Goal: Task Accomplishment & Management: Use online tool/utility

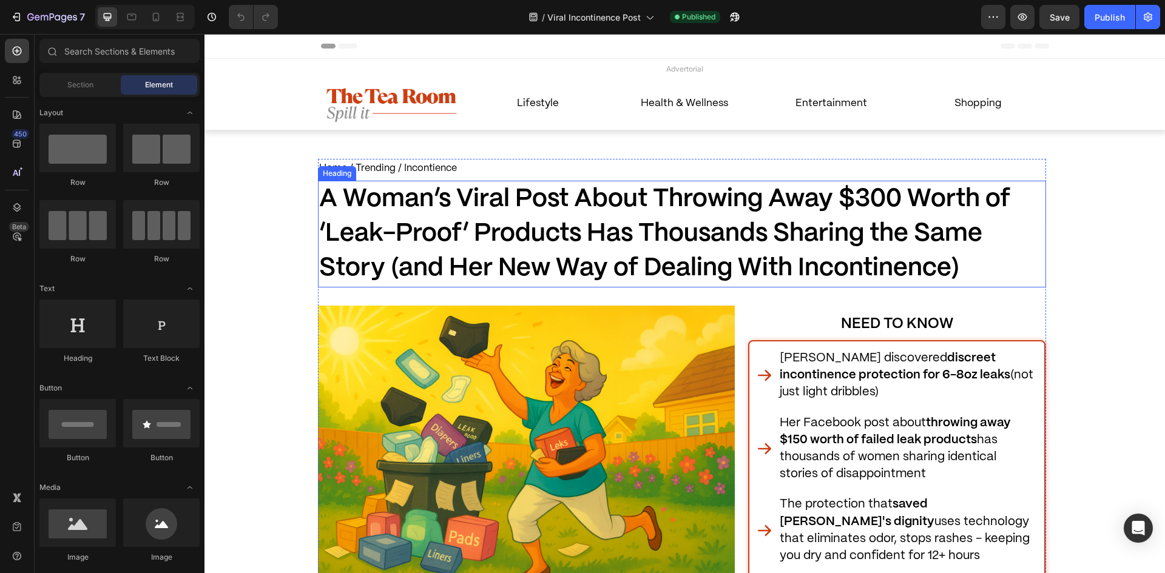
click at [799, 245] on span "A Woman’s Viral Post About Throwing Away $300 Worth of ‘Leak-Proof’ Products Ha…" at bounding box center [664, 234] width 691 height 93
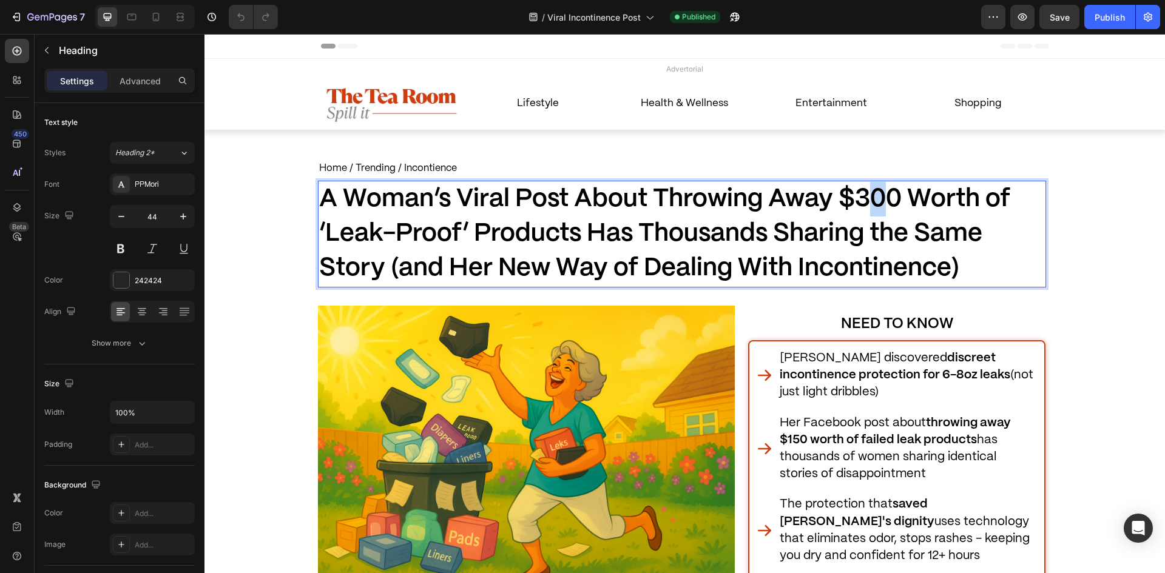
drag, startPoint x: 874, startPoint y: 185, endPoint x: 875, endPoint y: 192, distance: 6.7
click at [871, 188] on p "A Woman’s Viral Post About Throwing Away $300 Worth of ‘Leak-Proof’ Products Ha…" at bounding box center [682, 234] width 726 height 104
drag, startPoint x: 899, startPoint y: 198, endPoint x: 893, endPoint y: 198, distance: 6.1
click at [893, 198] on span "A Woman’s Viral Post About Throwing Away $3210 Worth of ‘Leak-Proof’ Products H…" at bounding box center [668, 234] width 699 height 93
drag, startPoint x: 895, startPoint y: 197, endPoint x: 858, endPoint y: 197, distance: 37.0
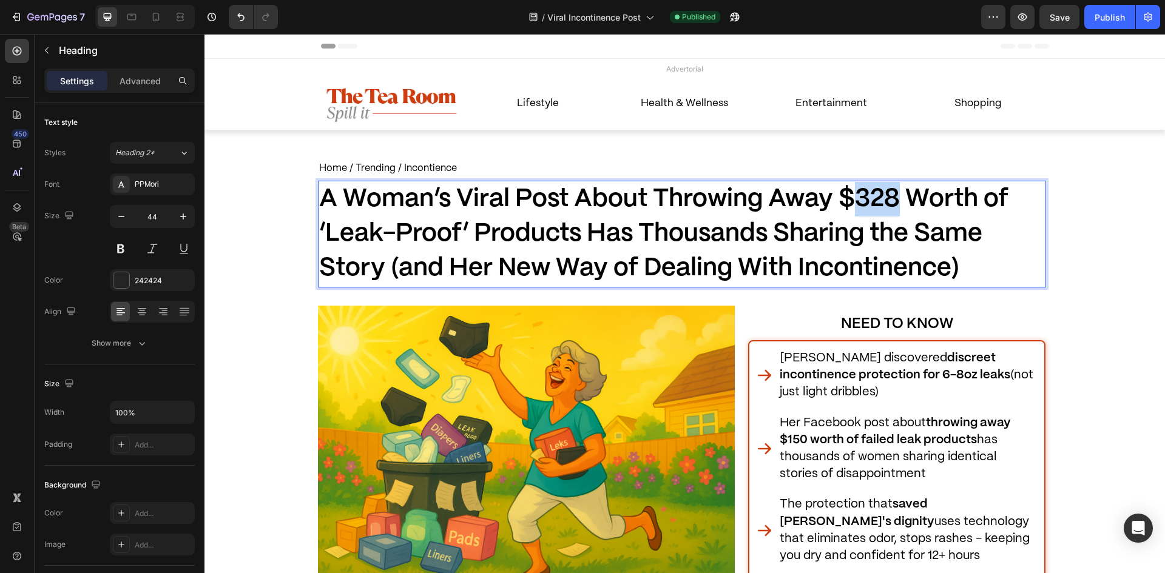
click at [858, 197] on span "A Woman’s Viral Post About Throwing Away $328 Worth of ‘Leak-Proof’ Products Ha…" at bounding box center [663, 234] width 689 height 93
copy span "328"
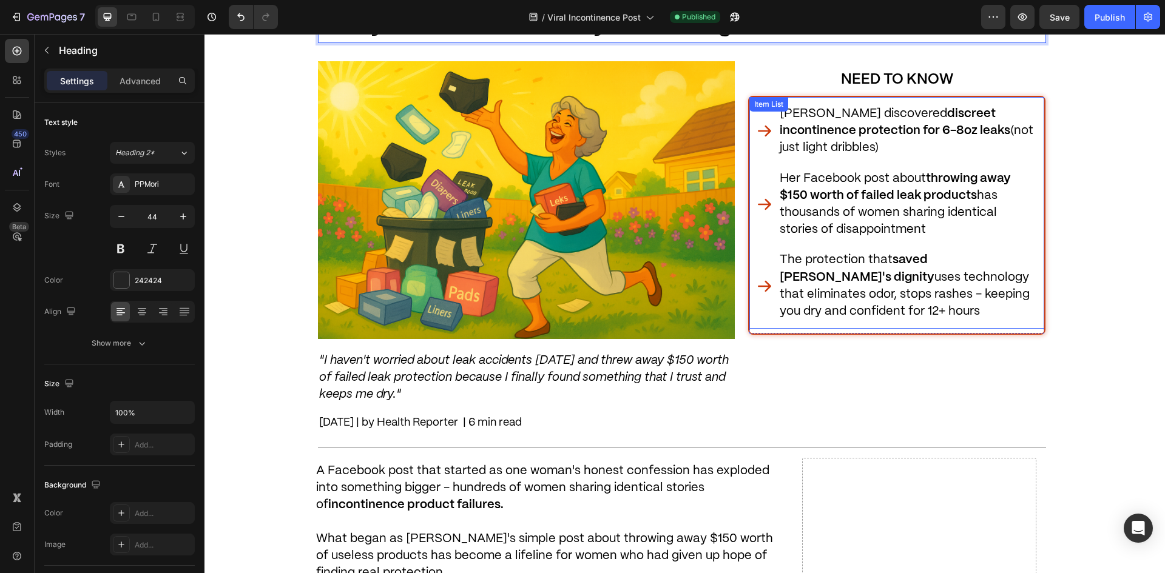
scroll to position [243, 0]
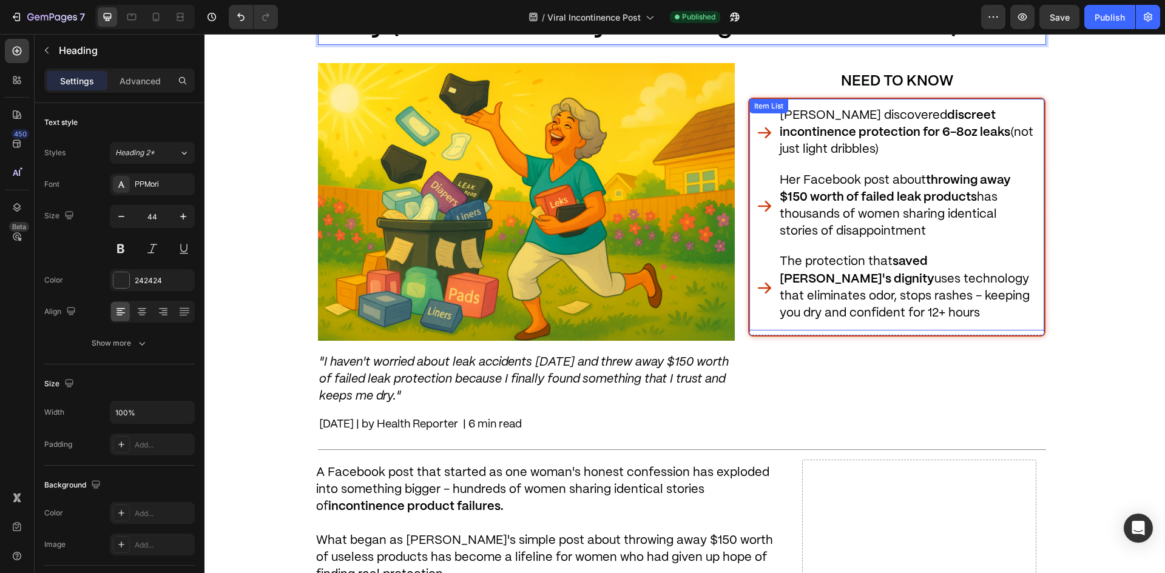
click at [836, 203] on p "Her Facebook post about throwing away $150 worth of failed leak products has th…" at bounding box center [908, 206] width 257 height 69
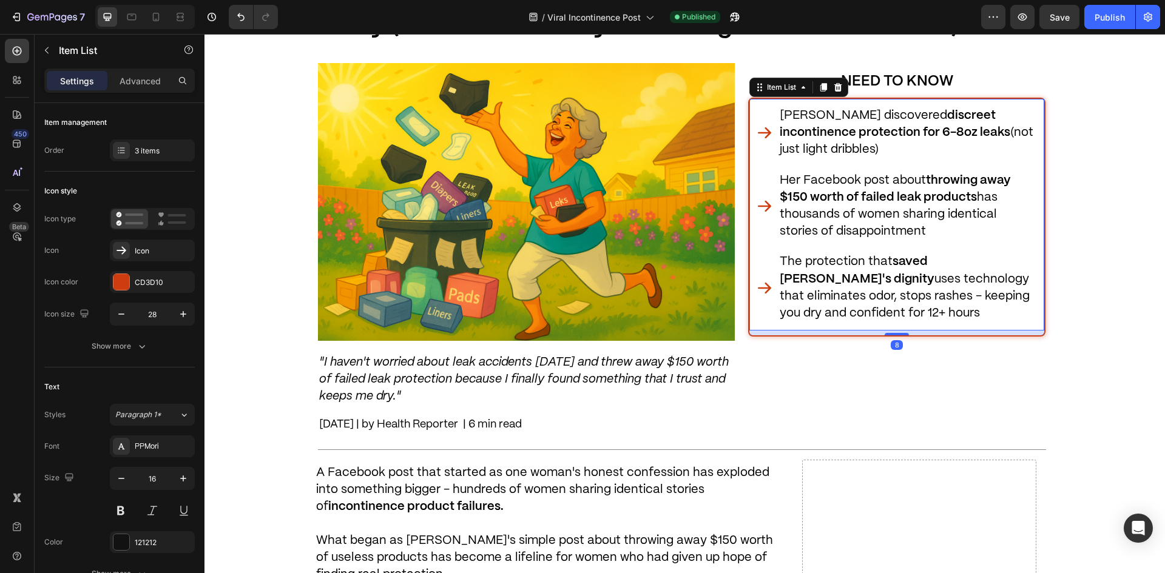
click at [803, 201] on strong "throwing away $150 worth of failed leak products" at bounding box center [895, 189] width 231 height 29
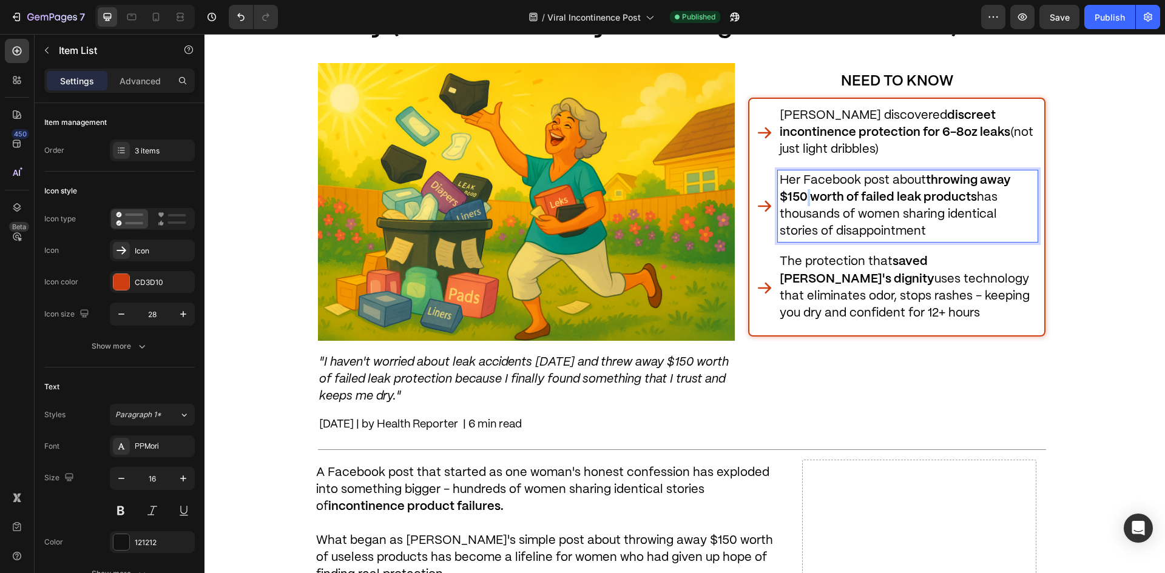
click at [799, 200] on strong "throwing away $150 worth of failed leak products" at bounding box center [895, 189] width 231 height 29
click at [870, 371] on div "NEED TO KNOW Heading [PERSON_NAME] discovered discreet incontinence protection …" at bounding box center [897, 249] width 298 height 373
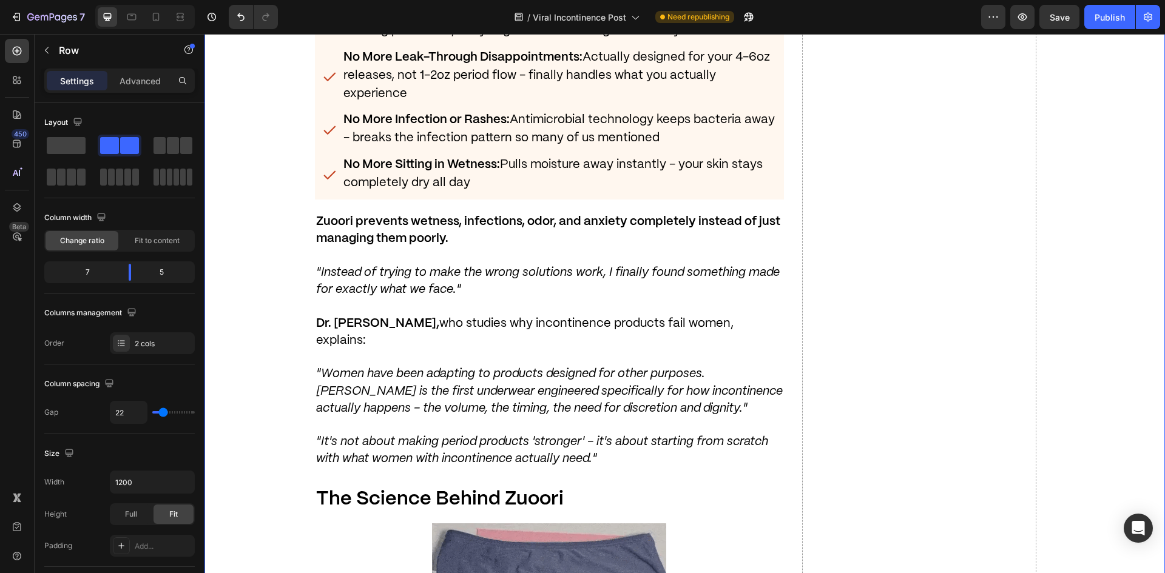
scroll to position [4794, 0]
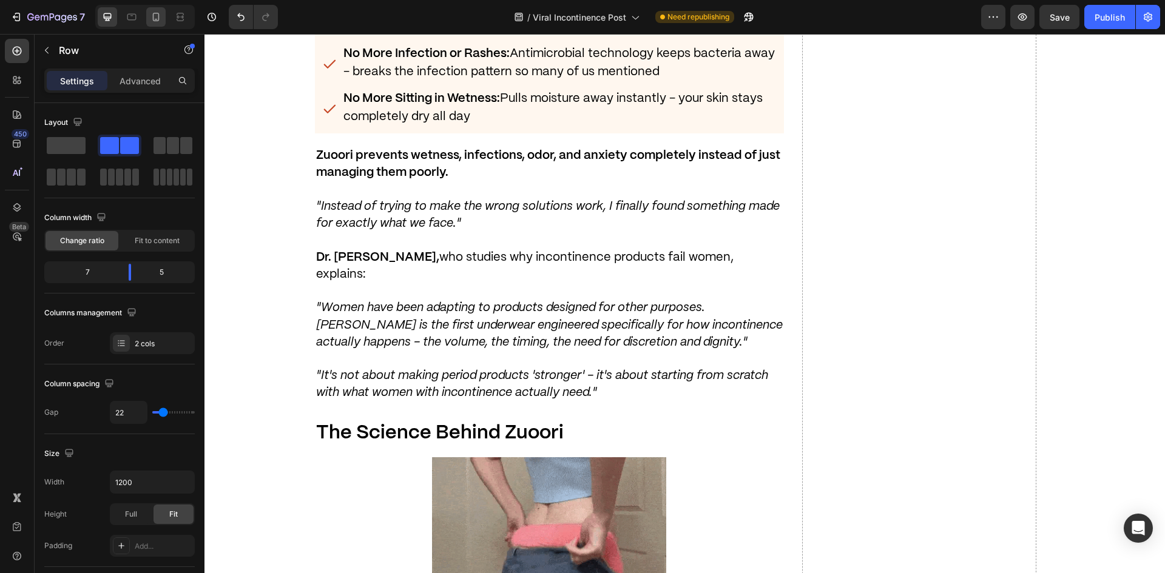
click at [152, 16] on icon at bounding box center [156, 17] width 12 height 12
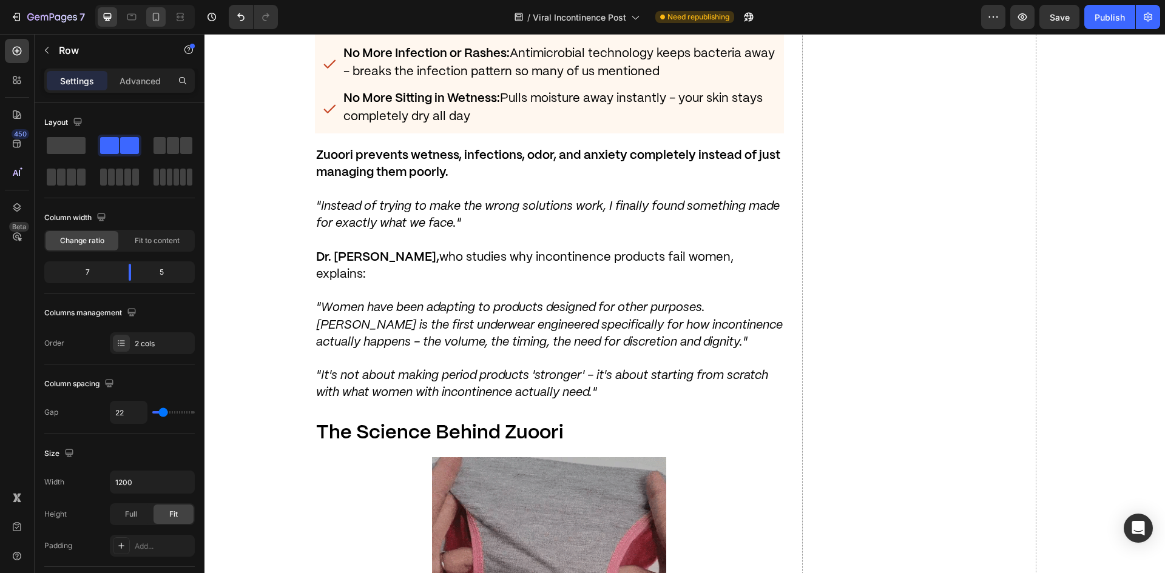
type input "0"
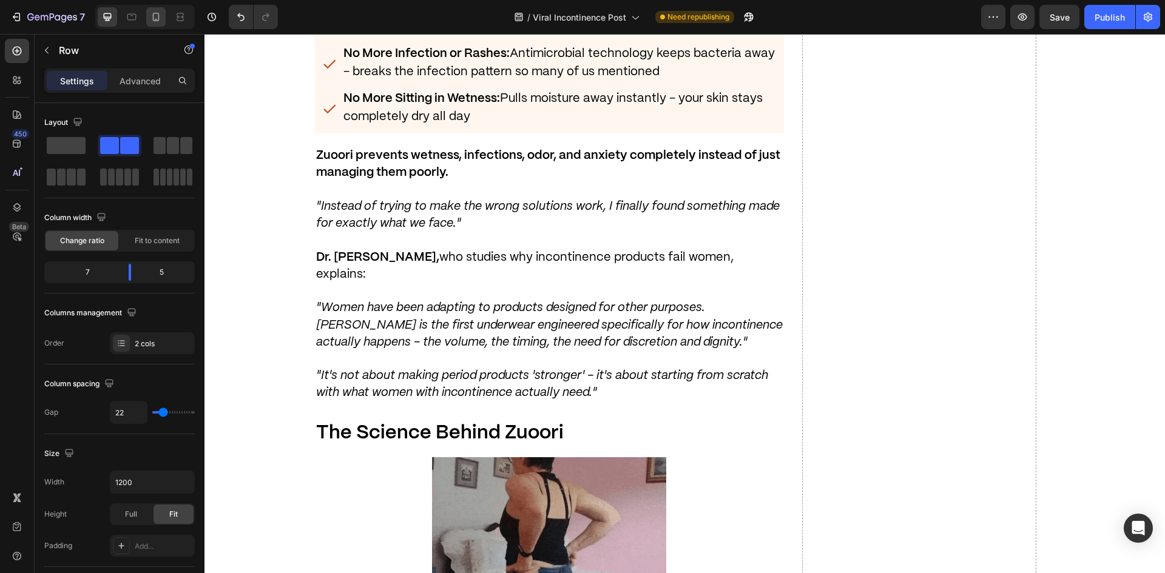
type input "0"
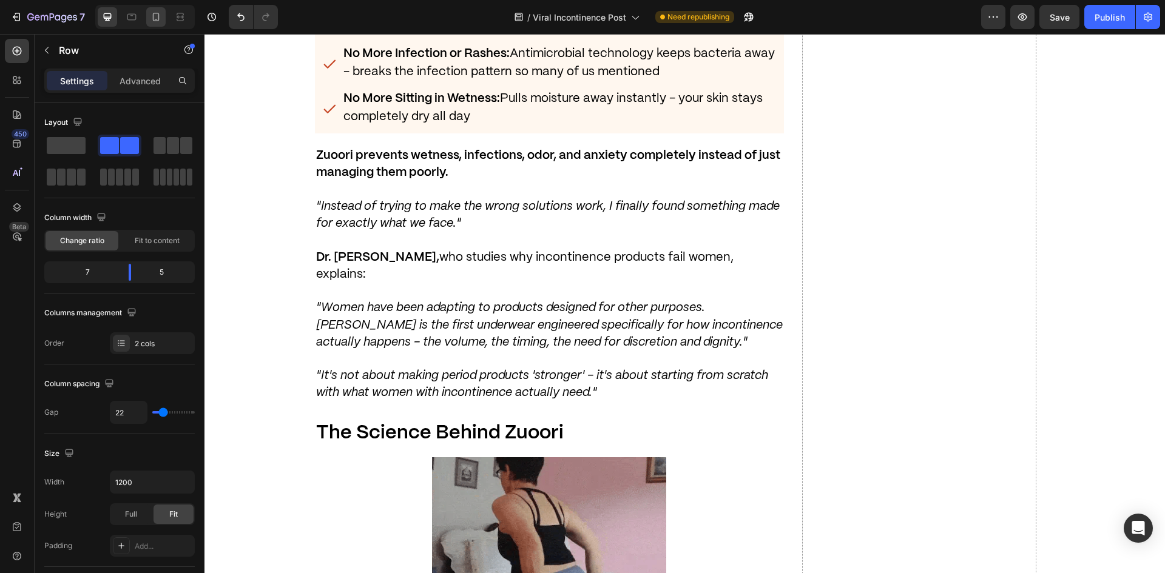
type input "100%"
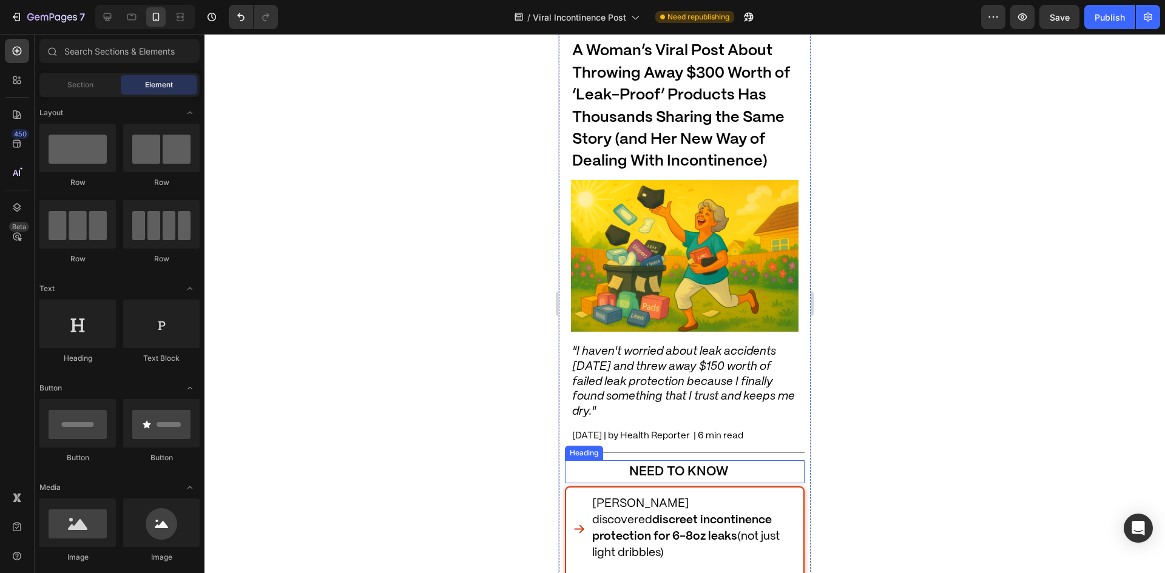
scroll to position [303, 0]
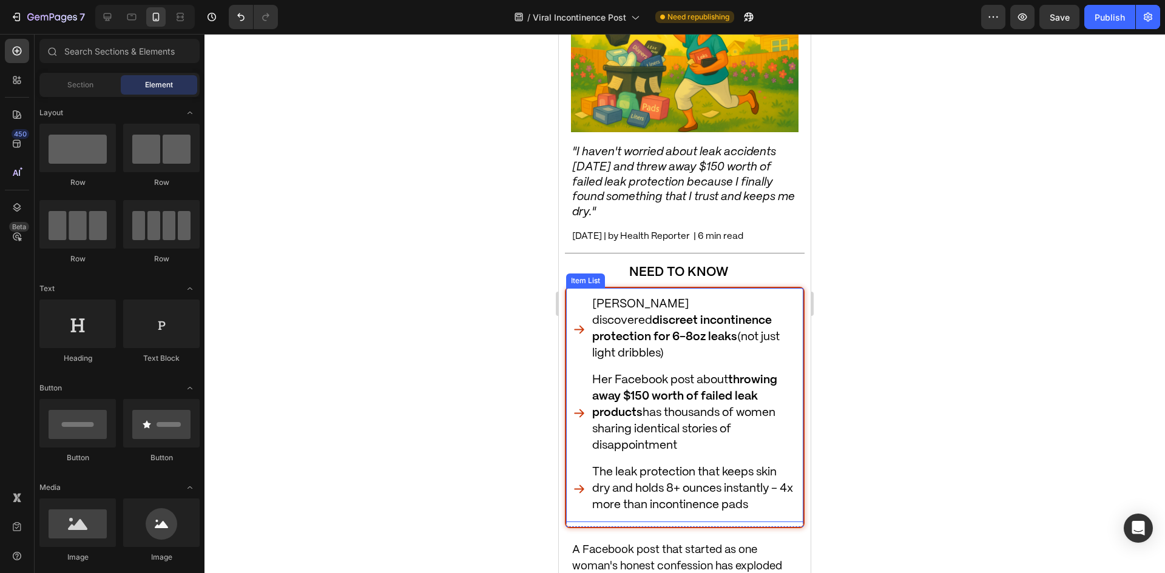
click at [700, 371] on div "Her Facebook post about throwing away $150 worth of failed leak products has th…" at bounding box center [693, 414] width 206 height 86
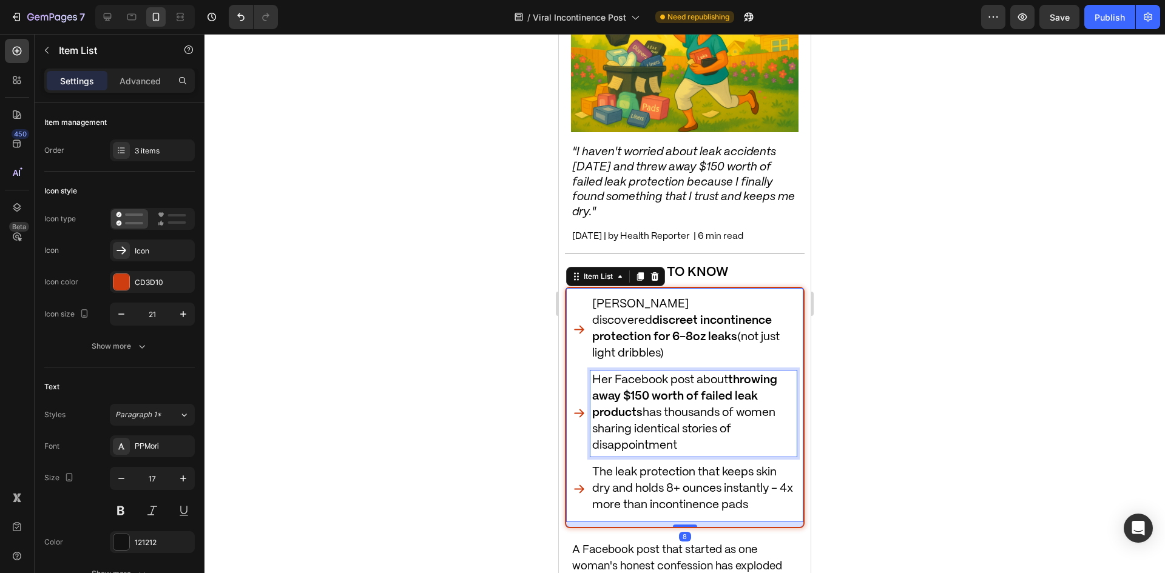
click at [688, 375] on span "Her Facebook post about throwing away $150 worth of failed leak products has th…" at bounding box center [684, 413] width 185 height 77
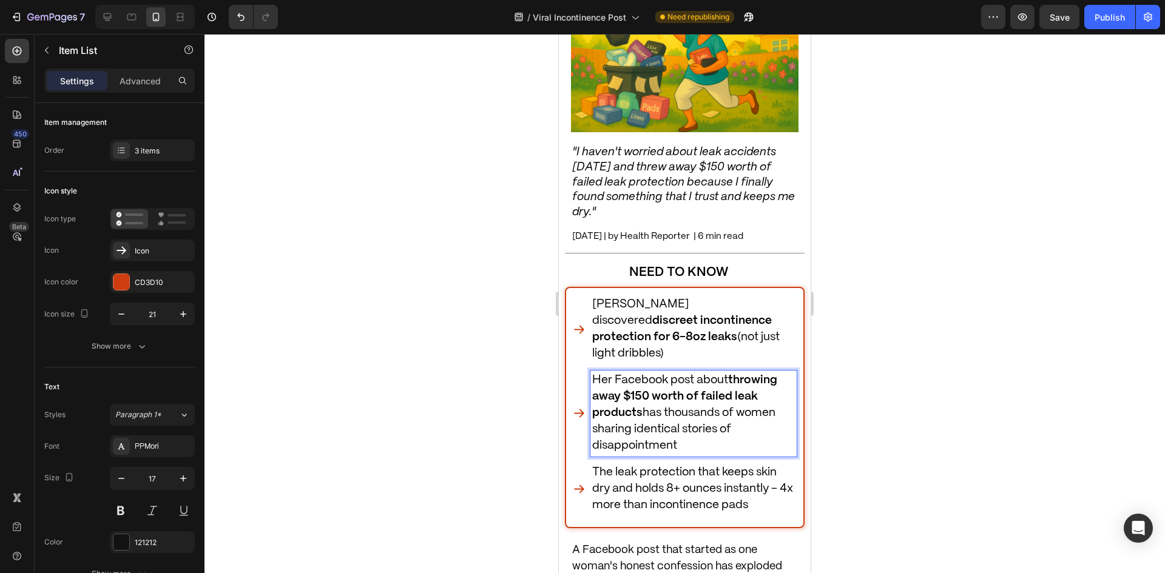
click at [647, 375] on strong "throwing away $150 worth of failed leak products" at bounding box center [684, 397] width 185 height 44
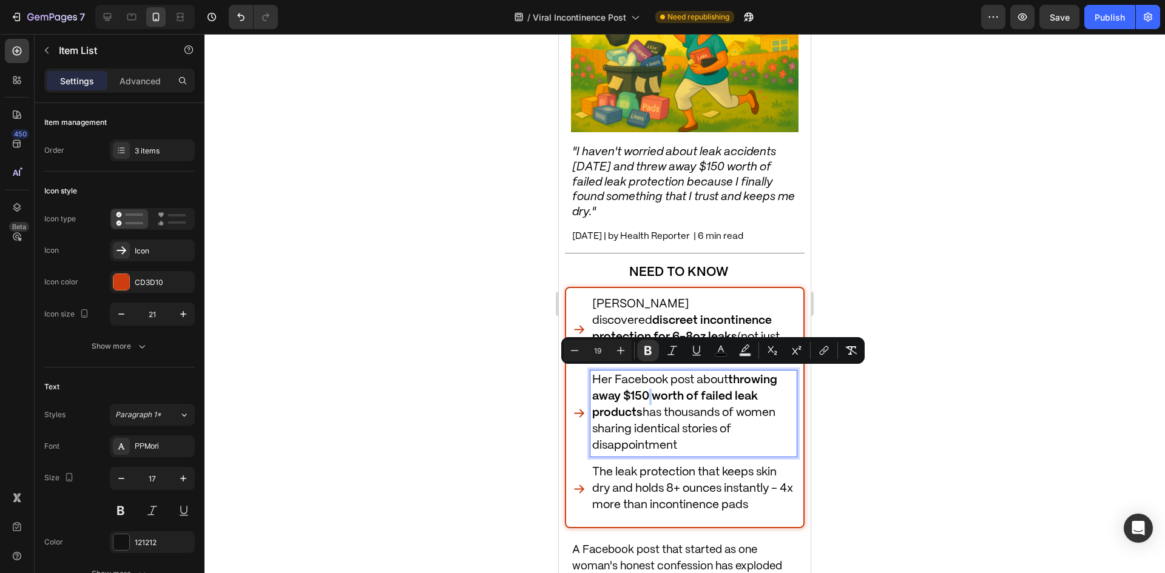
click at [646, 377] on strong "throwing away $150 worth of failed leak products" at bounding box center [684, 397] width 185 height 44
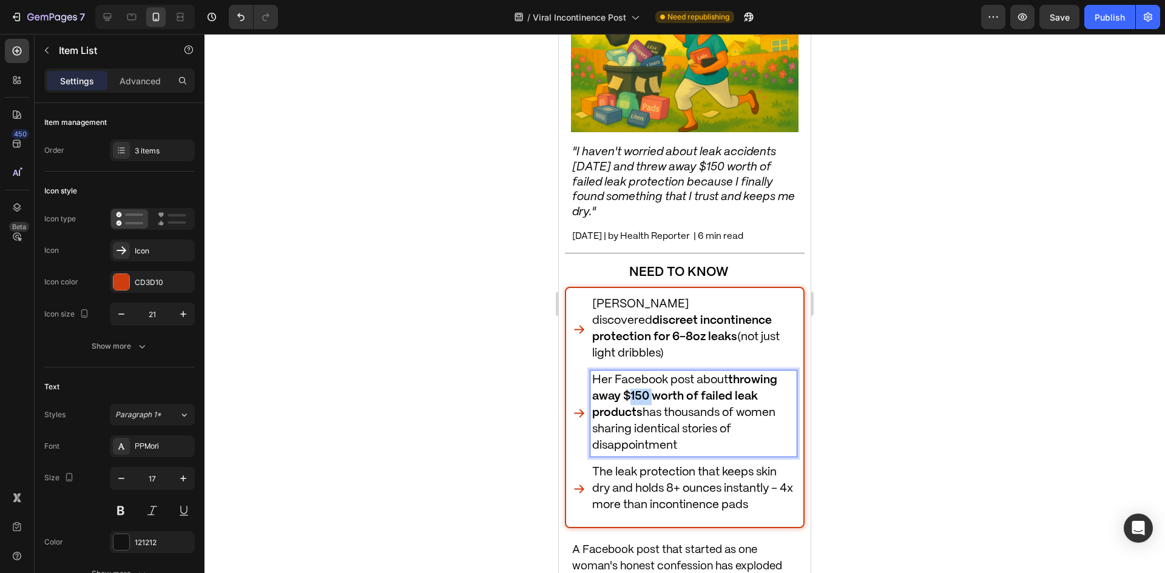
click at [646, 377] on strong "throwing away $150 worth of failed leak products" at bounding box center [684, 397] width 185 height 44
click at [874, 404] on div at bounding box center [685, 303] width 961 height 539
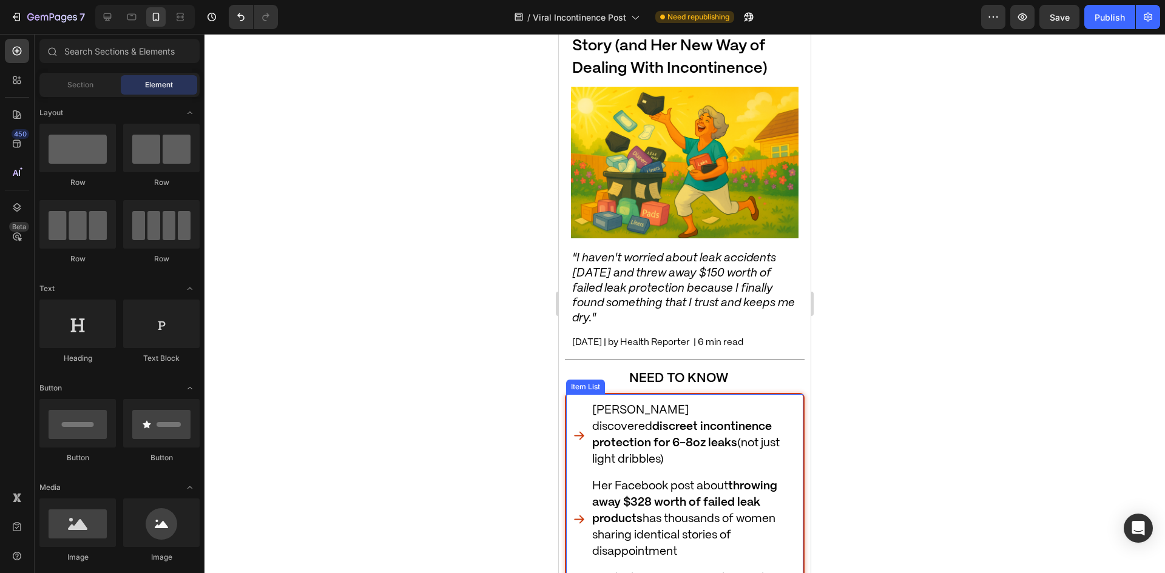
scroll to position [0, 0]
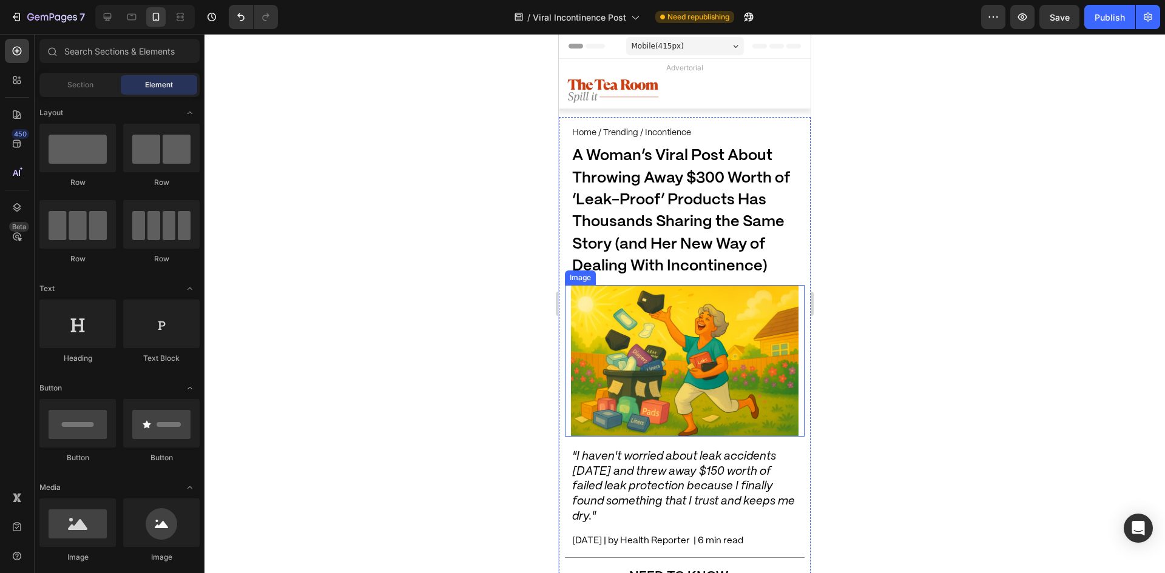
click at [688, 211] on h1 "A Woman’s Viral Post About Throwing Away $300 Worth of ‘Leak-Proof’ Products Ha…" at bounding box center [685, 211] width 228 height 135
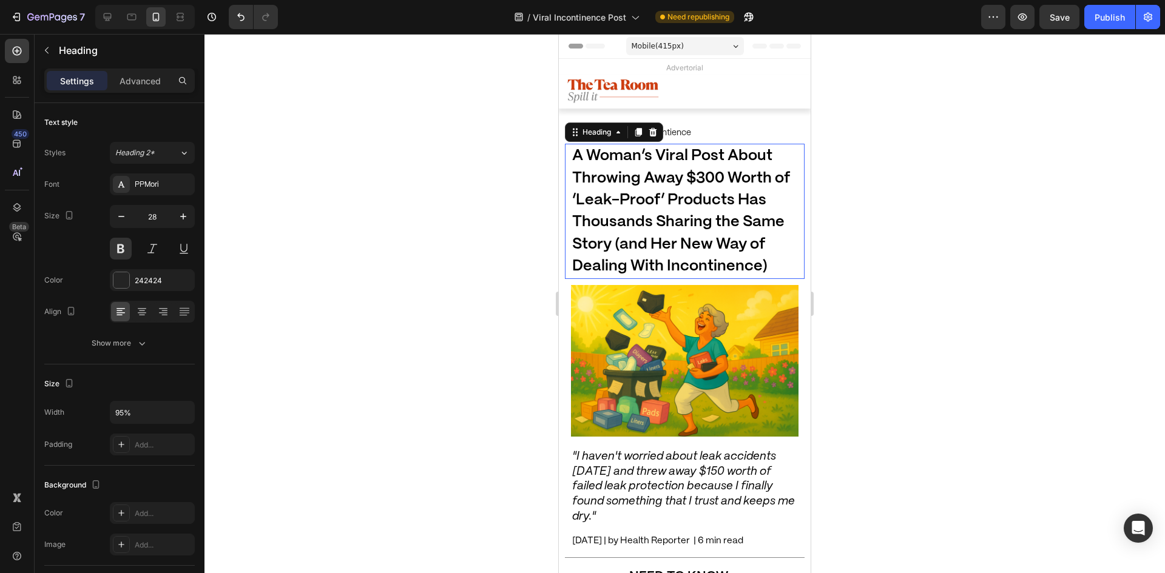
click at [688, 211] on h1 "A Woman’s Viral Post About Throwing Away $300 Worth of ‘Leak-Proof’ Products Ha…" at bounding box center [685, 211] width 228 height 135
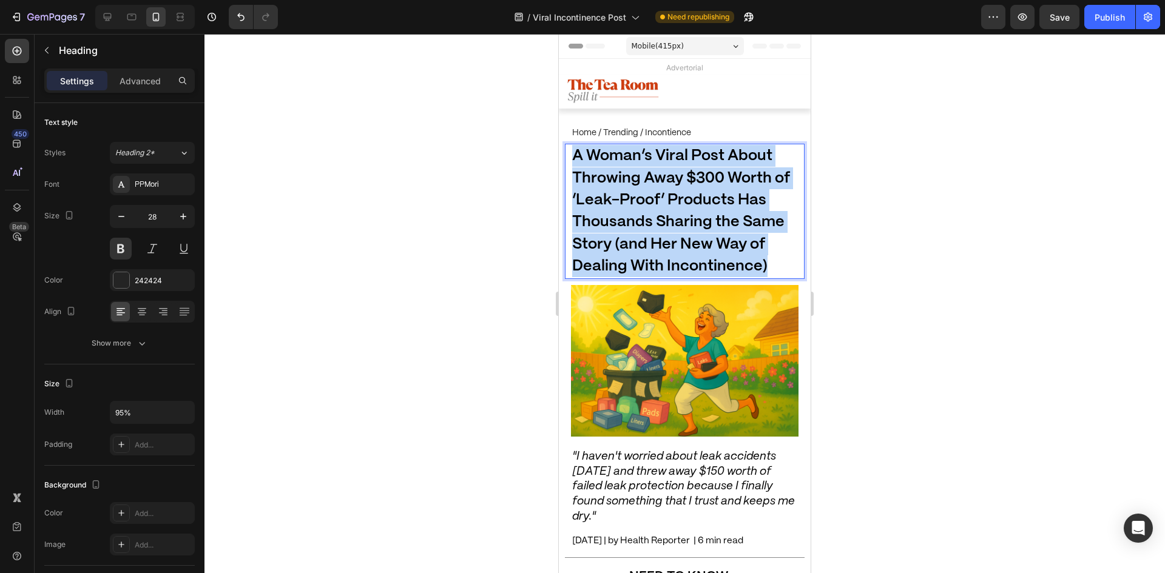
click at [688, 211] on p "A Woman’s Viral Post About Throwing Away $300 Worth of ‘Leak-Proof’ Products Ha…" at bounding box center [684, 211] width 225 height 132
click at [673, 194] on span "A Woman’s Viral Post About Throwing Away $300 Worth of ‘Leak-Proof’ Products Ha…" at bounding box center [681, 211] width 218 height 125
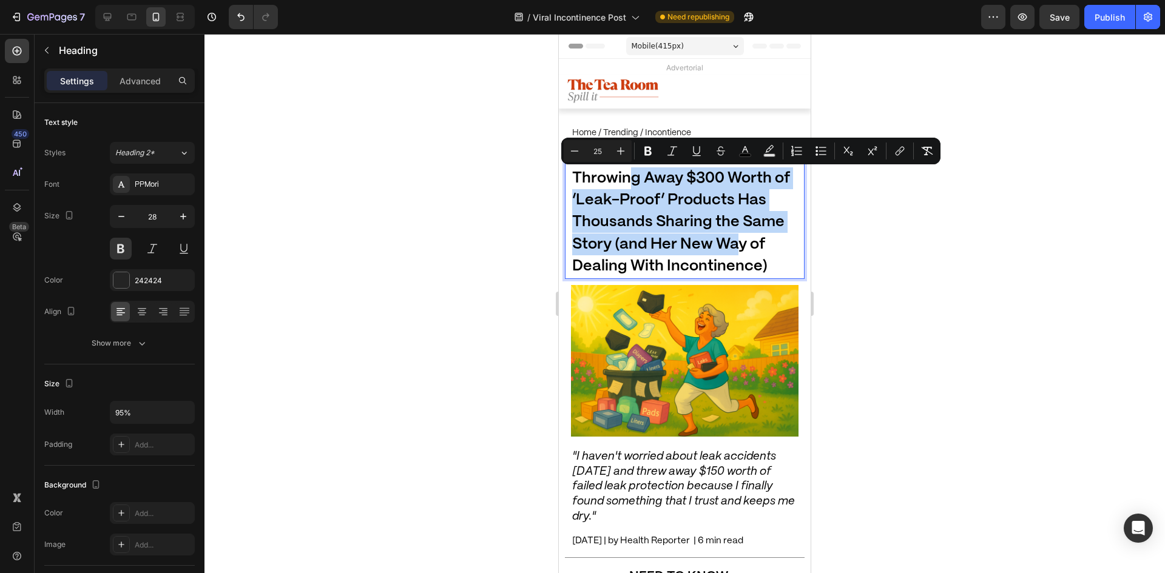
drag, startPoint x: 627, startPoint y: 180, endPoint x: 743, endPoint y: 246, distance: 133.2
click at [743, 246] on span "A Woman’s Viral Post About Throwing Away $300 Worth of ‘Leak-Proof’ Products Ha…" at bounding box center [681, 211] width 218 height 125
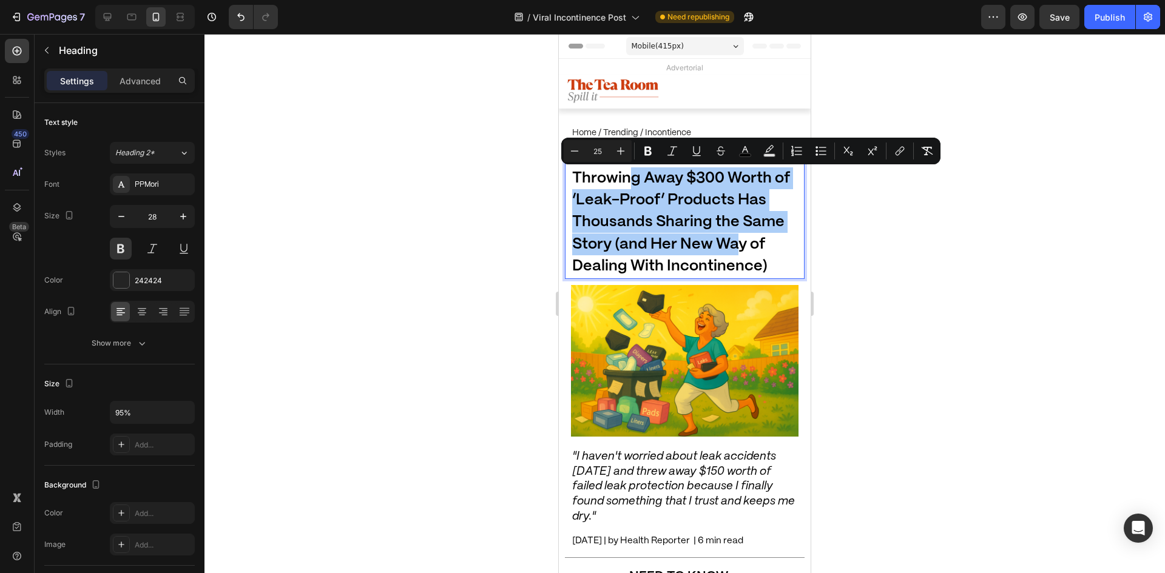
click at [875, 255] on div at bounding box center [685, 303] width 961 height 539
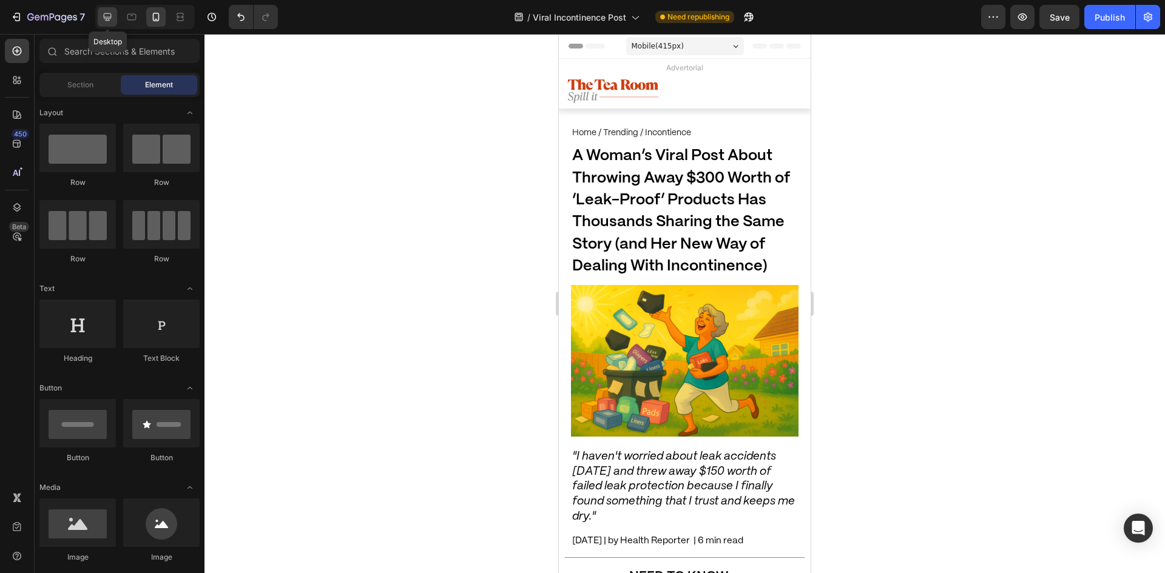
click at [100, 13] on div at bounding box center [107, 16] width 19 height 19
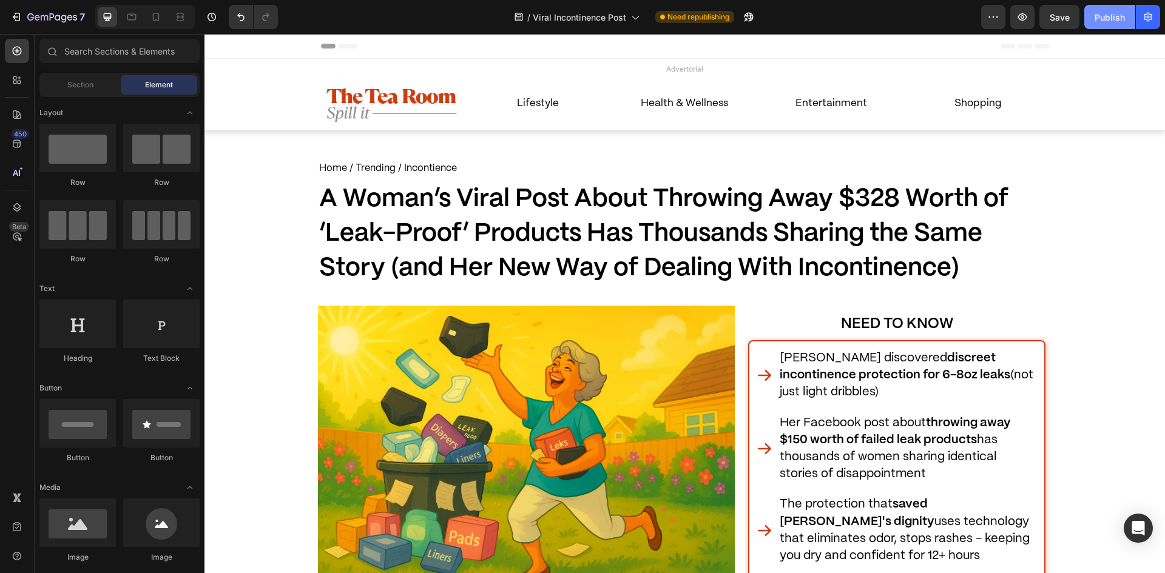
click at [1103, 9] on button "Publish" at bounding box center [1109, 17] width 51 height 24
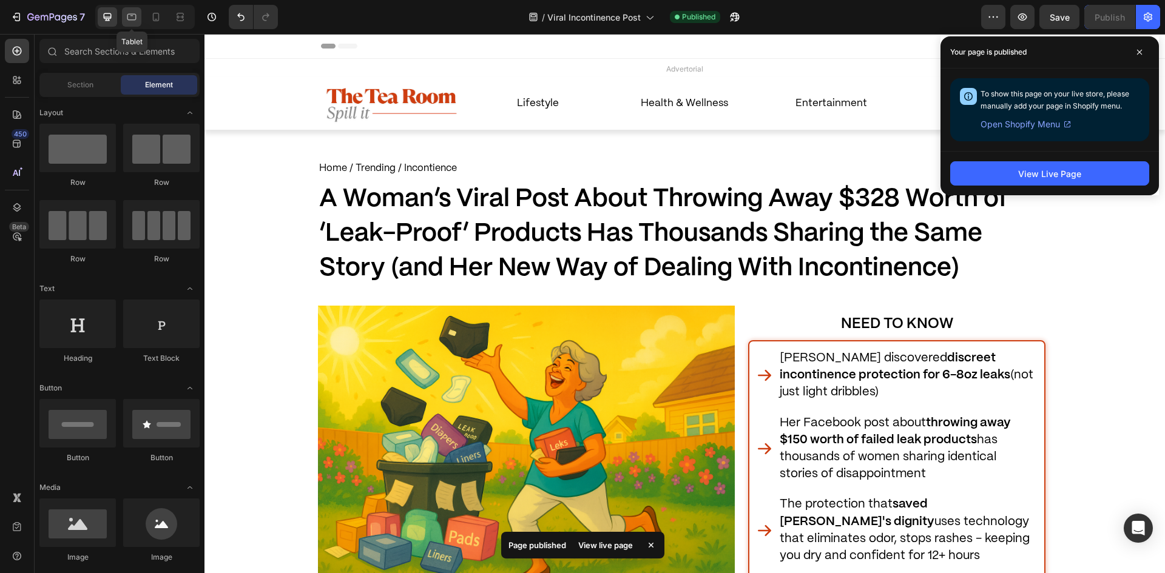
click at [133, 12] on icon at bounding box center [132, 17] width 12 height 12
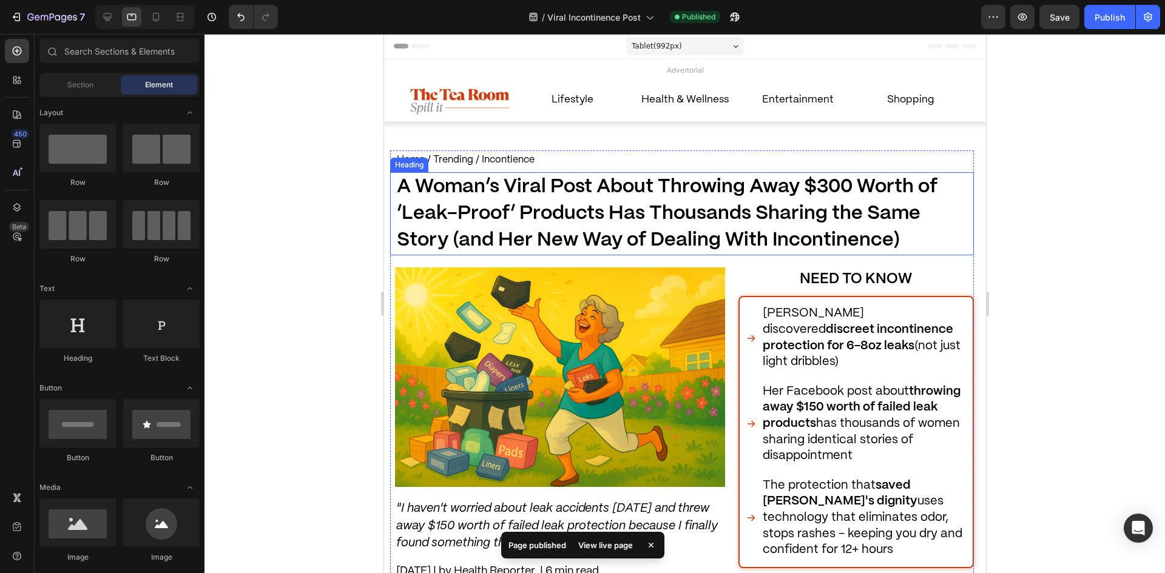
click at [641, 196] on h1 "A Woman’s Viral Post About Throwing Away $300 Worth of ‘Leak-Proof’ Products Ha…" at bounding box center [684, 213] width 578 height 83
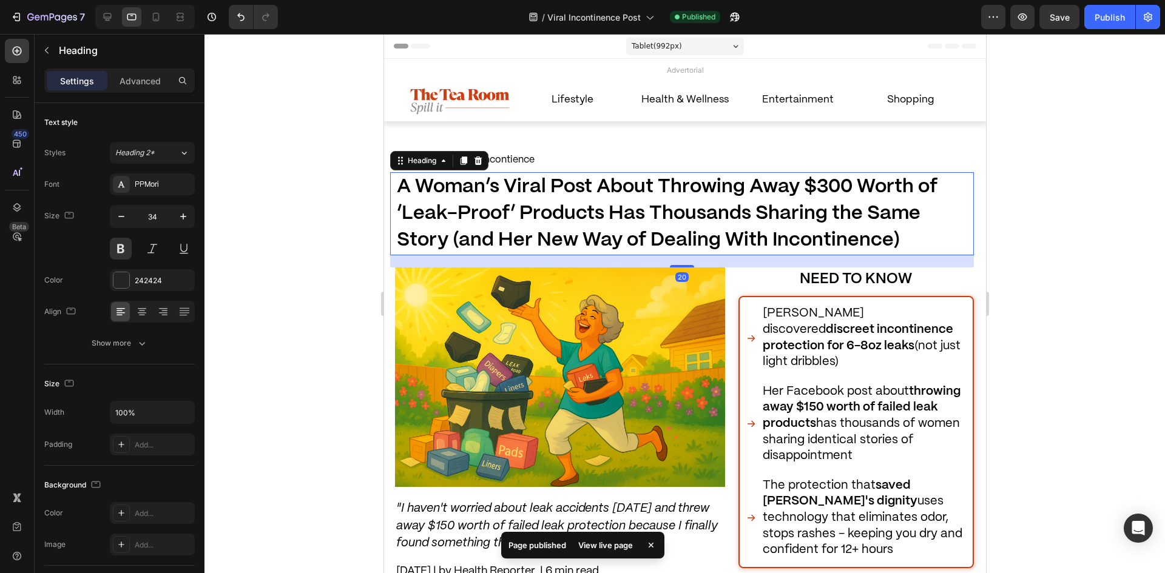
click at [641, 196] on h1 "A Woman’s Viral Post About Throwing Away $300 Worth of ‘Leak-Proof’ Products Ha…" at bounding box center [684, 213] width 578 height 83
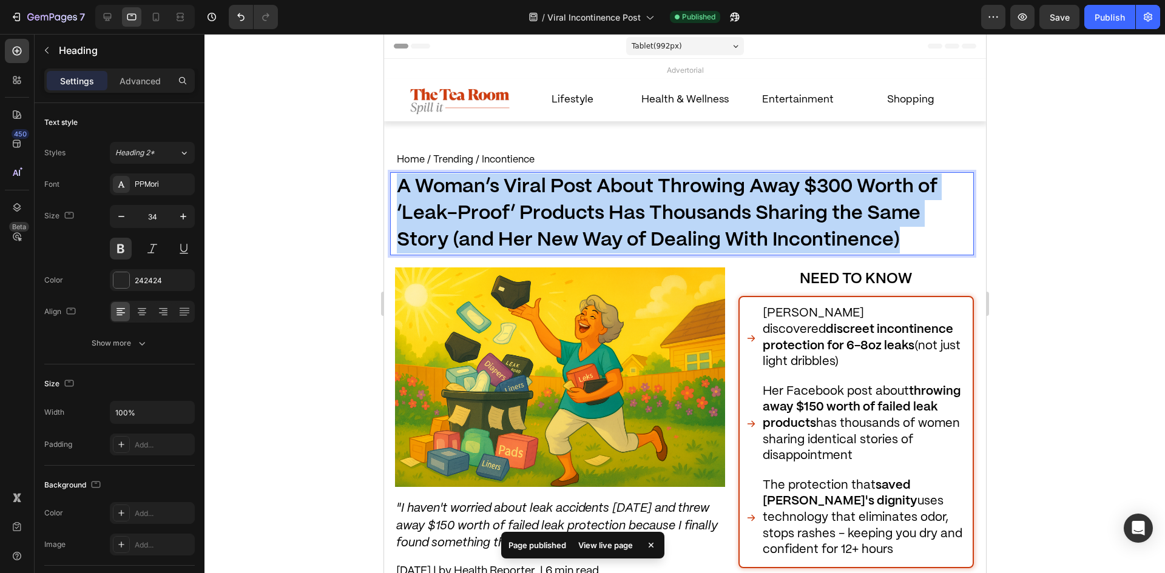
click at [641, 196] on p "A Woman’s Viral Post About Throwing Away $300 Worth of ‘Leak-Proof’ Products Ha…" at bounding box center [684, 214] width 576 height 81
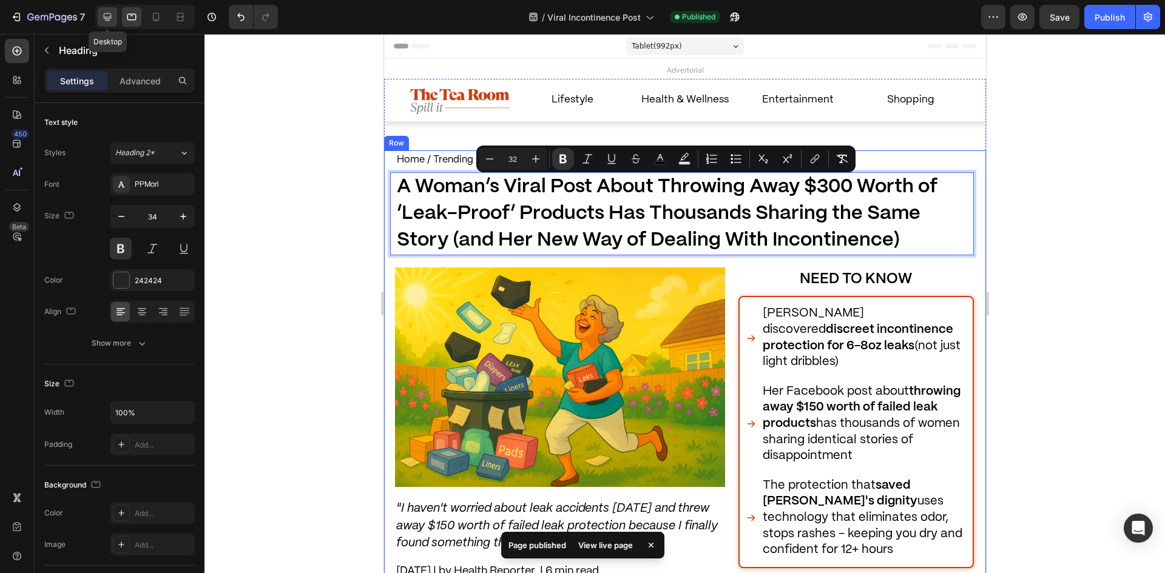
click at [99, 16] on div at bounding box center [107, 16] width 19 height 19
type input "35"
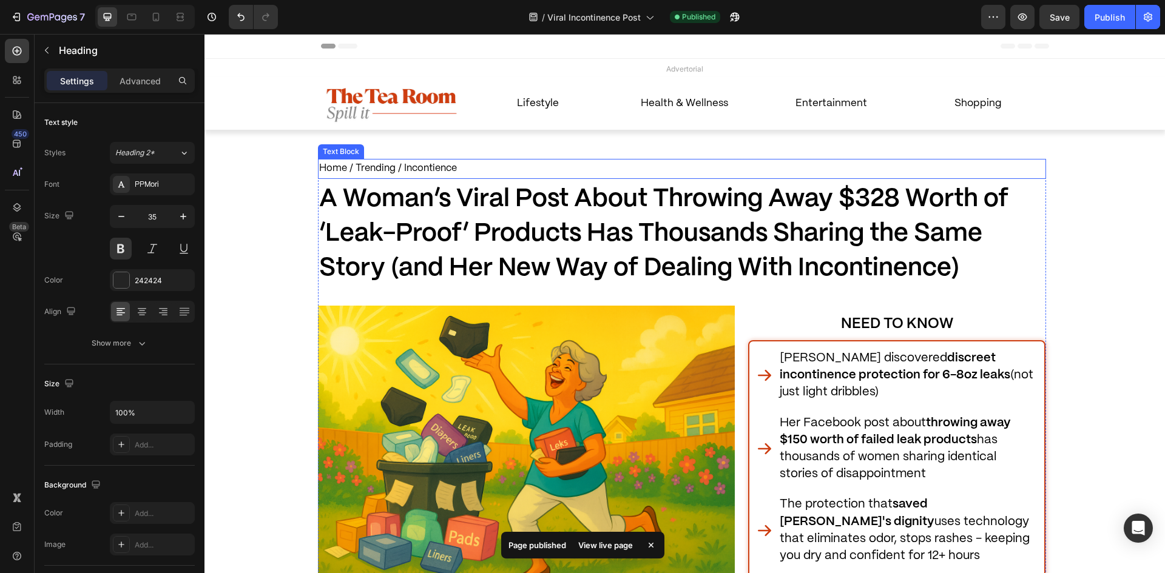
click at [631, 219] on h1 "A Woman’s Viral Post About Throwing Away $328 Worth of ‘Leak-Proof’ Products Ha…" at bounding box center [682, 234] width 728 height 107
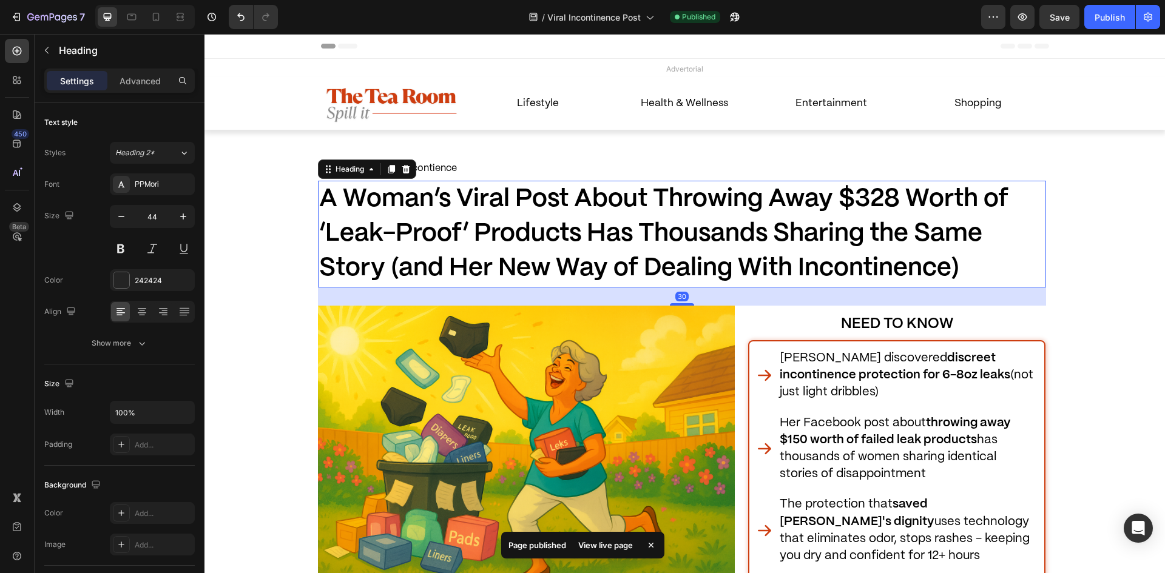
click at [631, 219] on h1 "A Woman’s Viral Post About Throwing Away $328 Worth of ‘Leak-Proof’ Products Ha…" at bounding box center [682, 234] width 728 height 107
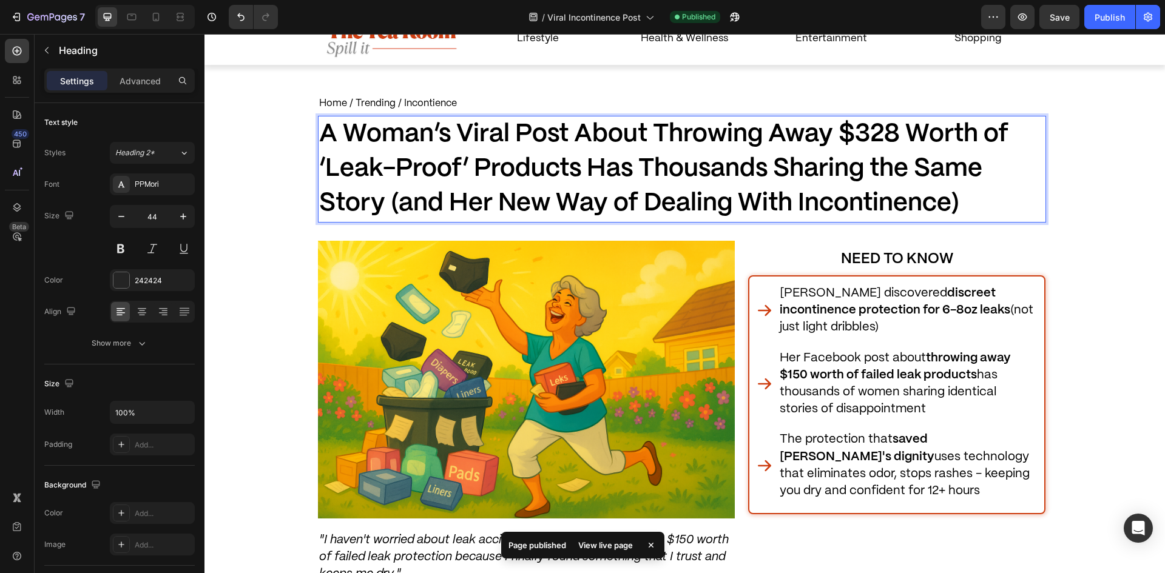
scroll to position [104, 0]
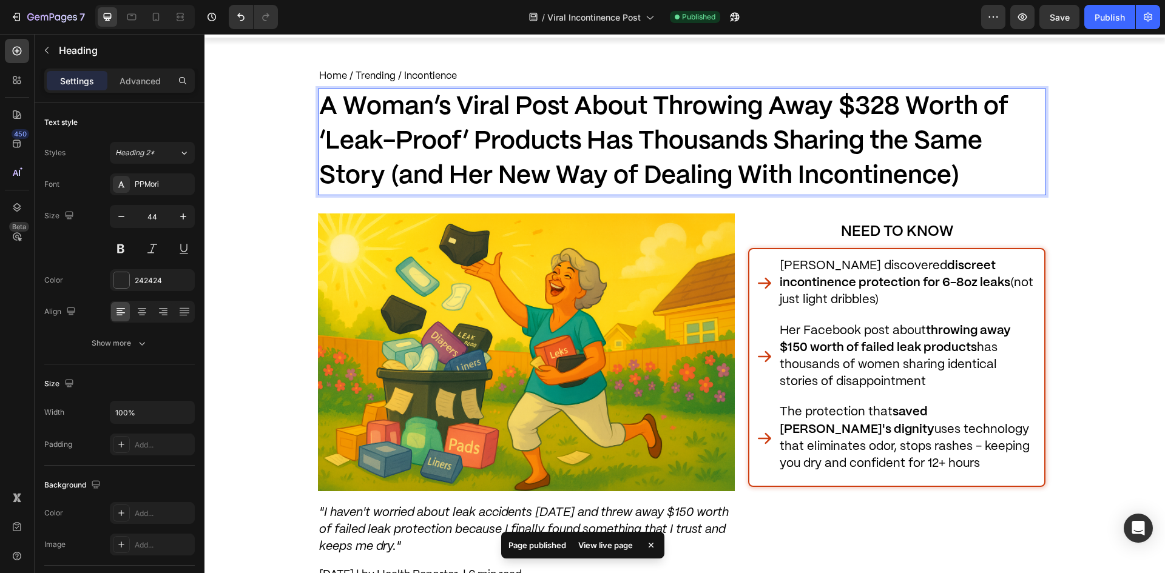
click at [631, 219] on div "Home / Trending / Incontience Text Block ⁠⁠⁠⁠⁠⁠⁠ A Woman’s Viral Post About Thr…" at bounding box center [682, 339] width 728 height 544
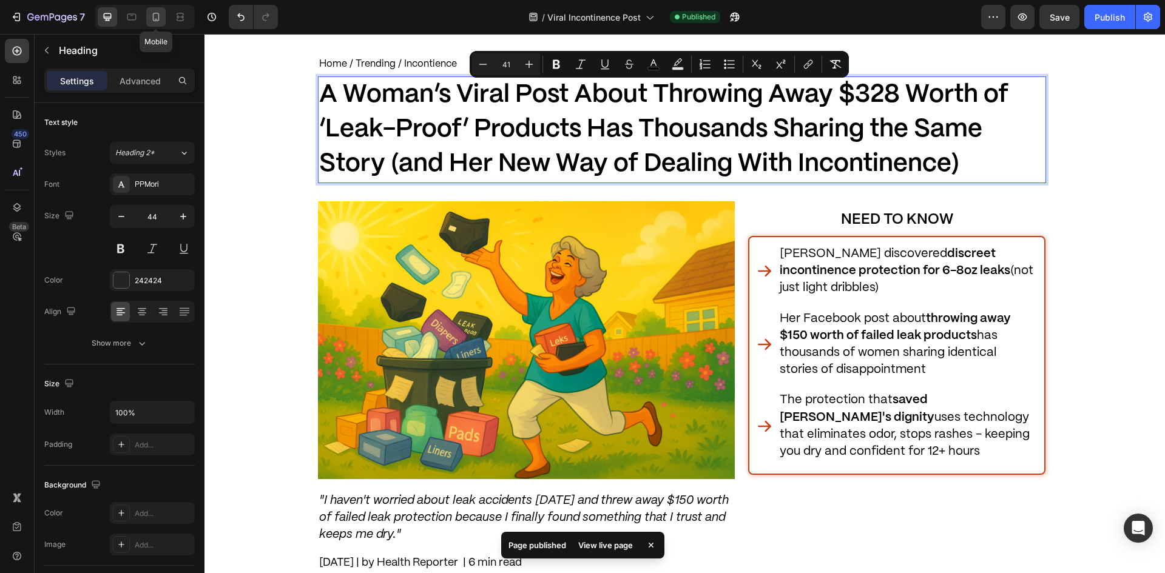
click at [160, 16] on icon at bounding box center [156, 17] width 12 height 12
type input "28"
type input "95%"
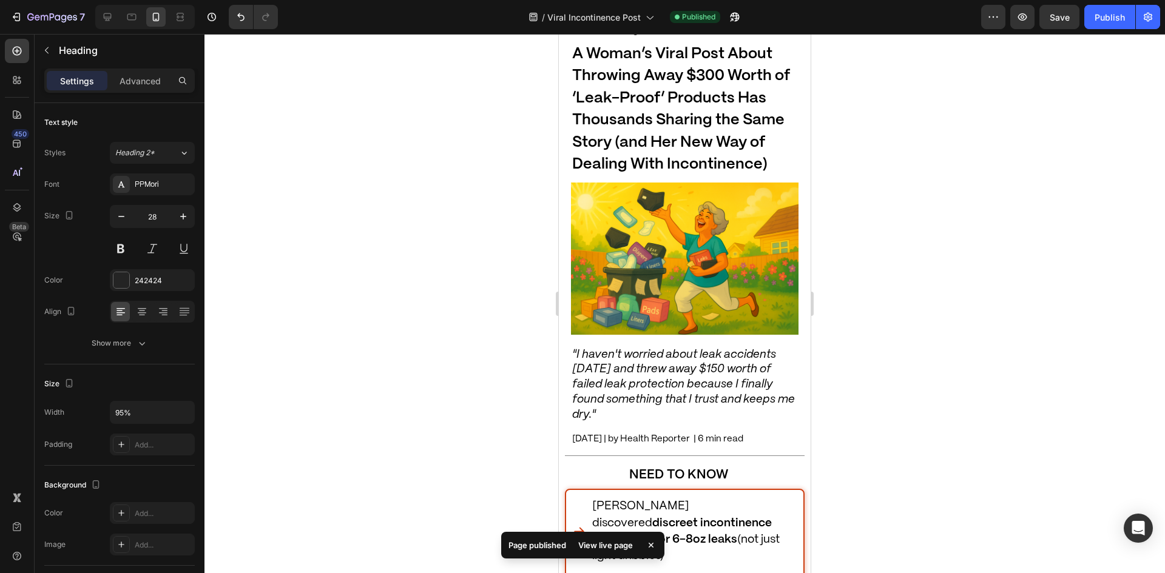
scroll to position [93, 0]
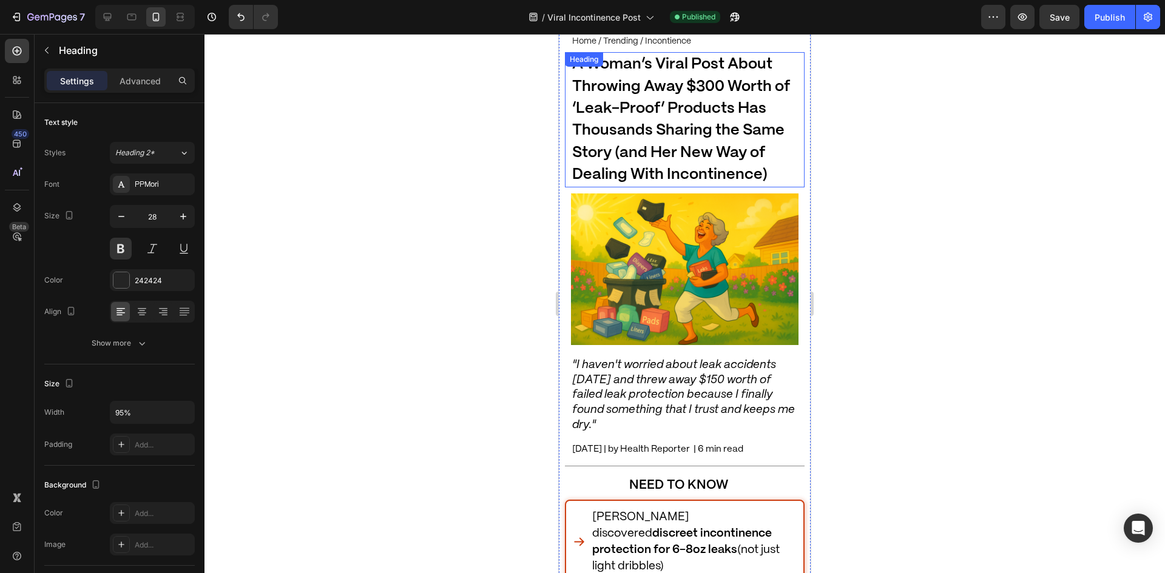
click at [671, 80] on span "A Woman’s Viral Post About Throwing Away $300 Worth of ‘Leak-Proof’ Products Ha…" at bounding box center [681, 119] width 218 height 125
drag, startPoint x: 686, startPoint y: 86, endPoint x: 702, endPoint y: 88, distance: 15.9
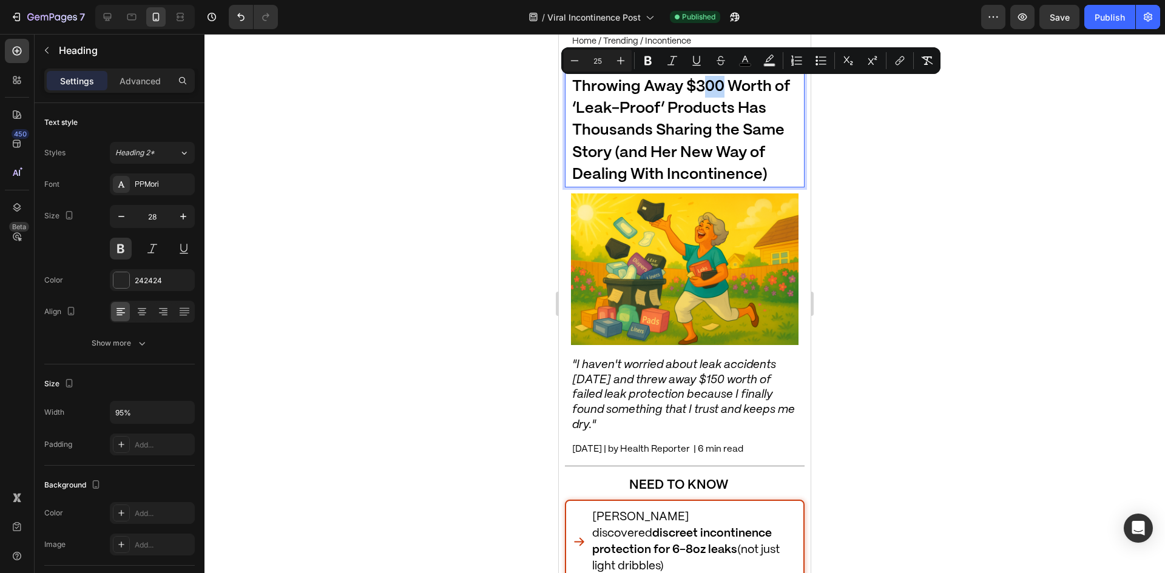
drag, startPoint x: 724, startPoint y: 87, endPoint x: 706, endPoint y: 91, distance: 18.7
click at [706, 91] on span "A Woman’s Viral Post About Throwing Away $300 Worth of ‘Leak-Proof’ Products Ha…" at bounding box center [681, 119] width 218 height 125
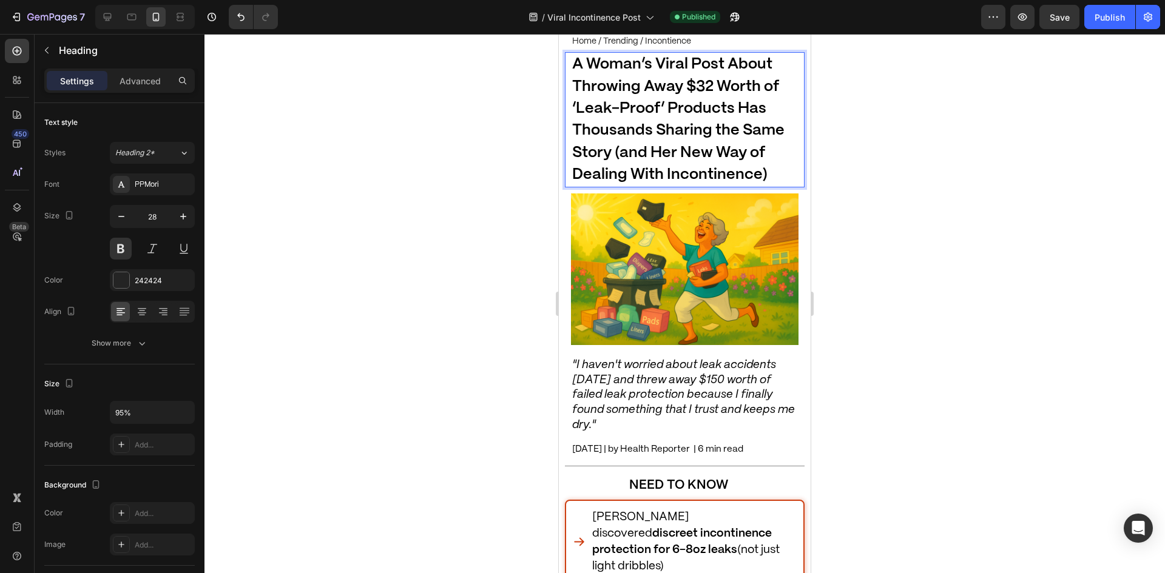
click at [774, 195] on img at bounding box center [685, 270] width 228 height 152
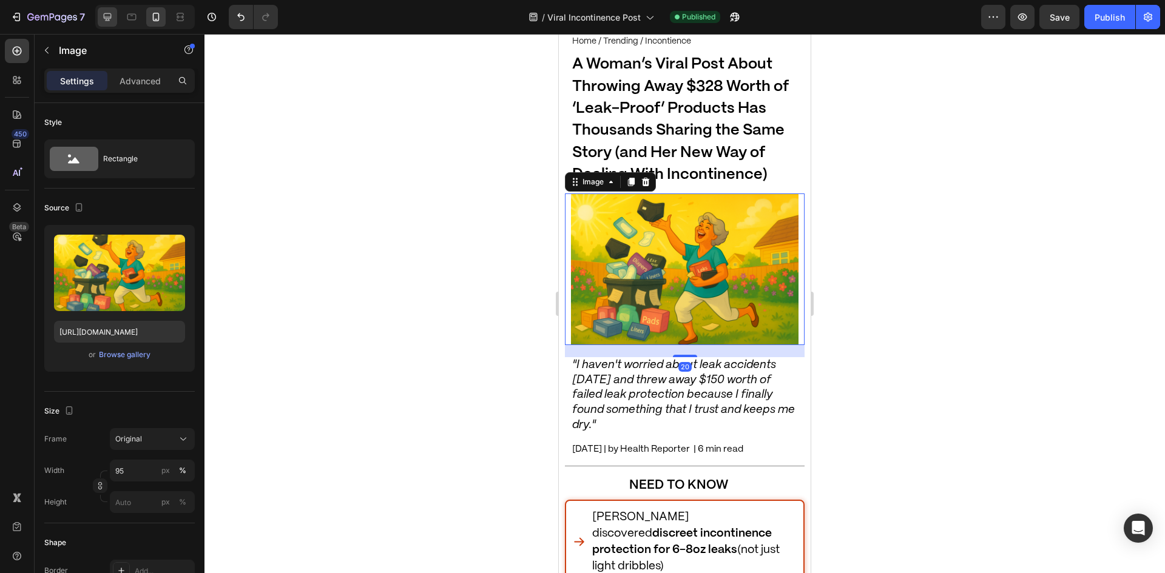
click at [117, 21] on div at bounding box center [145, 17] width 100 height 24
click at [107, 15] on icon at bounding box center [107, 17] width 12 height 12
type input "[URL][DOMAIN_NAME]"
type input "150"
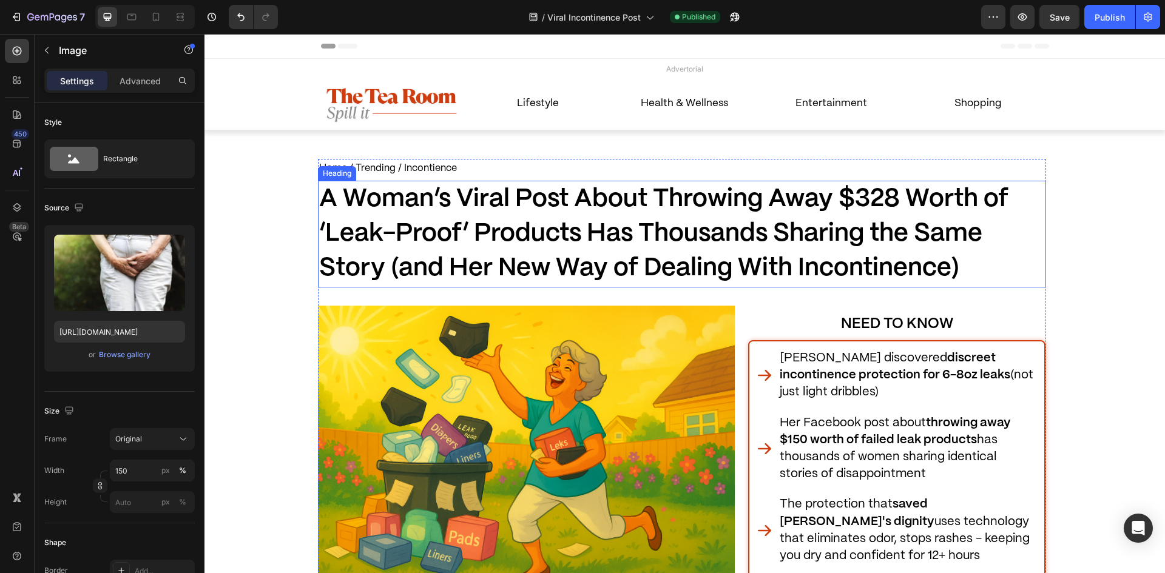
click at [640, 226] on span "A Woman’s Viral Post About Throwing Away $328 Worth of ‘Leak-Proof’ Products Ha…" at bounding box center [663, 234] width 689 height 93
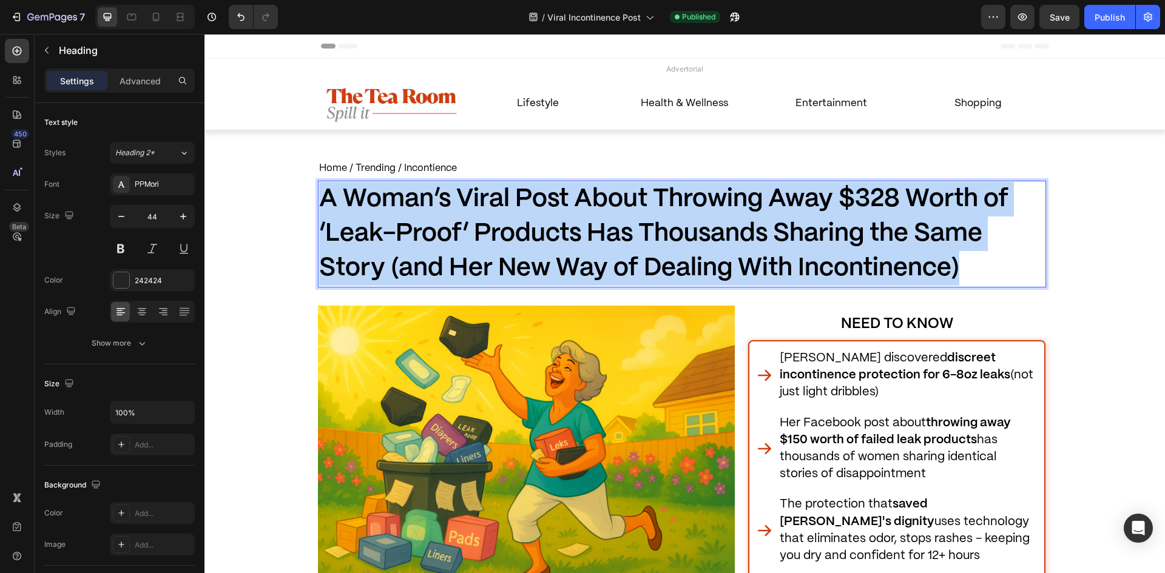
click at [640, 226] on span "A Woman’s Viral Post About Throwing Away $328 Worth of ‘Leak-Proof’ Products Ha…" at bounding box center [663, 234] width 689 height 93
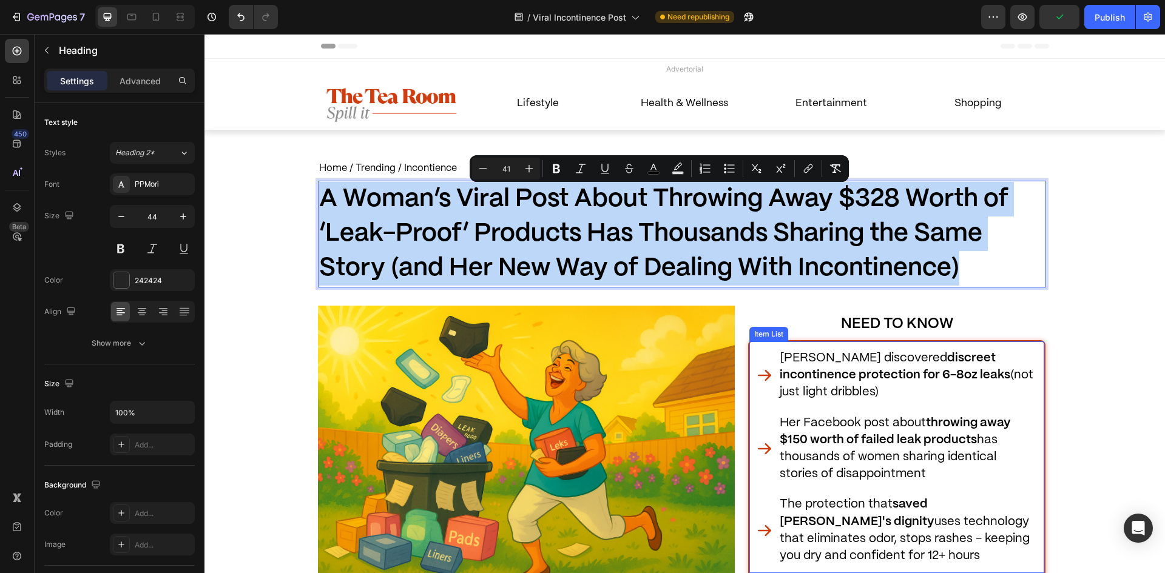
click at [827, 452] on span "Her Facebook post about throwing away $150 worth of failed leak products has th…" at bounding box center [895, 449] width 231 height 63
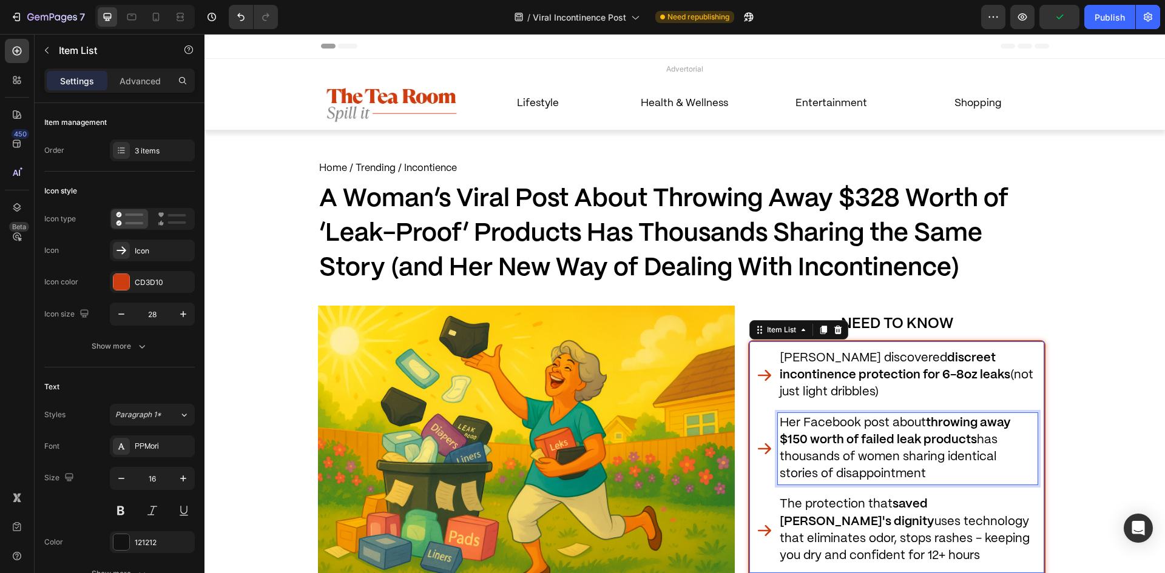
click at [797, 435] on strong "throwing away $150 worth of failed leak products" at bounding box center [895, 432] width 231 height 29
drag, startPoint x: 802, startPoint y: 438, endPoint x: 785, endPoint y: 439, distance: 17.6
click at [785, 439] on strong "throwing away $150 worth of failed leak products" at bounding box center [895, 432] width 231 height 29
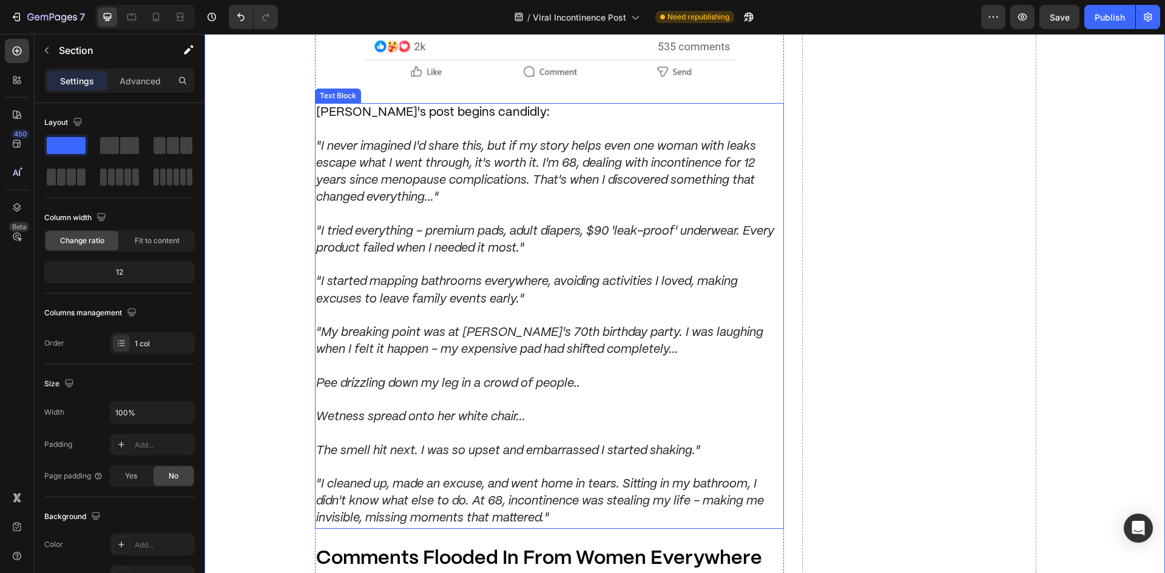
click at [771, 414] on p "Wetness spread onto her white chair..." at bounding box center [549, 417] width 467 height 17
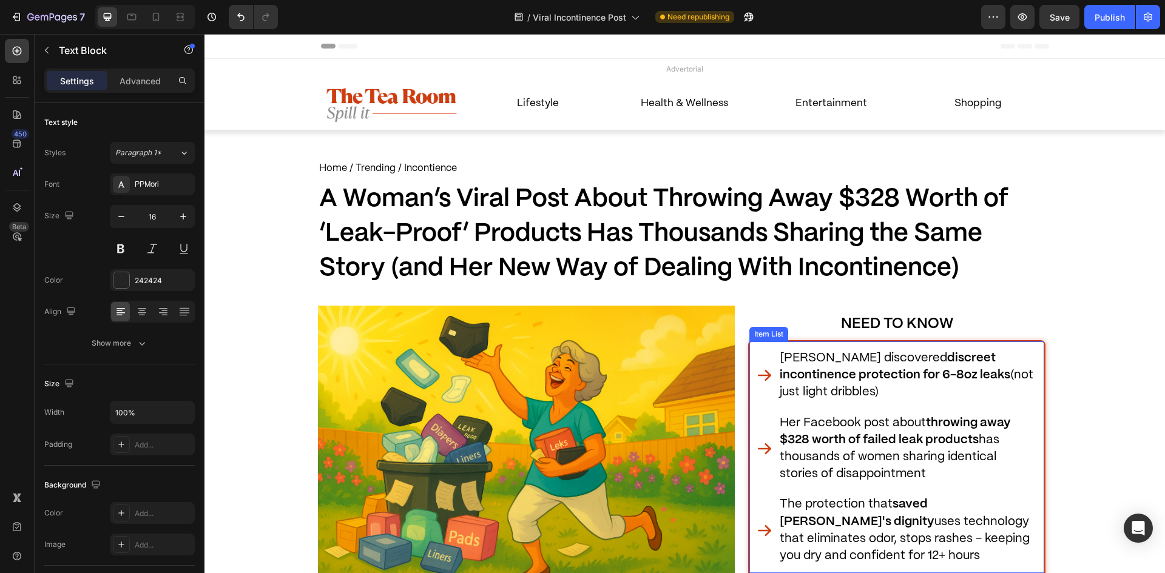
click at [844, 438] on strong "throwing away $328 worth of failed leak products" at bounding box center [895, 432] width 231 height 29
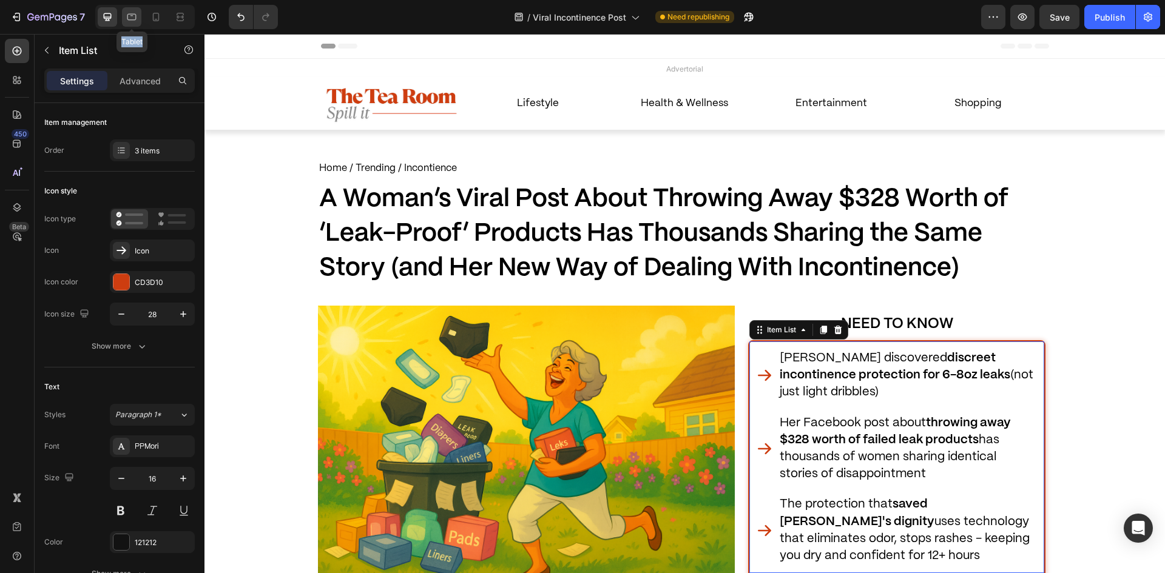
click at [142, 11] on div "Tablet" at bounding box center [145, 17] width 100 height 24
click at [132, 15] on icon at bounding box center [131, 17] width 9 height 7
type input "16"
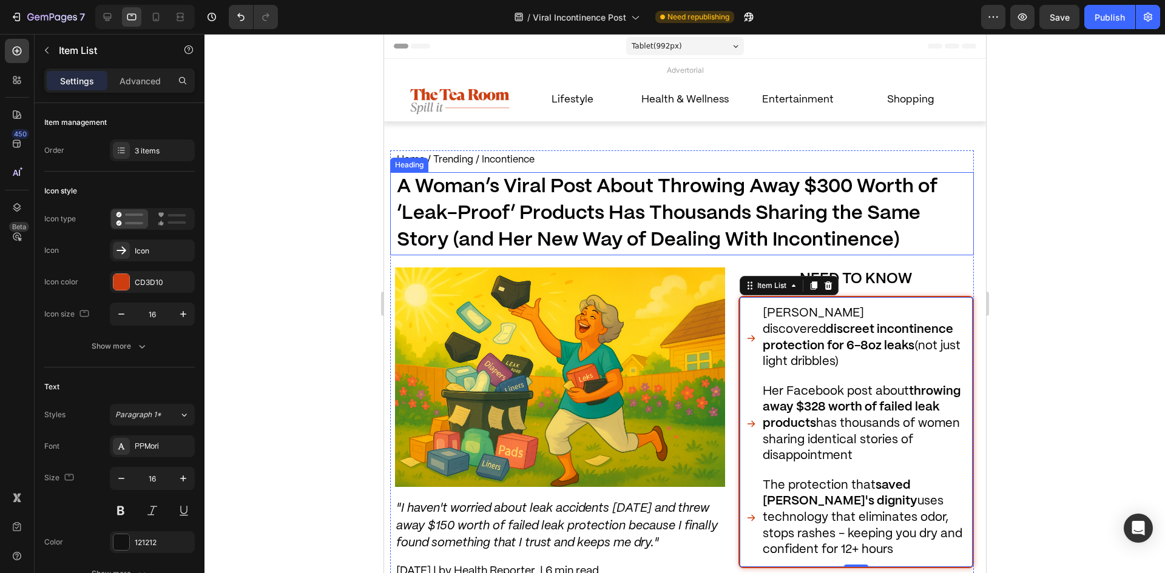
click at [763, 192] on strong "A Woman’s Viral Post About Throwing Away $300 Worth of ‘Leak-Proof’ Products Ha…" at bounding box center [666, 214] width 541 height 72
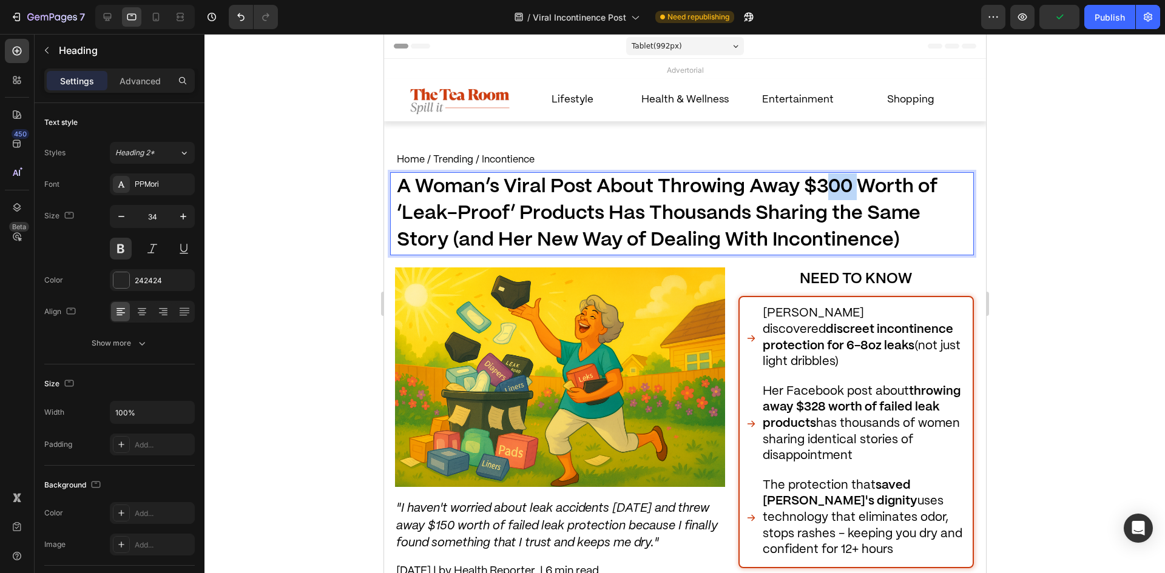
drag, startPoint x: 854, startPoint y: 191, endPoint x: 828, endPoint y: 192, distance: 26.1
click at [828, 192] on strong "A Woman’s Viral Post About Throwing Away $300 Worth of ‘Leak-Proof’ Products Ha…" at bounding box center [666, 214] width 541 height 72
click at [864, 249] on strong "A Woman’s Viral Post About Throwing Away $328 Worth of ‘Leak-Proof’ Products Ha…" at bounding box center [665, 214] width 539 height 72
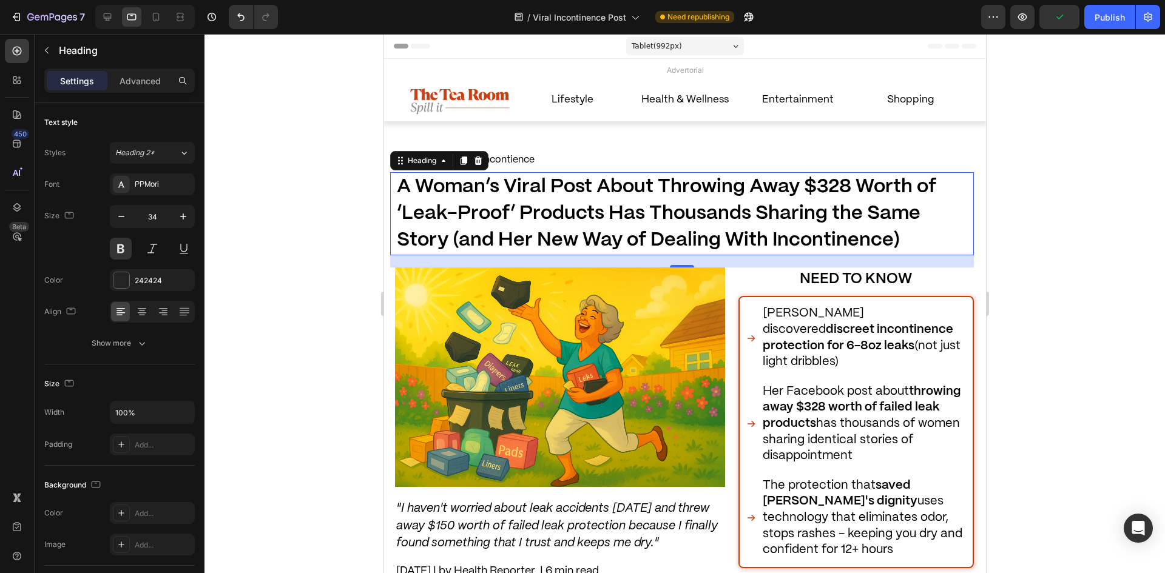
click at [1000, 267] on div at bounding box center [685, 303] width 961 height 539
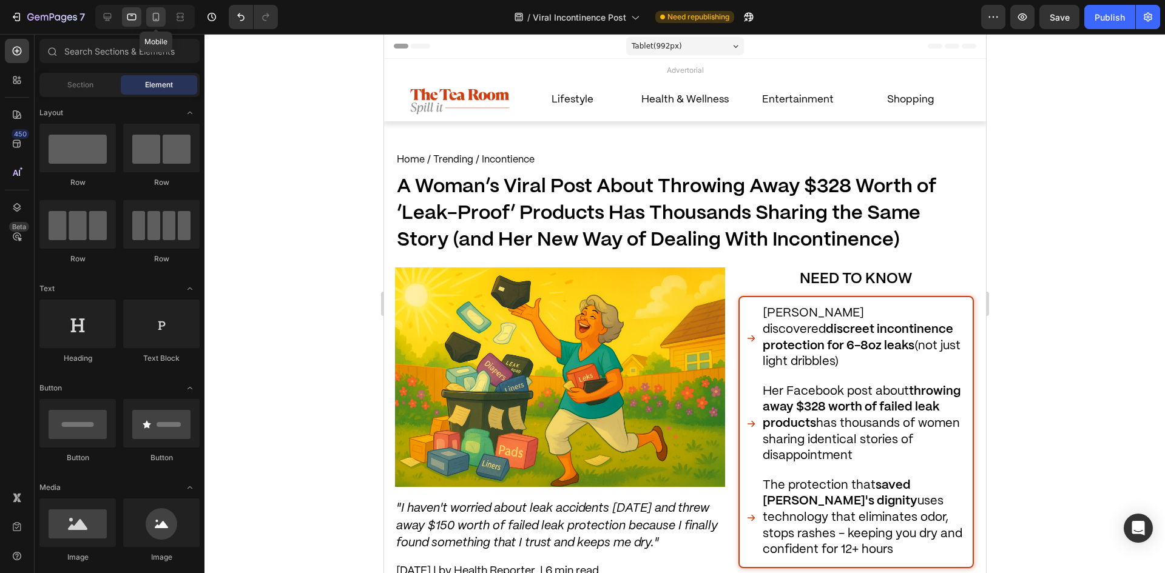
click at [161, 18] on icon at bounding box center [156, 17] width 12 height 12
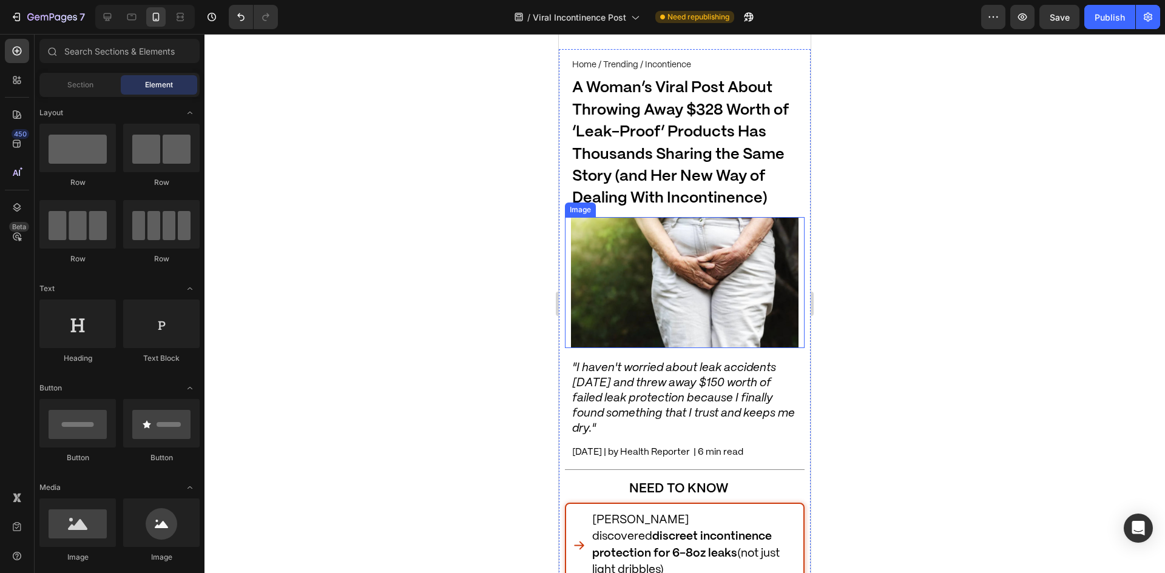
scroll to position [243, 0]
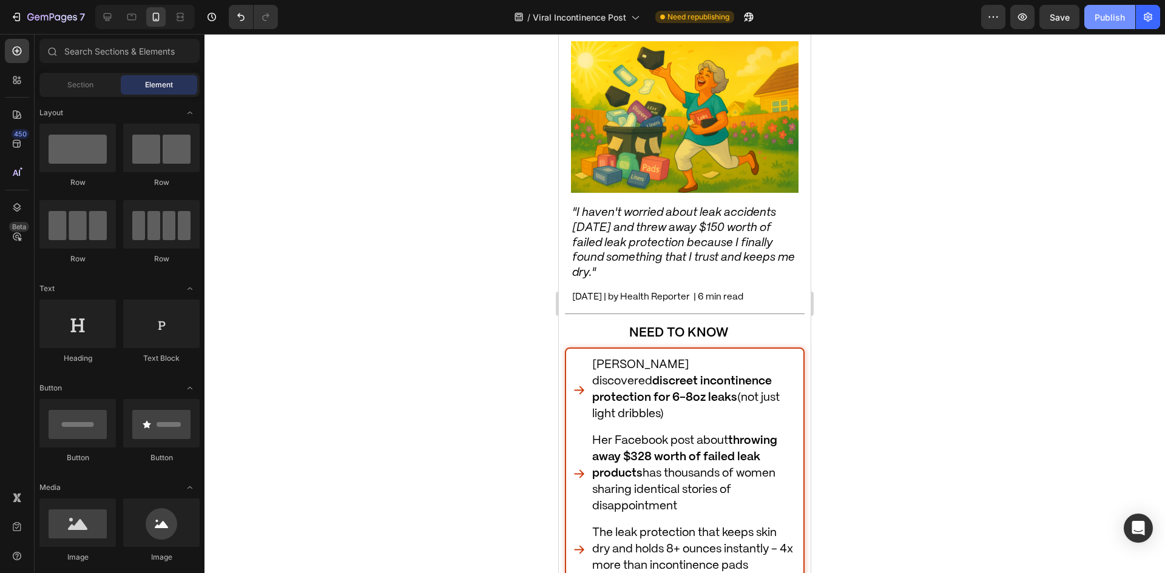
click at [1094, 19] on button "Publish" at bounding box center [1109, 17] width 51 height 24
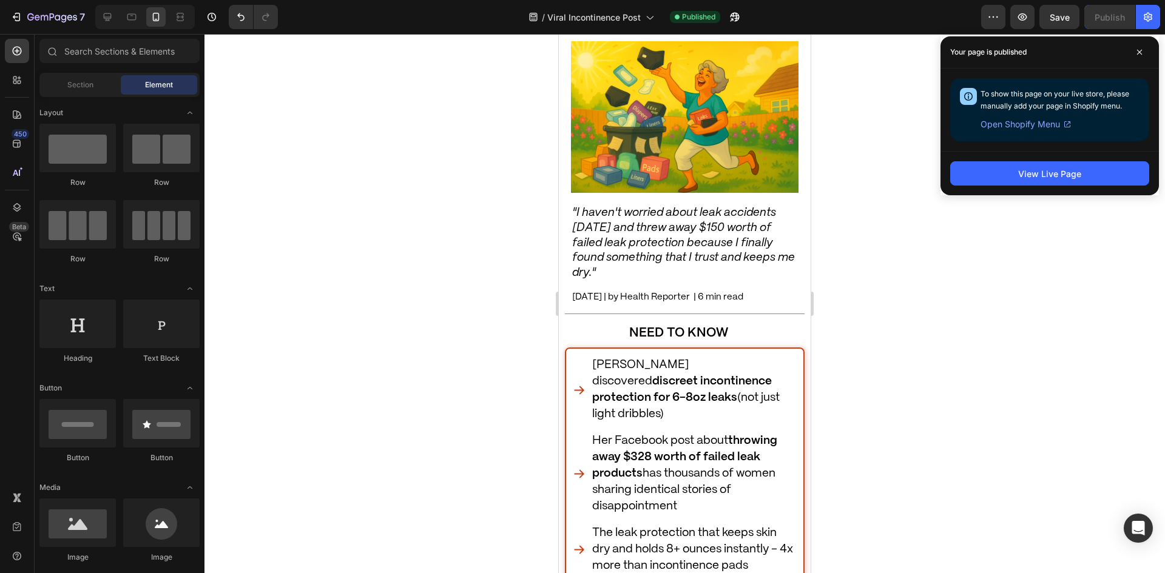
click at [488, 213] on div at bounding box center [685, 303] width 961 height 539
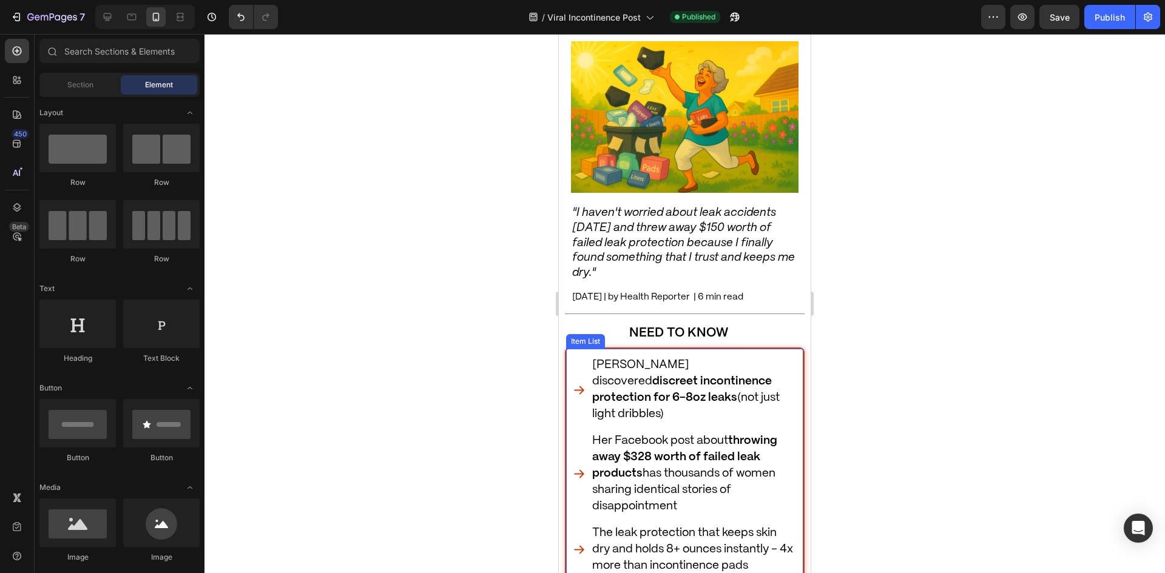
click at [695, 273] on p ""I haven't worried about leak accidents [DATE] and threw away $150 worth of fai…" at bounding box center [684, 243] width 225 height 75
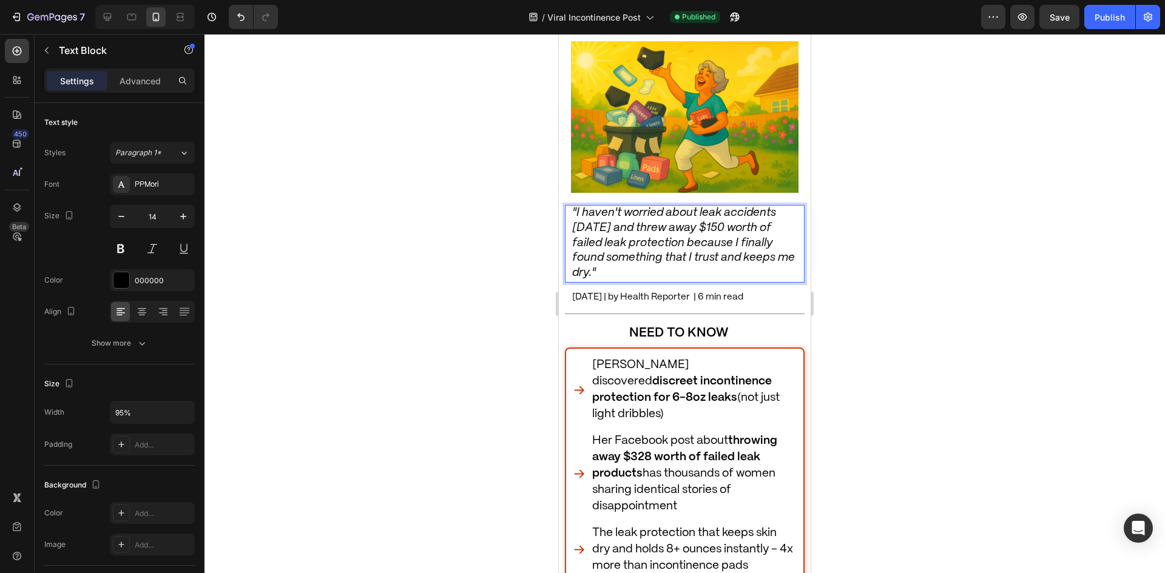
click at [720, 235] on icon ""I haven't worried about leak accidents [DATE] and threw away $150 worth of fai…" at bounding box center [683, 243] width 223 height 71
drag, startPoint x: 727, startPoint y: 223, endPoint x: 719, endPoint y: 224, distance: 8.5
click at [719, 224] on icon ""I haven't worried about leak accidents [DATE] and threw away $150 worth of fai…" at bounding box center [683, 243] width 223 height 71
click at [1007, 303] on div at bounding box center [685, 303] width 961 height 539
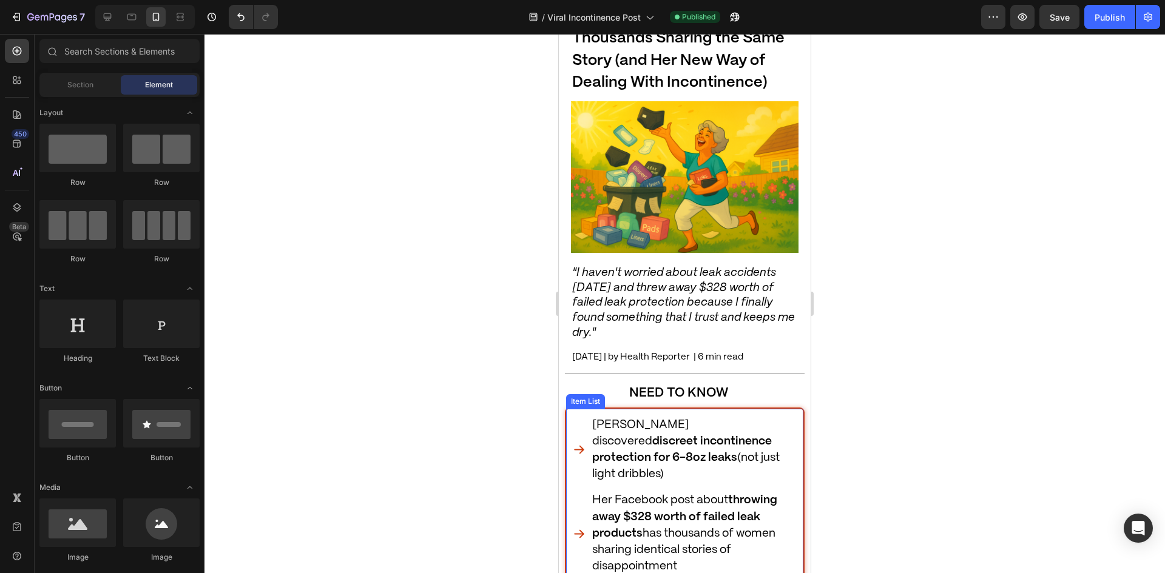
scroll to position [0, 0]
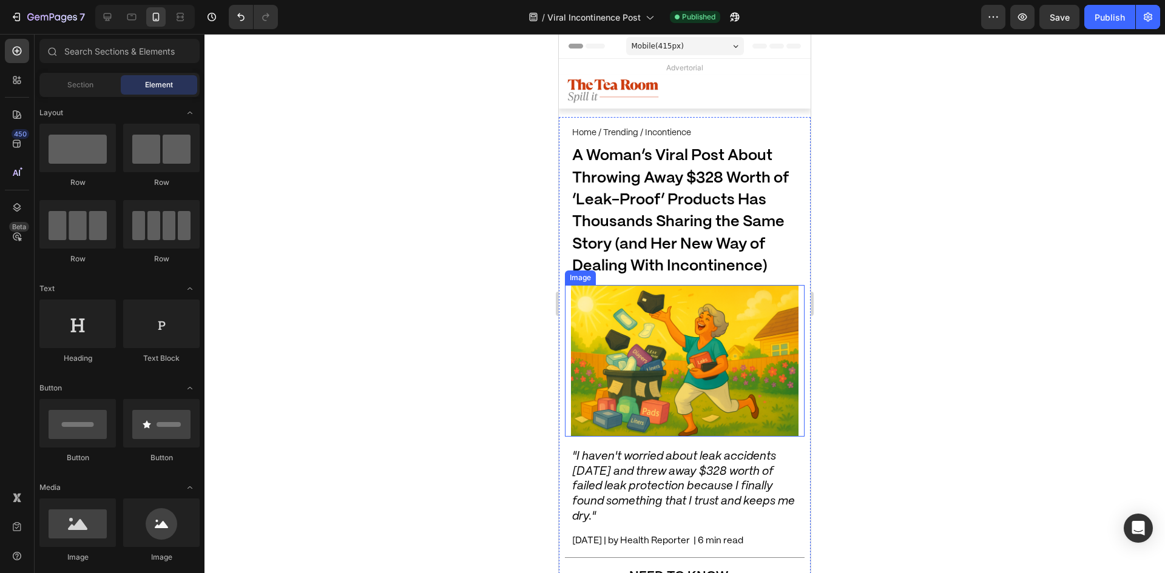
click at [941, 350] on div at bounding box center [685, 303] width 961 height 539
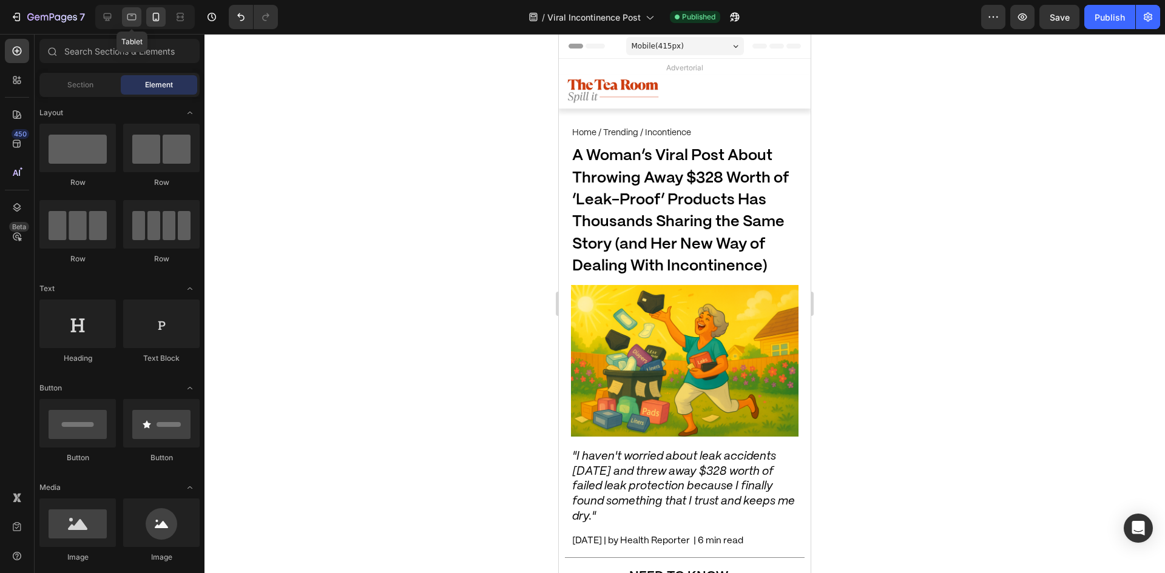
click at [125, 15] on div at bounding box center [131, 16] width 19 height 19
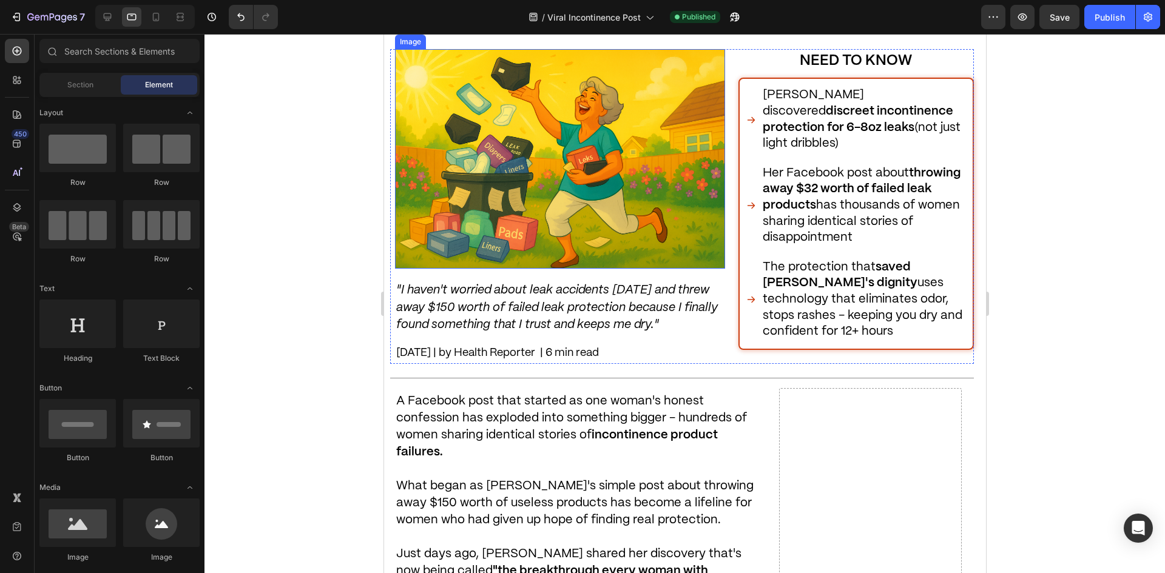
scroll to position [243, 0]
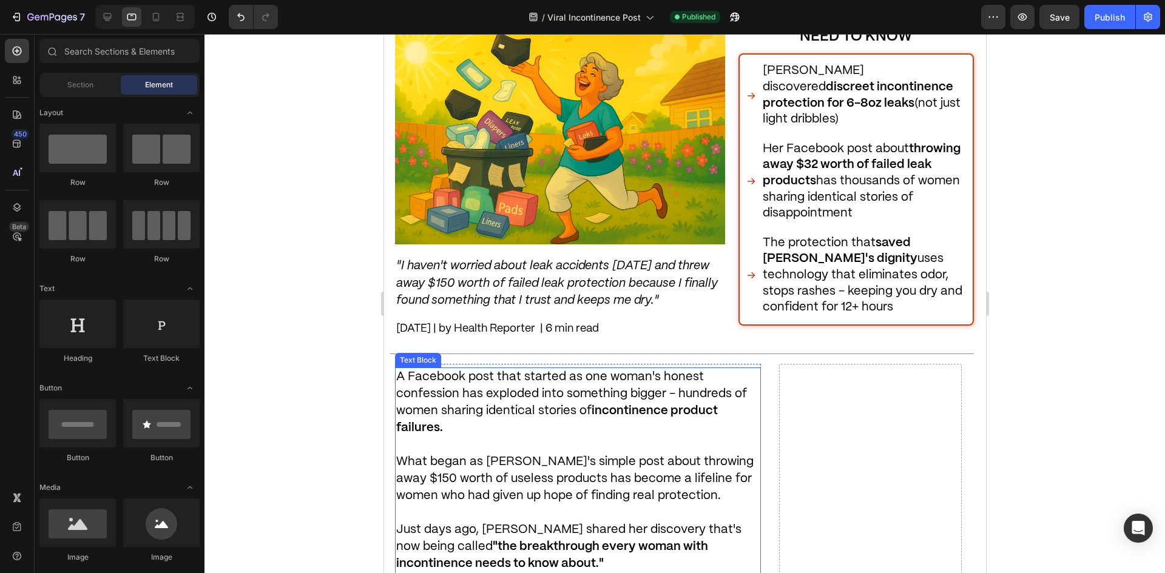
click at [556, 300] on icon ""I haven't worried about leak accidents [DATE] and threw away $150 worth of fai…" at bounding box center [557, 283] width 322 height 46
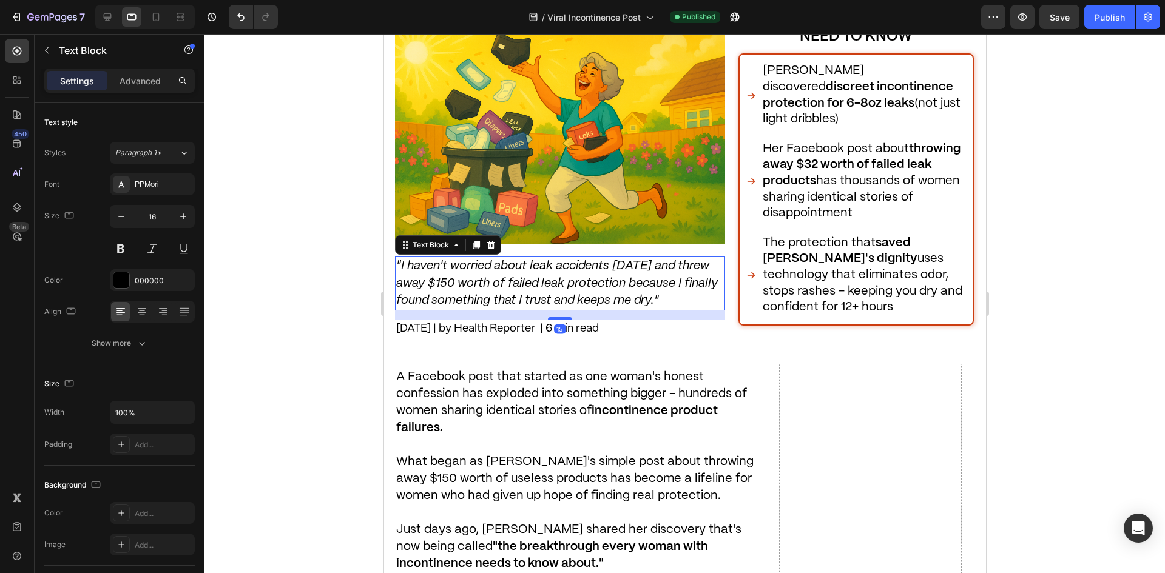
click at [562, 292] on icon ""I haven't worried about leak accidents [DATE] and threw away $150 worth of fai…" at bounding box center [557, 283] width 322 height 46
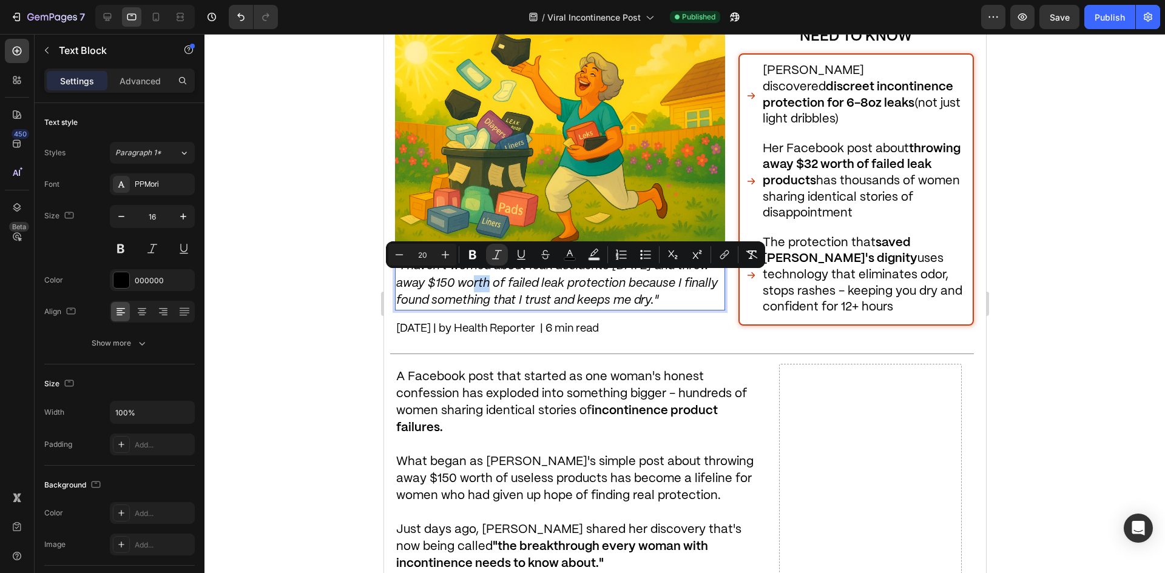
drag, startPoint x: 485, startPoint y: 279, endPoint x: 472, endPoint y: 280, distance: 14.0
click at [472, 280] on icon ""I haven't worried about leak accidents [DATE] and threw away $150 worth of fai…" at bounding box center [557, 283] width 322 height 46
click at [478, 285] on icon ""I haven't worried about leak accidents [DATE] and threw away $150 worth of fai…" at bounding box center [557, 283] width 322 height 46
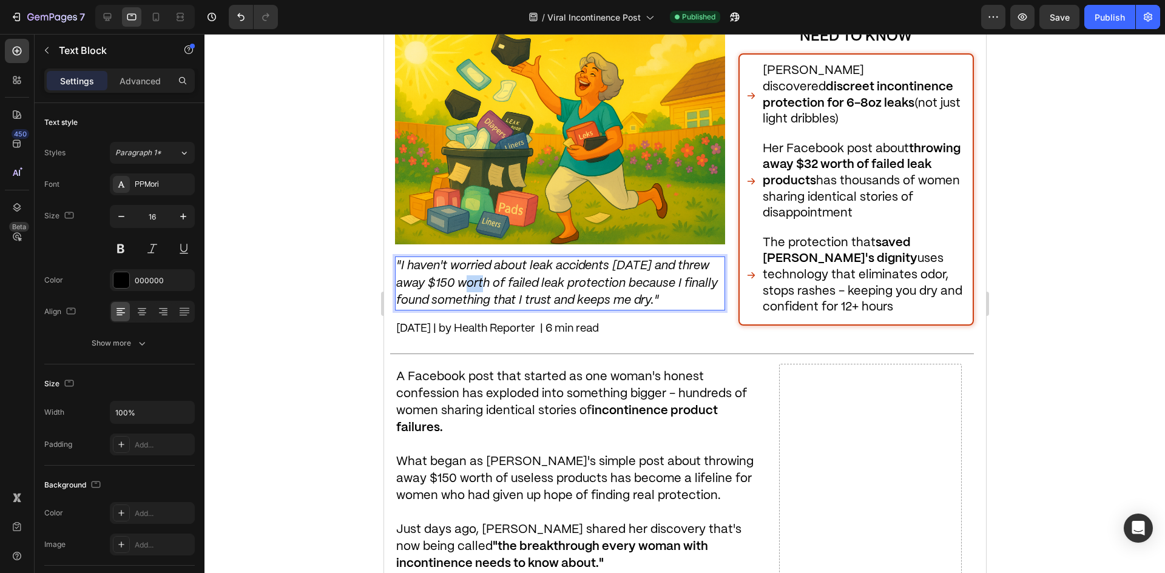
drag, startPoint x: 485, startPoint y: 279, endPoint x: 471, endPoint y: 280, distance: 14.0
click at [471, 280] on icon ""I haven't worried about leak accidents [DATE] and threw away $150 worth of fai…" at bounding box center [557, 283] width 322 height 46
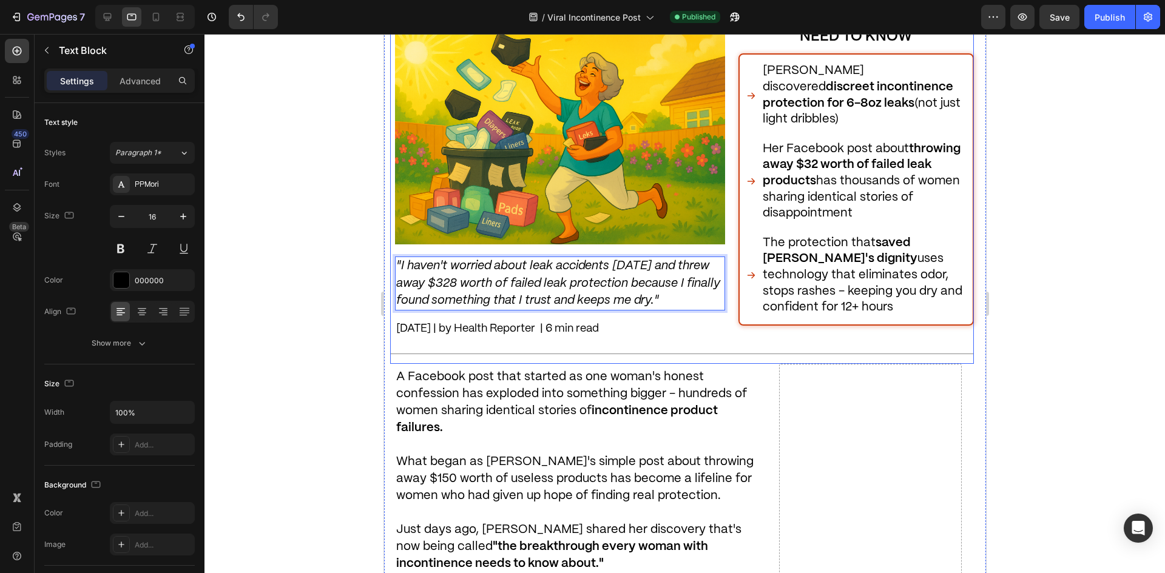
click at [606, 340] on div "Home / Trending / Incontience Text Block A Woman’s Viral Post About Throwing Aw…" at bounding box center [682, 136] width 584 height 456
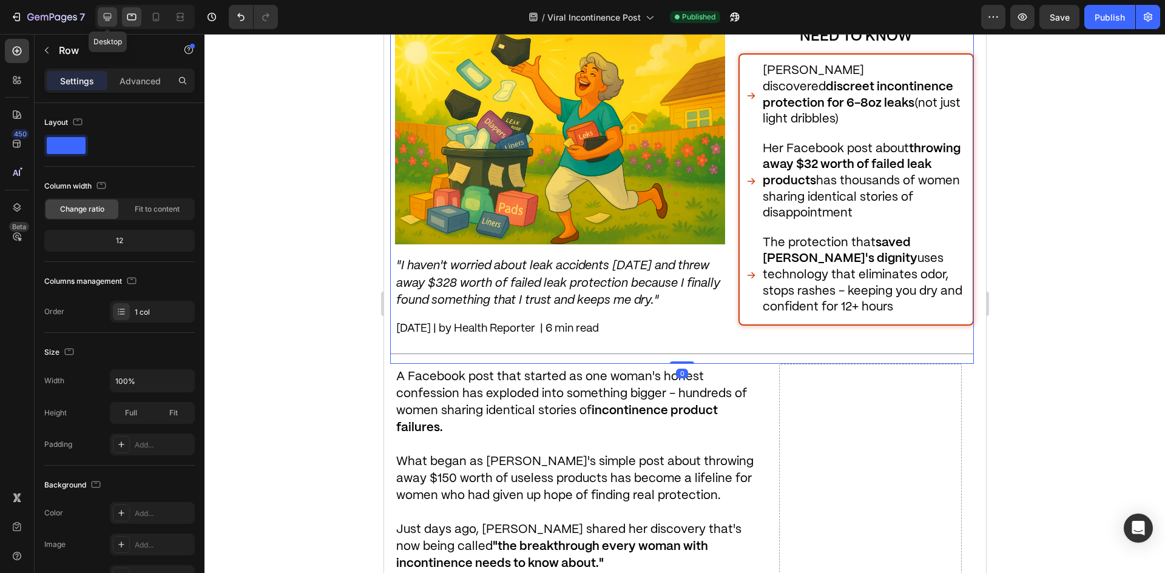
click at [112, 8] on div at bounding box center [107, 16] width 19 height 19
type input "1200"
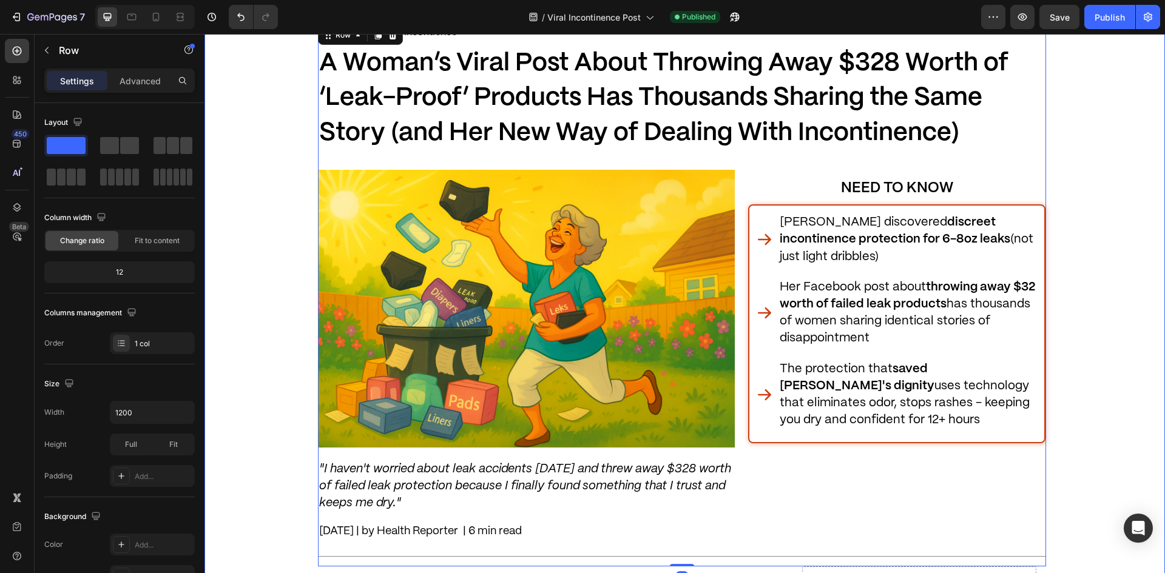
scroll to position [84, 0]
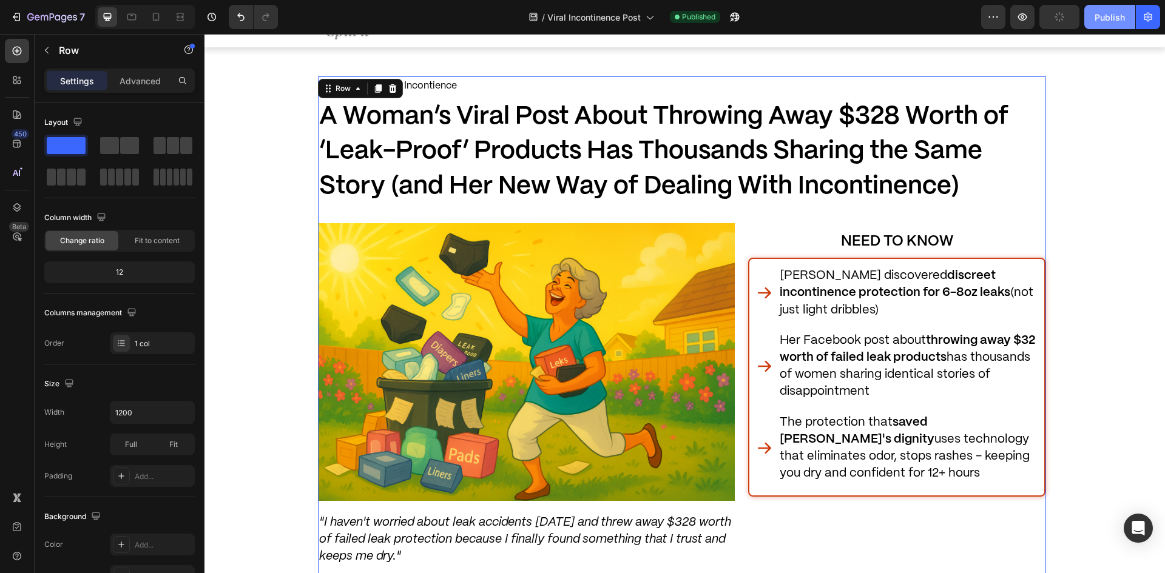
click at [1110, 20] on div "Publish" at bounding box center [1110, 17] width 30 height 13
click at [997, 331] on div "Her Facebook post about throwing away $32 worth of failed leak products has tho…" at bounding box center [908, 367] width 260 height 72
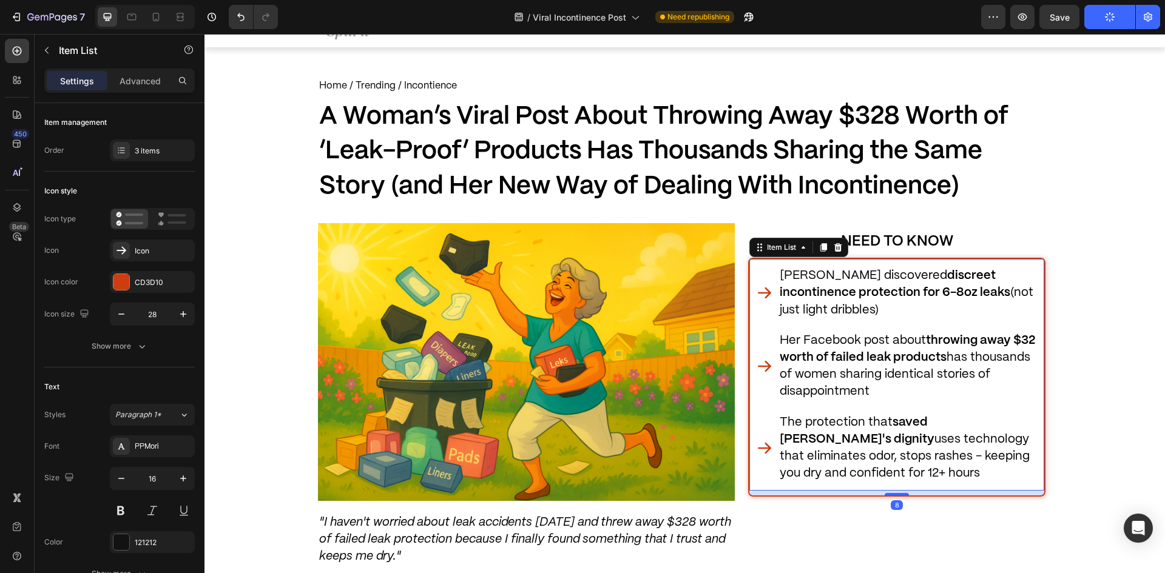
click at [1026, 338] on strong "throwing away $32 worth of failed leak products" at bounding box center [907, 349] width 255 height 29
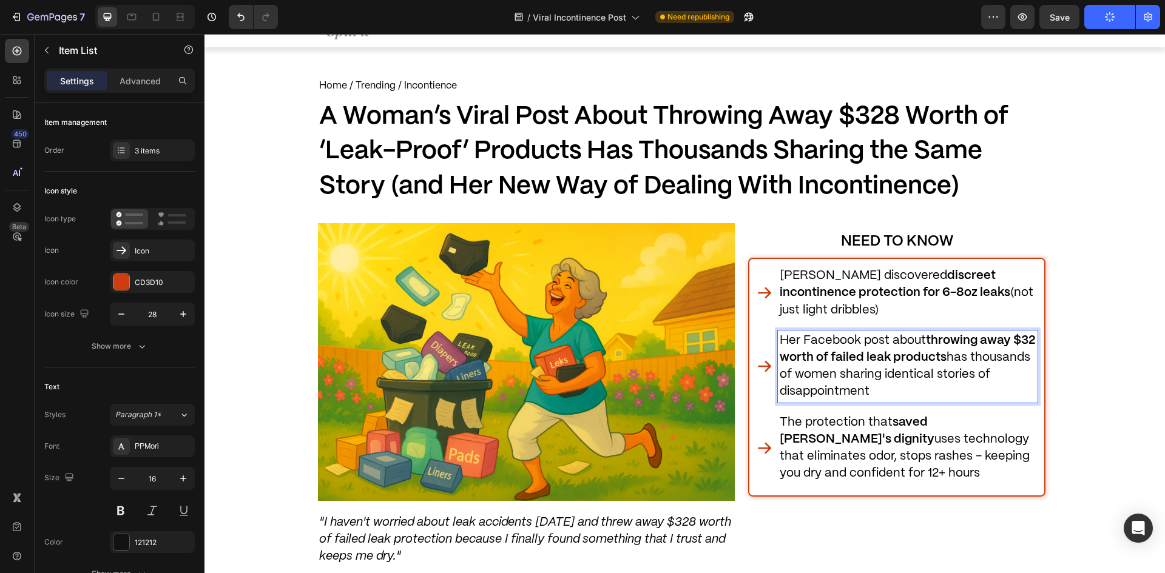
click at [1029, 339] on strong "throwing away $32 worth of failed leak products" at bounding box center [907, 349] width 255 height 29
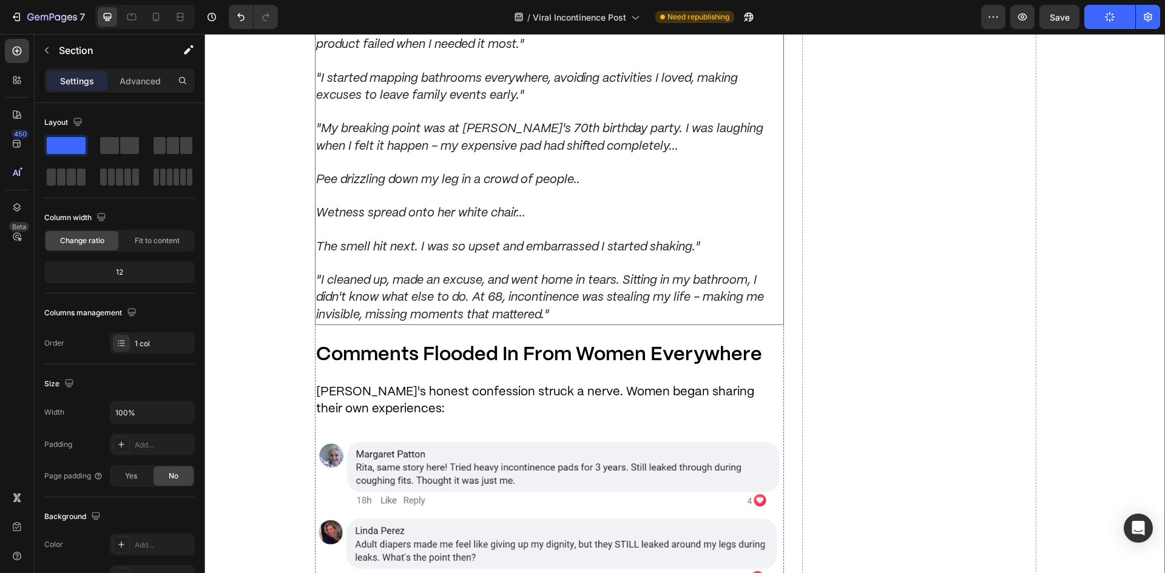
click at [736, 366] on p "Comments Flooded In From Women Everywhere" at bounding box center [549, 355] width 467 height 27
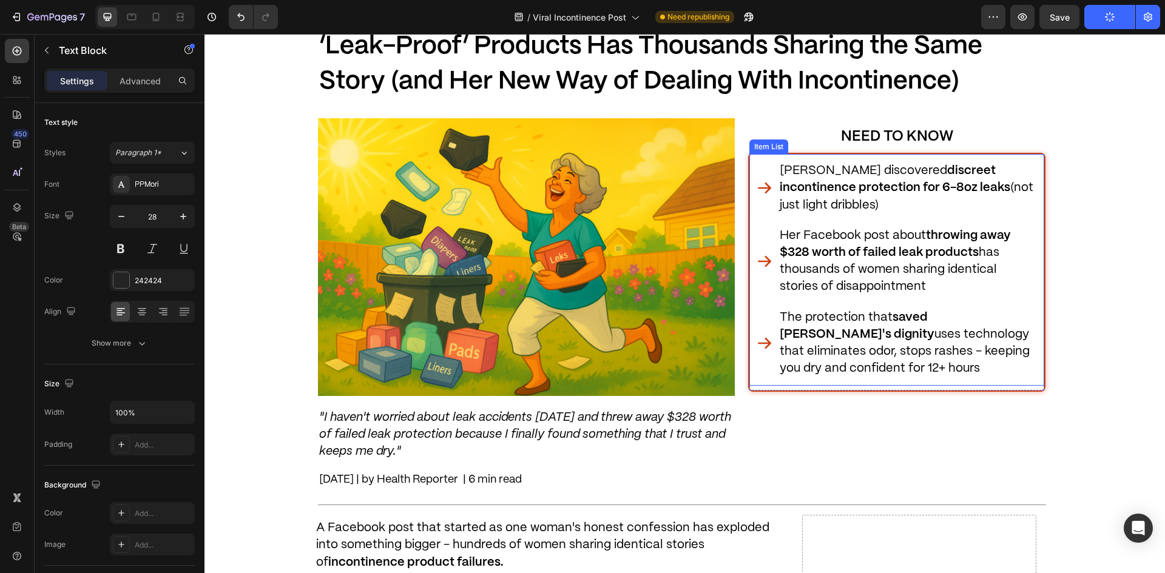
scroll to position [0, 0]
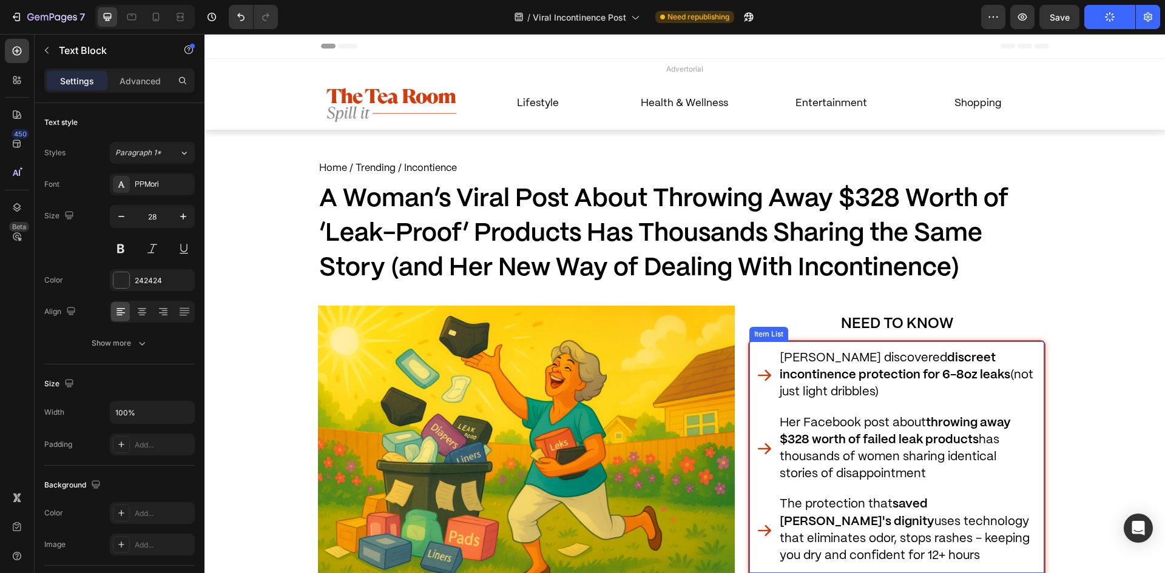
click at [841, 476] on span "Her Facebook post about throwing away $328 worth of failed leak products has th…" at bounding box center [895, 449] width 231 height 63
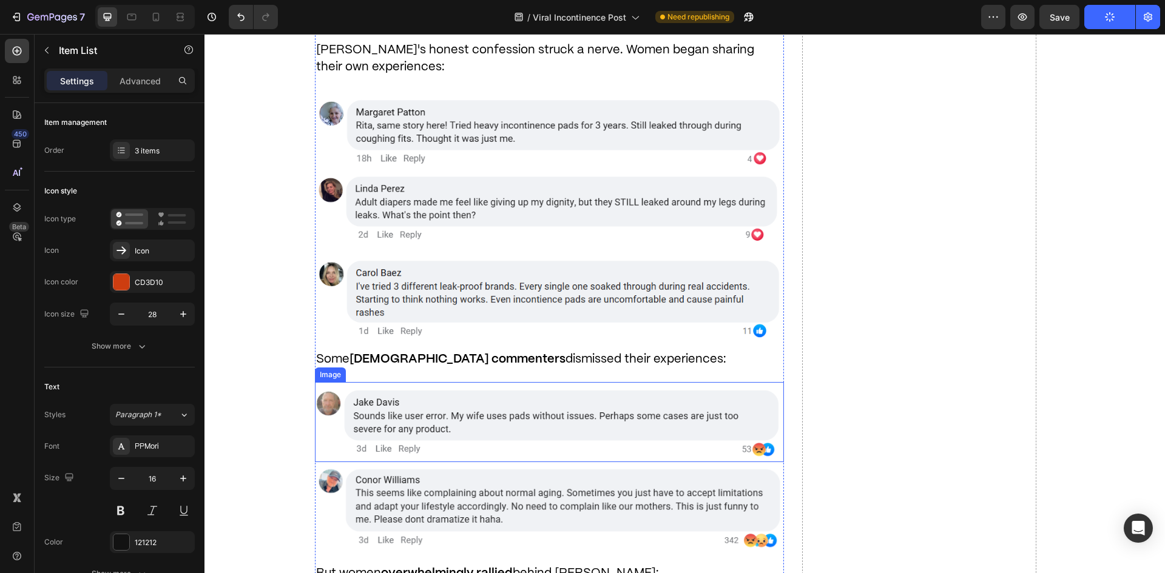
click at [760, 404] on img at bounding box center [549, 422] width 469 height 80
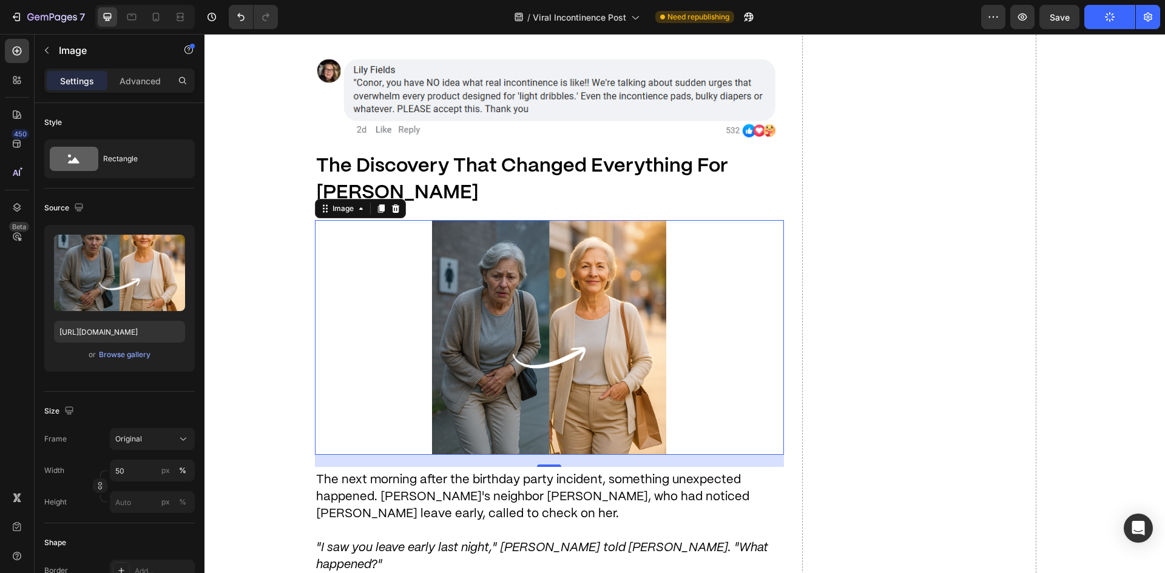
click at [633, 423] on img at bounding box center [549, 337] width 235 height 235
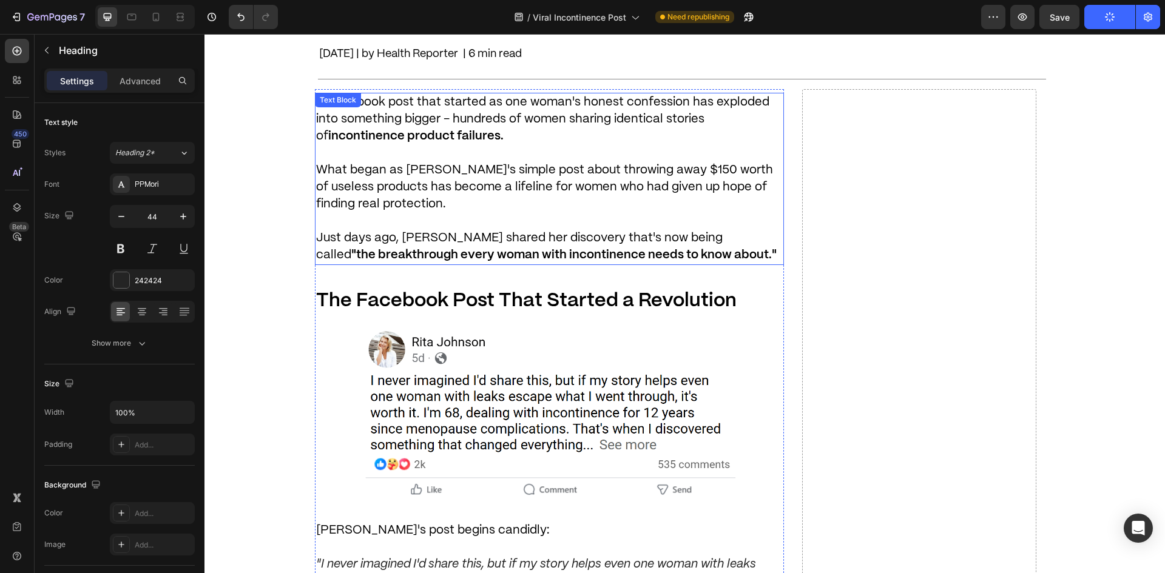
scroll to position [607, 0]
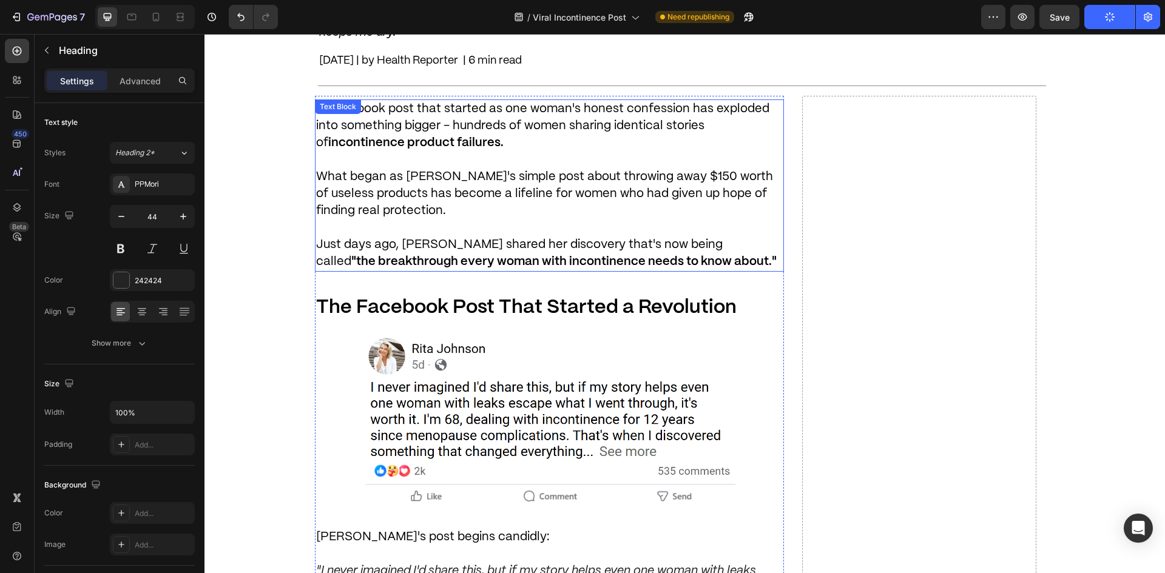
click at [632, 177] on span "What began as [PERSON_NAME]'s simple post about throwing away $150 worth of use…" at bounding box center [544, 194] width 457 height 46
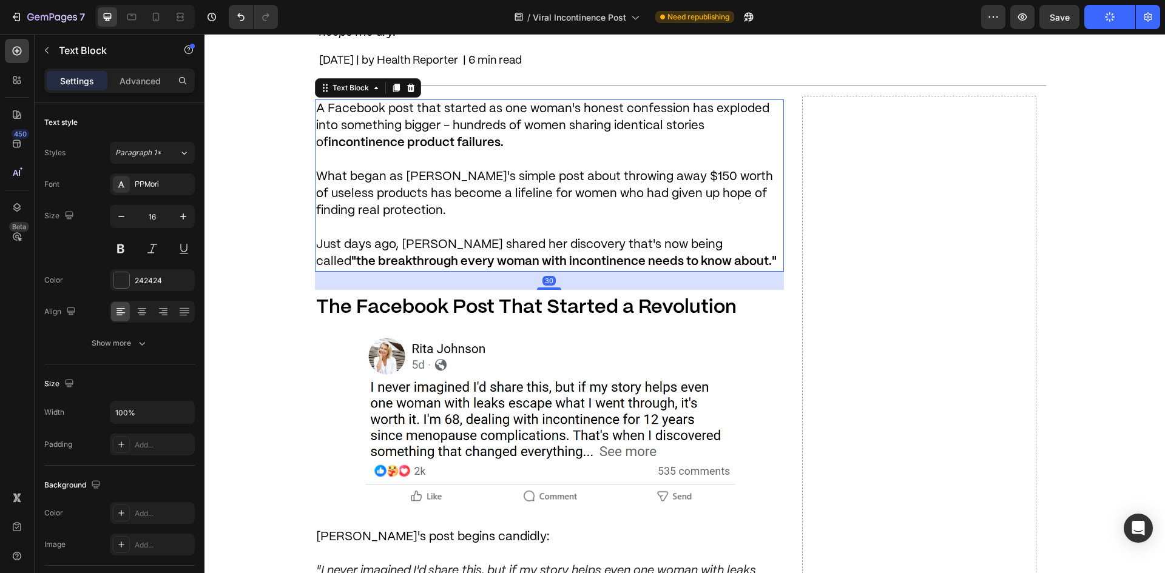
click at [634, 180] on span "What began as [PERSON_NAME]'s simple post about throwing away $150 worth of use…" at bounding box center [544, 194] width 457 height 46
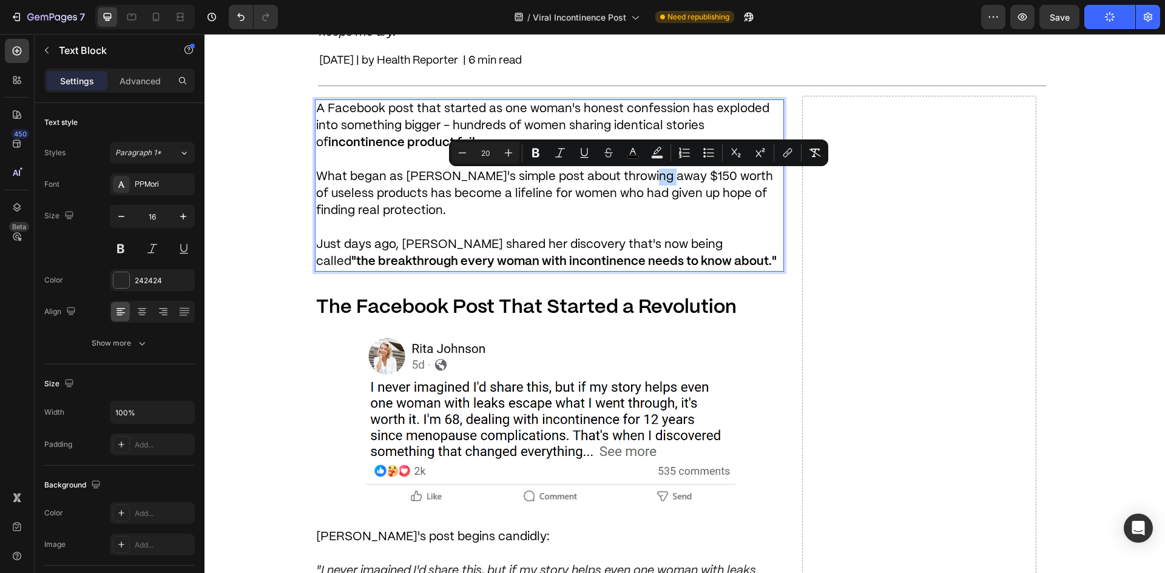
drag, startPoint x: 649, startPoint y: 177, endPoint x: 631, endPoint y: 177, distance: 18.2
click at [631, 177] on span "What began as [PERSON_NAME]'s simple post about throwing away $150 worth of use…" at bounding box center [544, 194] width 457 height 46
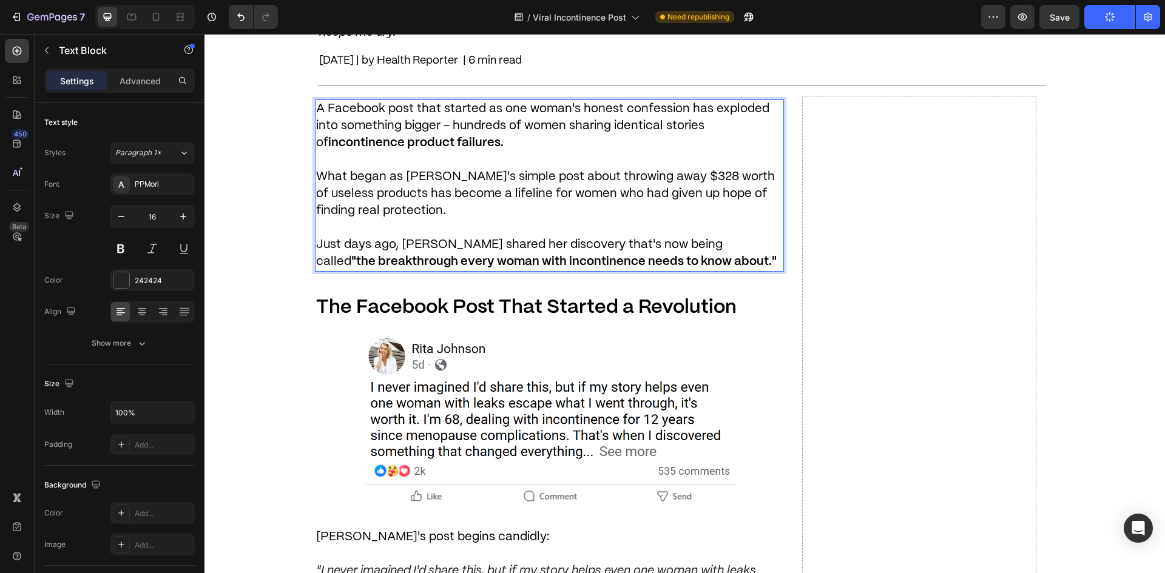
click at [744, 223] on p "Rich Text Editor. Editing area: main" at bounding box center [549, 228] width 467 height 16
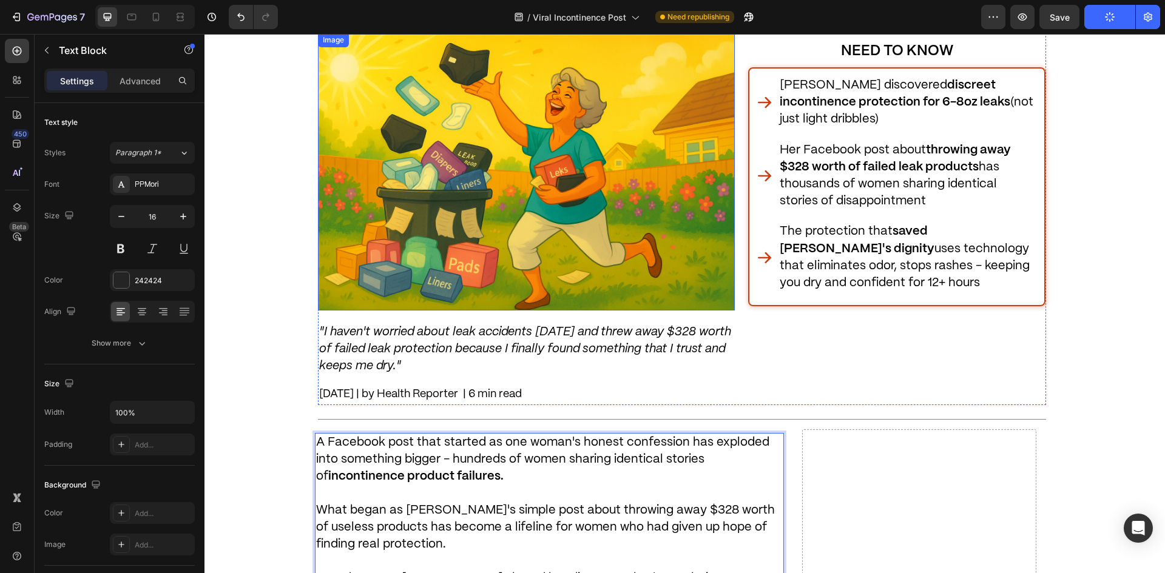
scroll to position [243, 0]
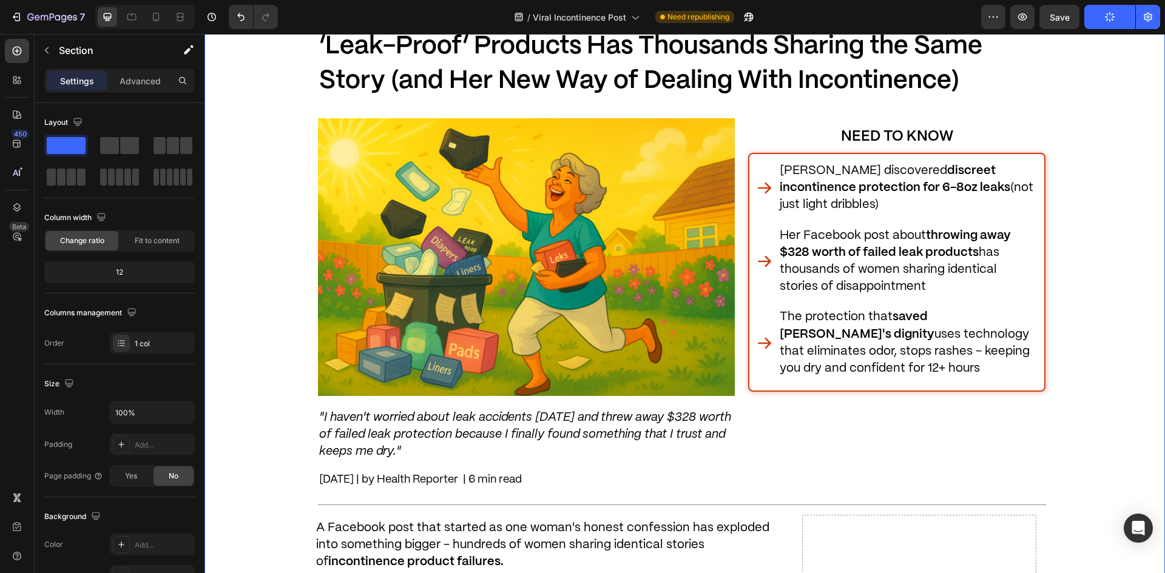
scroll to position [182, 0]
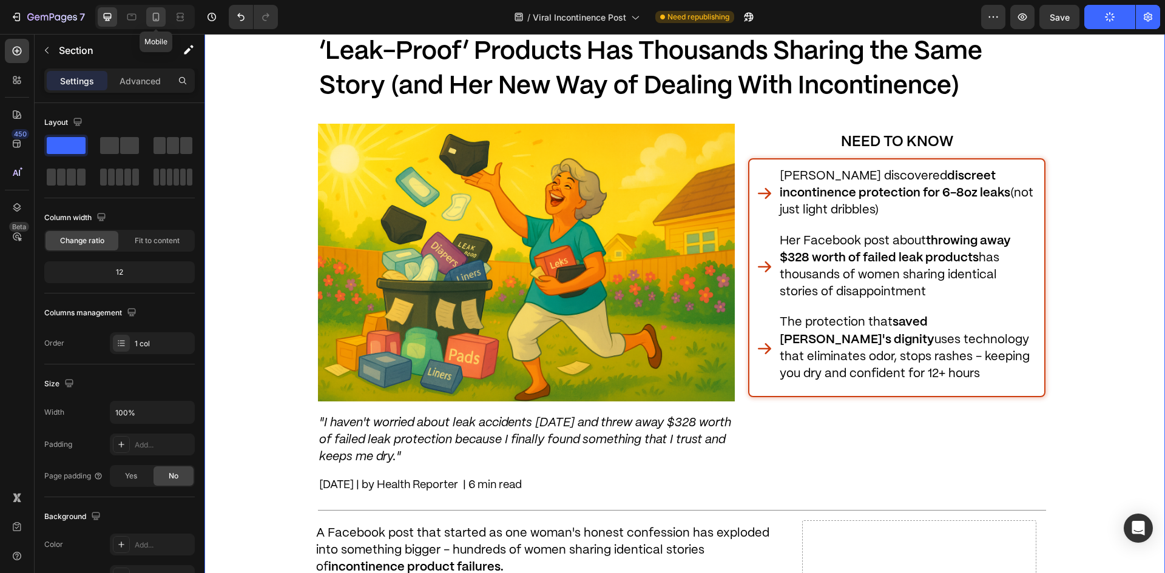
click at [151, 19] on div at bounding box center [155, 16] width 19 height 19
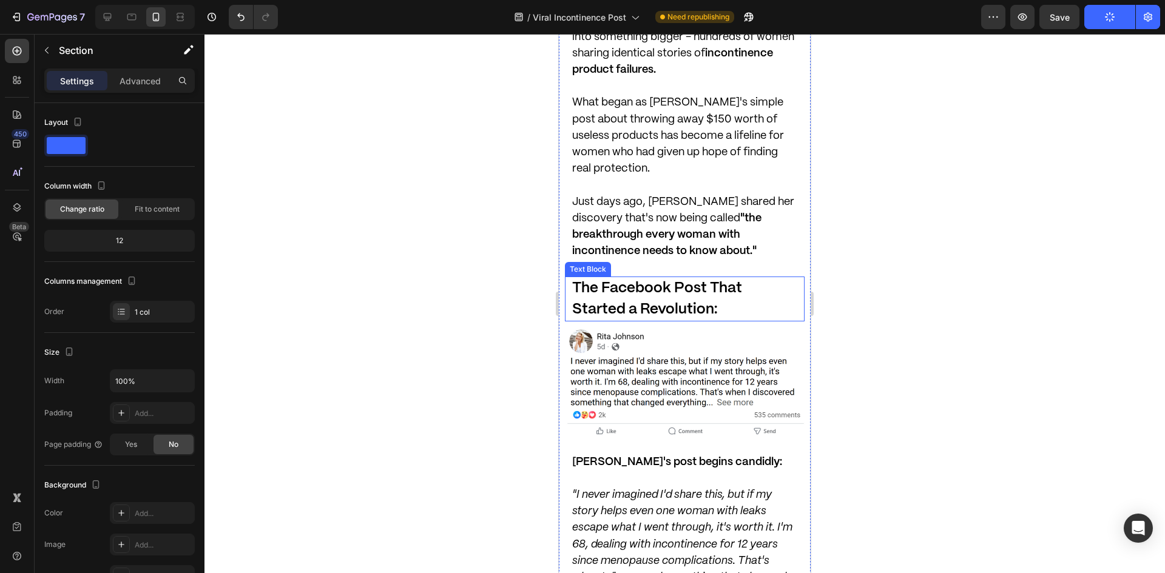
click at [654, 194] on p "Just days ago, [PERSON_NAME] shared her discovery that's now being called "the …" at bounding box center [684, 227] width 225 height 66
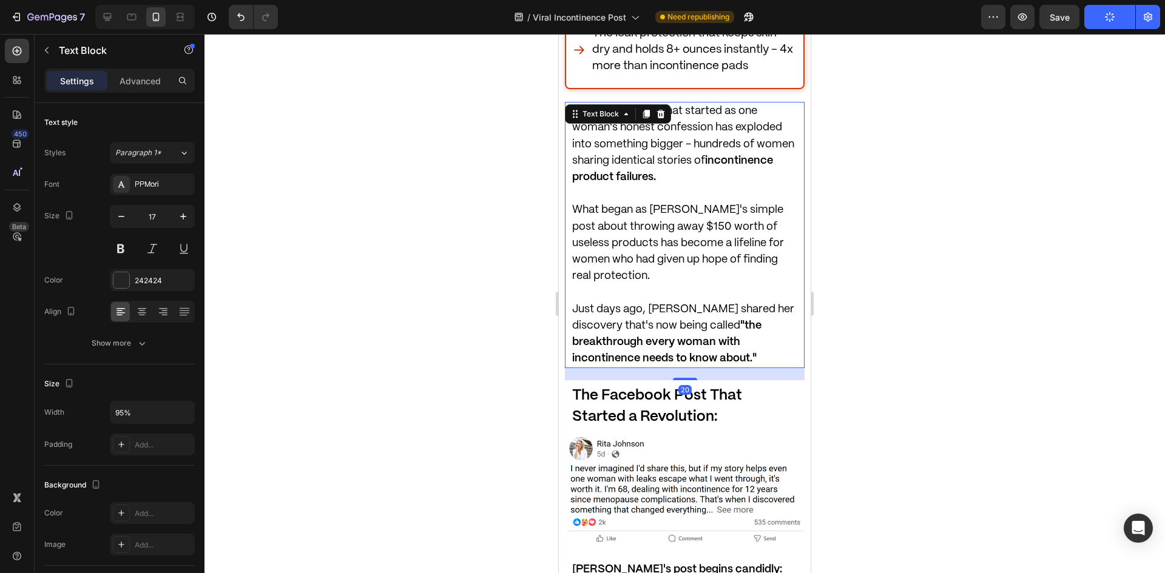
scroll to position [729, 0]
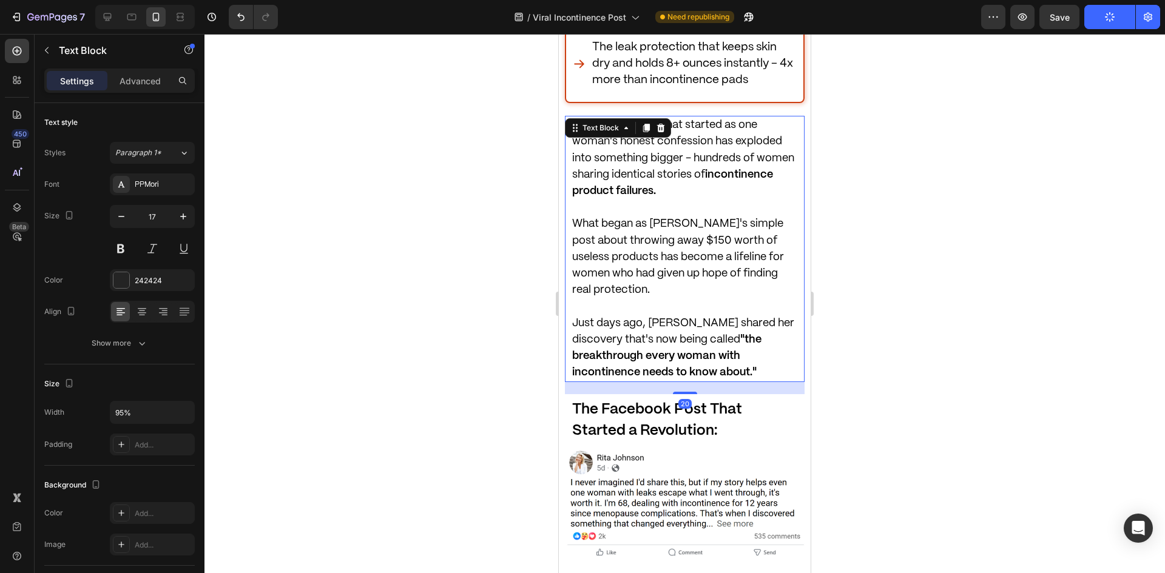
click at [657, 219] on span "What began as [PERSON_NAME]'s simple post about throwing away $150 worth of use…" at bounding box center [678, 257] width 212 height 76
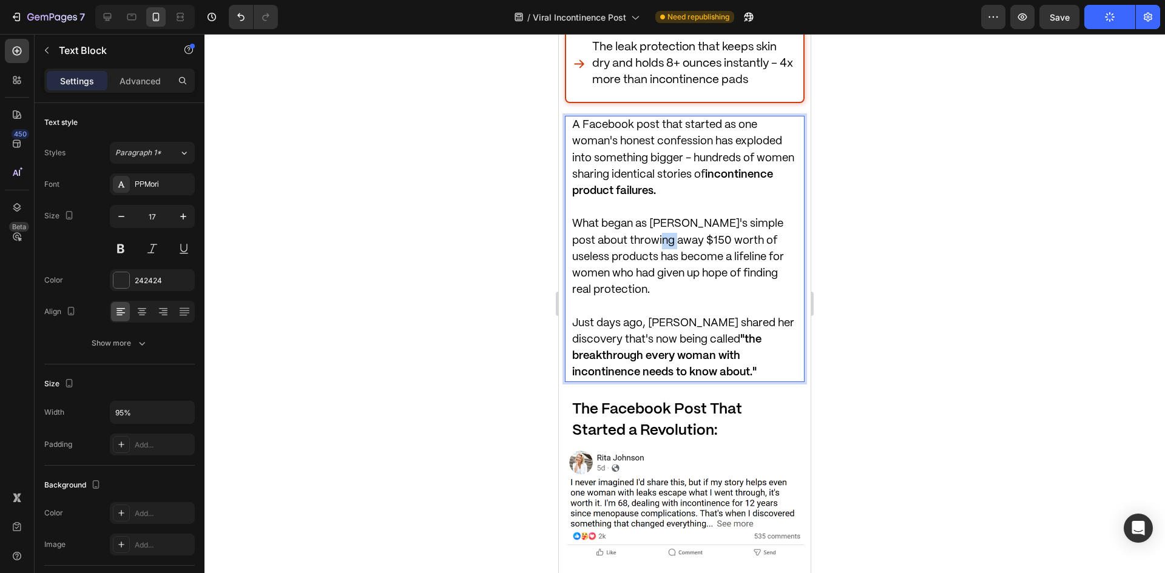
drag, startPoint x: 672, startPoint y: 215, endPoint x: 656, endPoint y: 218, distance: 16.2
click at [656, 219] on span "What began as [PERSON_NAME]'s simple post about throwing away $150 worth of use…" at bounding box center [678, 257] width 212 height 76
drag, startPoint x: 709, startPoint y: 268, endPoint x: 789, endPoint y: 279, distance: 80.8
click at [709, 268] on p "What began as [PERSON_NAME]'s simple post about throwing away $328 worth of use…" at bounding box center [684, 257] width 225 height 83
click at [672, 229] on span "What began as [PERSON_NAME]'s simple post about throwing away $328 worth of use…" at bounding box center [678, 257] width 212 height 76
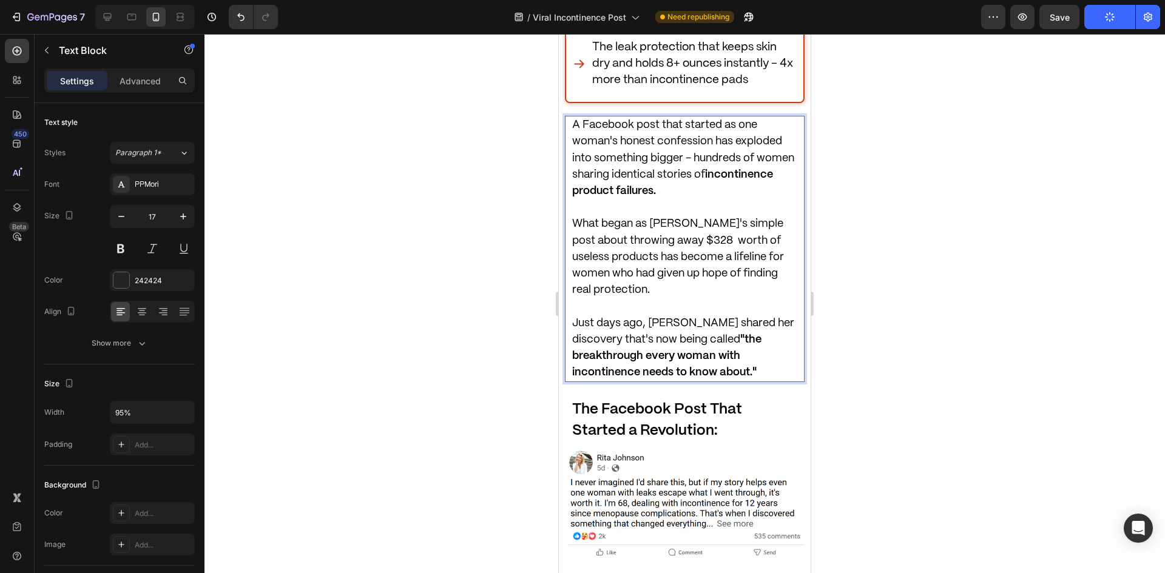
click at [925, 242] on div at bounding box center [685, 303] width 961 height 539
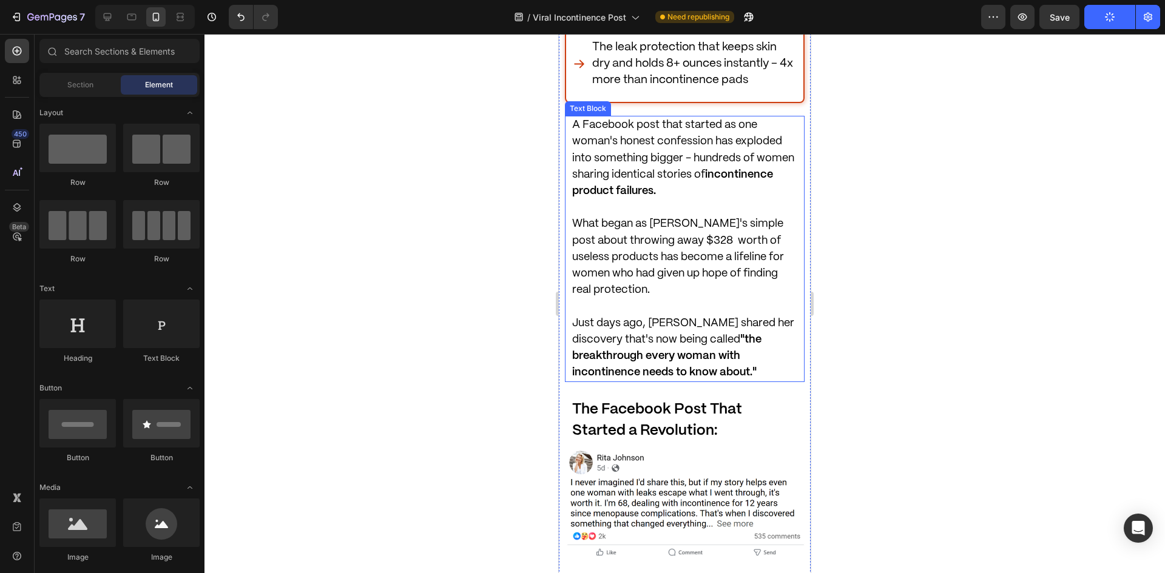
click at [688, 219] on span "What began as [PERSON_NAME]'s simple post about throwing away $328 worth of use…" at bounding box center [678, 257] width 212 height 76
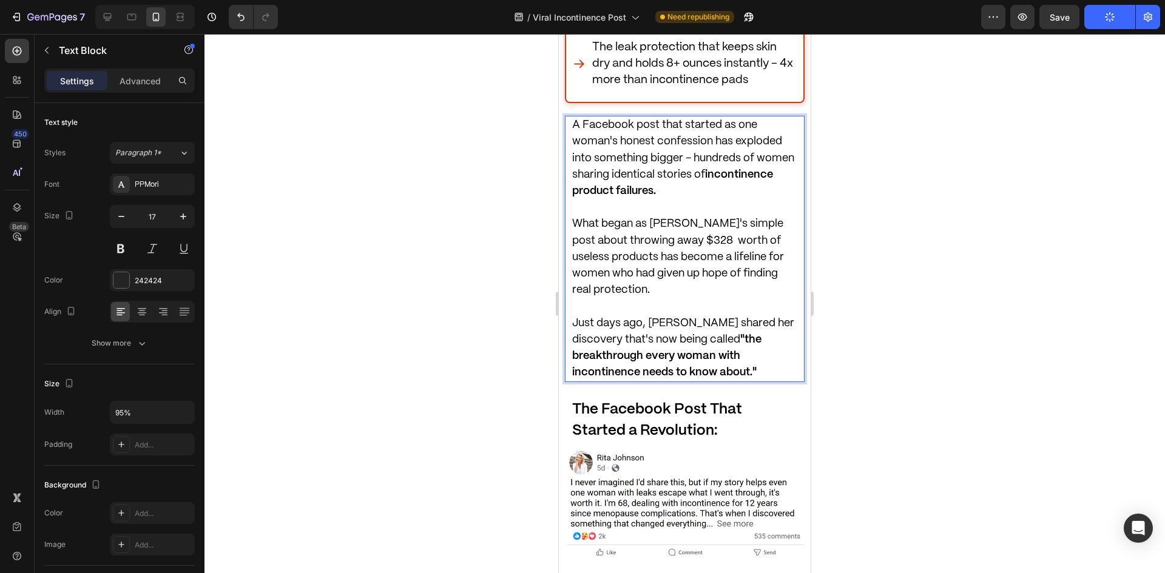
click at [682, 219] on span "What began as [PERSON_NAME]'s simple post about throwing away $328 worth of use…" at bounding box center [678, 257] width 212 height 76
click at [901, 204] on div at bounding box center [685, 303] width 961 height 539
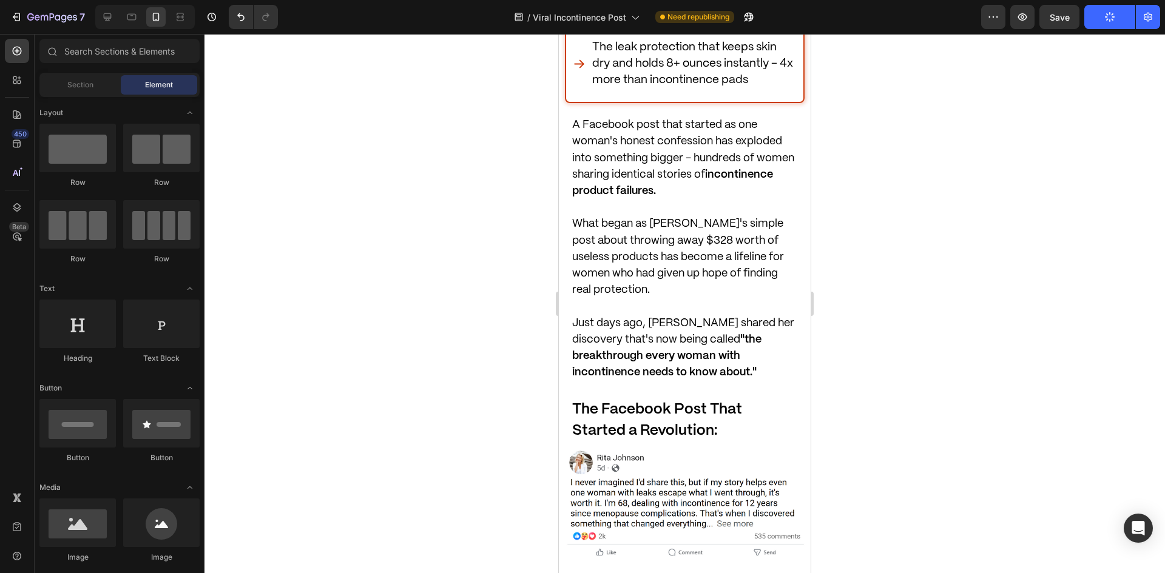
click at [1140, 210] on div at bounding box center [685, 303] width 961 height 539
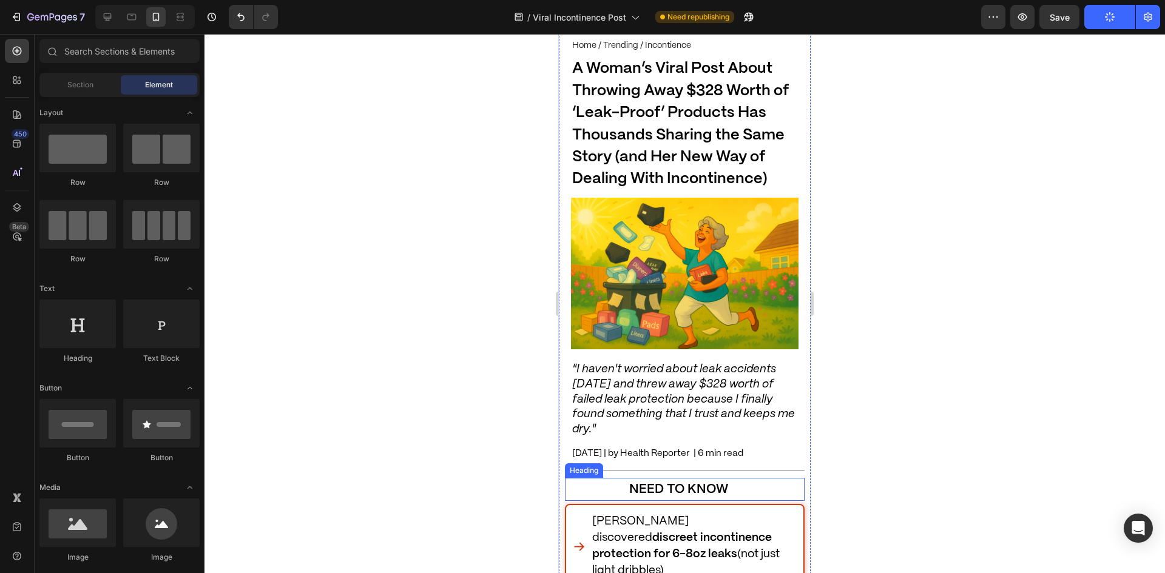
scroll to position [0, 0]
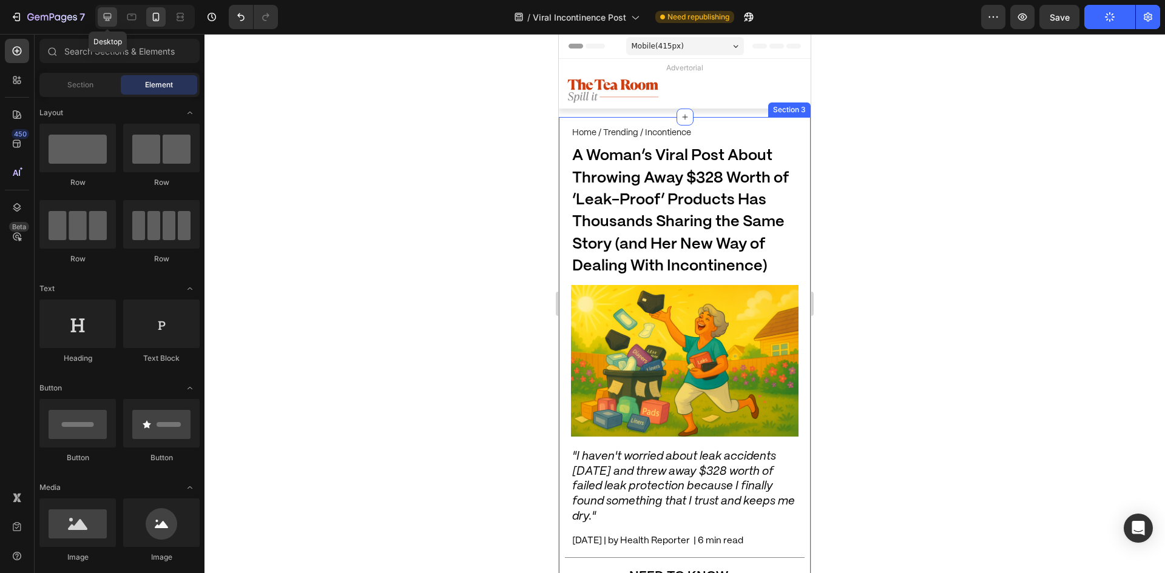
click at [109, 25] on div at bounding box center [107, 16] width 19 height 19
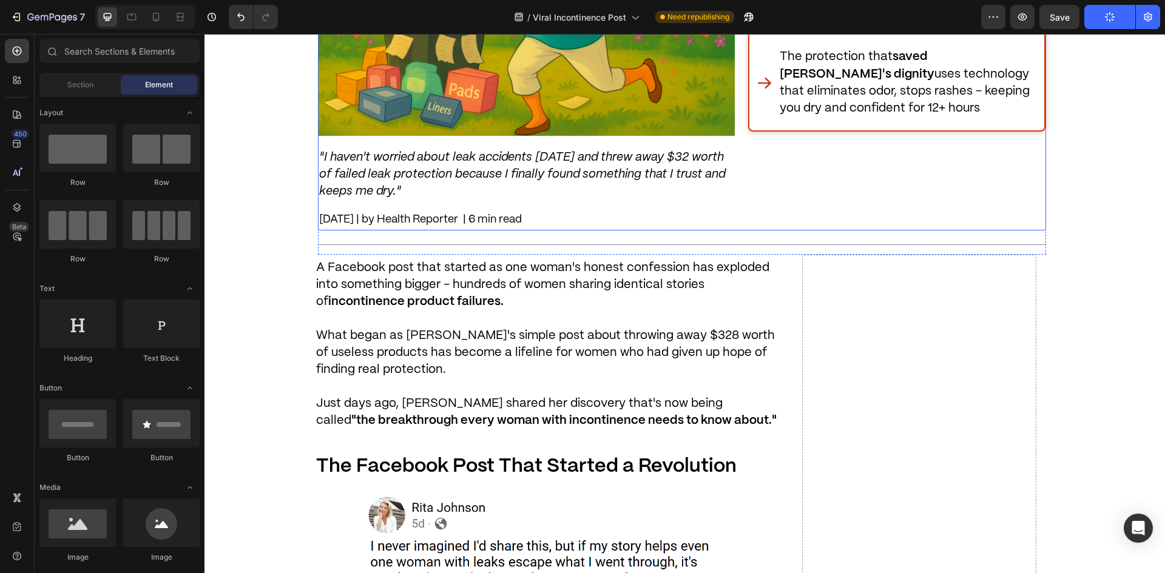
scroll to position [546, 0]
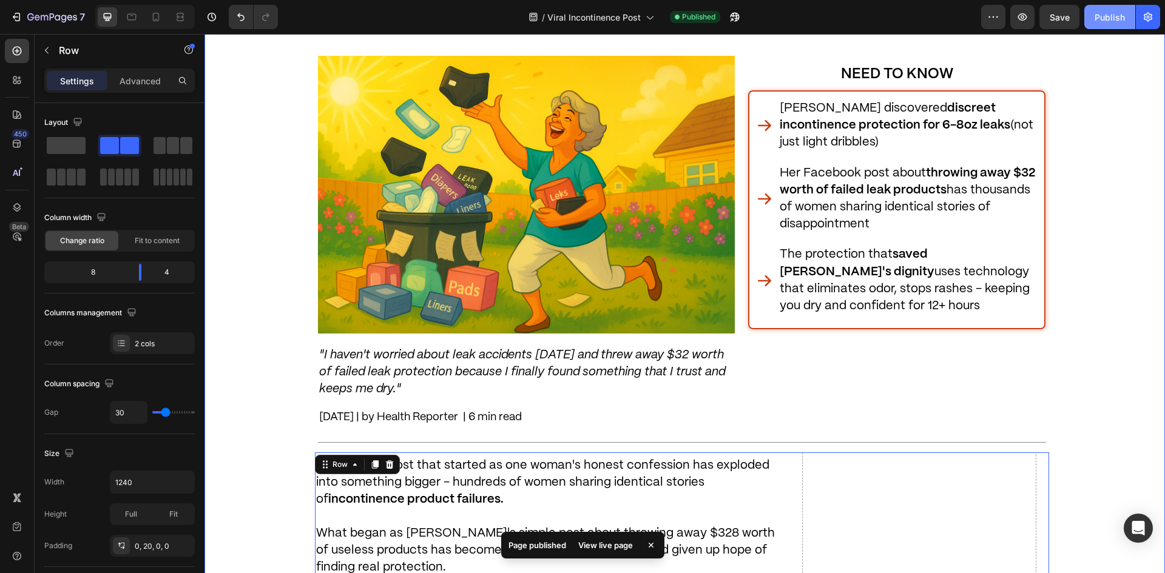
scroll to position [243, 0]
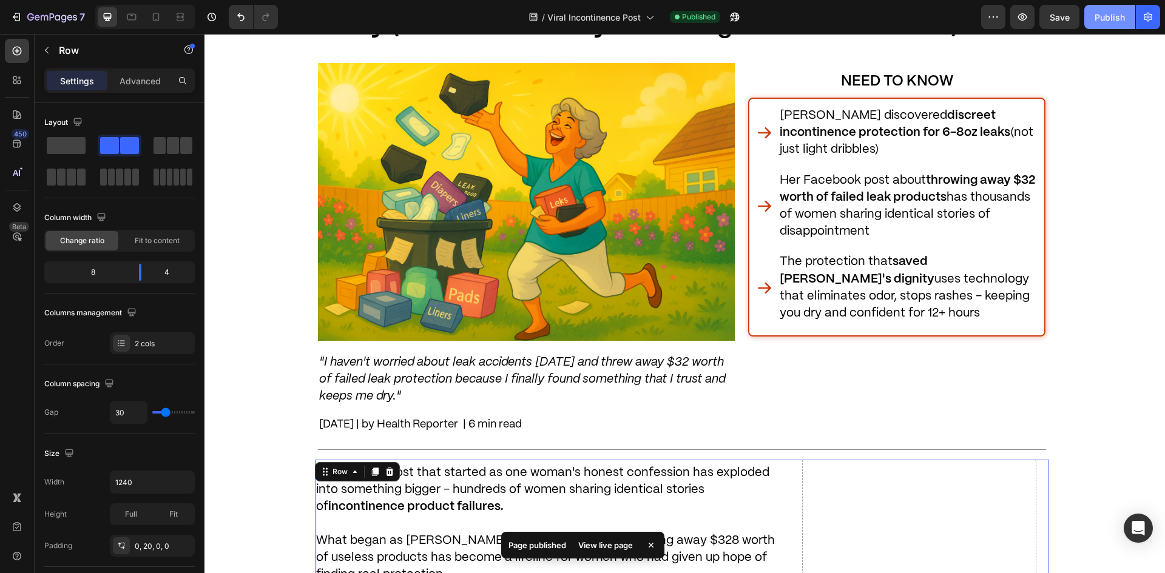
click at [1104, 20] on div "Publish" at bounding box center [1110, 17] width 30 height 13
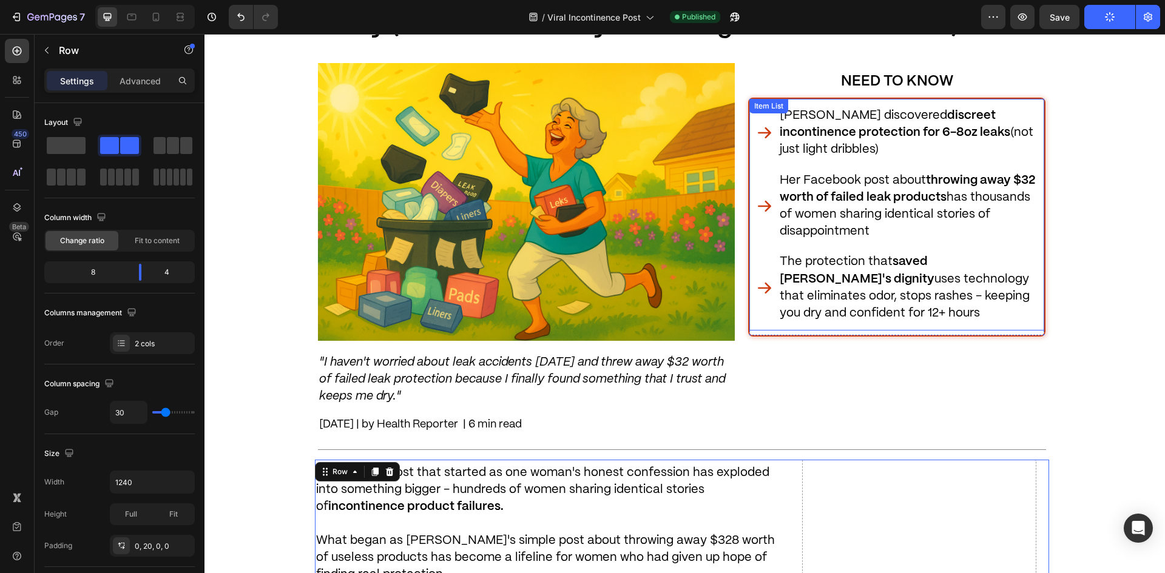
click at [893, 203] on p "Her Facebook post about throwing away $32 worth of failed leak products has tho…" at bounding box center [908, 206] width 257 height 69
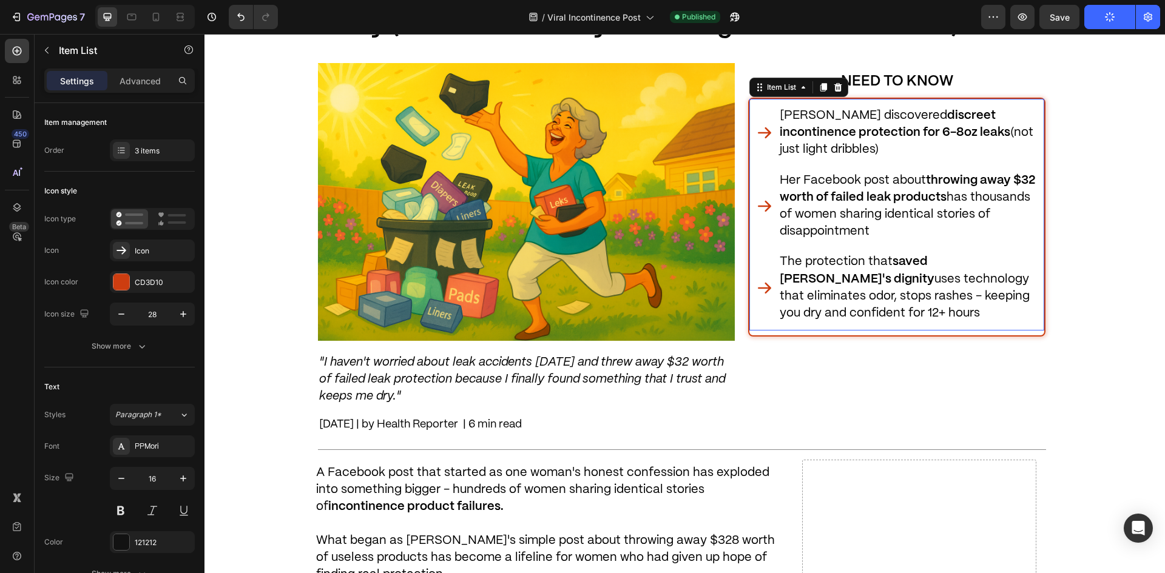
click at [995, 191] on span "Her Facebook post about throwing away $32 worth of failed leak products has tho…" at bounding box center [907, 206] width 255 height 63
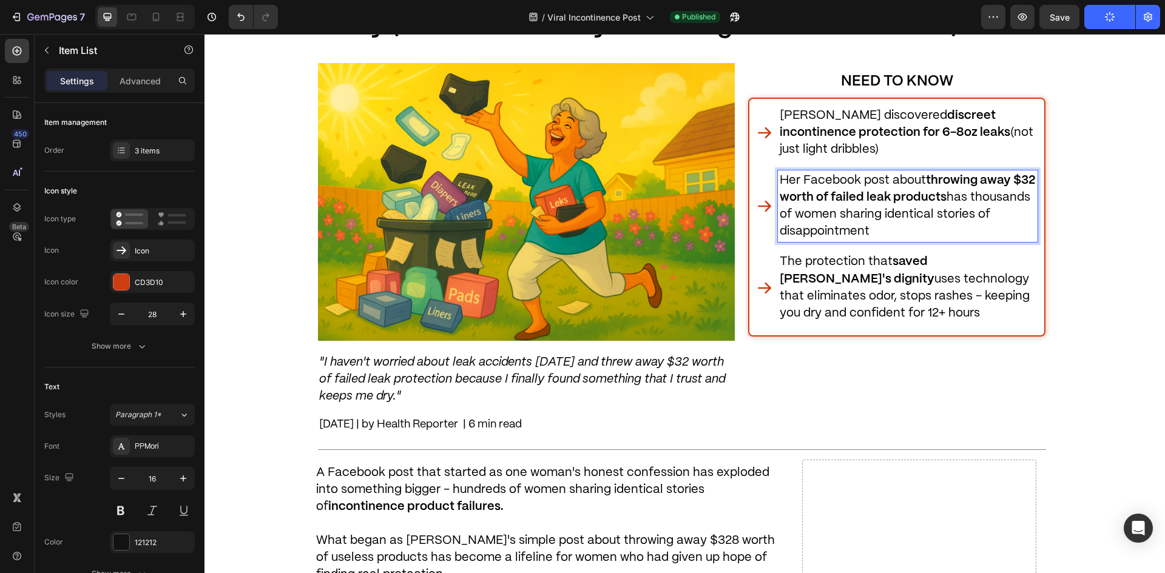
click at [1027, 178] on strong "throwing away $32 worth of failed leak products" at bounding box center [907, 189] width 255 height 29
click at [1030, 178] on strong "throwing away $32 worth of failed leak products" at bounding box center [907, 189] width 255 height 29
click at [999, 194] on p "Her Facebook post about throwing away $328 worth of failed leak products has th…" at bounding box center [908, 206] width 257 height 69
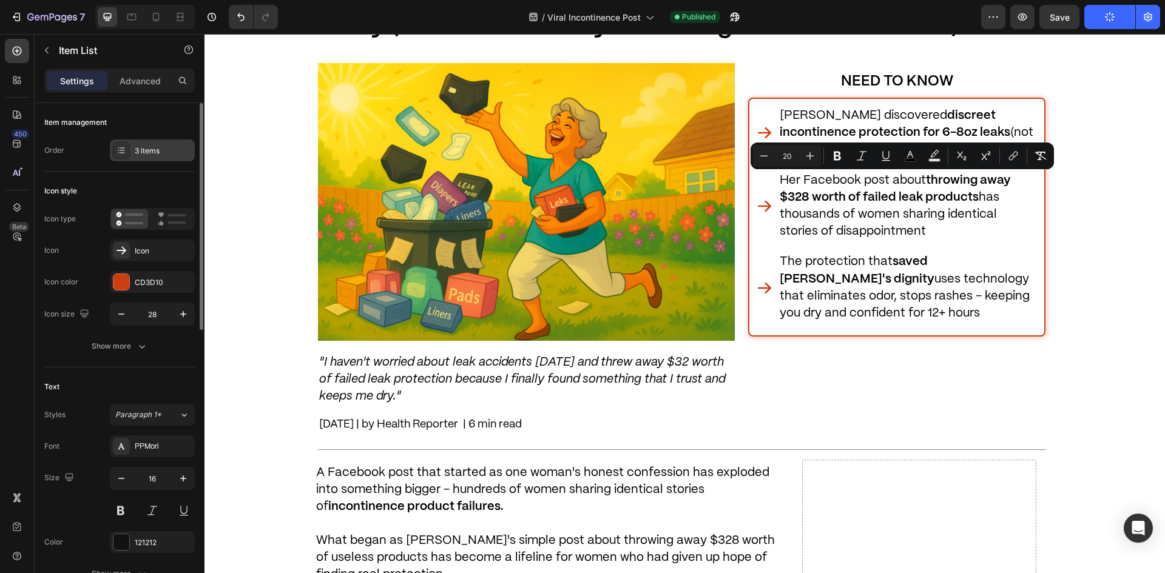
click at [116, 144] on div at bounding box center [121, 150] width 17 height 17
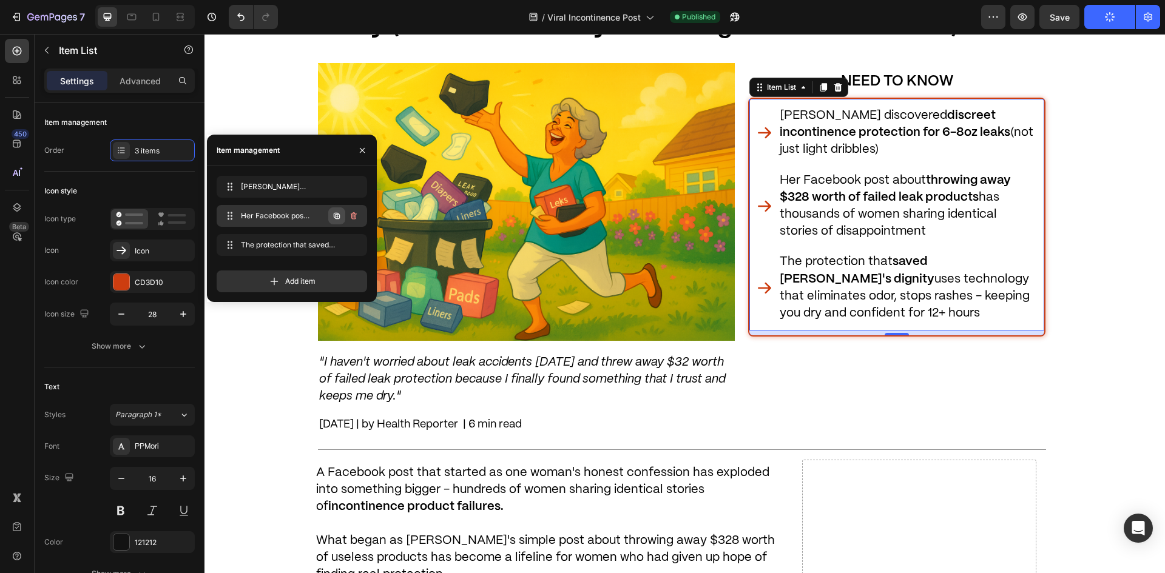
click at [339, 220] on icon "button" at bounding box center [337, 216] width 10 height 10
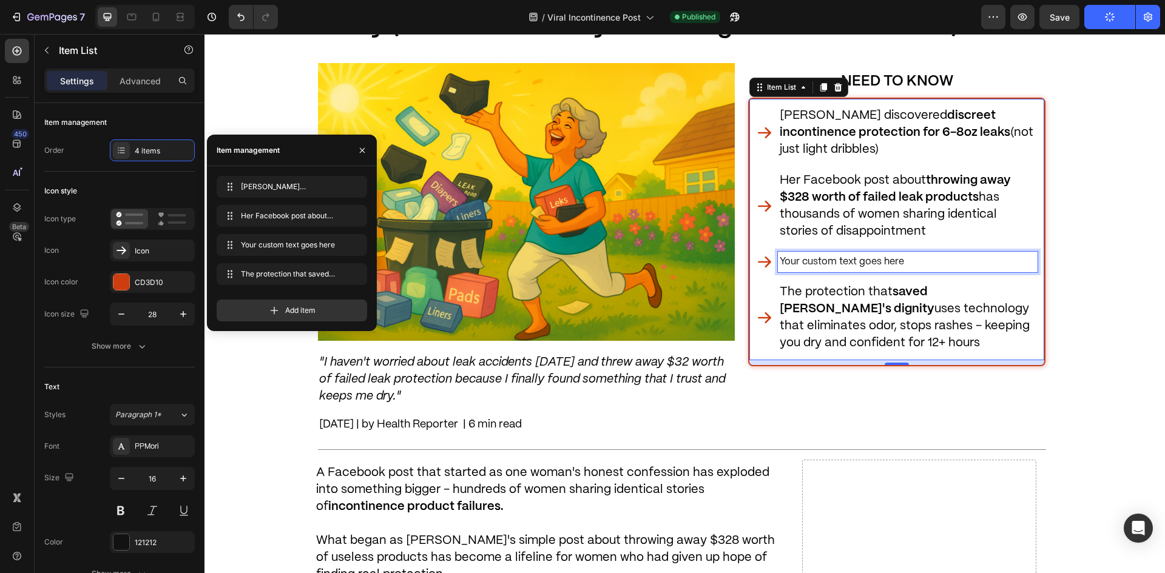
click at [896, 263] on div "Your custom text goes here" at bounding box center [908, 262] width 260 height 20
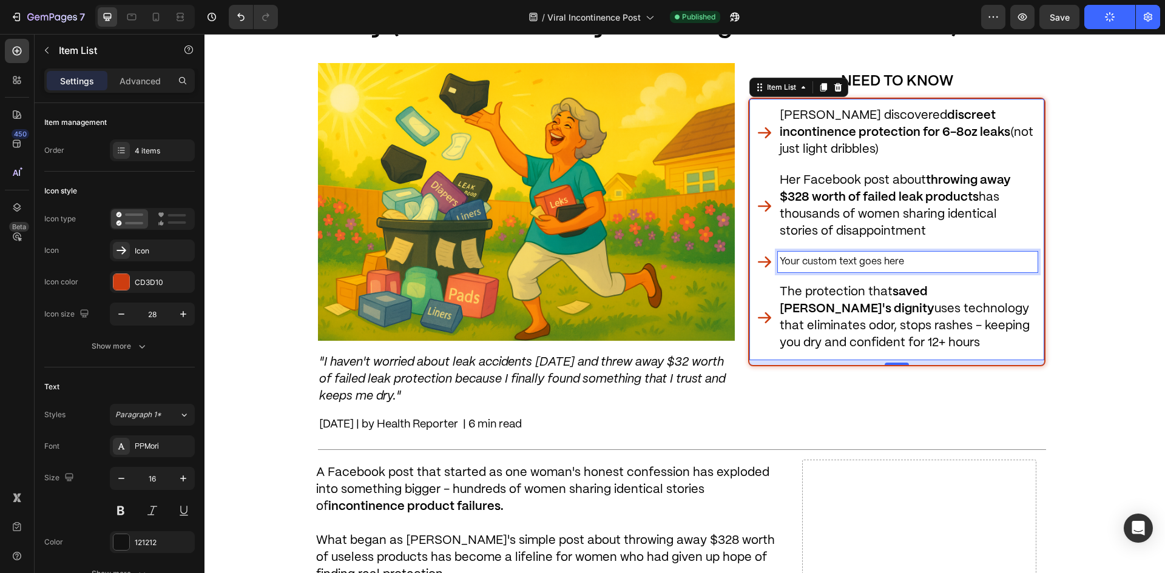
click at [896, 263] on p "Your custom text goes here" at bounding box center [908, 262] width 257 height 16
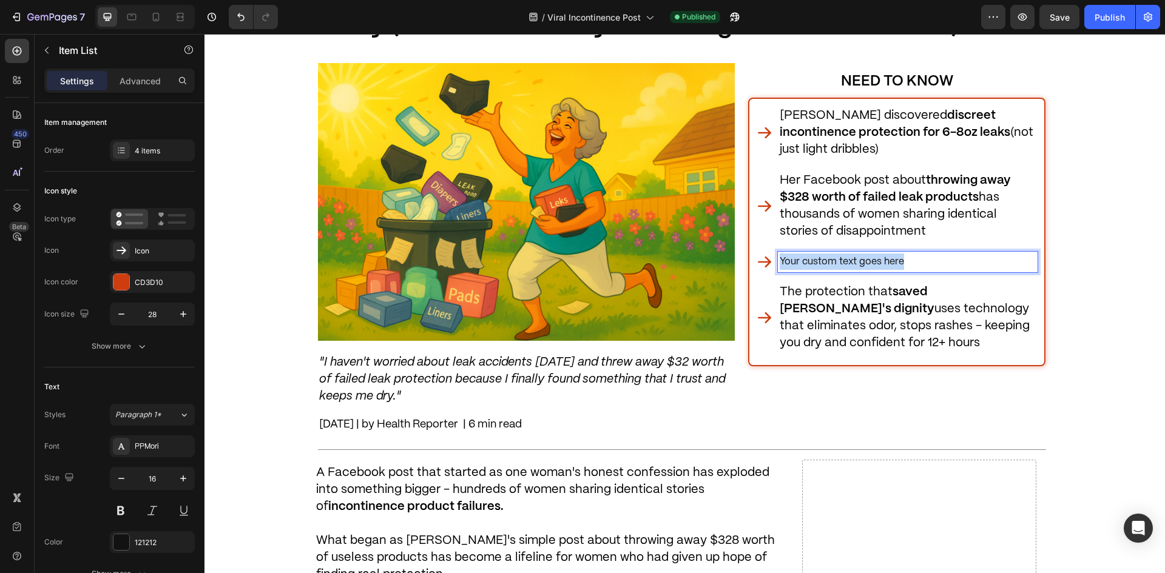
click at [896, 263] on p "Your custom text goes here" at bounding box center [908, 262] width 257 height 16
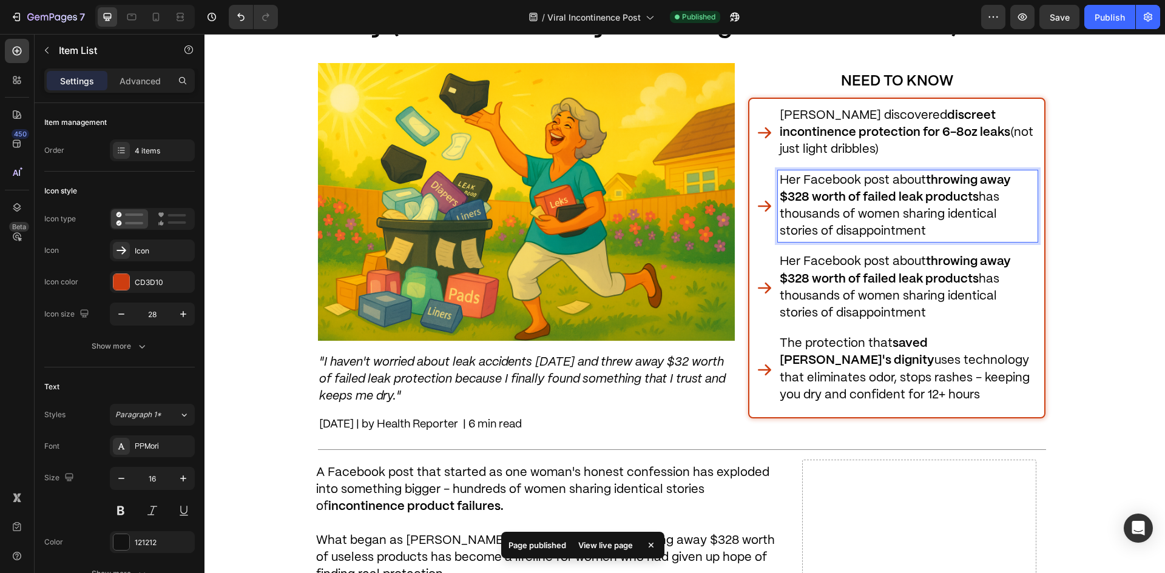
click at [803, 203] on p "Her Facebook post about throwing away $328 worth of failed leak products has th…" at bounding box center [908, 206] width 257 height 69
click at [168, 156] on div "4 items" at bounding box center [152, 151] width 85 height 22
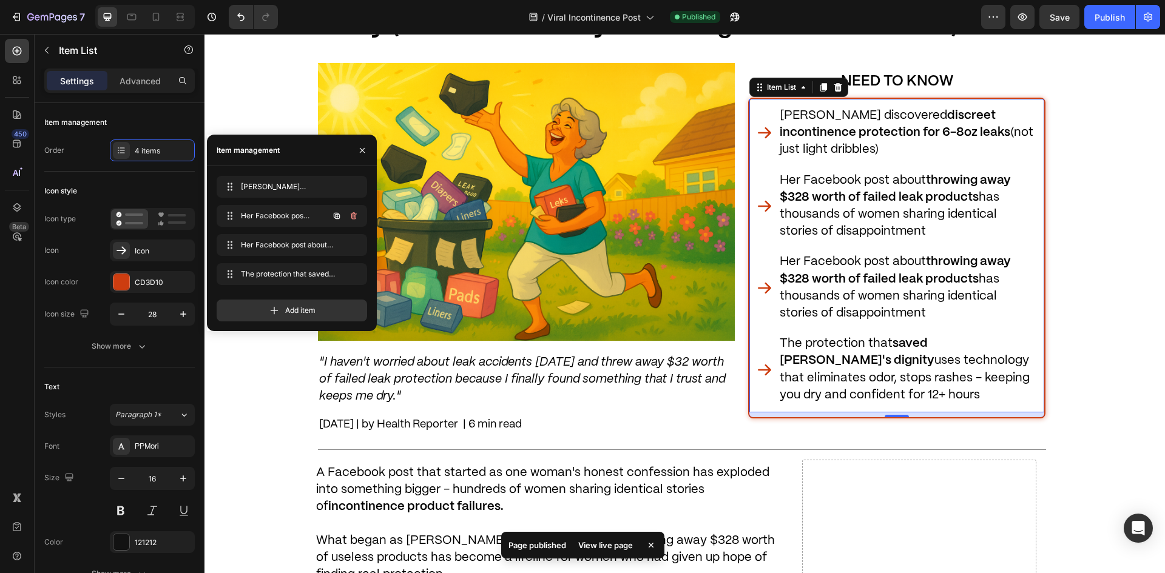
click at [357, 214] on icon "button" at bounding box center [354, 215] width 6 height 7
click at [358, 215] on button "Delete" at bounding box center [345, 216] width 33 height 17
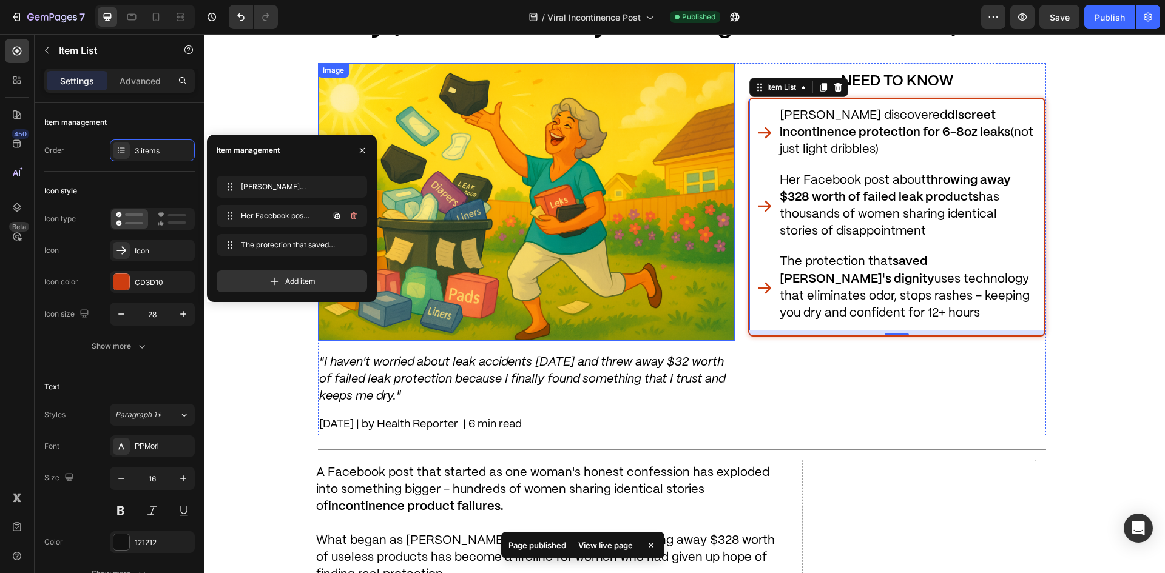
click at [612, 224] on img at bounding box center [526, 202] width 417 height 278
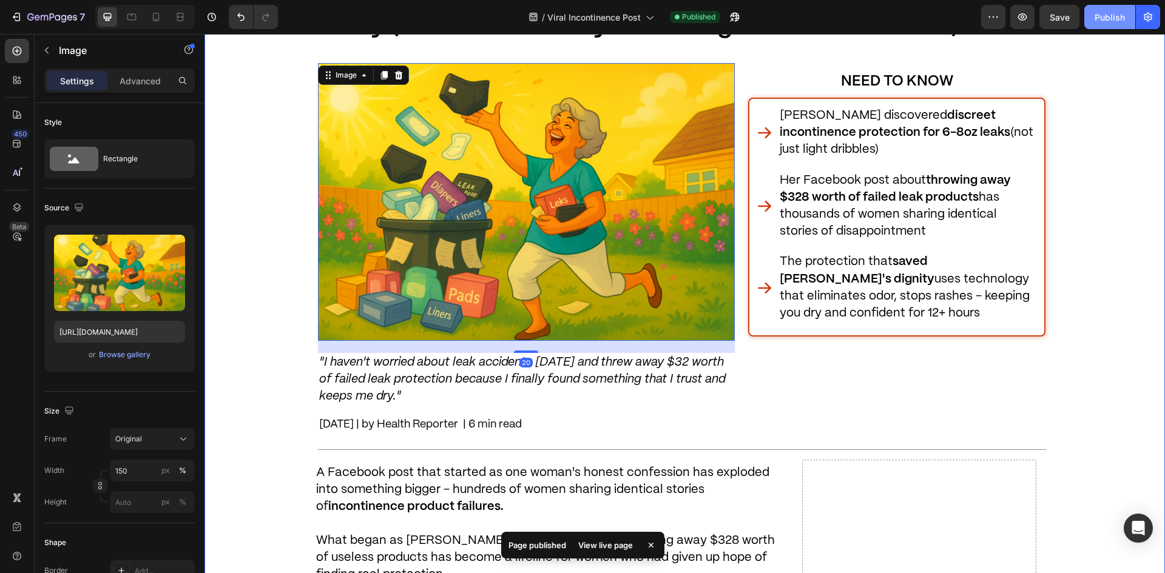
click at [1110, 21] on div "Publish" at bounding box center [1110, 17] width 30 height 13
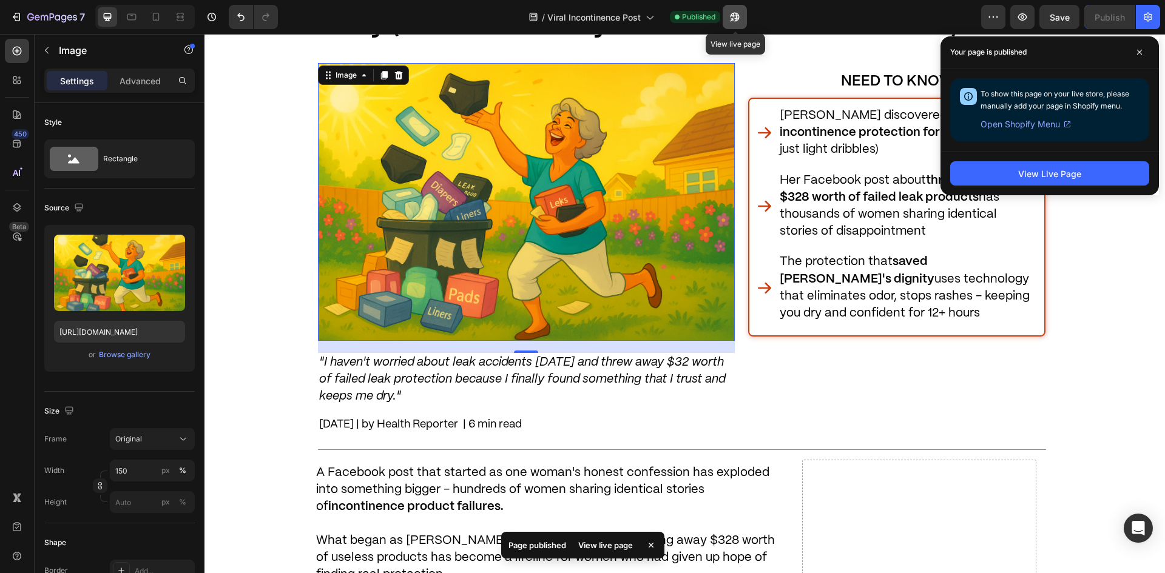
click at [740, 24] on button "button" at bounding box center [735, 17] width 24 height 24
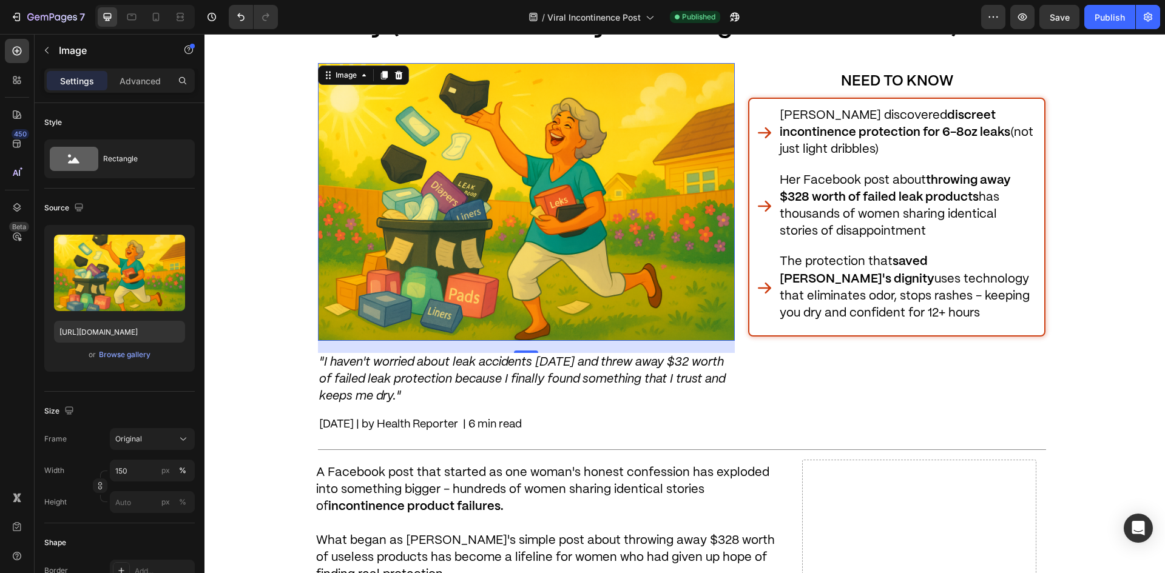
scroll to position [303, 0]
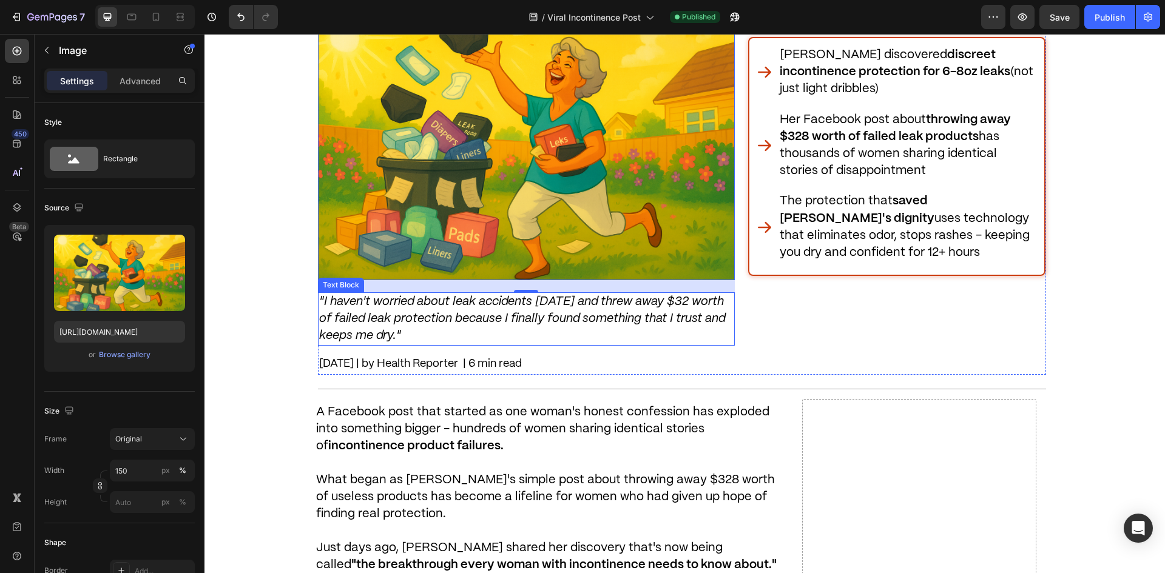
click at [641, 334] on p ""I haven't worried about leak accidents [DATE] and threw away $32 worth of fail…" at bounding box center [526, 320] width 414 height 52
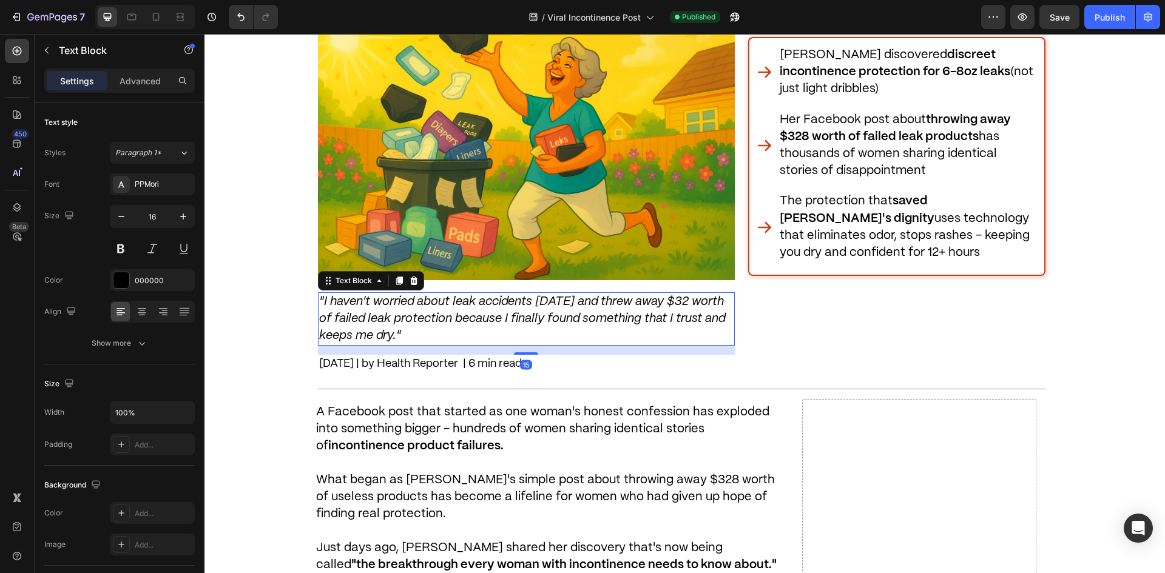
click at [656, 310] on p ""I haven't worried about leak accidents [DATE] and threw away $32 worth of fail…" at bounding box center [526, 320] width 414 height 52
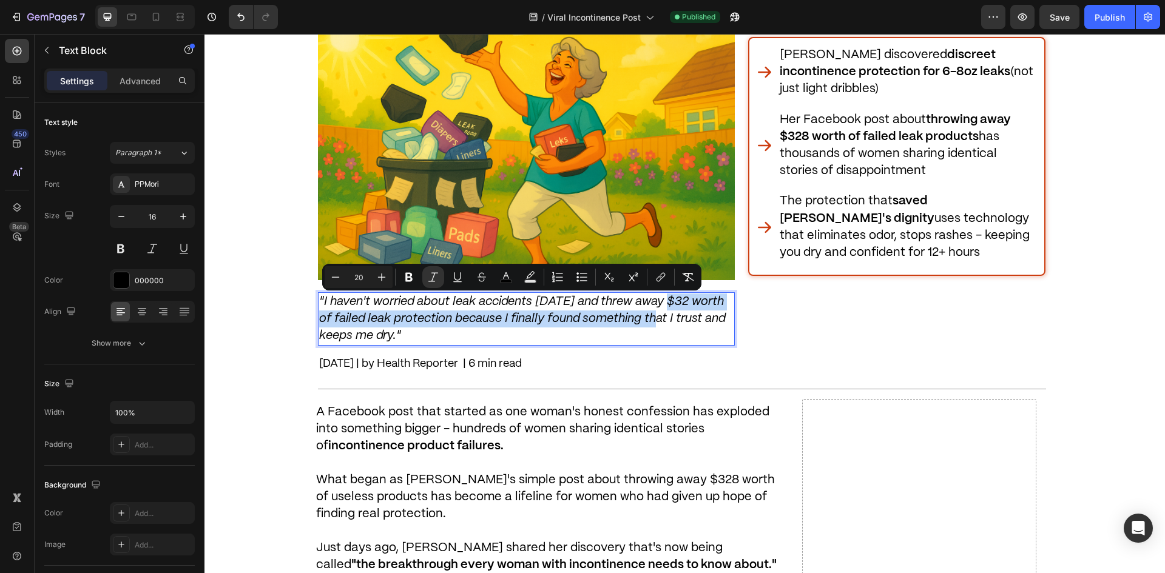
click at [708, 301] on icon ""I haven't worried about leak accidents [DATE] and threw away $32 worth of fail…" at bounding box center [522, 319] width 406 height 46
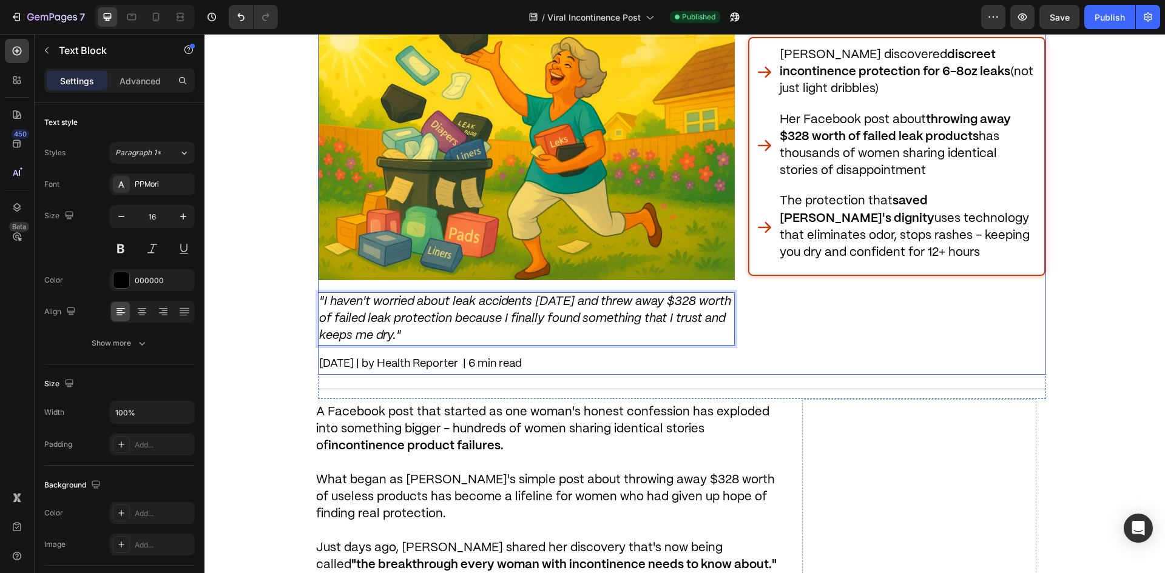
click at [845, 333] on div "NEED TO KNOW Heading [PERSON_NAME] discovered discreet incontinence protection …" at bounding box center [897, 188] width 298 height 373
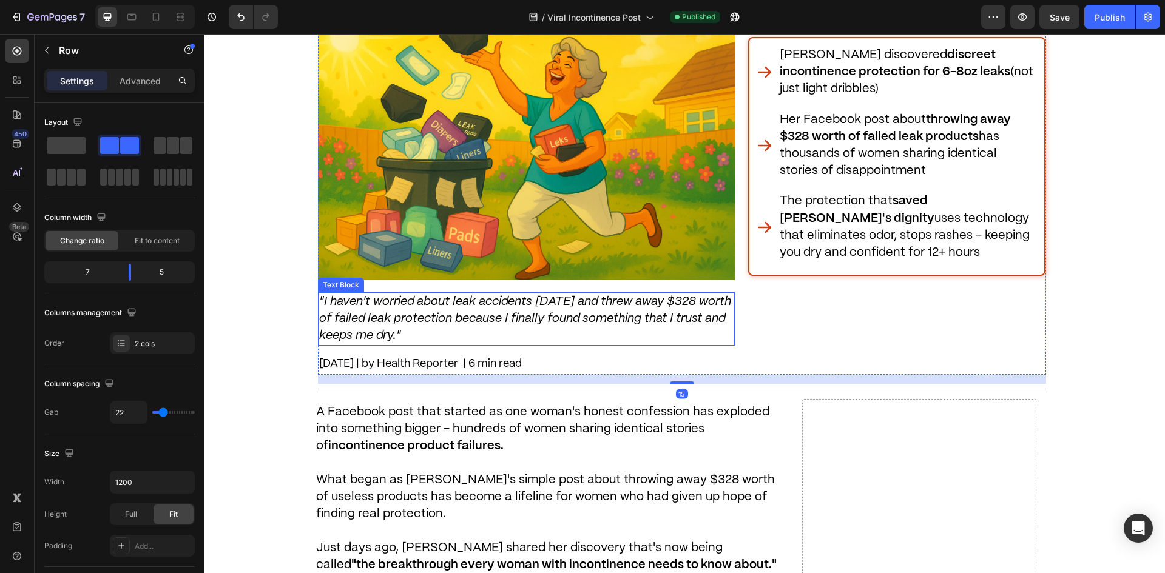
click at [640, 320] on icon ""I haven't worried about leak accidents [DATE] and threw away $328 worth of fai…" at bounding box center [525, 319] width 412 height 46
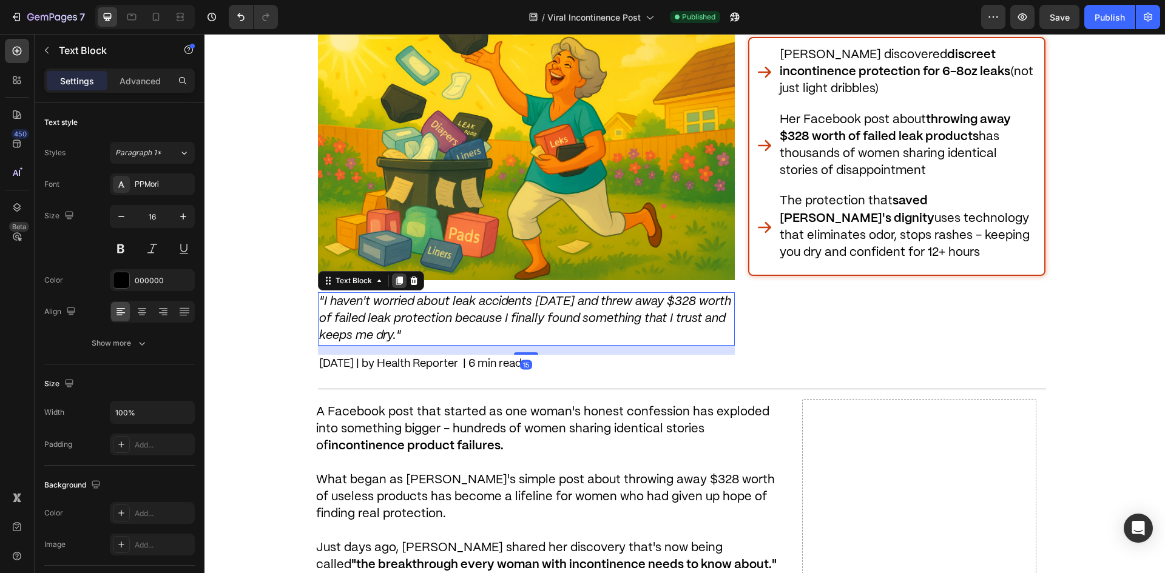
click at [396, 282] on icon at bounding box center [399, 281] width 7 height 8
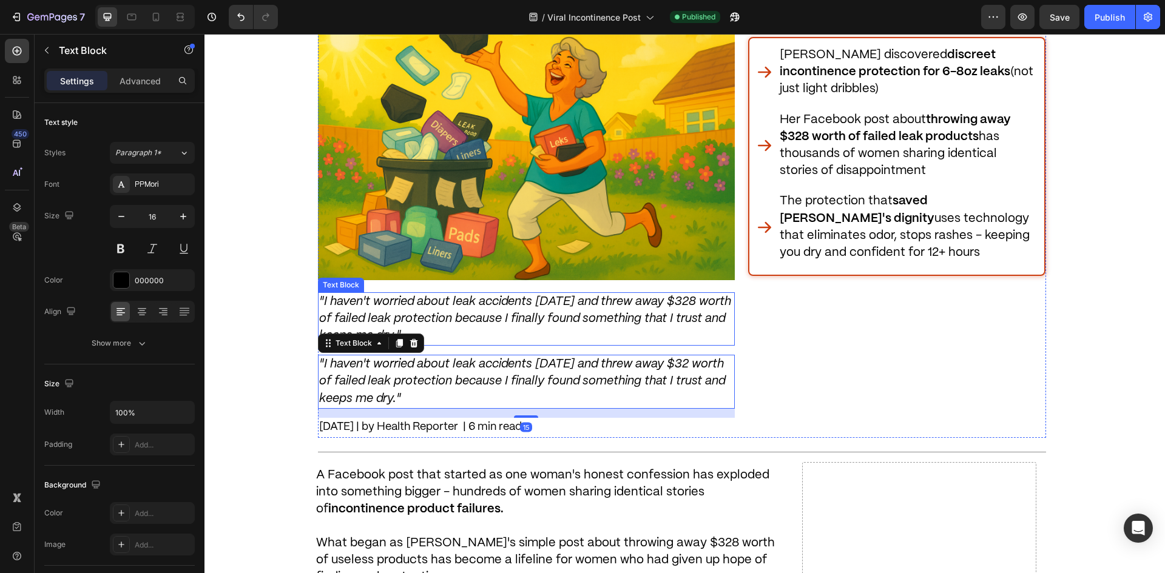
click at [571, 362] on icon ""I haven't worried about leak accidents [DATE] and threw away $32 worth of fail…" at bounding box center [522, 382] width 406 height 46
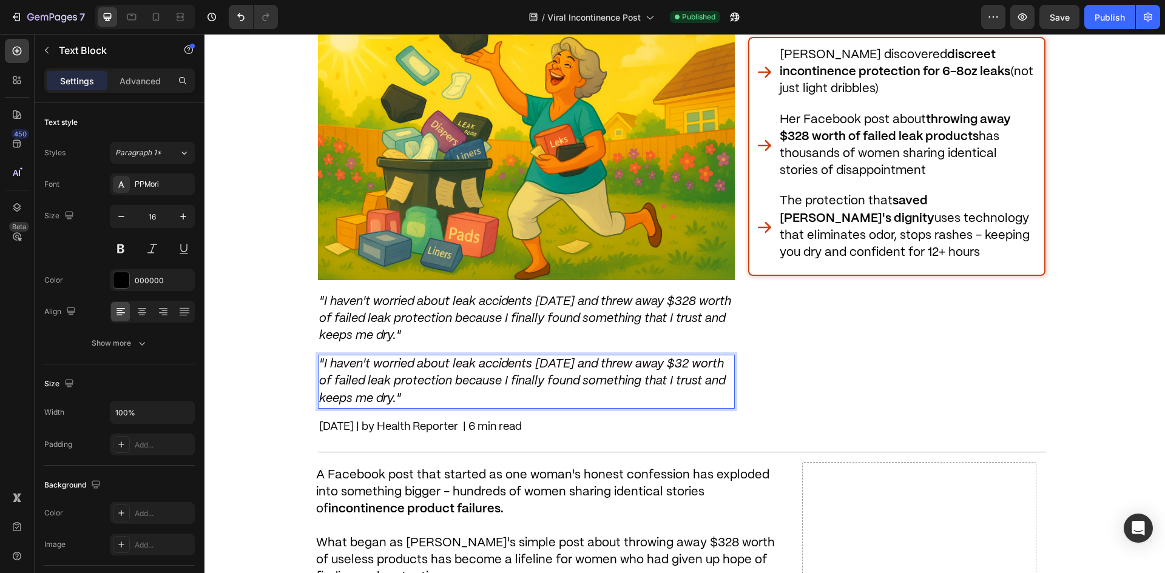
click at [695, 364] on icon ""I haven't worried about leak accidents [DATE] and threw away $32 worth of fail…" at bounding box center [522, 382] width 406 height 46
click at [702, 362] on icon ""I haven't worried about leak accidents [DATE] and threw away $32 worth of fail…" at bounding box center [522, 382] width 406 height 46
click at [695, 326] on p ""I haven't worried about leak accidents [DATE] and threw away $328 worth of fai…" at bounding box center [526, 320] width 414 height 52
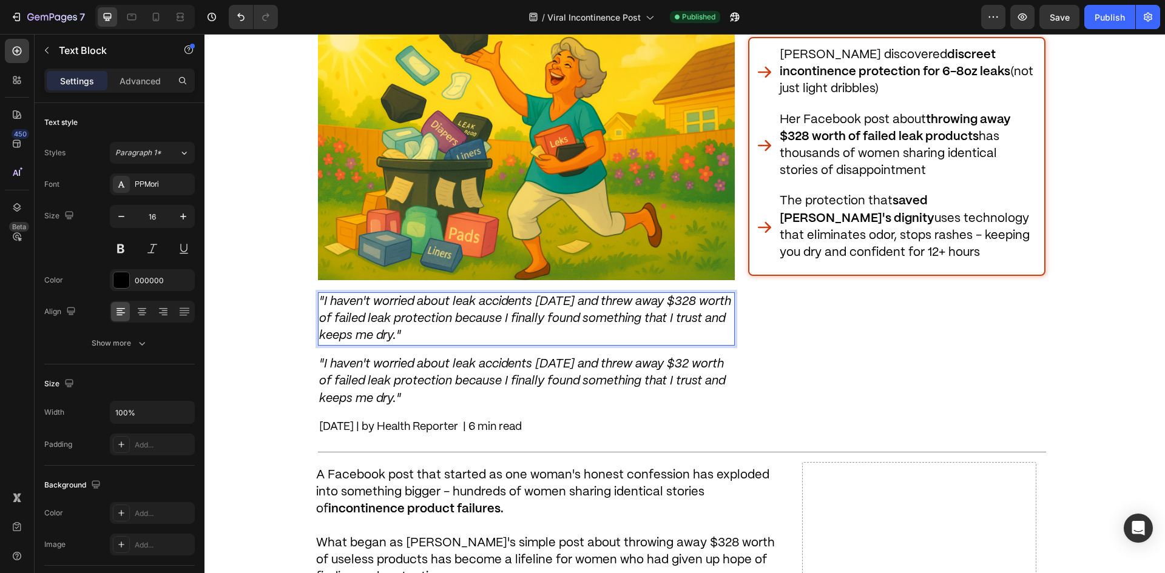
click at [694, 326] on p ""I haven't worried about leak accidents [DATE] and threw away $328 worth of fai…" at bounding box center [526, 320] width 414 height 52
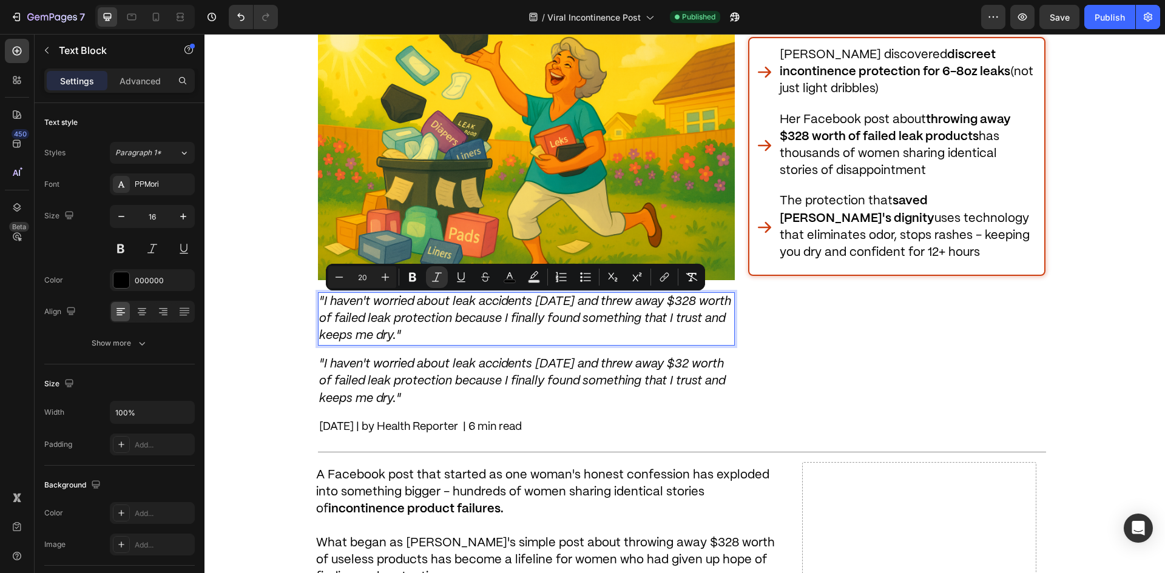
click at [688, 357] on p ""I haven't worried about leak accidents [DATE] and threw away $32 worth of fail…" at bounding box center [526, 382] width 414 height 52
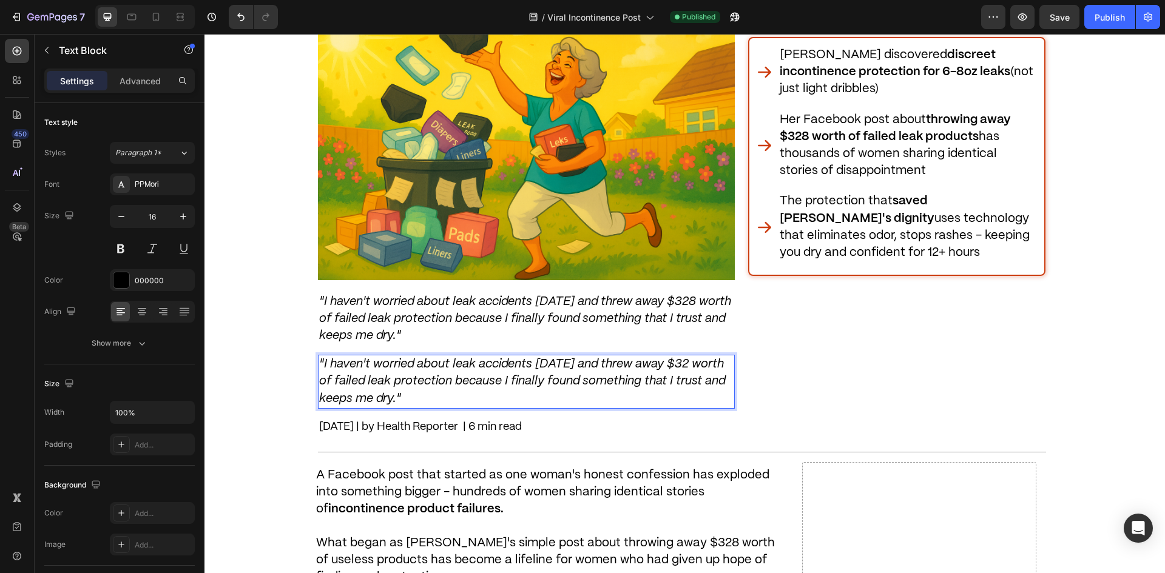
click at [688, 358] on p ""I haven't worried about leak accidents [DATE] and threw away $32 worth of fail…" at bounding box center [526, 382] width 414 height 52
click at [802, 382] on div "NEED TO KNOW Heading [PERSON_NAME] discovered discreet incontinence protection …" at bounding box center [897, 220] width 298 height 436
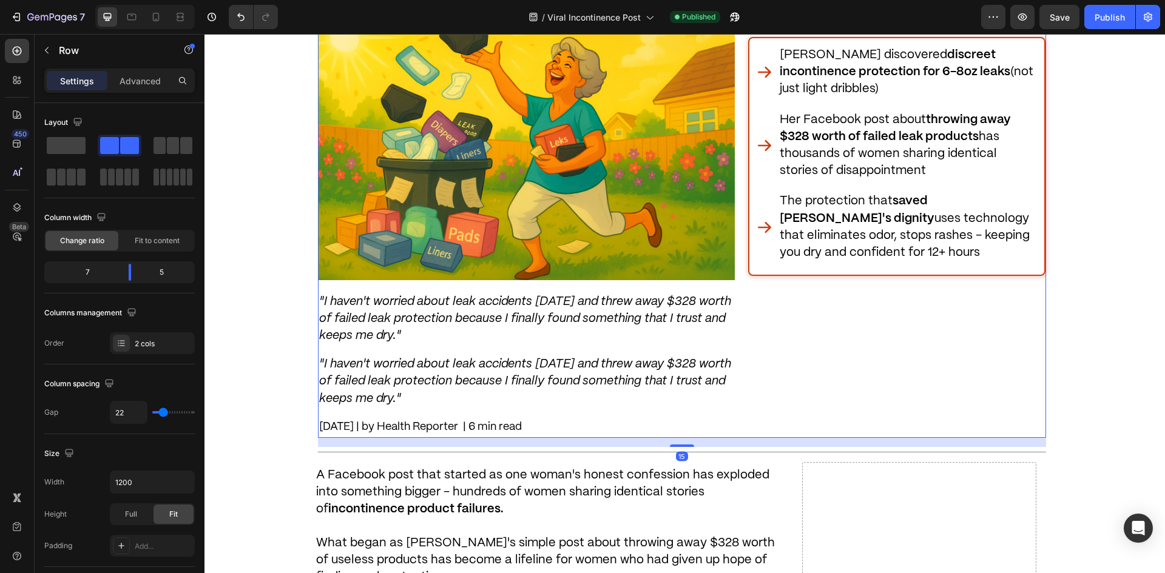
click at [671, 370] on icon ""I haven't worried about leak accidents [DATE] and threw away $328 worth of fai…" at bounding box center [525, 382] width 412 height 46
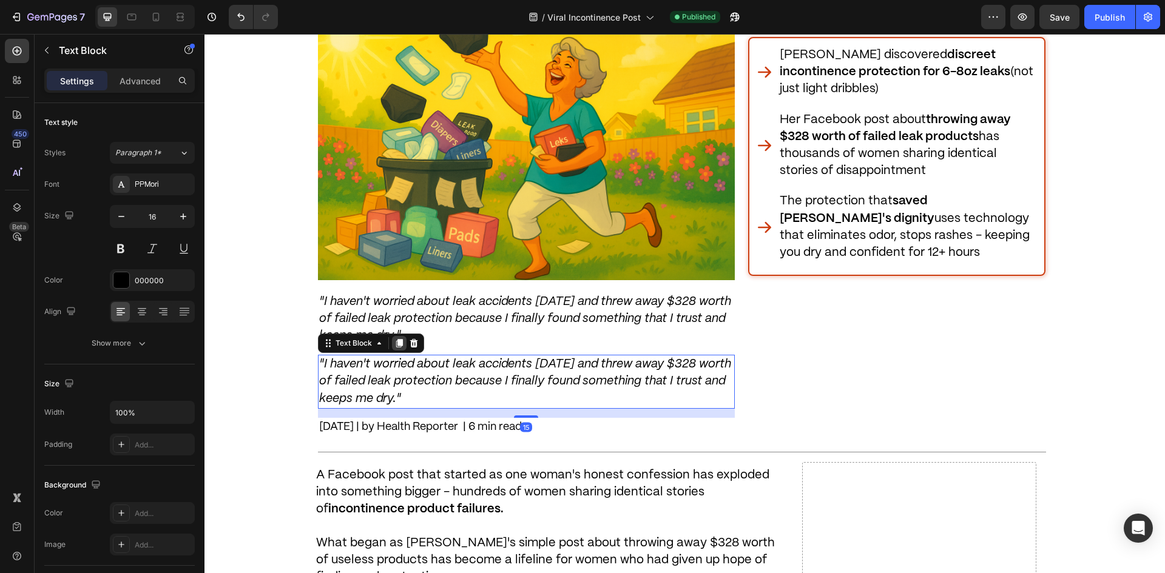
click at [396, 345] on icon at bounding box center [399, 343] width 7 height 8
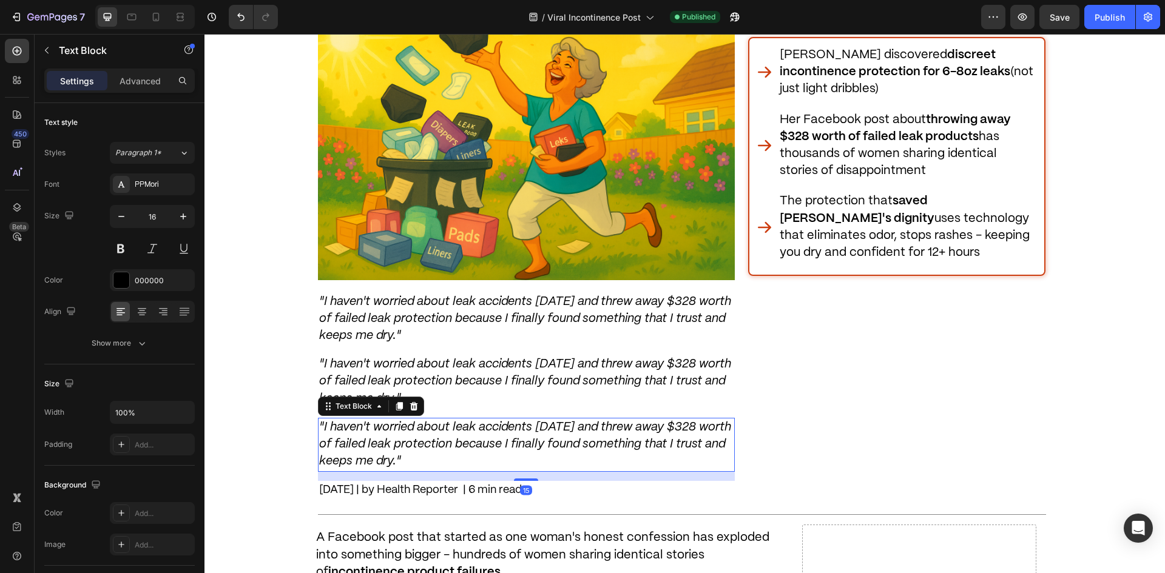
click at [516, 384] on icon ""I haven't worried about leak accidents [DATE] and threw away $328 worth of fai…" at bounding box center [525, 382] width 412 height 46
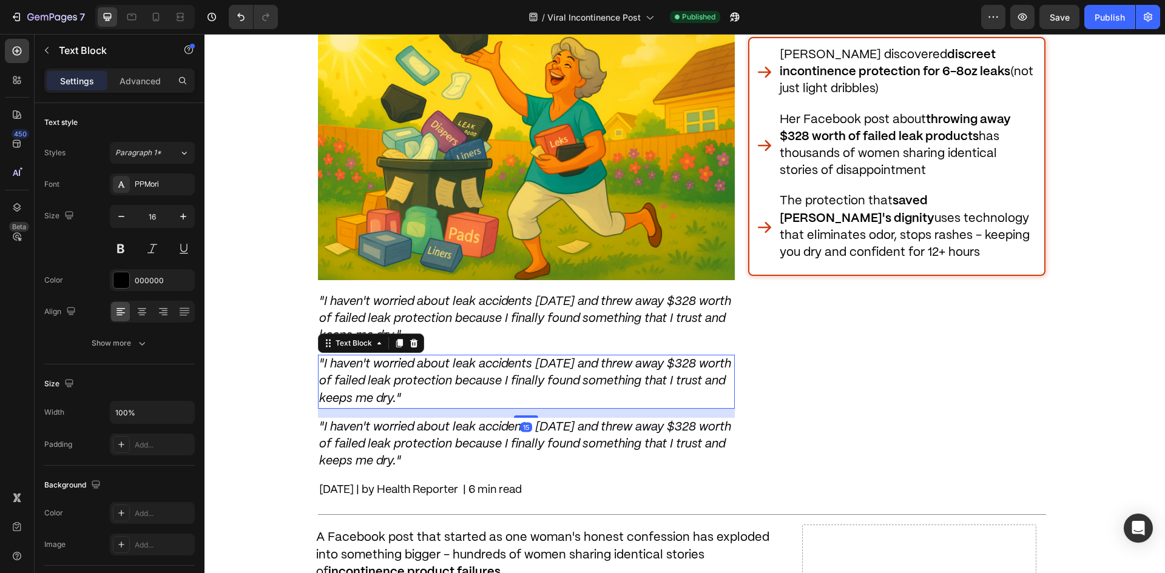
drag, startPoint x: 406, startPoint y: 348, endPoint x: 415, endPoint y: 337, distance: 14.2
click at [409, 348] on icon at bounding box center [414, 344] width 10 height 10
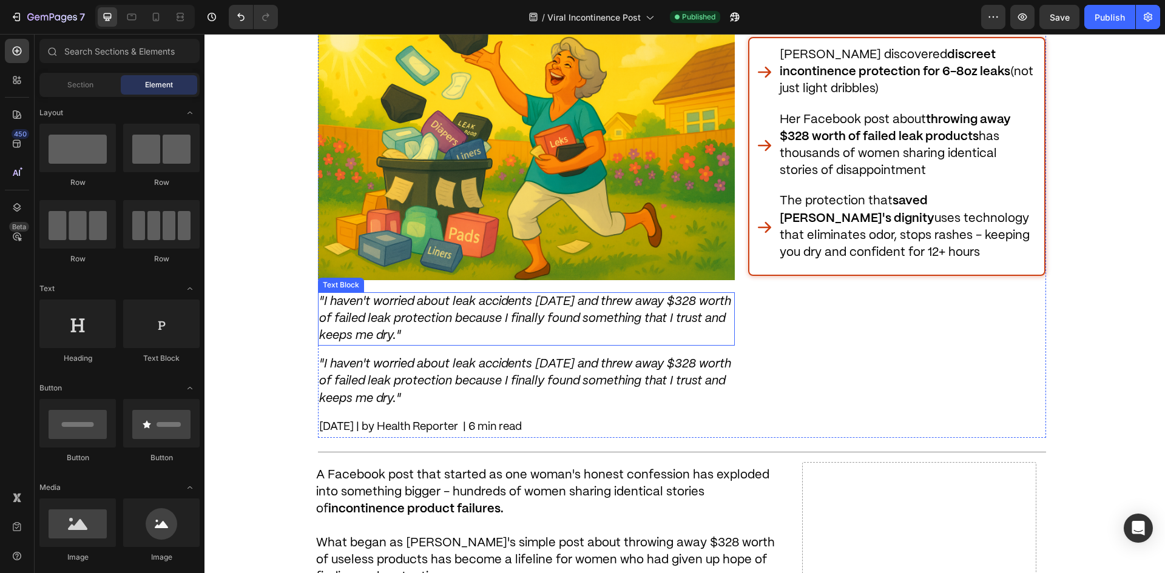
click at [435, 320] on icon ""I haven't worried about leak accidents [DATE] and threw away $328 worth of fai…" at bounding box center [525, 319] width 412 height 46
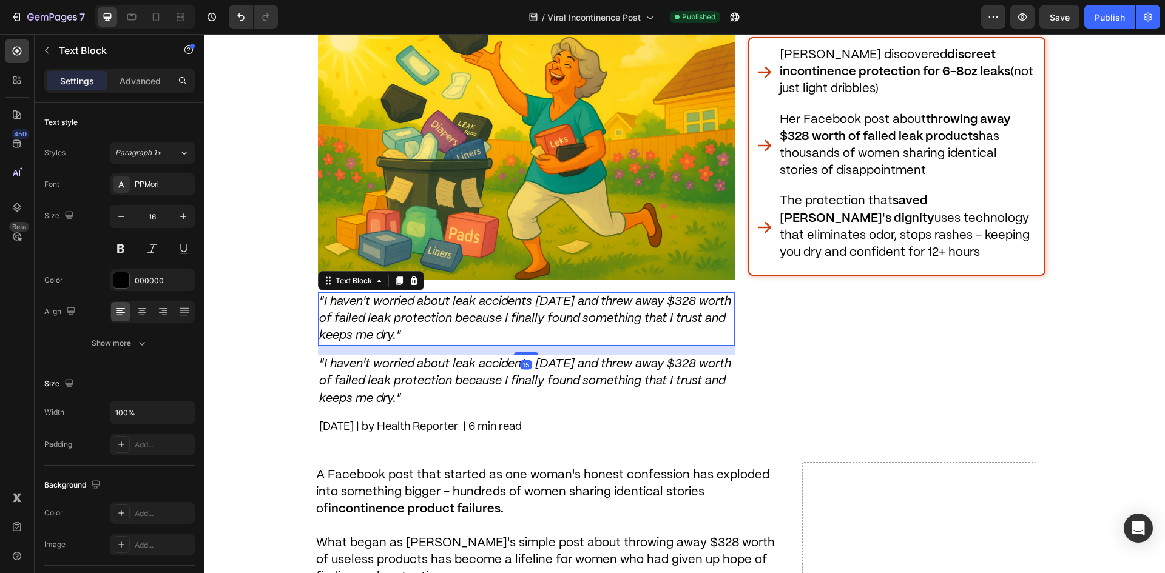
click at [410, 289] on div "Text Block" at bounding box center [371, 280] width 106 height 19
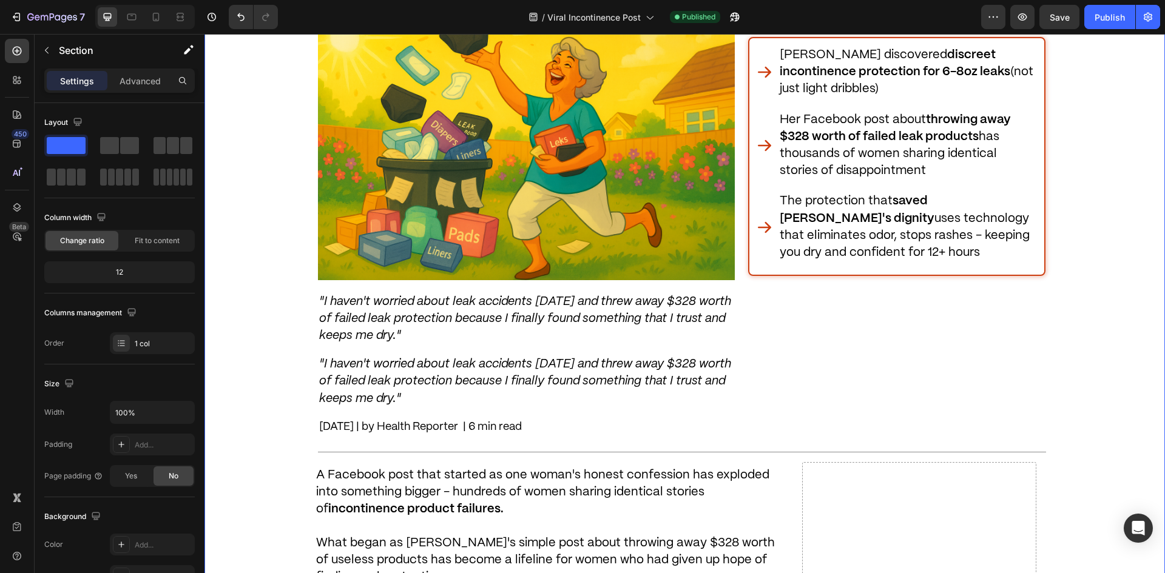
click at [432, 296] on icon ""I haven't worried about leak accidents [DATE] and threw away $328 worth of fai…" at bounding box center [525, 319] width 412 height 46
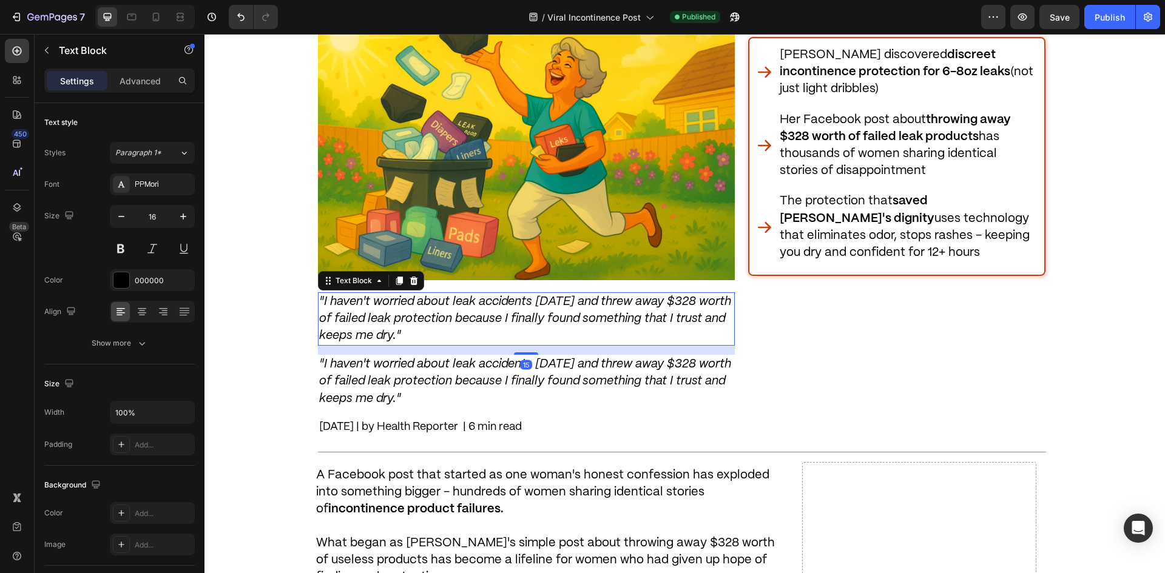
drag, startPoint x: 407, startPoint y: 280, endPoint x: 445, endPoint y: 269, distance: 39.8
click at [409, 280] on icon at bounding box center [414, 281] width 10 height 10
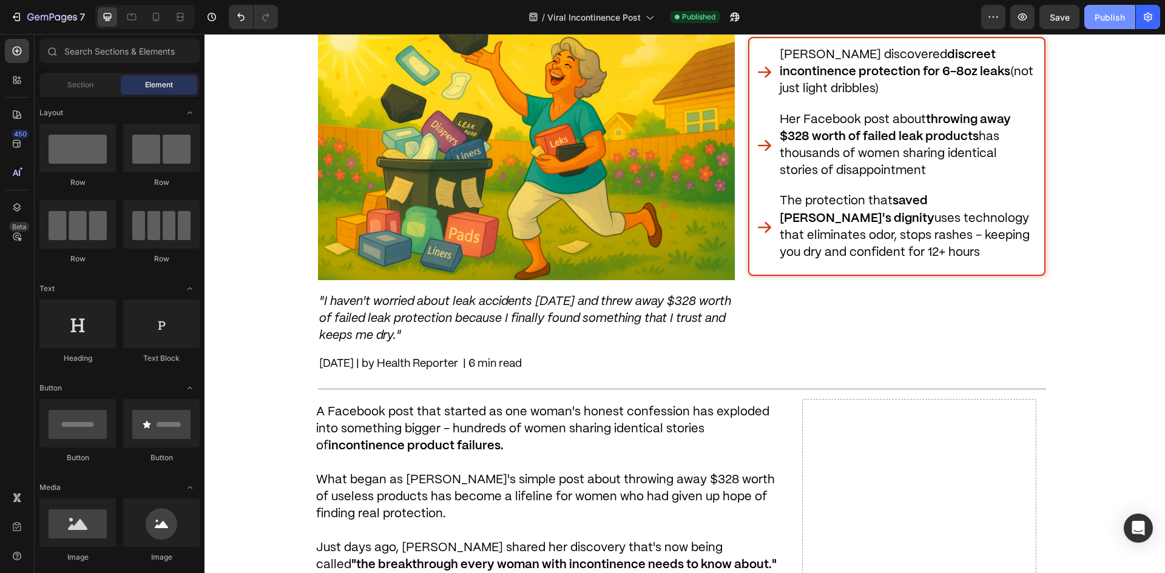
click at [1107, 12] on div "Publish" at bounding box center [1110, 17] width 30 height 13
click at [163, 15] on div at bounding box center [155, 16] width 19 height 19
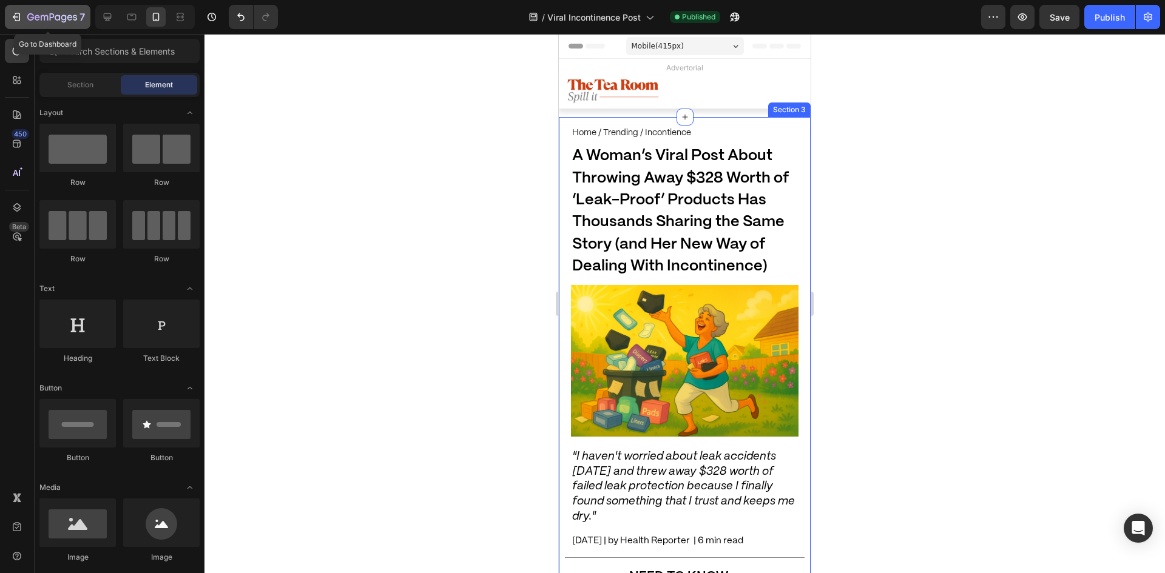
click at [44, 16] on icon "button" at bounding box center [52, 18] width 50 height 10
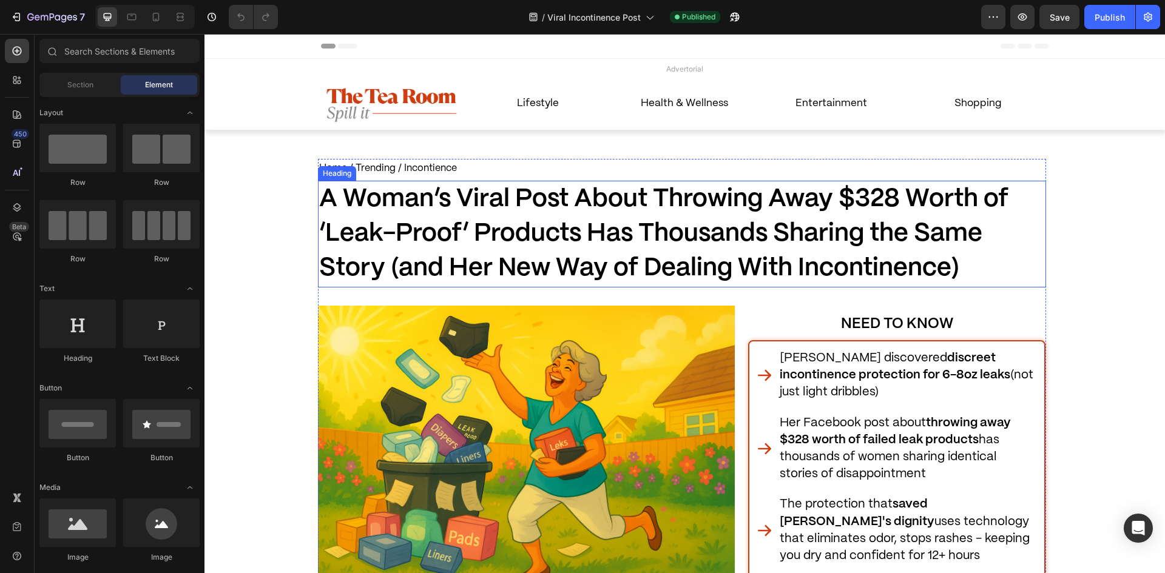
click at [496, 219] on h1 "A Woman’s Viral Post About Throwing Away $328 Worth of ‘Leak-Proof’ Products Ha…" at bounding box center [682, 234] width 728 height 107
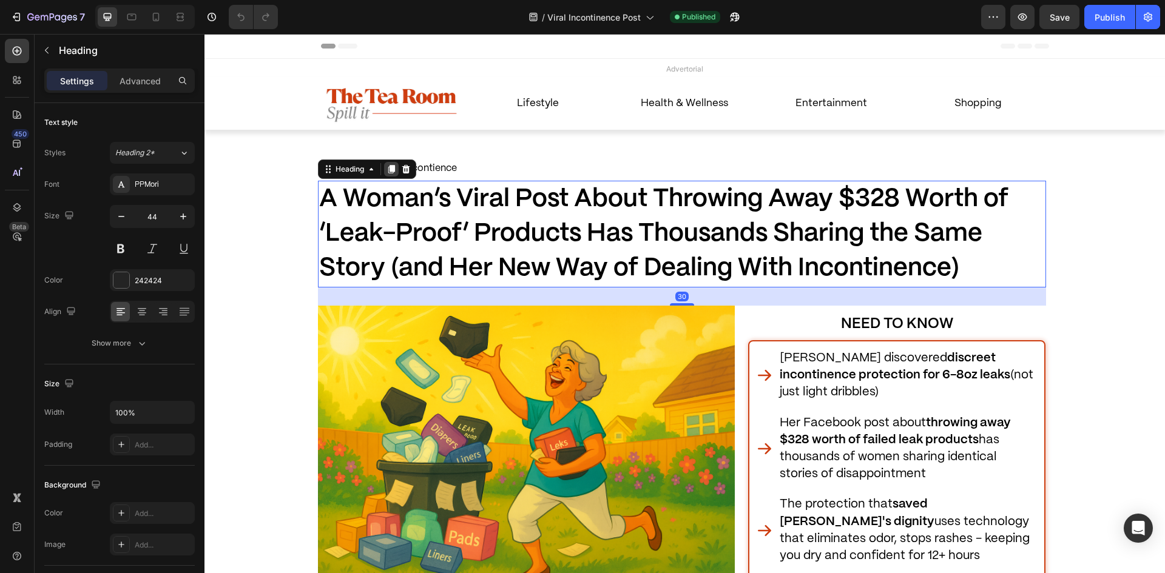
click at [388, 171] on icon at bounding box center [391, 169] width 7 height 8
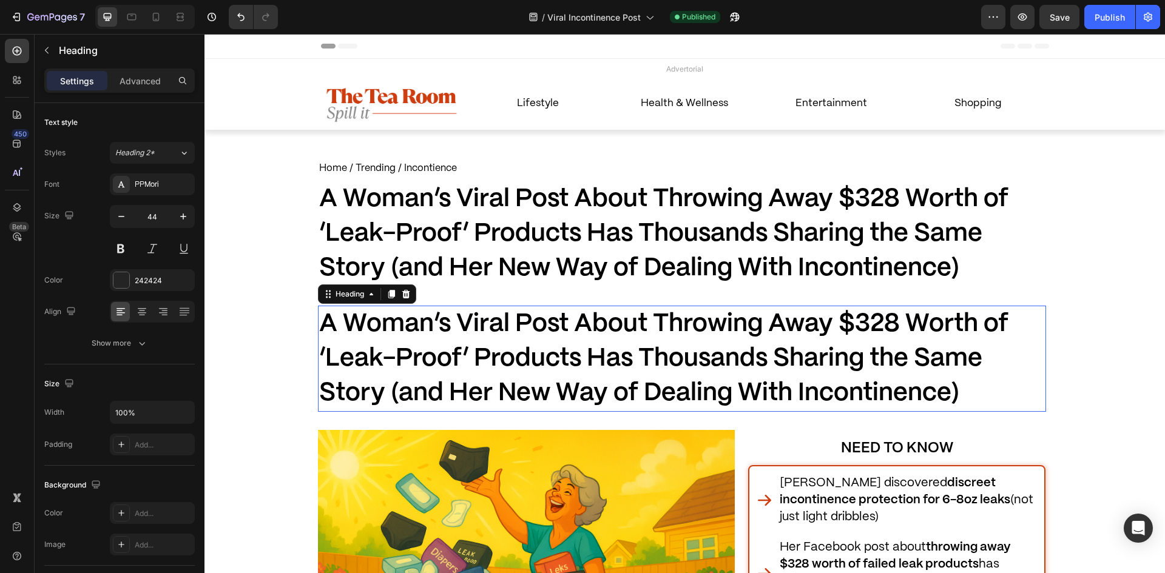
click at [615, 340] on h1 "A Woman’s Viral Post About Throwing Away $328 Worth of ‘Leak-Proof’ Products Ha…" at bounding box center [682, 359] width 728 height 107
click at [615, 340] on p "A Woman’s Viral Post About Throwing Away $328 Worth of ‘Leak-Proof’ Products Ha…" at bounding box center [682, 359] width 726 height 104
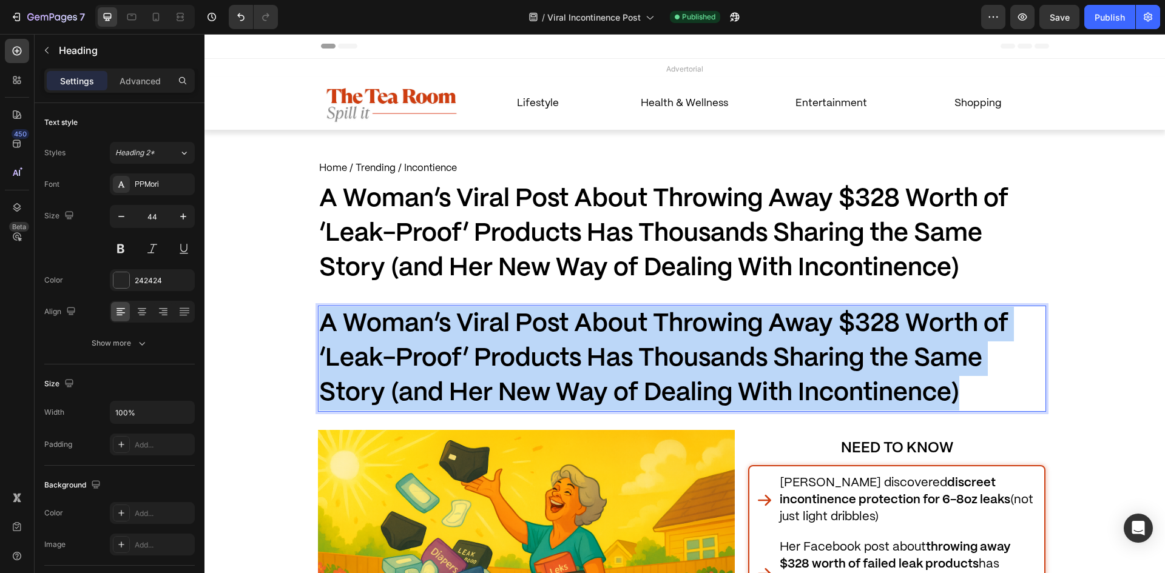
click at [615, 340] on p "A Woman’s Viral Post About Throwing Away $328 Worth of ‘Leak-Proof’ Products Ha…" at bounding box center [682, 359] width 726 height 104
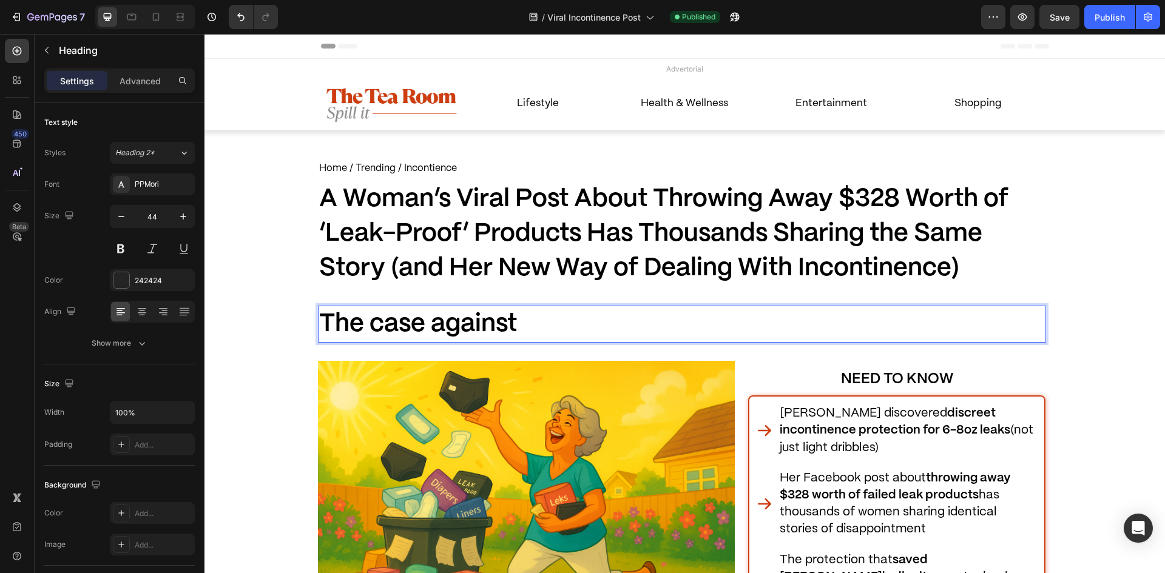
click at [484, 323] on span "The case against" at bounding box center [418, 325] width 198 height 24
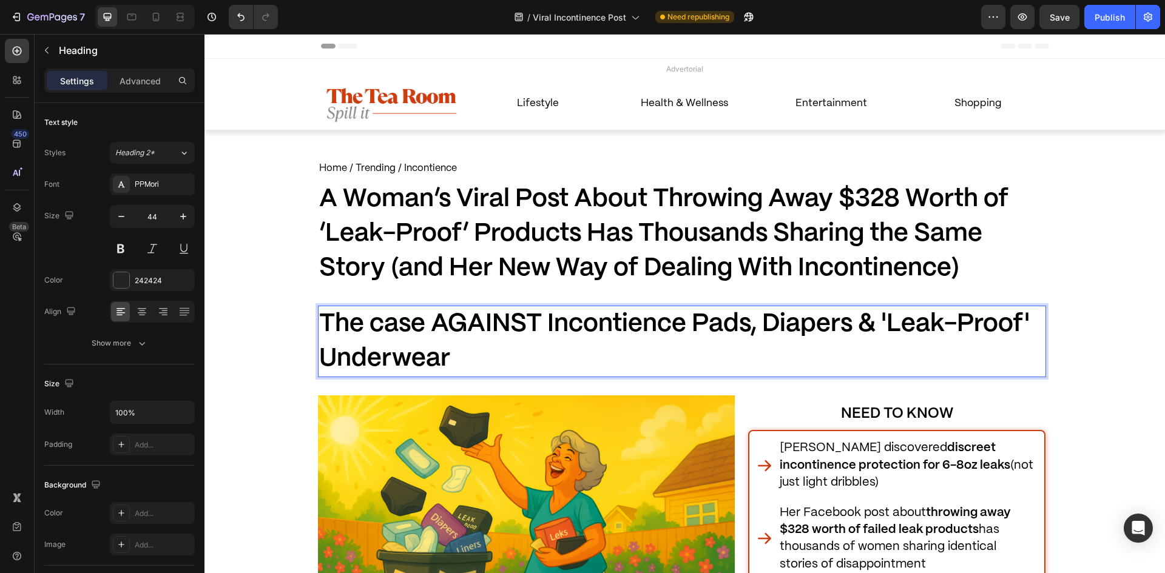
click at [338, 331] on span "The case AGAINST Incontience Pads, Diapers & 'Leak-Proof' Underwear" at bounding box center [674, 342] width 711 height 58
click at [374, 331] on span "The case AGAINST Incontience Pads, Diapers & 'Leak-Proof' Underwear" at bounding box center [674, 342] width 711 height 58
click at [370, 325] on span "The case AGAINST Incontience Pads, Diapers & 'Leak-Proof' Underwear" at bounding box center [674, 342] width 711 height 58
click at [319, 351] on span "The Case AGAINST Incontience Pads, Diapers & 'Leak-Proof' Underwear" at bounding box center [676, 342] width 715 height 58
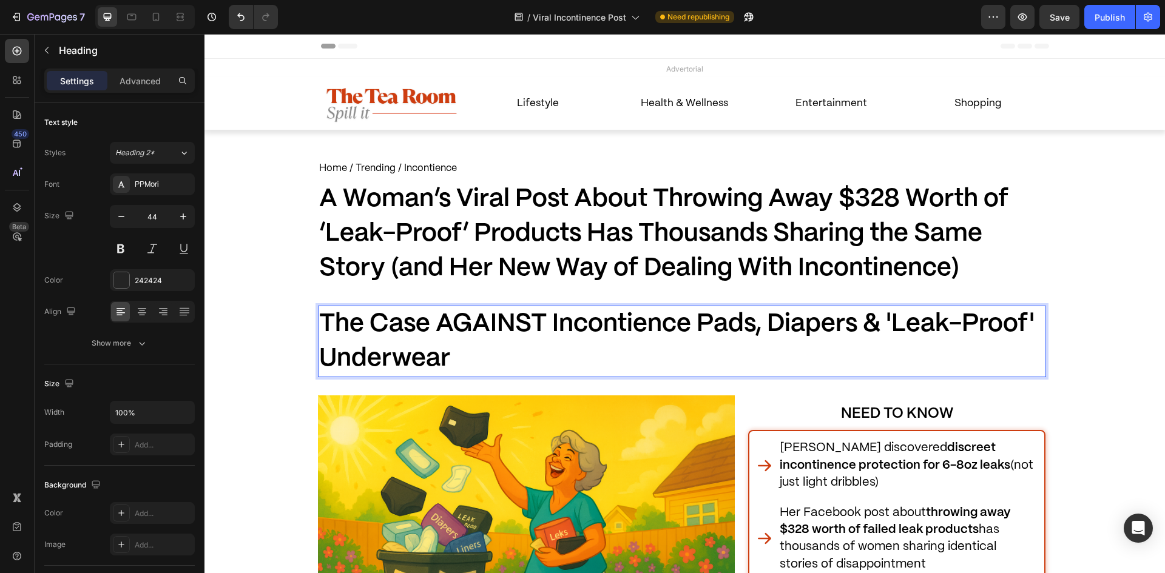
click at [371, 344] on p "The Case AGAINST Incontience Pads, Diapers & 'Leak-Proof' Underwear" at bounding box center [682, 341] width 726 height 69
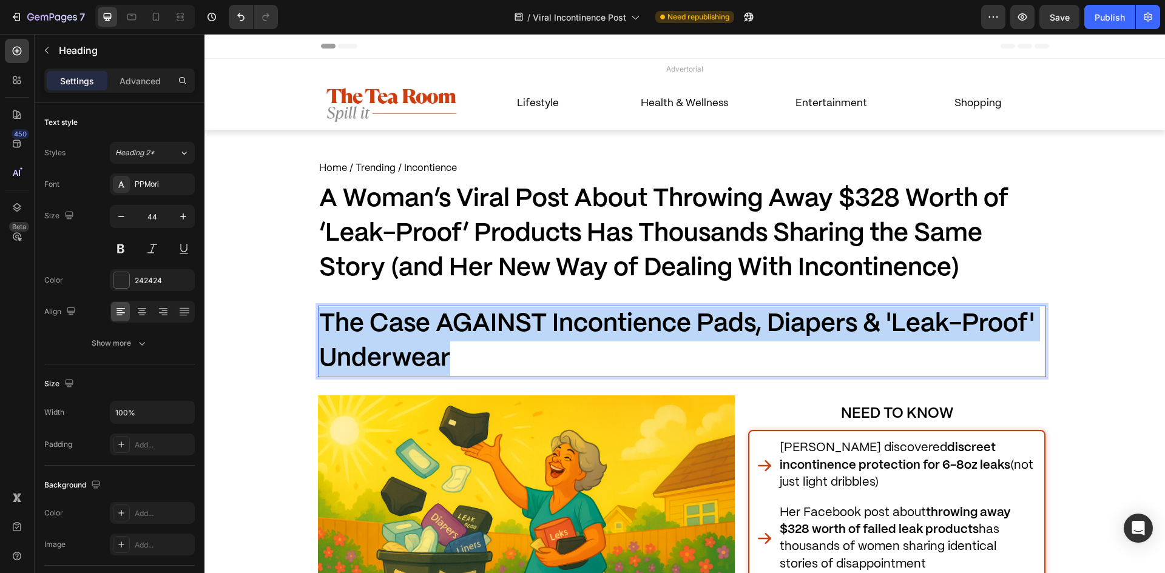
click at [371, 344] on p "The Case AGAINST Incontience Pads, Diapers & 'Leak-Proof' Underwear" at bounding box center [682, 341] width 726 height 69
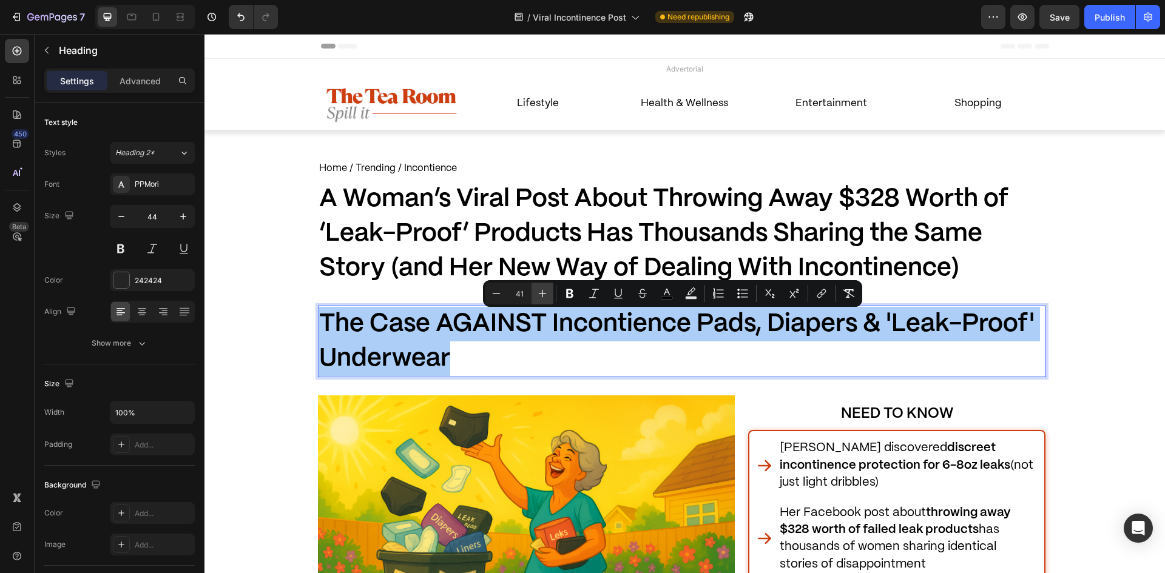
click at [538, 297] on icon "Editor contextual toolbar" at bounding box center [542, 294] width 12 height 12
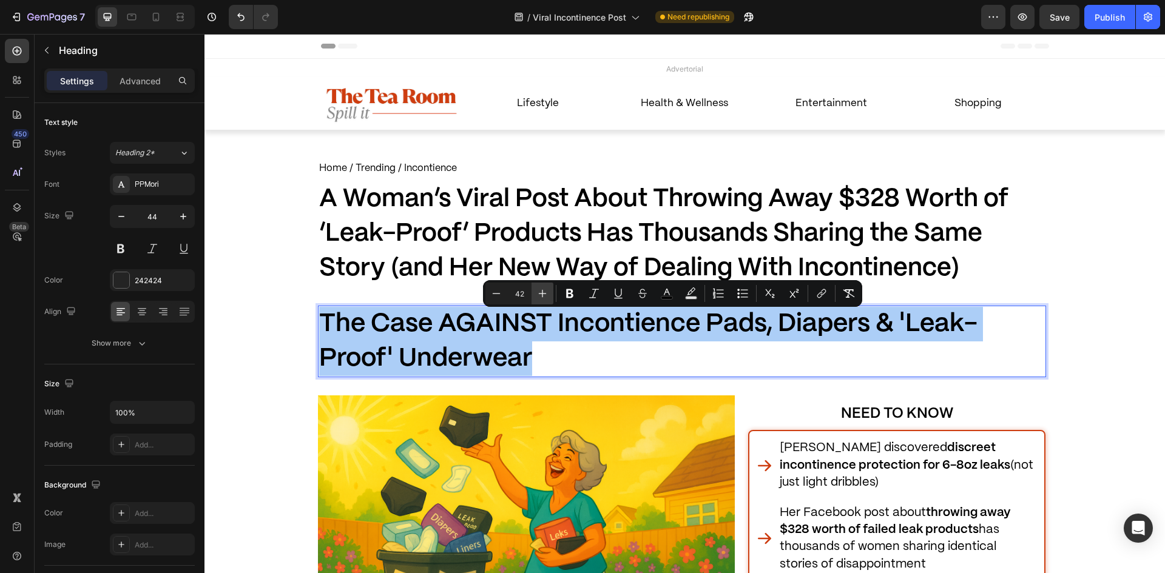
click at [538, 297] on icon "Editor contextual toolbar" at bounding box center [542, 294] width 12 height 12
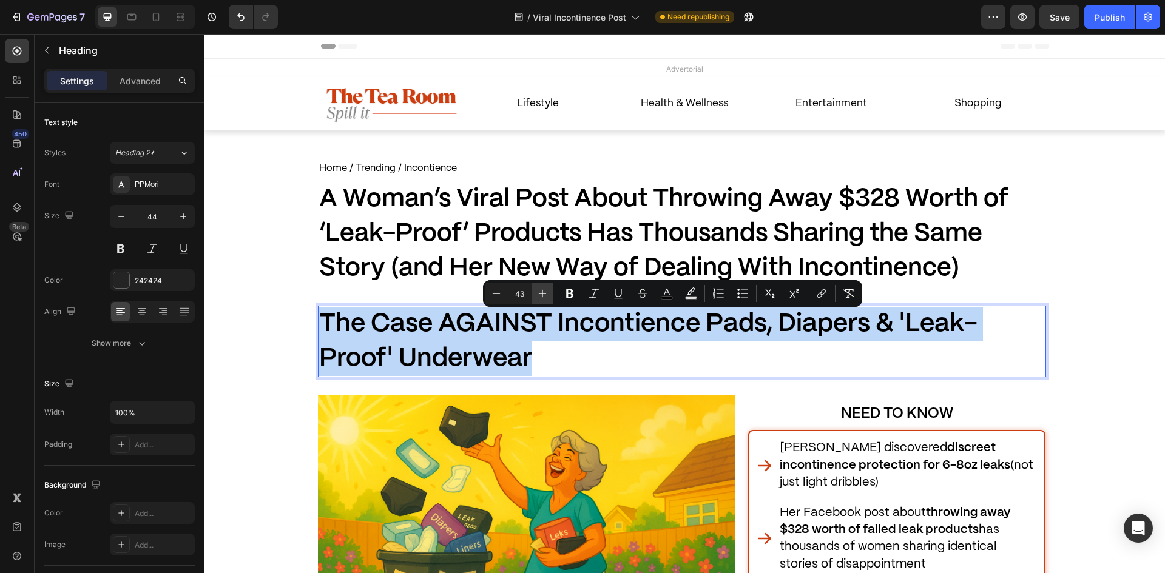
type input "44"
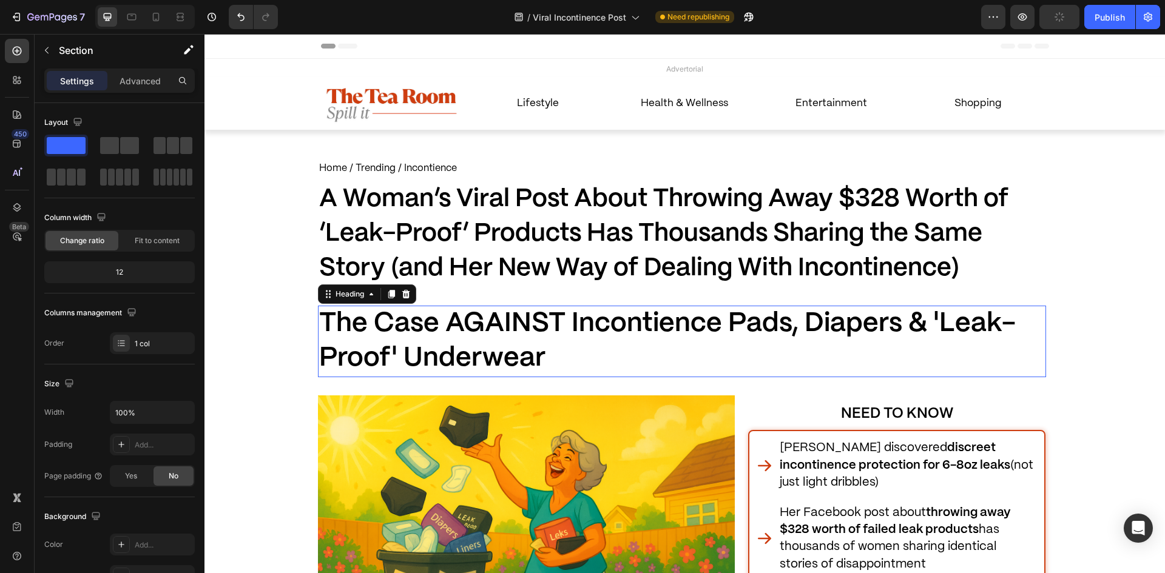
click at [391, 348] on span "The Case AGAINST Incontience Pads, Diapers & 'Leak-Proof' Underwear" at bounding box center [667, 341] width 697 height 60
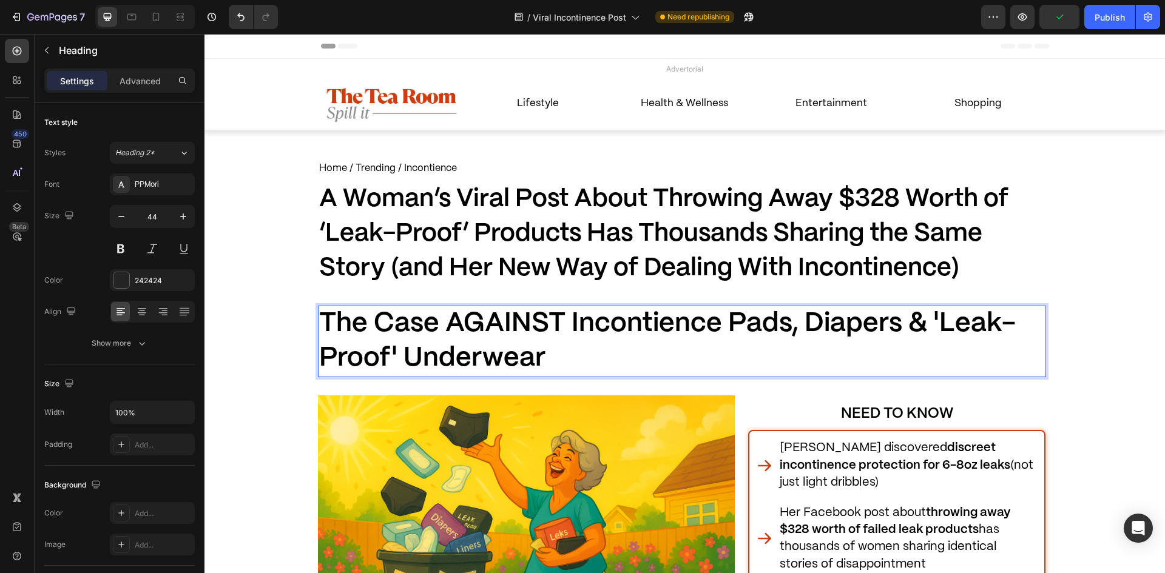
click at [397, 347] on span "The Case AGAINST Incontience Pads, Diapers & 'Leak-Proof' Underwear" at bounding box center [667, 341] width 697 height 60
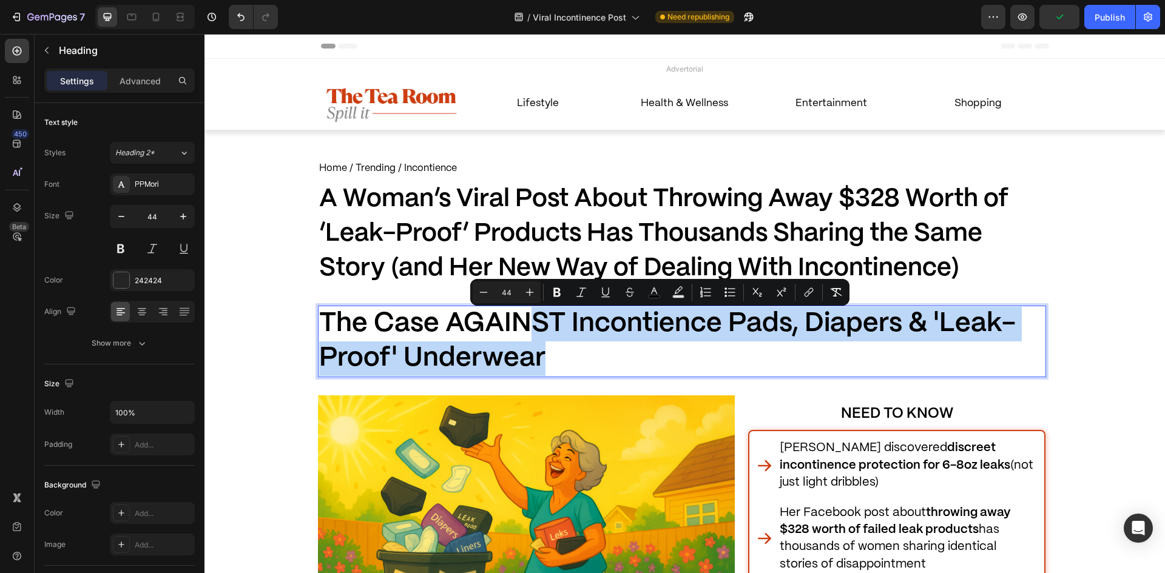
drag, startPoint x: 604, startPoint y: 336, endPoint x: 810, endPoint y: 342, distance: 205.8
click at [810, 342] on p "The Case AGAINST Incontience Pads, Diapers & 'Leak-Proof' Underwear" at bounding box center [682, 341] width 726 height 69
click at [672, 354] on p "The Case AGAINST Incontience Pads, Diapers & 'Leak-Proof' Underwear" at bounding box center [682, 341] width 726 height 69
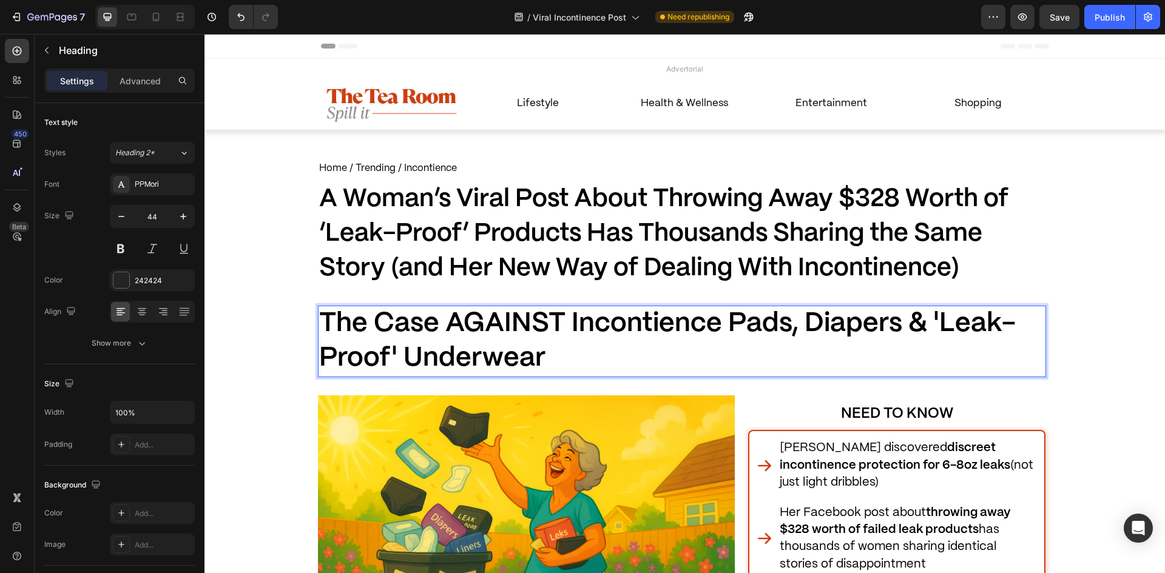
click at [927, 325] on span "The Case AGAINST Incontience Pads, Diapers & 'Leak-Proof' Underwear" at bounding box center [667, 341] width 697 height 60
click at [923, 324] on span "The Case AGAINST Incontience Pads, Diapers & 'Leak-Proof' Underwear" at bounding box center [667, 341] width 697 height 60
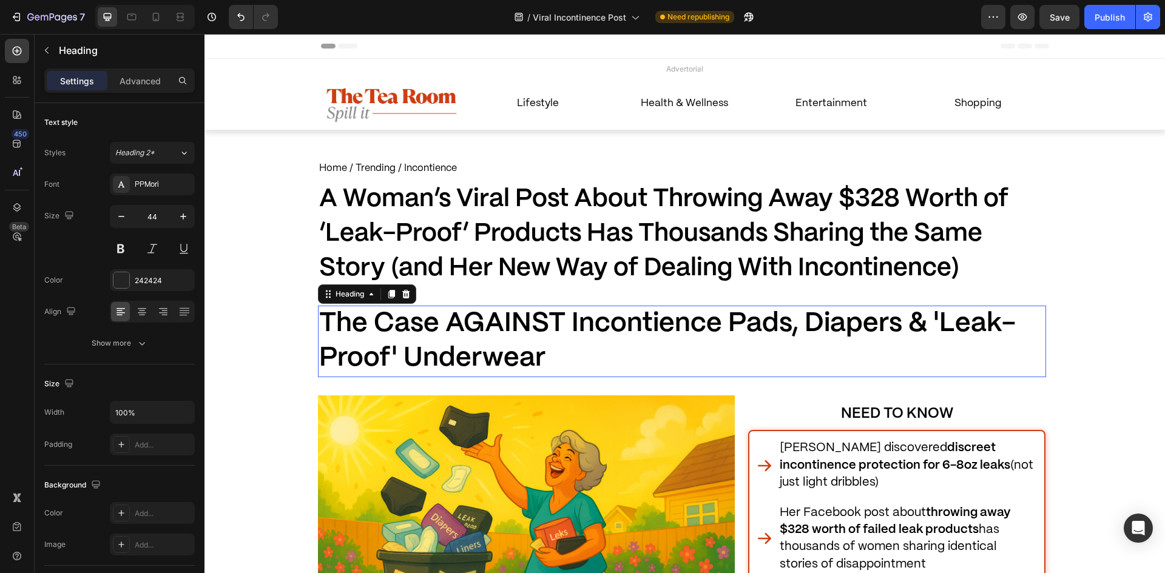
click at [473, 325] on span "The Case AGAINST Incontience Pads, Diapers & 'Leak-Proof' Underwear" at bounding box center [667, 341] width 697 height 60
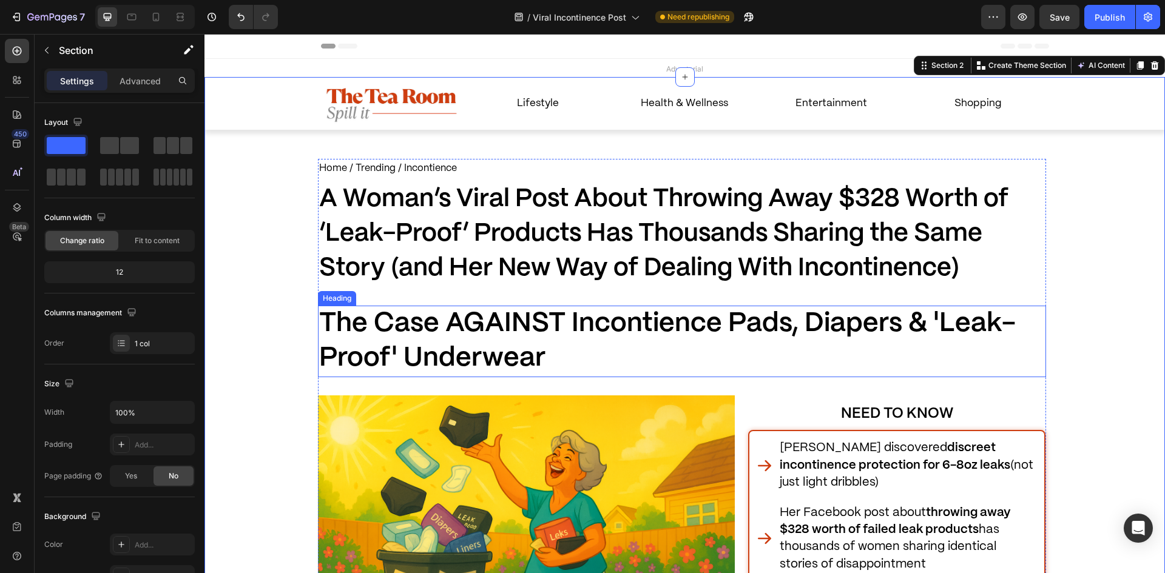
click at [514, 316] on span "The Case AGAINST Incontience Pads, Diapers & 'Leak-Proof' Underwear" at bounding box center [667, 341] width 697 height 60
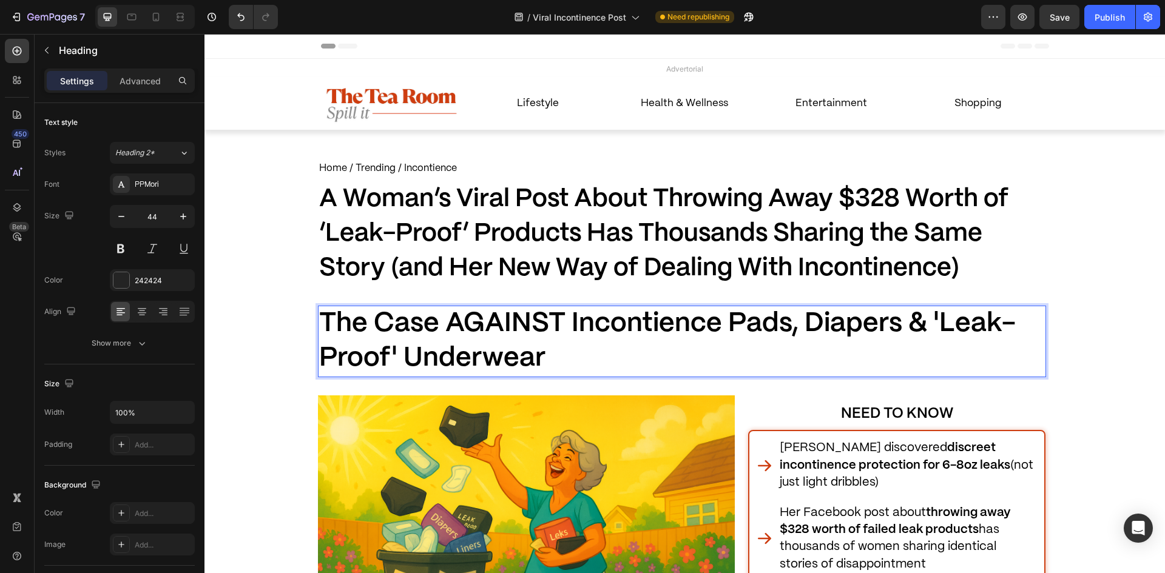
click at [514, 316] on span "The Case AGAINST Incontience Pads, Diapers & 'Leak-Proof' Underwear" at bounding box center [667, 341] width 697 height 60
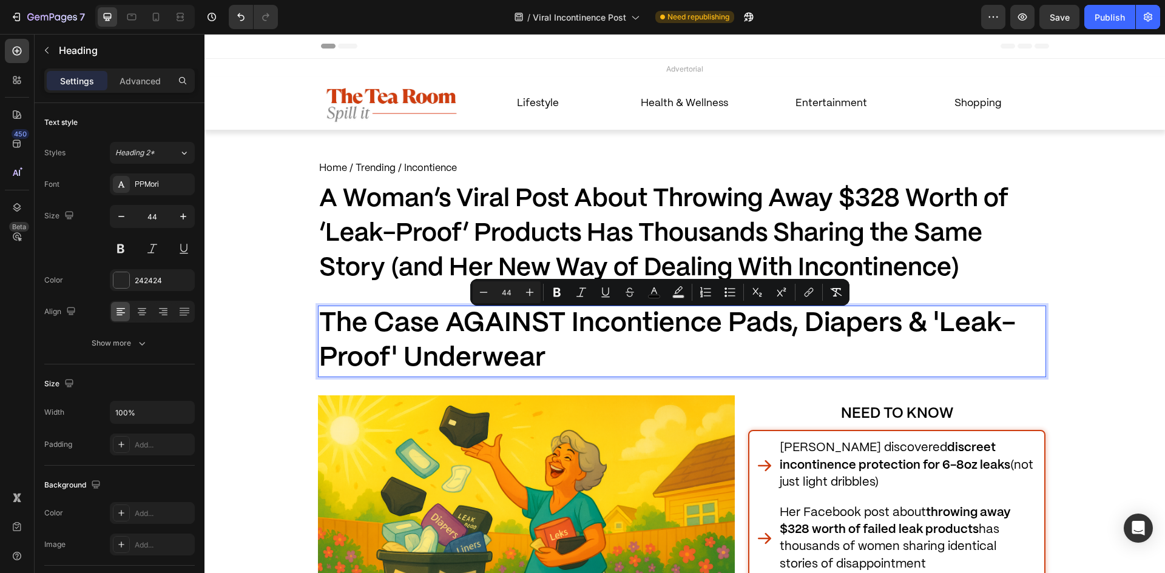
click at [543, 320] on span "The Case AGAINST Incontience Pads, Diapers & 'Leak-Proof' Underwear" at bounding box center [667, 341] width 697 height 60
click at [553, 320] on span "The Case AGAINST Incontience Pads, Diapers & 'Leak-Proof' Underwear" at bounding box center [667, 341] width 697 height 60
click at [556, 320] on span "The Case AGAINST Incontience Pads, Diapers & 'Leak-Proof' Underwear" at bounding box center [667, 341] width 697 height 60
click at [508, 323] on span "The Case AGAINST Incontience Pads, Diapers & 'Leak-Proof' Underwear" at bounding box center [667, 341] width 697 height 60
click at [532, 327] on span "The Case AGAINST Incontience Pads, Diapers & 'Leak-Proof' Underwear" at bounding box center [667, 341] width 697 height 60
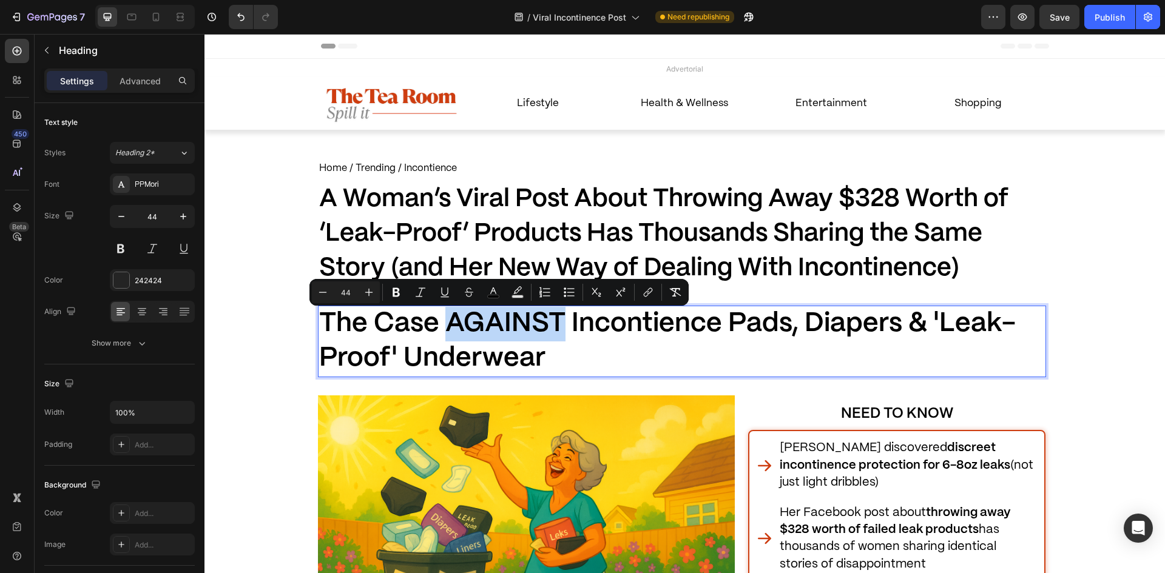
drag, startPoint x: 552, startPoint y: 323, endPoint x: 446, endPoint y: 317, distance: 105.7
click at [446, 317] on span "The Case AGAINST Incontience Pads, Diapers & 'Leak-Proof' Underwear" at bounding box center [667, 341] width 697 height 60
drag, startPoint x: 444, startPoint y: 299, endPoint x: 256, endPoint y: 228, distance: 200.5
click at [444, 299] on button "Underline" at bounding box center [445, 293] width 22 height 22
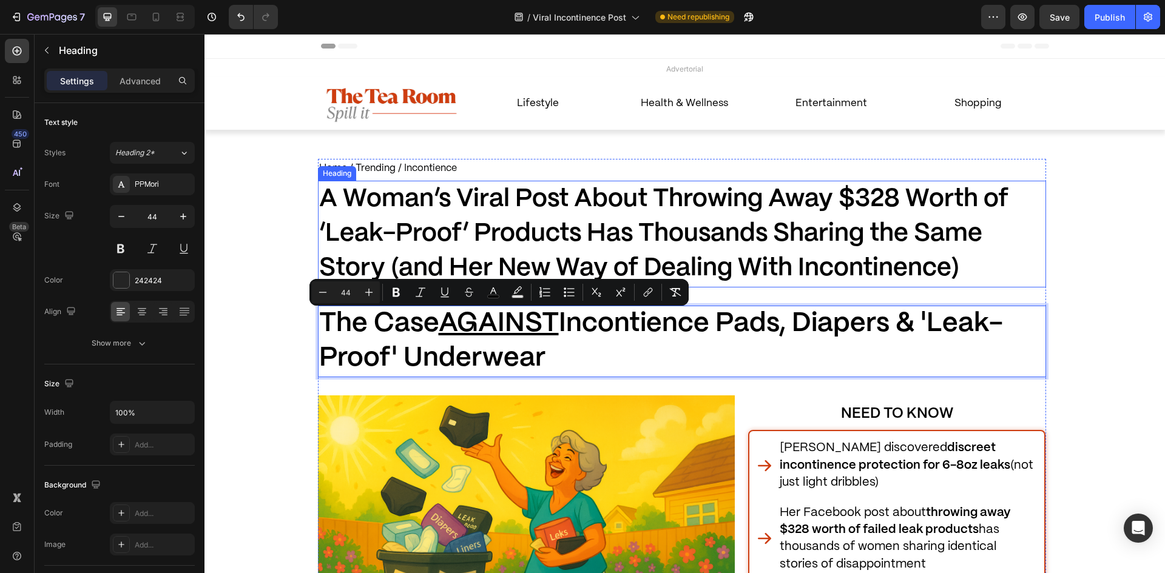
click at [465, 200] on span "A Woman’s Viral Post About Throwing Away $328 Worth of ‘Leak-Proof’ Products Ha…" at bounding box center [663, 234] width 689 height 93
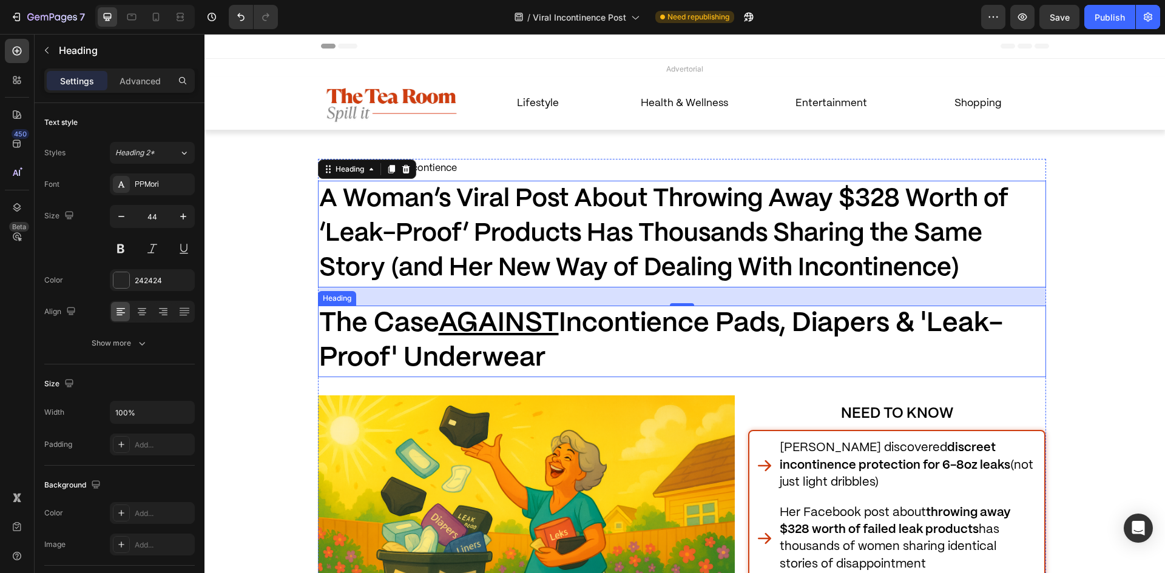
click at [832, 314] on span "The Case AGAINST Incontience Pads, Diapers & 'Leak-Proof' Underwear" at bounding box center [661, 341] width 684 height 60
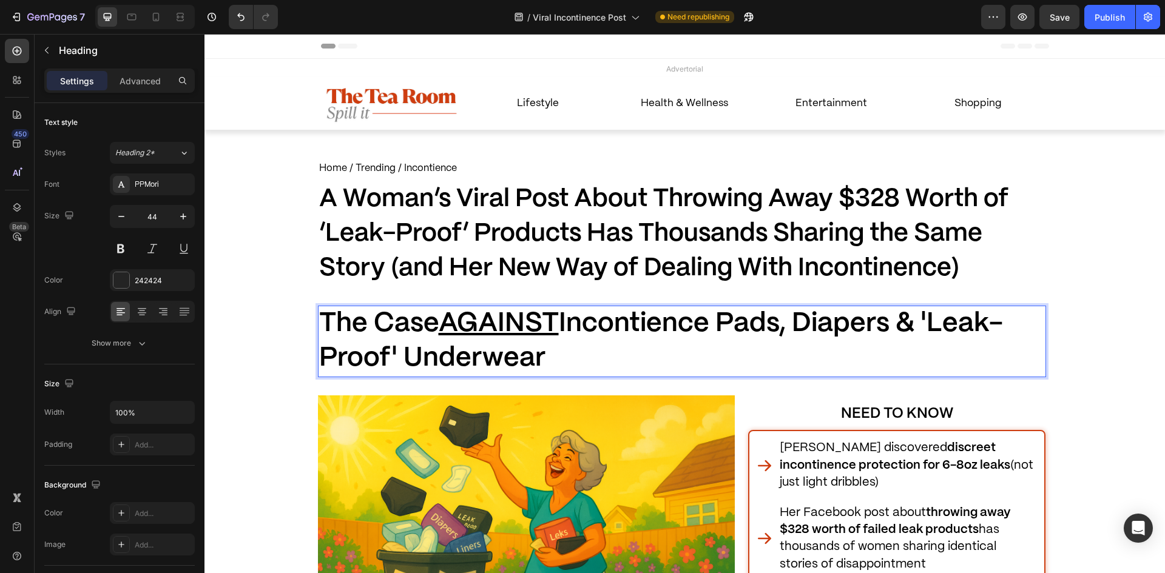
click at [832, 313] on span "The Case AGAINST Incontience Pads, Diapers & 'Leak-Proof' Underwear" at bounding box center [661, 341] width 684 height 60
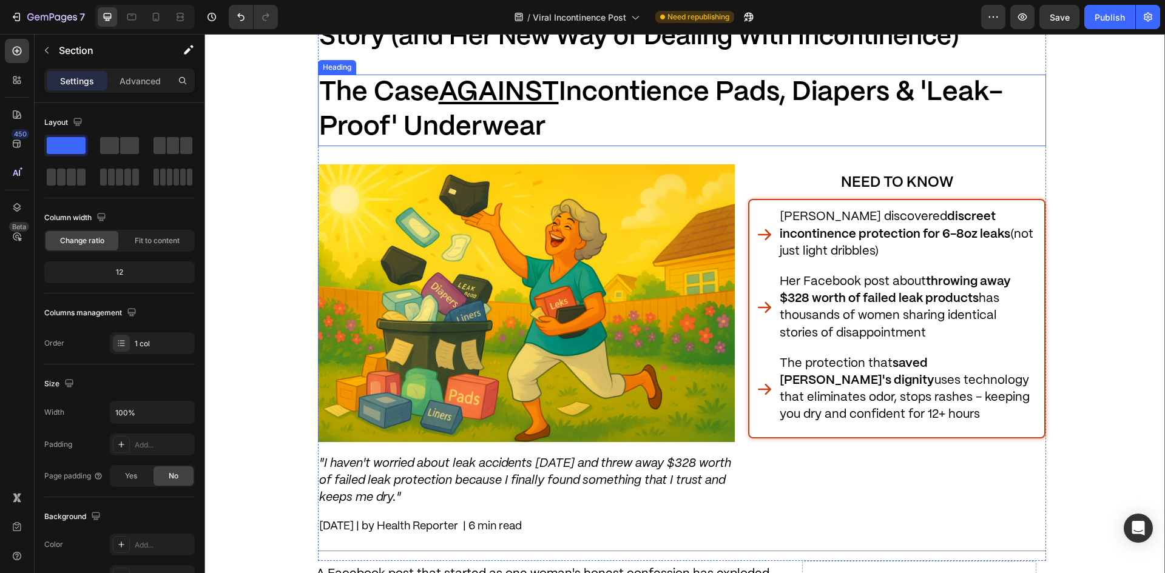
scroll to position [425, 0]
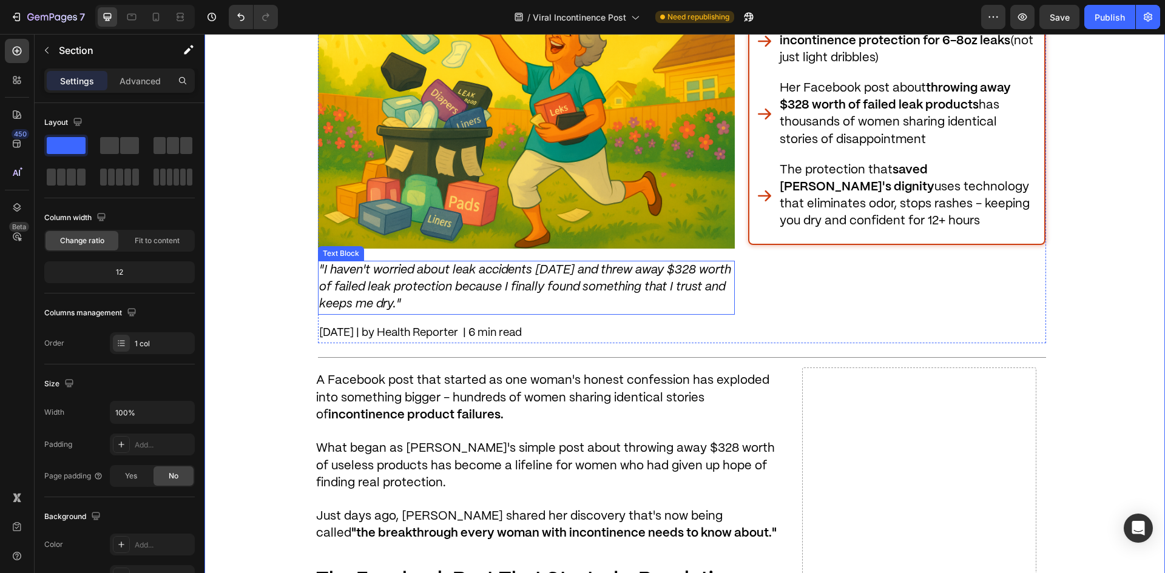
click at [461, 301] on p ""I haven't worried about leak accidents [DATE] and threw away $328 worth of fai…" at bounding box center [526, 288] width 414 height 52
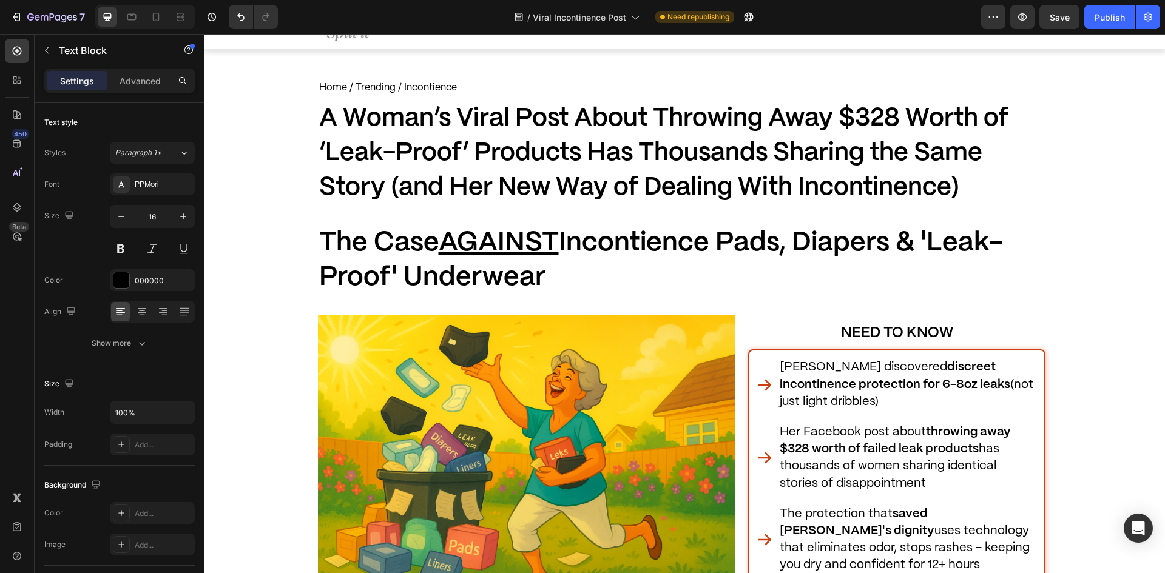
scroll to position [61, 0]
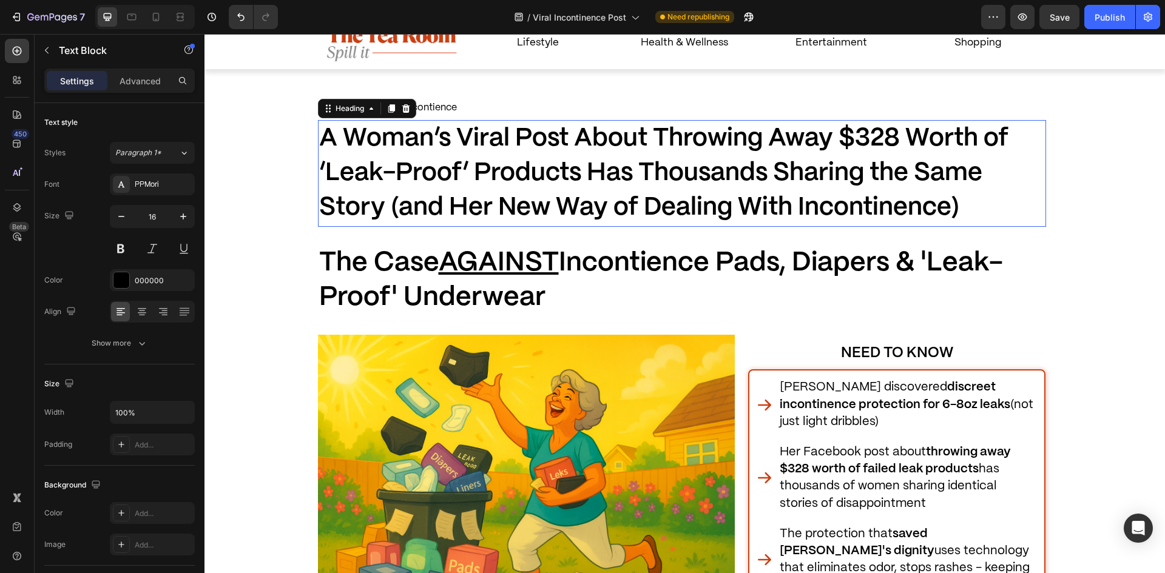
click at [559, 169] on span "A Woman’s Viral Post About Throwing Away $328 Worth of ‘Leak-Proof’ Products Ha…" at bounding box center [663, 173] width 689 height 93
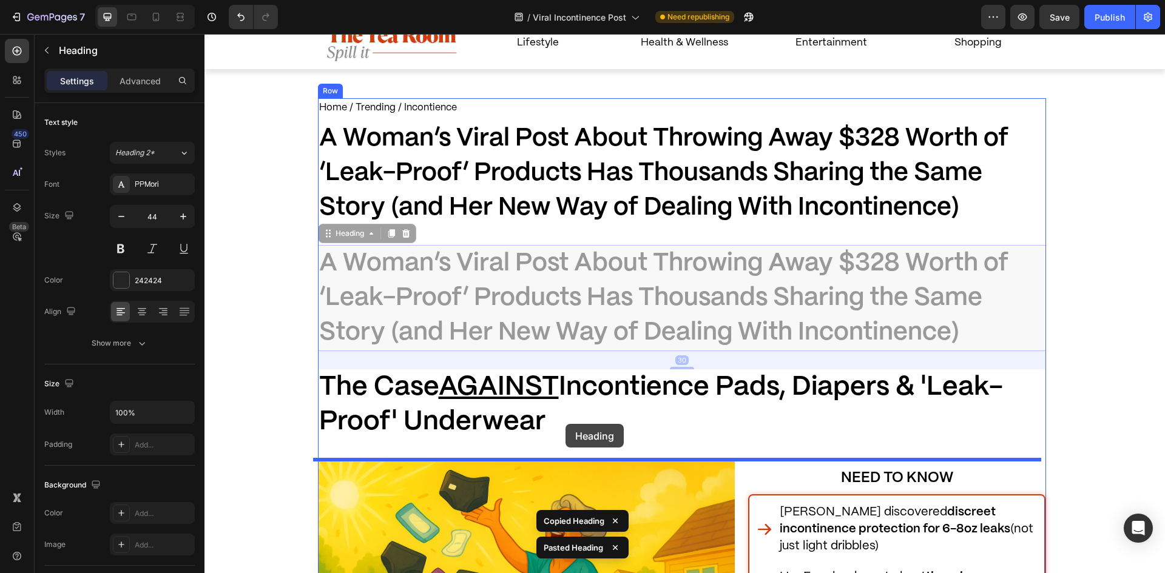
drag, startPoint x: 316, startPoint y: 236, endPoint x: 566, endPoint y: 424, distance: 312.4
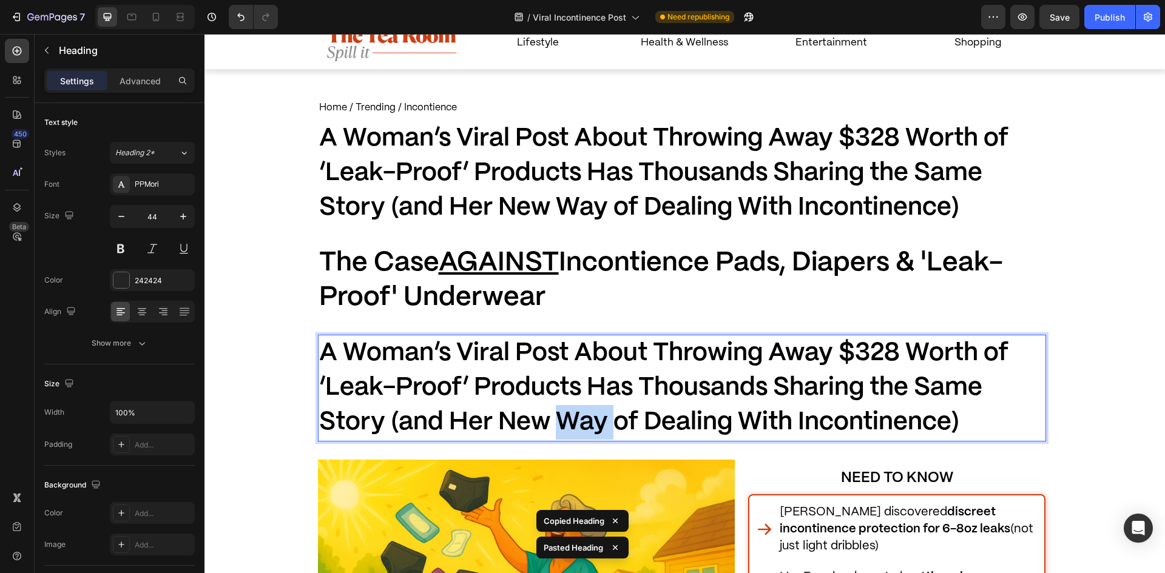
click at [550, 414] on span "A Woman’s Viral Post About Throwing Away $328 Worth of ‘Leak-Proof’ Products Ha…" at bounding box center [663, 388] width 689 height 93
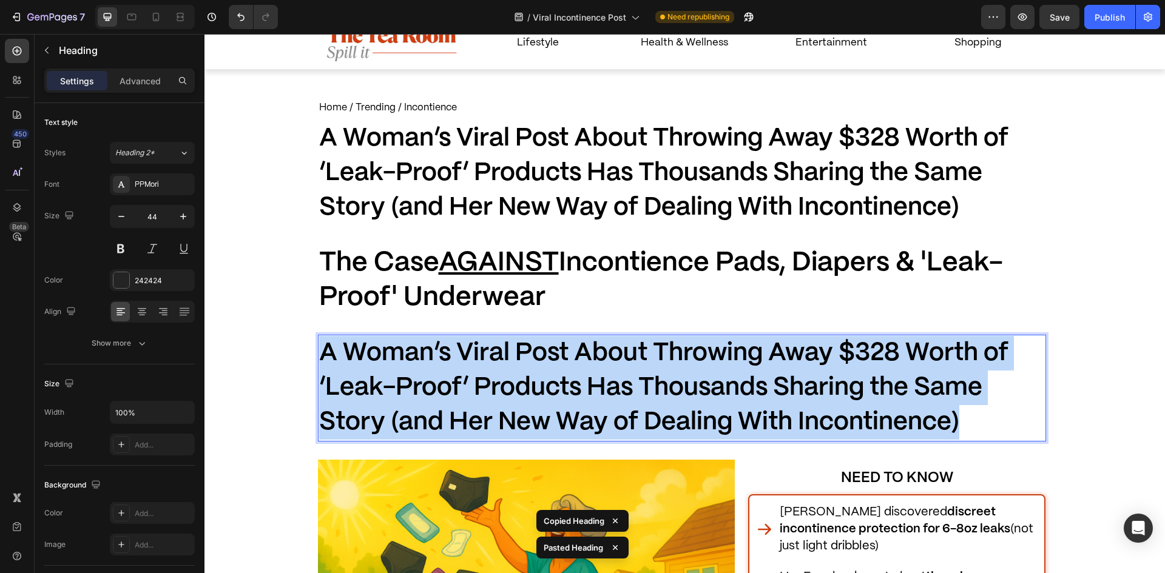
click at [550, 414] on span "A Woman’s Viral Post About Throwing Away $328 Worth of ‘Leak-Proof’ Products Ha…" at bounding box center [663, 388] width 689 height 93
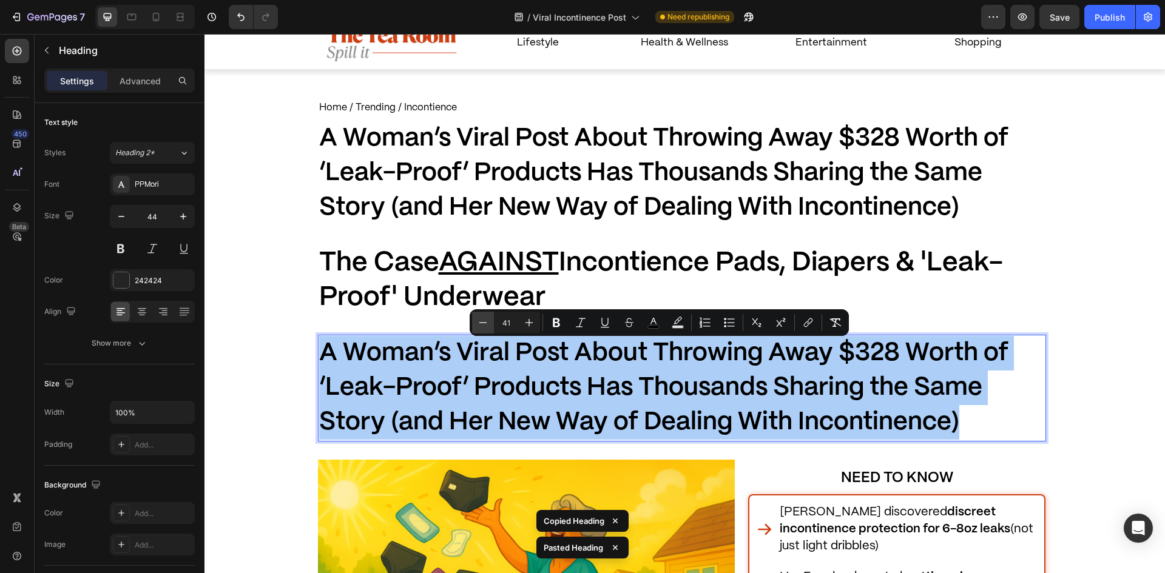
click at [481, 327] on icon "Editor contextual toolbar" at bounding box center [483, 323] width 12 height 12
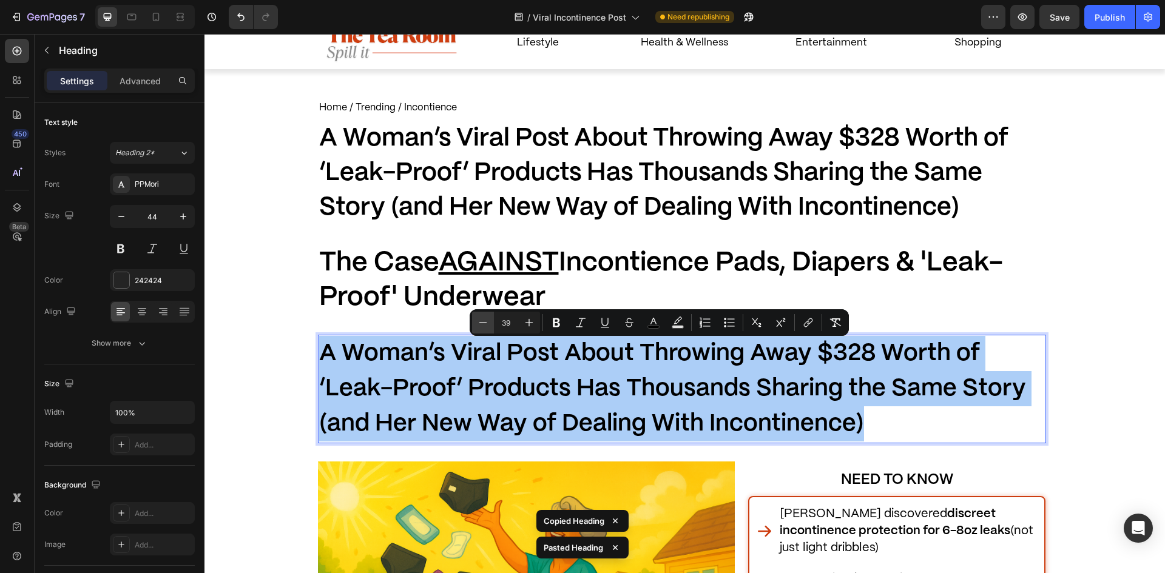
click at [481, 327] on icon "Editor contextual toolbar" at bounding box center [483, 323] width 12 height 12
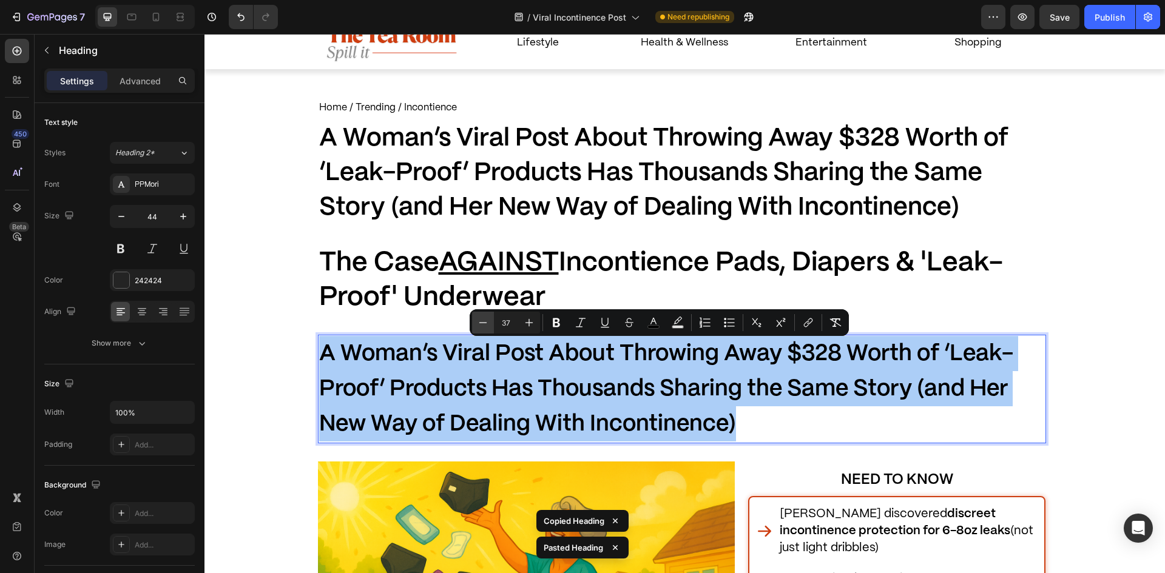
click at [481, 327] on icon "Editor contextual toolbar" at bounding box center [483, 323] width 12 height 12
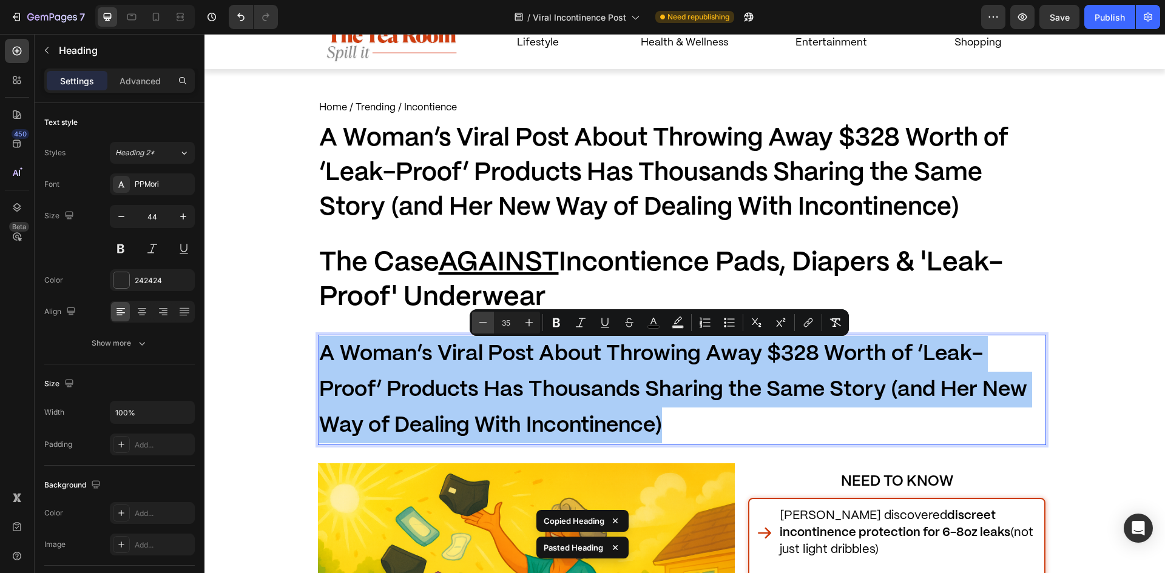
click at [481, 327] on icon "Editor contextual toolbar" at bounding box center [483, 323] width 12 height 12
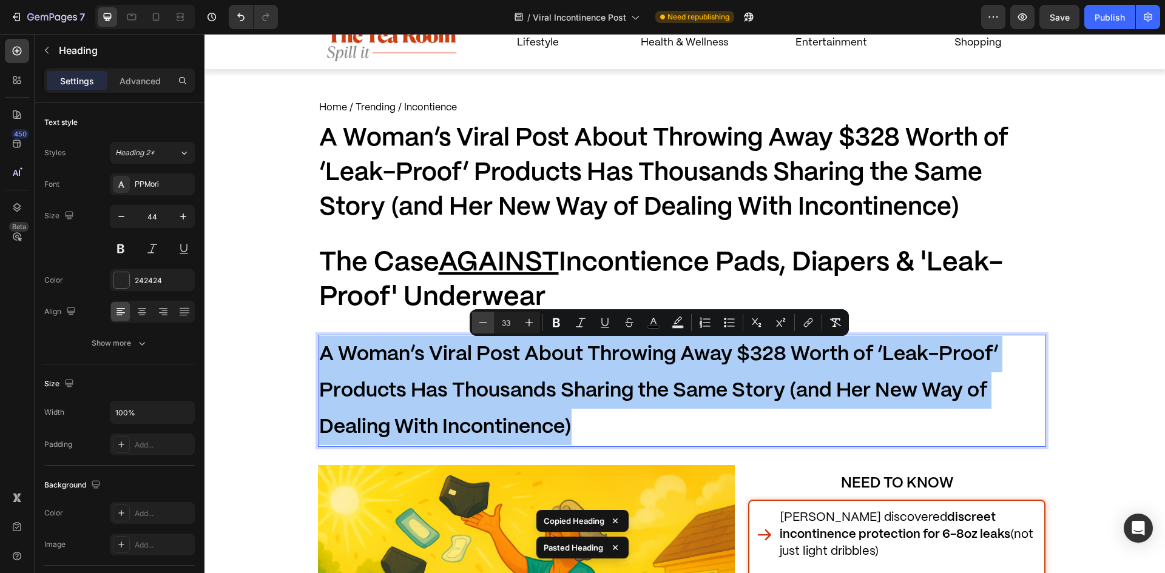
click at [481, 327] on icon "Editor contextual toolbar" at bounding box center [483, 323] width 12 height 12
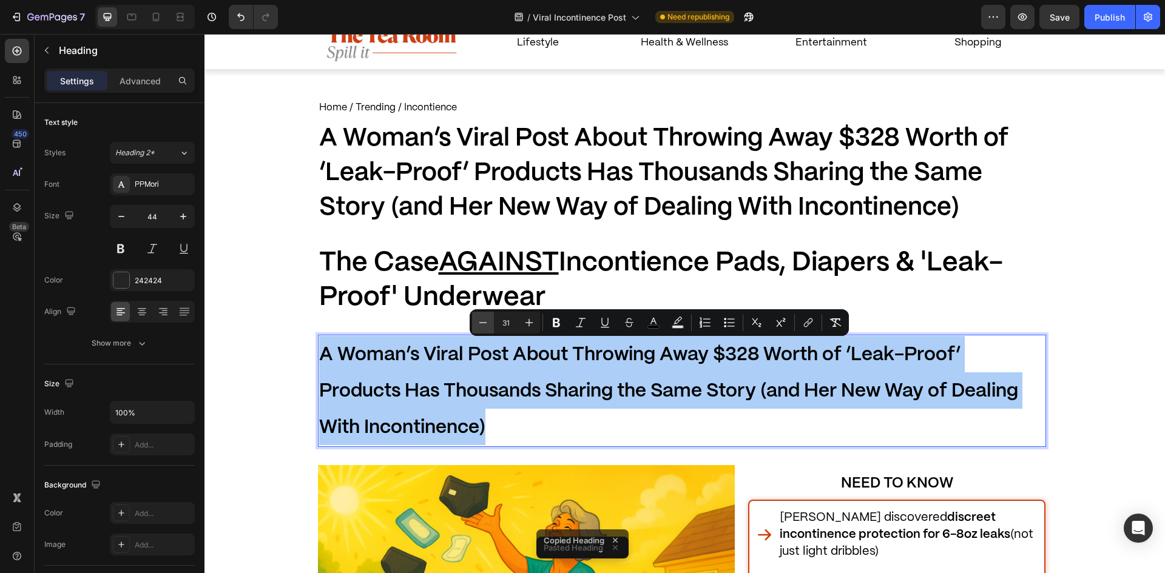
click at [481, 327] on icon "Editor contextual toolbar" at bounding box center [483, 323] width 12 height 12
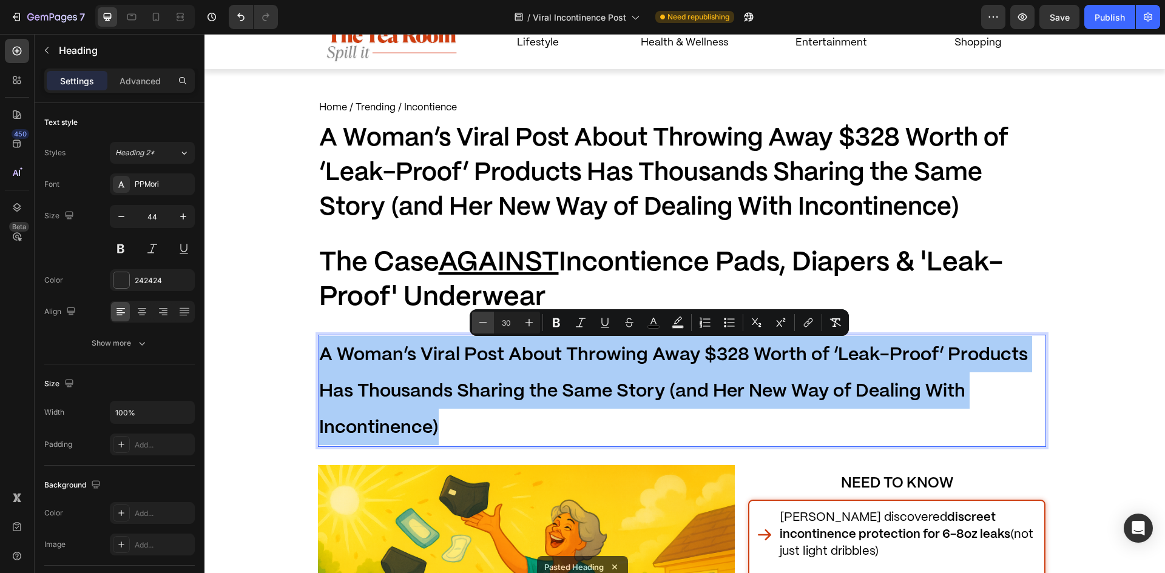
click at [481, 327] on icon "Editor contextual toolbar" at bounding box center [483, 323] width 12 height 12
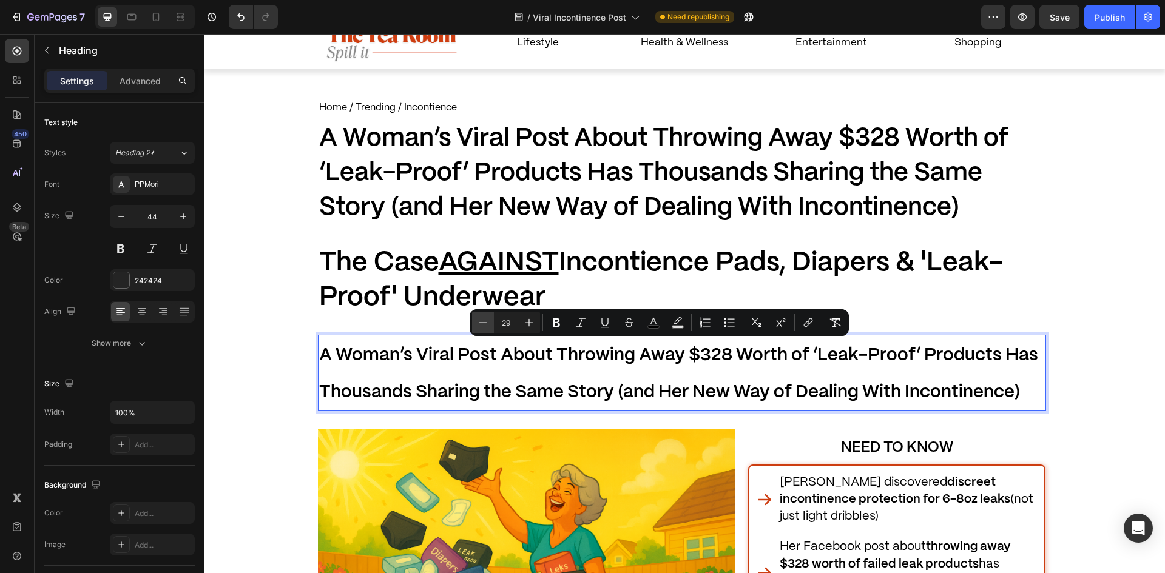
click at [489, 330] on button "Minus" at bounding box center [483, 323] width 22 height 22
type input "28"
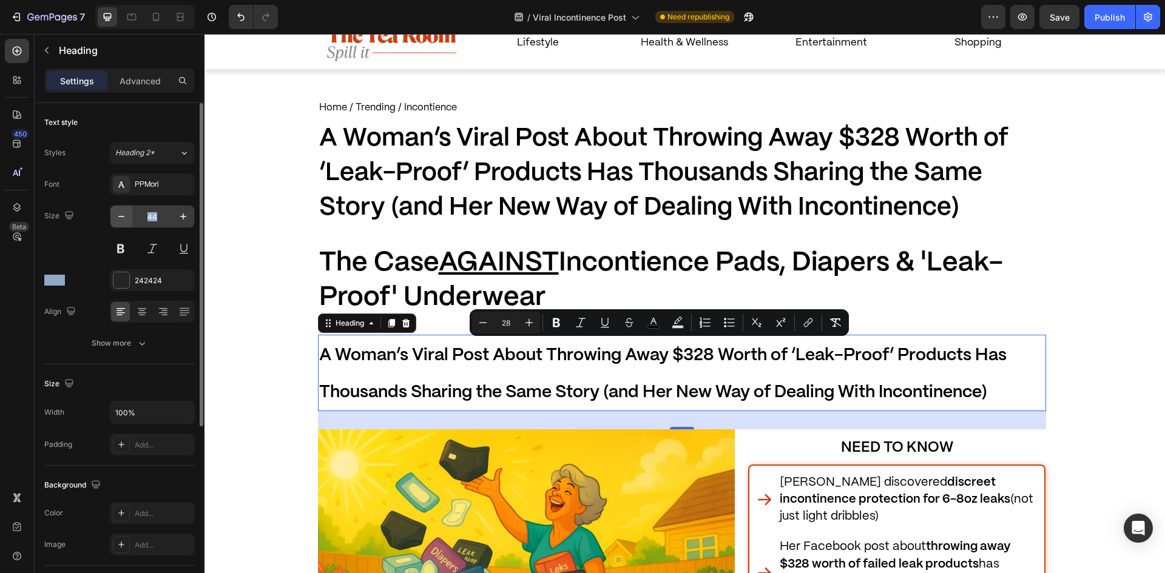
drag, startPoint x: 164, startPoint y: 271, endPoint x: 121, endPoint y: 219, distance: 67.2
click at [132, 220] on div "Font PPMori Size 44 Color 242424 Align Show more" at bounding box center [119, 264] width 151 height 181
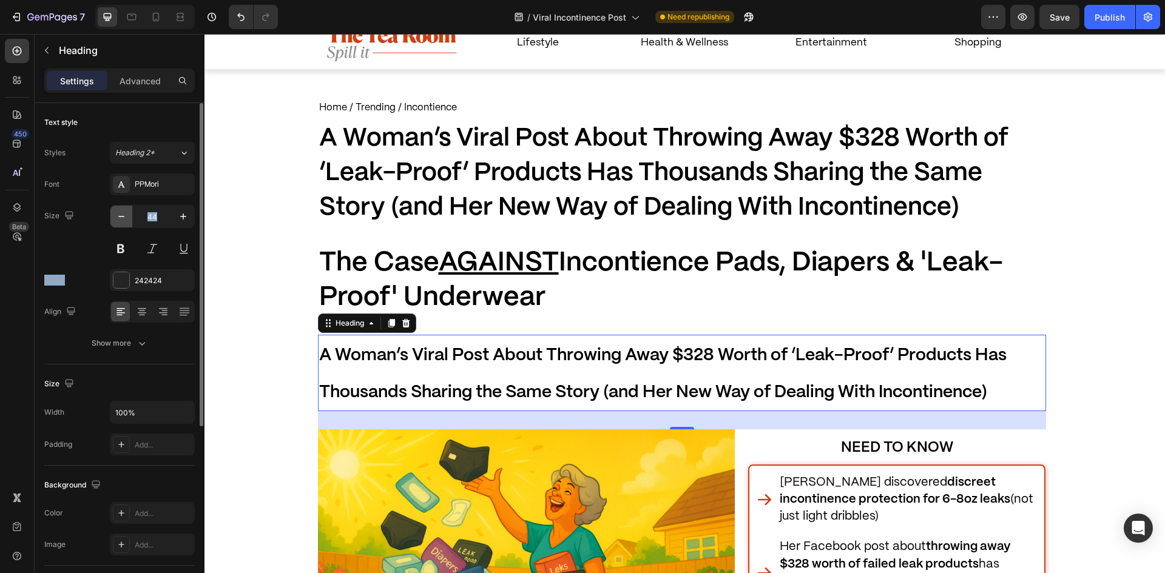
click at [118, 217] on icon "button" at bounding box center [121, 217] width 12 height 12
click at [118, 216] on icon "button" at bounding box center [121, 217] width 12 height 12
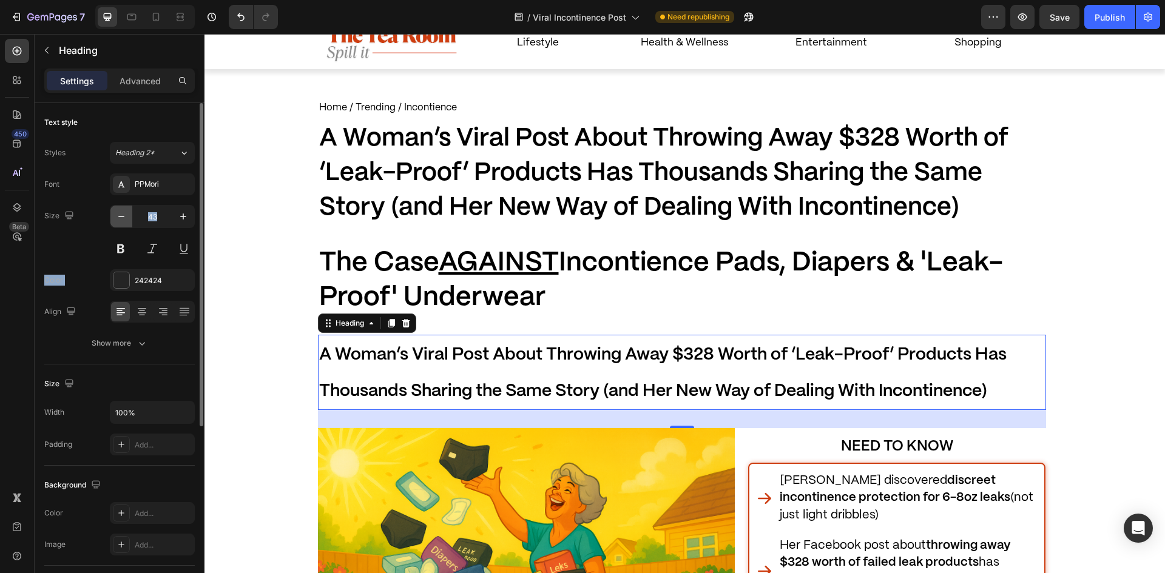
click at [118, 216] on icon "button" at bounding box center [121, 217] width 12 height 12
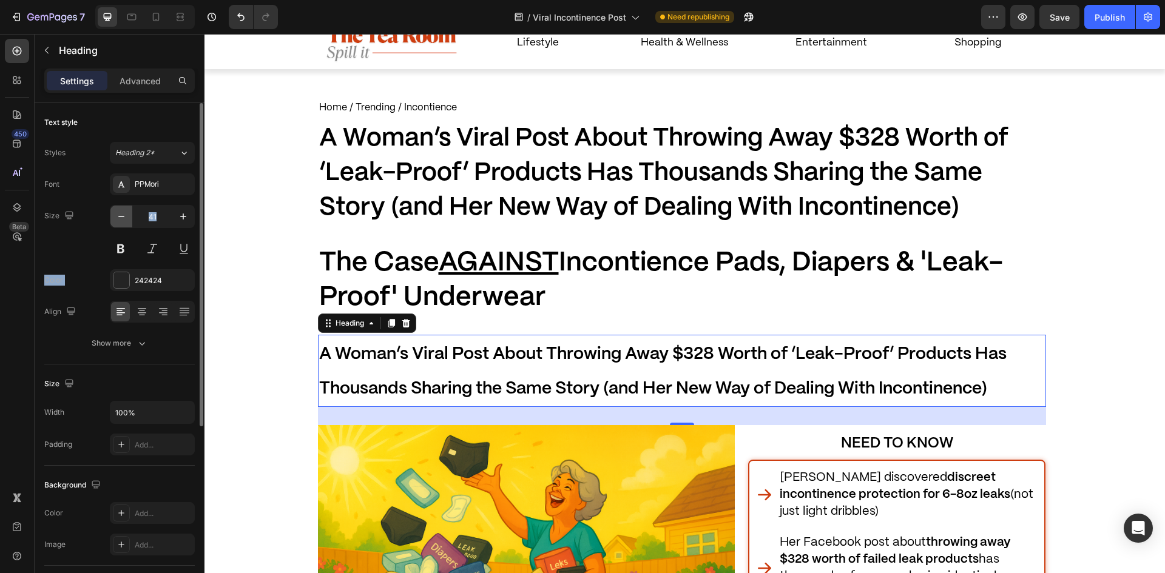
click at [118, 216] on icon "button" at bounding box center [121, 217] width 12 height 12
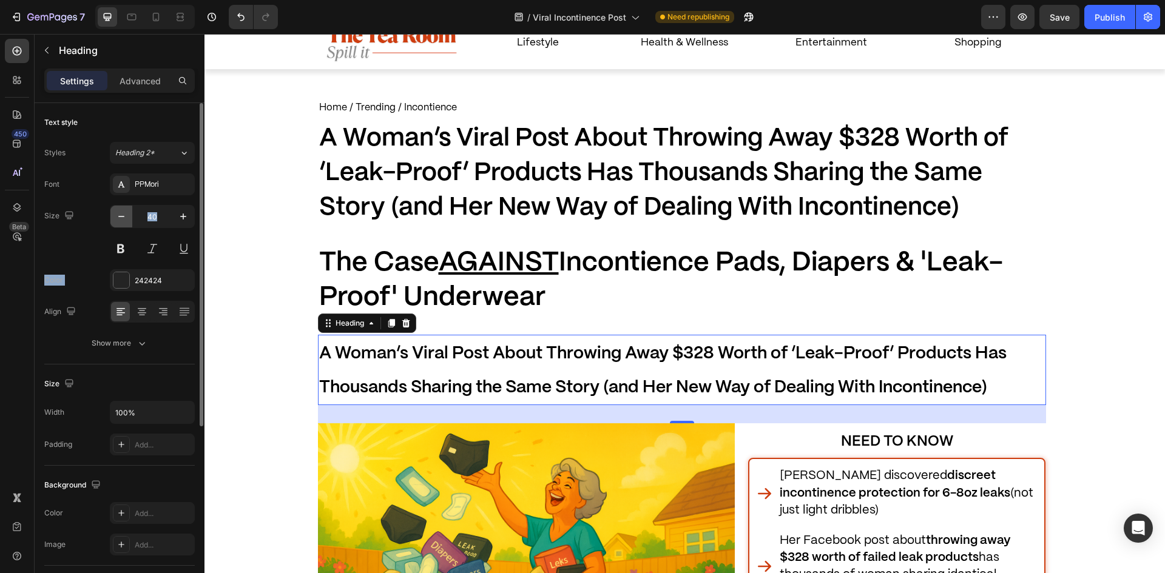
click at [118, 216] on icon "button" at bounding box center [121, 217] width 12 height 12
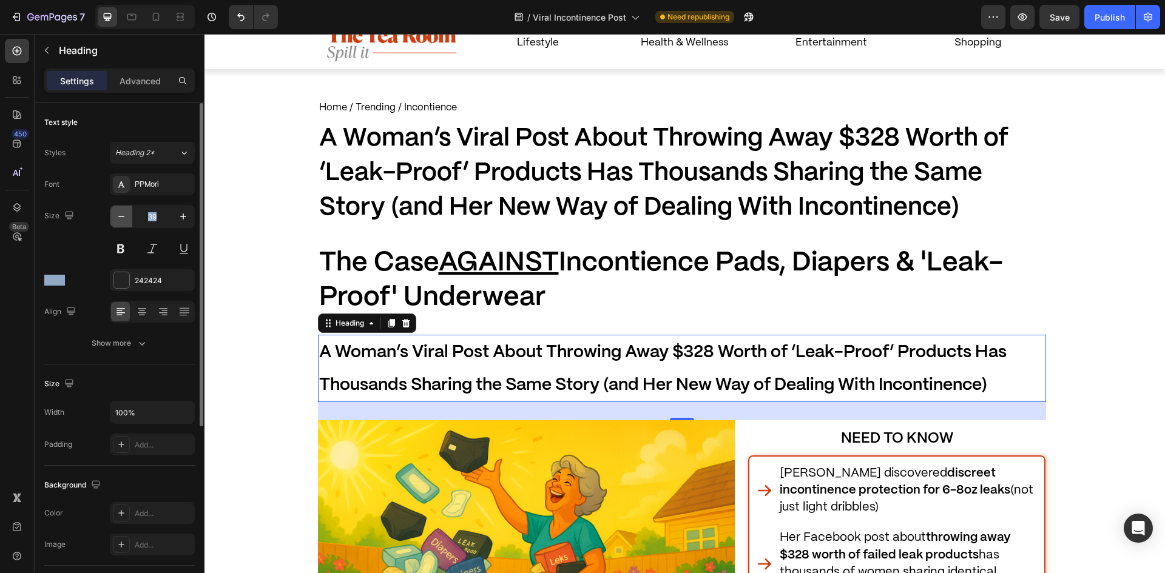
click at [118, 216] on icon "button" at bounding box center [121, 217] width 12 height 12
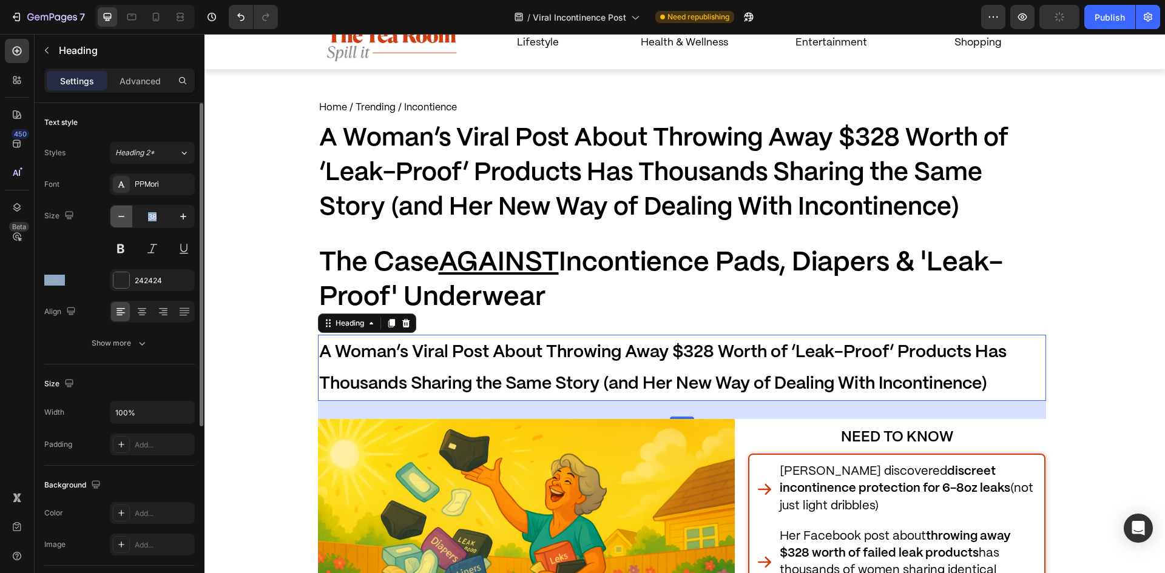
click at [118, 216] on icon "button" at bounding box center [121, 217] width 12 height 12
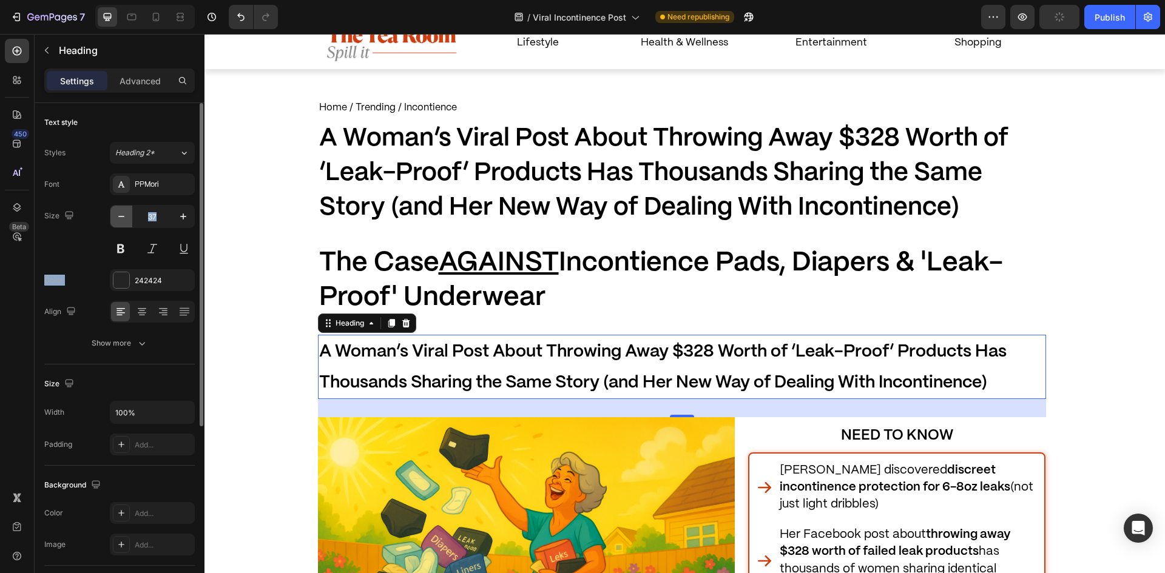
click at [118, 216] on icon "button" at bounding box center [121, 217] width 12 height 12
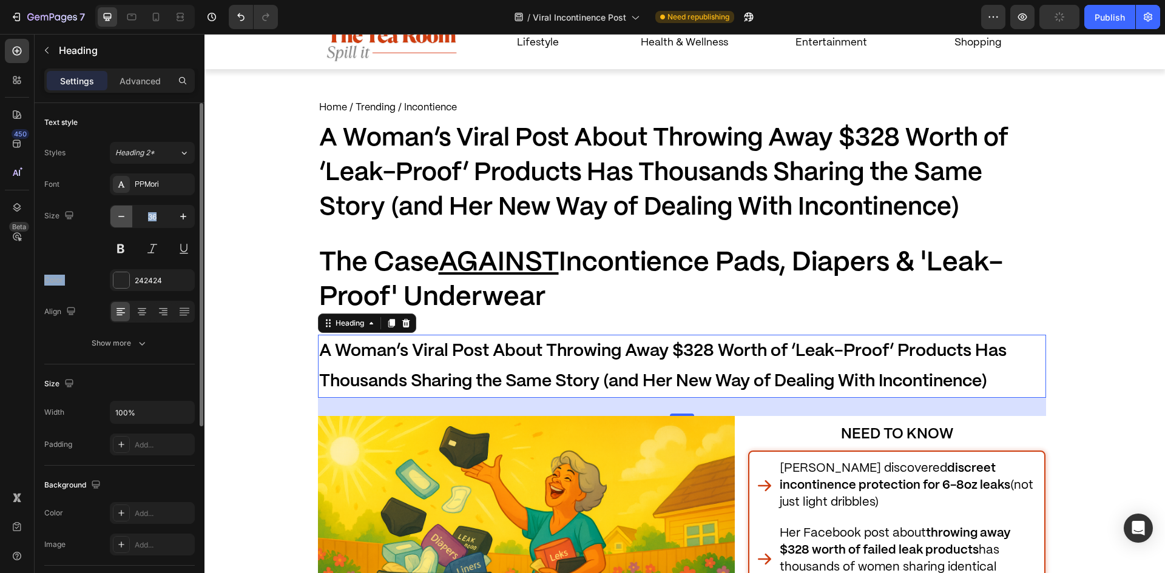
click at [118, 216] on icon "button" at bounding box center [121, 217] width 12 height 12
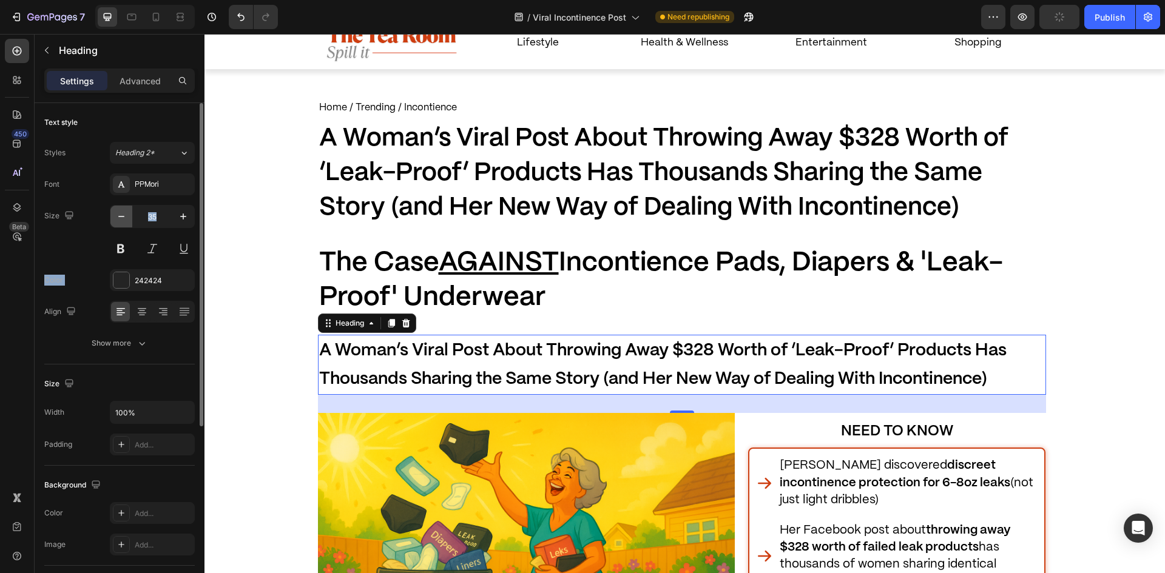
click at [118, 216] on icon "button" at bounding box center [121, 217] width 12 height 12
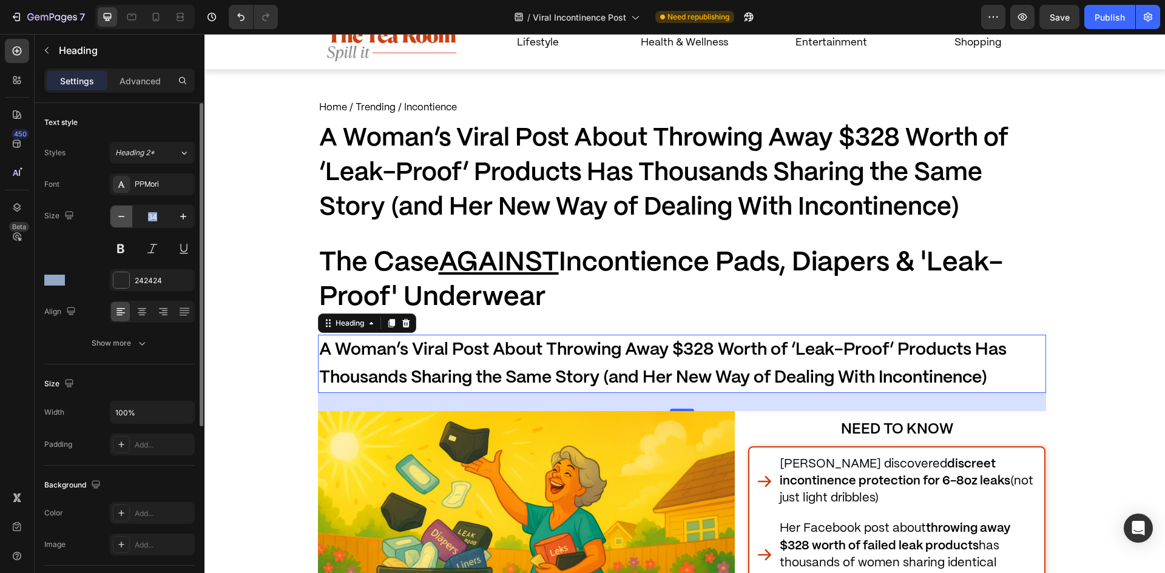
click at [118, 216] on icon "button" at bounding box center [121, 217] width 12 height 12
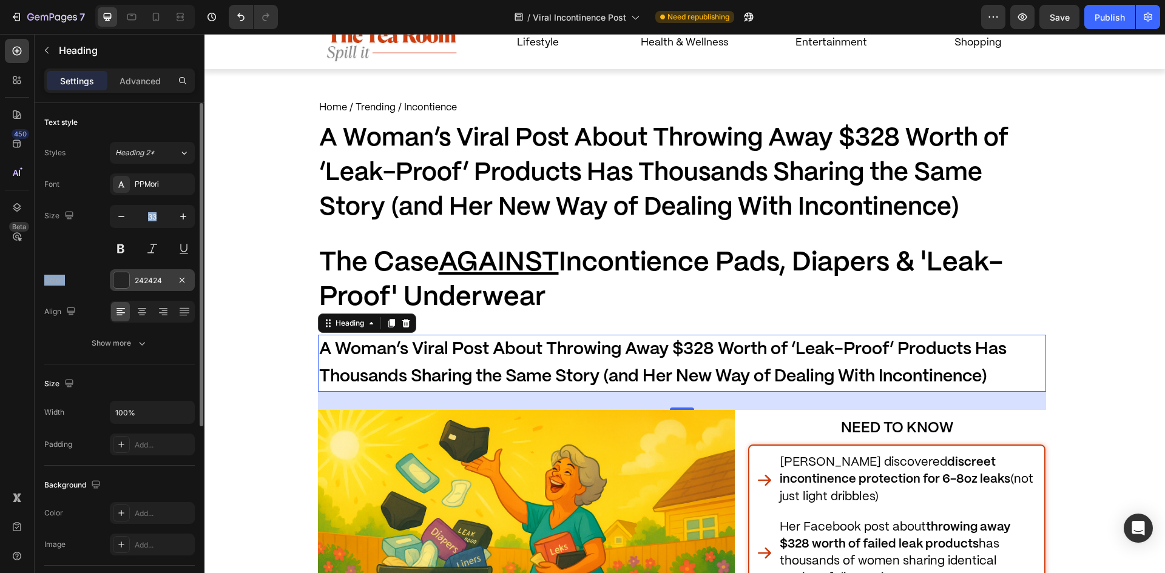
type input "32"
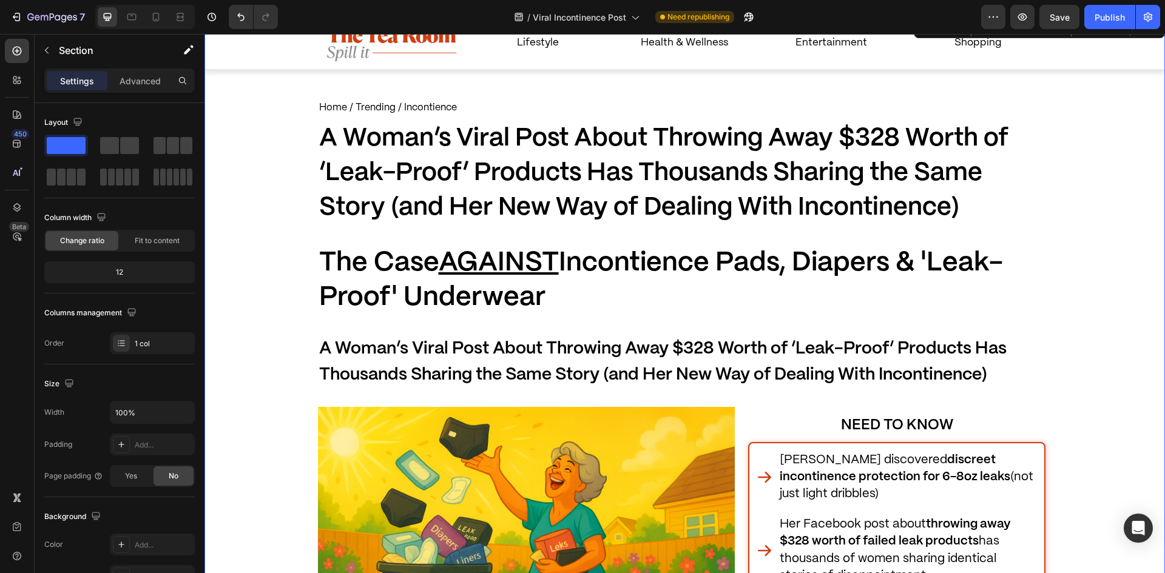
click at [410, 304] on span "The Case AGAINST Incontience Pads, Diapers & 'Leak-Proof' Underwear" at bounding box center [661, 281] width 684 height 60
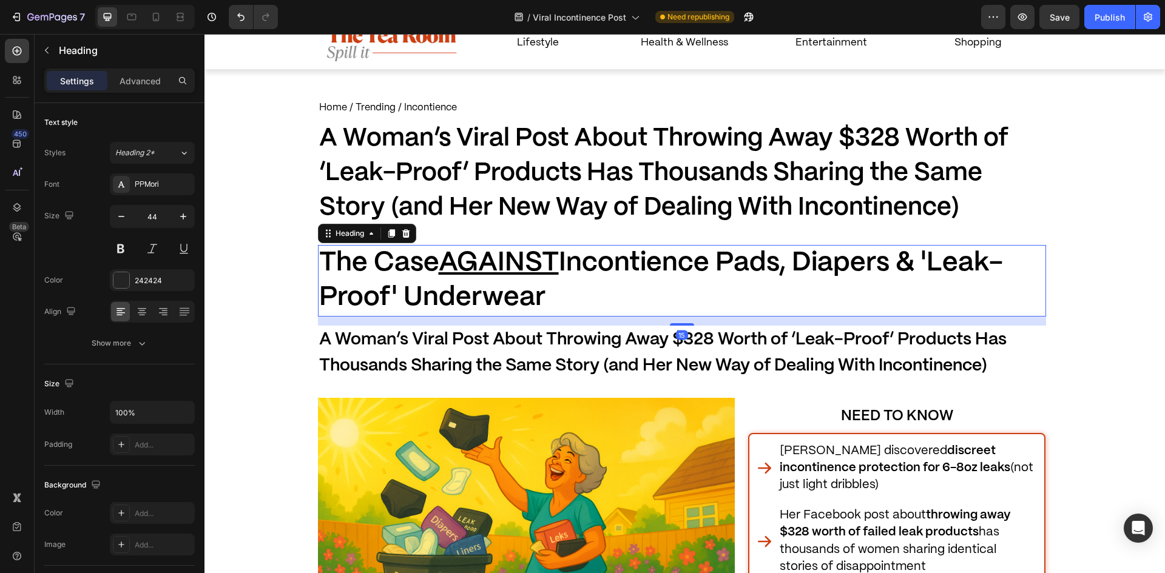
drag, startPoint x: 682, startPoint y: 332, endPoint x: 761, endPoint y: 330, distance: 78.9
click at [692, 317] on div "15" at bounding box center [682, 317] width 728 height 0
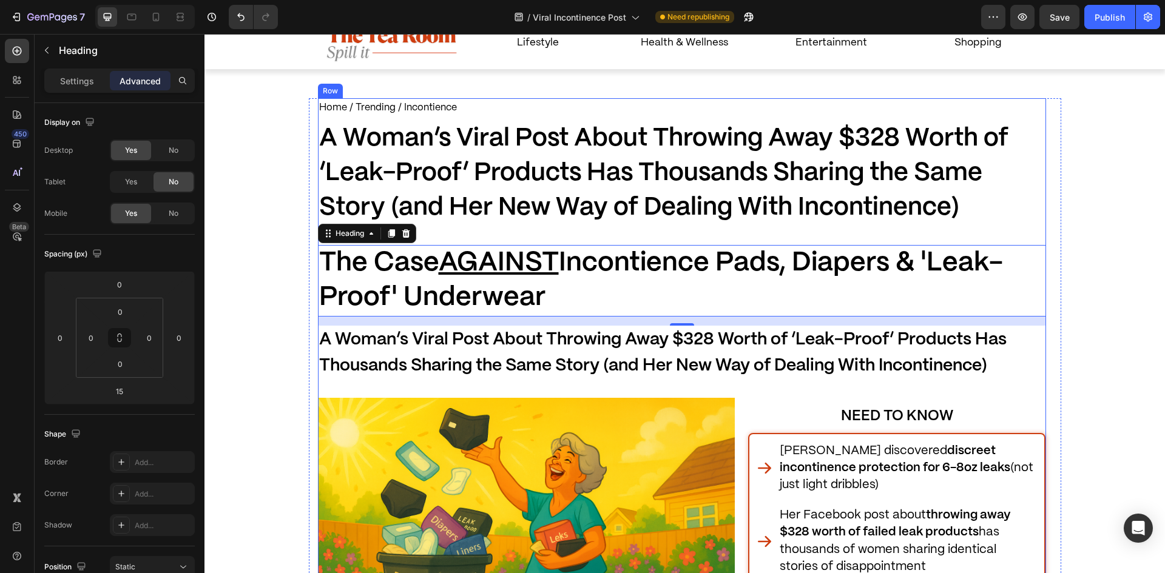
click at [429, 348] on p "⁠⁠⁠⁠⁠⁠⁠ A Woman’s Viral Post About Throwing Away $328 Worth of ‘Leak-Proof’ Pro…" at bounding box center [682, 353] width 726 height 52
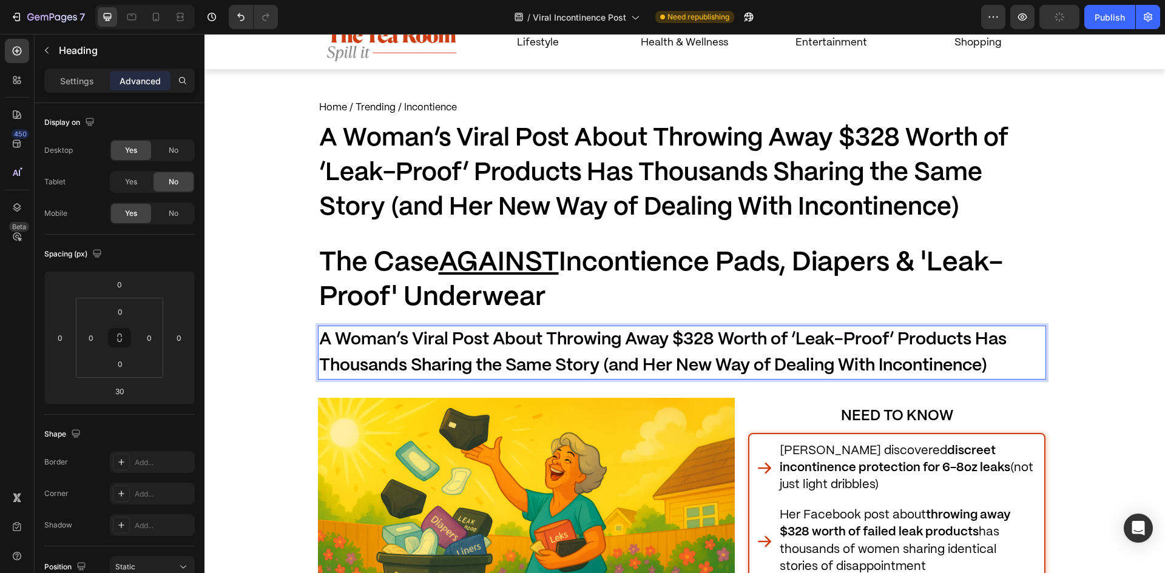
click at [429, 348] on p "A Woman’s Viral Post About Throwing Away $328 Worth of ‘Leak-Proof’ Products Ha…" at bounding box center [682, 353] width 726 height 52
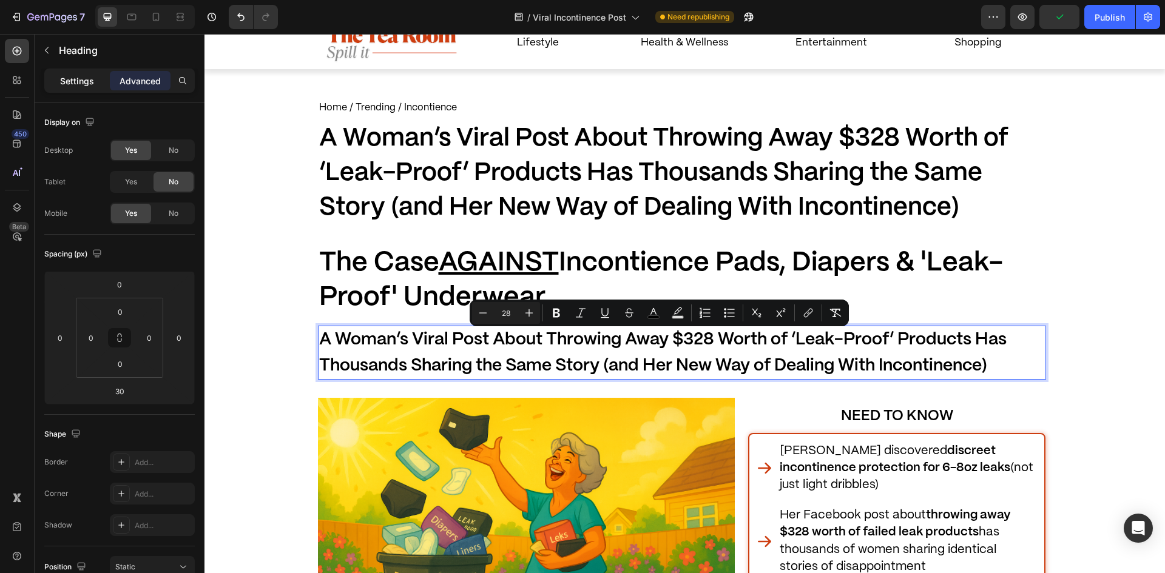
click at [76, 86] on p "Settings" at bounding box center [77, 81] width 34 height 13
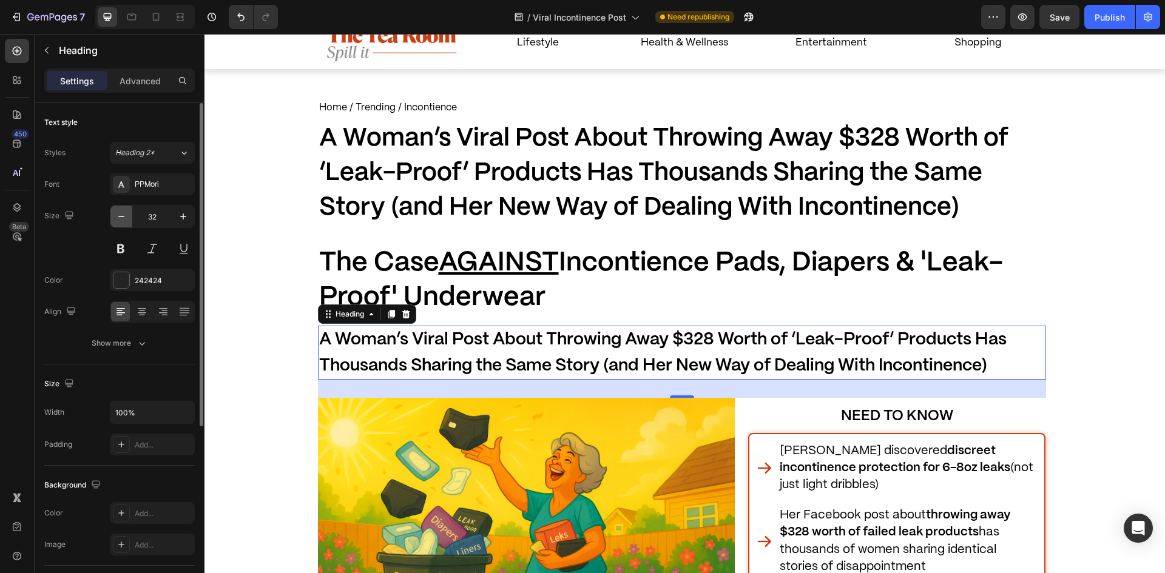
click at [126, 213] on icon "button" at bounding box center [121, 217] width 12 height 12
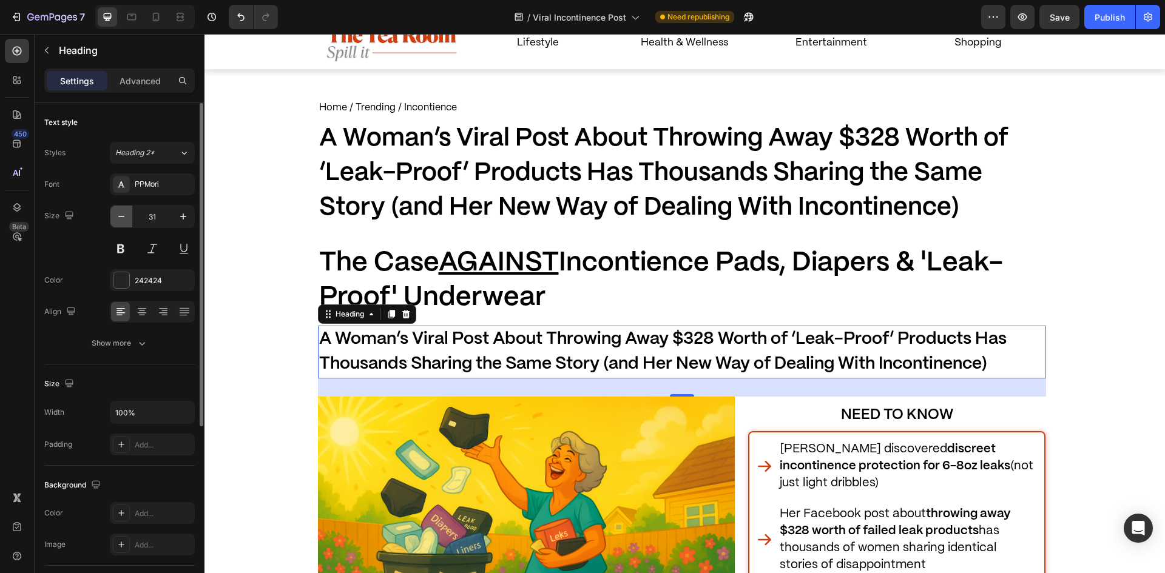
click at [126, 213] on icon "button" at bounding box center [121, 217] width 12 height 12
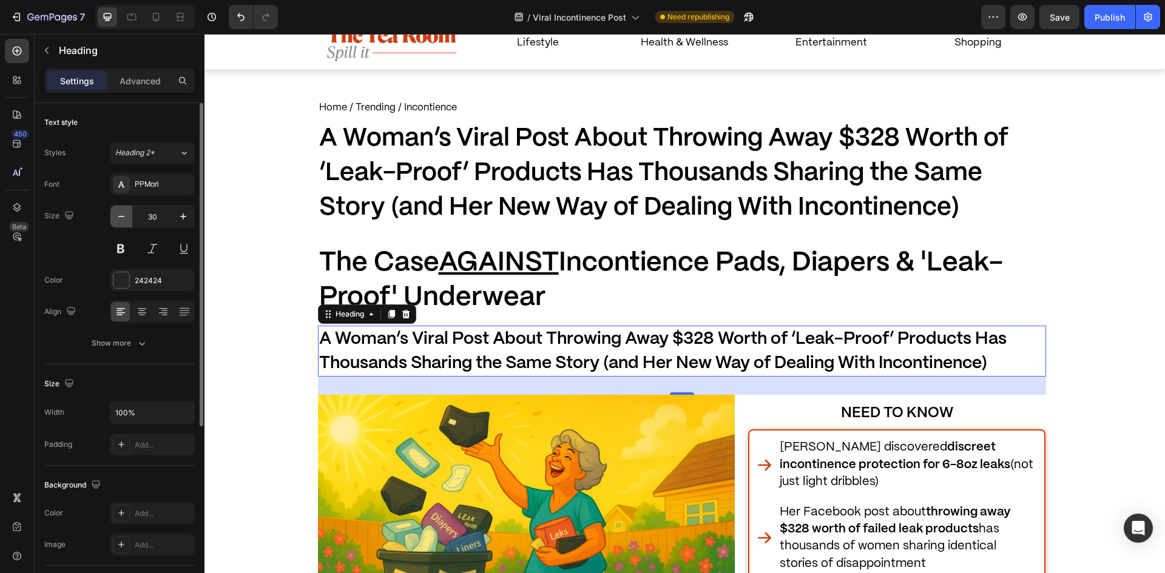
click at [126, 213] on icon "button" at bounding box center [121, 217] width 12 height 12
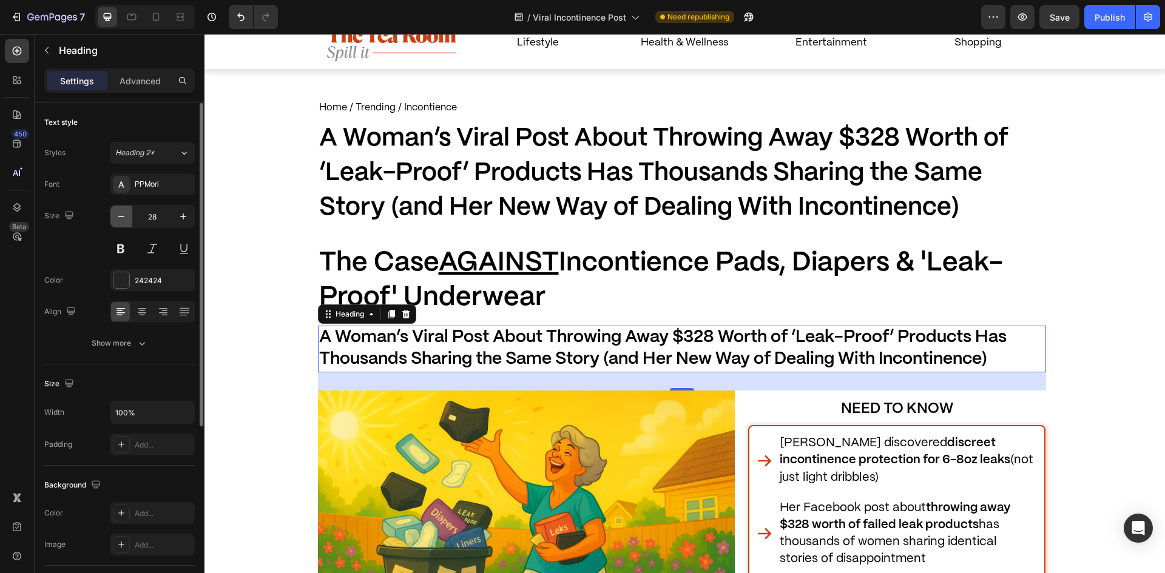
click at [126, 213] on icon "button" at bounding box center [121, 217] width 12 height 12
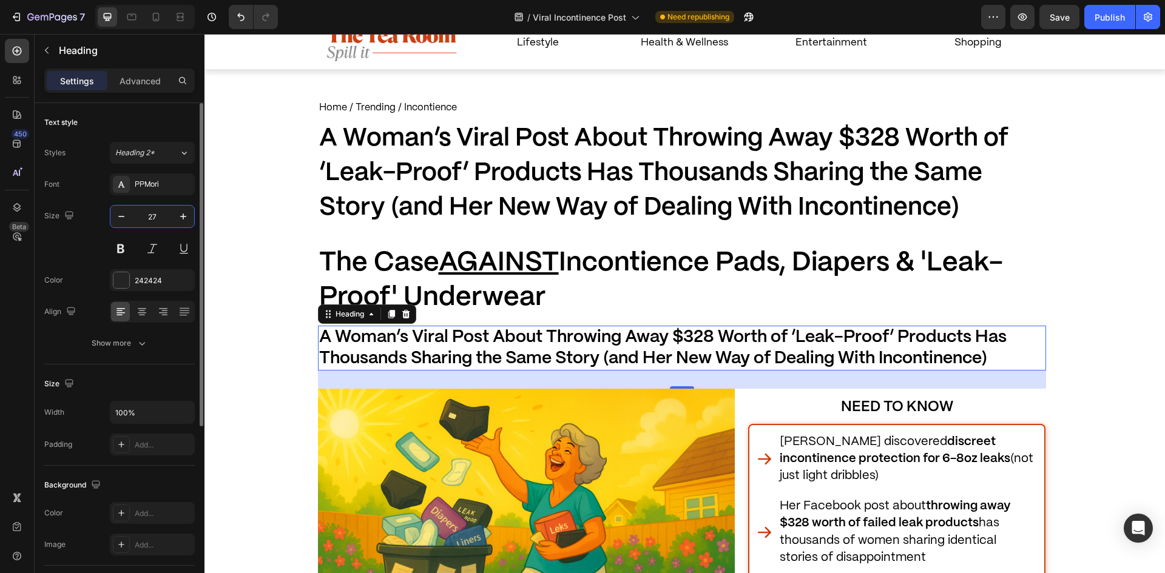
click at [168, 216] on input "27" at bounding box center [152, 217] width 40 height 22
click at [187, 220] on icon "button" at bounding box center [183, 217] width 12 height 12
type input "28"
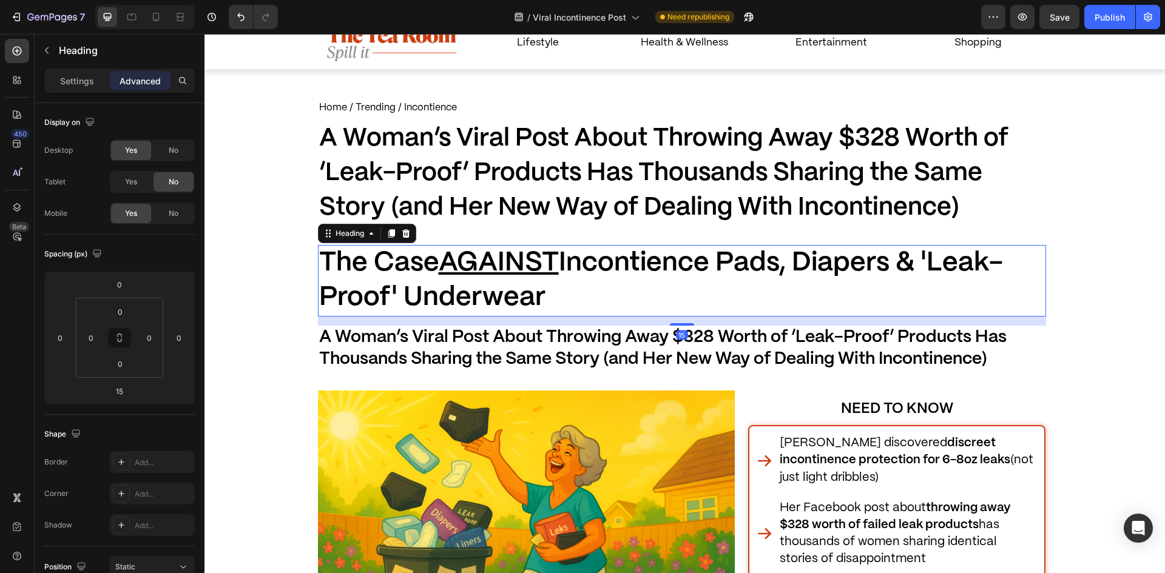
click at [527, 291] on span "The Case AGAINST Incontience Pads, Diapers & 'Leak-Proof' Underwear" at bounding box center [661, 281] width 684 height 60
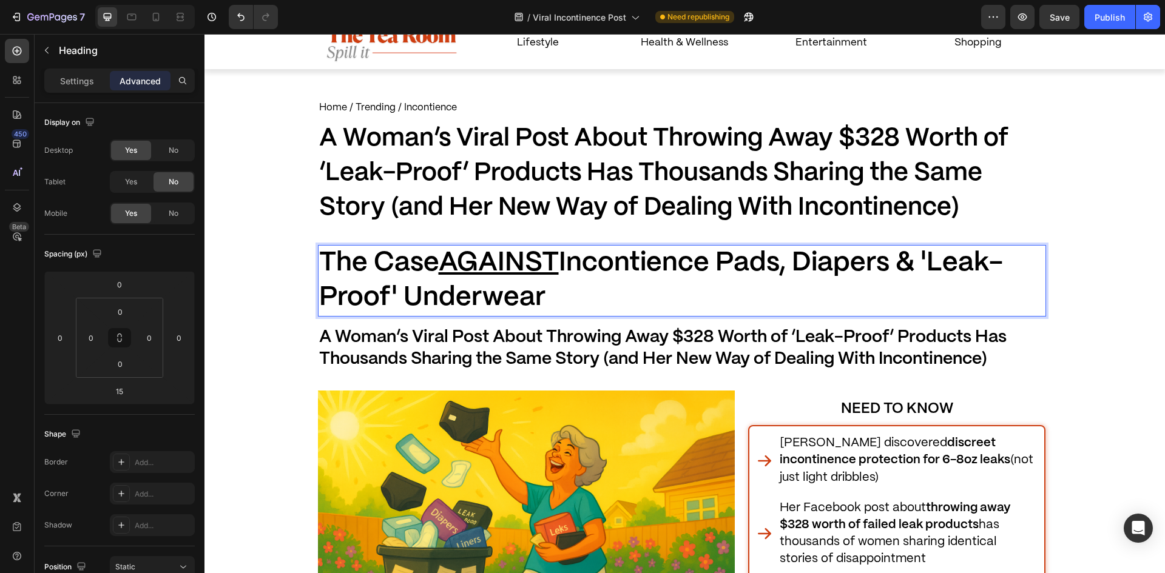
click at [527, 291] on span "The Case AGAINST Incontience Pads, Diapers & 'Leak-Proof' Underwear" at bounding box center [661, 281] width 684 height 60
click at [527, 276] on p "The Case AGAINST Incontience Pads, Diapers & 'Leak-Proof' Underwear" at bounding box center [682, 280] width 726 height 69
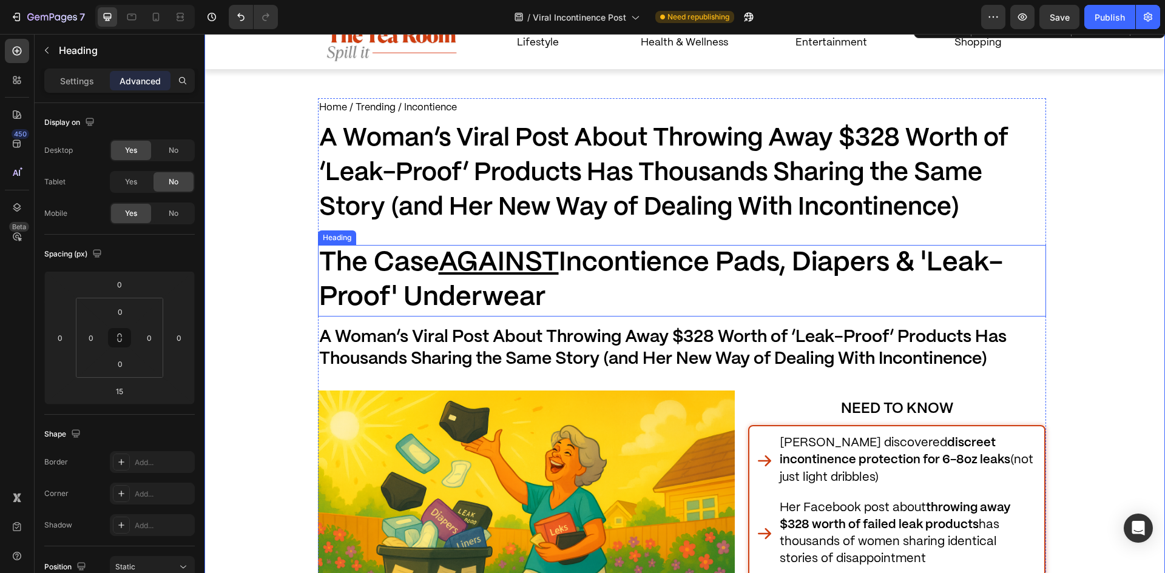
click at [492, 276] on u "AGAINST" at bounding box center [499, 263] width 120 height 25
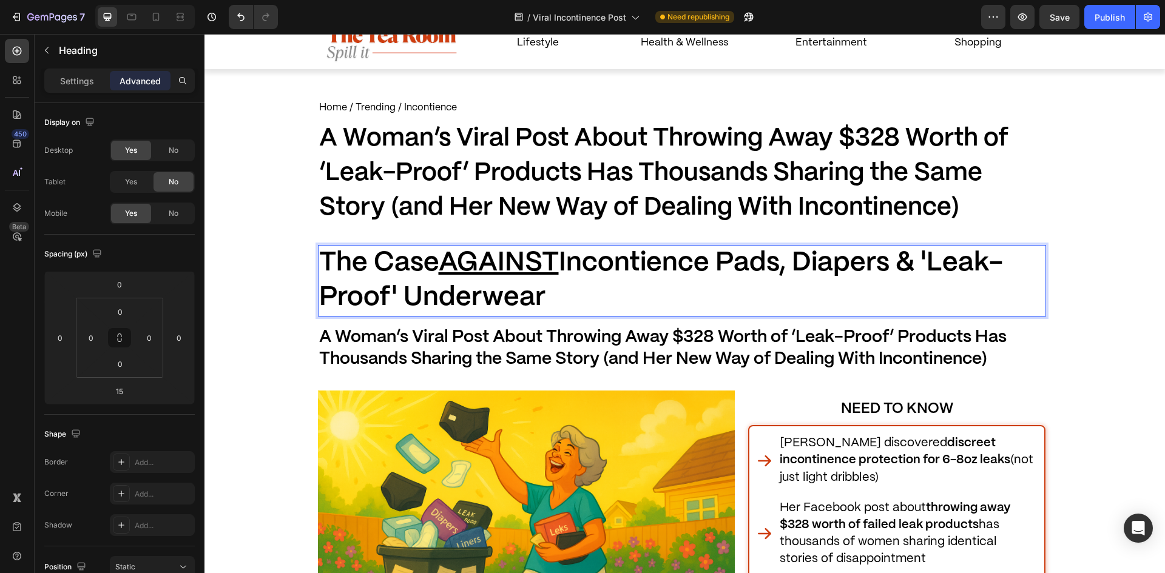
click at [492, 276] on u "AGAINST" at bounding box center [499, 263] width 120 height 25
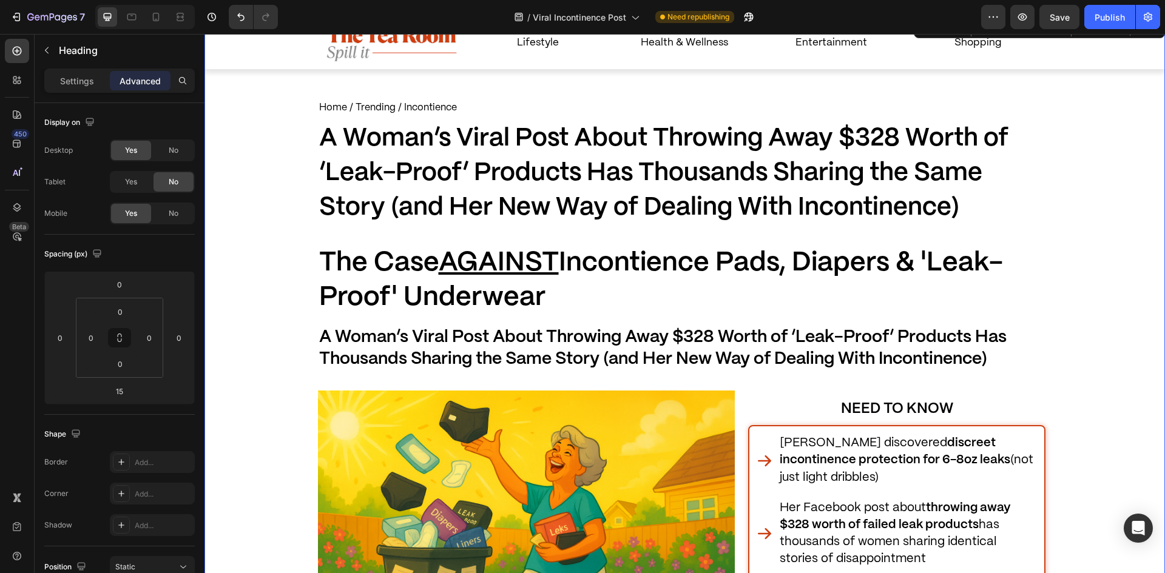
click at [422, 288] on span "The Case AGAINST Incontience Pads, Diapers & 'Leak-Proof' Underwear" at bounding box center [661, 281] width 684 height 60
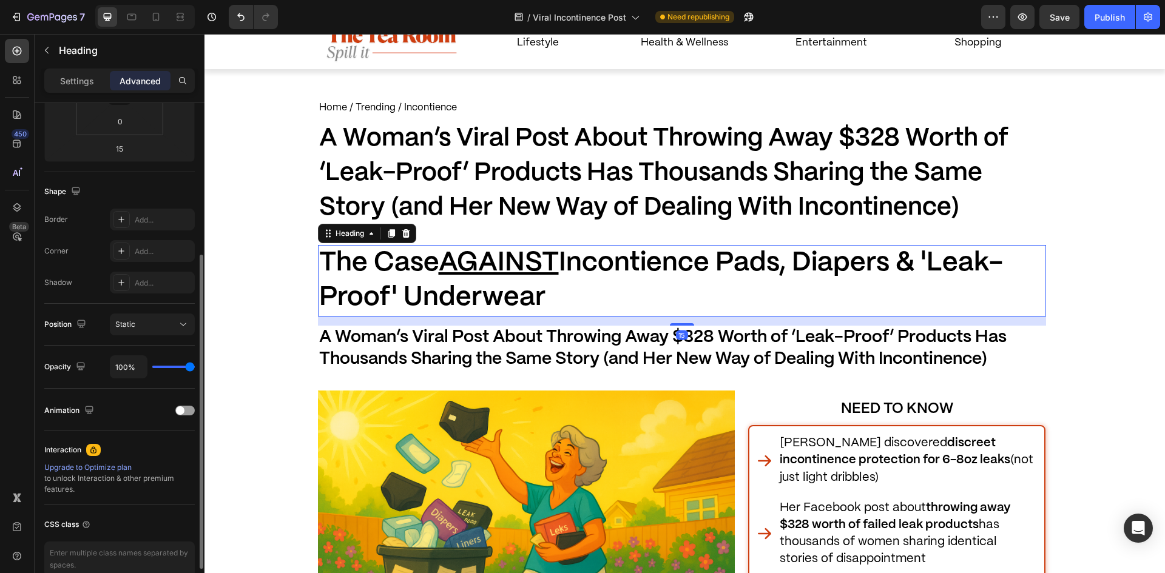
scroll to position [0, 0]
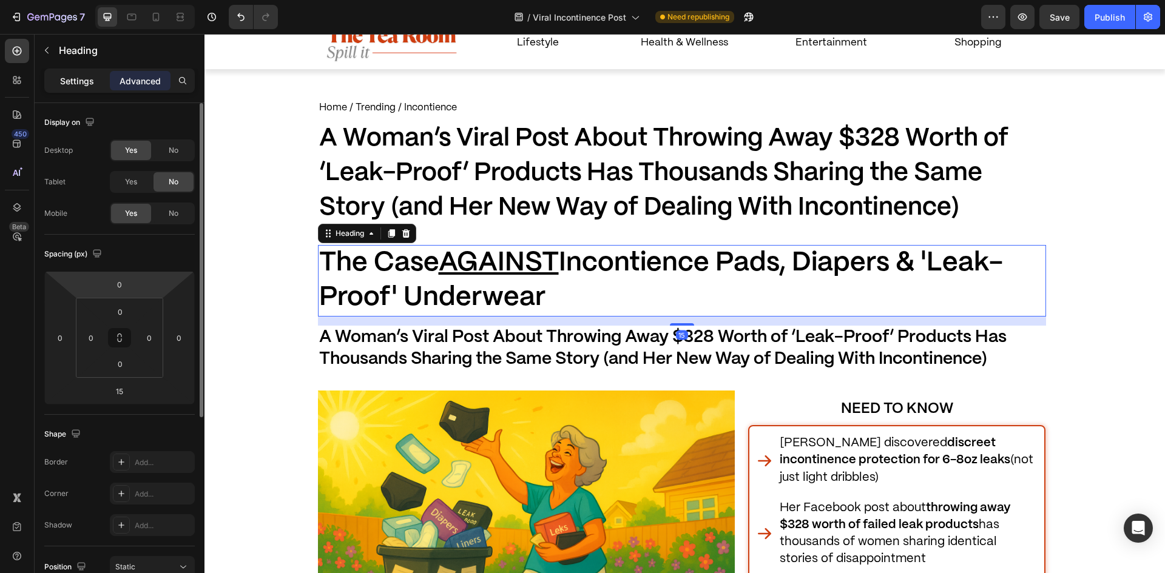
click at [82, 83] on p "Settings" at bounding box center [77, 81] width 34 height 13
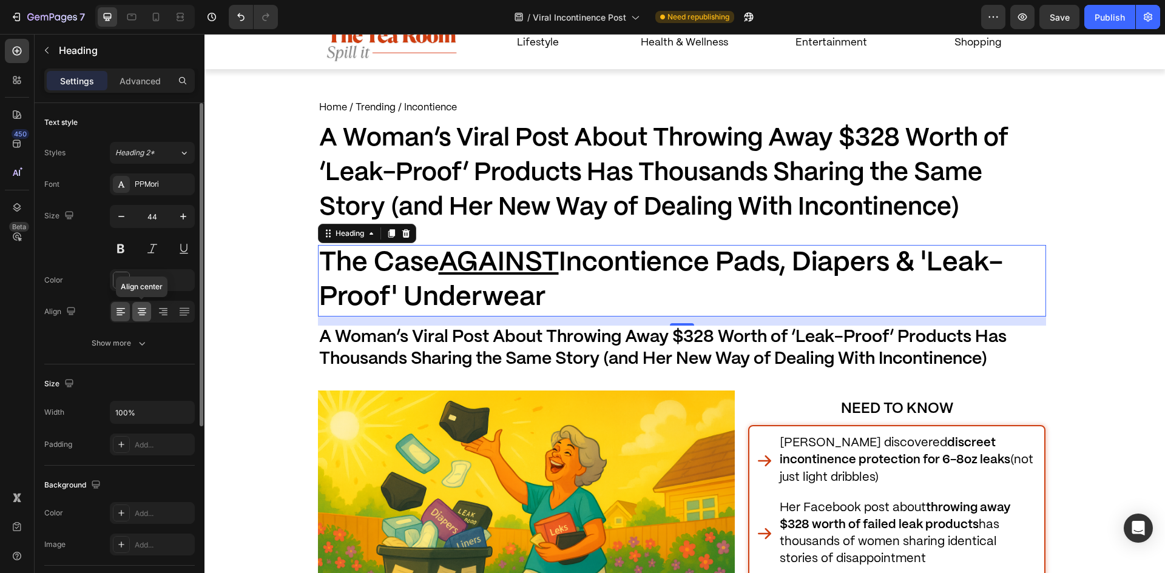
click at [147, 313] on icon at bounding box center [142, 312] width 12 height 12
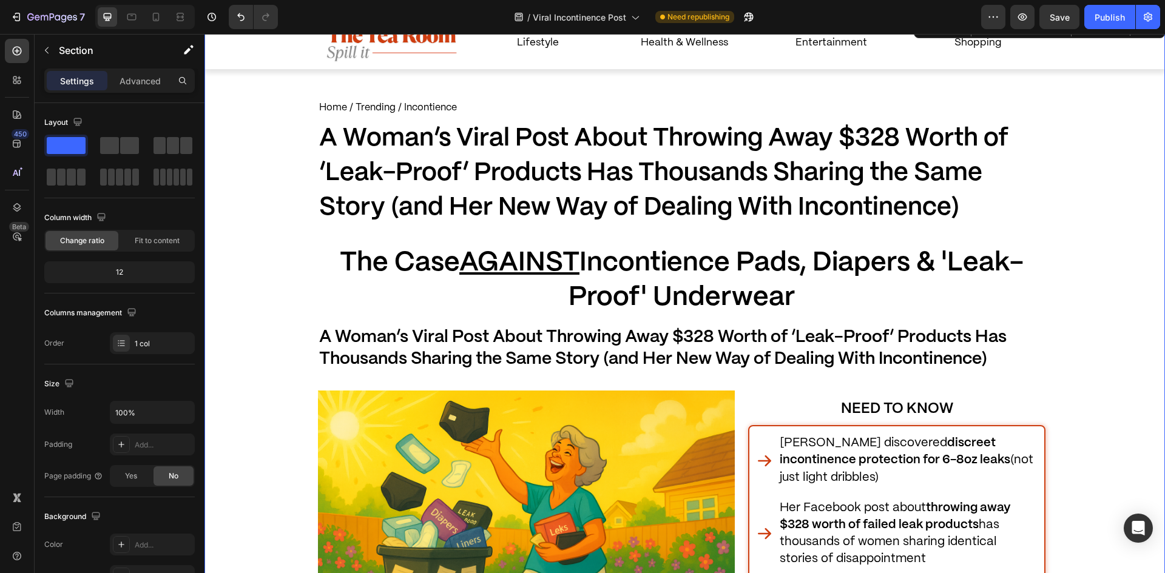
click at [450, 279] on p "⁠⁠⁠⁠⁠⁠⁠ The Case AGAINST Incontience Pads, Diapers & 'Leak-Proof' Underwear" at bounding box center [682, 280] width 726 height 69
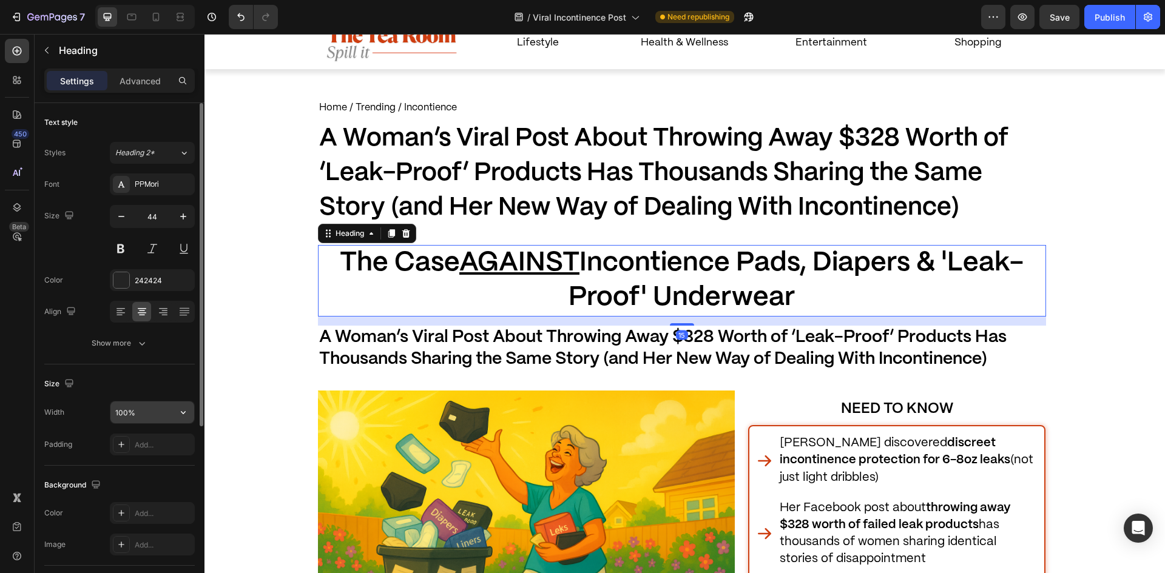
click at [162, 407] on input "100%" at bounding box center [152, 413] width 84 height 22
click at [161, 407] on input "100%" at bounding box center [152, 413] width 84 height 22
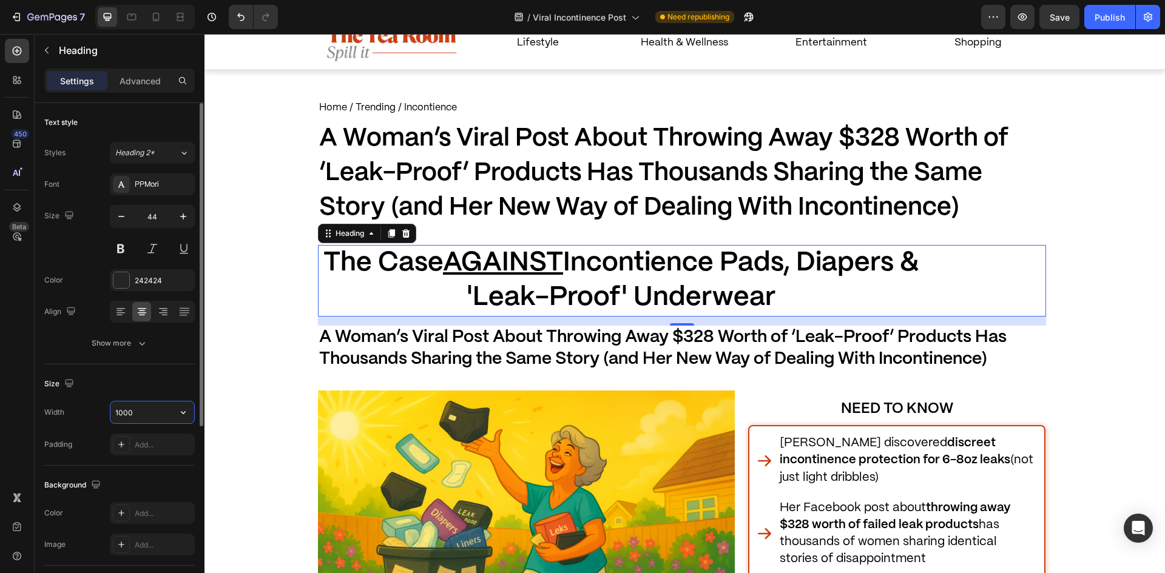
scroll to position [283, 0]
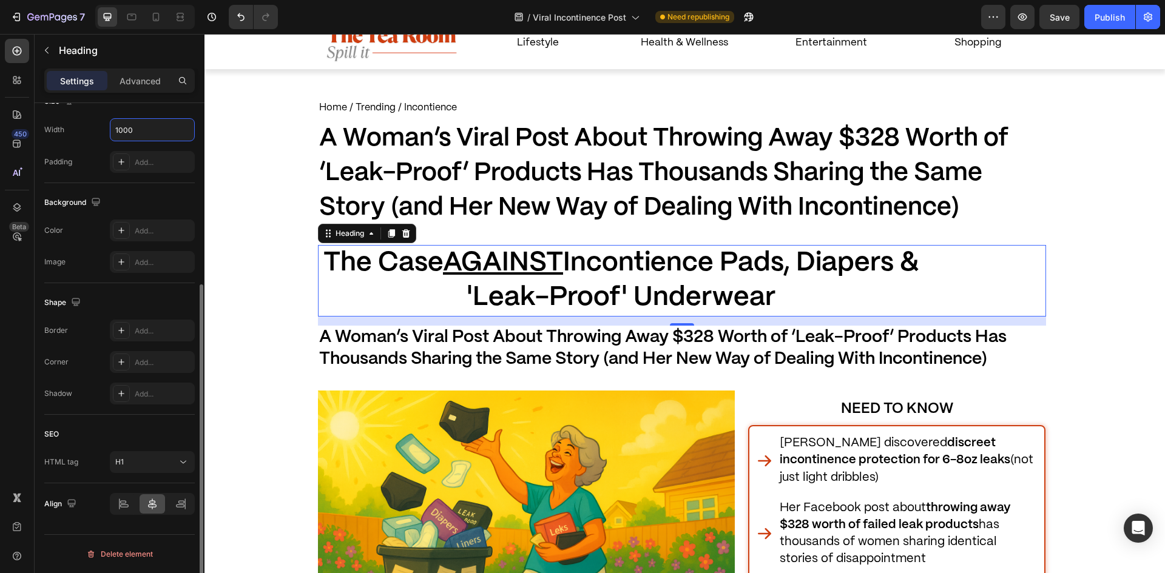
type input "1000"
click at [147, 509] on div at bounding box center [153, 504] width 26 height 19
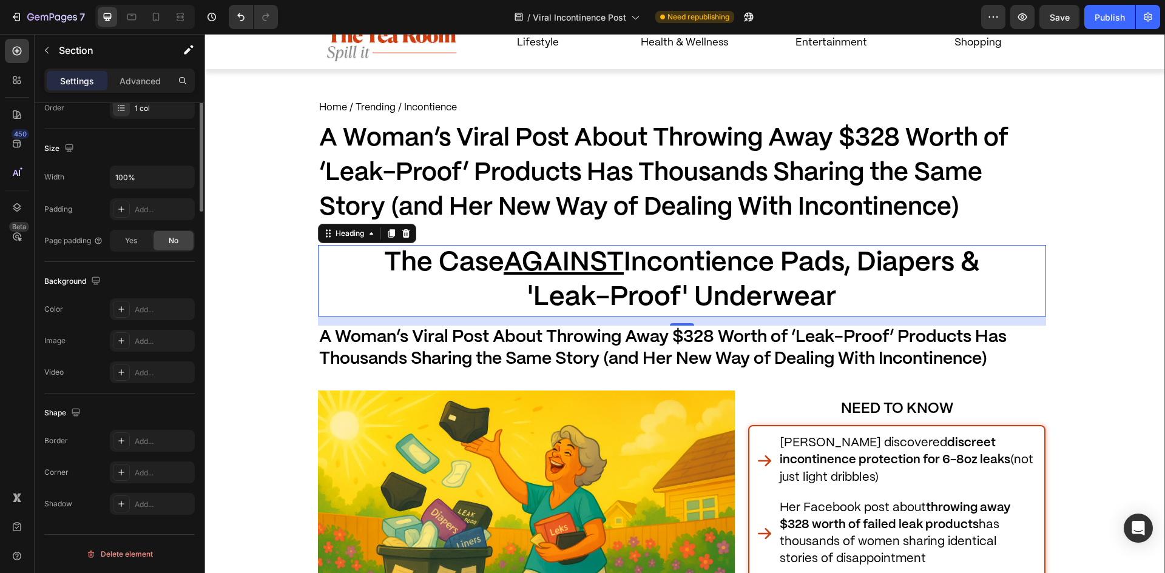
scroll to position [0, 0]
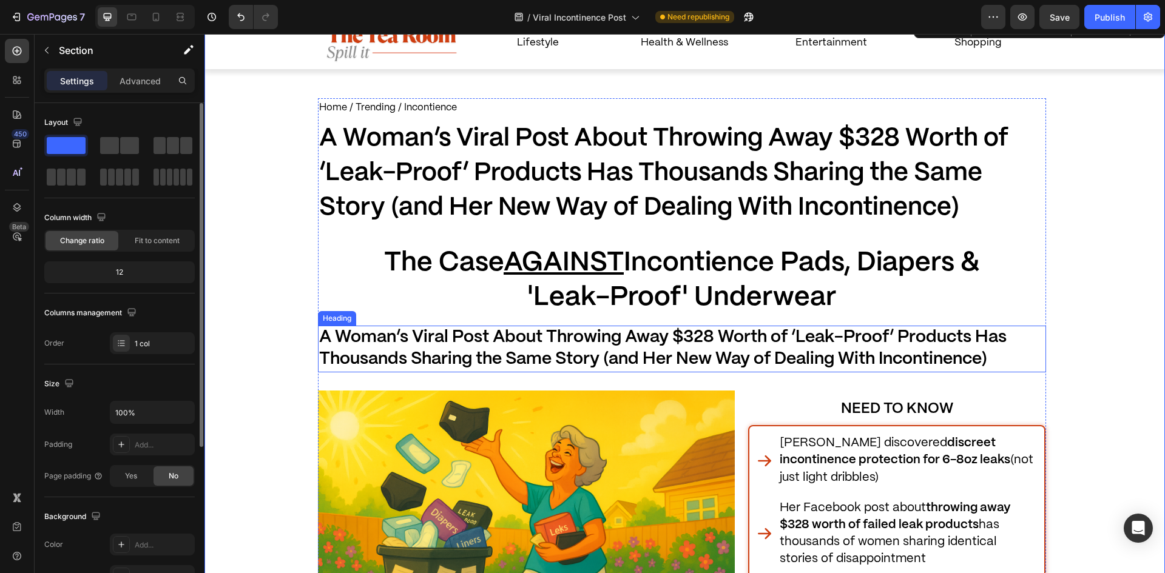
click at [396, 339] on span "A Woman’s Viral Post About Throwing Away $328 Worth of ‘Leak-Proof’ Products Ha…" at bounding box center [663, 349] width 688 height 38
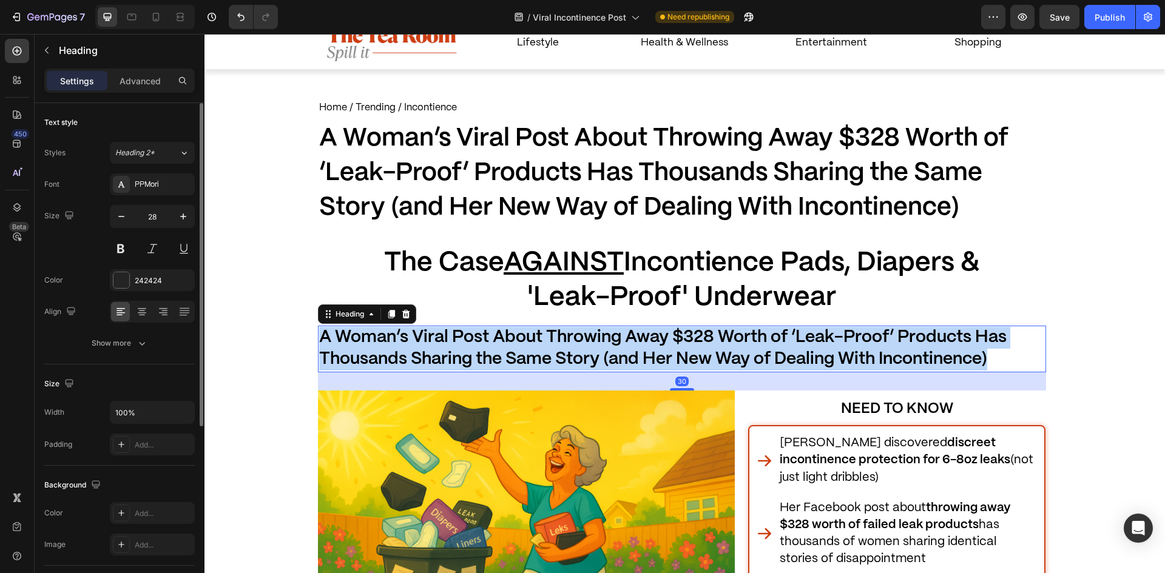
click at [396, 339] on span "A Woman’s Viral Post About Throwing Away $328 Worth of ‘Leak-Proof’ Products Ha…" at bounding box center [663, 349] width 688 height 38
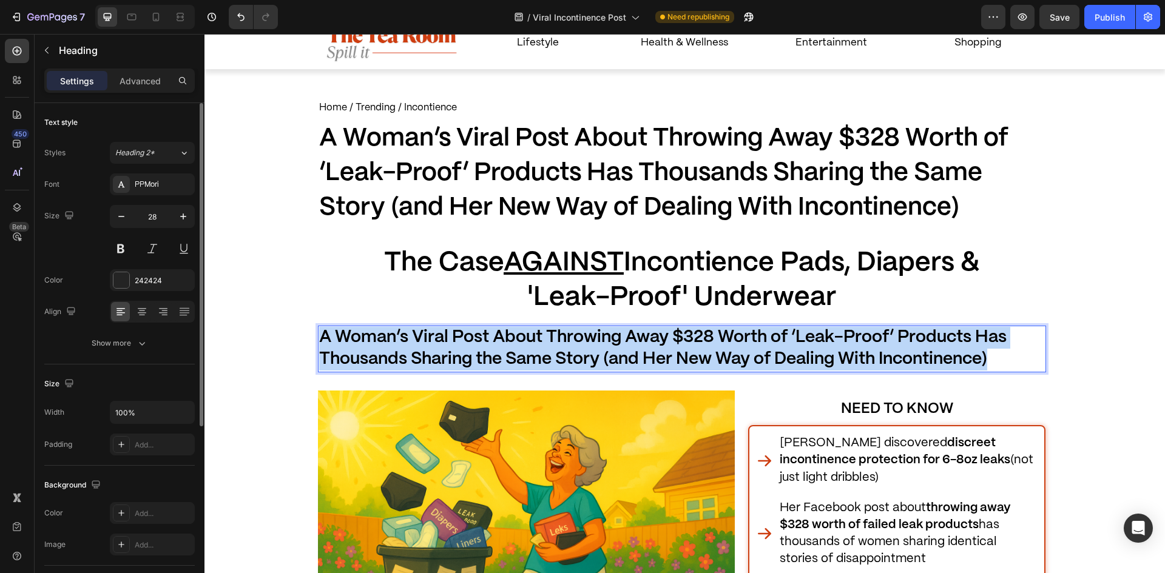
click at [396, 339] on span "A Woman’s Viral Post About Throwing Away $328 Worth of ‘Leak-Proof’ Products Ha…" at bounding box center [663, 349] width 688 height 38
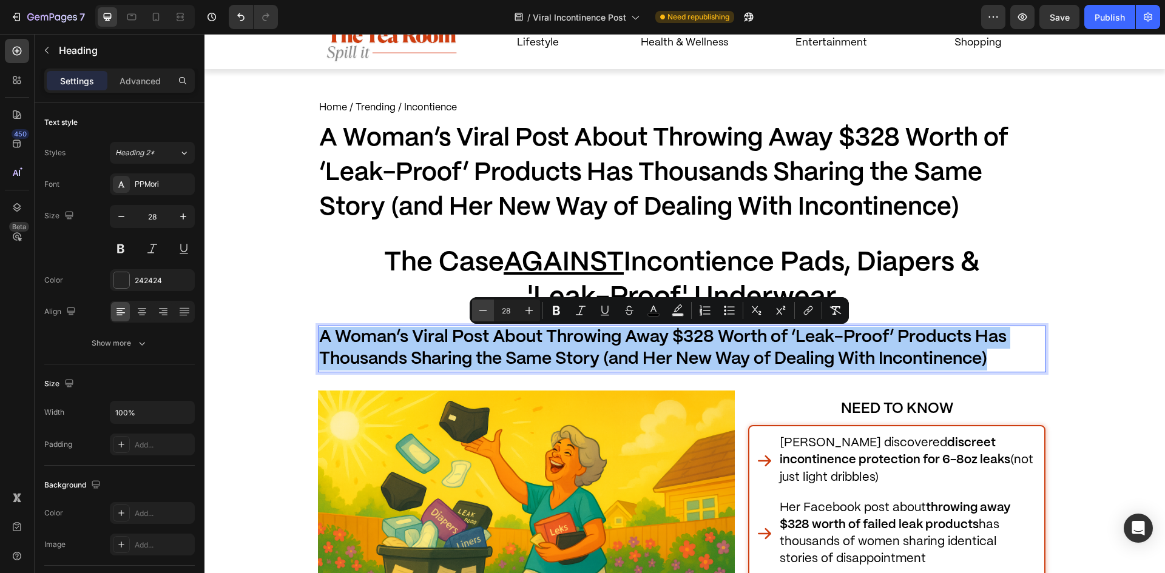
click at [473, 309] on button "Minus" at bounding box center [483, 311] width 22 height 22
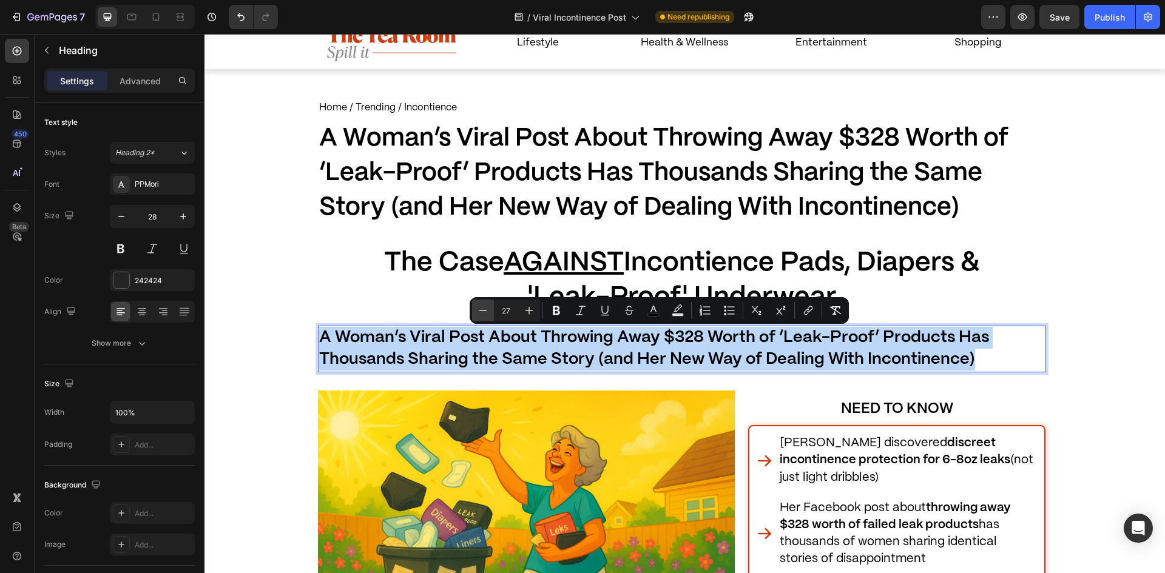
type input "26"
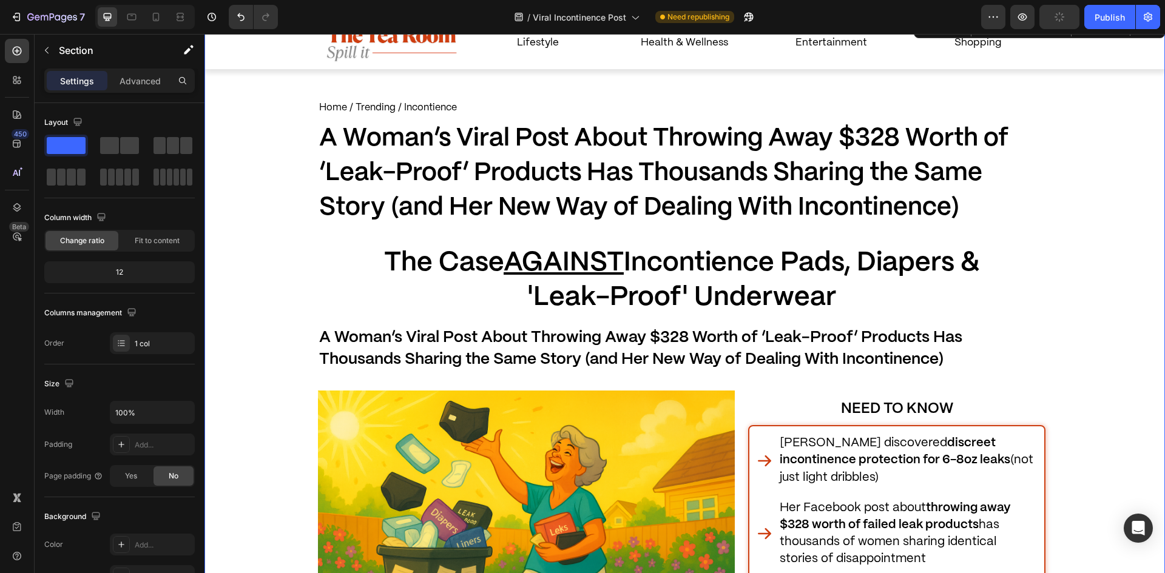
click at [410, 348] on p "⁠⁠⁠⁠⁠⁠⁠ A Woman’s Viral Post About Throwing Away $328 Worth of ‘Leak-Proof’ Pro…" at bounding box center [682, 349] width 726 height 44
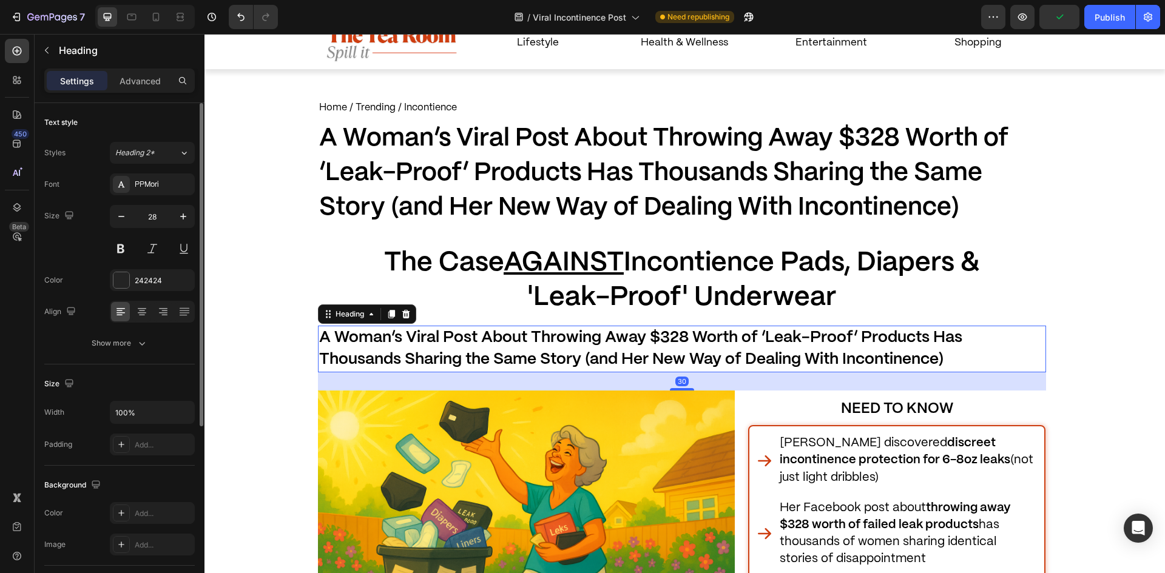
click at [155, 401] on div "Size Width 100% Padding Add..." at bounding box center [119, 415] width 151 height 101
click at [164, 415] on input "100%" at bounding box center [152, 413] width 84 height 22
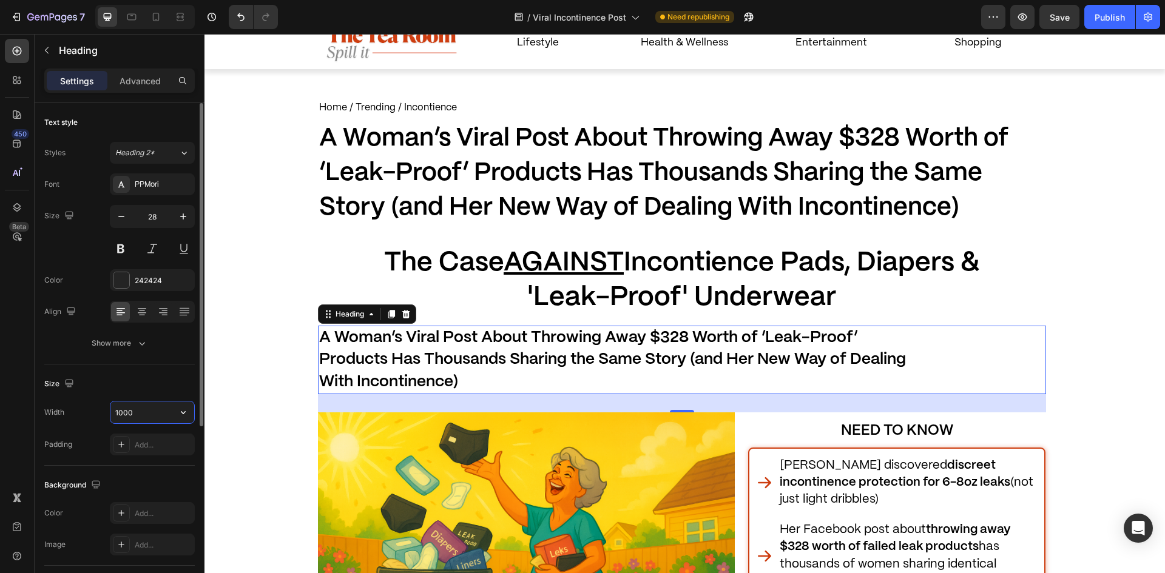
click at [166, 415] on input "1000" at bounding box center [152, 413] width 84 height 22
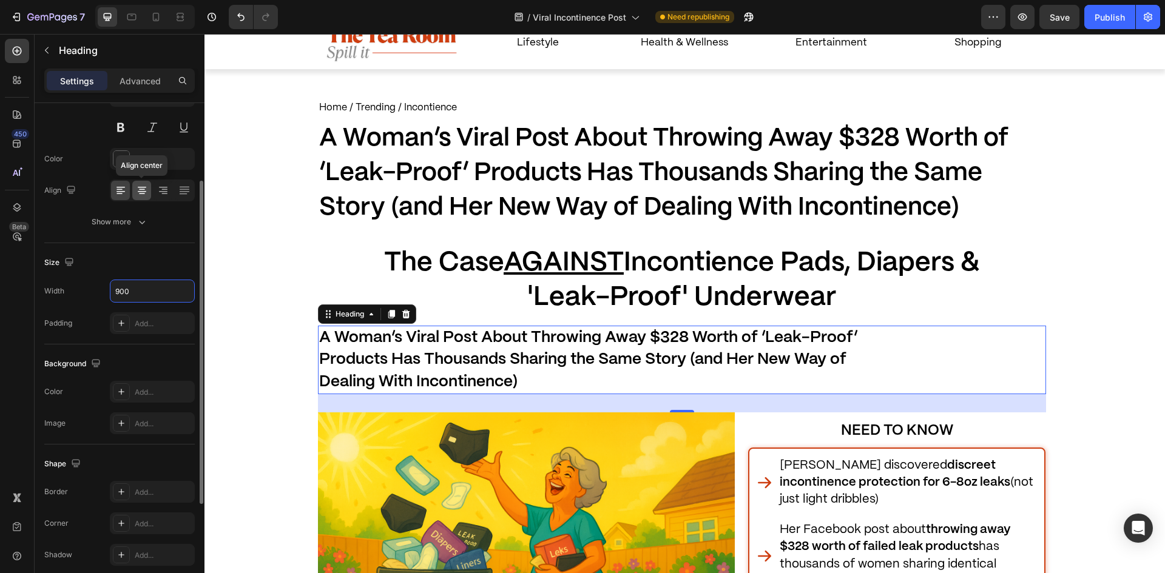
type input "900"
click at [147, 188] on icon at bounding box center [142, 190] width 12 height 12
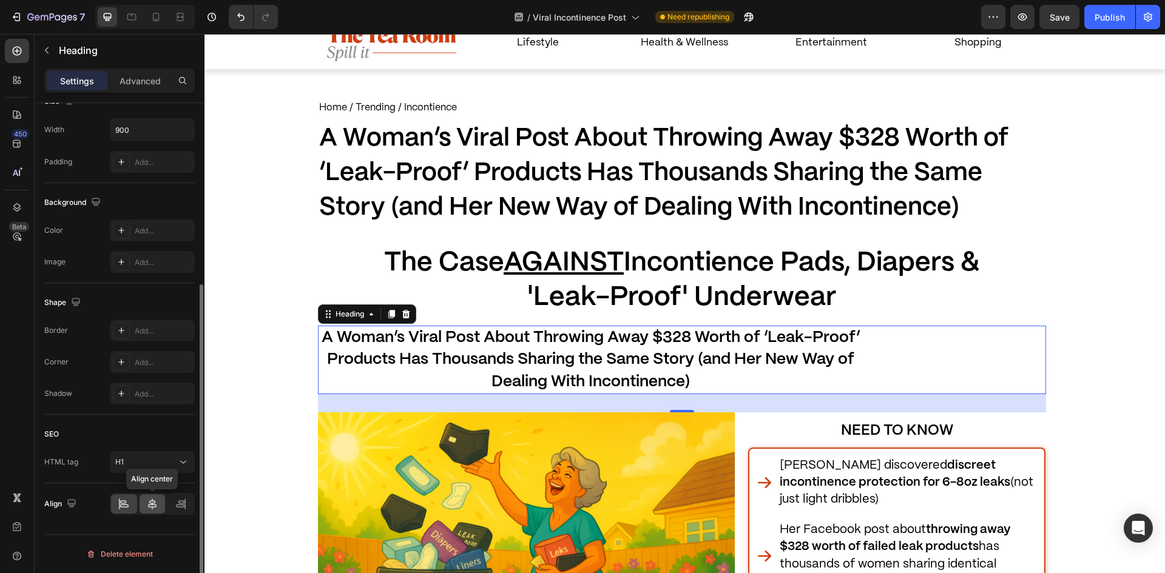
click at [154, 506] on icon at bounding box center [152, 504] width 12 height 12
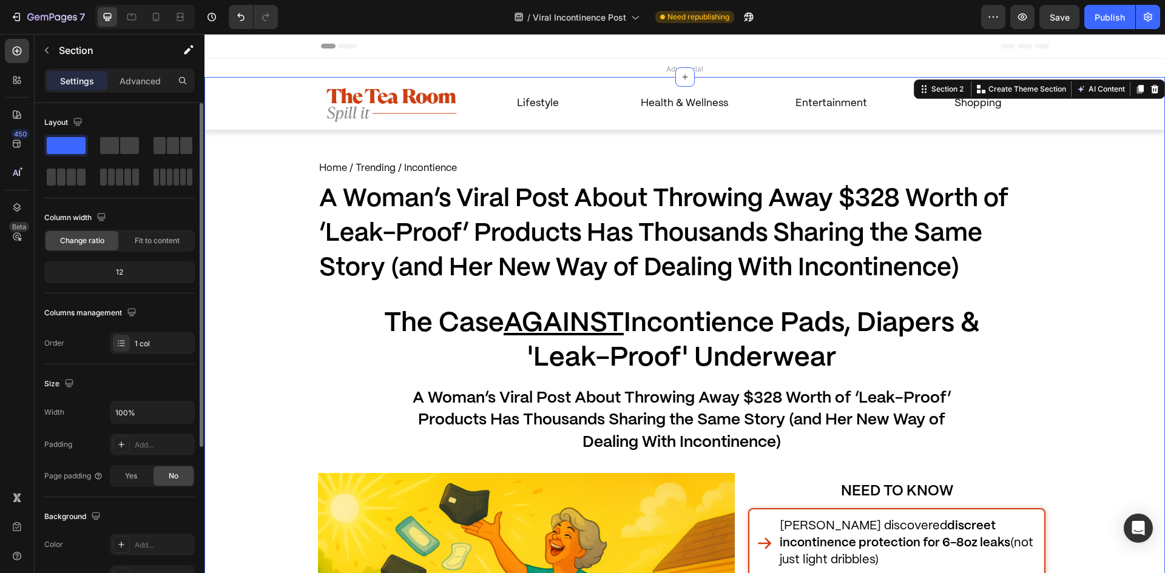
click at [442, 235] on span "A Woman’s Viral Post About Throwing Away $328 Worth of ‘Leak-Proof’ Products Ha…" at bounding box center [663, 234] width 689 height 93
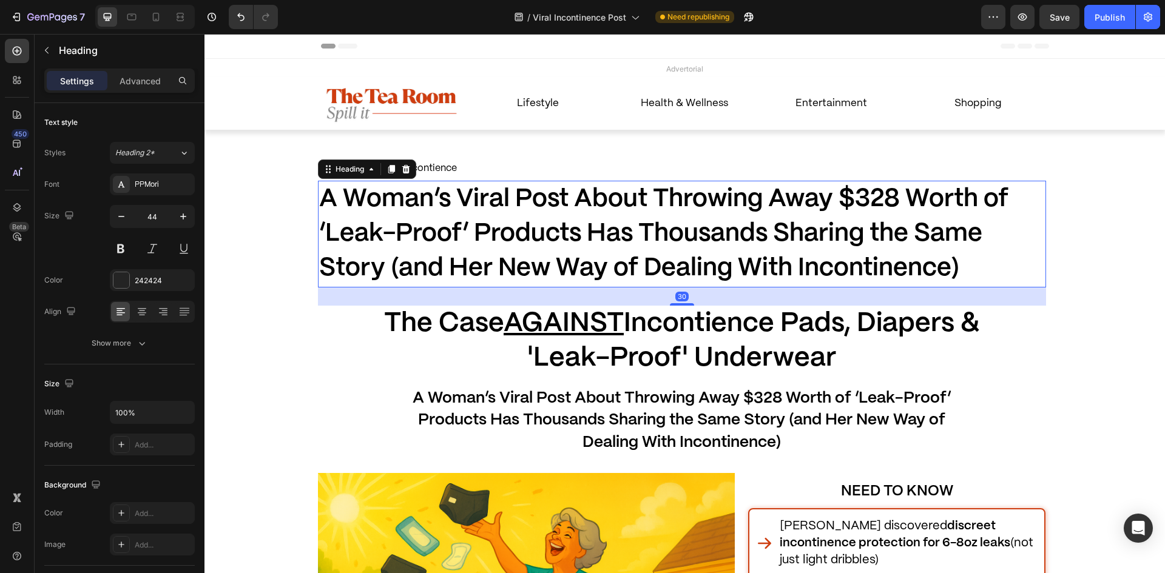
click at [404, 177] on div "Heading" at bounding box center [367, 169] width 98 height 19
click at [401, 167] on icon at bounding box center [406, 169] width 10 height 10
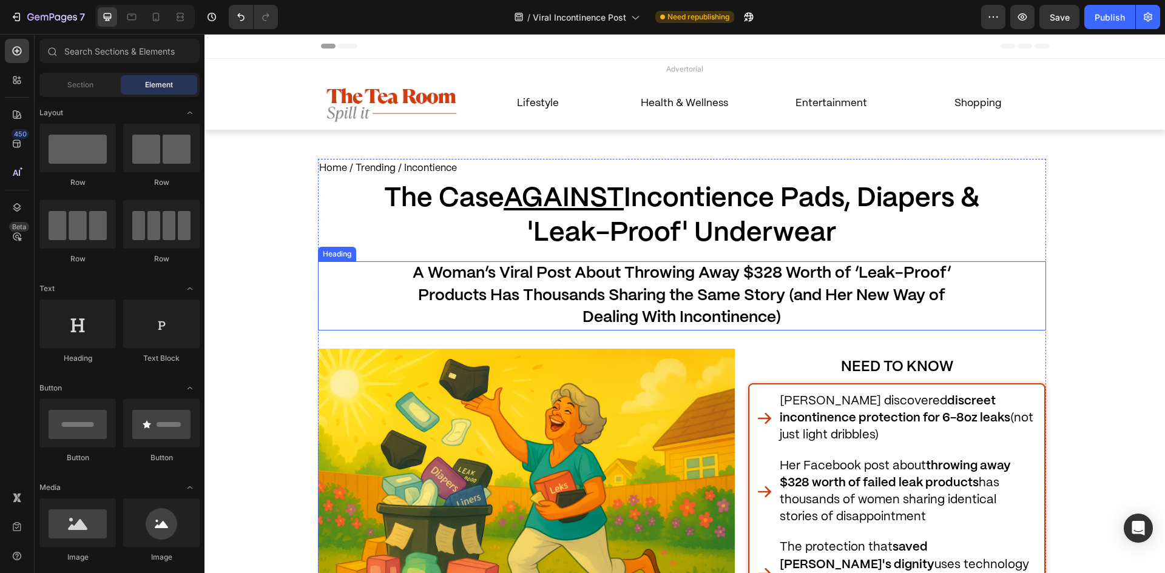
click at [323, 267] on div "⁠⁠⁠⁠⁠⁠⁠ A Woman’s Viral Post About Throwing Away $328 Worth of ‘Leak-Proof’ Pro…" at bounding box center [682, 296] width 728 height 69
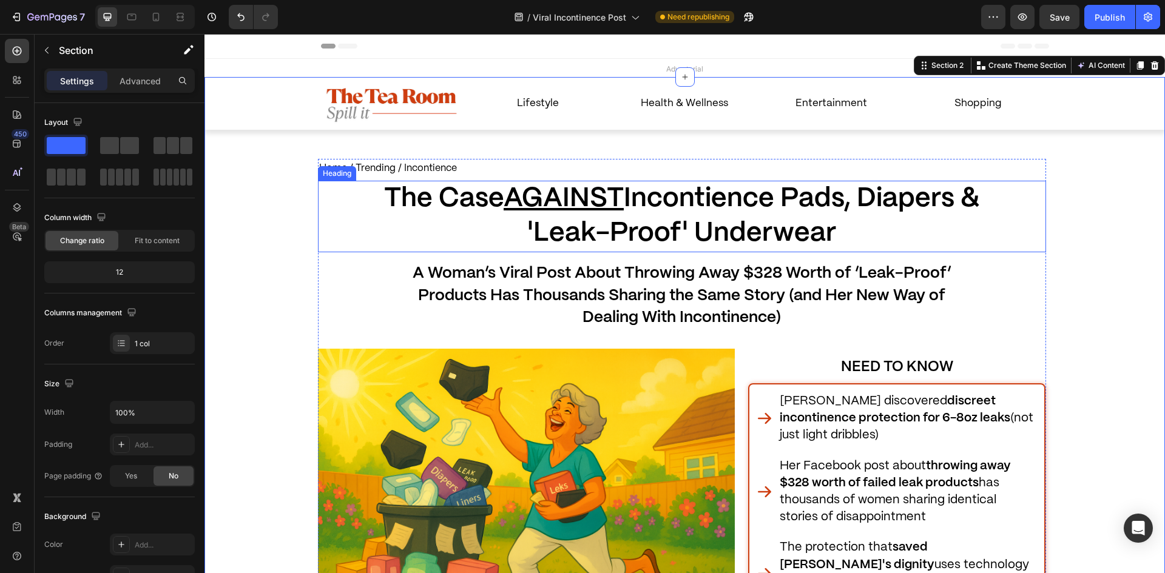
click at [472, 172] on p "Home / Trending / Incontience" at bounding box center [682, 169] width 726 height 18
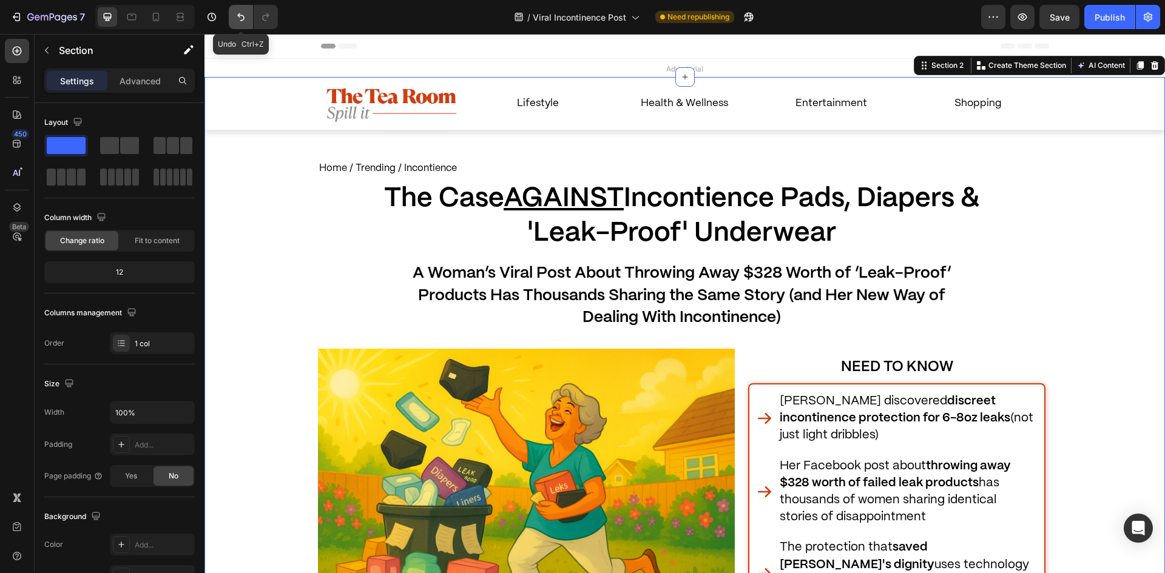
click at [246, 25] on button "Undo/Redo" at bounding box center [241, 17] width 24 height 24
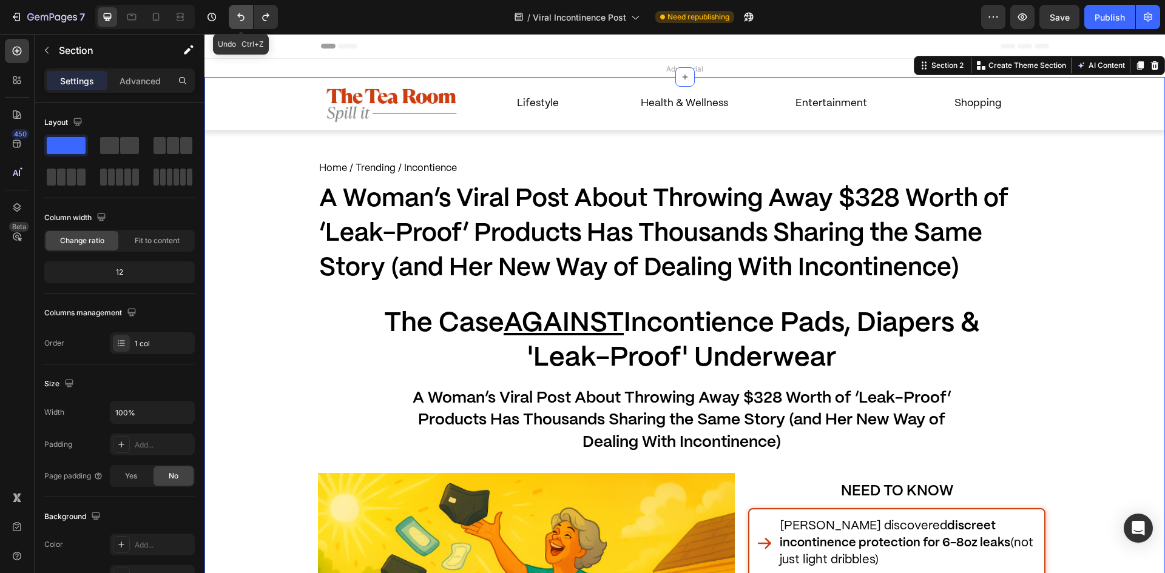
click at [245, 25] on button "Undo/Redo" at bounding box center [241, 17] width 24 height 24
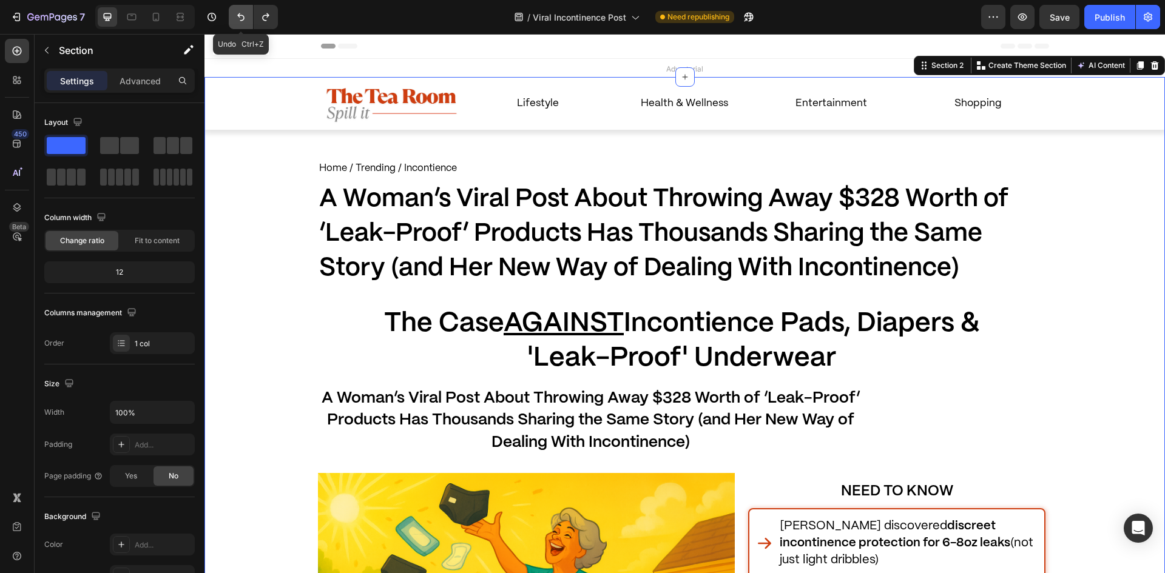
click at [245, 25] on button "Undo/Redo" at bounding box center [241, 17] width 24 height 24
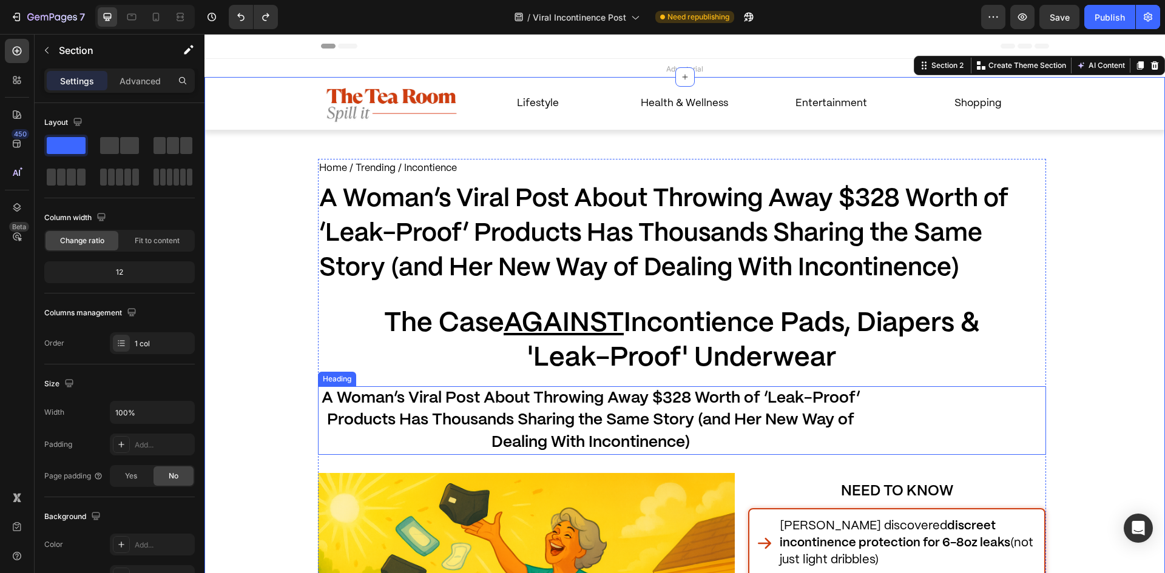
click at [578, 455] on h1 "⁠⁠⁠⁠⁠⁠⁠ A Woman’s Viral Post About Throwing Away $328 Worth of ‘Leak-Proof’ Pro…" at bounding box center [591, 421] width 546 height 69
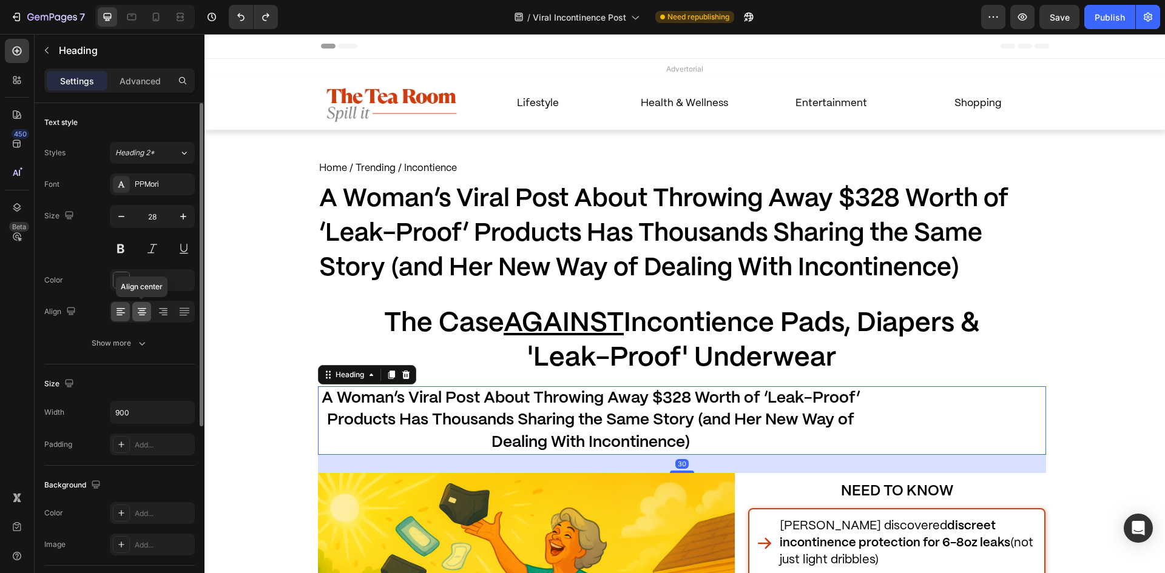
click at [145, 310] on icon at bounding box center [142, 312] width 12 height 12
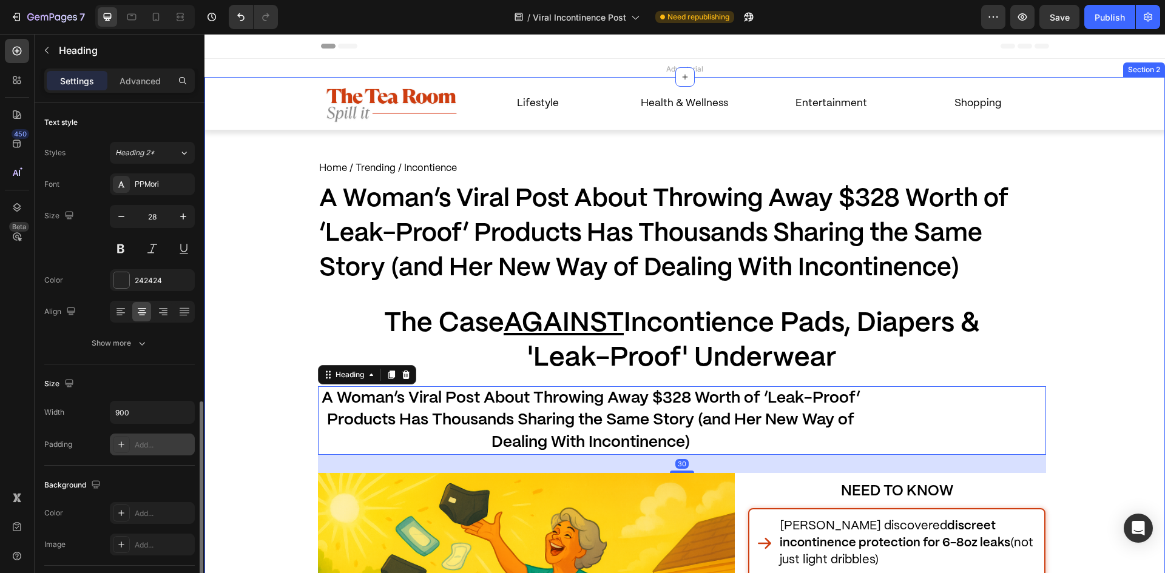
scroll to position [243, 0]
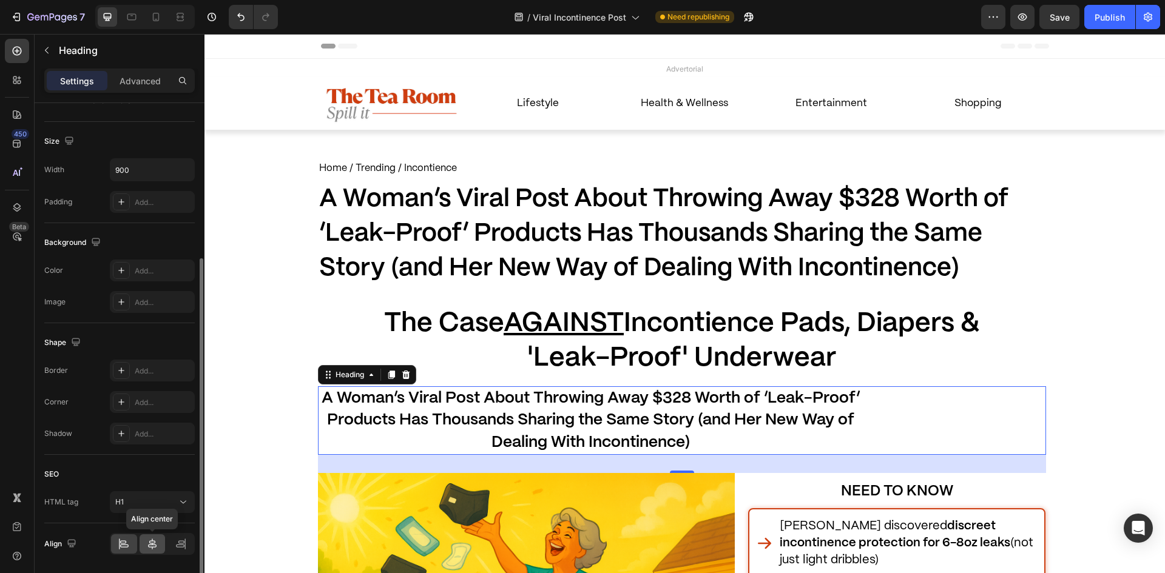
click at [144, 544] on div at bounding box center [153, 544] width 26 height 19
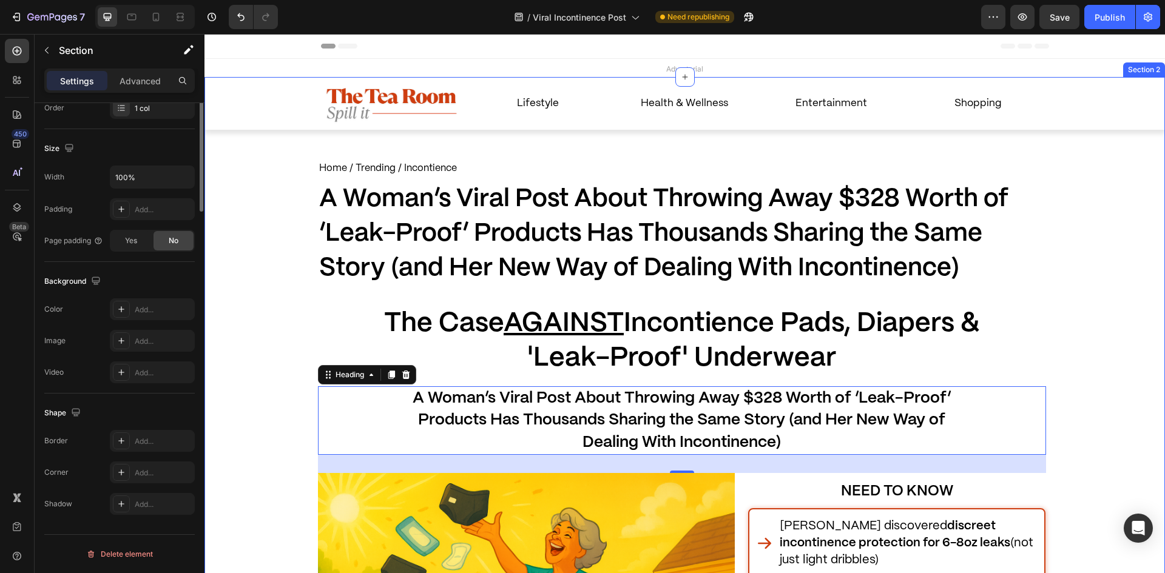
scroll to position [0, 0]
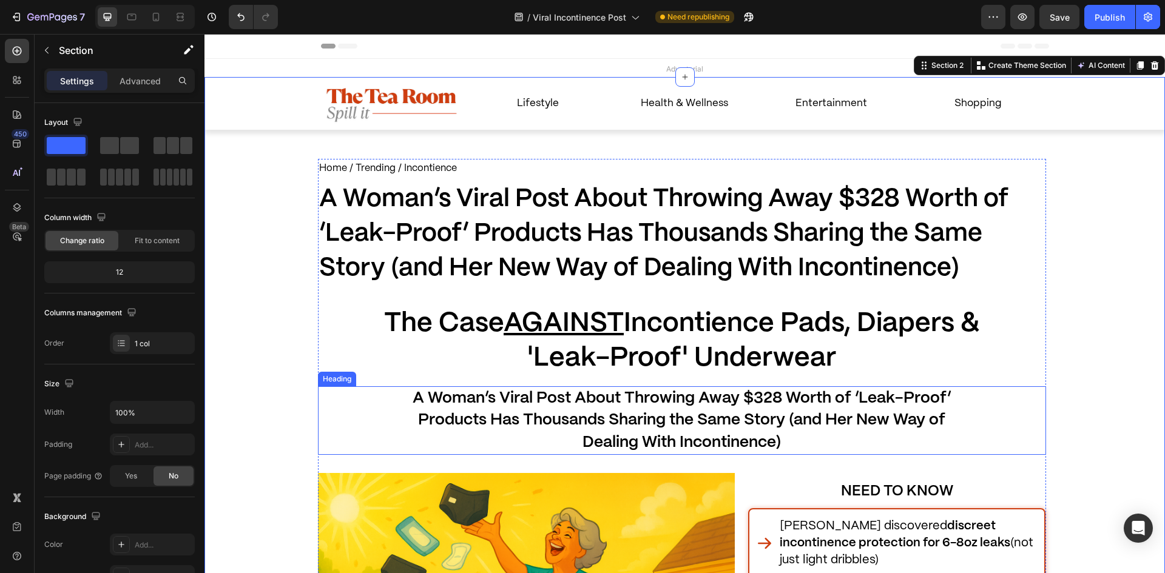
drag, startPoint x: 634, startPoint y: 427, endPoint x: 627, endPoint y: 422, distance: 8.3
click at [634, 427] on span "A Woman’s Viral Post About Throwing Away $328 Worth of ‘Leak-Proof’ Products Ha…" at bounding box center [682, 420] width 538 height 59
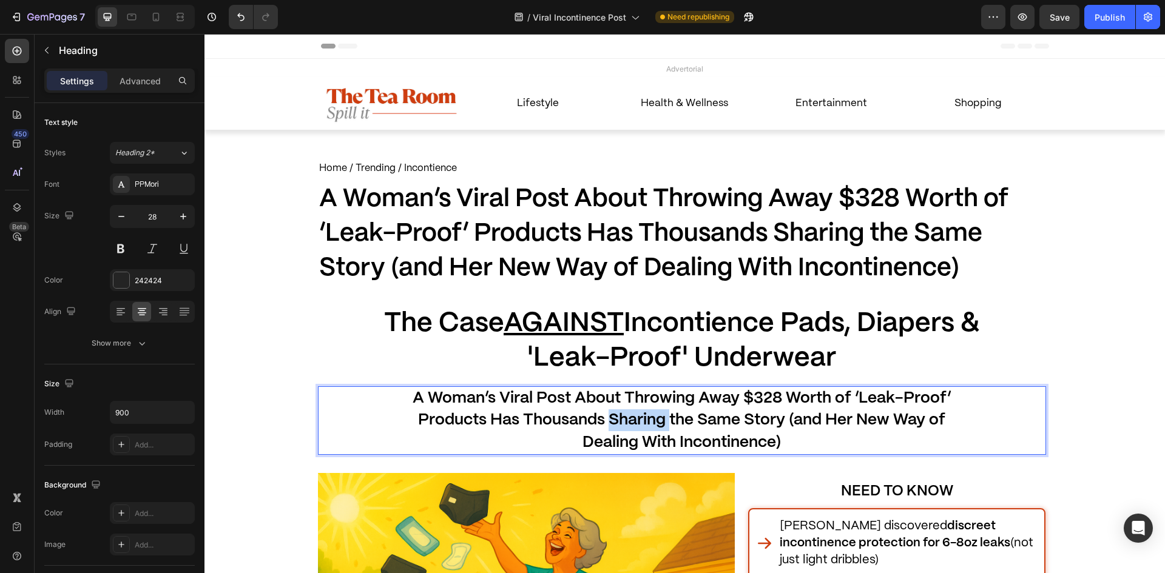
click at [614, 413] on span "A Woman’s Viral Post About Throwing Away $328 Worth of ‘Leak-Proof’ Products Ha…" at bounding box center [682, 420] width 538 height 59
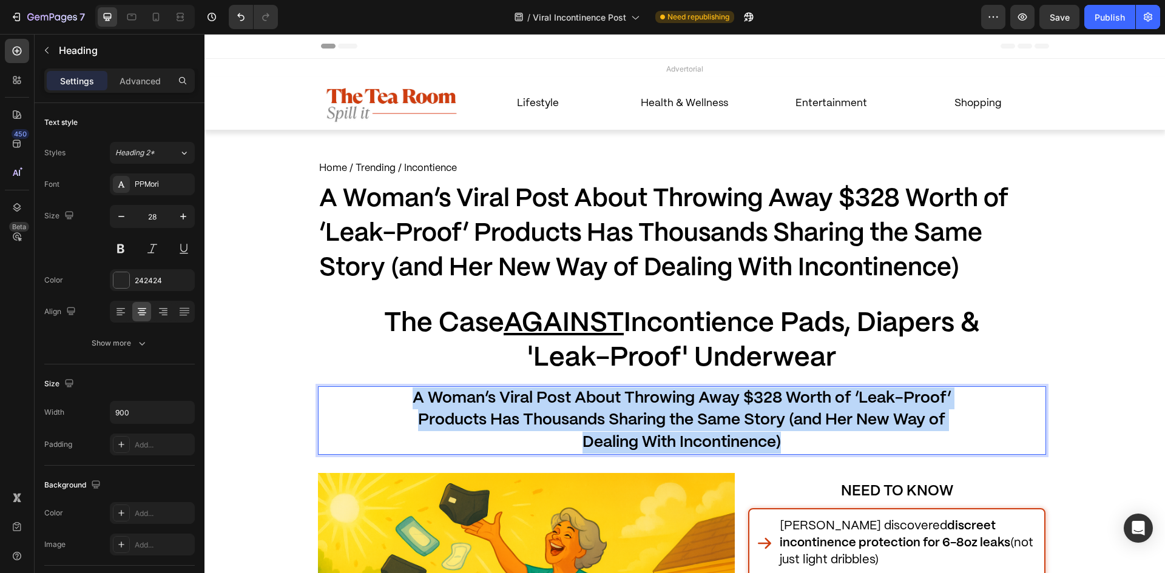
click at [614, 413] on span "A Woman’s Viral Post About Throwing Away $328 Worth of ‘Leak-Proof’ Products Ha…" at bounding box center [682, 420] width 538 height 59
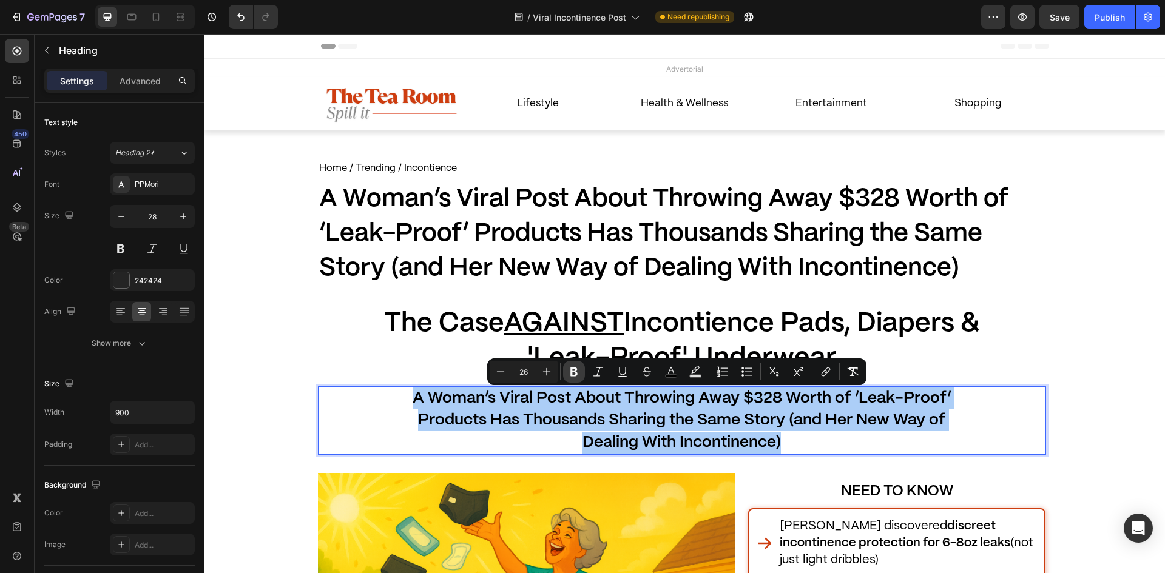
click at [580, 368] on button "Bold" at bounding box center [574, 372] width 22 height 22
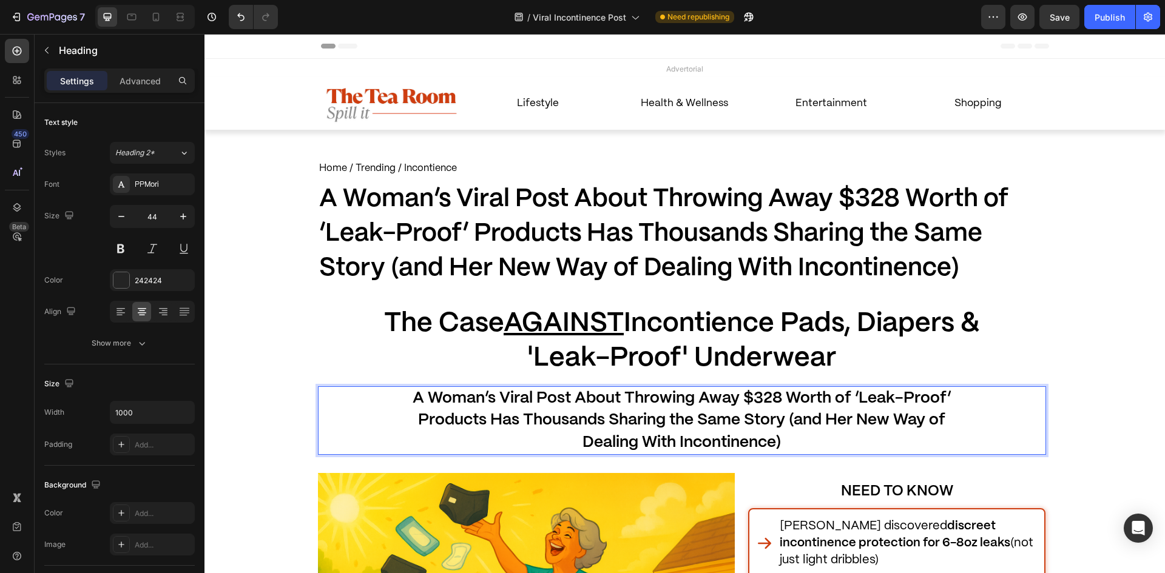
click at [579, 367] on span "The Case AGAINST Incontience Pads, Diapers & 'Leak-Proof' Underwear" at bounding box center [681, 341] width 595 height 60
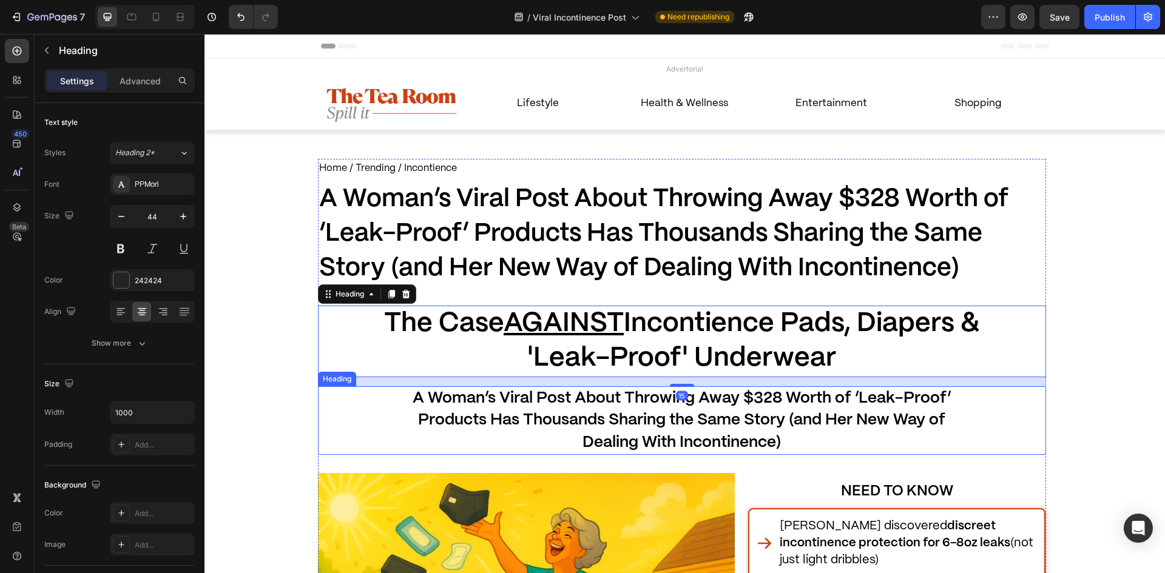
click at [578, 397] on strong "A Woman’s Viral Post About Throwing Away $328 Worth of ‘Leak-Proof’ Products Ha…" at bounding box center [682, 420] width 538 height 59
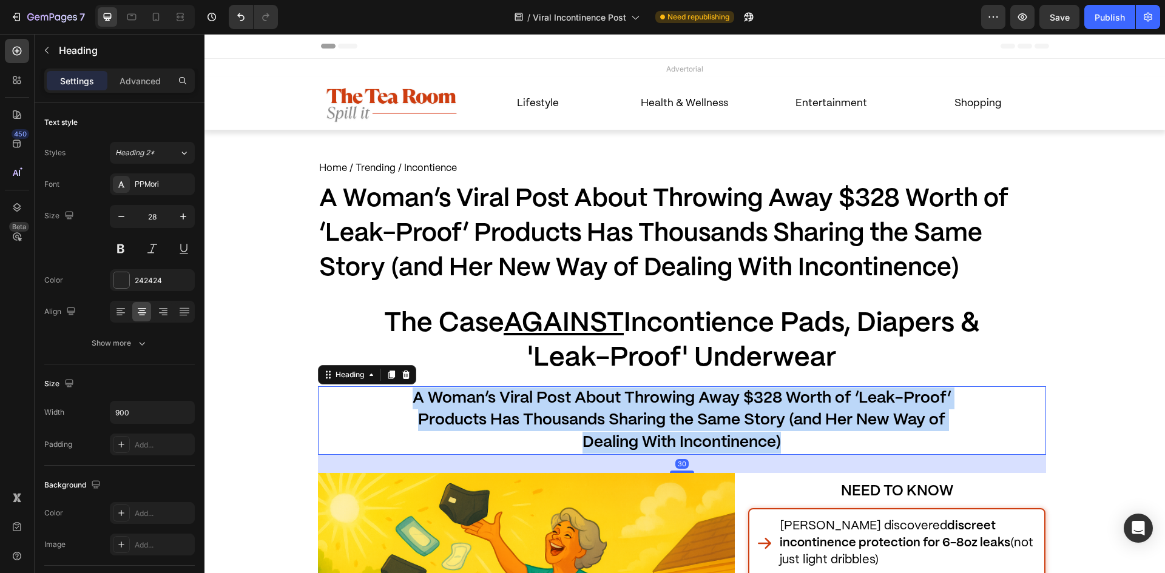
click at [578, 397] on strong "A Woman’s Viral Post About Throwing Away $328 Worth of ‘Leak-Proof’ Products Ha…" at bounding box center [682, 420] width 538 height 59
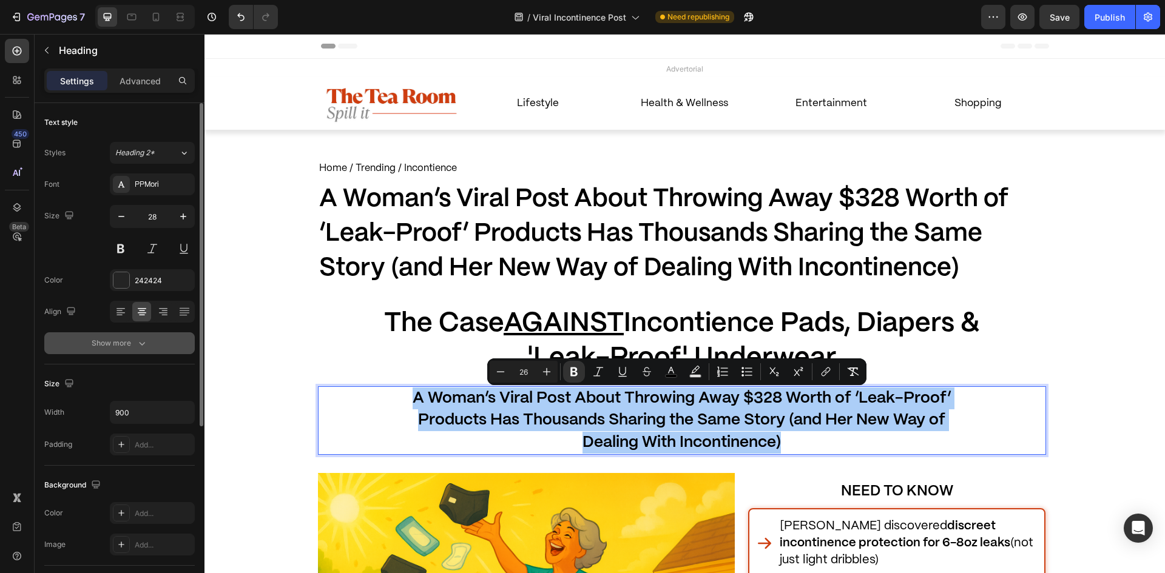
click at [130, 338] on div "Show more" at bounding box center [120, 343] width 56 height 12
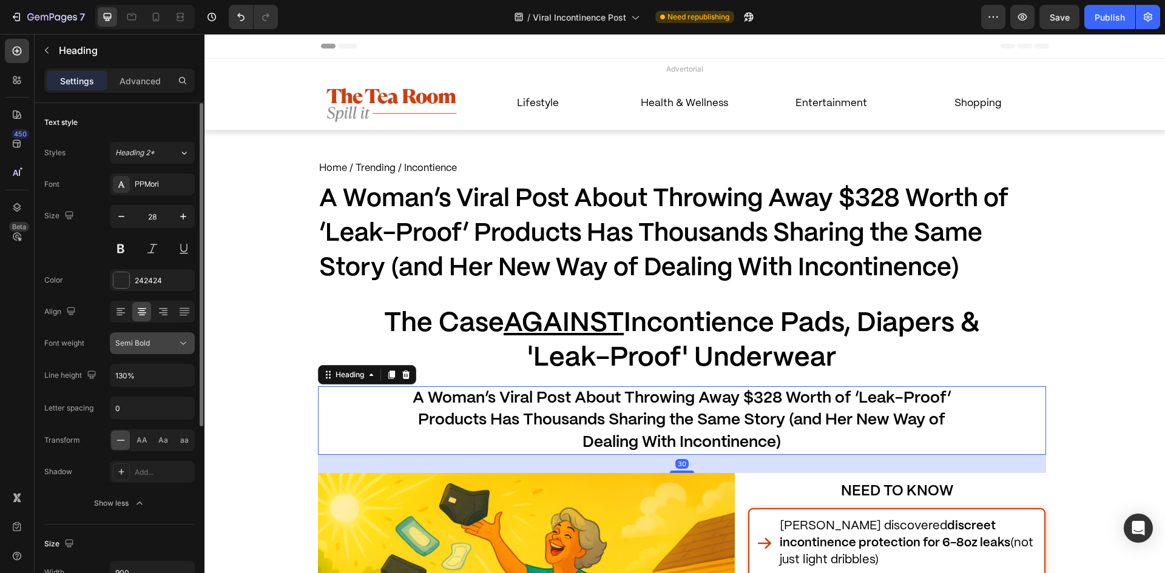
click at [158, 340] on div "Semi Bold" at bounding box center [146, 343] width 62 height 11
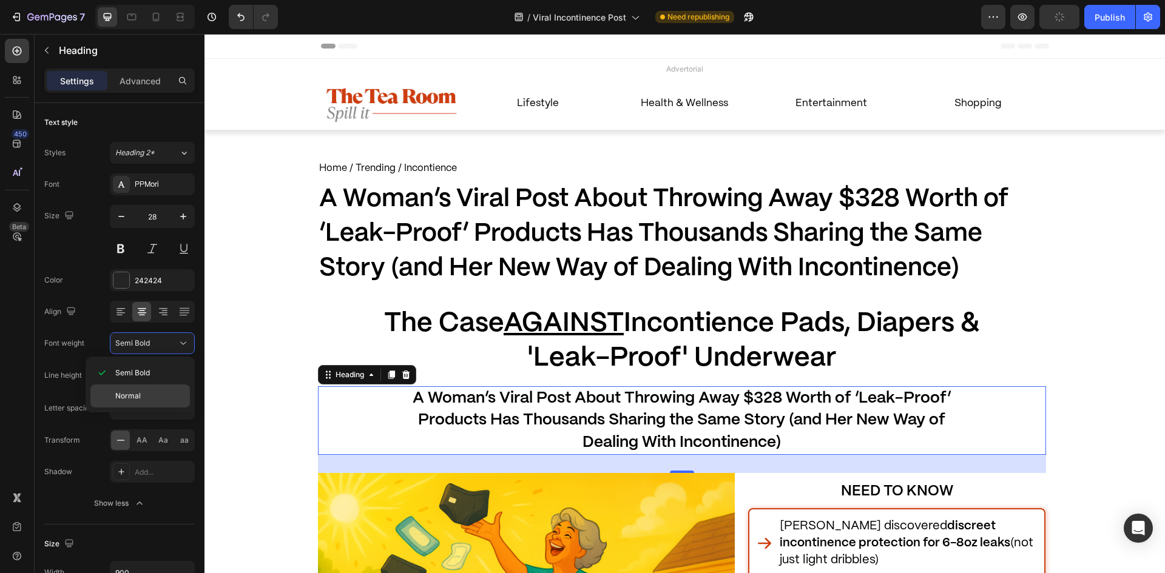
click at [149, 385] on div "Normal" at bounding box center [140, 396] width 100 height 23
click at [571, 412] on p "A Woman’s Viral Post About Throwing Away $328 Worth of ‘Leak-Proof’ Products Ha…" at bounding box center [682, 421] width 544 height 66
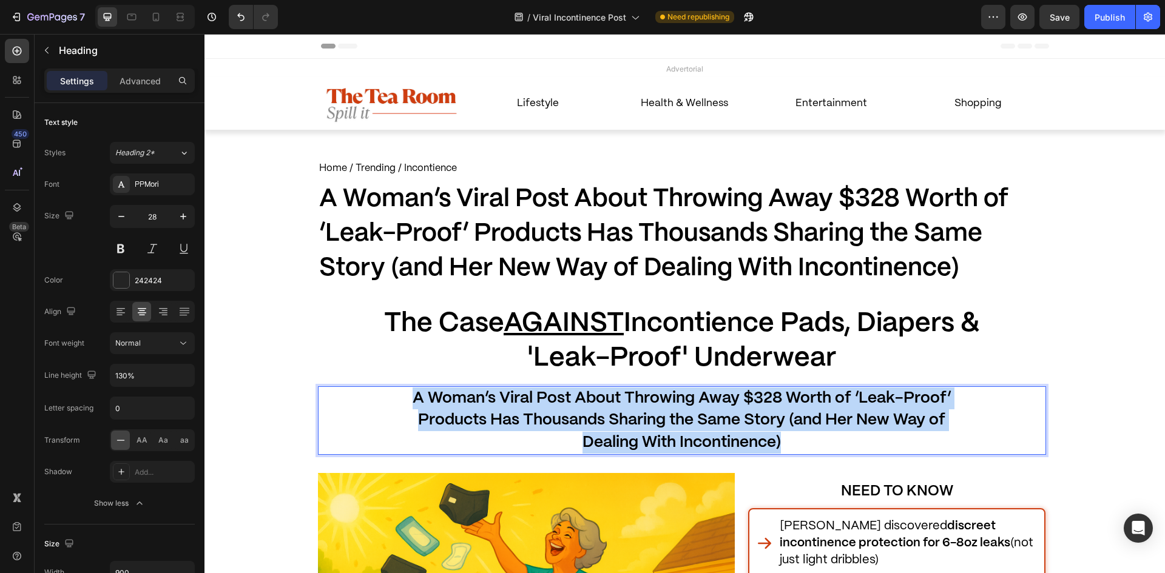
click at [571, 412] on p "A Woman’s Viral Post About Throwing Away $328 Worth of ‘Leak-Proof’ Products Ha…" at bounding box center [682, 421] width 544 height 66
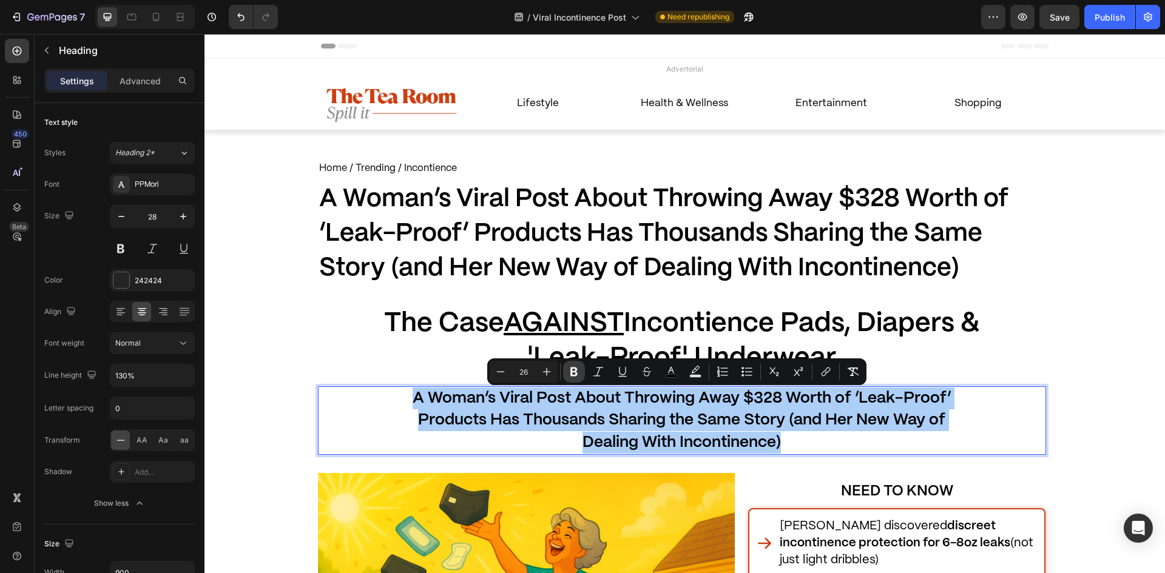
click at [581, 371] on button "Bold" at bounding box center [574, 372] width 22 height 22
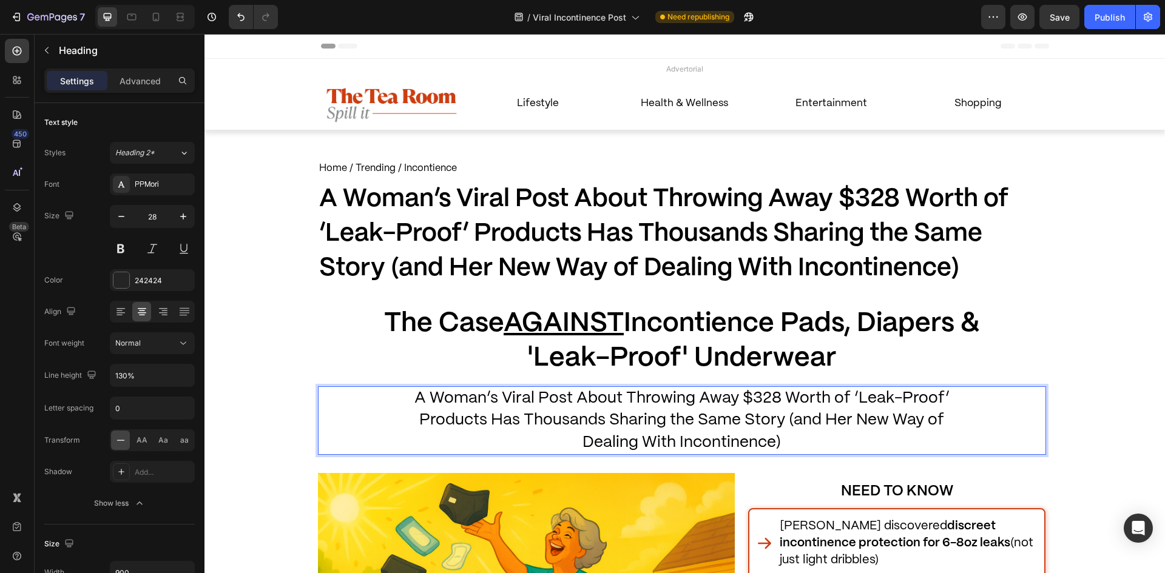
click at [459, 401] on span "A Woman’s Viral Post About Throwing Away $328 Worth of ‘Leak-Proof’ Products Ha…" at bounding box center [681, 420] width 535 height 59
click at [519, 409] on p "A Woman’s Viral Post About Throwing Away $328 Worth of ‘Leak-Proof’ Products Ha…" at bounding box center [682, 421] width 544 height 66
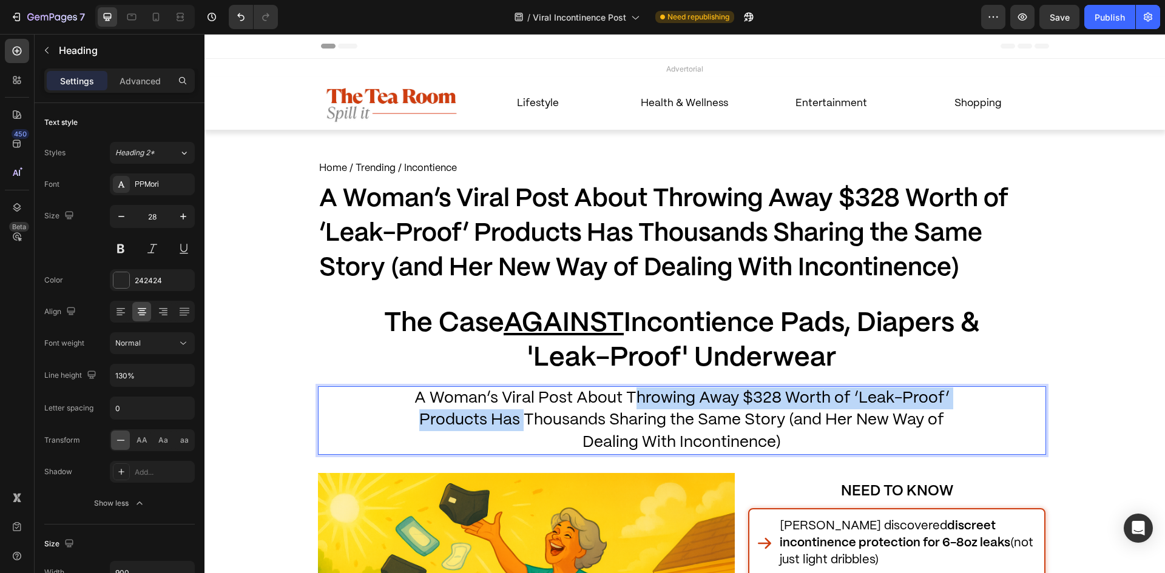
drag, startPoint x: 629, startPoint y: 396, endPoint x: 520, endPoint y: 416, distance: 110.5
click at [520, 416] on span "A Woman’s Viral Post About Throwing Away $328 Worth of ‘Leak-Proof’ Products Ha…" at bounding box center [681, 420] width 535 height 59
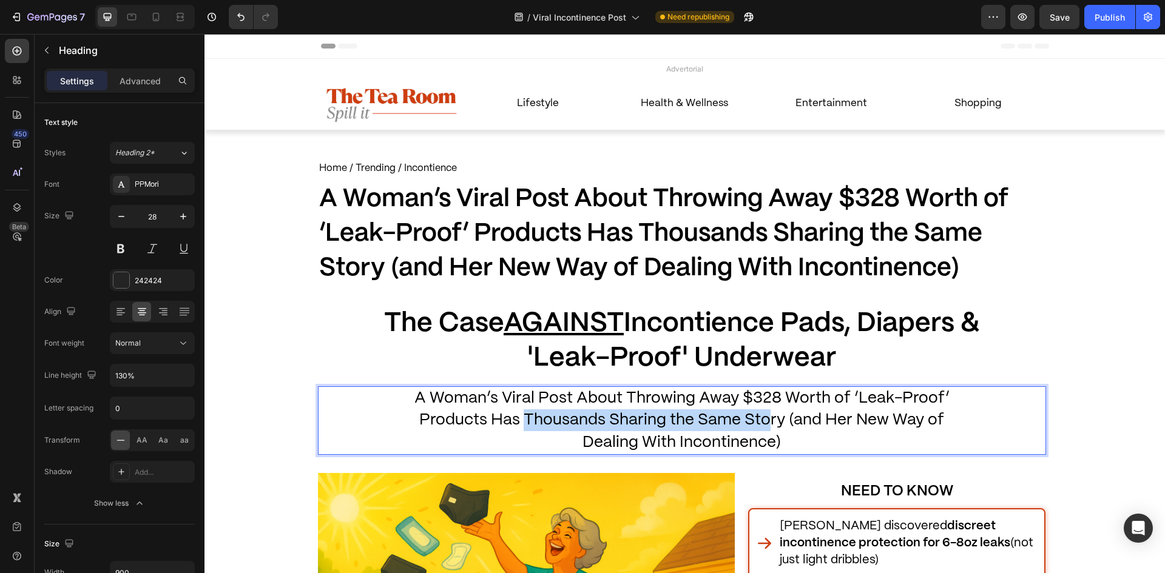
drag, startPoint x: 523, startPoint y: 417, endPoint x: 775, endPoint y: 426, distance: 252.6
click at [771, 426] on span "A Woman’s Viral Post About Throwing Away $328 Worth of ‘Leak-Proof’ Products Ha…" at bounding box center [681, 420] width 535 height 59
click at [811, 428] on span "A Woman’s Viral Post About Throwing Away $328 Worth of ‘Leak-Proof’ Products Ha…" at bounding box center [681, 420] width 535 height 59
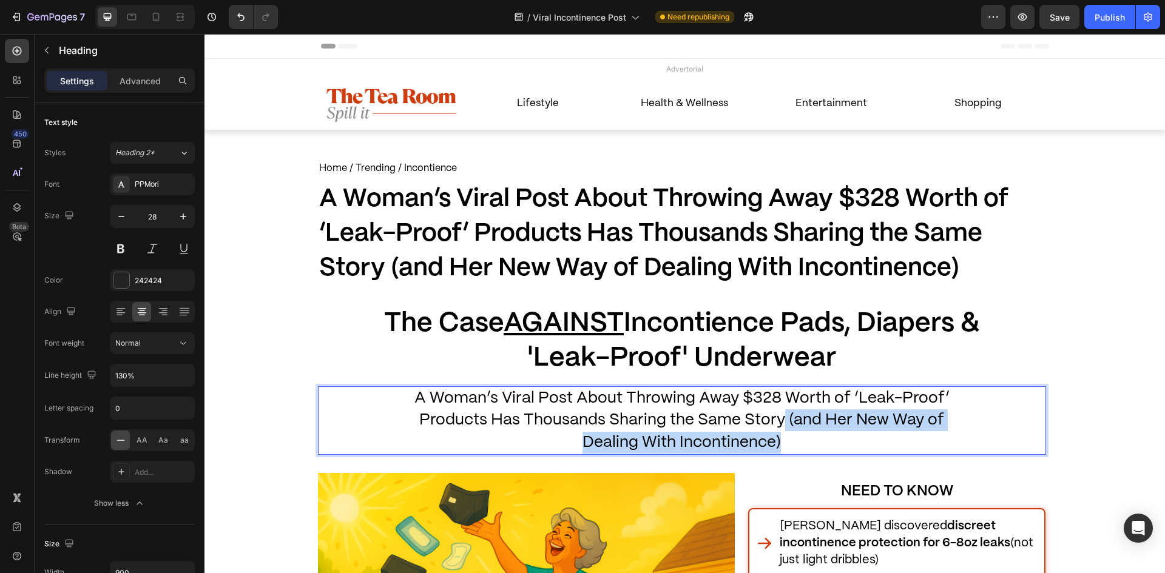
drag, startPoint x: 779, startPoint y: 416, endPoint x: 840, endPoint y: 451, distance: 70.7
click at [840, 451] on p "A Woman’s Viral Post About Throwing Away $328 Worth of ‘Leak-Proof’ Products Ha…" at bounding box center [682, 421] width 544 height 66
click at [563, 385] on div "Home / Trending / Incontience Text Block A Woman’s Viral Post About Throwing Aw…" at bounding box center [682, 515] width 728 height 712
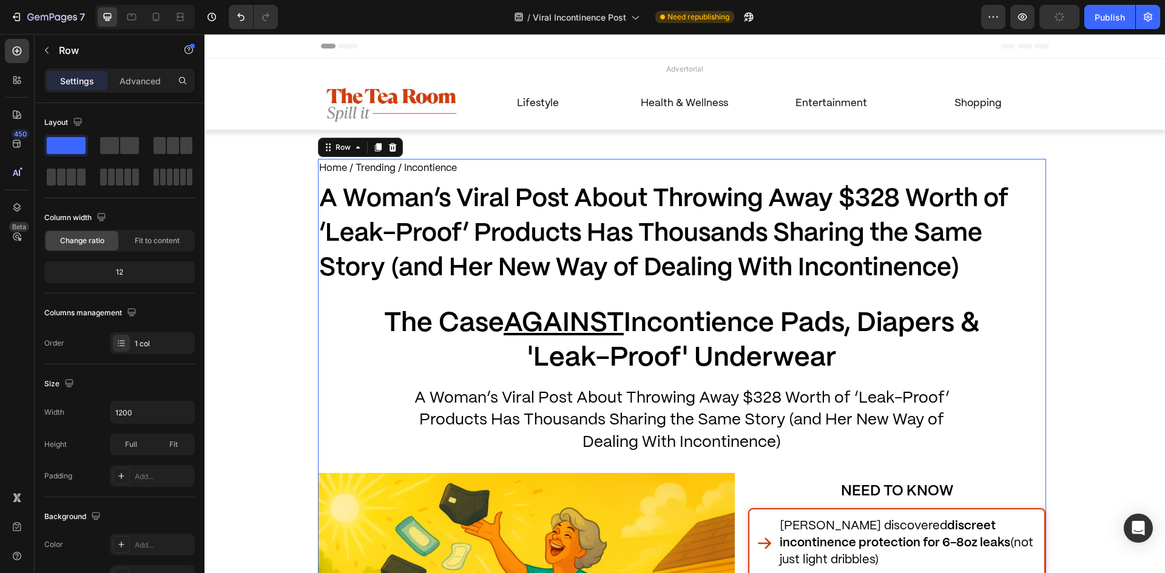
click at [732, 388] on p "⁠⁠⁠⁠⁠⁠⁠ A Woman’s Viral Post About Throwing Away $328 Worth of ‘Leak-Proof’ Pro…" at bounding box center [682, 421] width 544 height 66
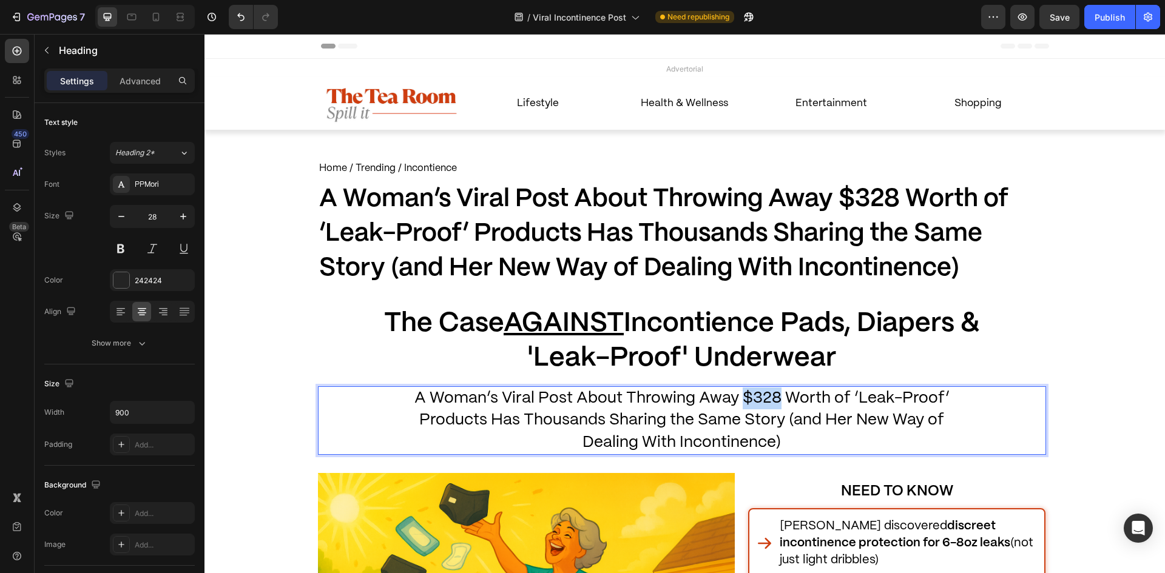
drag, startPoint x: 738, startPoint y: 396, endPoint x: 777, endPoint y: 399, distance: 39.0
click at [777, 399] on span "A Woman’s Viral Post About Throwing Away $328 Worth of ‘Leak-Proof’ Products Ha…" at bounding box center [681, 420] width 535 height 59
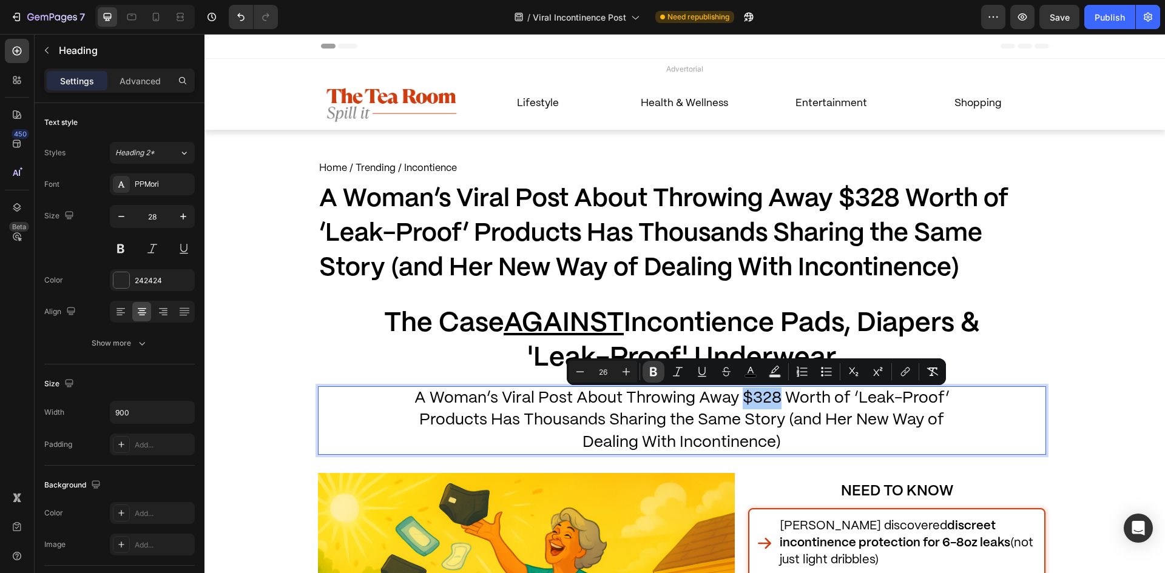
click at [648, 368] on icon "Editor contextual toolbar" at bounding box center [654, 372] width 12 height 12
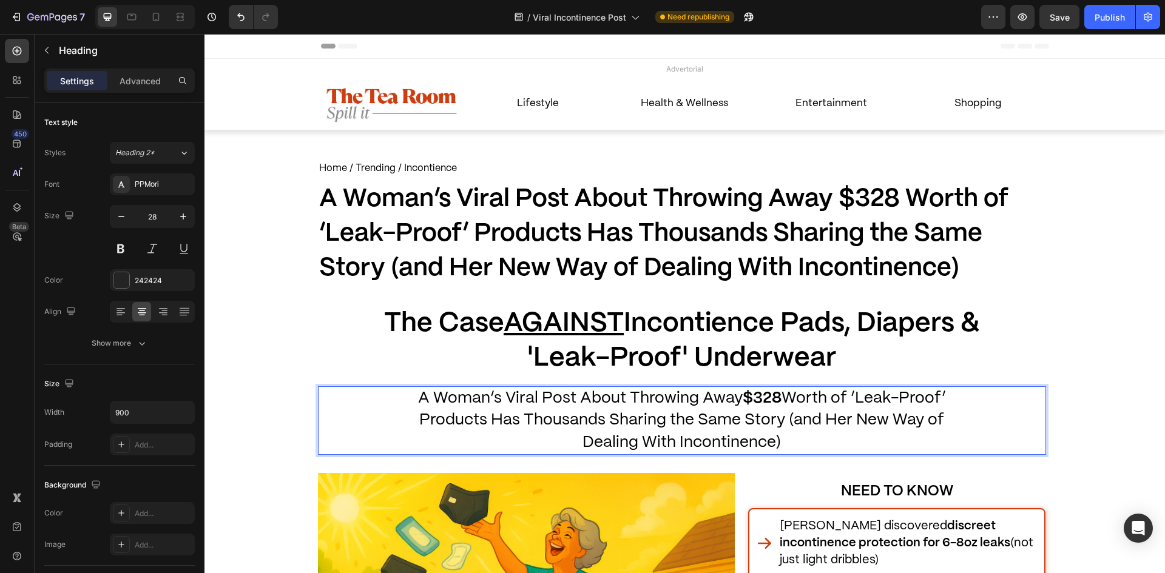
click at [759, 427] on span "A Woman’s Viral Post About Throwing Away $328 Worth of ‘Leak-Proof’ Products Ha…" at bounding box center [682, 420] width 528 height 59
click at [649, 422] on span "A Woman’s Viral Post About Throwing Away $328 Worth of ‘Leak-Proof’ Products Ha…" at bounding box center [682, 420] width 528 height 59
drag, startPoint x: 523, startPoint y: 419, endPoint x: 785, endPoint y: 425, distance: 262.2
click at [773, 422] on span "A Woman’s Viral Post About Throwing Away $328 Worth of ‘Leak-Proof’ Products Ha…" at bounding box center [682, 420] width 528 height 59
click at [820, 430] on p "A Woman’s Viral Post About Throwing Away $328 Worth of ‘Leak-Proof’ Products Ha…" at bounding box center [682, 421] width 544 height 66
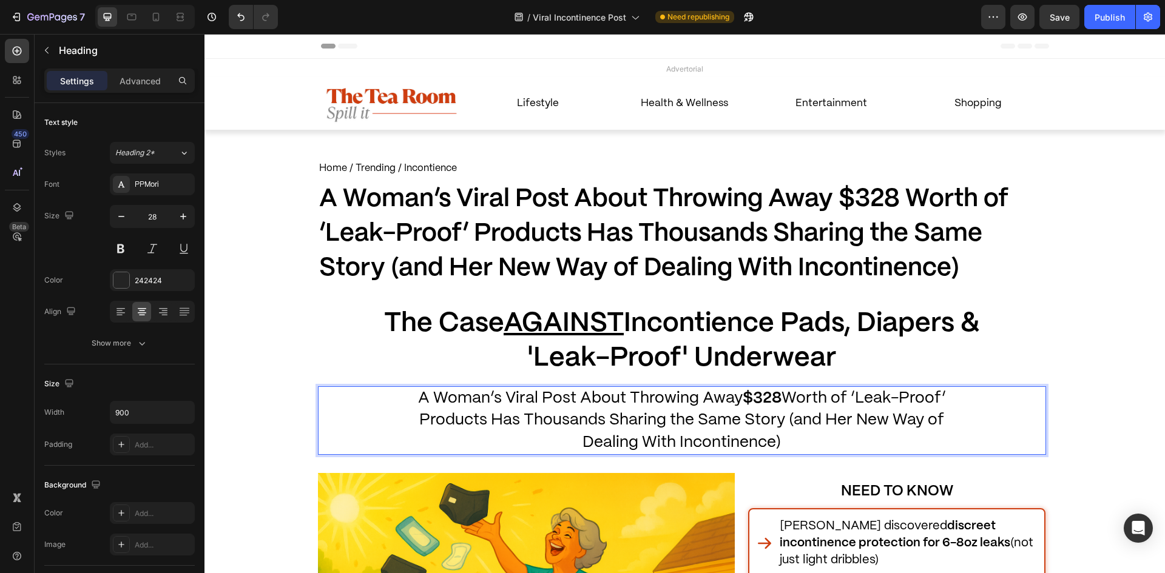
drag, startPoint x: 792, startPoint y: 433, endPoint x: 782, endPoint y: 422, distance: 14.2
click at [782, 422] on p "A Woman’s Viral Post About Throwing Away $328 Worth of ‘Leak-Proof’ Products Ha…" at bounding box center [682, 421] width 544 height 66
click at [405, 353] on p "⁠⁠⁠⁠⁠⁠⁠ The Case AGAINST Incontience Pads, Diapers & 'Leak-Proof' Underwear" at bounding box center [682, 341] width 604 height 69
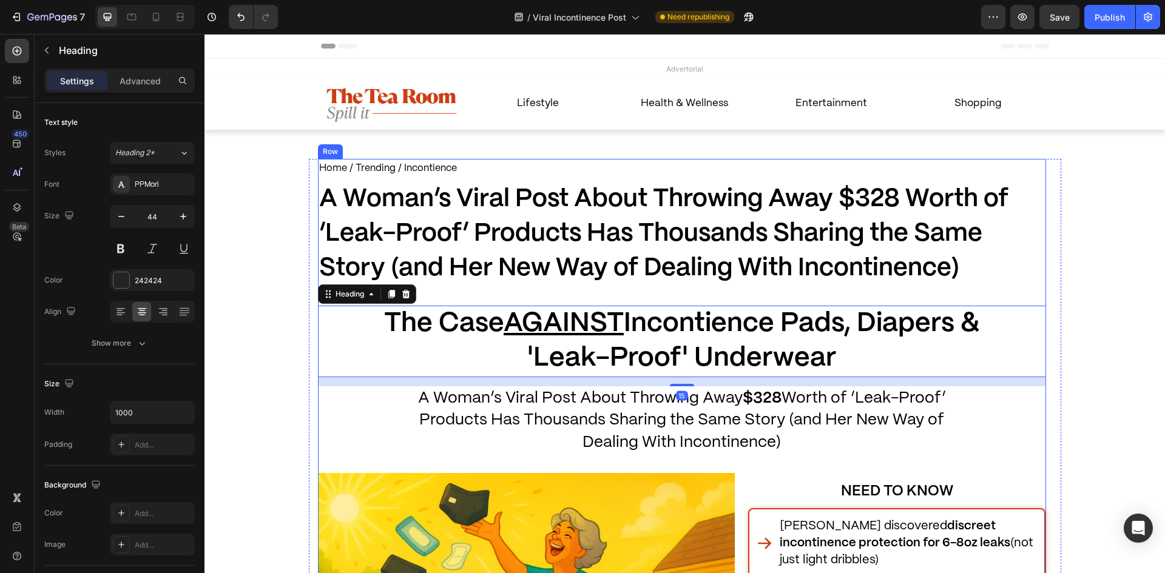
click at [891, 459] on div "Home / Trending / Incontience Text Block A Woman’s Viral Post About Throwing Aw…" at bounding box center [682, 515] width 728 height 712
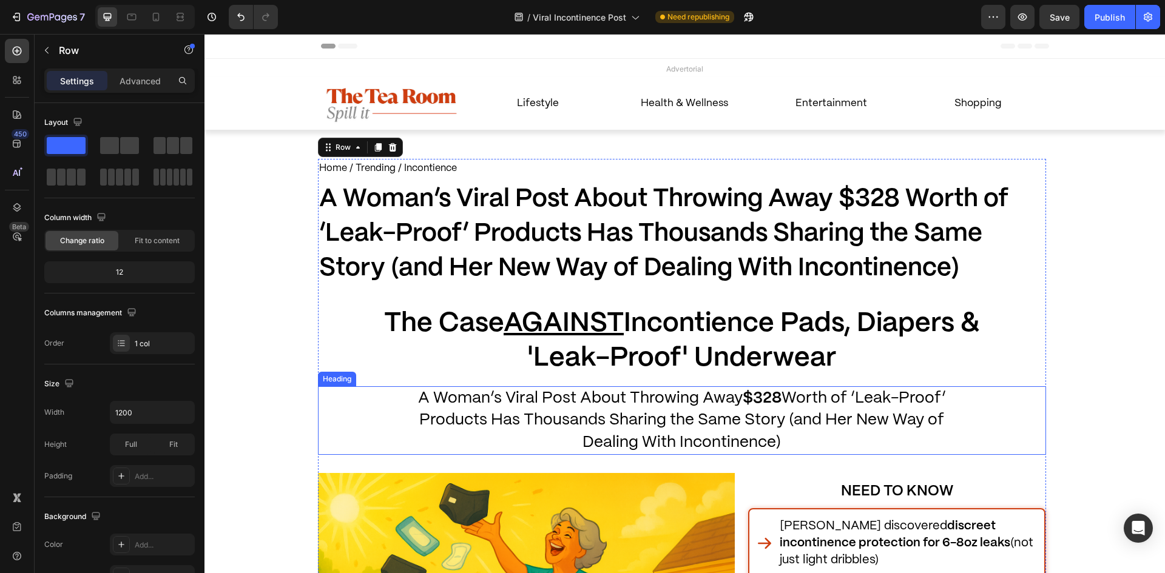
click at [869, 439] on p "⁠⁠⁠⁠⁠⁠⁠ A Woman’s Viral Post About Throwing Away $328 Worth of ‘Leak-Proof’ Pro…" at bounding box center [682, 421] width 544 height 66
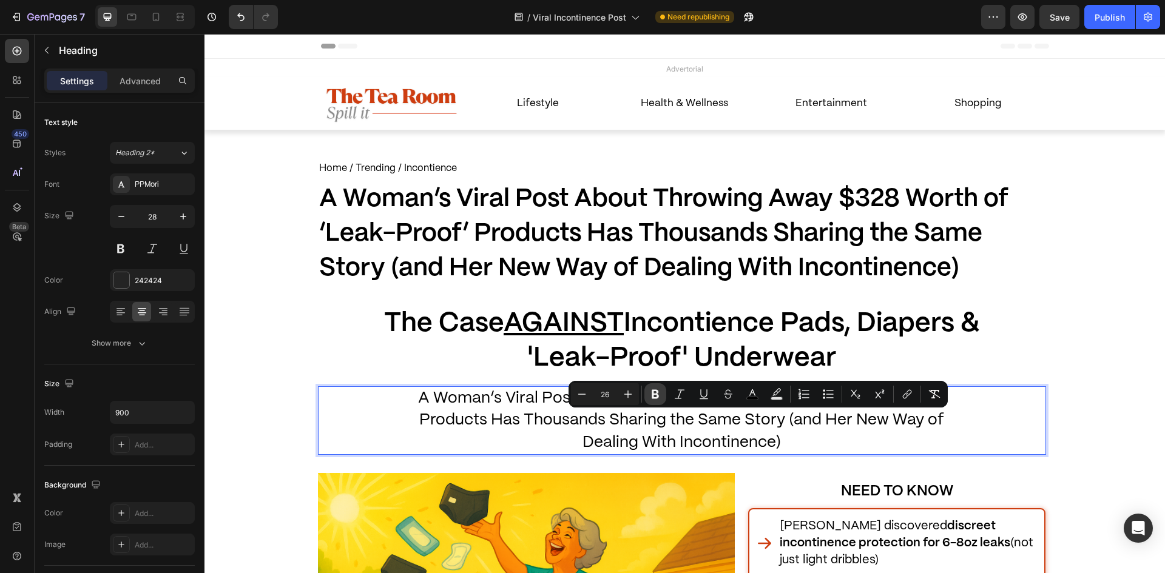
click at [647, 388] on button "Bold" at bounding box center [655, 395] width 22 height 22
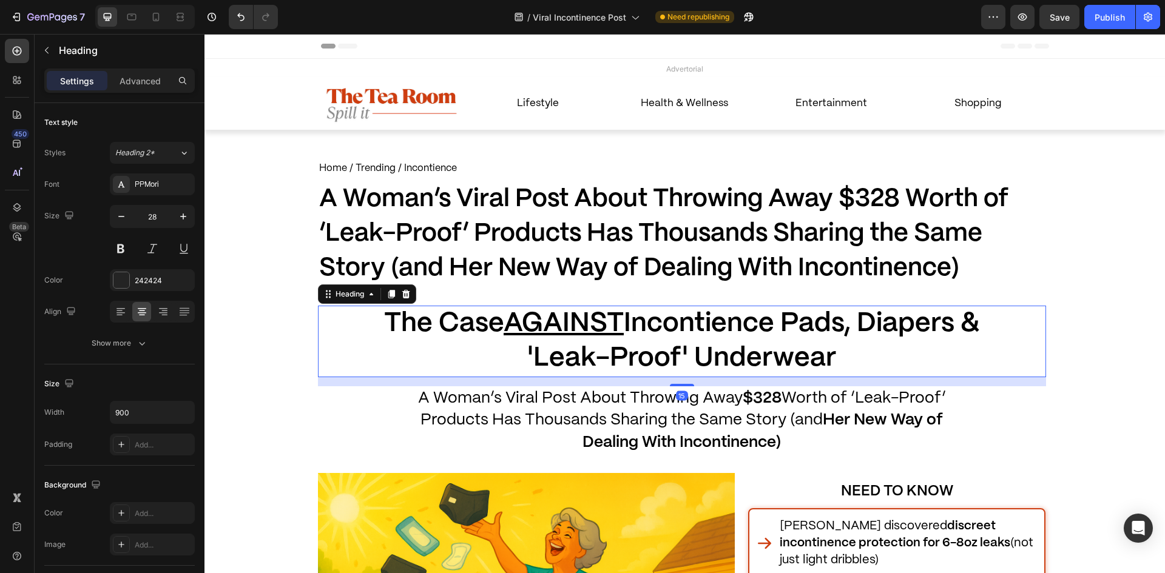
click at [404, 342] on p "⁠⁠⁠⁠⁠⁠⁠ The Case AGAINST Incontience Pads, Diapers & 'Leak-Proof' Underwear" at bounding box center [682, 341] width 604 height 69
click at [330, 331] on div "⁠⁠⁠⁠⁠⁠⁠ The Case AGAINST Incontience Pads, Diapers & 'Leak-Proof' Underwear" at bounding box center [682, 342] width 728 height 72
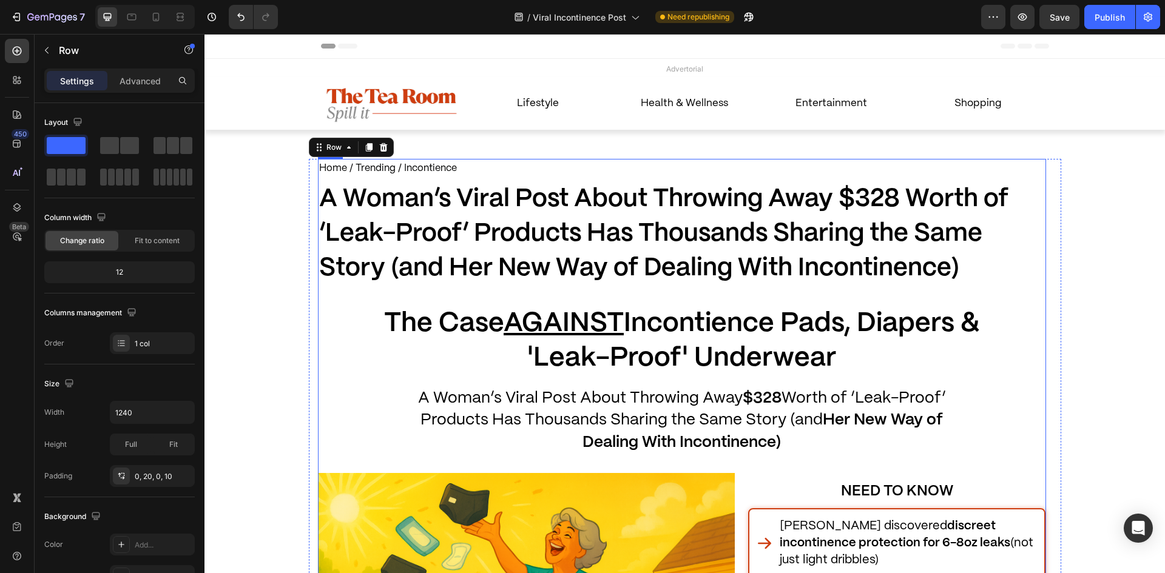
click at [557, 390] on p "⁠⁠⁠⁠⁠⁠⁠ A Woman’s Viral Post About Throwing Away $328 Worth of ‘Leak-Proof’ Pro…" at bounding box center [682, 421] width 544 height 66
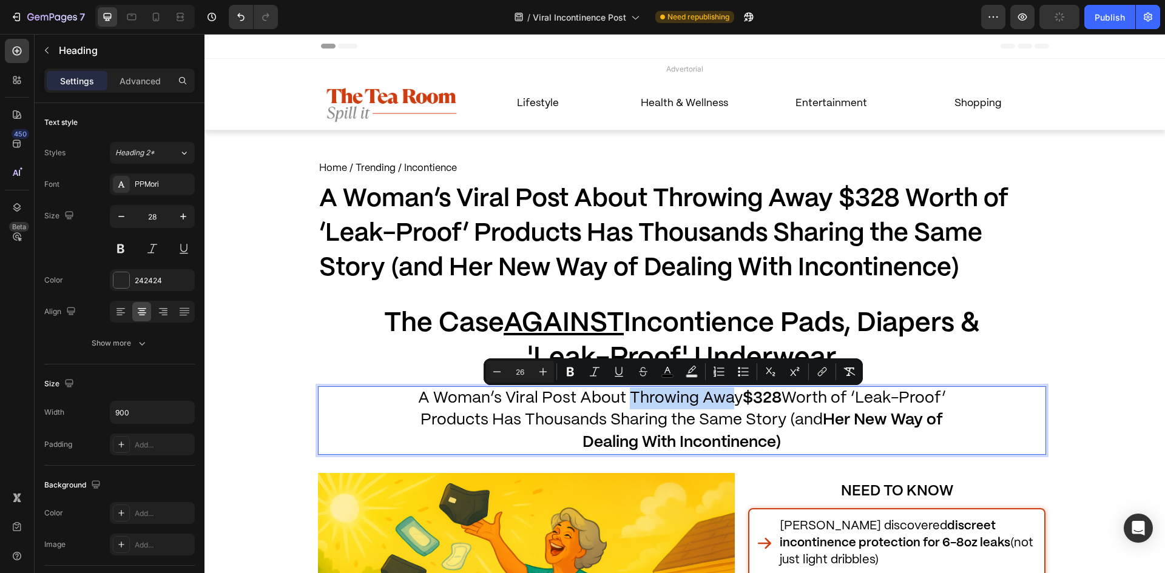
drag, startPoint x: 626, startPoint y: 396, endPoint x: 725, endPoint y: 404, distance: 99.2
click at [725, 404] on span "A Woman’s Viral Post About Throwing Away $328 Worth of ‘Leak-Proof’ Products Ha…" at bounding box center [682, 420] width 528 height 59
click at [755, 403] on strong "$328" at bounding box center [762, 398] width 39 height 15
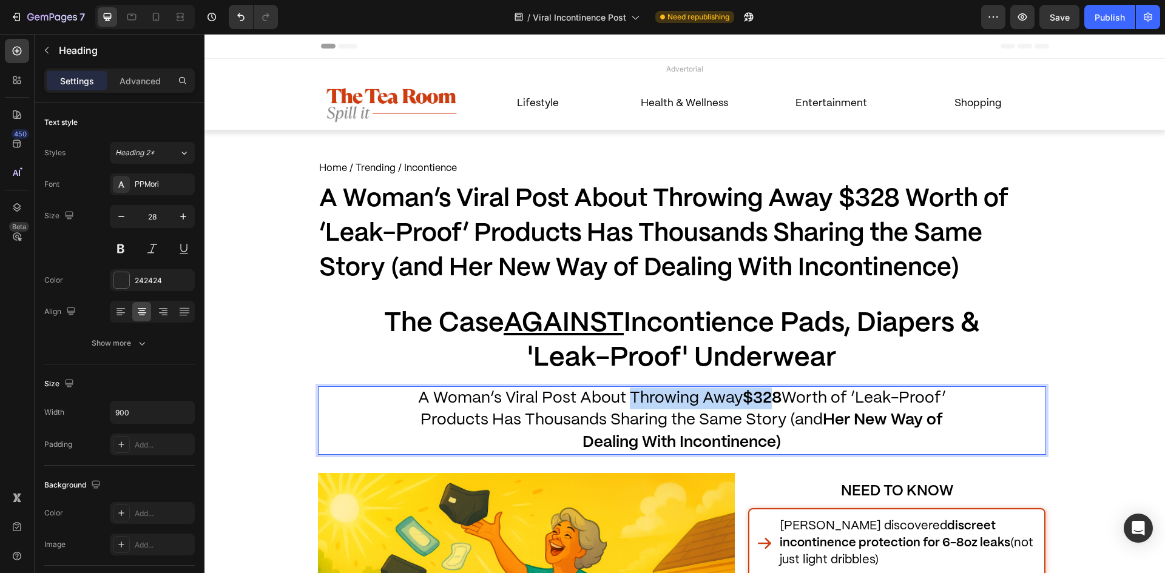
drag, startPoint x: 623, startPoint y: 395, endPoint x: 765, endPoint y: 400, distance: 141.5
click at [764, 400] on span "A Woman’s Viral Post About Throwing Away $328 Worth of ‘Leak-Proof’ Products Ha…" at bounding box center [682, 420] width 528 height 59
click at [765, 400] on strong "$328" at bounding box center [762, 398] width 39 height 15
click at [346, 364] on div "⁠⁠⁠⁠⁠⁠⁠ The Case AGAINST Incontience Pads, Diapers & 'Leak-Proof' Underwear" at bounding box center [682, 342] width 728 height 72
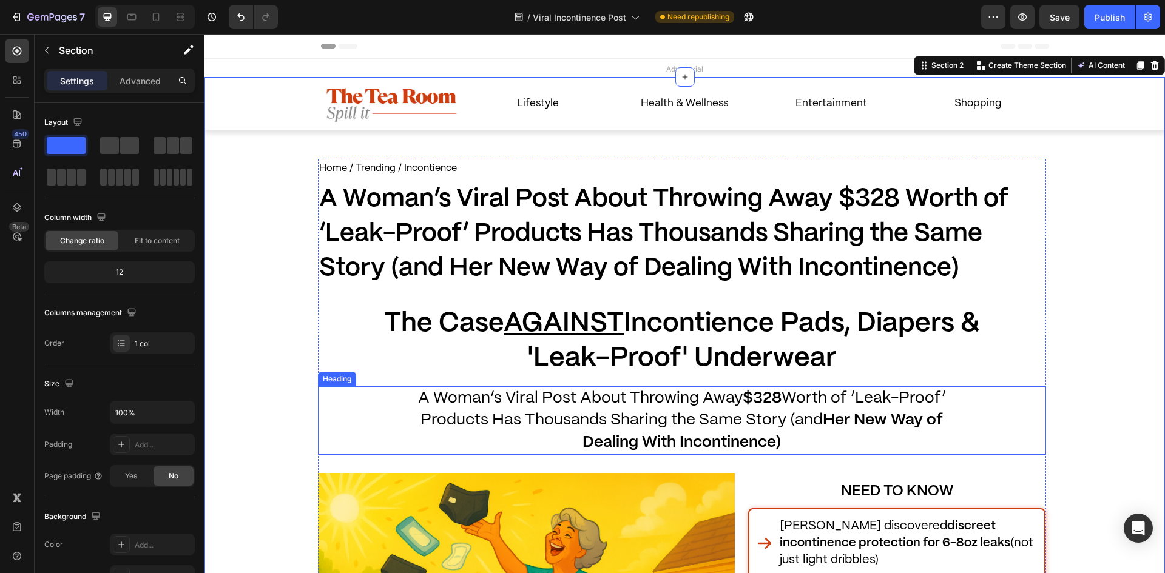
click at [634, 389] on p "⁠⁠⁠⁠⁠⁠⁠ A Woman’s Viral Post About Throwing Away $328 Worth of ‘Leak-Proof’ Pro…" at bounding box center [682, 421] width 544 height 66
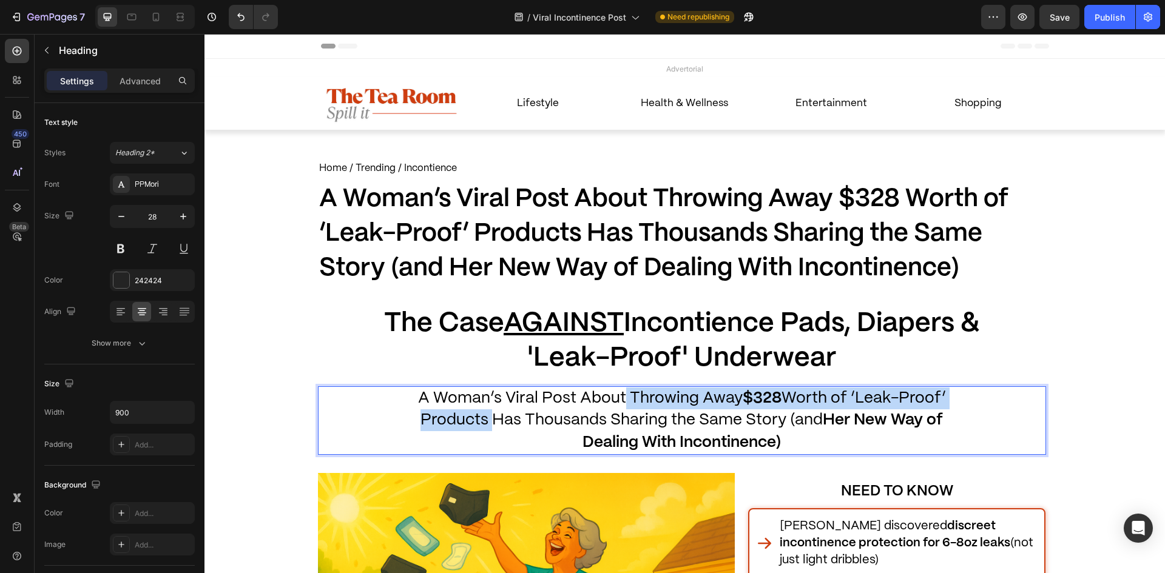
drag, startPoint x: 618, startPoint y: 393, endPoint x: 479, endPoint y: 421, distance: 141.9
click at [482, 423] on span "A Woman’s Viral Post About Throwing Away $328 Worth of ‘Leak-Proof’ Products Ha…" at bounding box center [682, 420] width 528 height 59
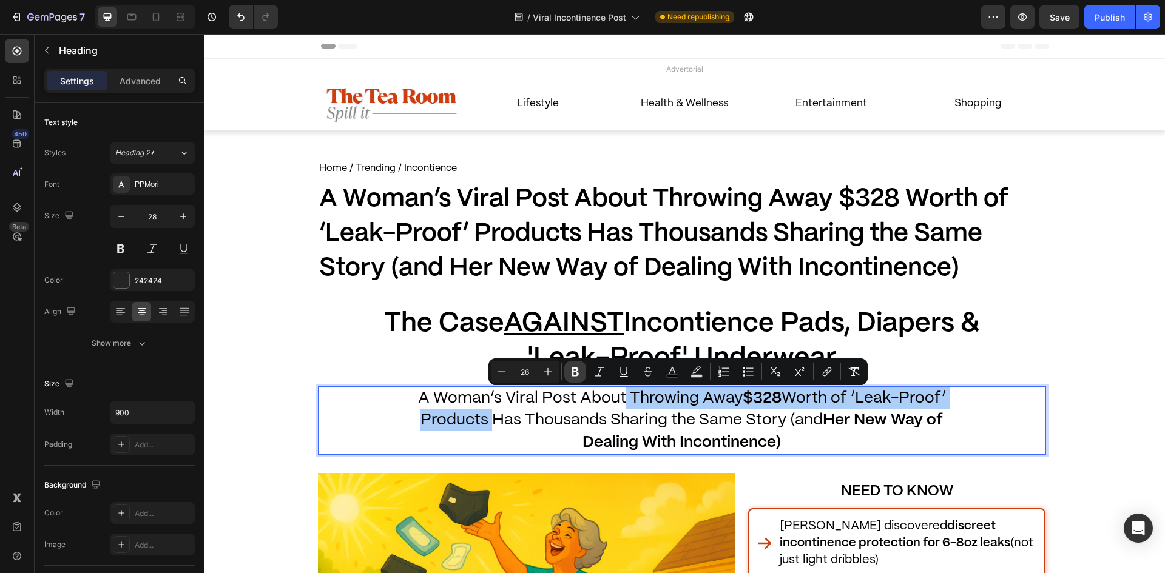
click at [569, 367] on button "Bold" at bounding box center [575, 372] width 22 height 22
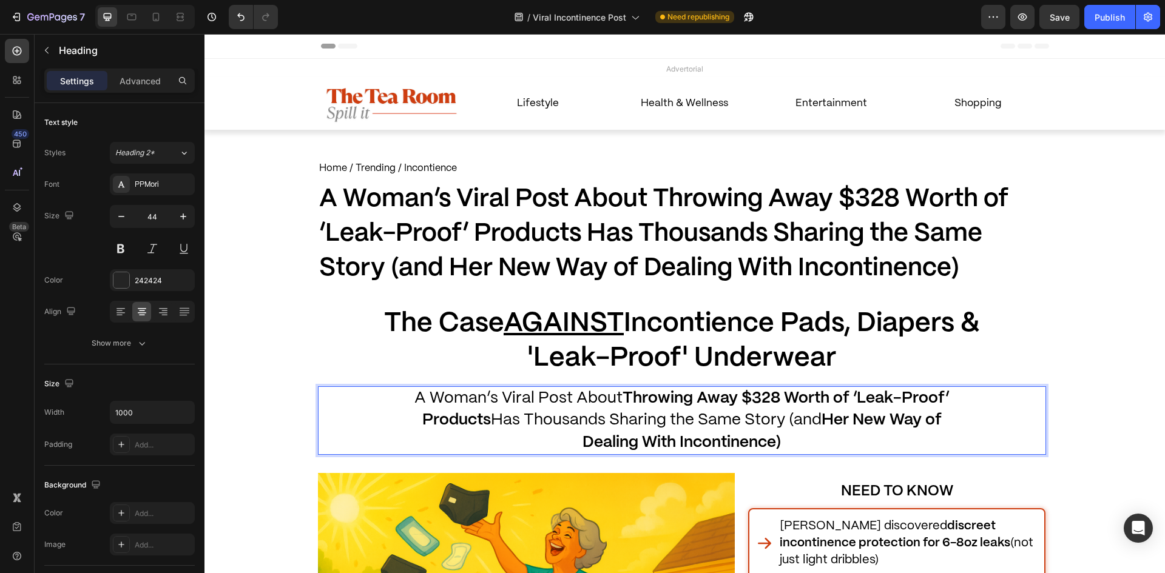
click at [394, 349] on p "⁠⁠⁠⁠⁠⁠⁠ The Case AGAINST Incontience Pads, Diapers & 'Leak-Proof' Underwear" at bounding box center [682, 341] width 604 height 69
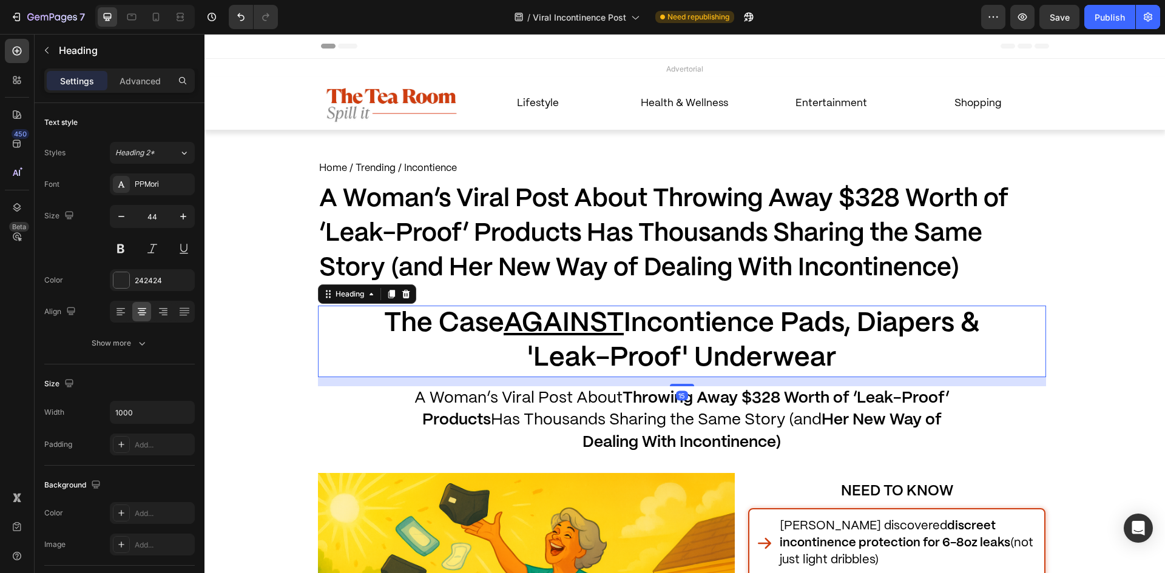
click at [331, 327] on div "⁠⁠⁠⁠⁠⁠⁠ The Case AGAINST Incontience Pads, Diapers & 'Leak-Proof' Underwear" at bounding box center [682, 342] width 728 height 72
click at [329, 326] on div "⁠⁠⁠⁠⁠⁠⁠ The Case AGAINST Incontience Pads, Diapers & 'Leak-Proof' Underwear" at bounding box center [682, 342] width 728 height 72
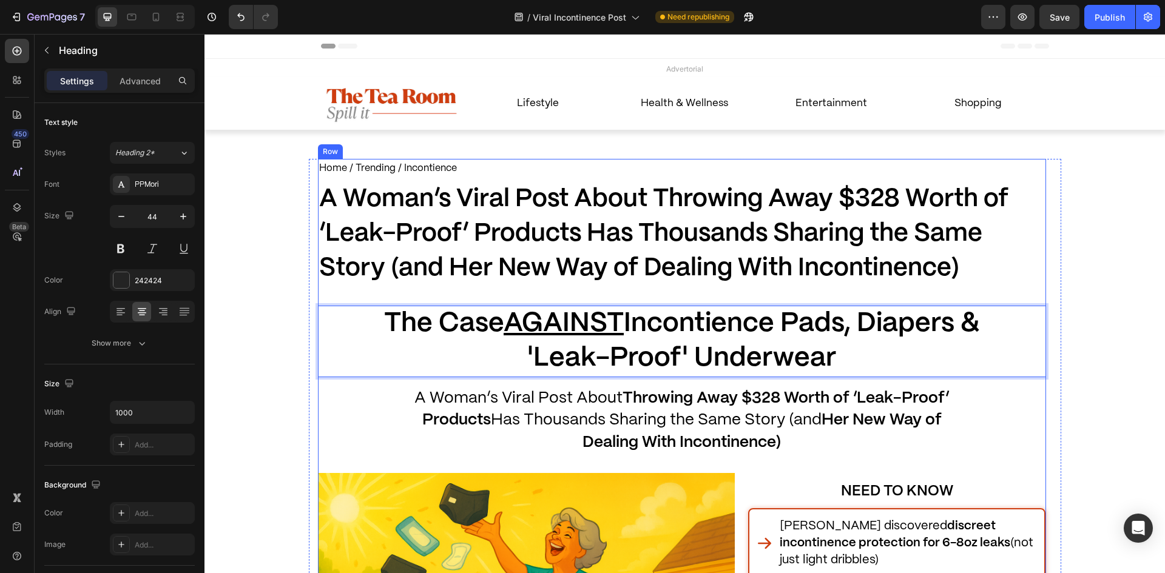
click at [758, 379] on div "Home / Trending / Incontience Text Block A Woman’s Viral Post About Throwing Aw…" at bounding box center [682, 515] width 728 height 712
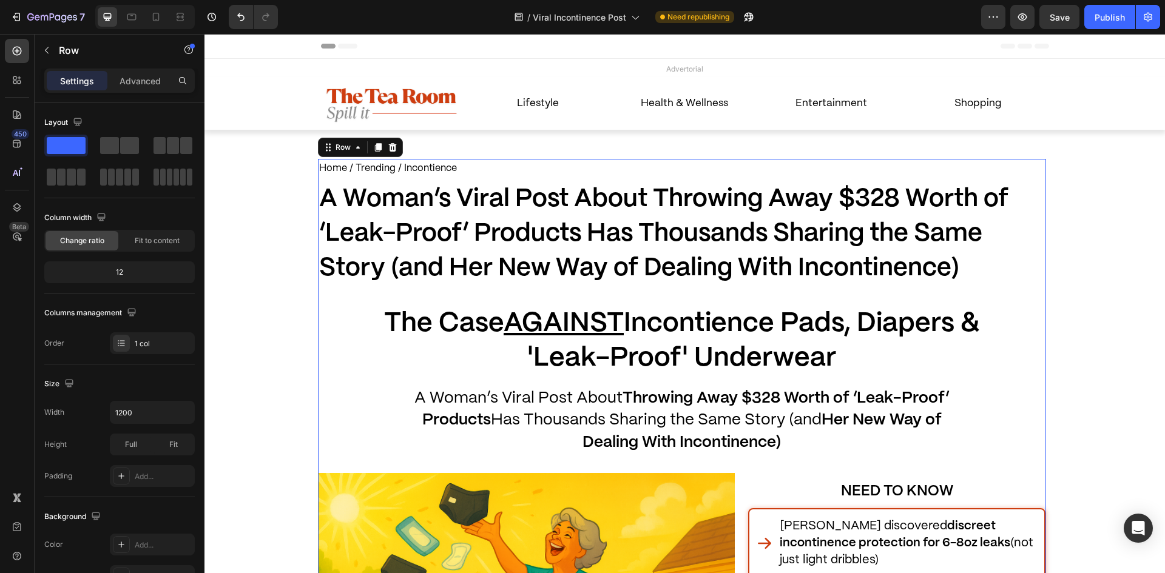
click at [811, 416] on span "A Woman’s Viral Post About Throwing Away $328 Worth of ‘Leak-Proof’ Products Ha…" at bounding box center [681, 420] width 535 height 59
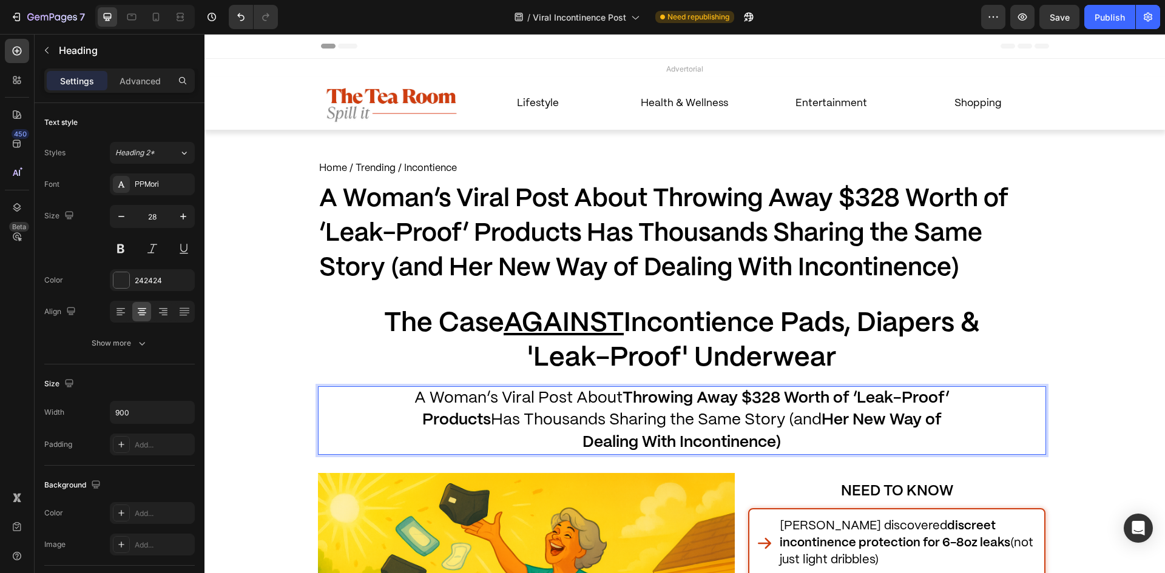
drag, startPoint x: 816, startPoint y: 421, endPoint x: 785, endPoint y: 416, distance: 31.9
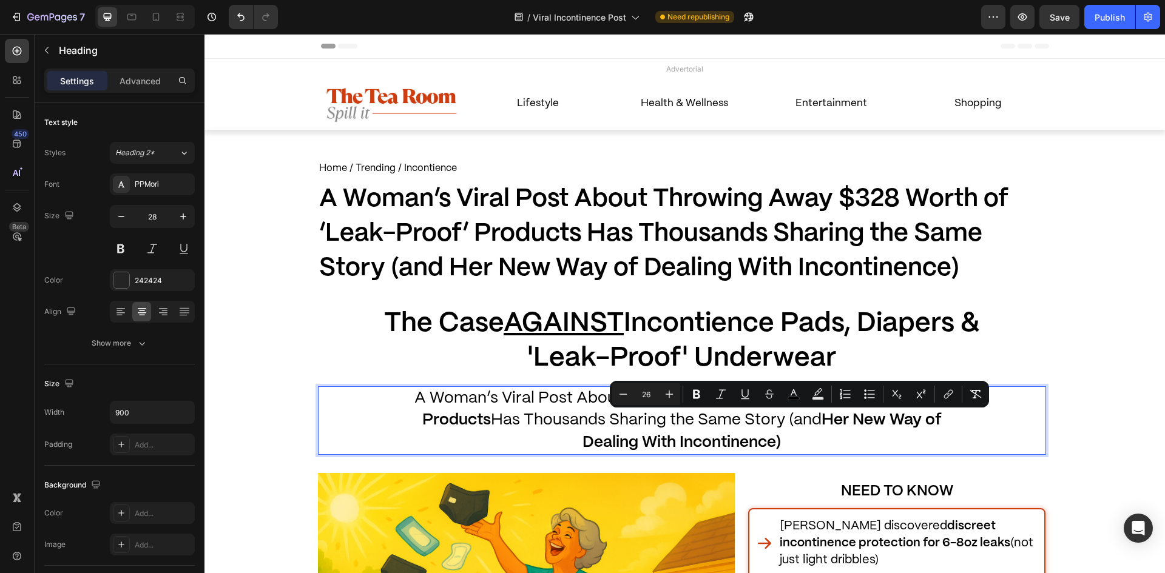
click at [708, 389] on div "Minus 26 Plus Bold Italic Underline Strikethrough color Text Background Color N…" at bounding box center [799, 395] width 374 height 22
click at [693, 401] on button "Bold" at bounding box center [697, 395] width 22 height 22
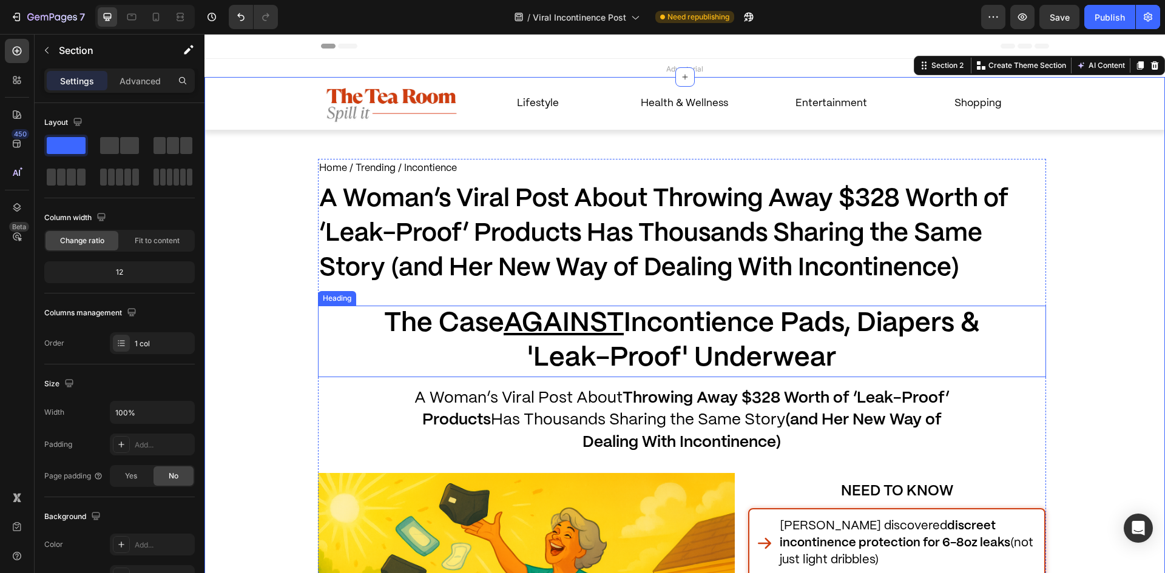
click at [394, 331] on span "The Case AGAINST Incontience Pads, Diapers & 'Leak-Proof' Underwear" at bounding box center [681, 341] width 595 height 60
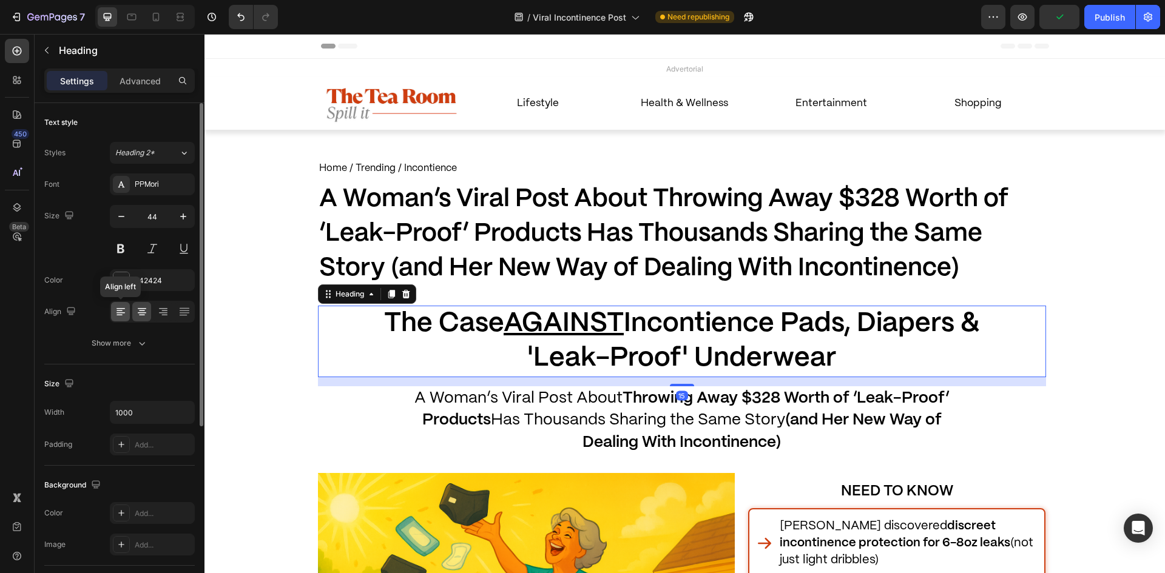
click at [115, 319] on div at bounding box center [120, 311] width 19 height 19
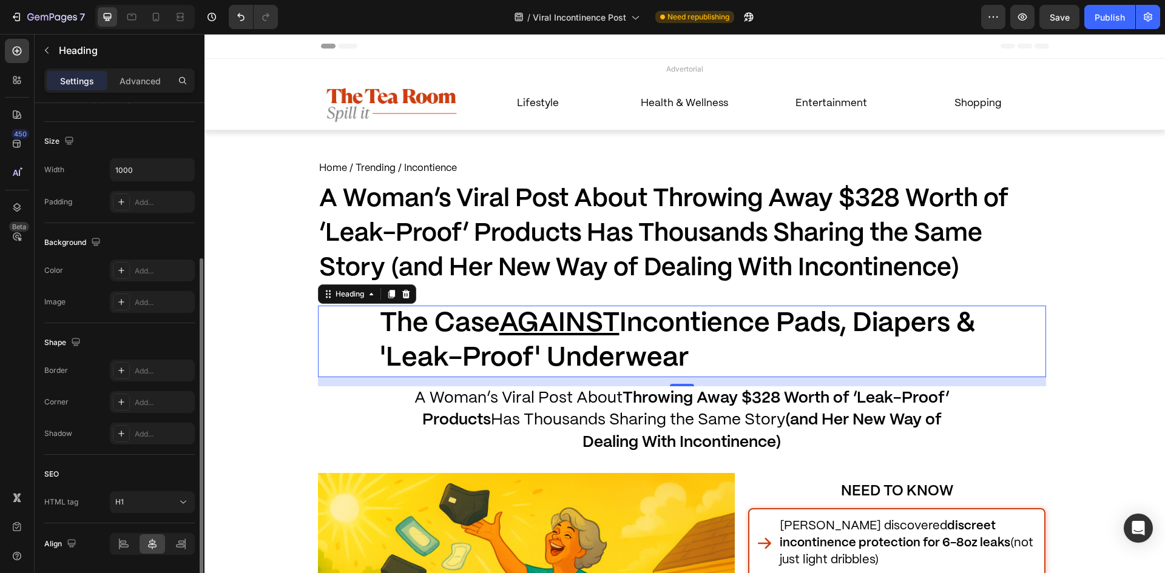
scroll to position [121, 0]
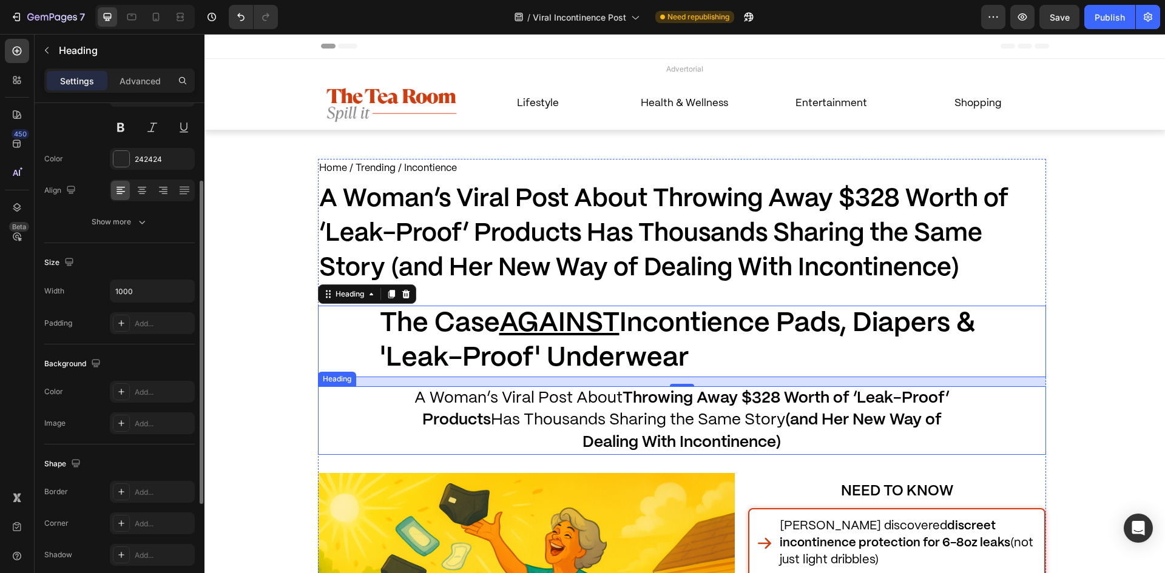
click at [431, 433] on p "⁠⁠⁠⁠⁠⁠⁠ A Woman’s Viral Post About Throwing Away $328 Worth of ‘Leak-Proof’ Pro…" at bounding box center [682, 421] width 544 height 66
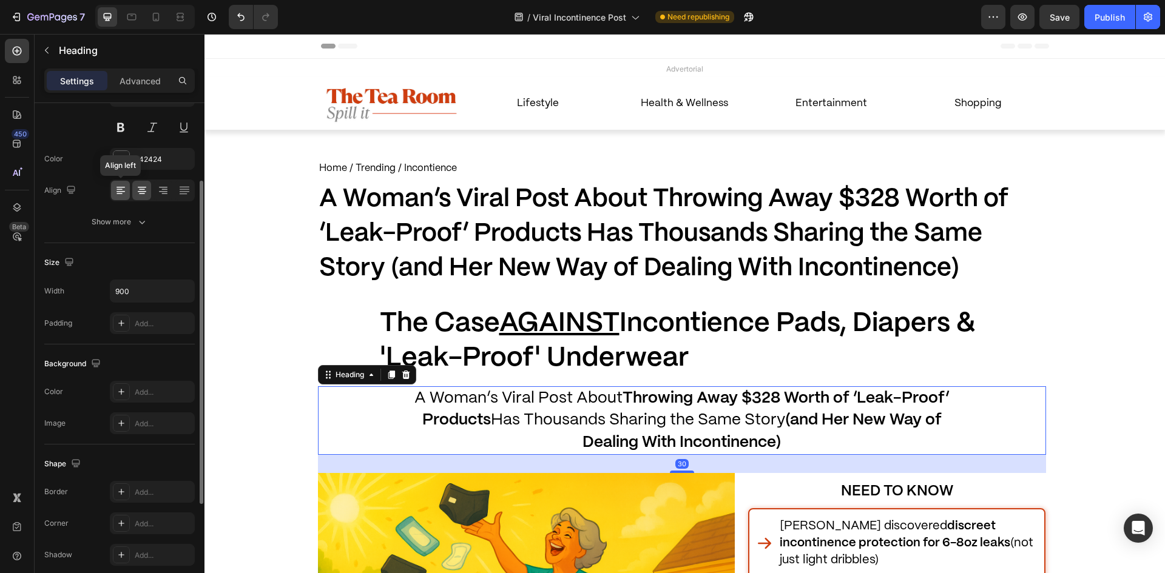
click at [124, 195] on icon at bounding box center [121, 190] width 12 height 12
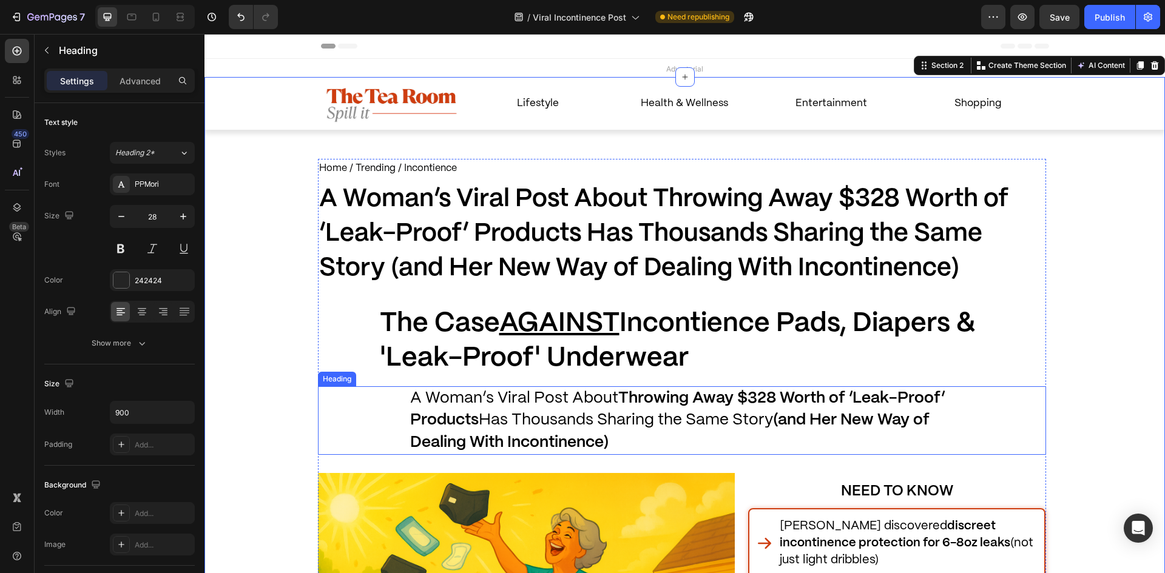
click at [427, 394] on span "A Woman’s Viral Post About Throwing Away $328 Worth of ‘Leak-Proof’ Products Ha…" at bounding box center [677, 420] width 535 height 59
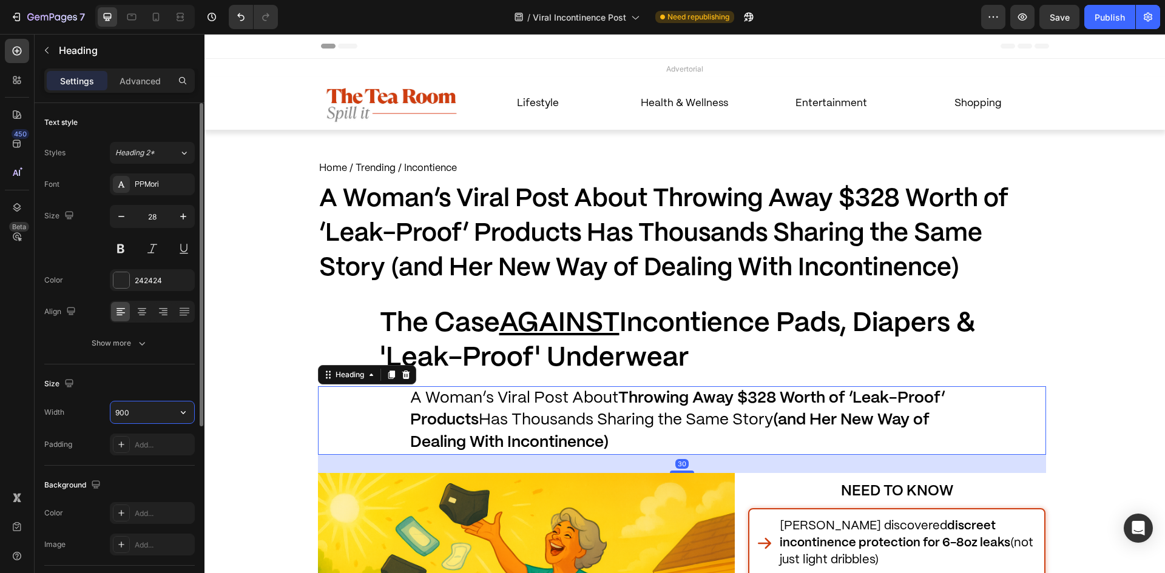
click at [163, 407] on input "900" at bounding box center [152, 413] width 84 height 22
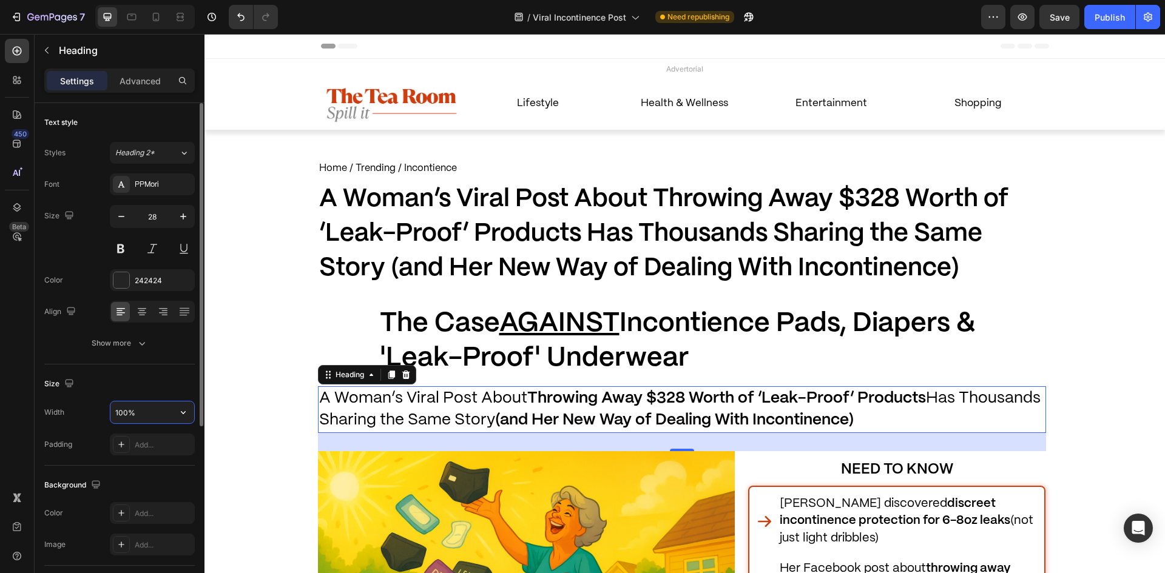
type input "100%"
click at [147, 397] on div "Size Width 100% Padding Add..." at bounding box center [119, 415] width 151 height 101
click at [146, 408] on input "100%" at bounding box center [152, 413] width 84 height 22
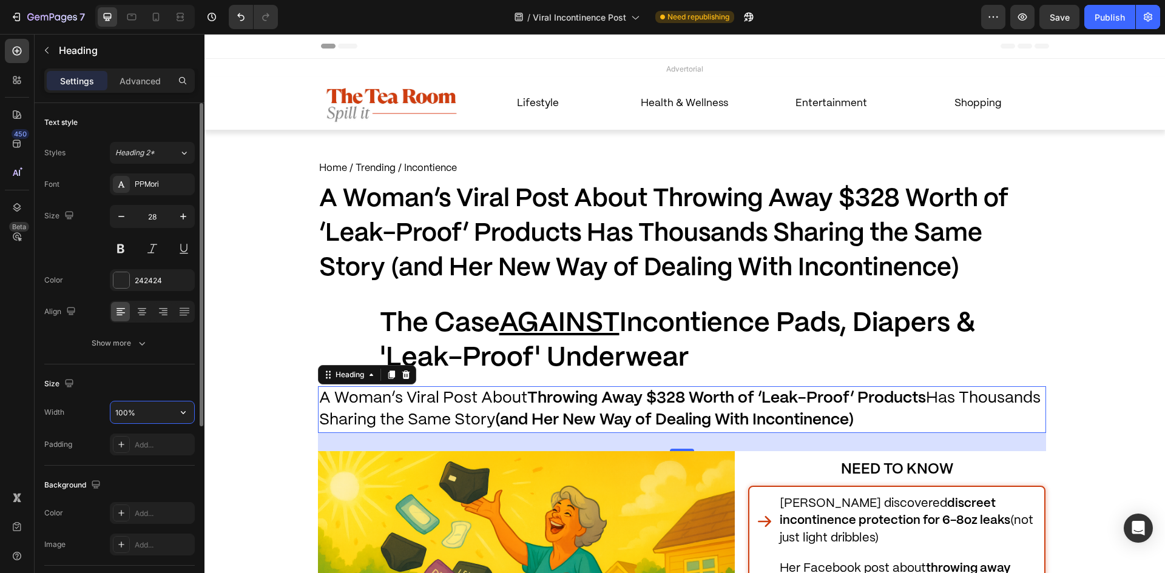
click at [146, 408] on input "100%" at bounding box center [152, 413] width 84 height 22
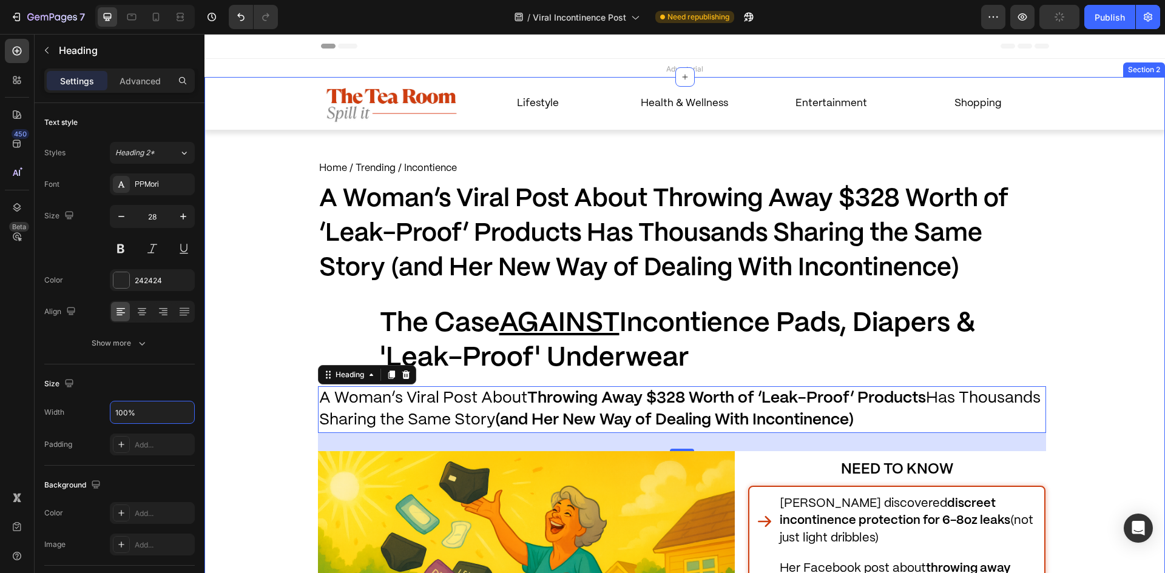
click at [401, 362] on span "The Case AGAINST Incontience Pads, Diapers & 'Leak-Proof' Underwear" at bounding box center [677, 341] width 595 height 60
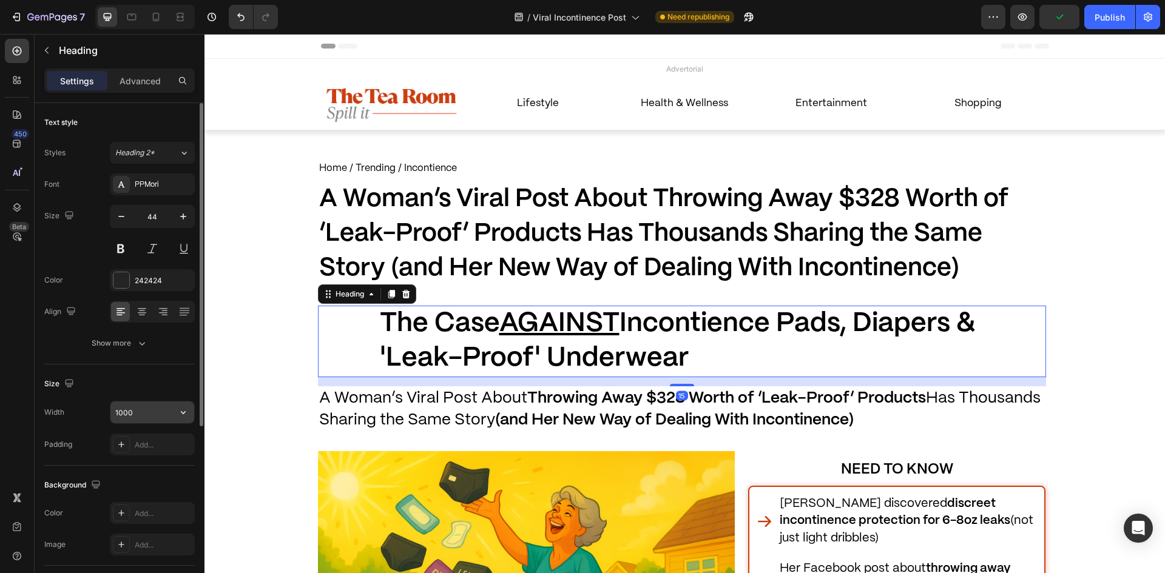
click at [150, 416] on input "1000" at bounding box center [152, 413] width 84 height 22
click at [149, 416] on input "1000" at bounding box center [152, 413] width 84 height 22
paste input "%"
type input "100%"
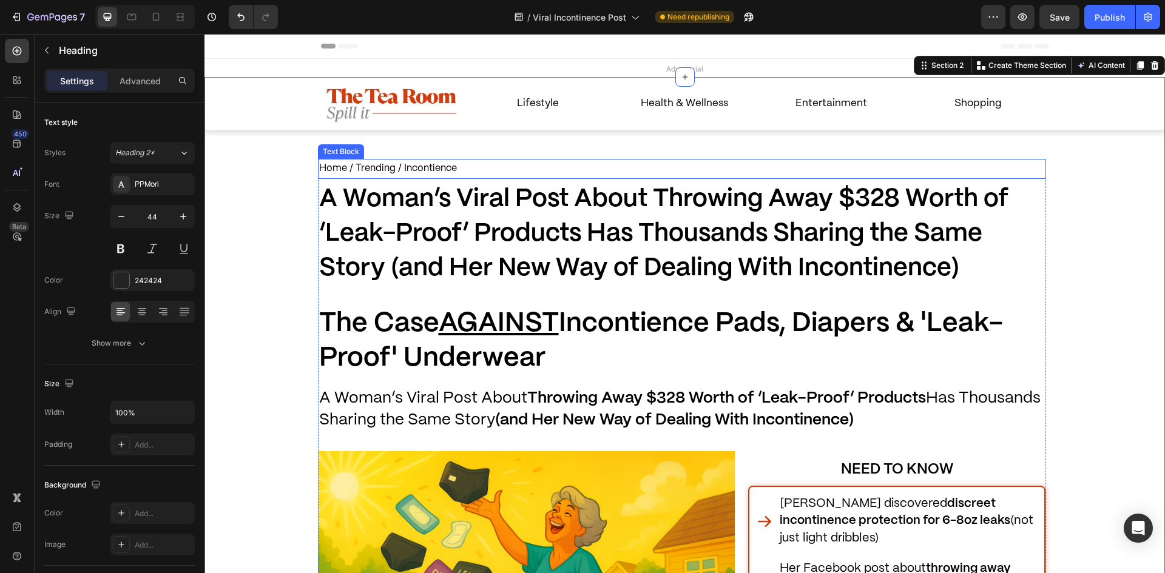
click at [553, 195] on span "A Woman’s Viral Post About Throwing Away $328 Worth of ‘Leak-Proof’ Products Ha…" at bounding box center [663, 234] width 689 height 93
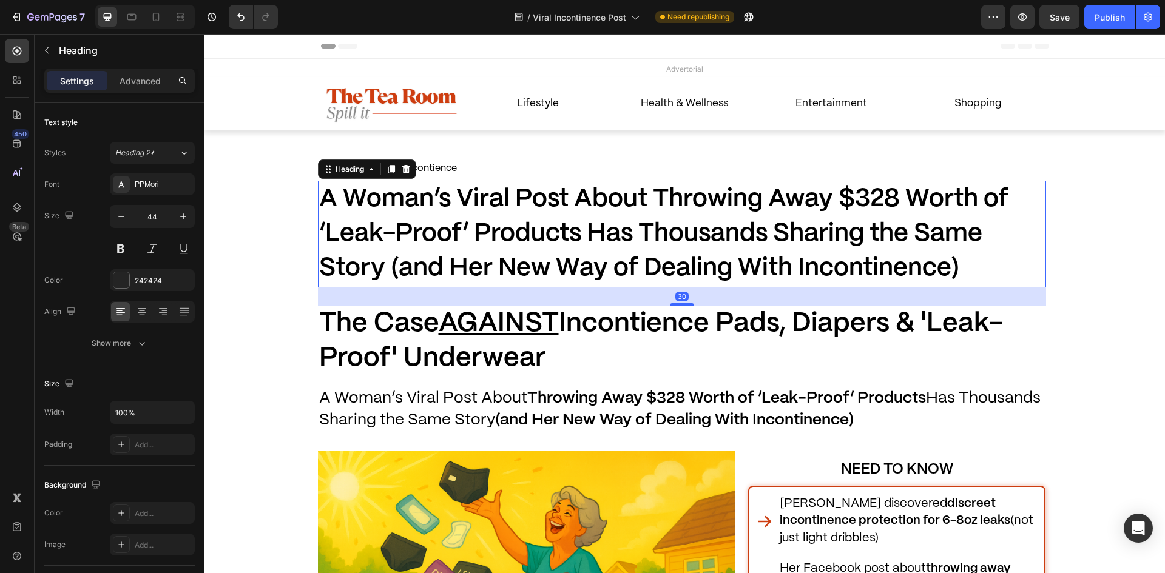
click at [402, 177] on div "Heading" at bounding box center [367, 169] width 98 height 19
click at [393, 171] on div at bounding box center [391, 169] width 15 height 15
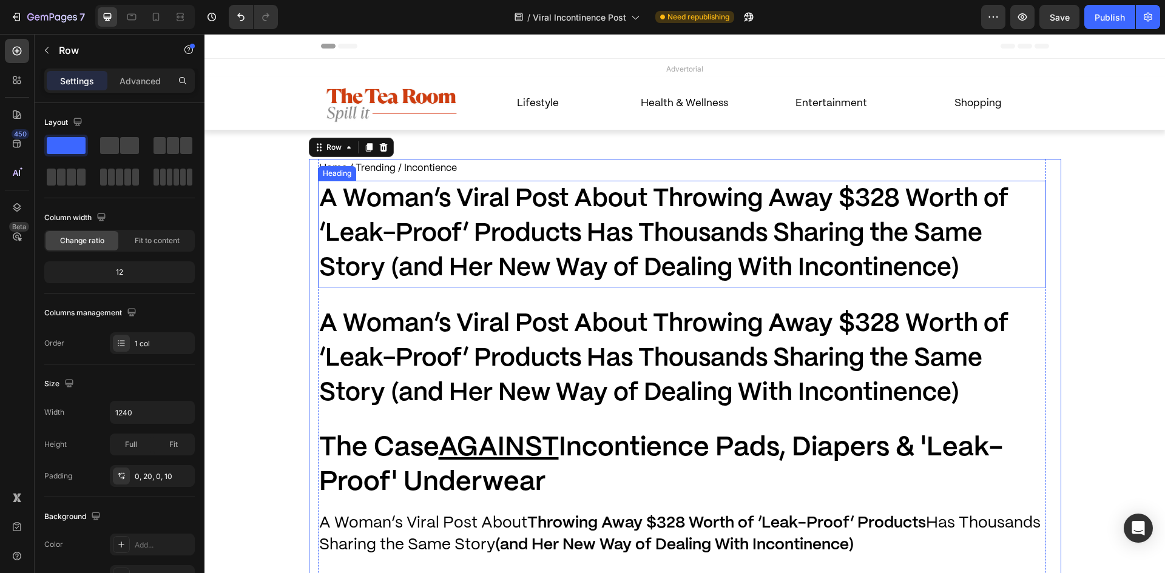
click at [398, 248] on h1 "A Woman’s Viral Post About Throwing Away $328 Worth of ‘Leak-Proof’ Products Ha…" at bounding box center [682, 234] width 728 height 107
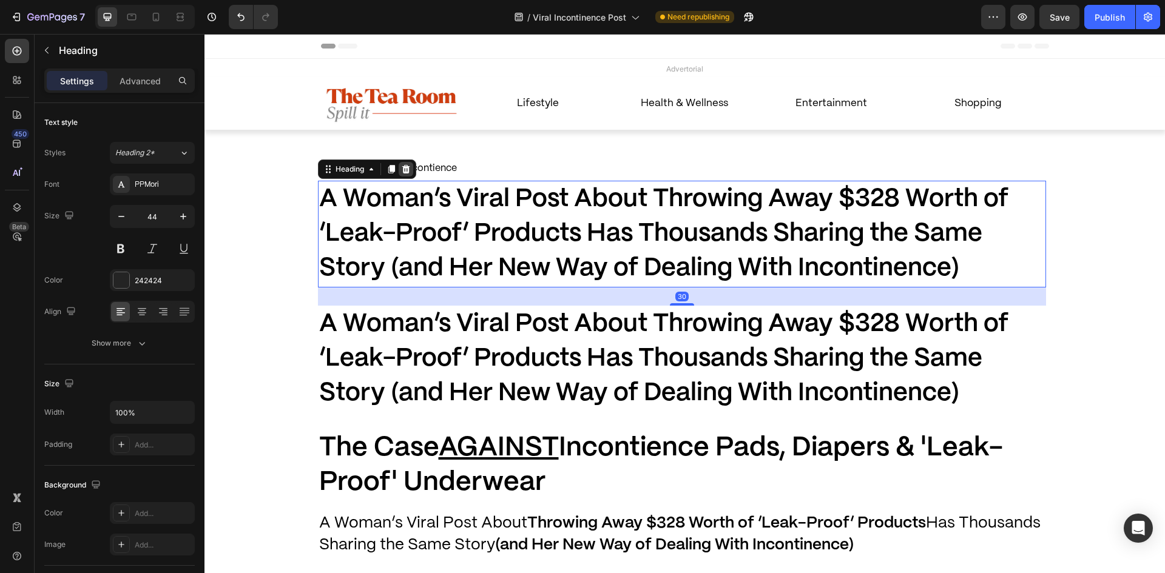
click at [402, 172] on icon at bounding box center [406, 169] width 8 height 8
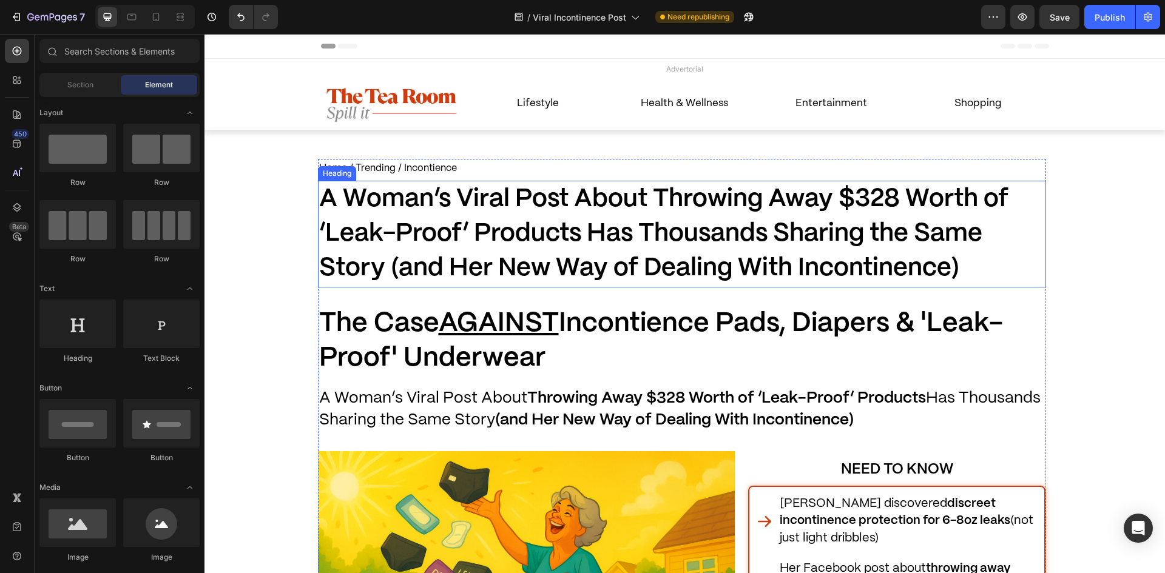
click at [424, 212] on h1 "A Woman’s Viral Post About Throwing Away $328 Worth of ‘Leak-Proof’ Products Ha…" at bounding box center [682, 234] width 728 height 107
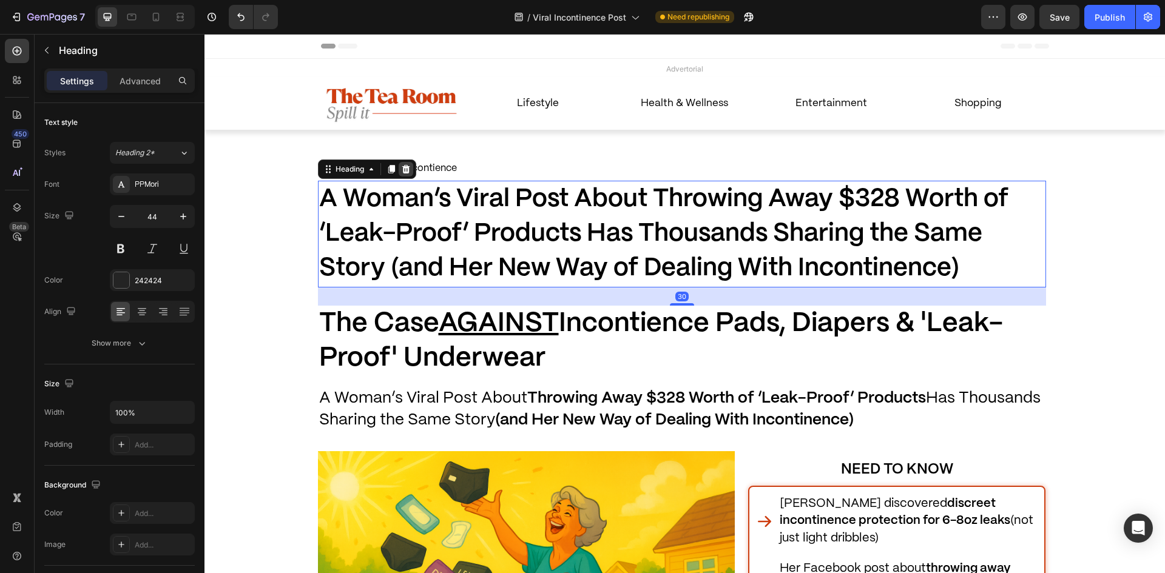
click at [406, 169] on icon at bounding box center [406, 169] width 10 height 10
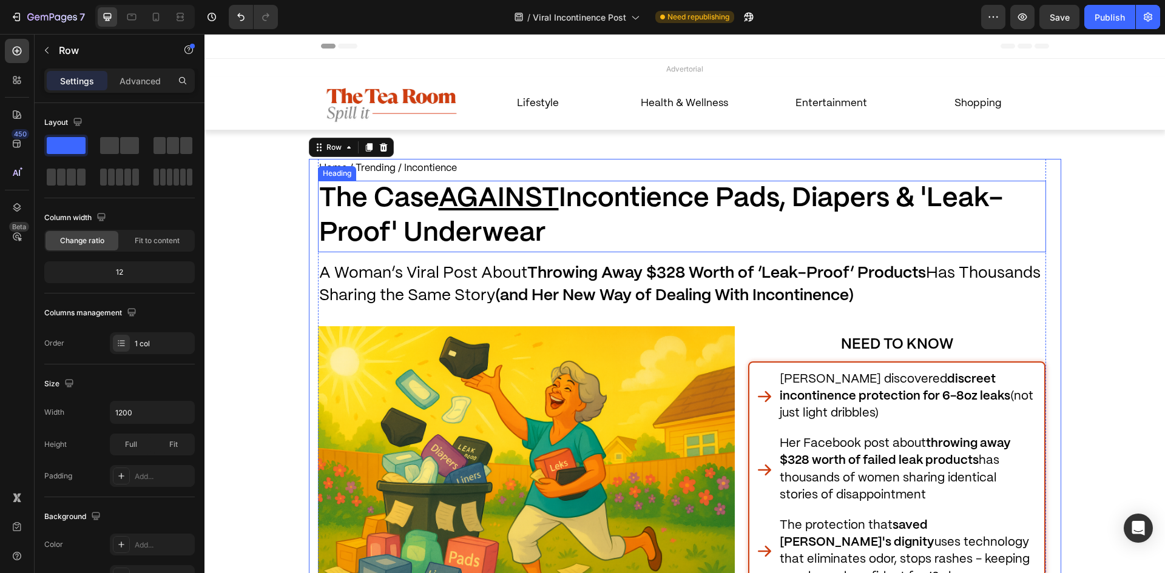
click at [552, 257] on div "Home / Trending / Incontience Text Block A Woman’s Viral Post About Throwing Aw…" at bounding box center [682, 441] width 728 height 565
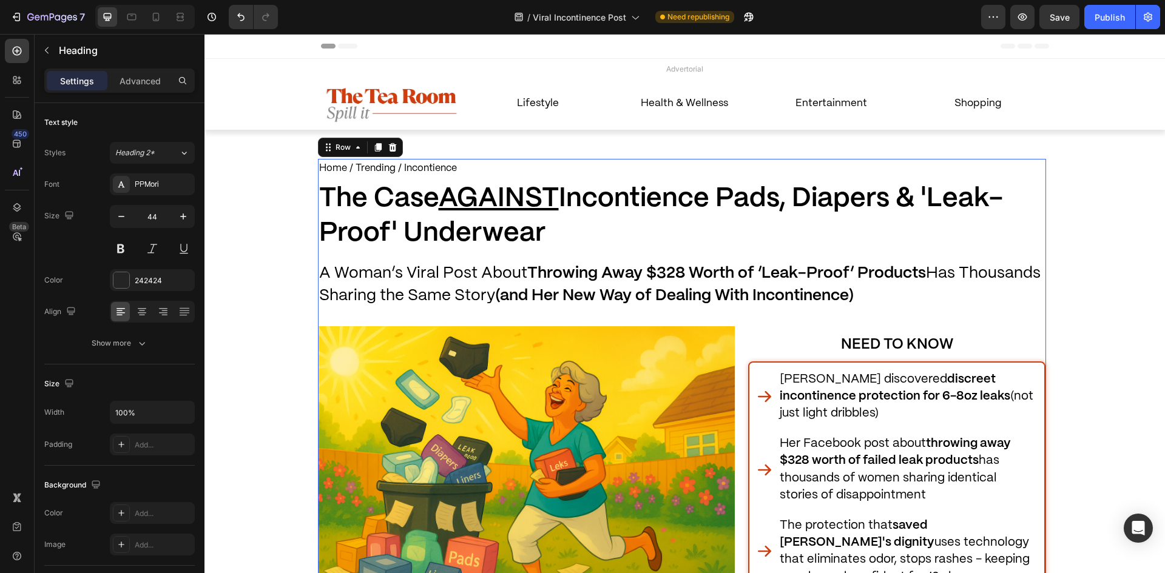
click at [570, 242] on p "⁠⁠⁠⁠⁠⁠⁠ The Case AGAINST Incontience Pads, Diapers & 'Leak-Proof' Underwear" at bounding box center [682, 216] width 726 height 69
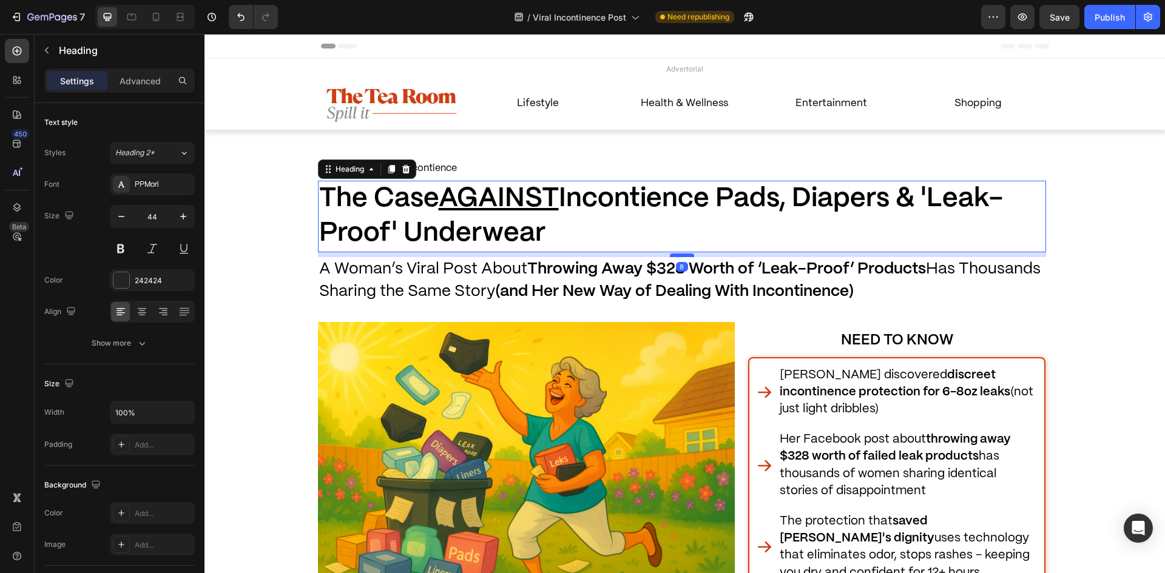
click at [672, 256] on div at bounding box center [682, 256] width 24 height 4
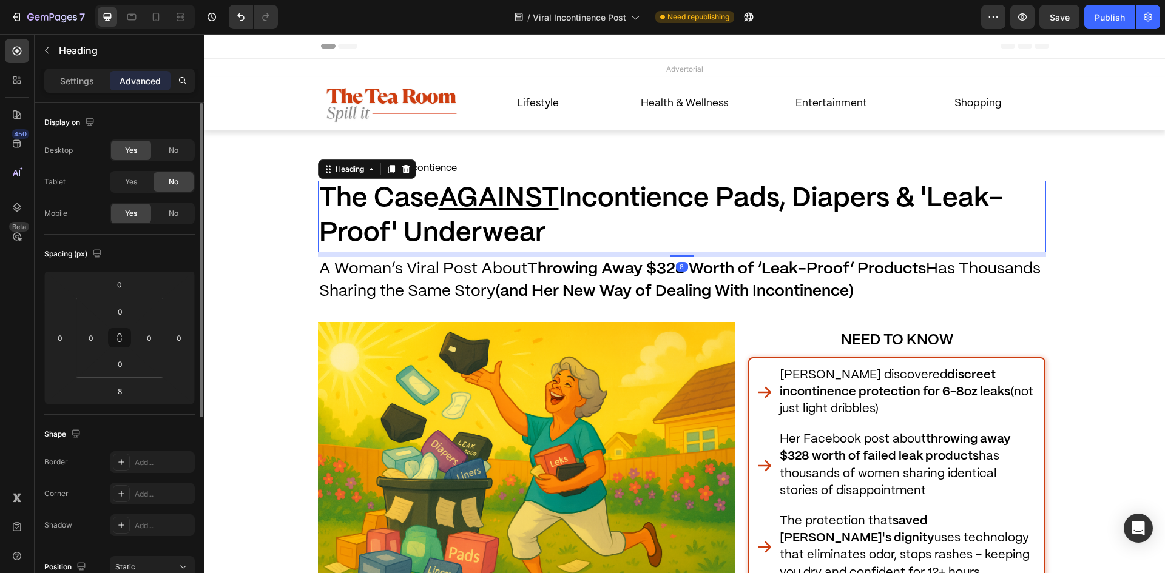
drag, startPoint x: 137, startPoint y: 242, endPoint x: 145, endPoint y: 242, distance: 8.5
click at [0, 0] on div "Spacing (px) 0 0 8 0 0 0 0 0" at bounding box center [0, 0] width 0 height 0
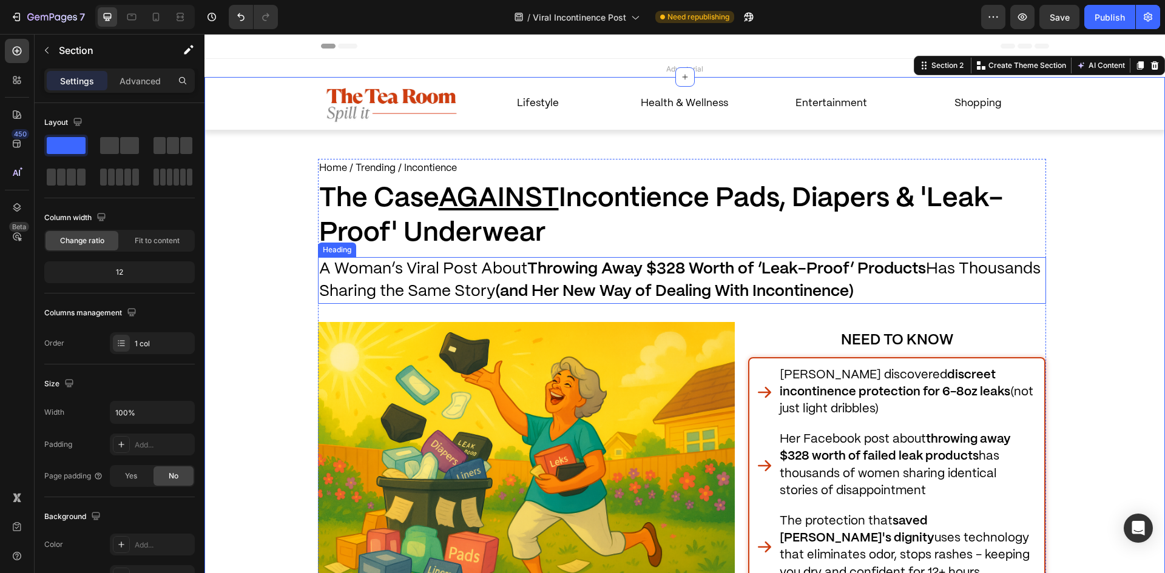
click at [420, 280] on p "⁠⁠⁠⁠⁠⁠⁠ A Woman’s Viral Post About Throwing Away $328 Worth of ‘Leak-Proof’ Pro…" at bounding box center [682, 281] width 726 height 44
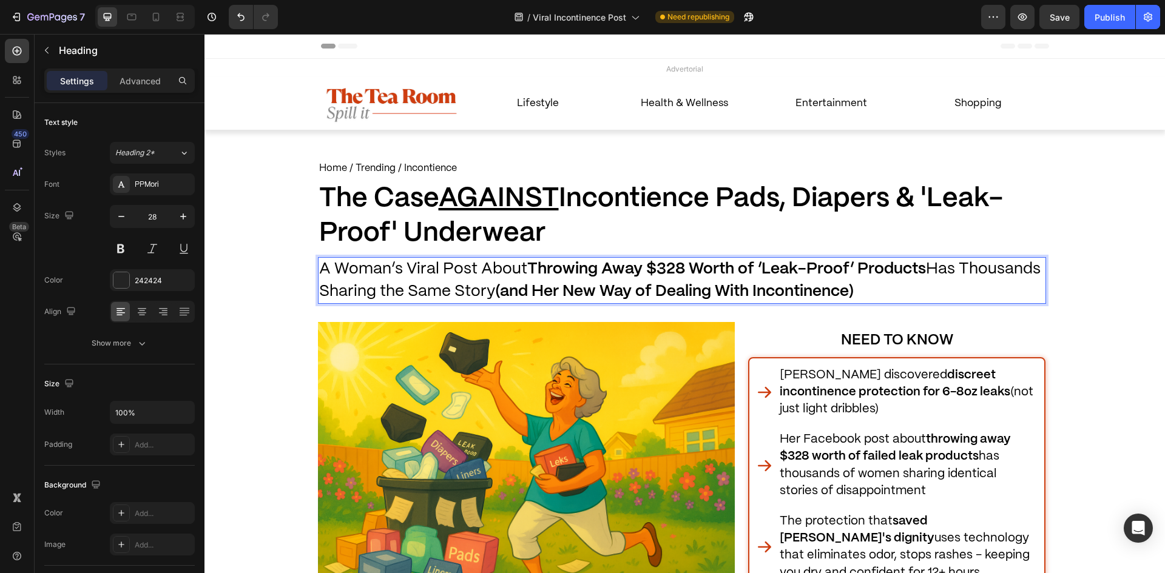
drag, startPoint x: 345, startPoint y: 302, endPoint x: 320, endPoint y: 313, distance: 27.7
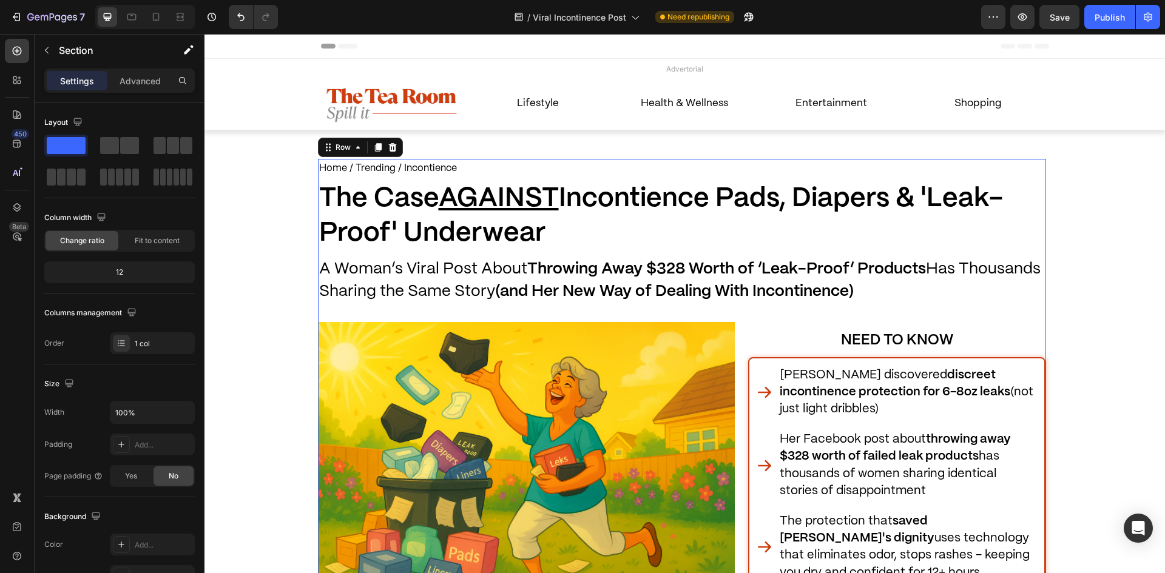
click at [412, 306] on div "Home / Trending / Incontience Text Block A Woman’s Viral Post About Throwing Aw…" at bounding box center [682, 439] width 728 height 561
click at [414, 289] on span "A Woman’s Viral Post About Throwing Away $328 Worth of ‘Leak-Proof’ Products Ha…" at bounding box center [680, 280] width 722 height 37
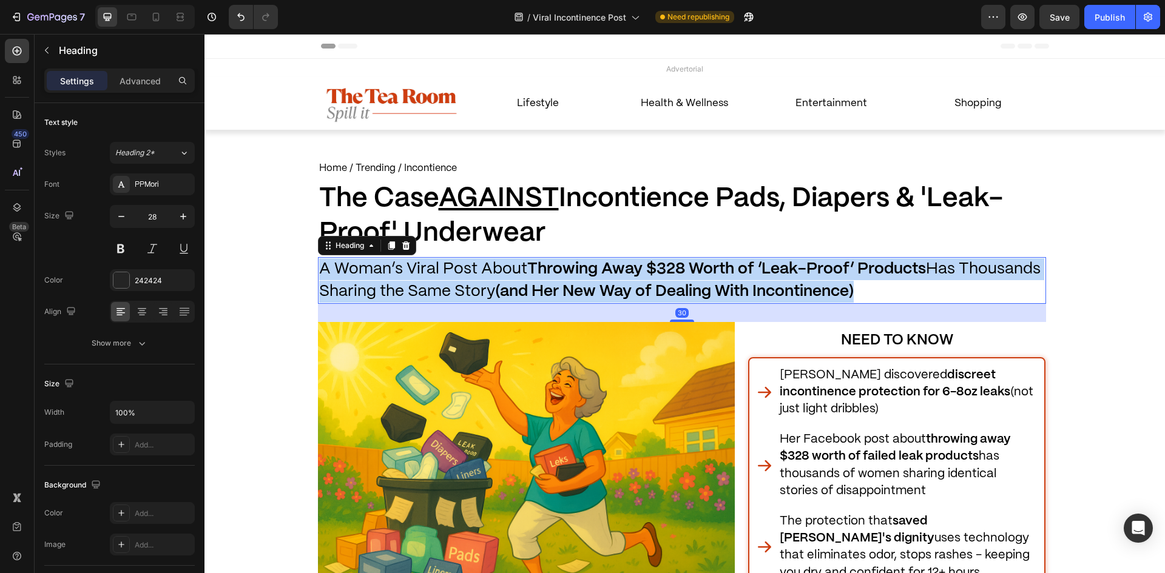
click at [414, 289] on span "A Woman’s Viral Post About Throwing Away $328 Worth of ‘Leak-Proof’ Products Ha…" at bounding box center [680, 280] width 722 height 37
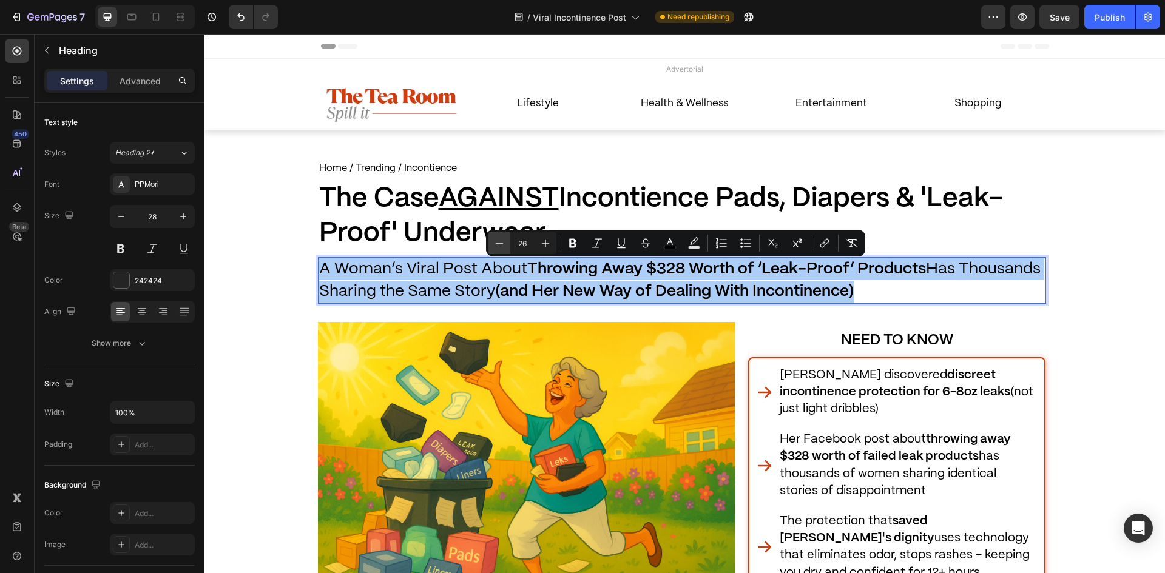
click at [490, 245] on button "Minus" at bounding box center [500, 243] width 22 height 22
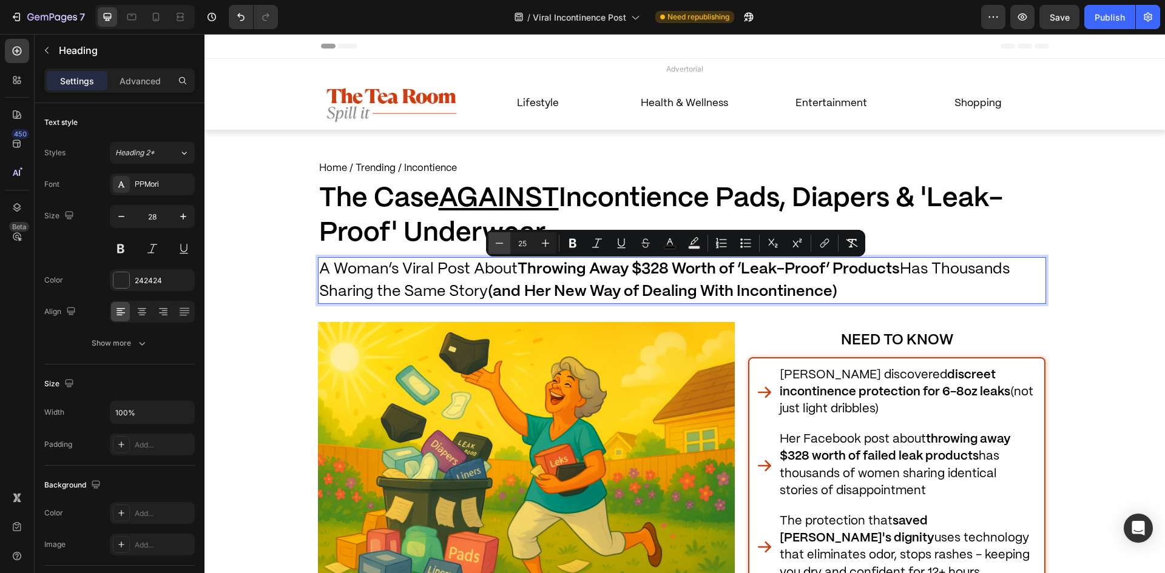
click at [490, 245] on button "Minus" at bounding box center [500, 243] width 22 height 22
type input "24"
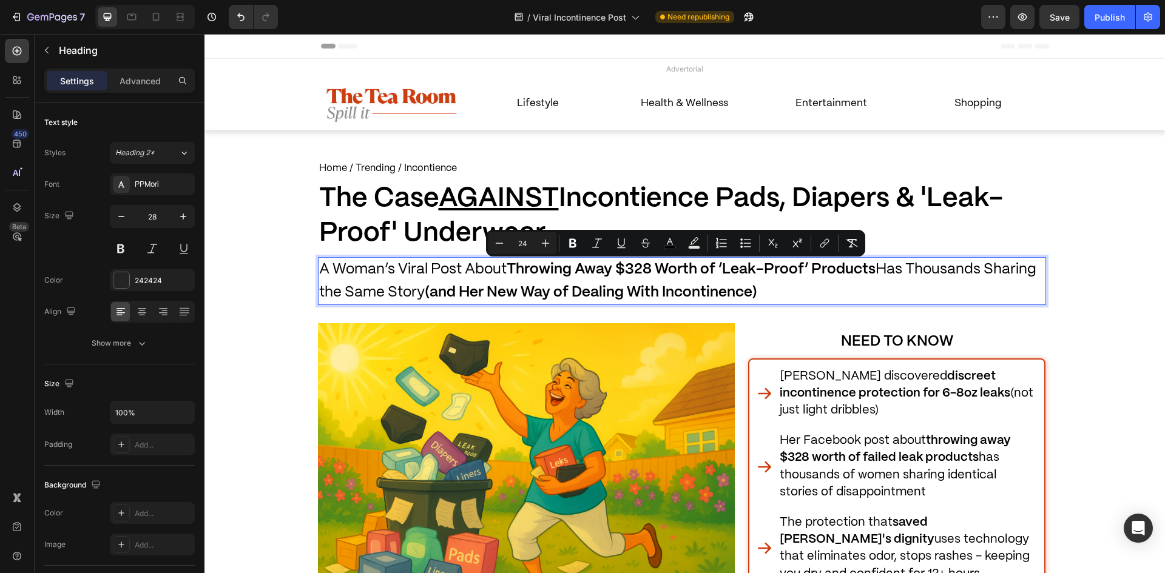
click at [329, 267] on span "A Woman’s Viral Post About Throwing Away $328 Worth of ‘Leak-Proof’ Products Ha…" at bounding box center [677, 281] width 717 height 36
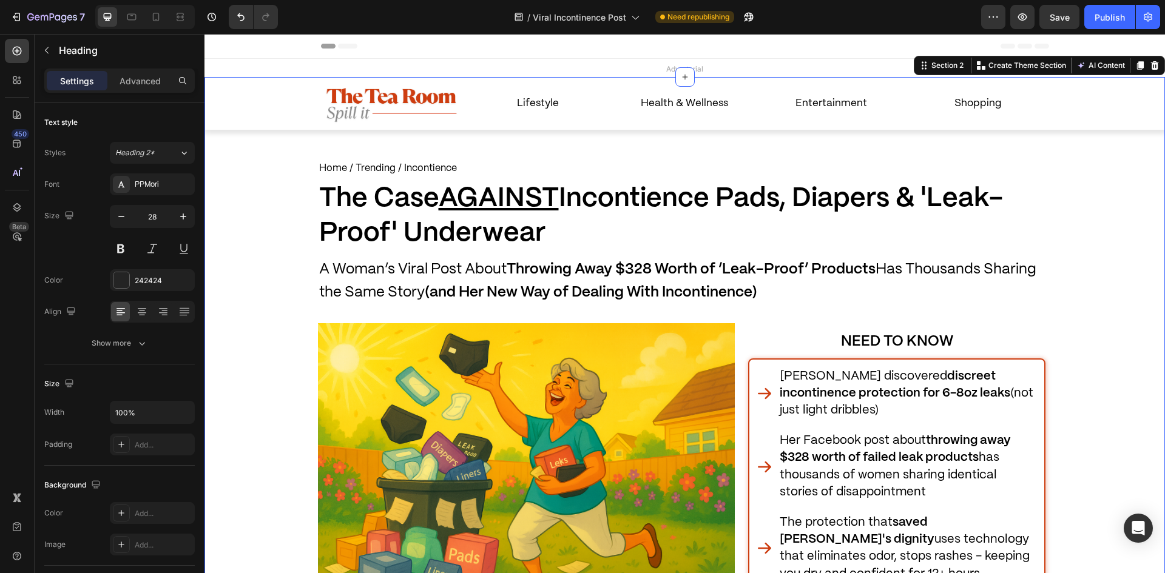
click at [354, 278] on p "⁠⁠⁠⁠⁠⁠⁠ A Woman’s Viral Post About Throwing Away $328 Worth of ‘Leak-Proof’ Pro…" at bounding box center [682, 282] width 726 height 46
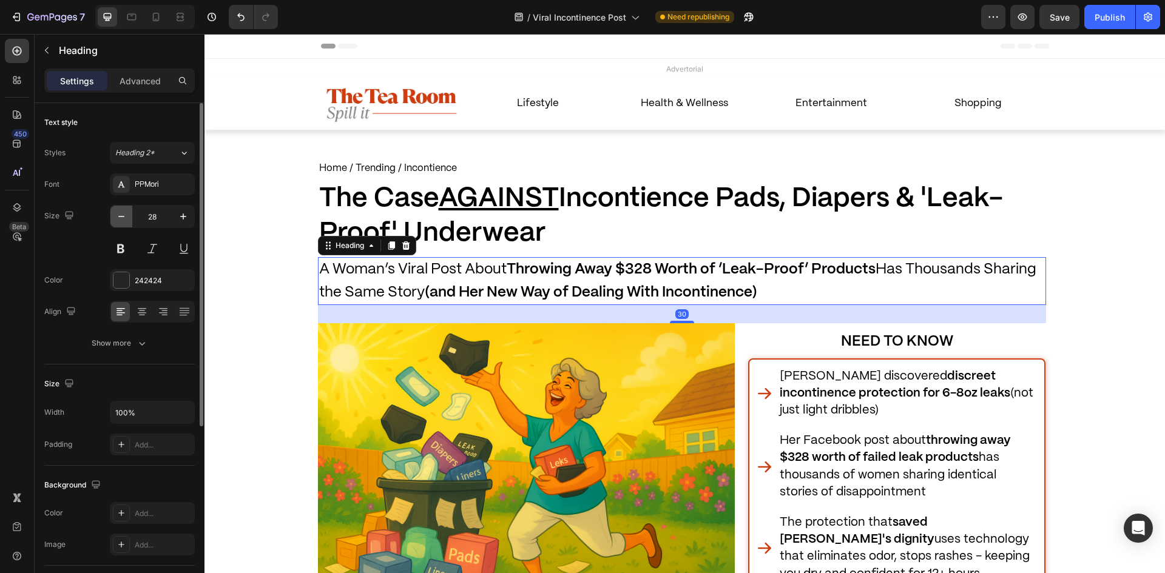
click at [127, 218] on button "button" at bounding box center [121, 217] width 22 height 22
click at [127, 217] on icon "button" at bounding box center [121, 217] width 12 height 12
type input "26"
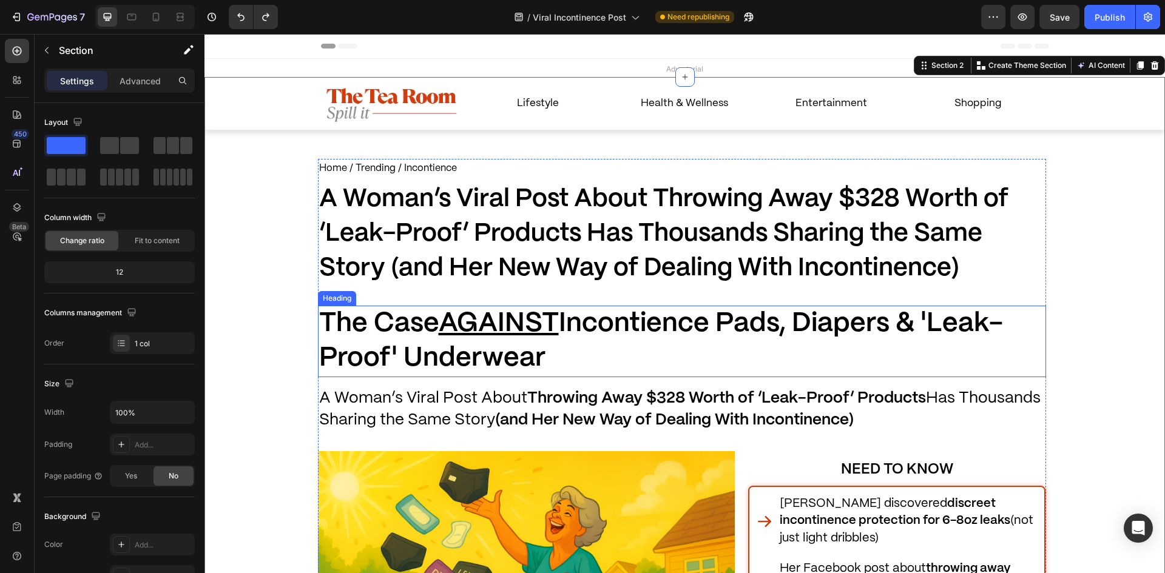
click at [455, 316] on u "AGAINST" at bounding box center [499, 323] width 120 height 25
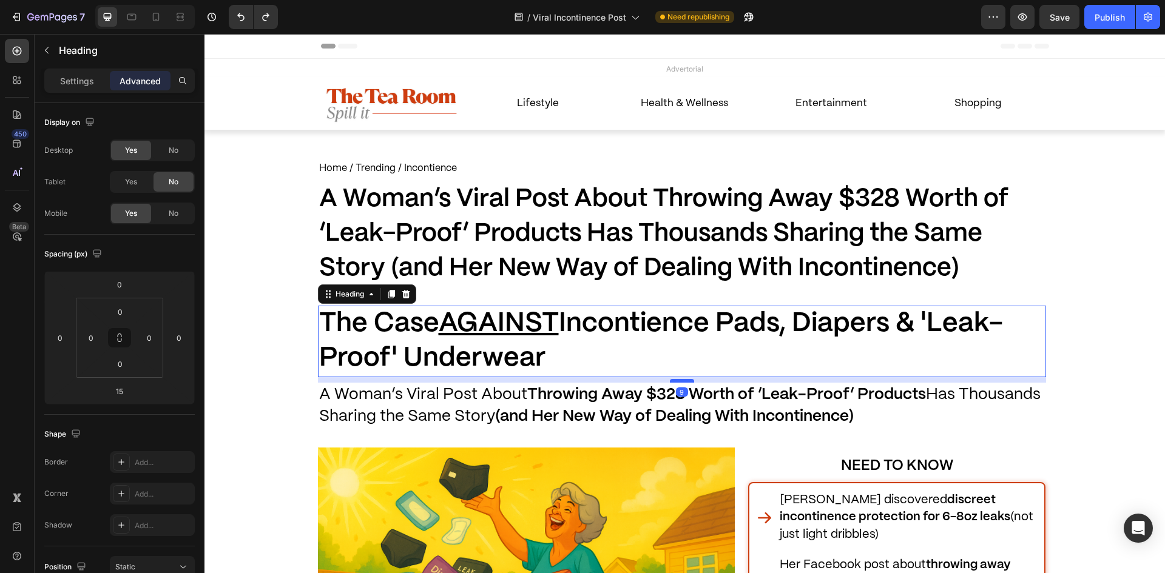
drag, startPoint x: 672, startPoint y: 384, endPoint x: 678, endPoint y: 380, distance: 6.6
click at [678, 380] on div at bounding box center [682, 381] width 24 height 4
type input "9"
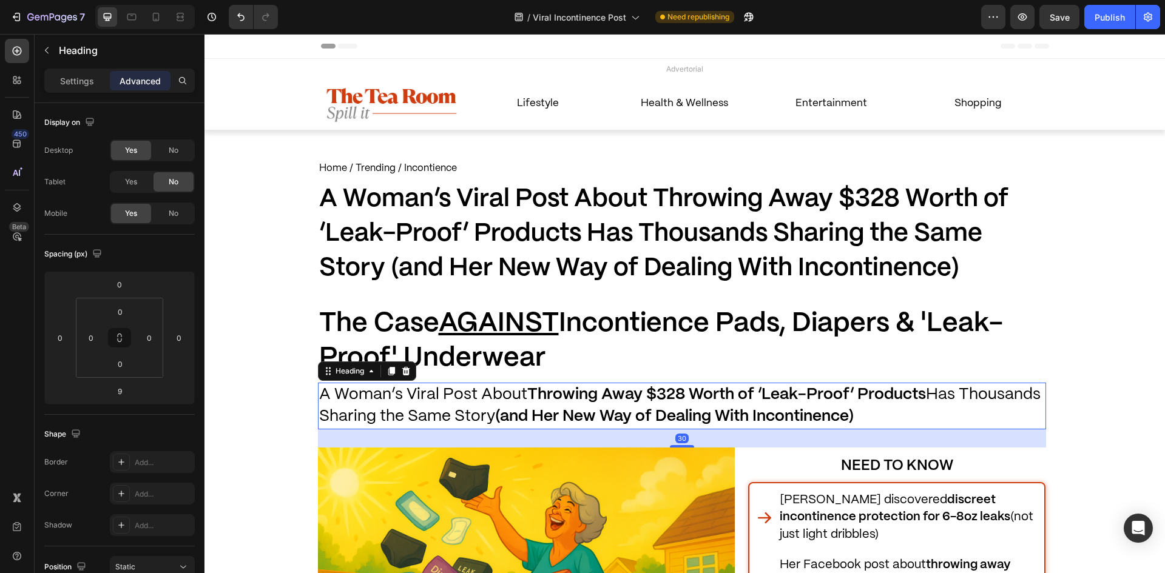
click at [640, 401] on strong "Throwing Away $328 Worth of ‘Leak-Proof’ Products" at bounding box center [726, 394] width 399 height 15
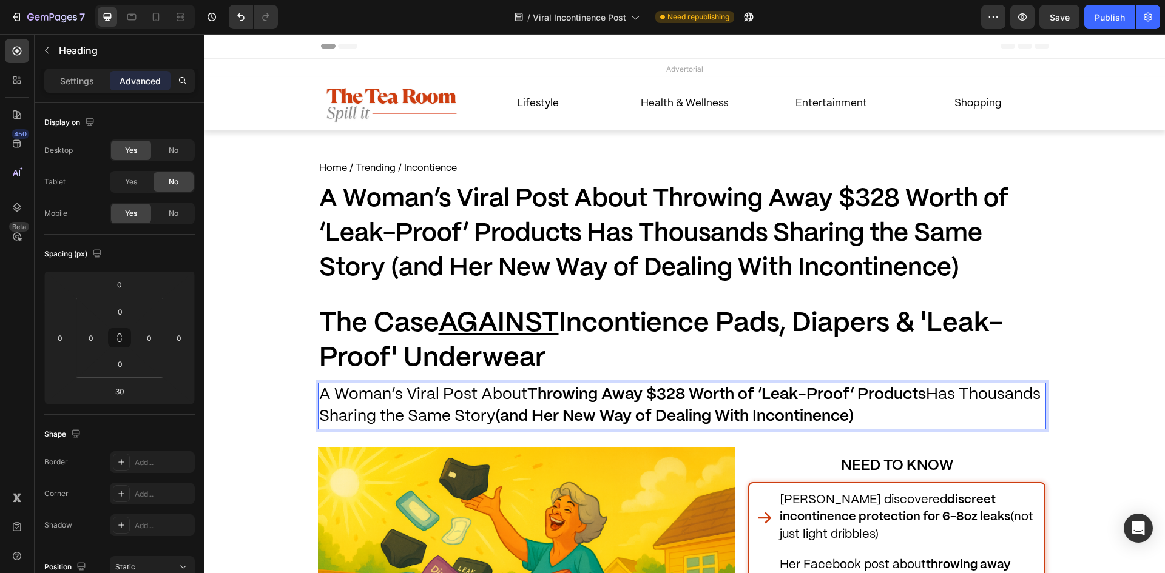
click at [419, 387] on span "A Woman’s Viral Post About Throwing Away $328 Worth of ‘Leak-Proof’ Products Ha…" at bounding box center [680, 405] width 722 height 37
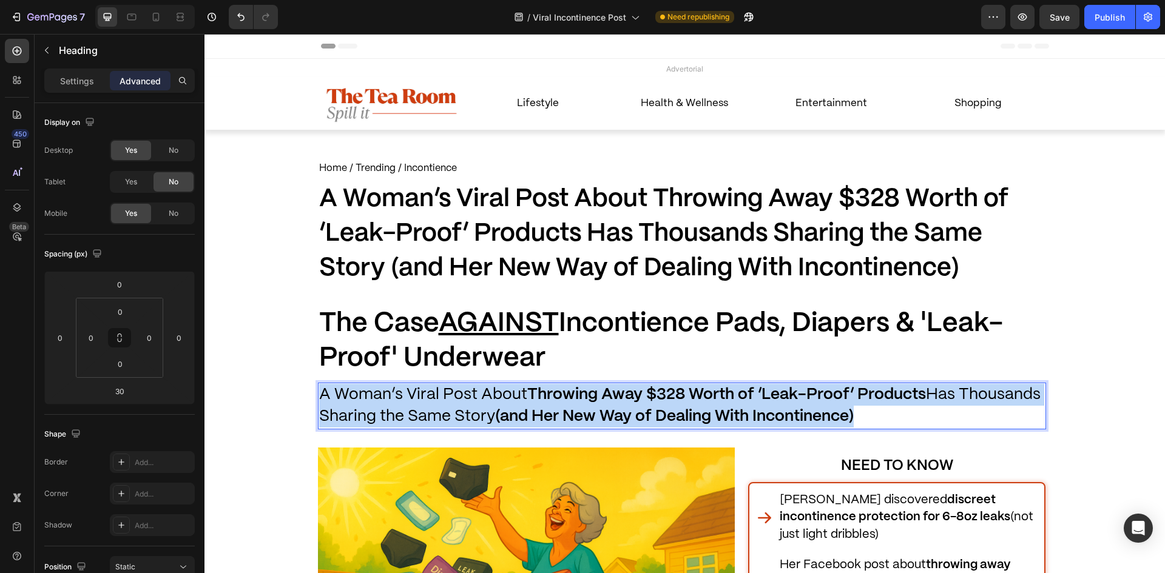
click at [419, 387] on span "A Woman’s Viral Post About Throwing Away $328 Worth of ‘Leak-Proof’ Products Ha…" at bounding box center [680, 405] width 722 height 37
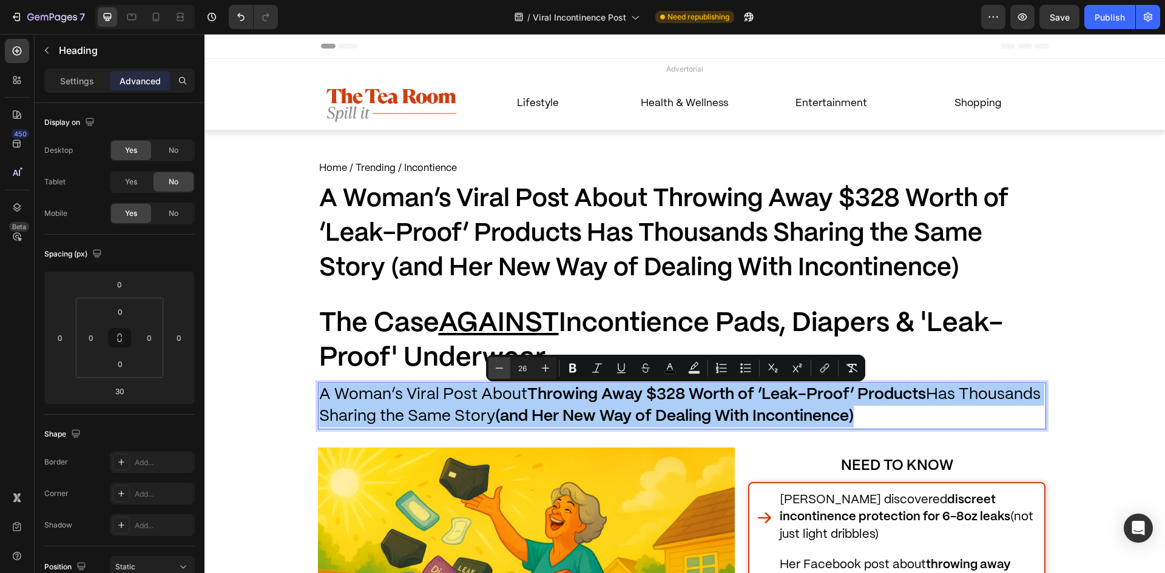
click at [490, 373] on button "Minus" at bounding box center [500, 368] width 22 height 22
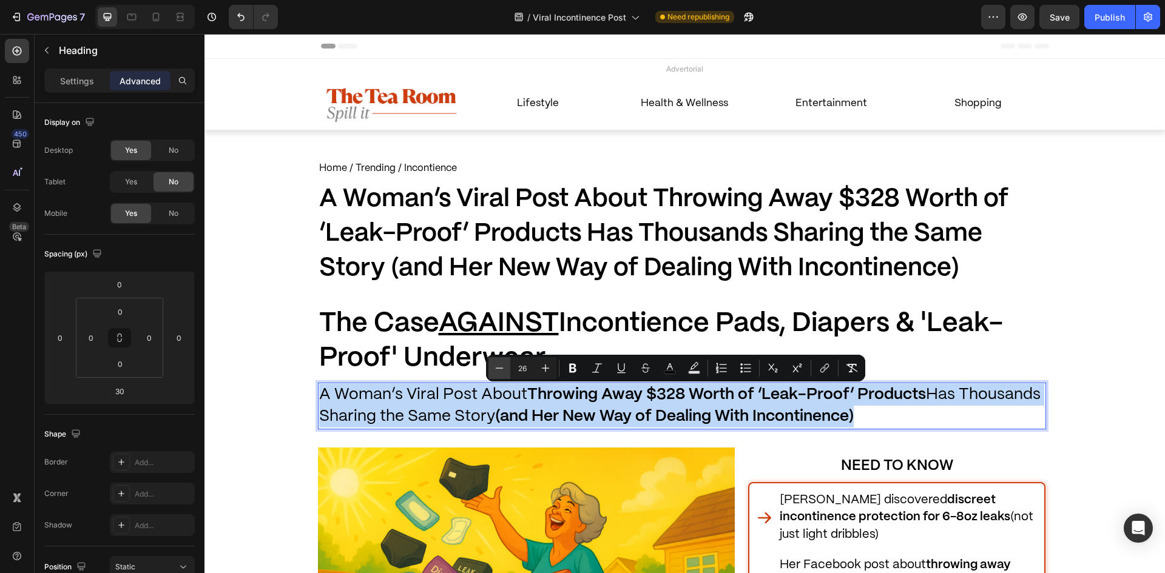
type input "25"
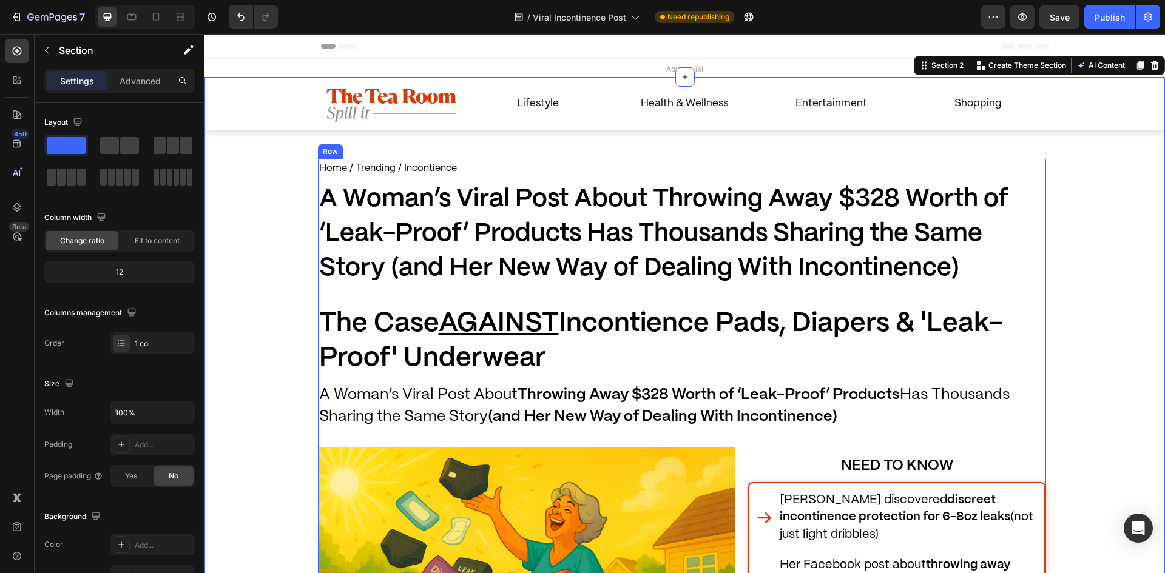
click at [400, 403] on p "⁠⁠⁠⁠⁠⁠⁠ A Woman’s Viral Post About Throwing Away $328 Worth of ‘Leak-Proof’ Pro…" at bounding box center [682, 406] width 726 height 44
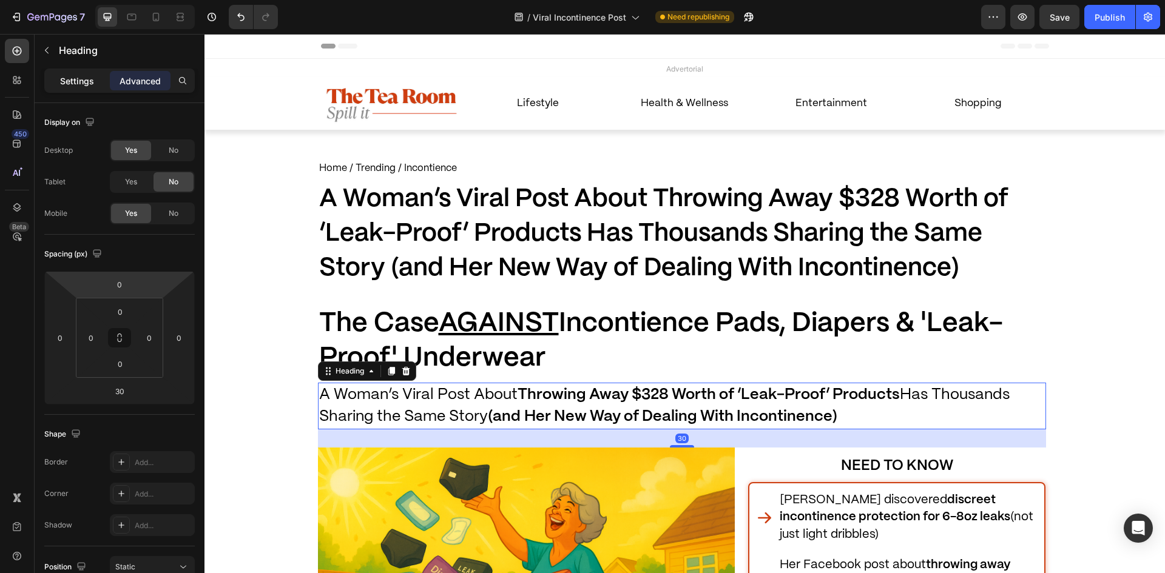
click at [89, 86] on p "Settings" at bounding box center [77, 81] width 34 height 13
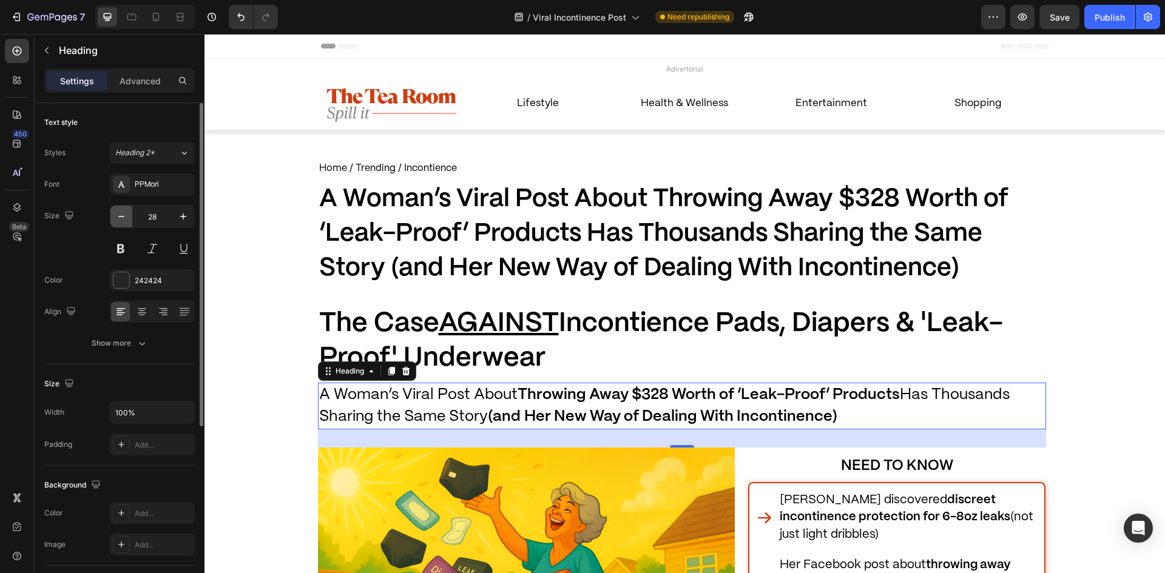
click at [127, 217] on button "button" at bounding box center [121, 217] width 22 height 22
type input "27"
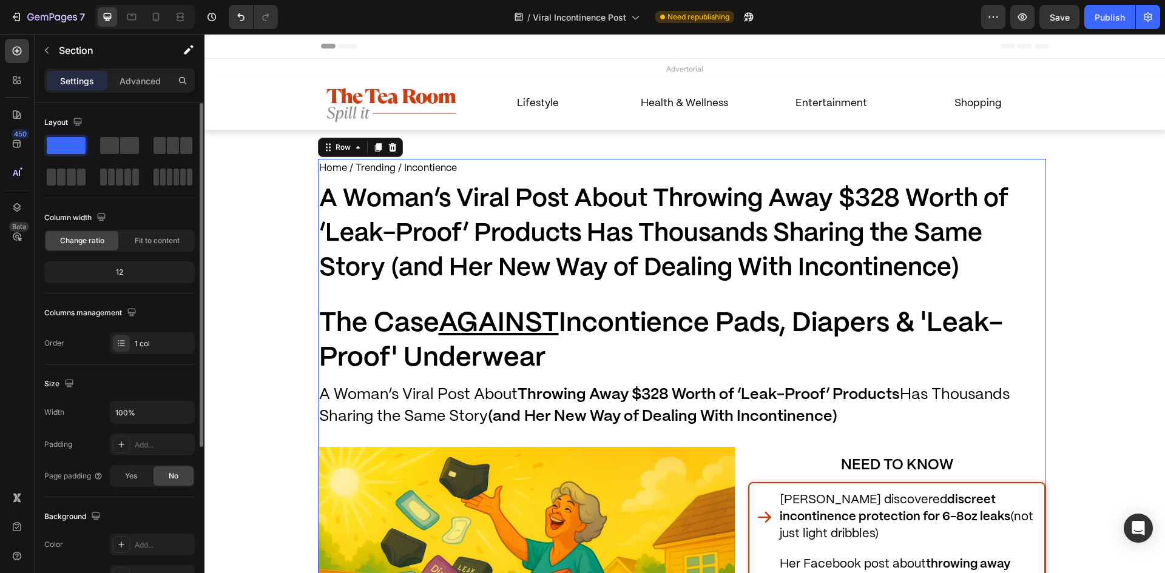
click at [583, 381] on div "Home / Trending / Incontience Text Block A Woman’s Viral Post About Throwing Aw…" at bounding box center [682, 502] width 728 height 686
click at [582, 361] on p "⁠⁠⁠⁠⁠⁠⁠ The Case AGAINST Incontience Pads, Diapers & 'Leak-Proof' Underwear" at bounding box center [682, 341] width 726 height 69
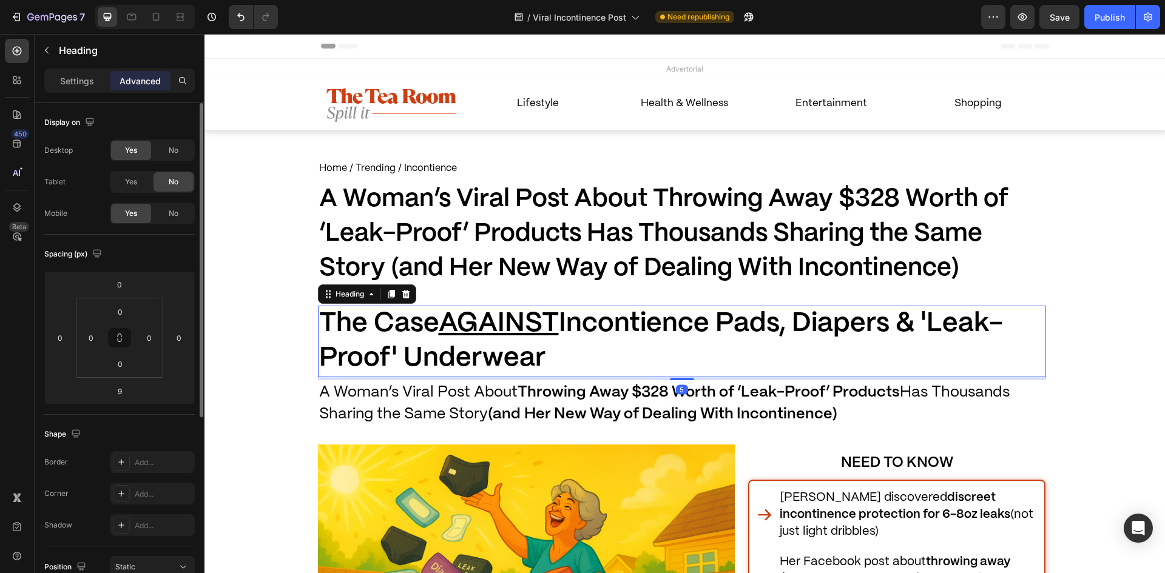
drag, startPoint x: 677, startPoint y: 382, endPoint x: 672, endPoint y: 308, distance: 73.6
click at [682, 379] on div at bounding box center [682, 379] width 24 height 2
type input "5"
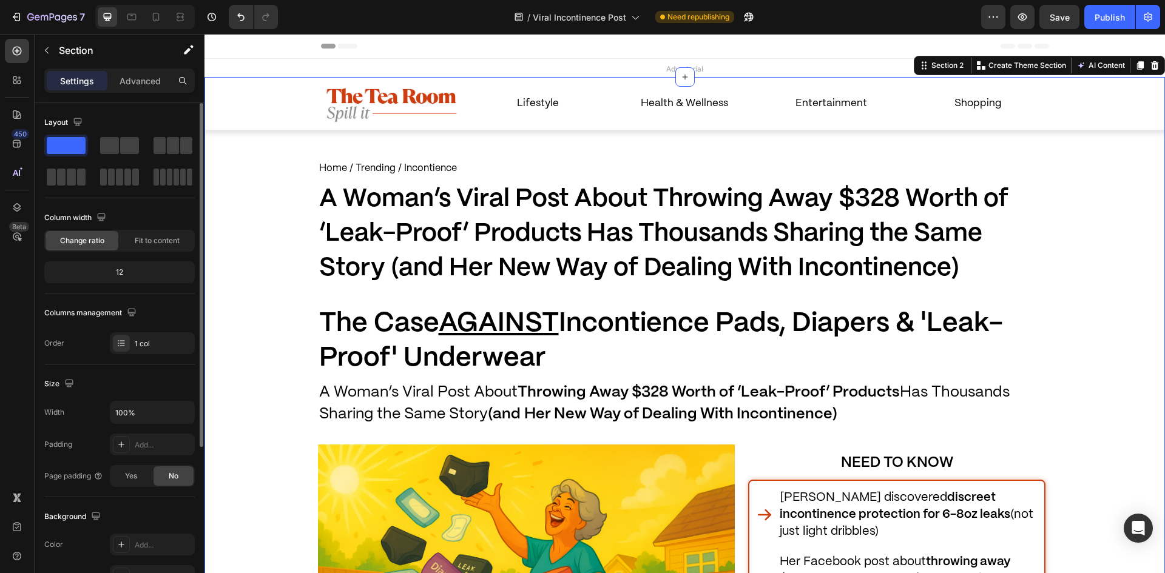
click at [10, 21] on icon "button" at bounding box center [16, 17] width 12 height 12
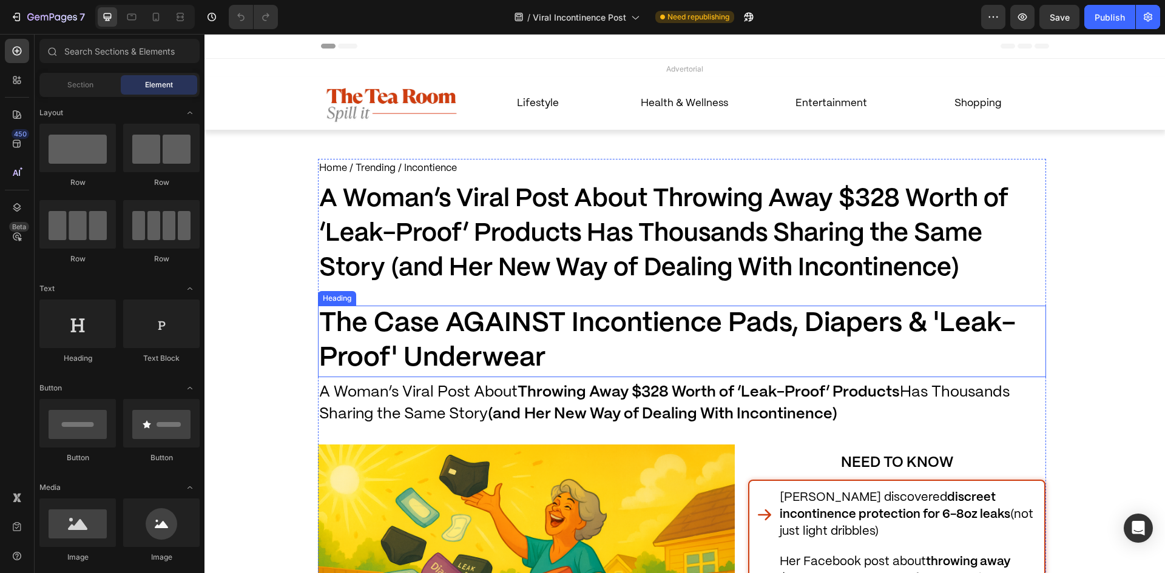
click at [472, 238] on span "A Woman’s Viral Post About Throwing Away $328 Worth of ‘Leak-Proof’ Products Ha…" at bounding box center [663, 234] width 689 height 93
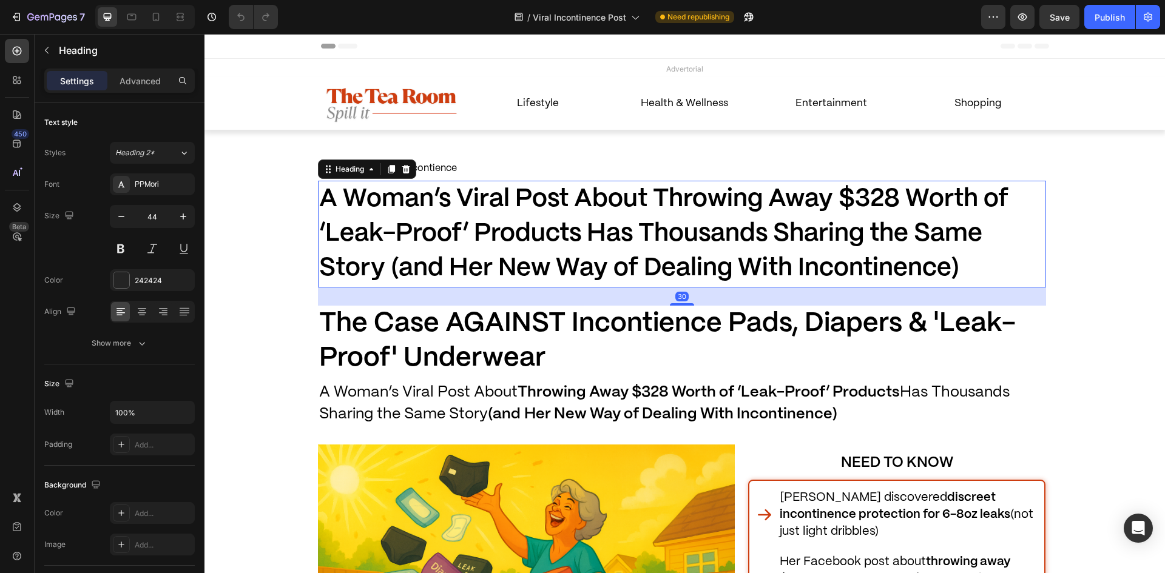
click at [403, 172] on icon at bounding box center [406, 169] width 8 height 8
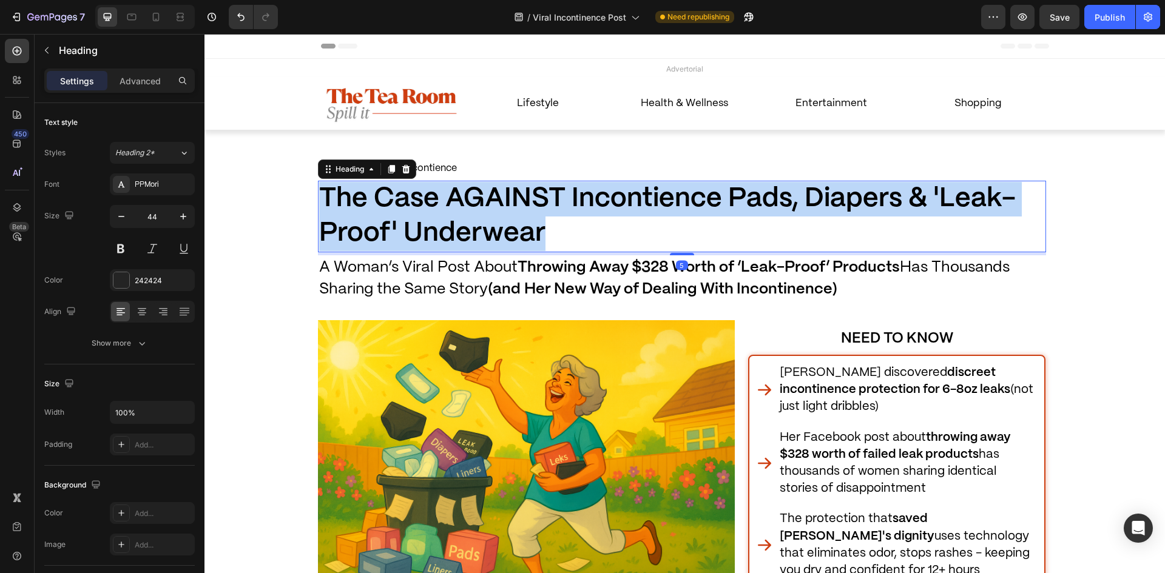
click at [428, 221] on span "The Case AGAINST Incontience Pads, Diapers & 'Leak-Proof' Underwear" at bounding box center [667, 216] width 697 height 60
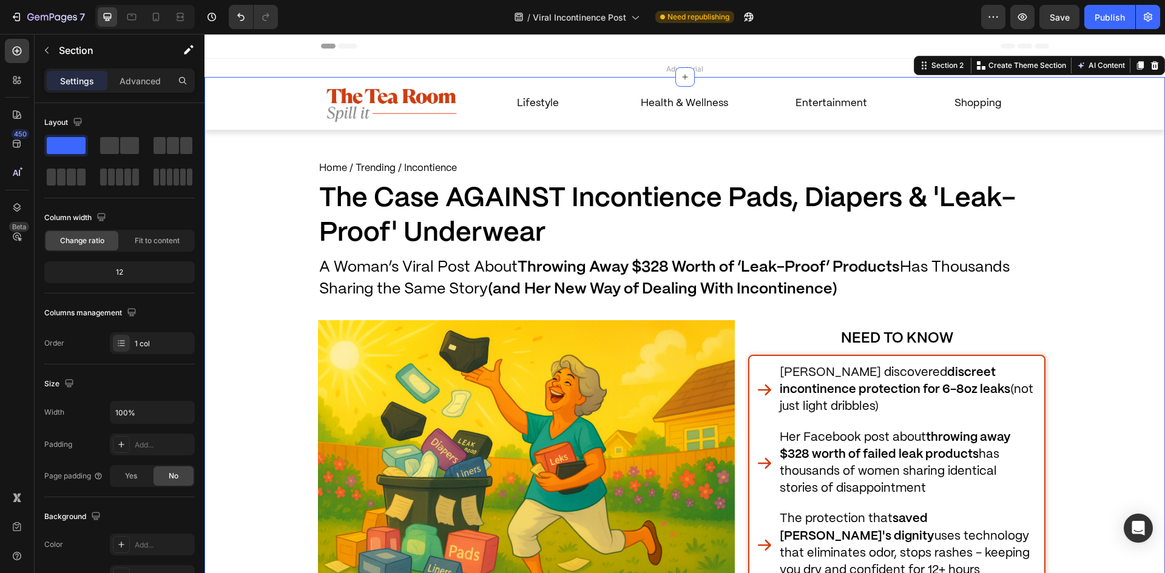
click at [402, 268] on span "A Woman’s Viral Post About Throwing Away $328 Worth of ‘Leak-Proof’ Products Ha…" at bounding box center [664, 278] width 691 height 36
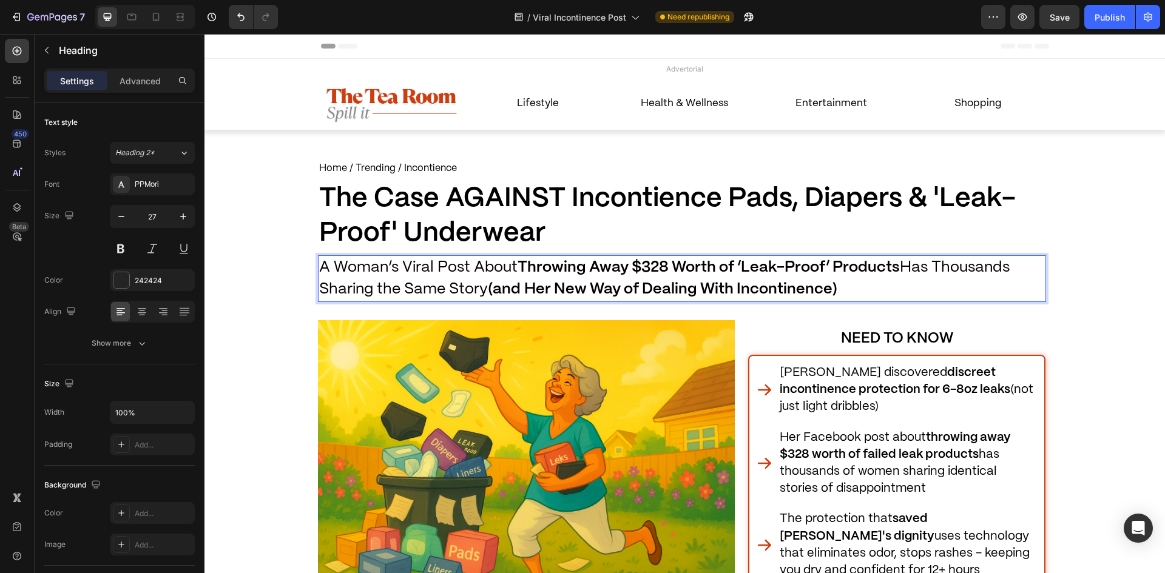
click at [436, 270] on span "A Woman’s Viral Post About Throwing Away $328 Worth of ‘Leak-Proof’ Products Ha…" at bounding box center [664, 278] width 691 height 36
drag, startPoint x: 402, startPoint y: 263, endPoint x: 665, endPoint y: 268, distance: 262.8
click at [665, 268] on span "A Woman’s Viral Post About Throwing Away $328 Worth of ‘Leak-Proof’ Products Ha…" at bounding box center [664, 278] width 691 height 36
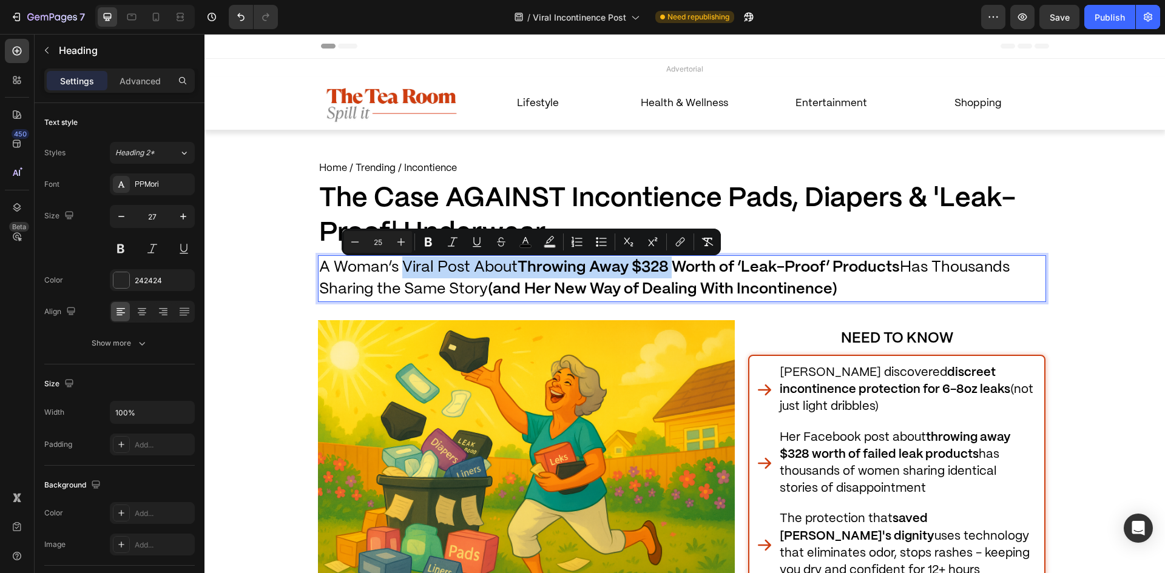
click at [665, 268] on strong "Throwing Away $328 Worth of ‘Leak-Proof’ Products" at bounding box center [709, 267] width 382 height 15
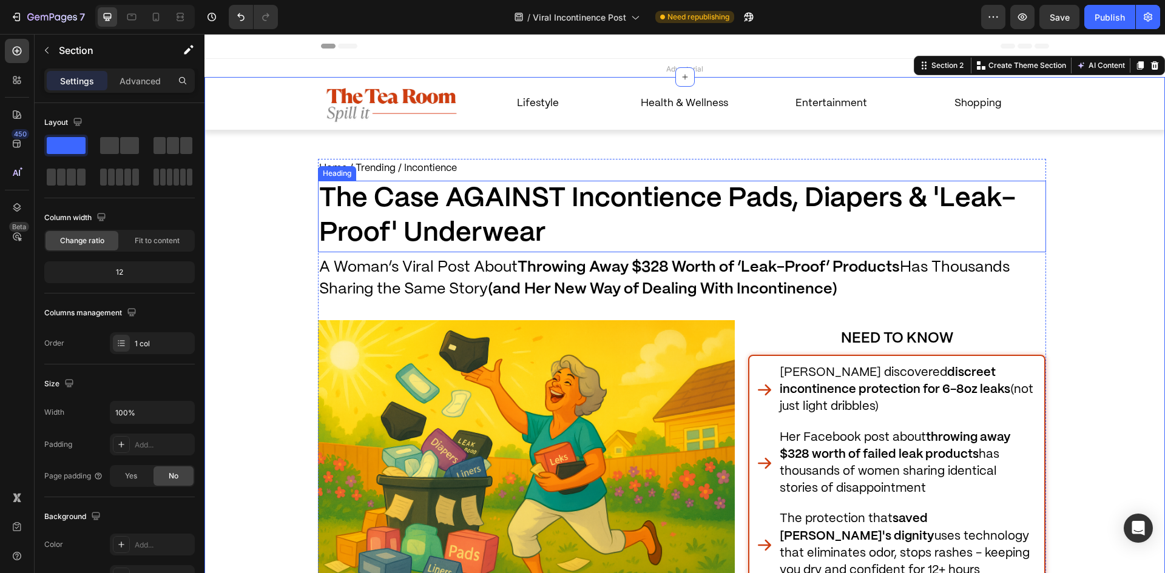
click at [397, 208] on span "The Case AGAINST Incontience Pads, Diapers & 'Leak-Proof' Underwear" at bounding box center [667, 216] width 697 height 60
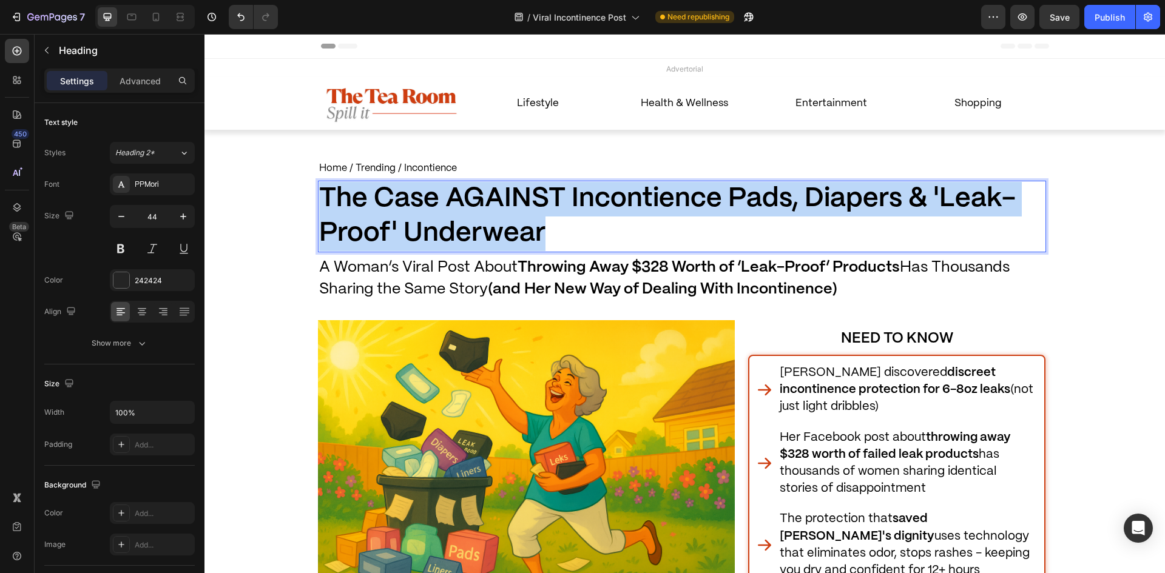
click at [397, 208] on span "The Case AGAINST Incontience Pads, Diapers & 'Leak-Proof' Underwear" at bounding box center [667, 216] width 697 height 60
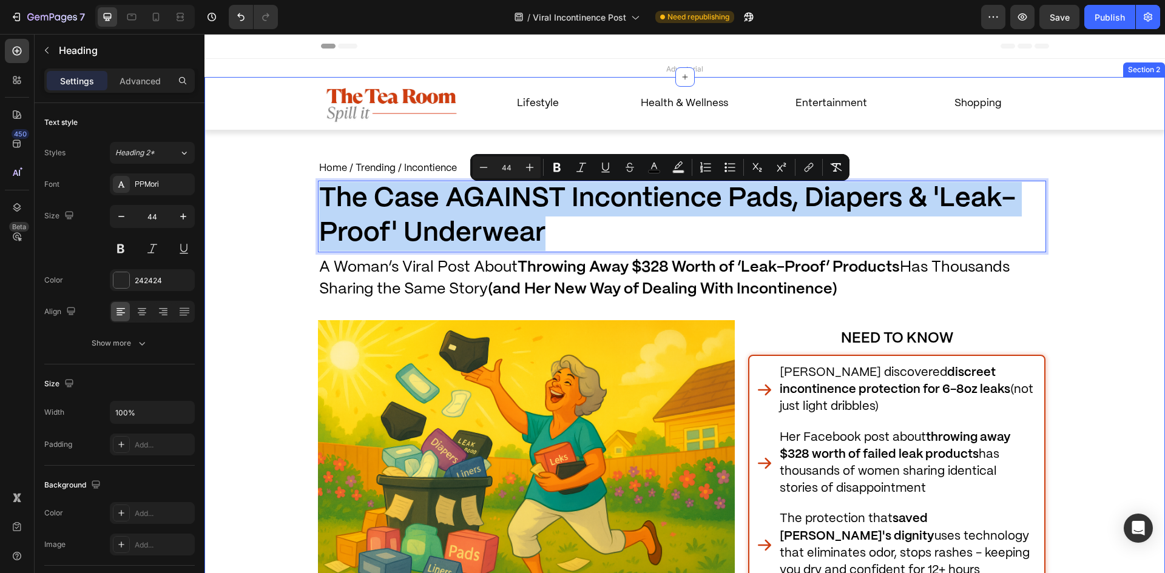
copy span "The Case AGAINST Incontience Pads, Diapers & 'Leak-Proof' Underwear"
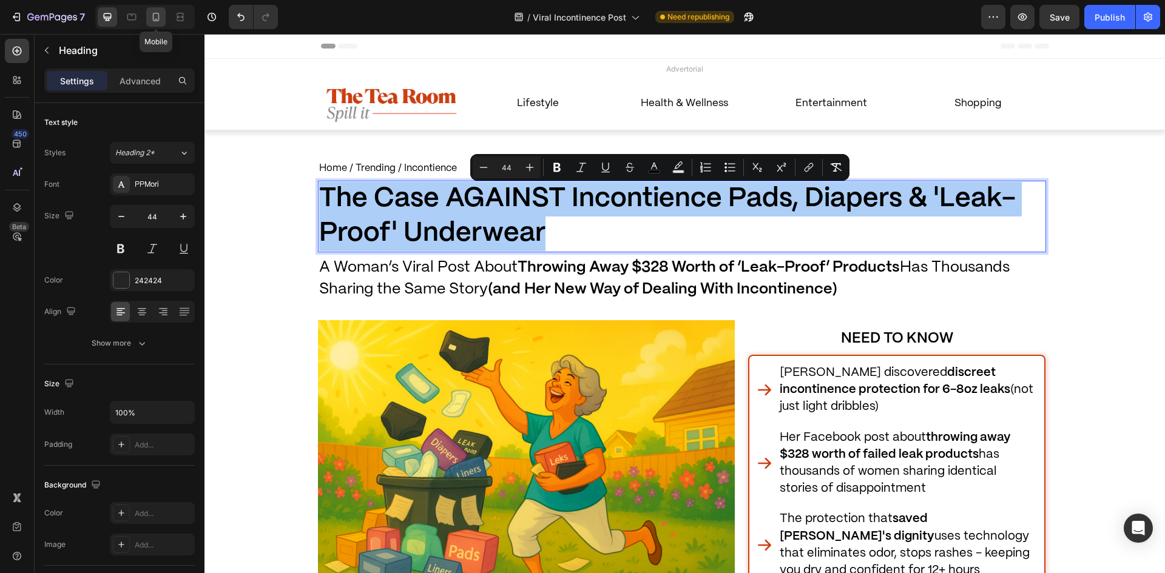
click at [153, 17] on icon at bounding box center [156, 17] width 7 height 8
type input "28"
type input "95%"
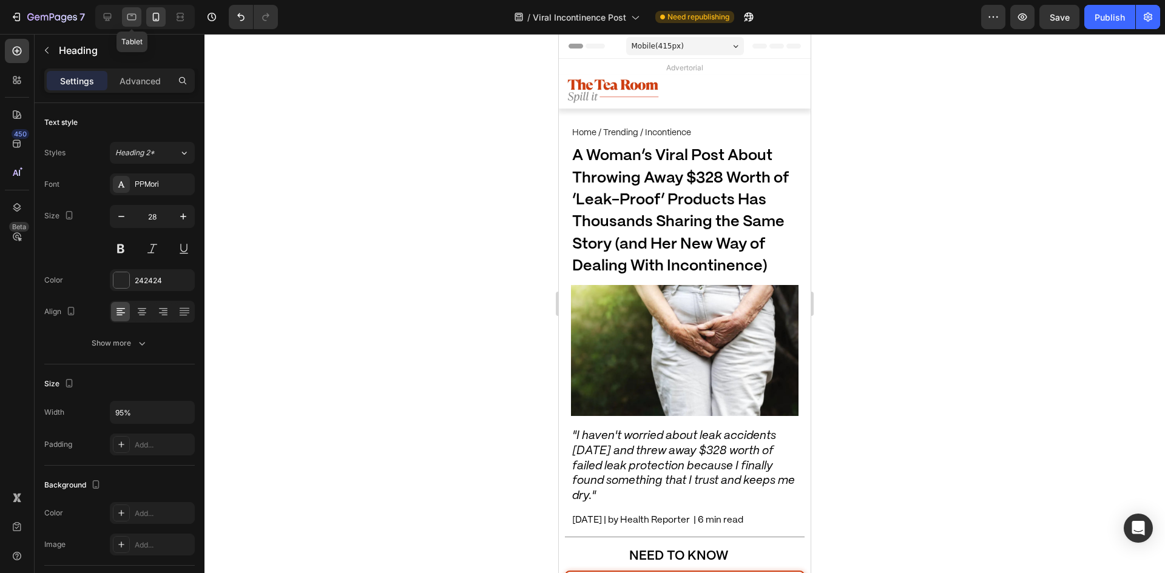
click at [132, 15] on icon at bounding box center [132, 17] width 12 height 12
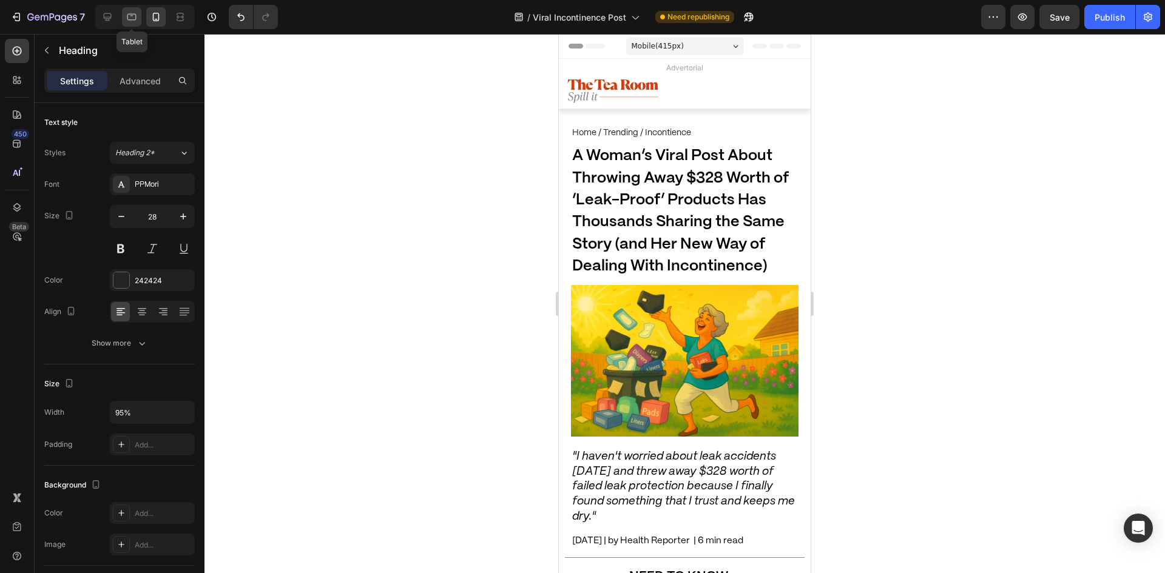
type input "33"
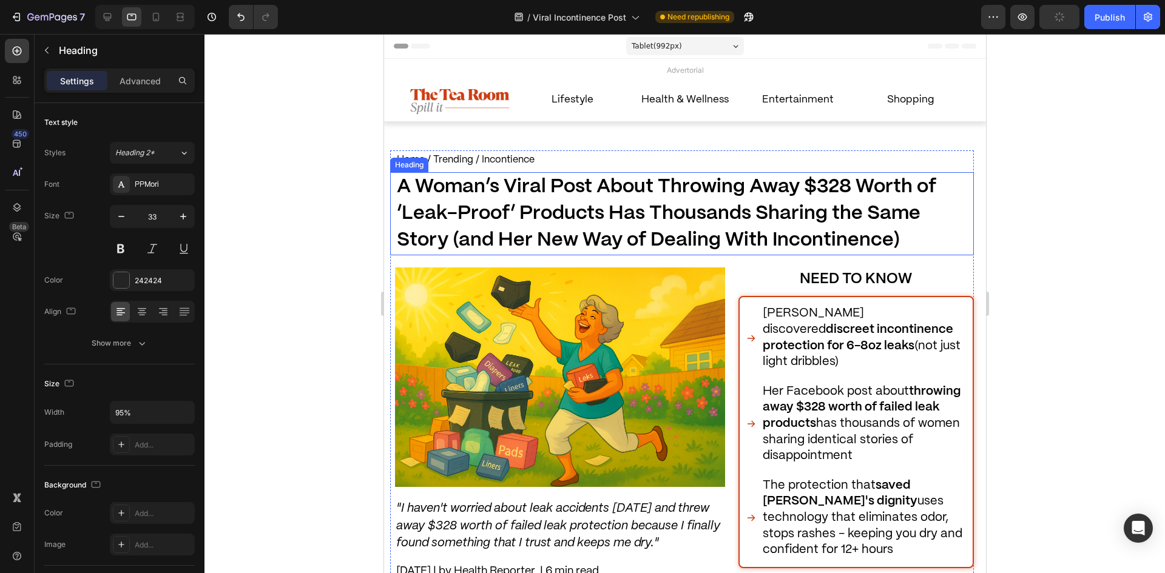
click at [452, 200] on h1 "A Woman’s Viral Post About Throwing Away $328 Worth of ‘Leak-Proof’ Products Ha…" at bounding box center [684, 213] width 578 height 83
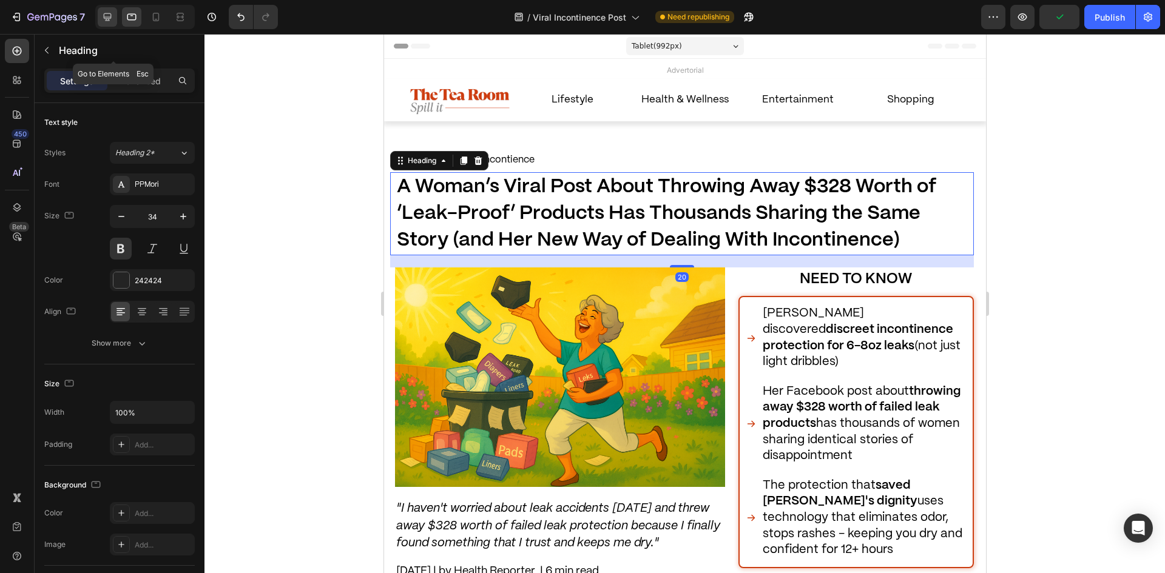
click at [106, 16] on icon at bounding box center [107, 17] width 12 height 12
type input "35"
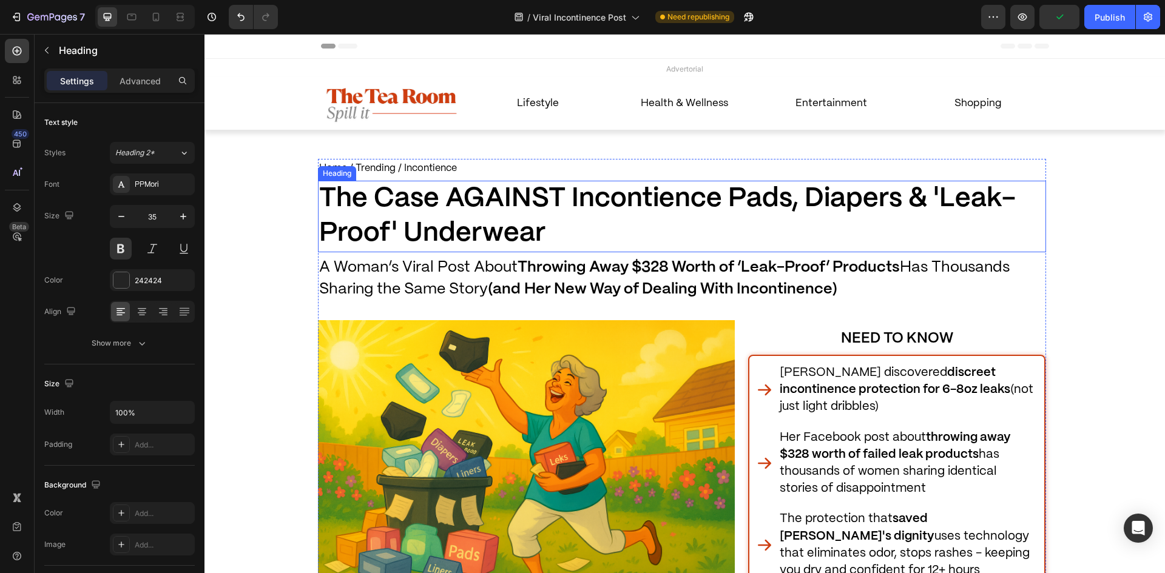
click at [410, 291] on span "A Woman’s Viral Post About Throwing Away $328 Worth of ‘Leak-Proof’ Products Ha…" at bounding box center [664, 278] width 691 height 36
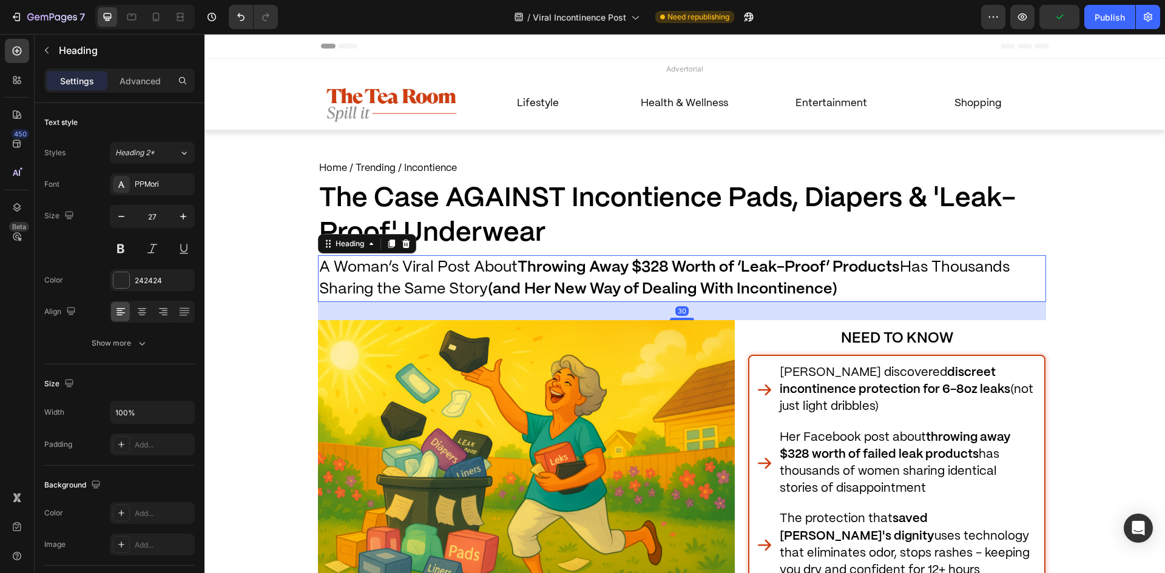
click at [143, 79] on p "Advanced" at bounding box center [140, 81] width 41 height 13
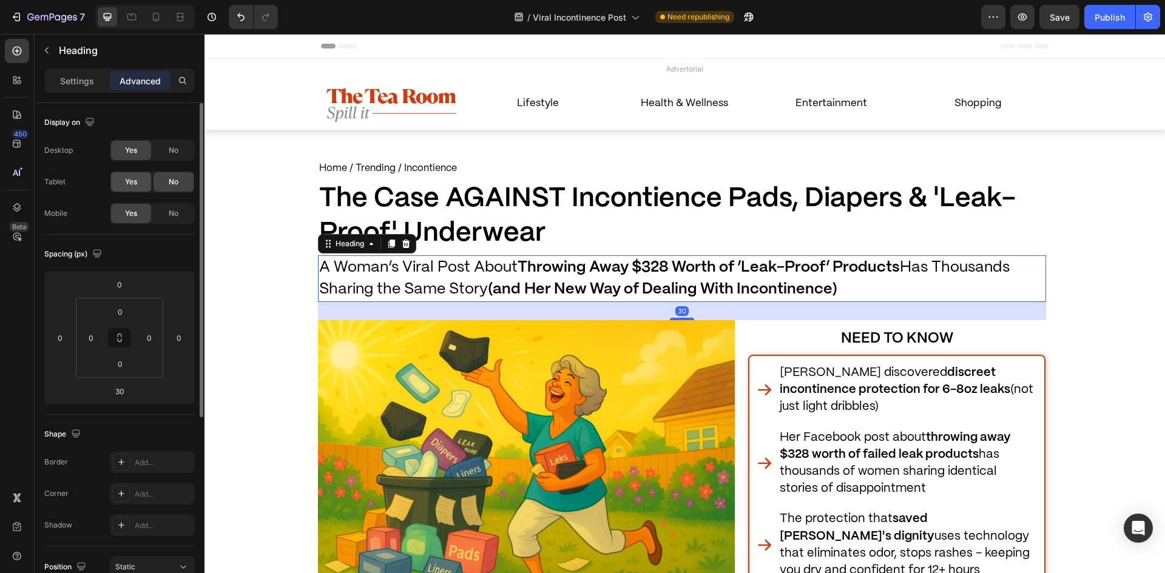
drag, startPoint x: 130, startPoint y: 181, endPoint x: 143, endPoint y: 183, distance: 12.4
click at [130, 181] on span "Yes" at bounding box center [131, 182] width 12 height 11
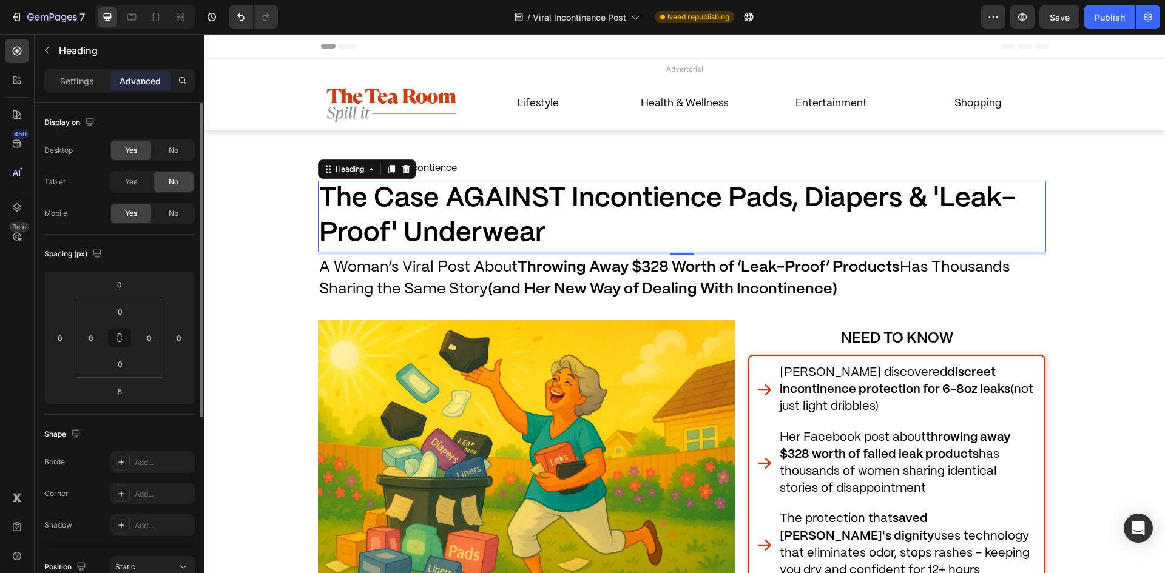
click at [391, 199] on span "The Case AGAINST Incontience Pads, Diapers & 'Leak-Proof' Underwear" at bounding box center [667, 216] width 697 height 60
click at [149, 184] on div "Yes" at bounding box center [131, 181] width 40 height 19
click at [84, 89] on div "Settings" at bounding box center [77, 80] width 61 height 19
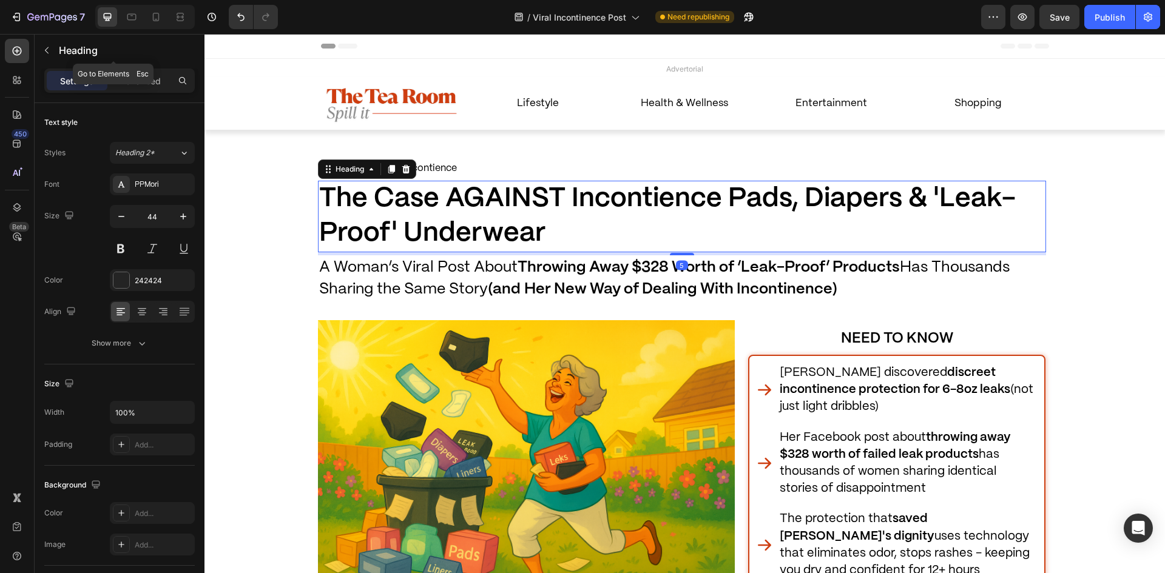
click at [132, 4] on div "7 Version history / Viral Incontinence Post Need republishing Preview Save Publ…" at bounding box center [582, 17] width 1165 height 35
click at [144, 13] on div at bounding box center [145, 17] width 100 height 24
click at [134, 15] on icon at bounding box center [132, 17] width 12 height 12
type input "33"
type input "95%"
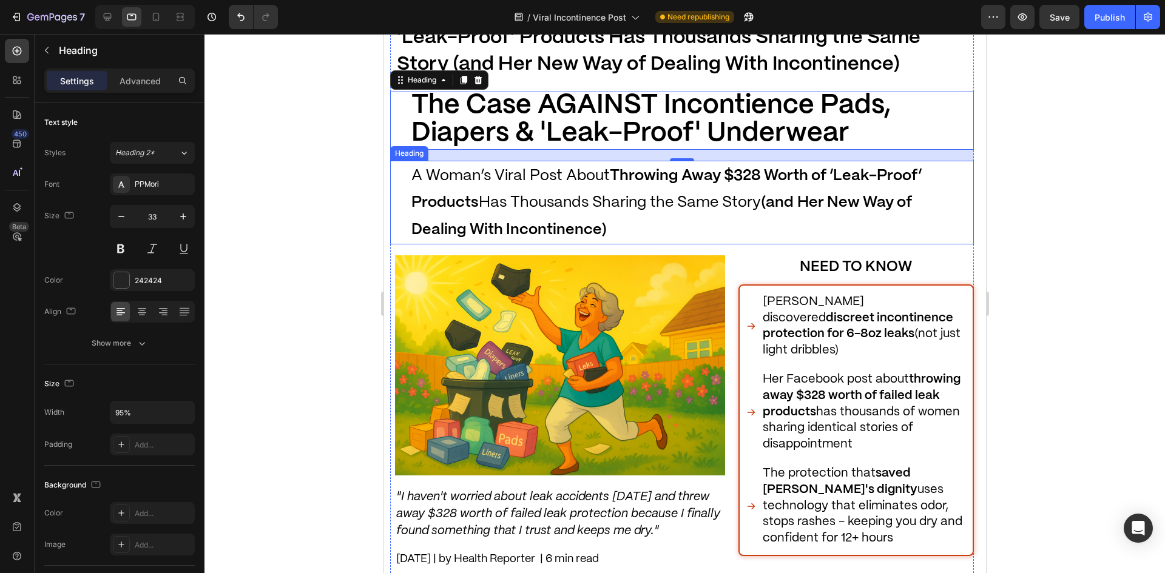
scroll to position [191, 0]
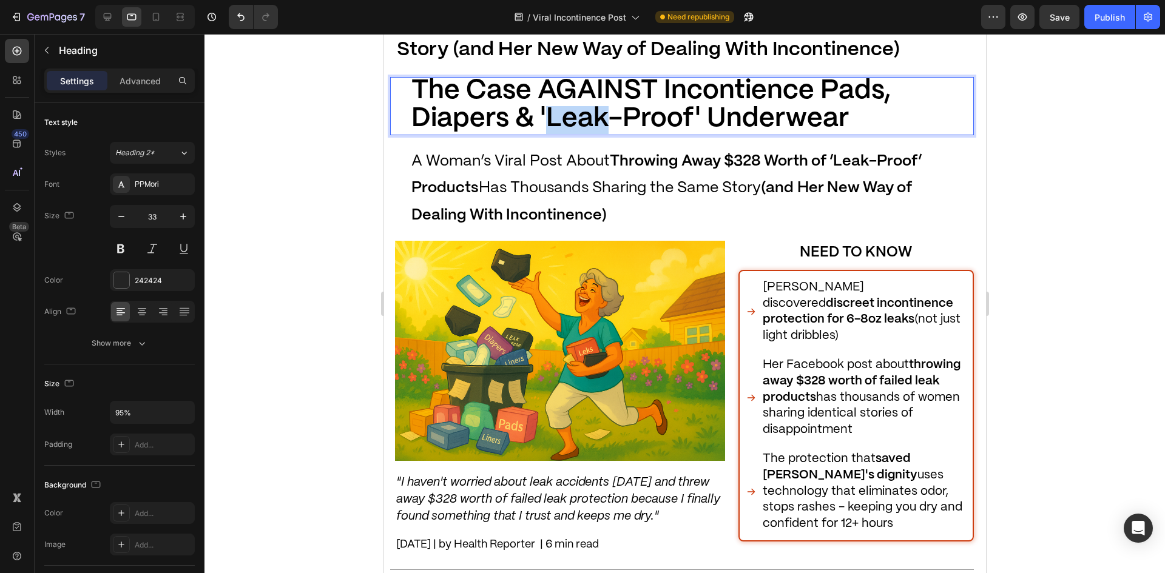
click at [553, 122] on span "The Case AGAINST Incontience Pads, Diapers & 'Leak-Proof' Underwear" at bounding box center [650, 104] width 479 height 53
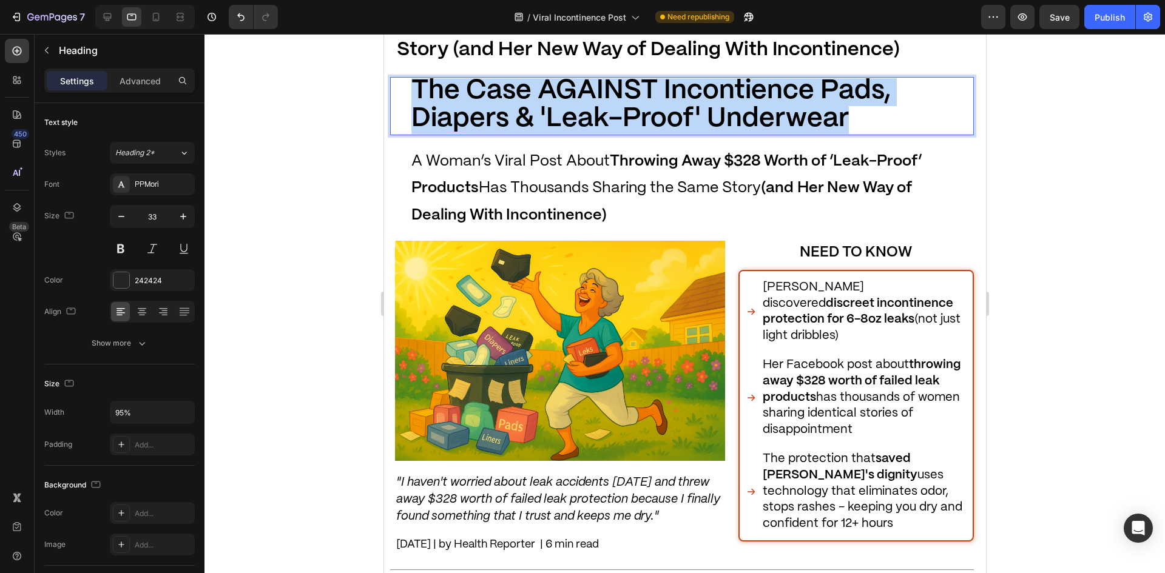
click at [553, 122] on span "The Case AGAINST Incontience Pads, Diapers & 'Leak-Proof' Underwear" at bounding box center [650, 104] width 479 height 53
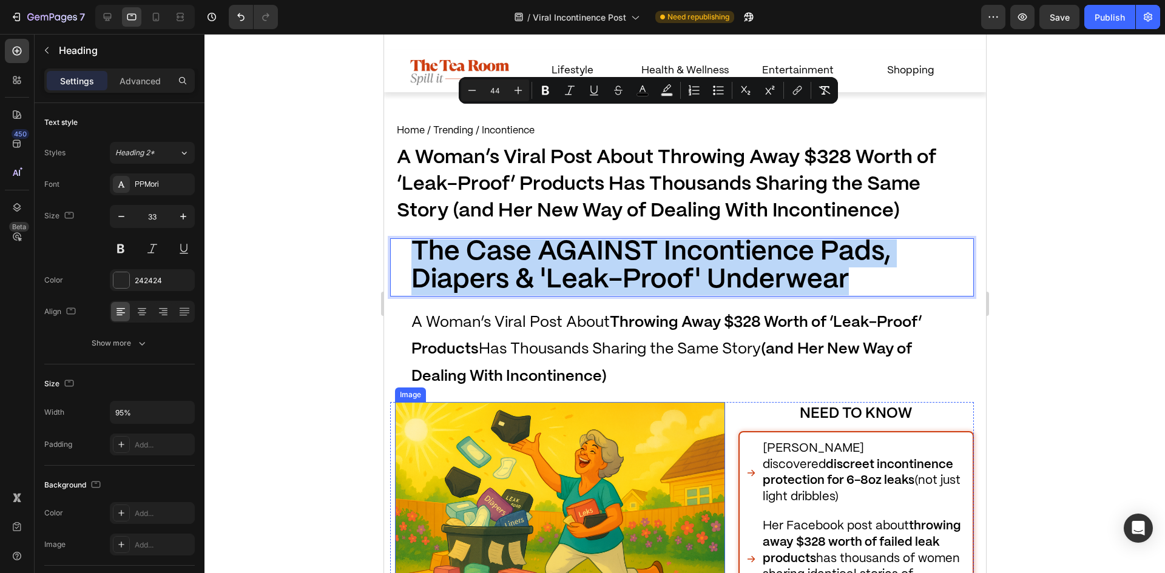
scroll to position [8, 0]
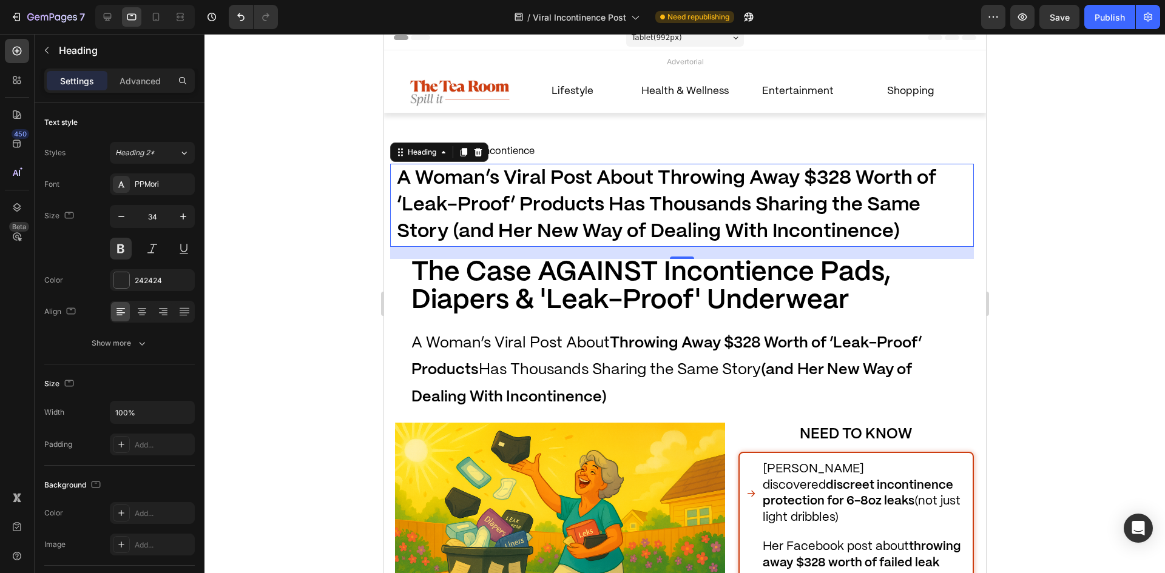
click at [519, 194] on h1 "A Woman’s Viral Post About Throwing Away $328 Worth of ‘Leak-Proof’ Products Ha…" at bounding box center [684, 205] width 578 height 83
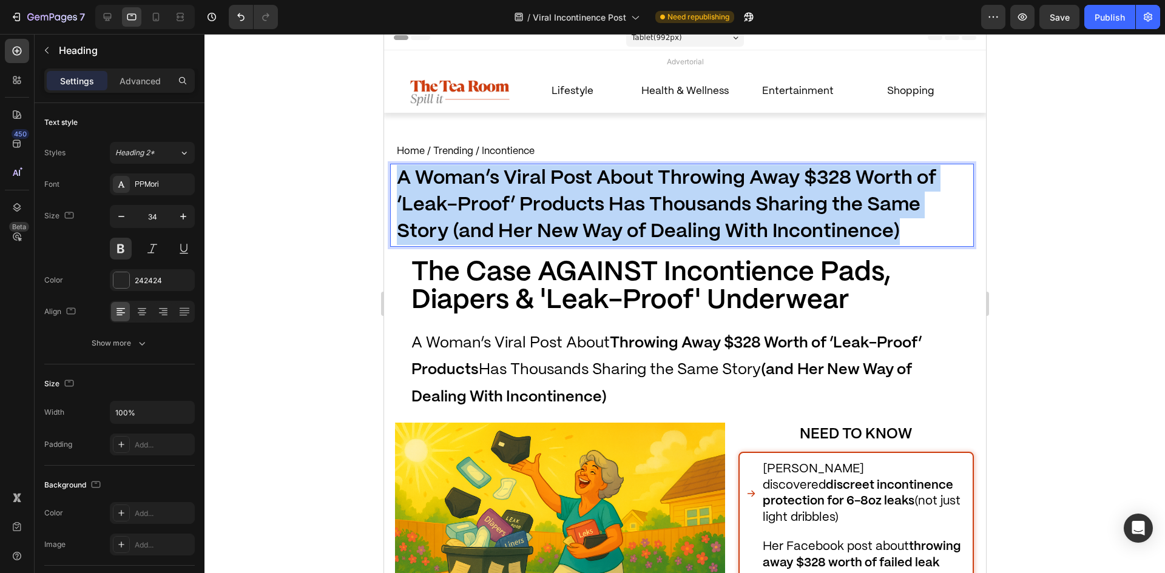
click at [519, 194] on p "A Woman’s Viral Post About Throwing Away $328 Worth of ‘Leak-Proof’ Products Ha…" at bounding box center [684, 205] width 576 height 81
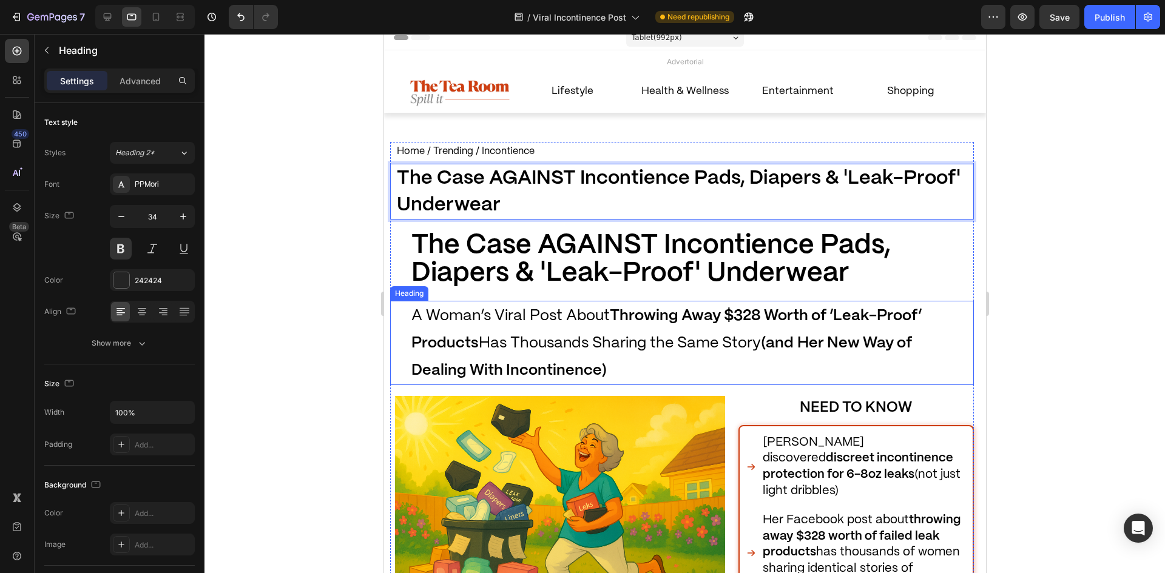
click at [580, 360] on p "⁠⁠⁠⁠⁠⁠⁠ A Woman’s Viral Post About Throwing Away $328 Worth of ‘Leak-Proof’ Pro…" at bounding box center [684, 343] width 547 height 82
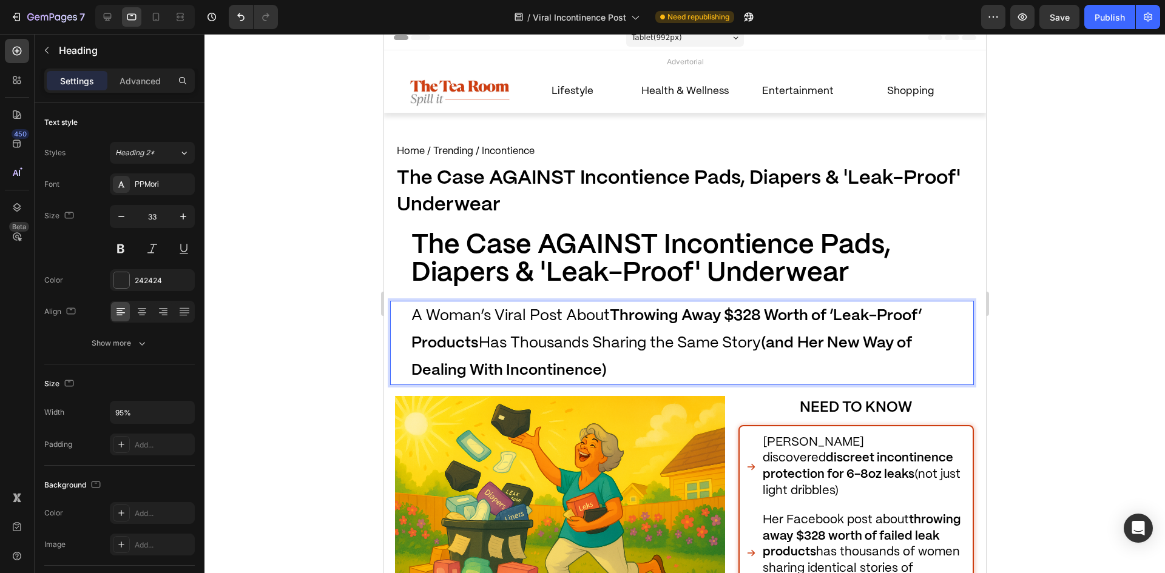
click at [558, 335] on p "A Woman’s Viral Post About Throwing Away $328 Worth of ‘Leak-Proof’ Products Ha…" at bounding box center [684, 343] width 547 height 82
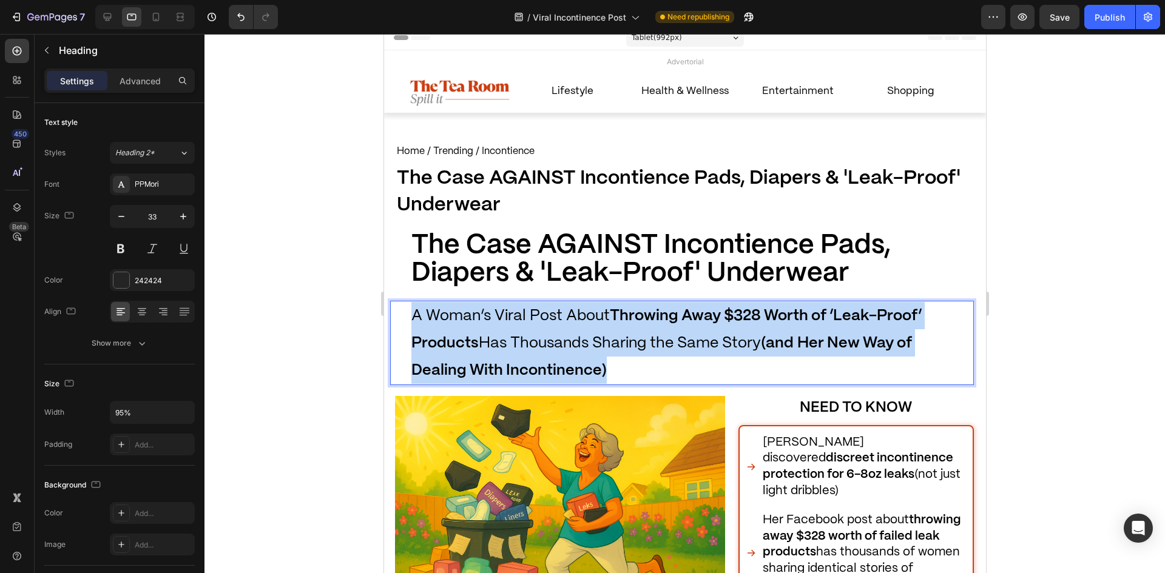
click at [558, 335] on p "A Woman’s Viral Post About Throwing Away $328 Worth of ‘Leak-Proof’ Products Ha…" at bounding box center [684, 343] width 547 height 82
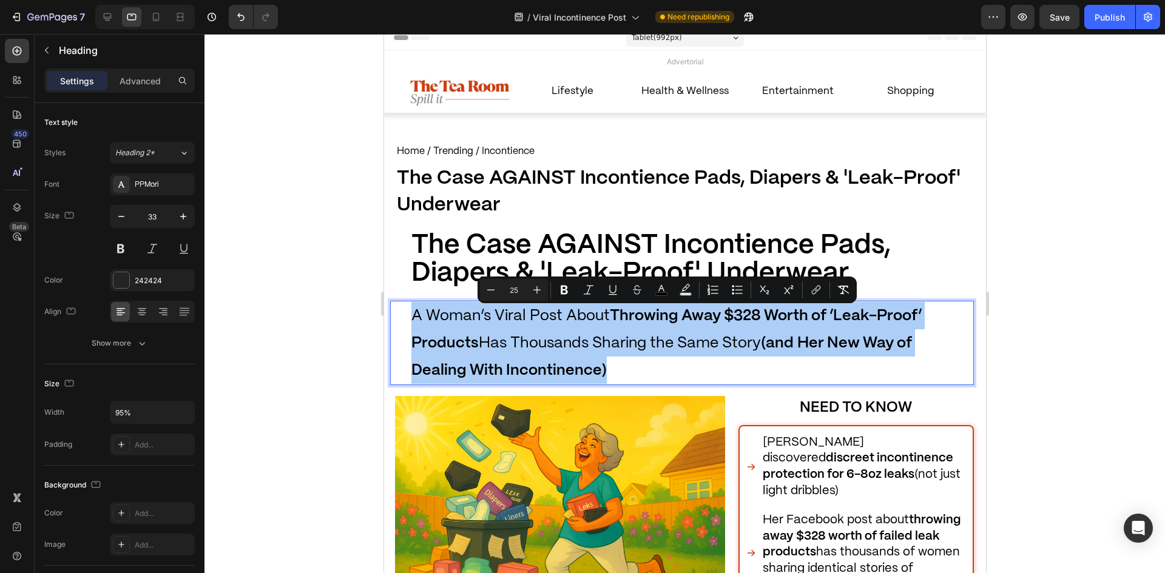
click at [323, 277] on div at bounding box center [685, 303] width 961 height 539
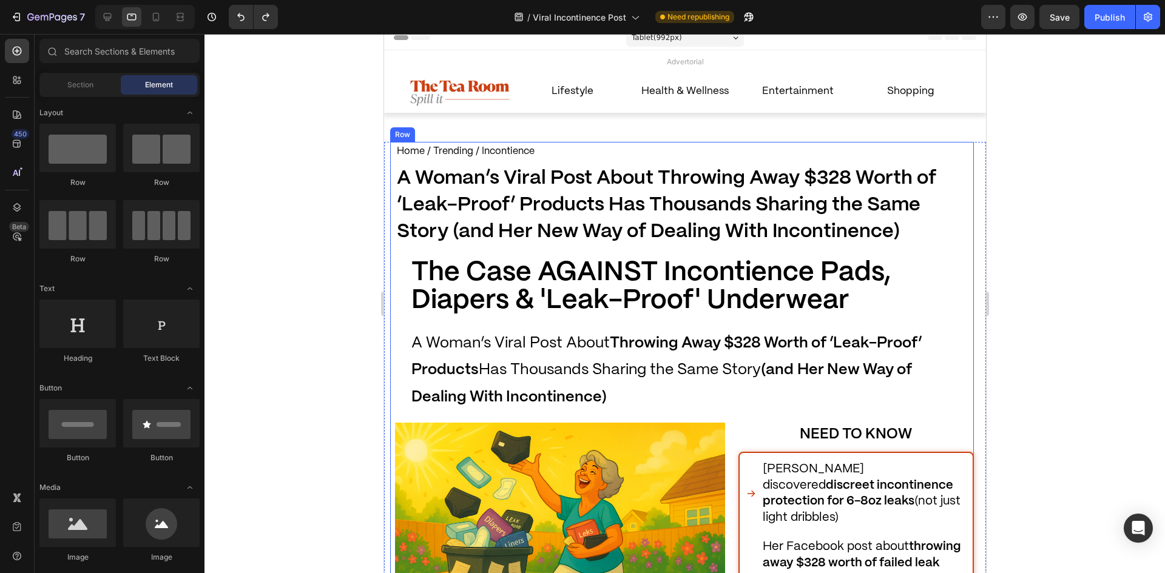
click at [513, 259] on h1 "⁠⁠⁠⁠⁠⁠⁠ The Case AGAINST Incontience Pads, Diapers & 'Leak-Proof' Underwear" at bounding box center [684, 288] width 549 height 58
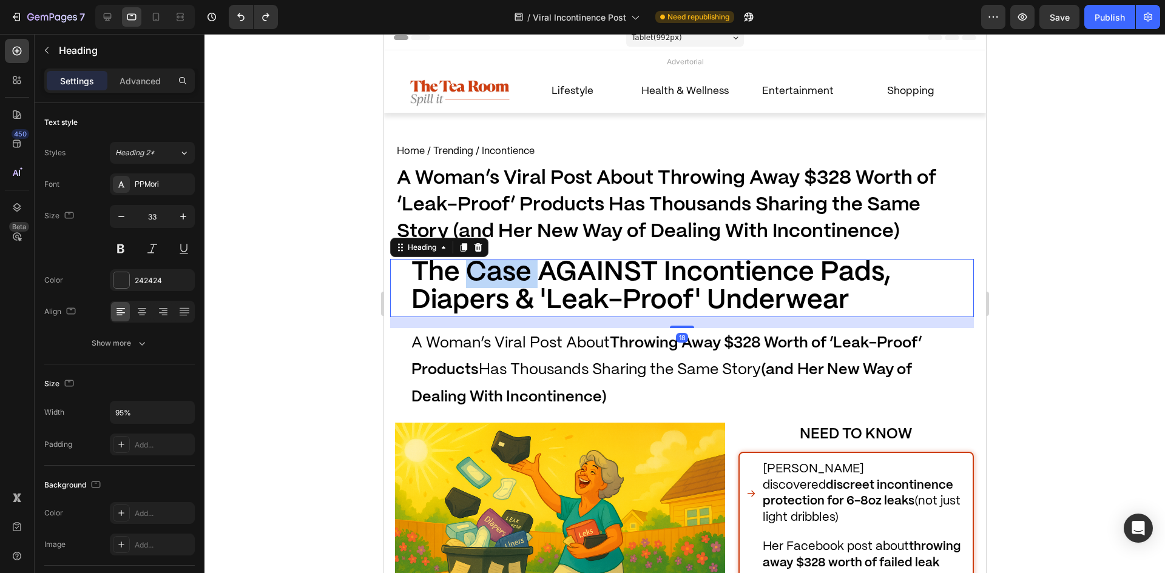
click at [513, 259] on h1 "The Case AGAINST Incontience Pads, Diapers & 'Leak-Proof' Underwear" at bounding box center [684, 288] width 549 height 58
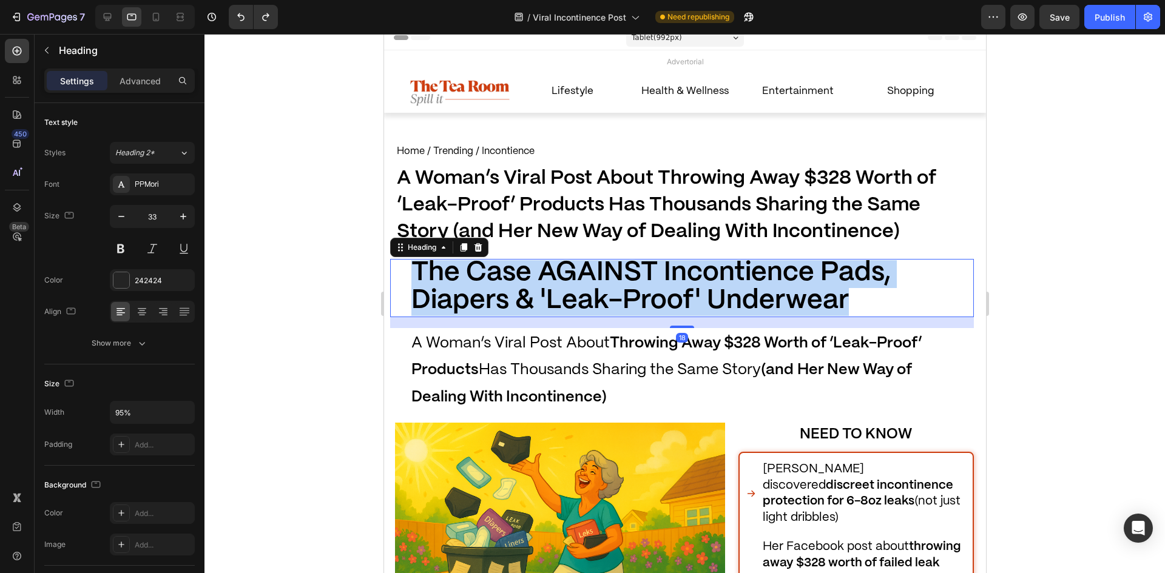
click at [513, 259] on h1 "The Case AGAINST Incontience Pads, Diapers & 'Leak-Proof' Underwear" at bounding box center [684, 288] width 549 height 58
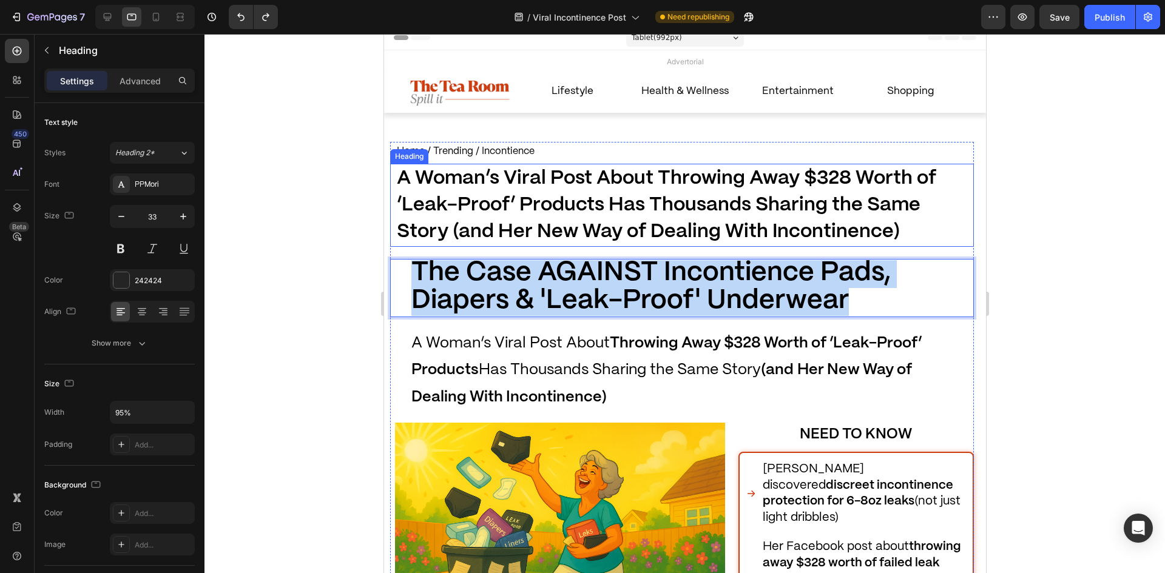
copy span "The Case AGAINST Incontience Pads, Diapers & 'Leak-Proof' Underwear"
click at [507, 209] on strong "A Woman’s Viral Post About Throwing Away $328 Worth of ‘Leak-Proof’ Products Ha…" at bounding box center [665, 205] width 539 height 72
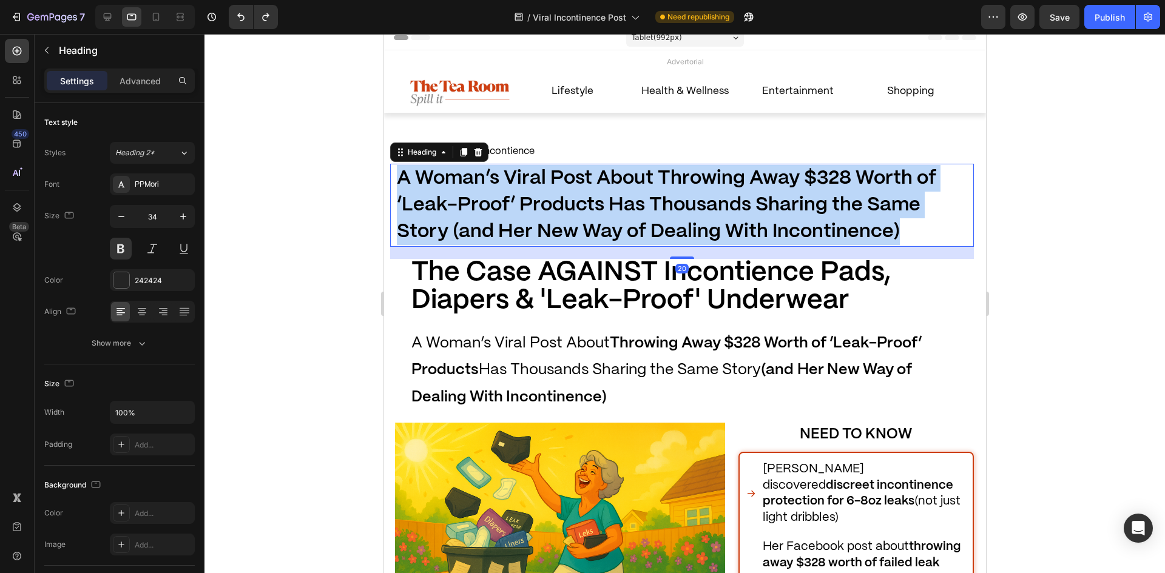
click at [507, 209] on strong "A Woman’s Viral Post About Throwing Away $328 Worth of ‘Leak-Proof’ Products Ha…" at bounding box center [665, 205] width 539 height 72
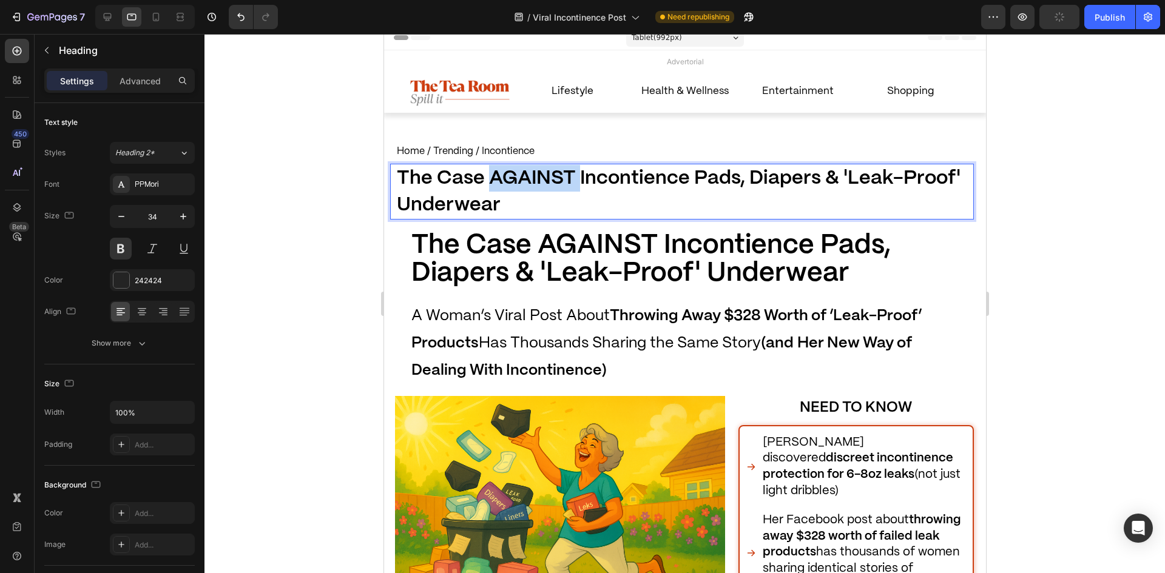
click at [490, 185] on strong "The Case AGAINST Incontience Pads, Diapers & 'Leak-Proof' Underwear" at bounding box center [678, 191] width 564 height 45
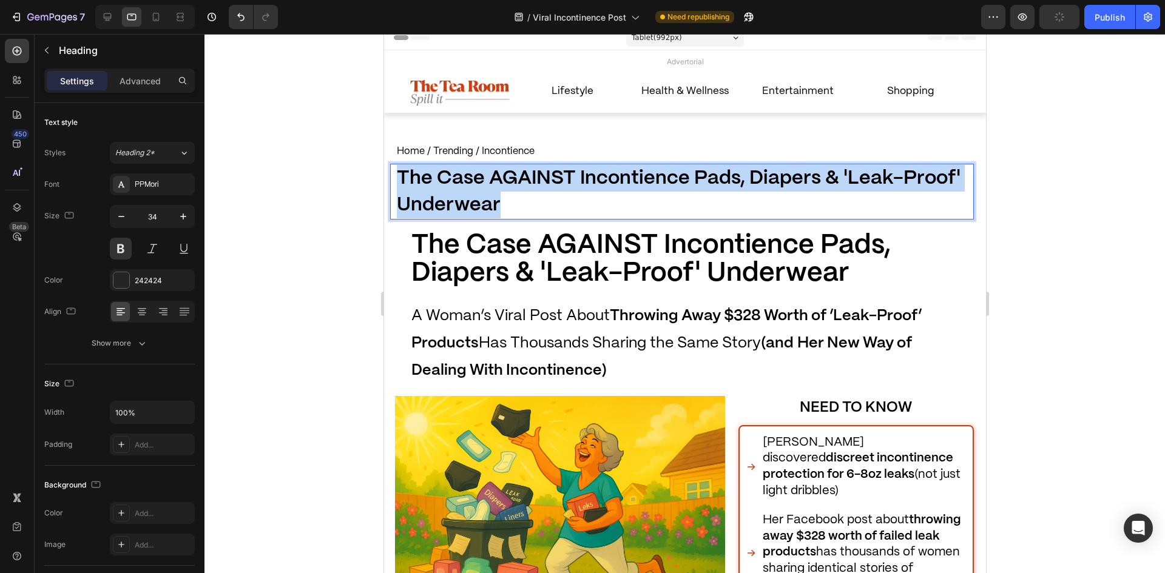
click at [490, 185] on strong "The Case AGAINST Incontience Pads, Diapers & 'Leak-Proof' Underwear" at bounding box center [678, 191] width 564 height 45
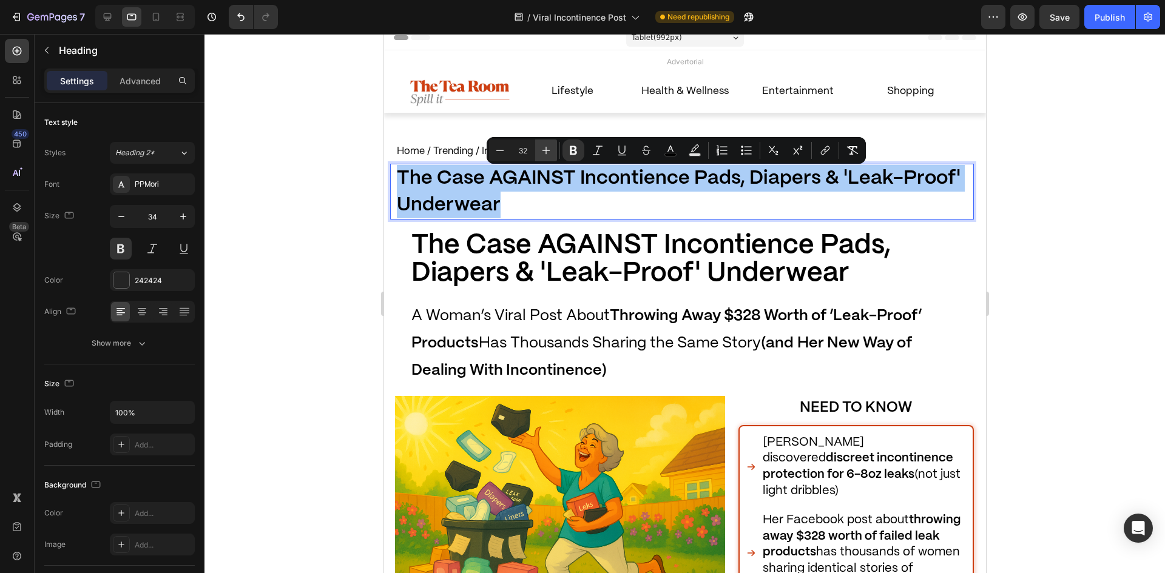
click at [538, 150] on button "Plus" at bounding box center [546, 151] width 22 height 22
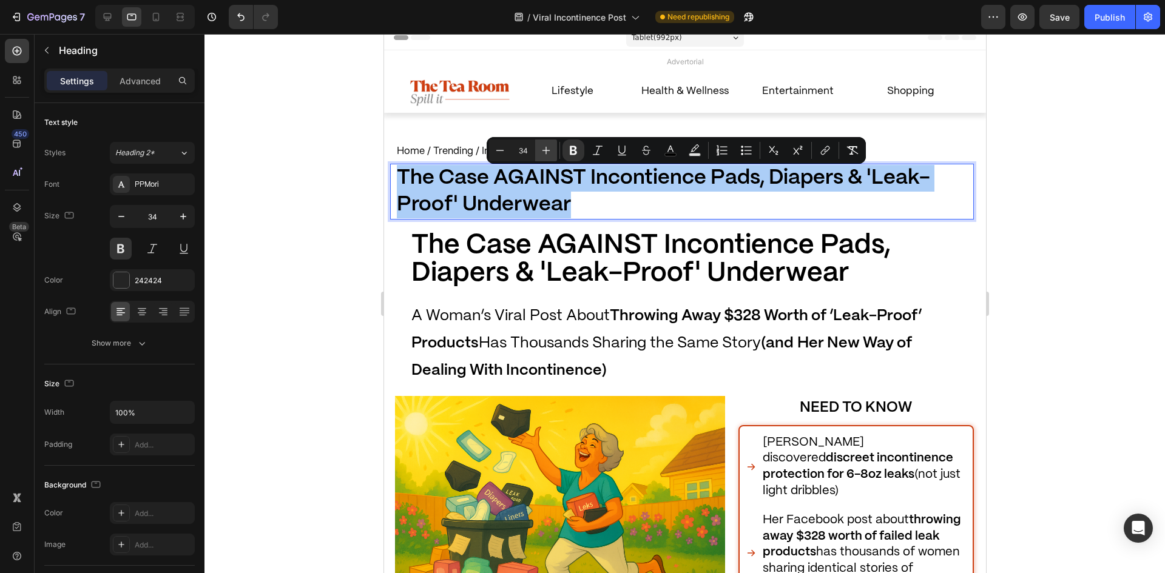
click at [538, 150] on button "Plus" at bounding box center [546, 151] width 22 height 22
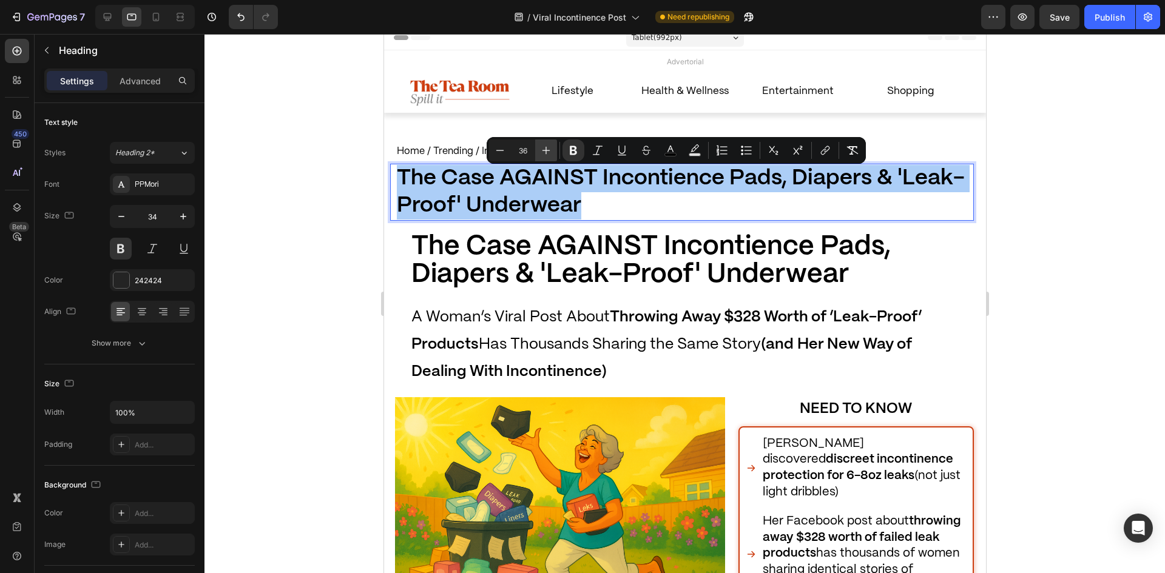
click at [538, 150] on button "Plus" at bounding box center [546, 151] width 22 height 22
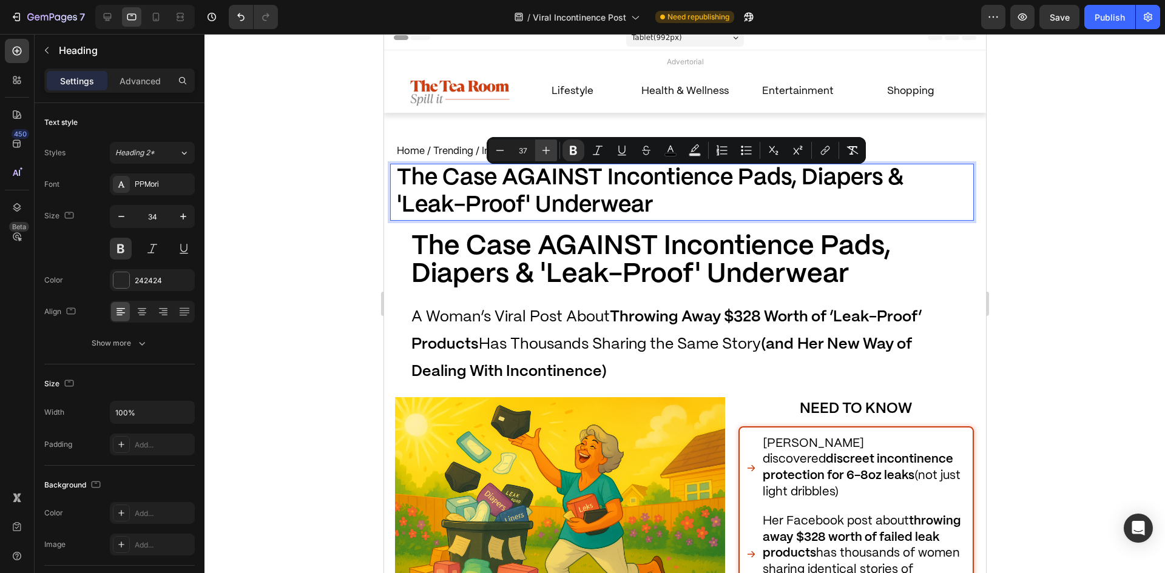
click at [543, 151] on icon "Editor contextual toolbar" at bounding box center [546, 150] width 12 height 12
type input "38"
click at [314, 203] on div at bounding box center [685, 303] width 961 height 539
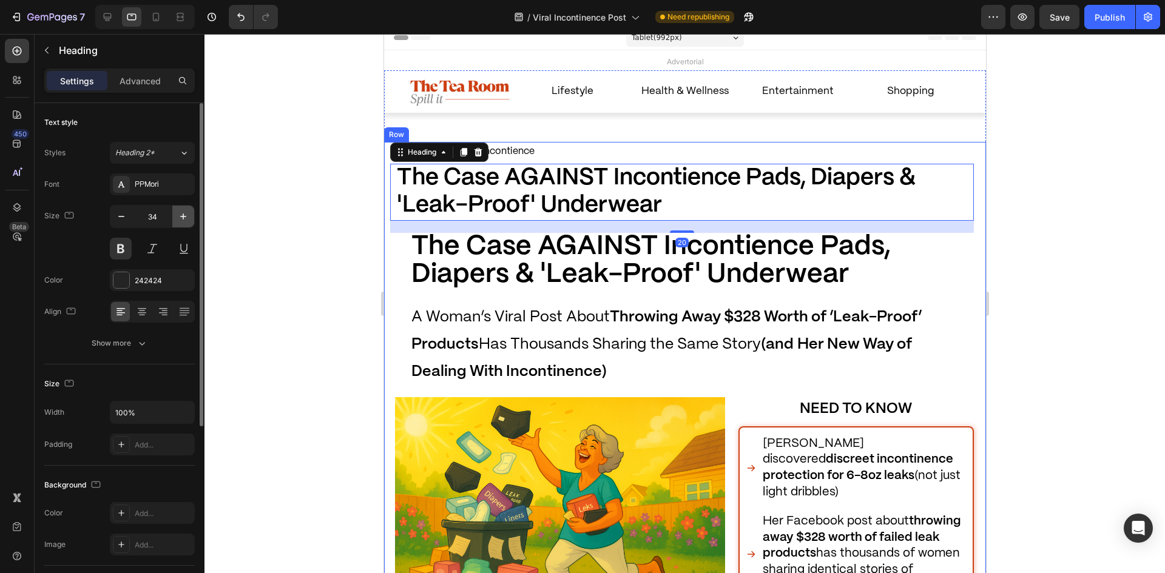
click at [183, 222] on icon "button" at bounding box center [183, 217] width 12 height 12
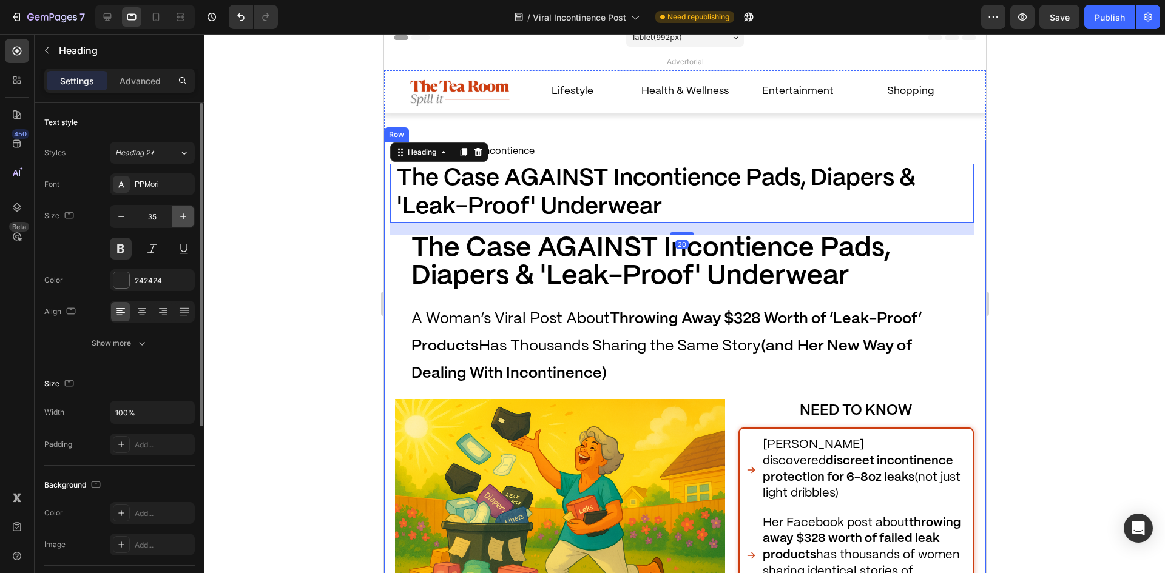
click at [183, 222] on icon "button" at bounding box center [183, 217] width 12 height 12
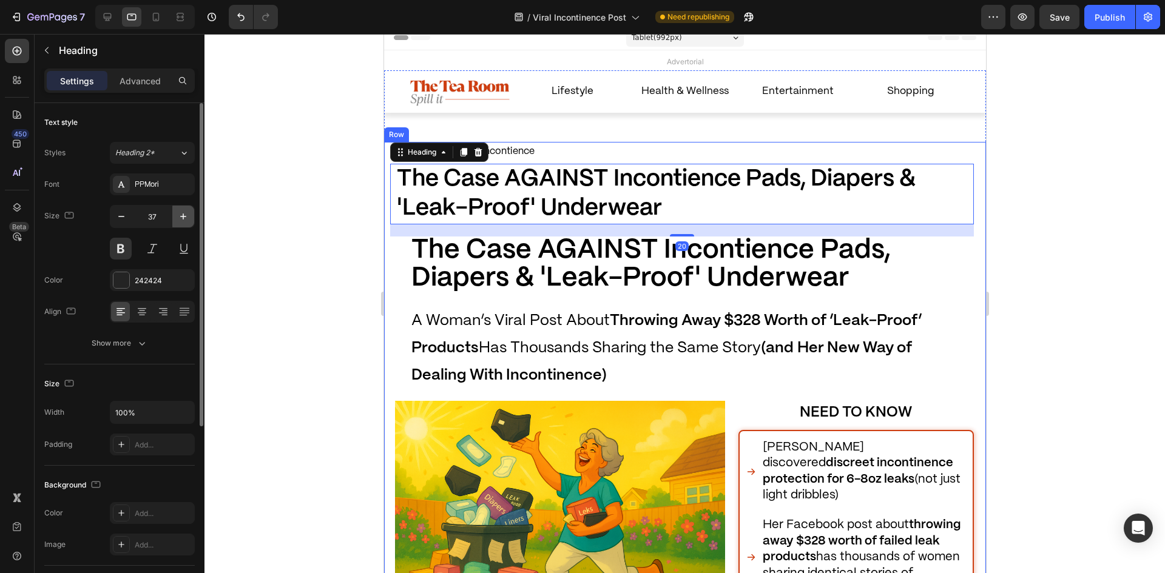
click at [183, 222] on icon "button" at bounding box center [183, 217] width 12 height 12
type input "38"
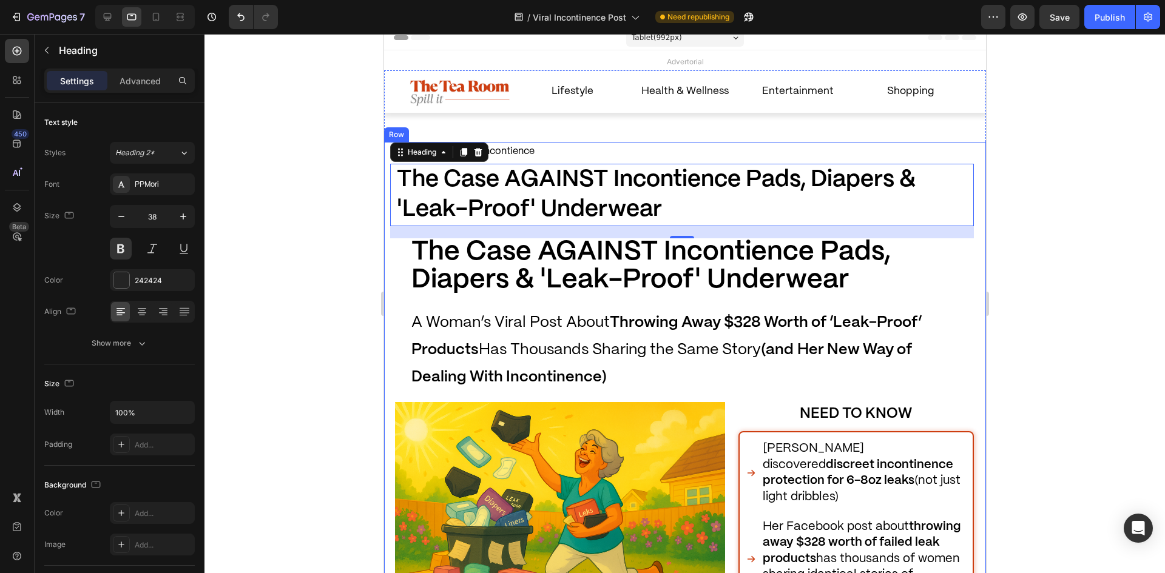
click at [312, 278] on div at bounding box center [685, 303] width 961 height 539
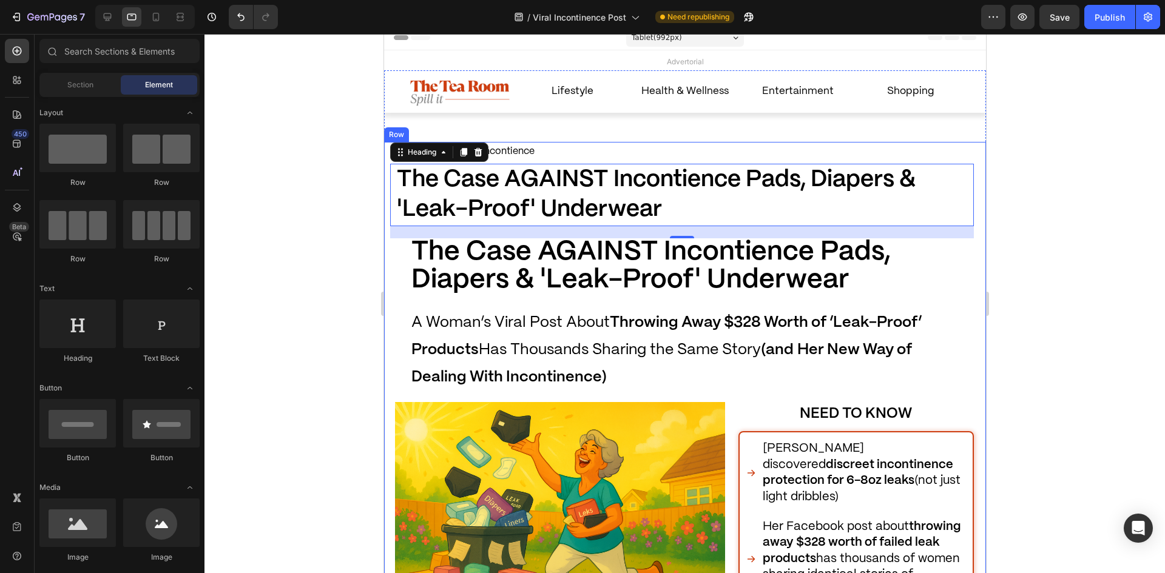
click at [504, 319] on span "A Woman’s Viral Post About Throwing Away $328 Worth of ‘Leak-Proof’ Products Ha…" at bounding box center [666, 350] width 510 height 69
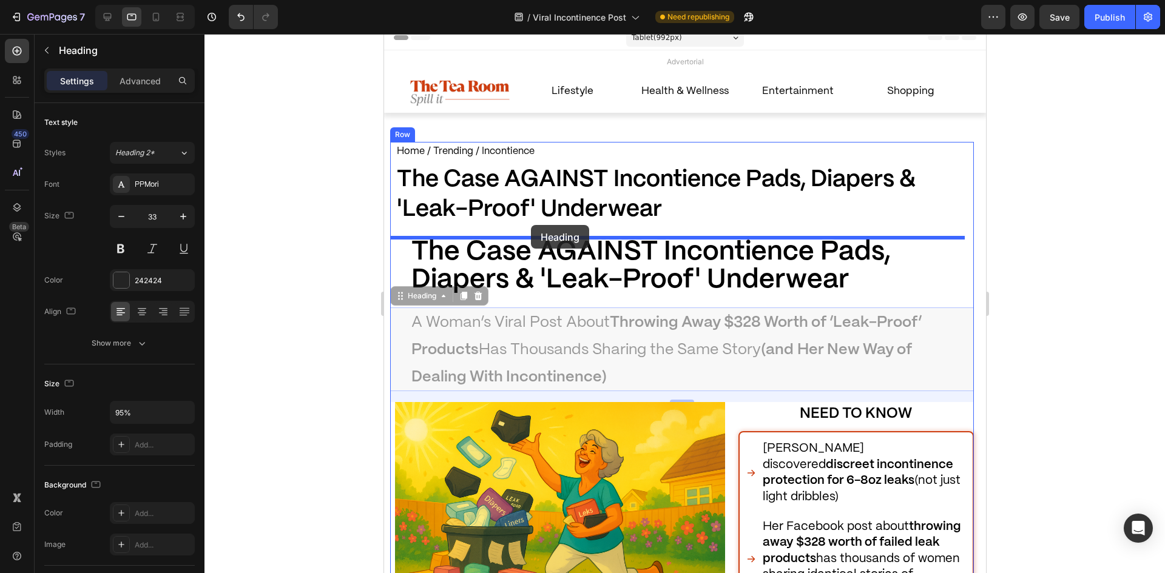
drag, startPoint x: 404, startPoint y: 299, endPoint x: 530, endPoint y: 225, distance: 146.0
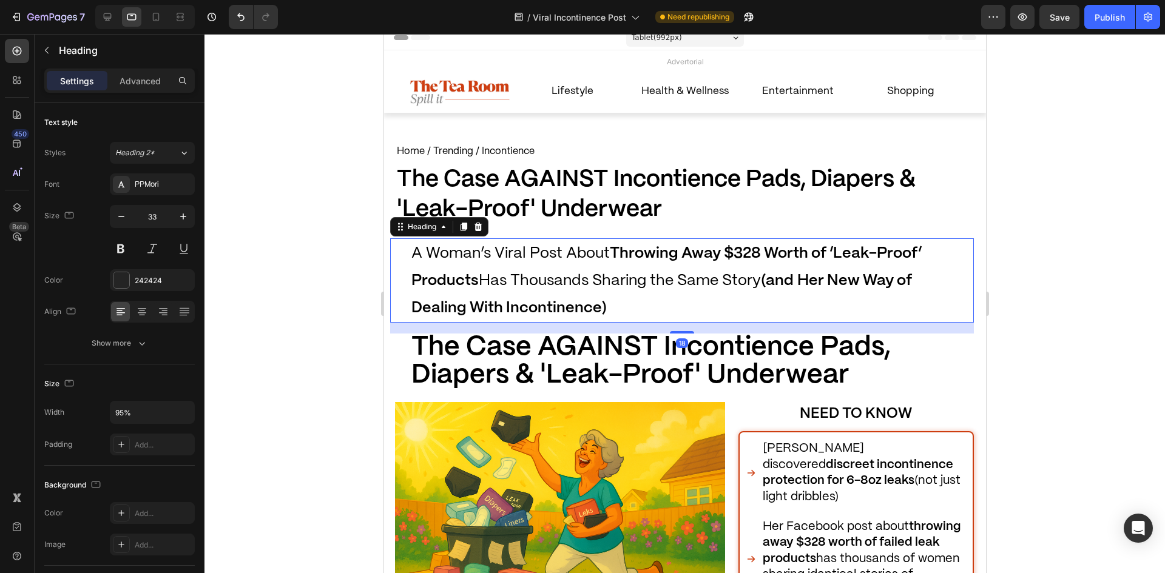
click at [330, 303] on div at bounding box center [685, 303] width 961 height 539
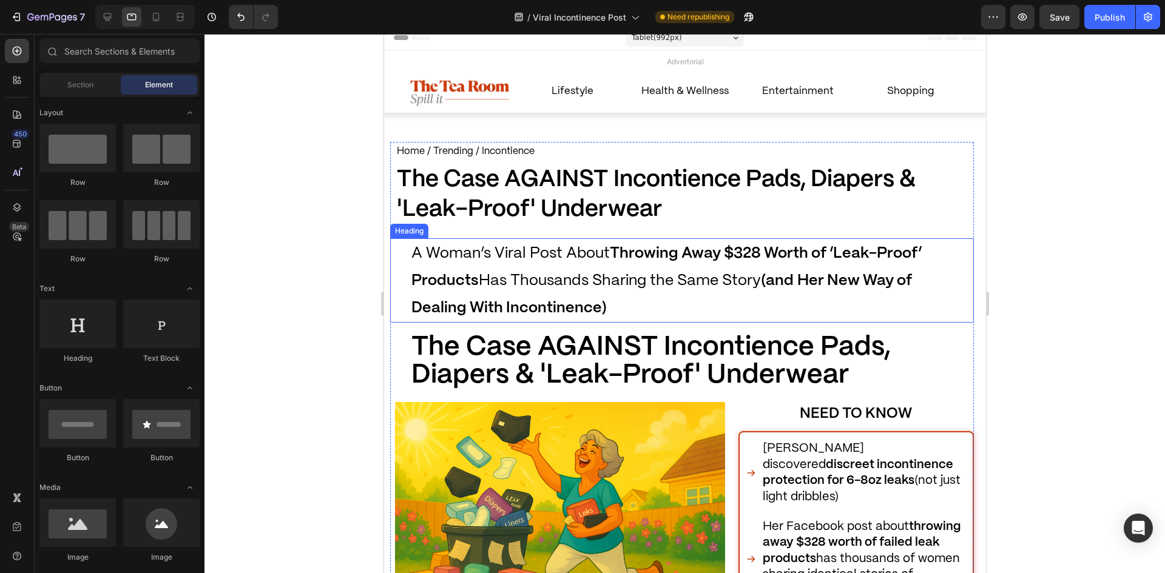
click at [495, 308] on strong "Her New Way of Dealing With Incontinence)" at bounding box center [661, 295] width 501 height 42
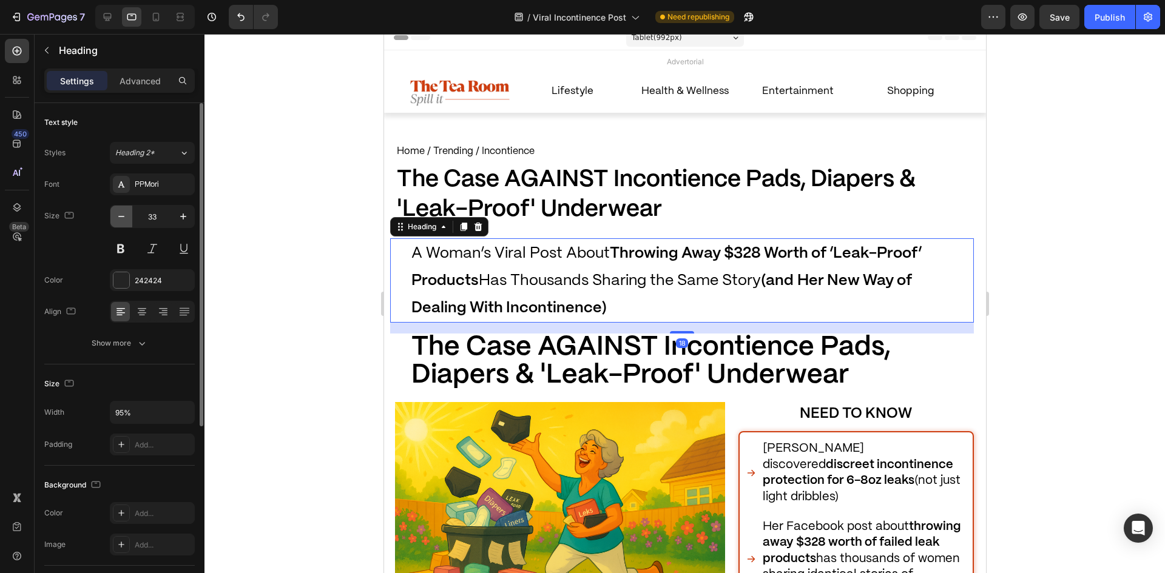
click at [125, 217] on icon "button" at bounding box center [121, 217] width 12 height 12
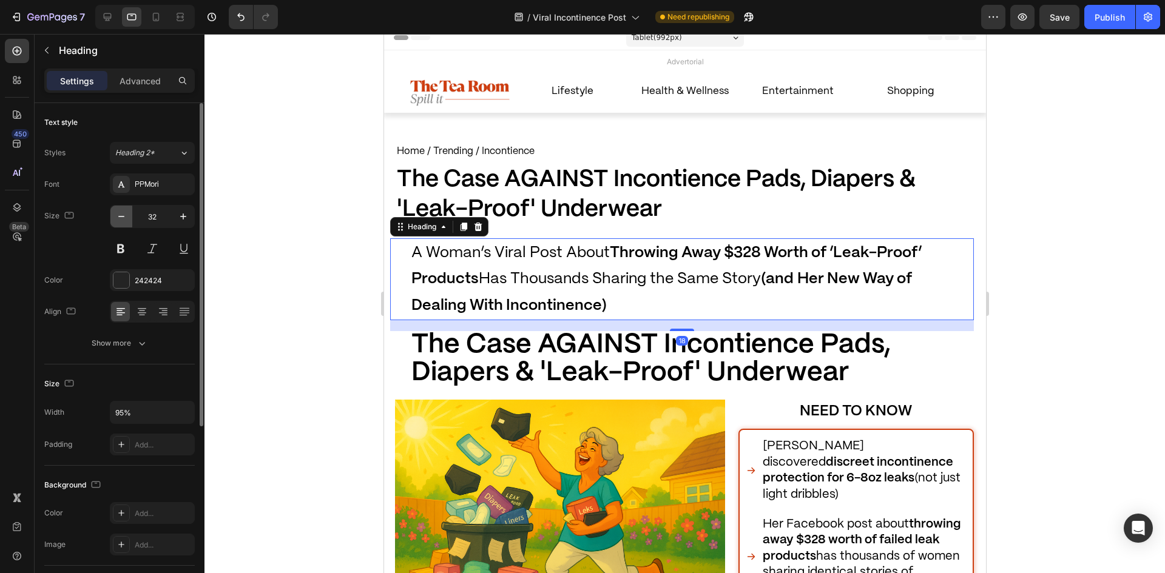
click at [125, 217] on icon "button" at bounding box center [121, 217] width 12 height 12
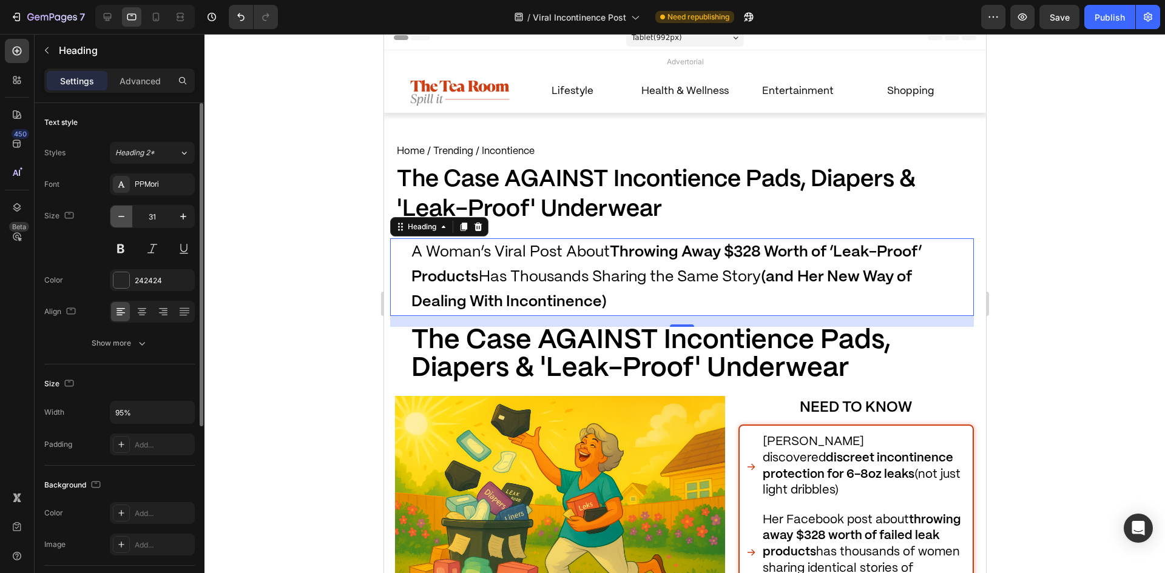
click at [126, 217] on icon "button" at bounding box center [121, 217] width 12 height 12
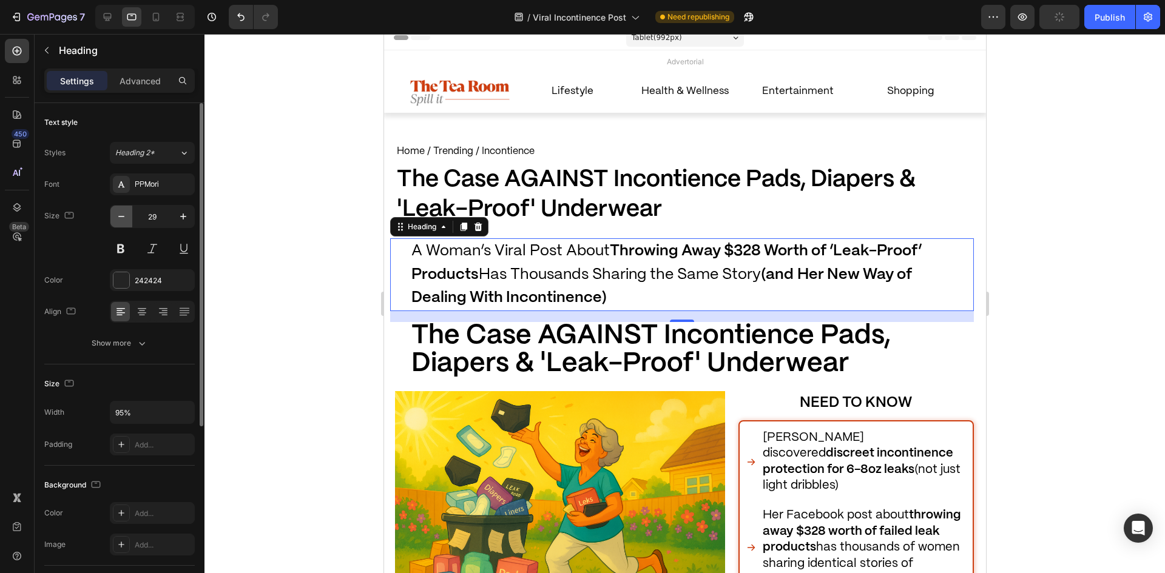
type input "28"
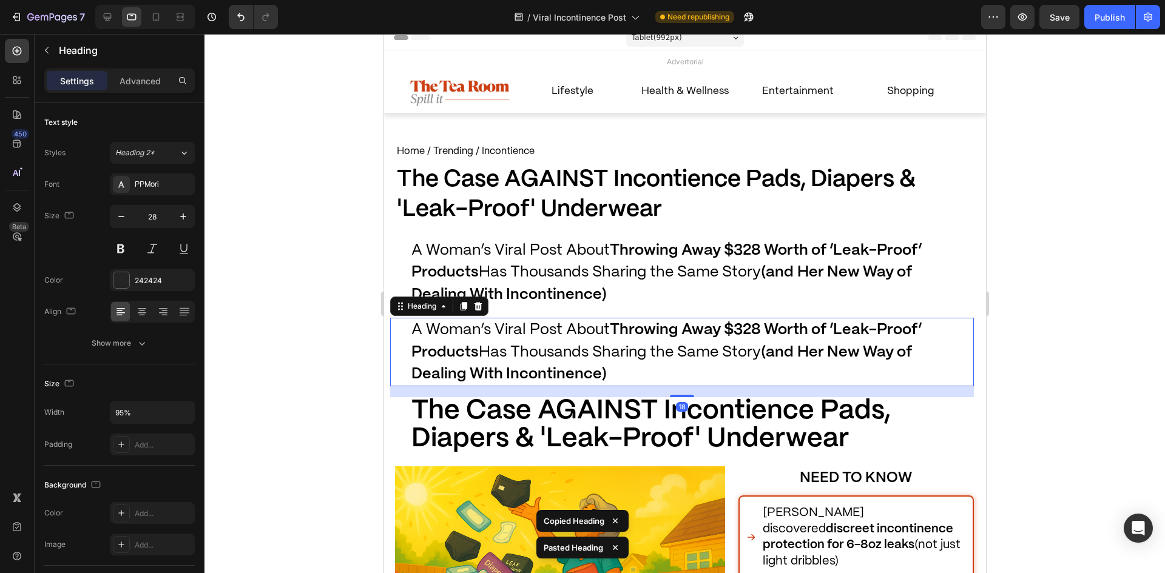
click at [147, 94] on div "Settings Advanced" at bounding box center [120, 86] width 170 height 35
click at [139, 86] on p "Advanced" at bounding box center [140, 81] width 41 height 13
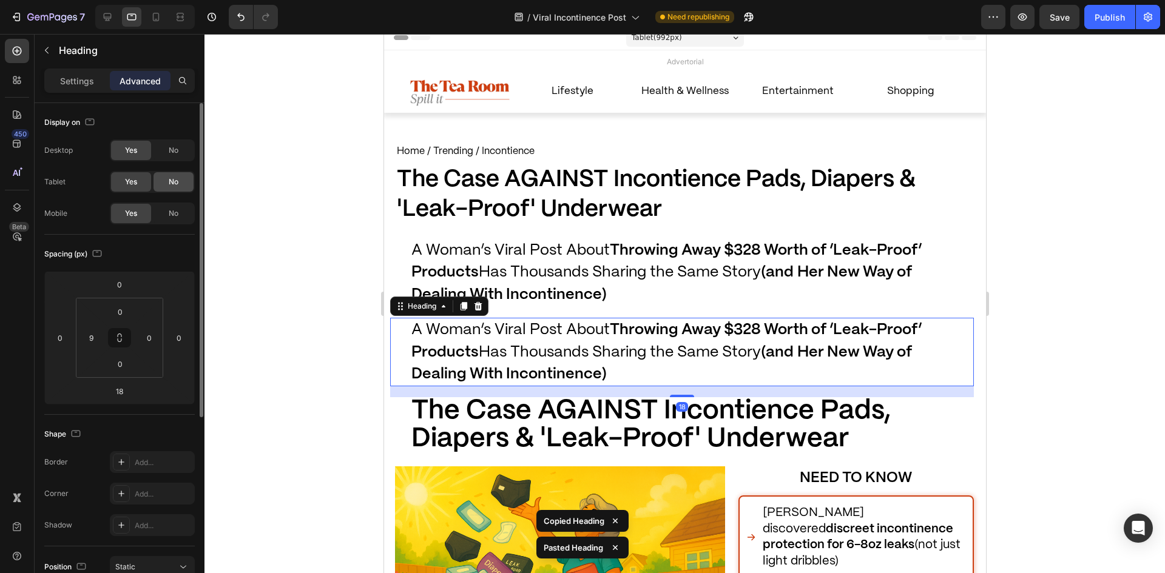
click at [166, 183] on div "No" at bounding box center [174, 181] width 40 height 19
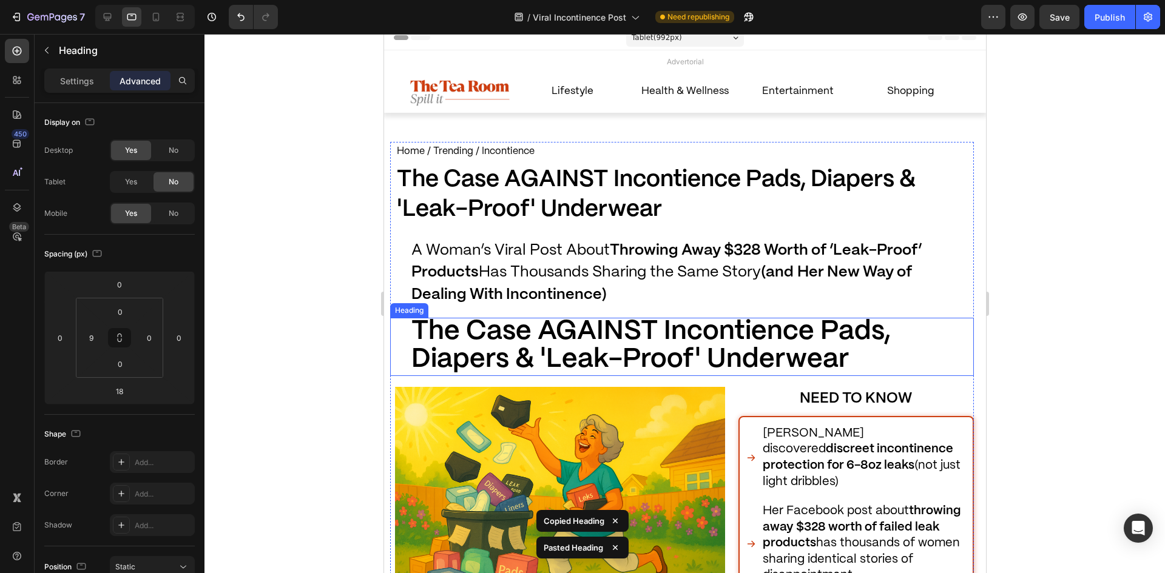
click at [464, 365] on span "The Case AGAINST Incontience Pads, Diapers & 'Leak-Proof' Underwear" at bounding box center [650, 345] width 479 height 53
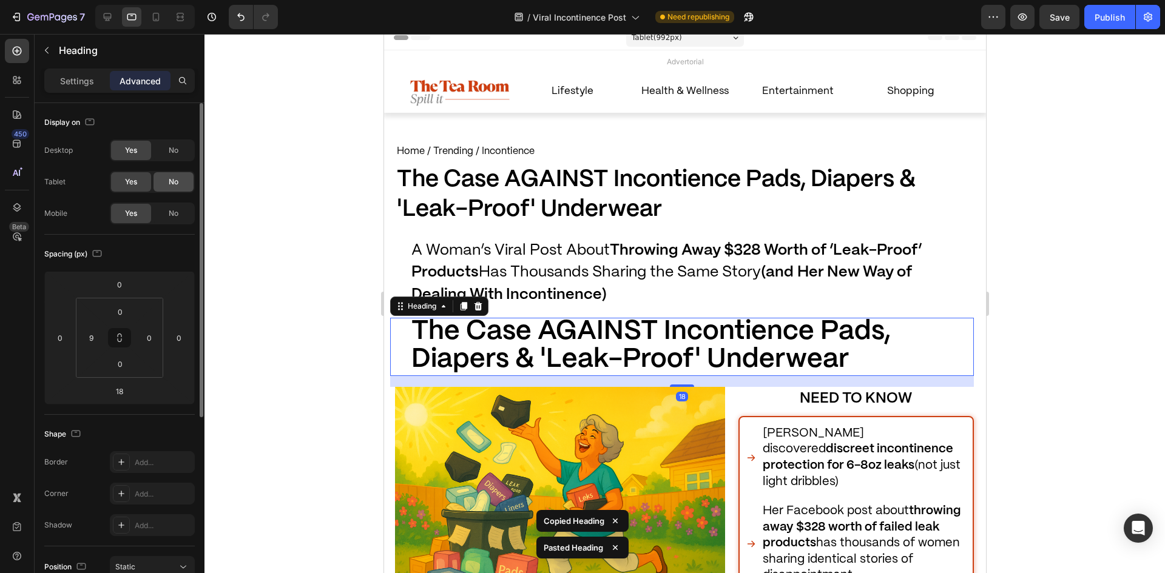
click at [188, 182] on div "No" at bounding box center [174, 181] width 40 height 19
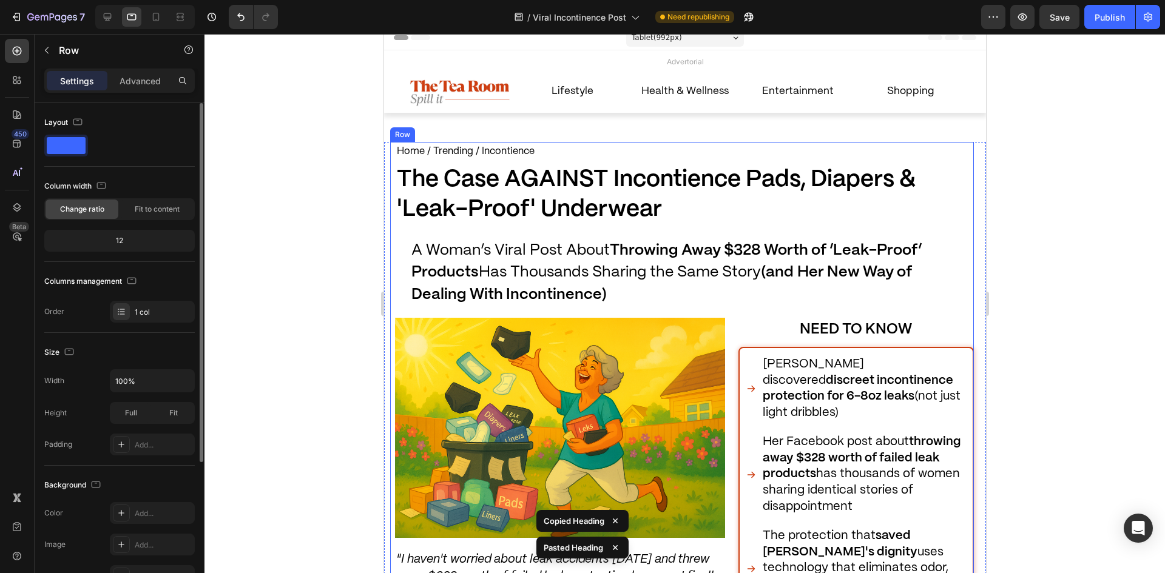
click at [430, 235] on div "Home / Trending / Incontience Text Block ⁠⁠⁠⁠⁠⁠⁠ The Case AGAINST Incontience P…" at bounding box center [682, 399] width 584 height 515
click at [463, 249] on span "A Woman’s Viral Post About Throwing Away $328 Worth of ‘Leak-Proof’ Products Ha…" at bounding box center [666, 272] width 510 height 59
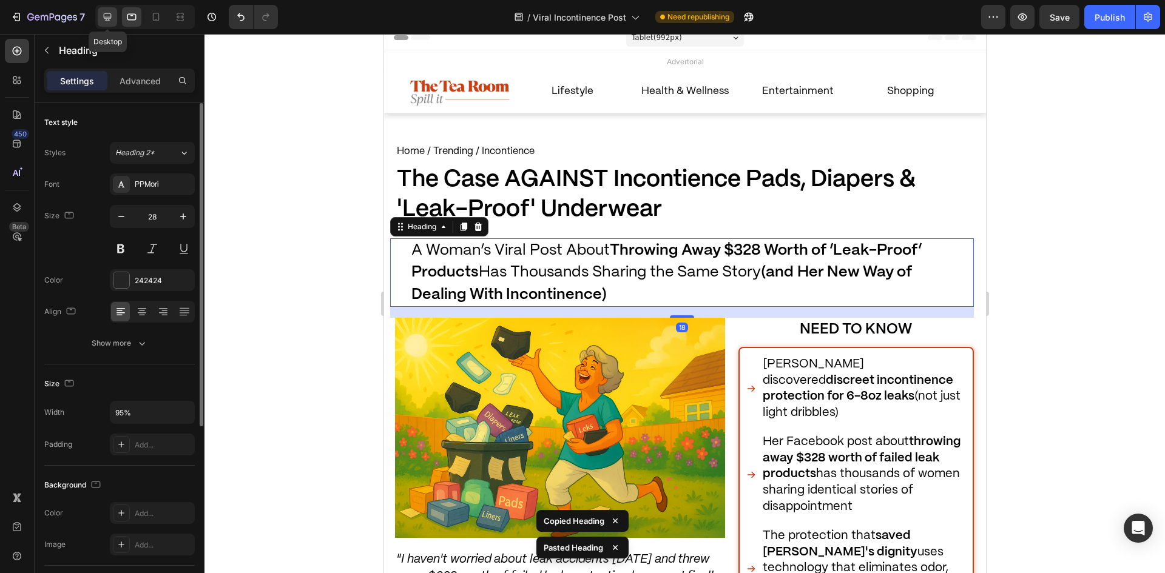
click at [107, 20] on icon at bounding box center [108, 17] width 8 height 8
type input "27"
type input "100%"
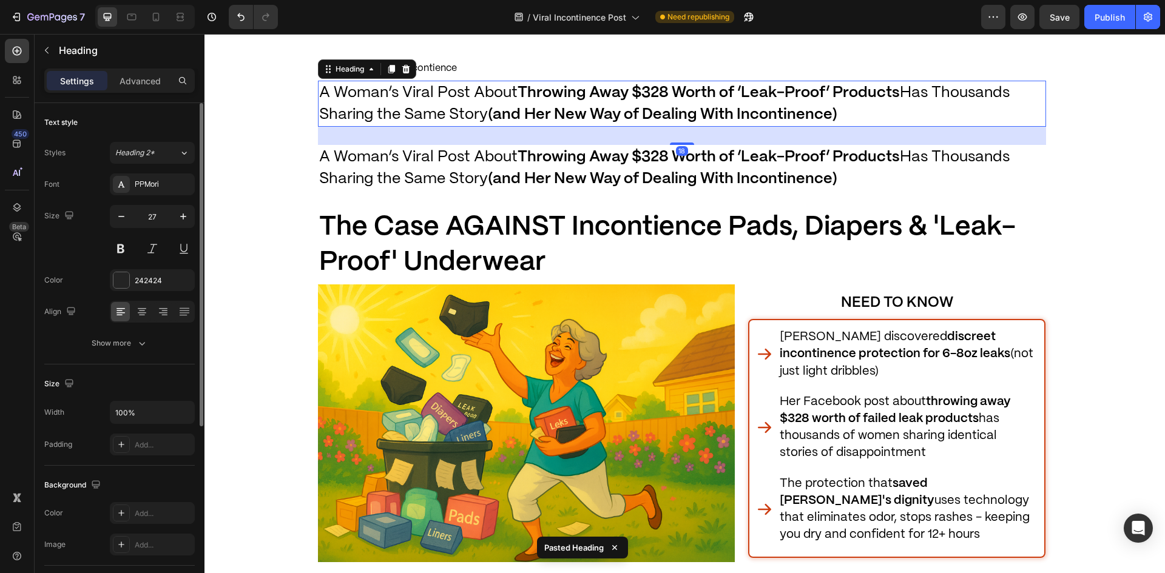
scroll to position [104, 0]
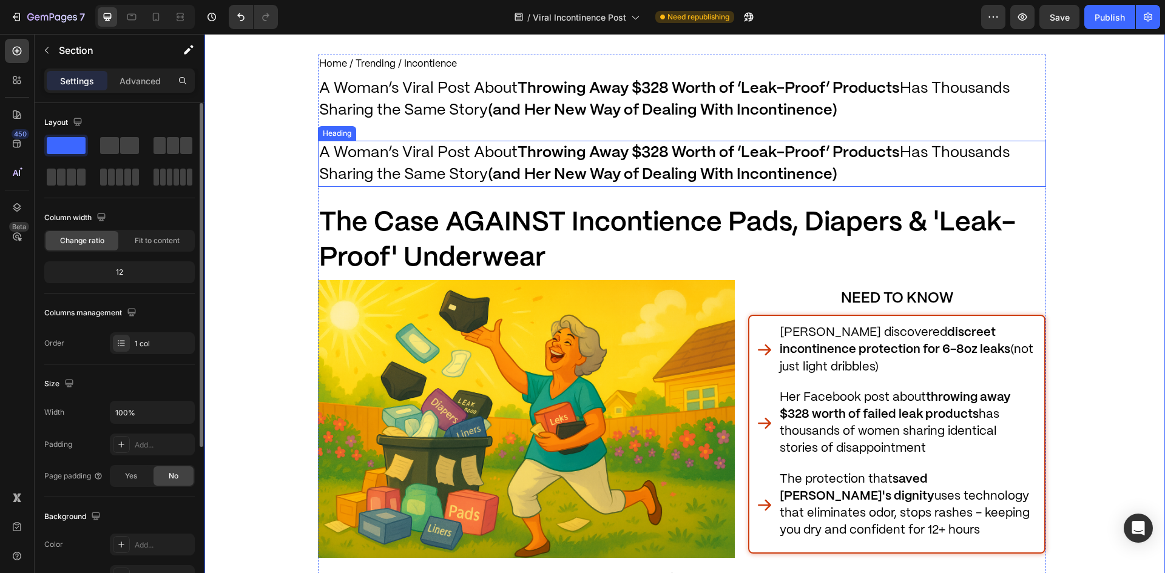
click at [359, 169] on span "A Woman’s Viral Post About Throwing Away $328 Worth of ‘Leak-Proof’ Products Ha…" at bounding box center [664, 164] width 691 height 36
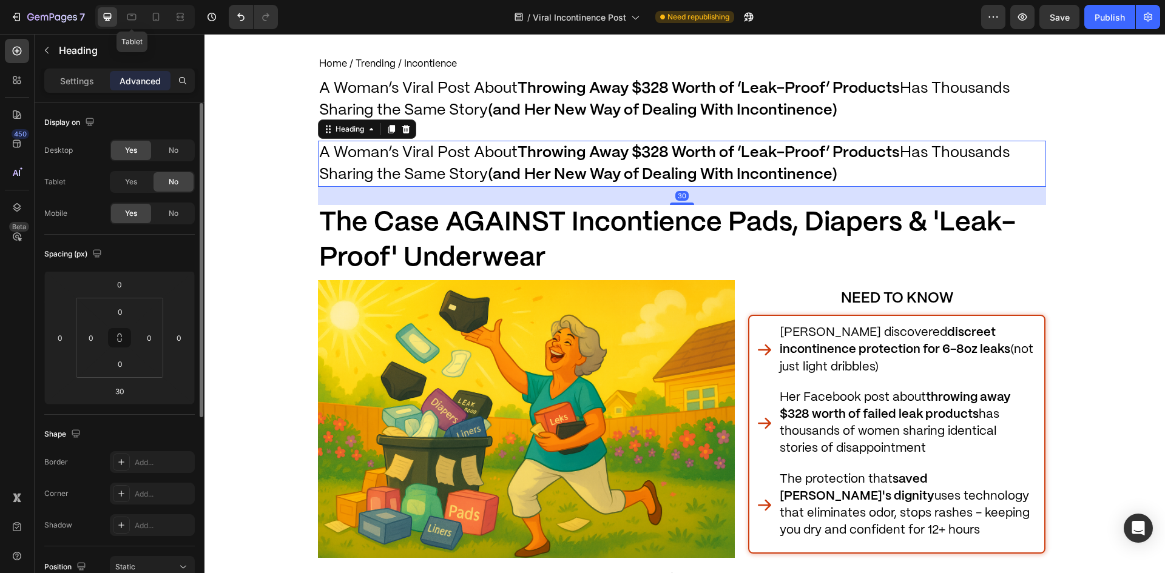
drag, startPoint x: 135, startPoint y: 19, endPoint x: 221, endPoint y: 95, distance: 115.2
click at [134, 19] on icon at bounding box center [132, 17] width 12 height 12
type input "18"
type input "9"
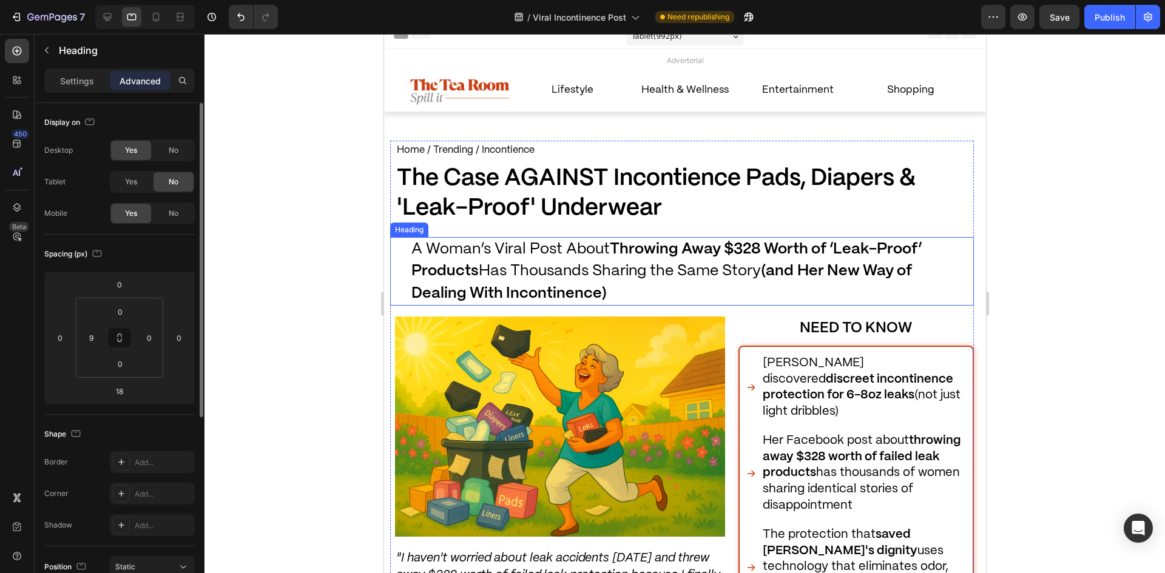
scroll to position [4, 0]
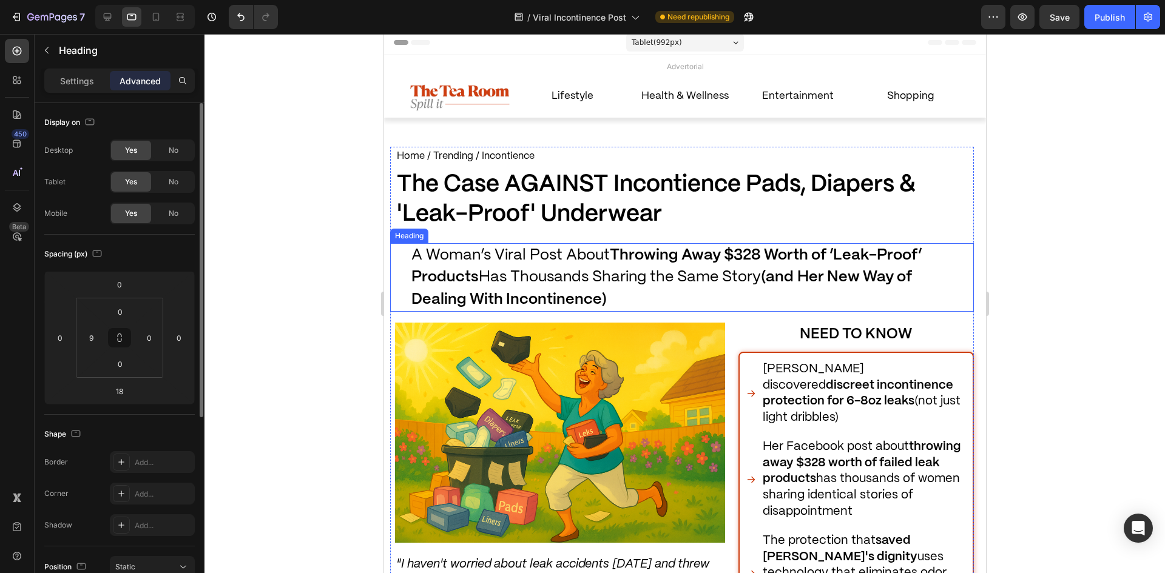
click at [546, 309] on p "⁠⁠⁠⁠⁠⁠⁠ A Woman’s Viral Post About Throwing Away $328 Worth of ‘Leak-Proof’ Pro…" at bounding box center [684, 278] width 547 height 66
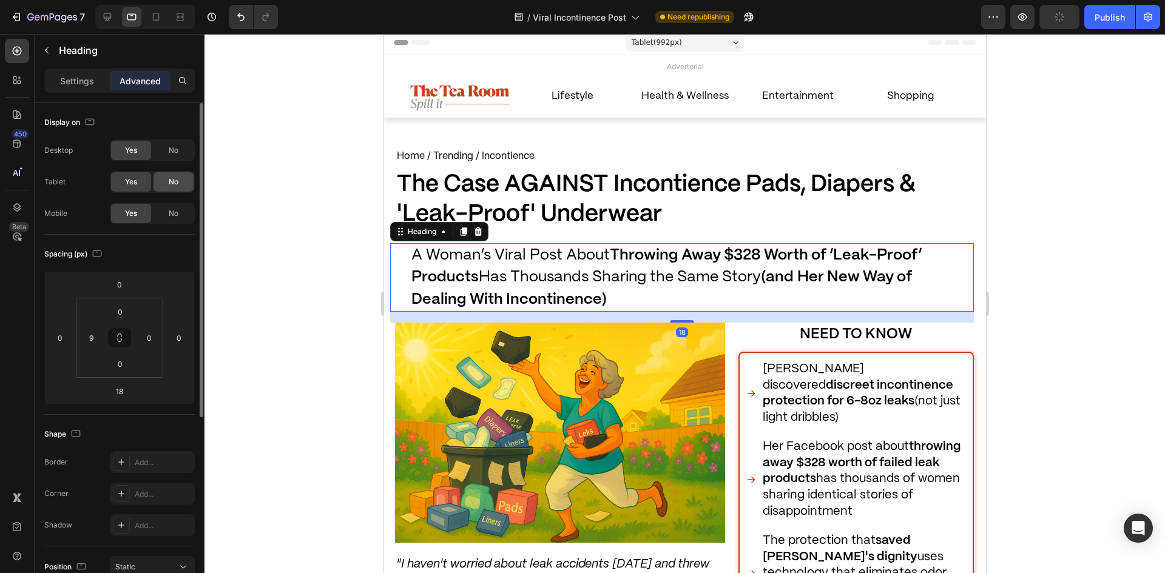
click at [178, 183] on span "No" at bounding box center [174, 182] width 10 height 11
click at [183, 163] on div "Desktop Yes No Tablet Yes No Mobile Yes No" at bounding box center [119, 182] width 151 height 85
click at [170, 154] on span "No" at bounding box center [174, 150] width 10 height 11
click at [308, 197] on div at bounding box center [685, 303] width 961 height 539
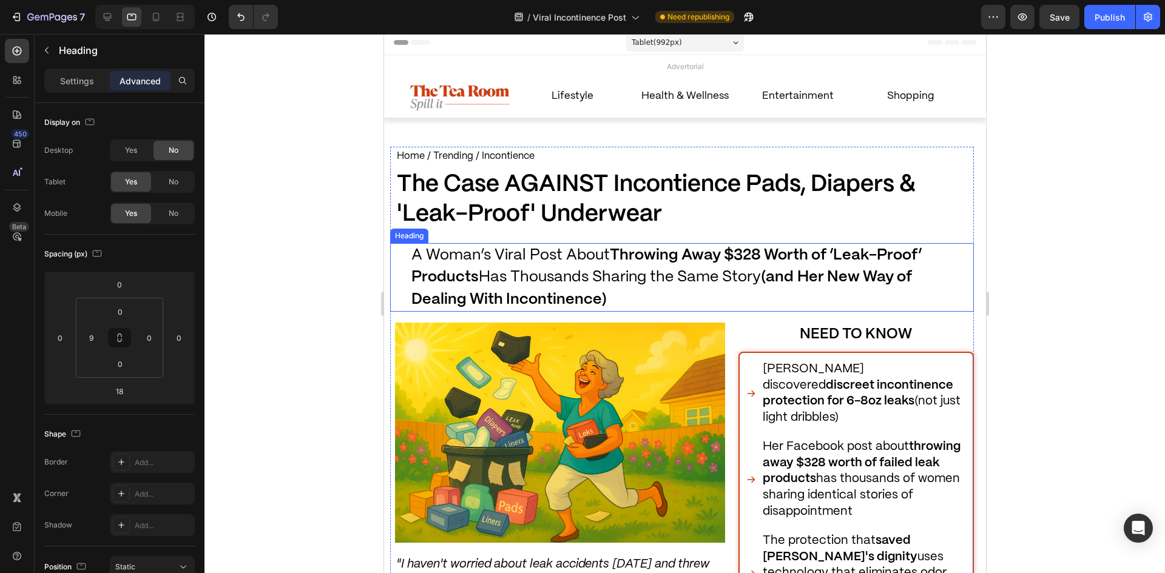
click at [506, 247] on p "⁠⁠⁠⁠⁠⁠⁠ A Woman’s Viral Post About Throwing Away $328 Worth of ‘Leak-Proof’ Pro…" at bounding box center [684, 278] width 547 height 66
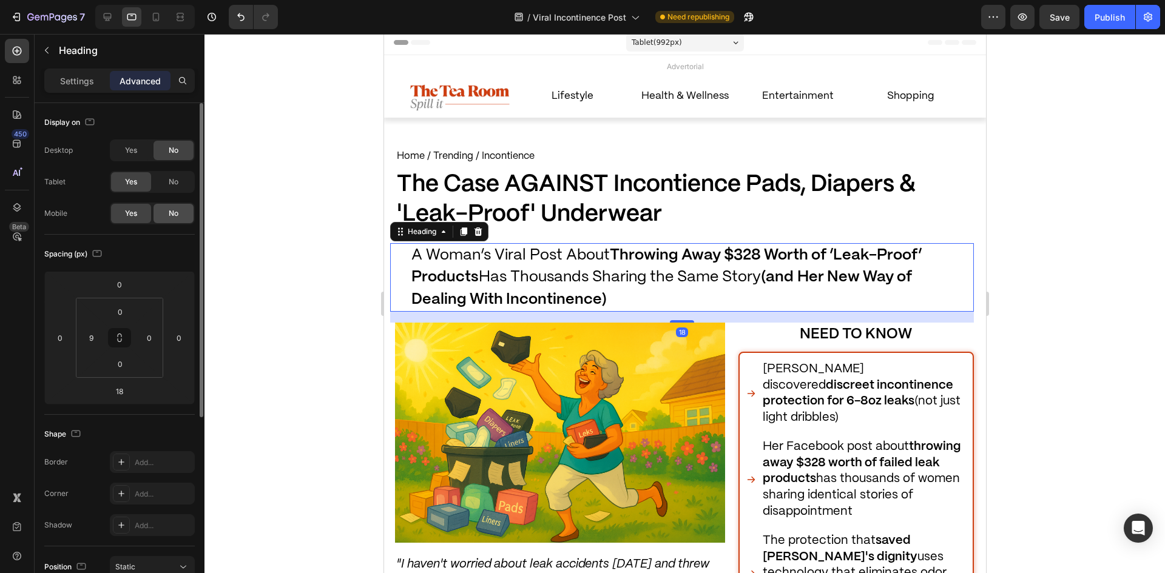
click at [161, 214] on div "No" at bounding box center [174, 213] width 40 height 19
click at [478, 205] on strong "The Case AGAINST Incontience Pads, Diapers & 'Leak-Proof' Underwear" at bounding box center [655, 200] width 519 height 52
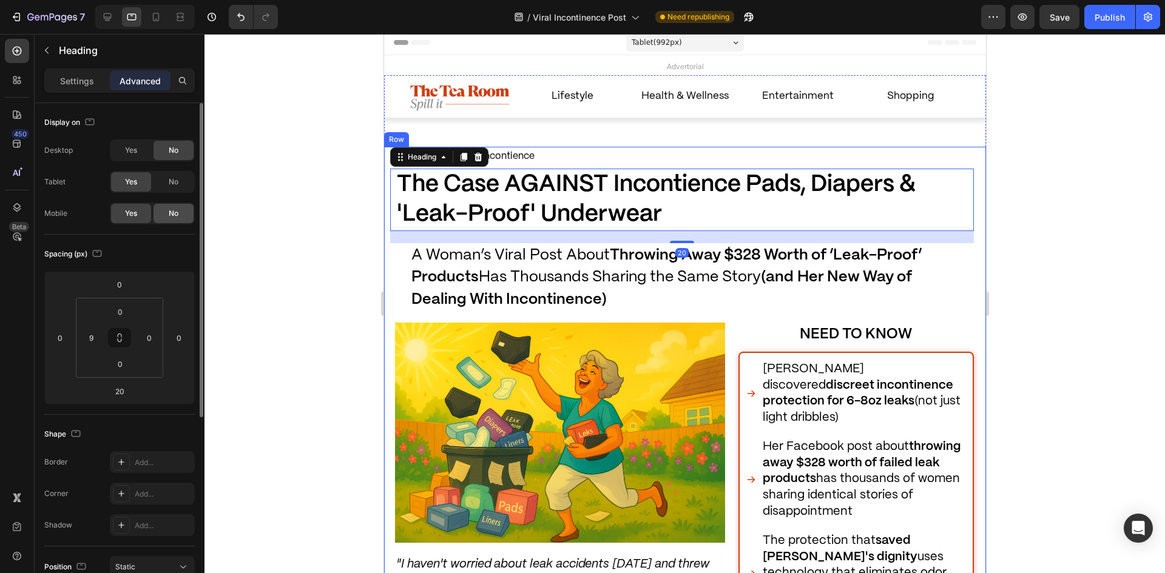
click at [171, 217] on span "No" at bounding box center [174, 213] width 10 height 11
click at [238, 107] on div at bounding box center [685, 303] width 961 height 539
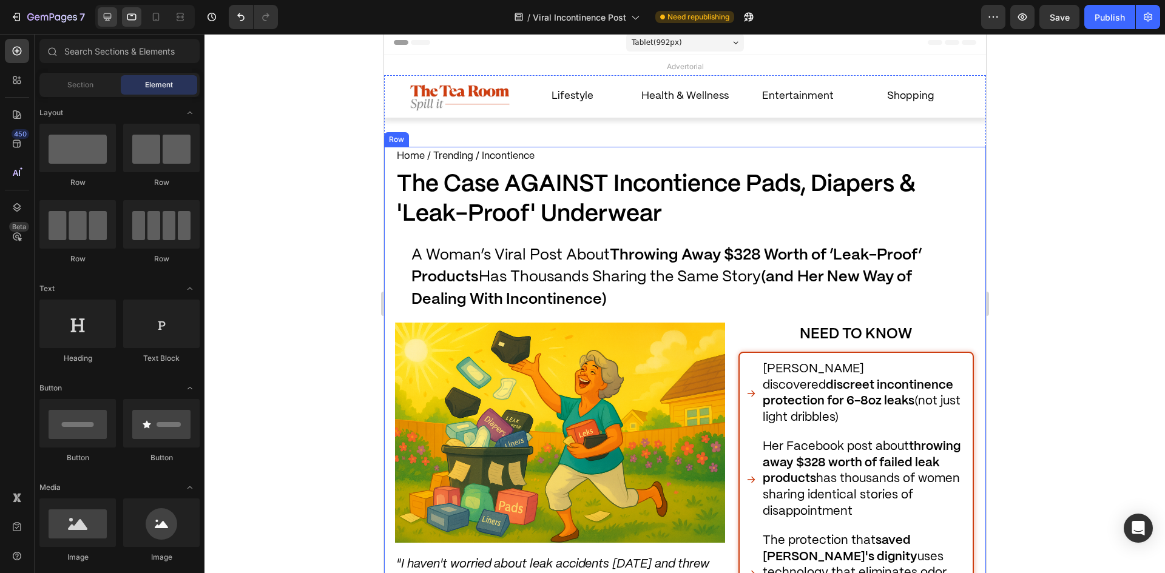
click at [116, 21] on div at bounding box center [107, 16] width 19 height 19
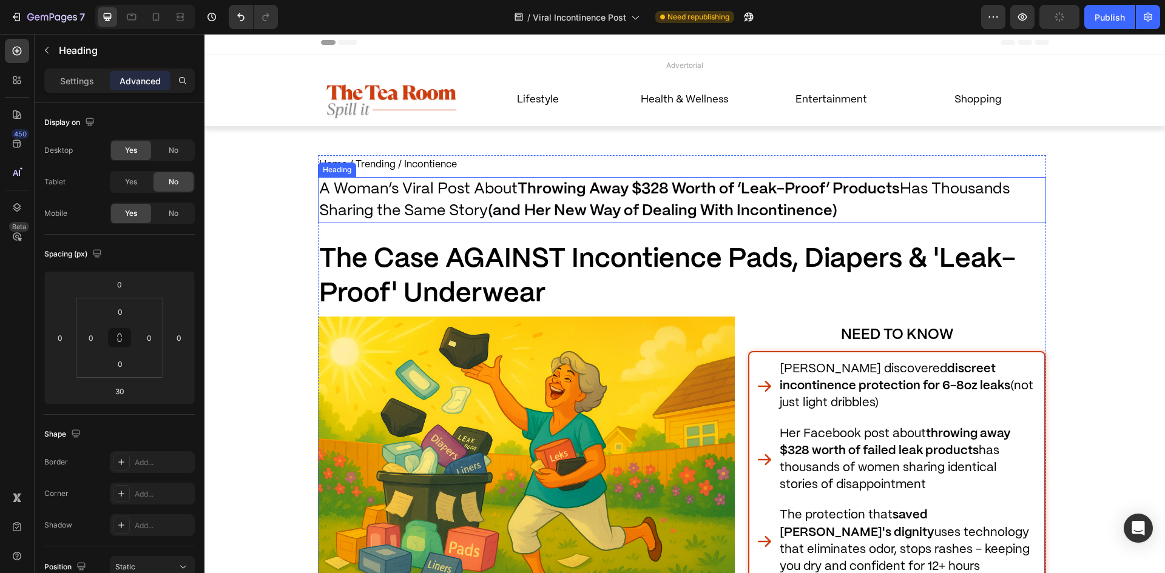
click at [374, 204] on span "A Woman’s Viral Post About Throwing Away $328 Worth of ‘Leak-Proof’ Products Ha…" at bounding box center [664, 200] width 691 height 36
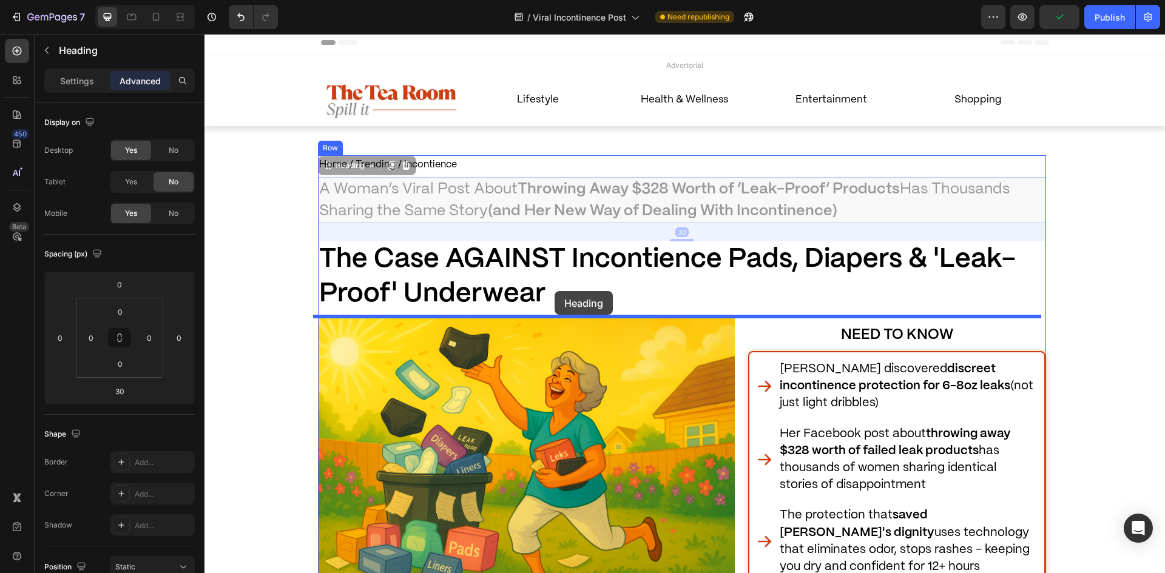
drag, startPoint x: 344, startPoint y: 175, endPoint x: 492, endPoint y: 281, distance: 181.9
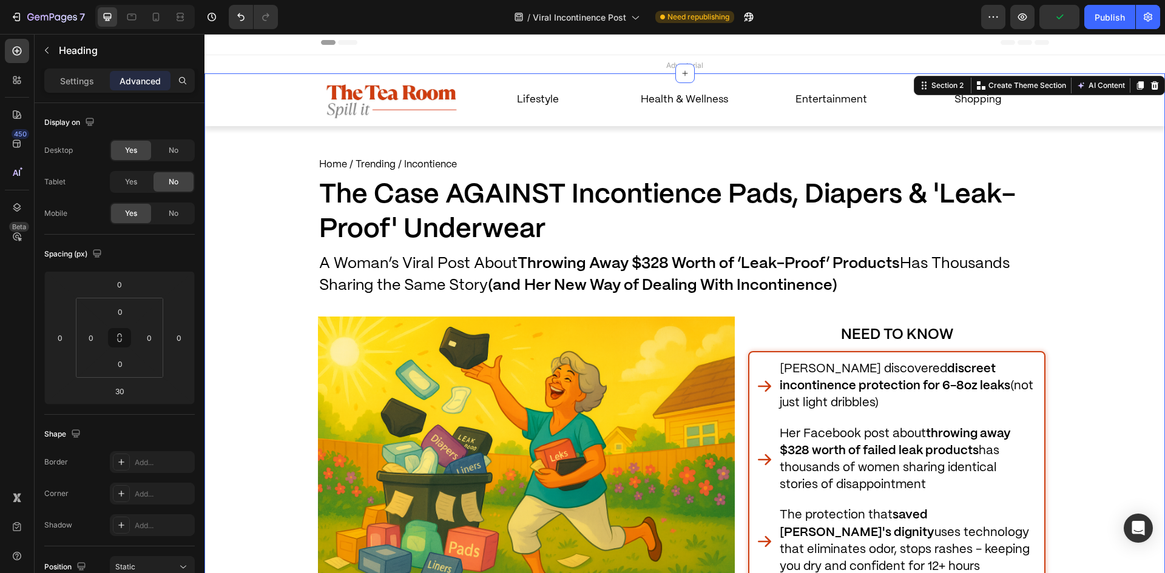
drag, startPoint x: 272, startPoint y: 291, endPoint x: 275, endPoint y: 313, distance: 22.0
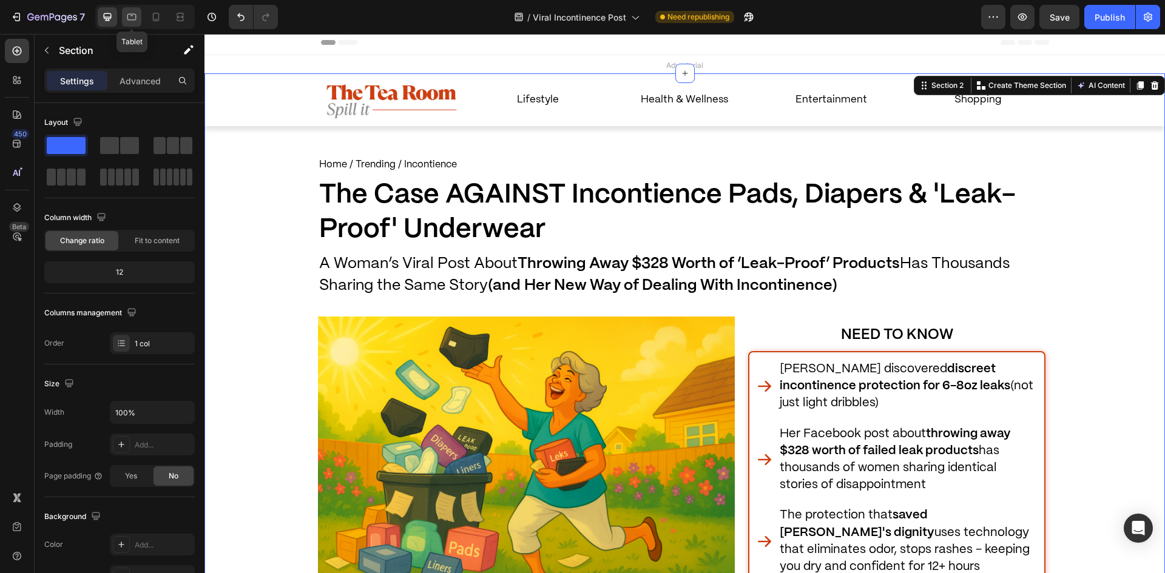
click at [130, 20] on icon at bounding box center [131, 17] width 9 height 7
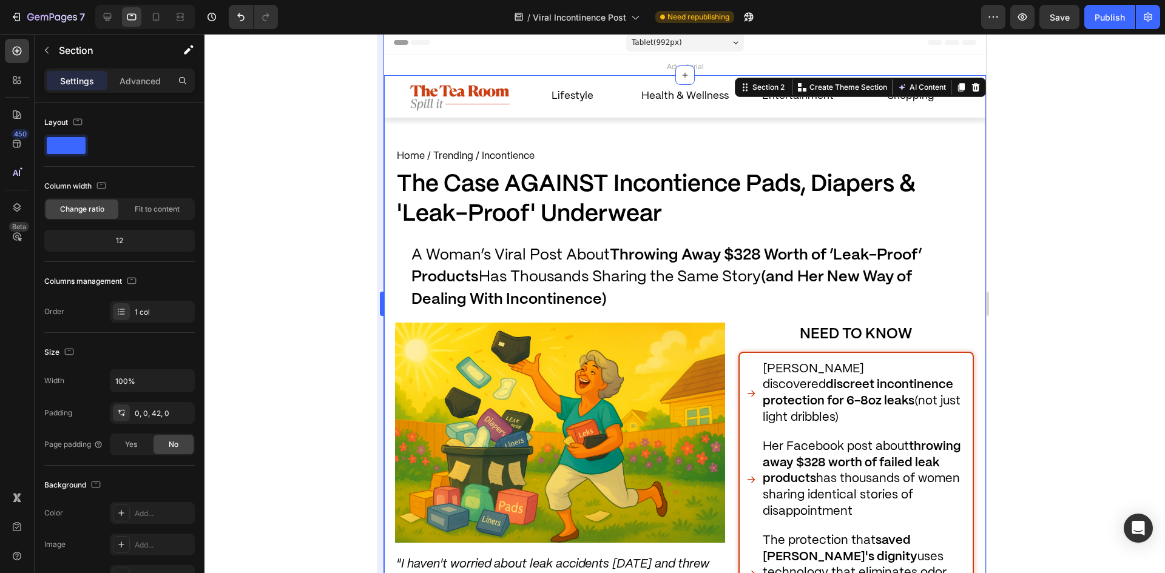
scroll to position [2, 0]
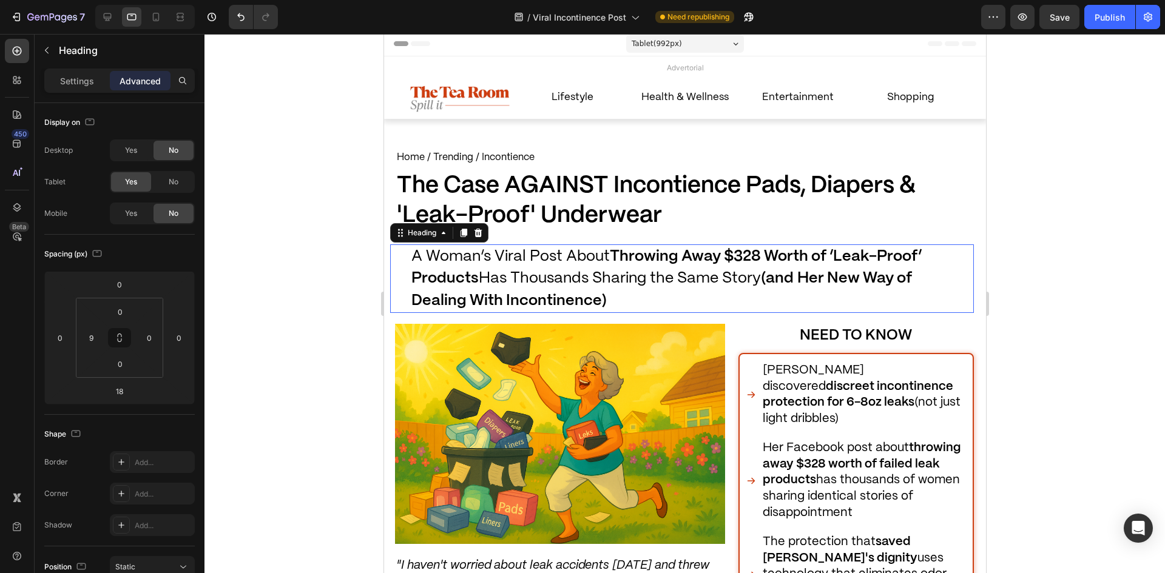
click at [562, 263] on span "A Woman’s Viral Post About Throwing Away $328 Worth of ‘Leak-Proof’ Products Ha…" at bounding box center [666, 278] width 510 height 59
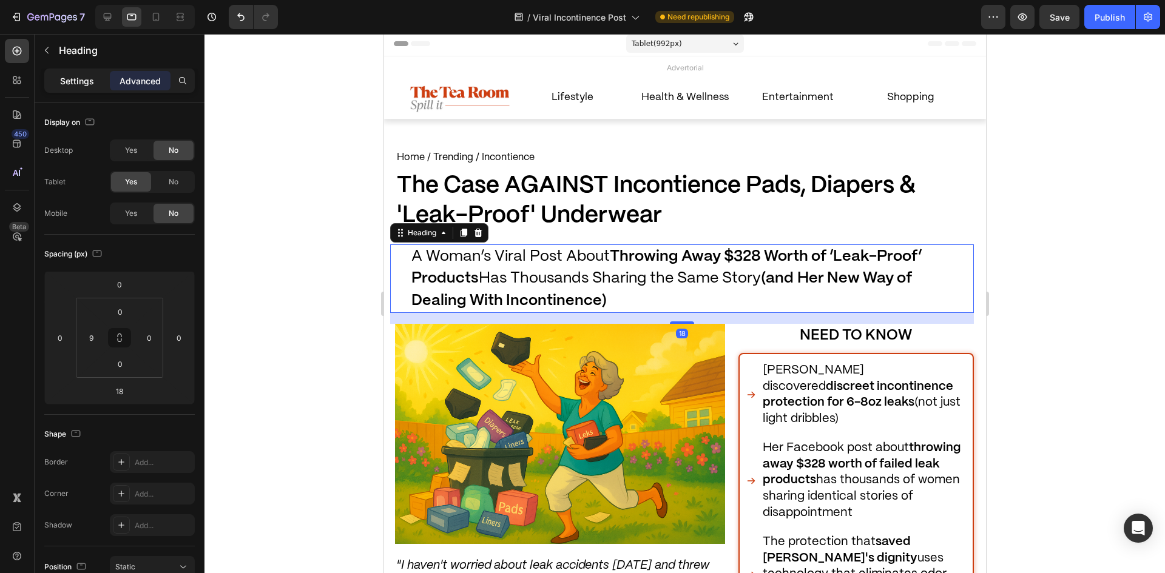
click at [73, 90] on div "Settings" at bounding box center [77, 80] width 61 height 19
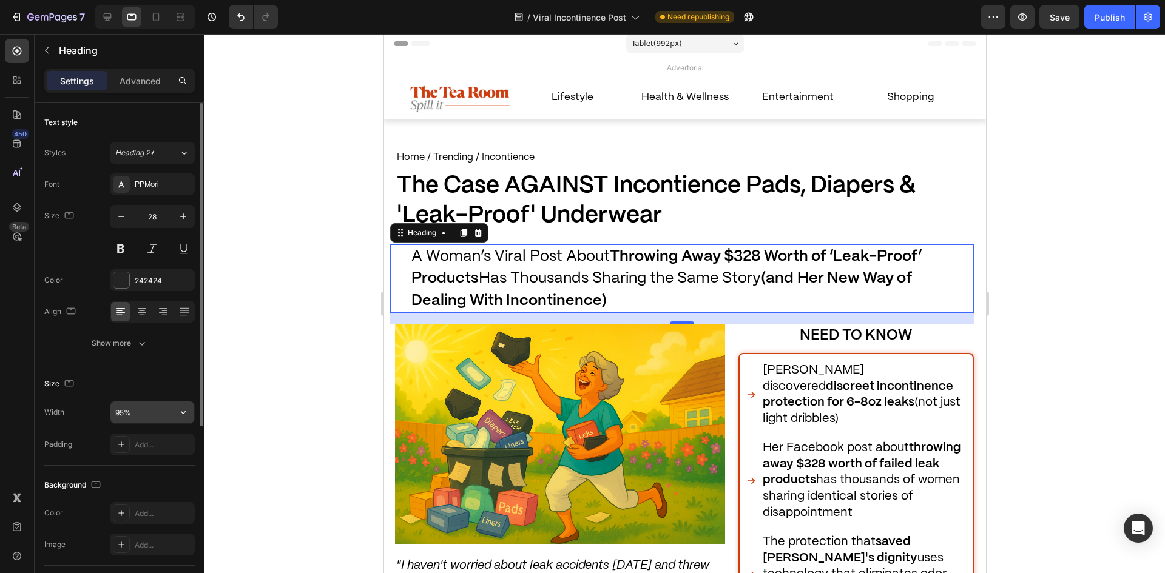
click at [149, 416] on input "95%" at bounding box center [152, 413] width 84 height 22
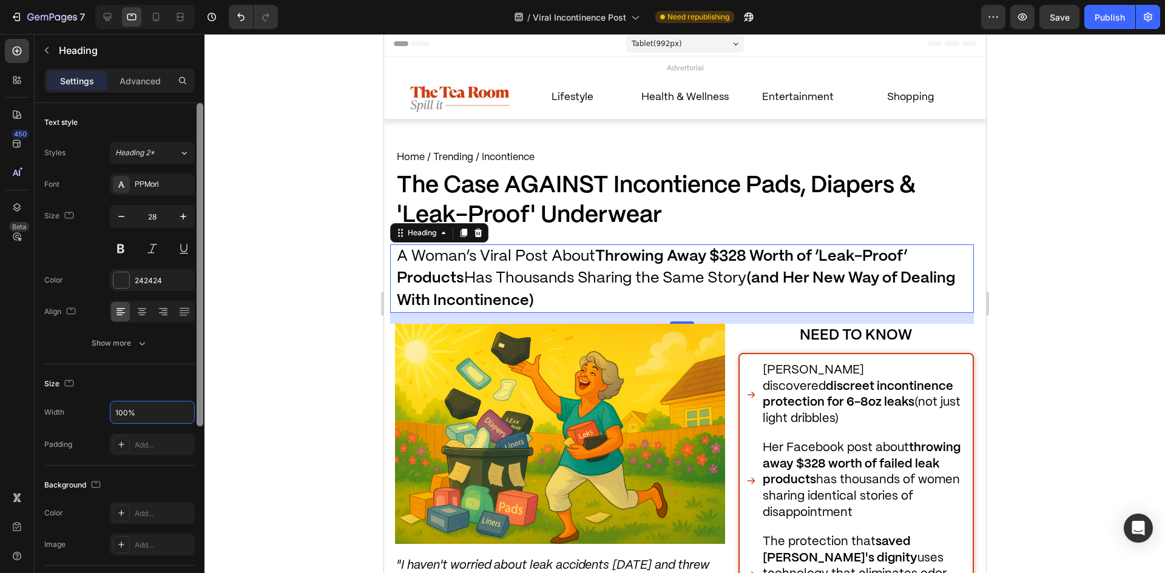
click at [198, 392] on div at bounding box center [200, 264] width 7 height 323
type input "100%"
click at [300, 346] on div at bounding box center [685, 303] width 961 height 539
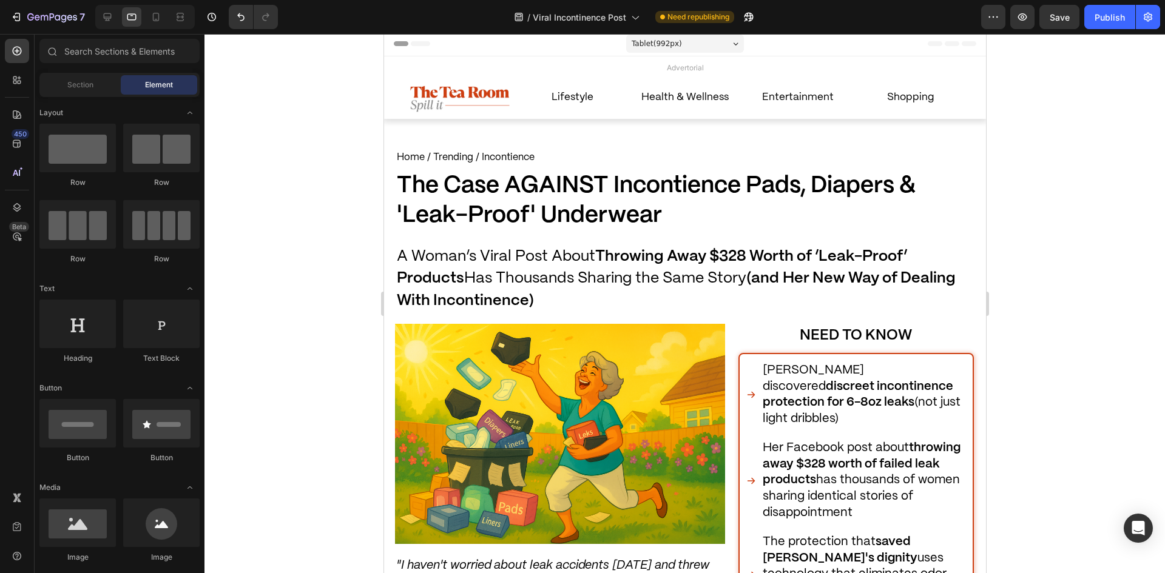
click at [458, 221] on strong "The Case AGAINST Incontience Pads, Diapers & 'Leak-Proof' Underwear" at bounding box center [655, 201] width 519 height 52
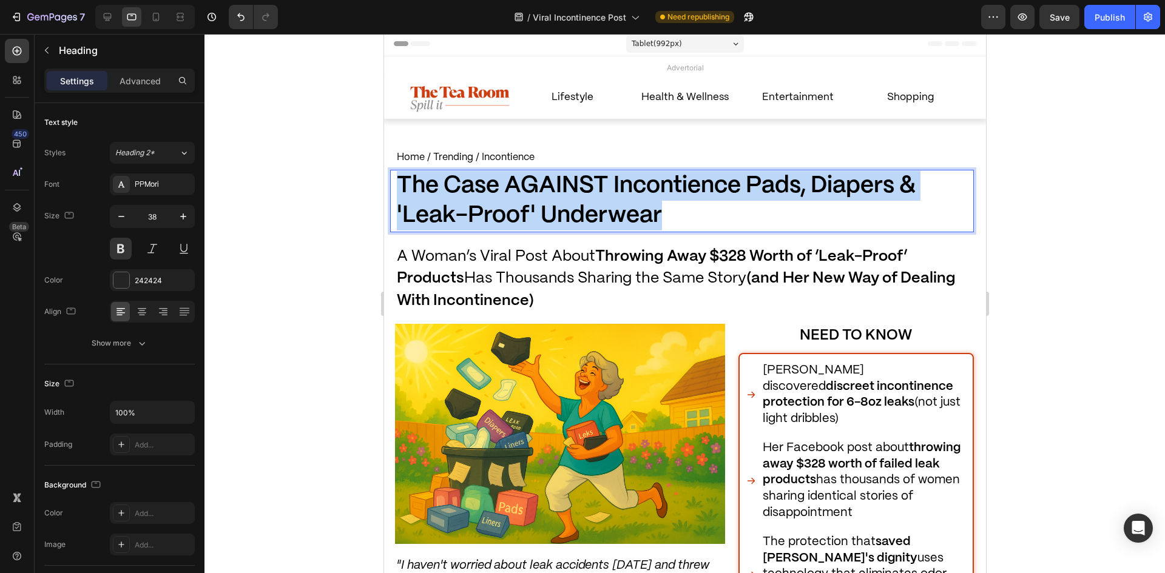
click at [458, 221] on strong "The Case AGAINST Incontience Pads, Diapers & 'Leak-Proof' Underwear" at bounding box center [655, 201] width 519 height 52
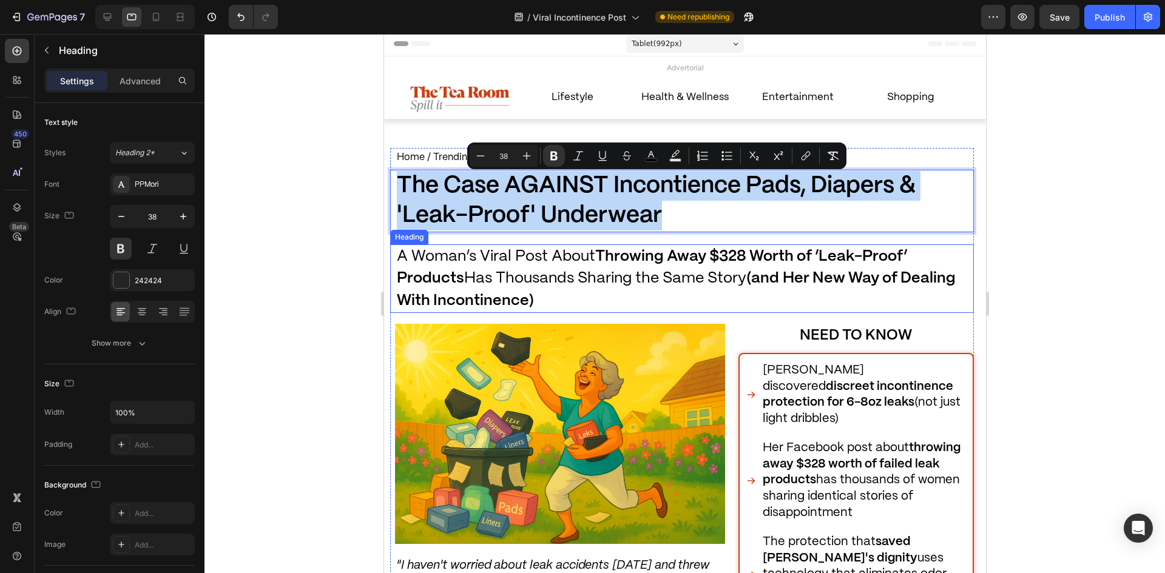
click at [488, 285] on span "A Woman’s Viral Post About Throwing Away $328 Worth of ‘Leak-Proof’ Products Ha…" at bounding box center [675, 278] width 559 height 59
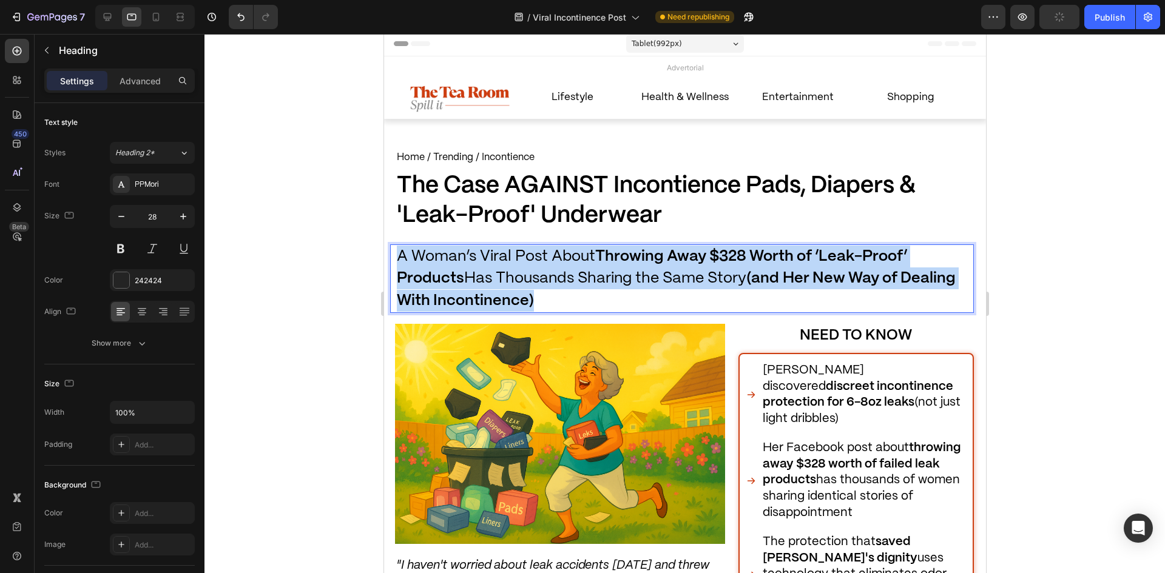
click at [487, 285] on span "A Woman’s Viral Post About Throwing Away $328 Worth of ‘Leak-Proof’ Products Ha…" at bounding box center [675, 278] width 559 height 59
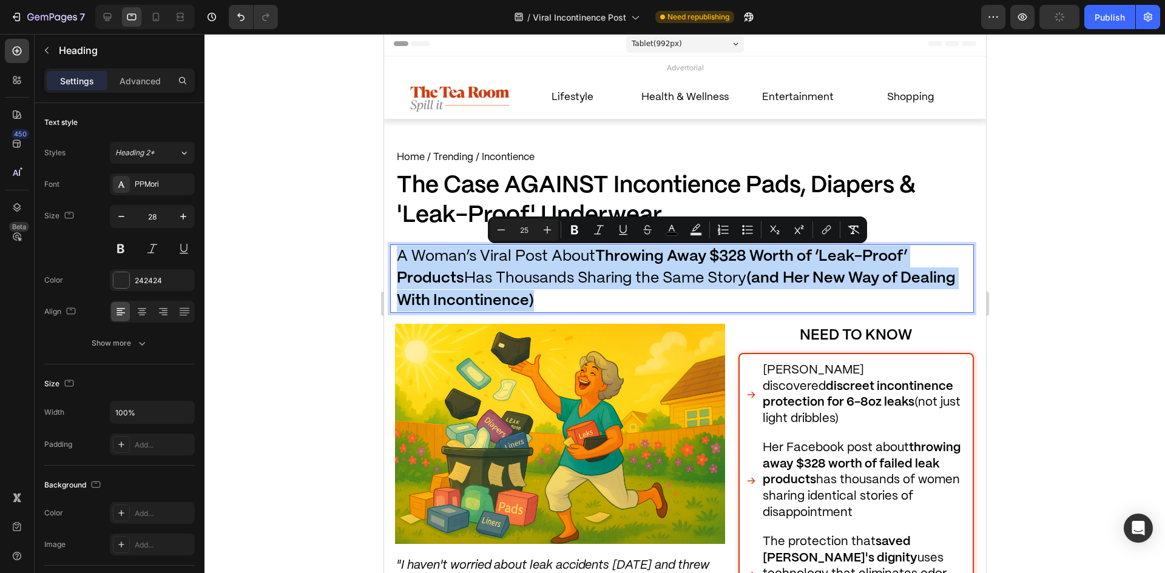
click at [490, 232] on div "Minus 25 Plus Bold Italic Underline Strikethrough color Text Background Color N…" at bounding box center [677, 230] width 379 height 27
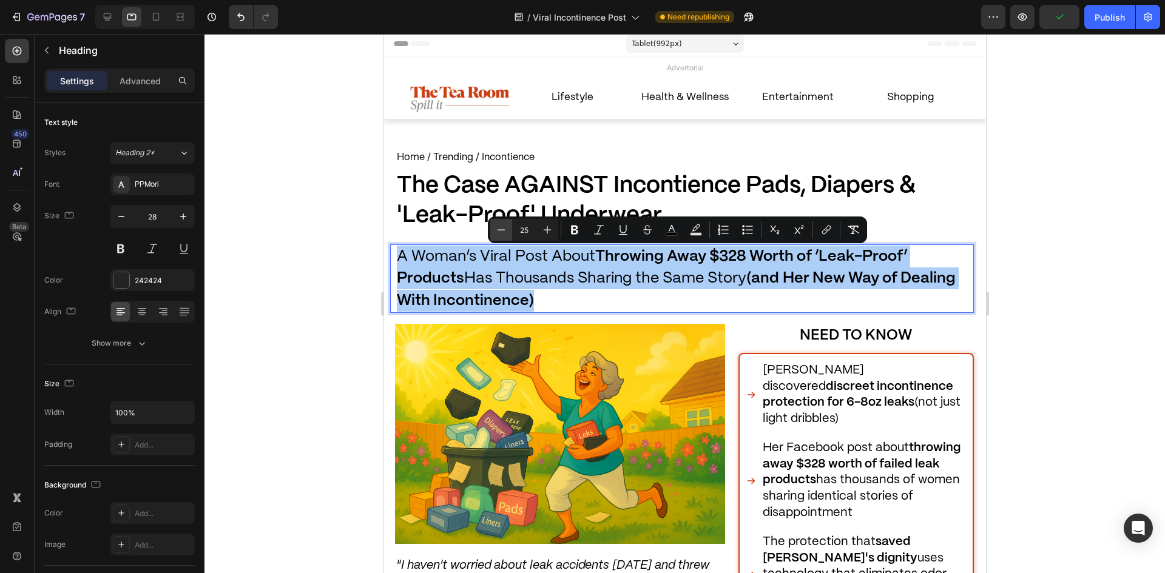
click at [492, 232] on button "Minus" at bounding box center [501, 230] width 22 height 22
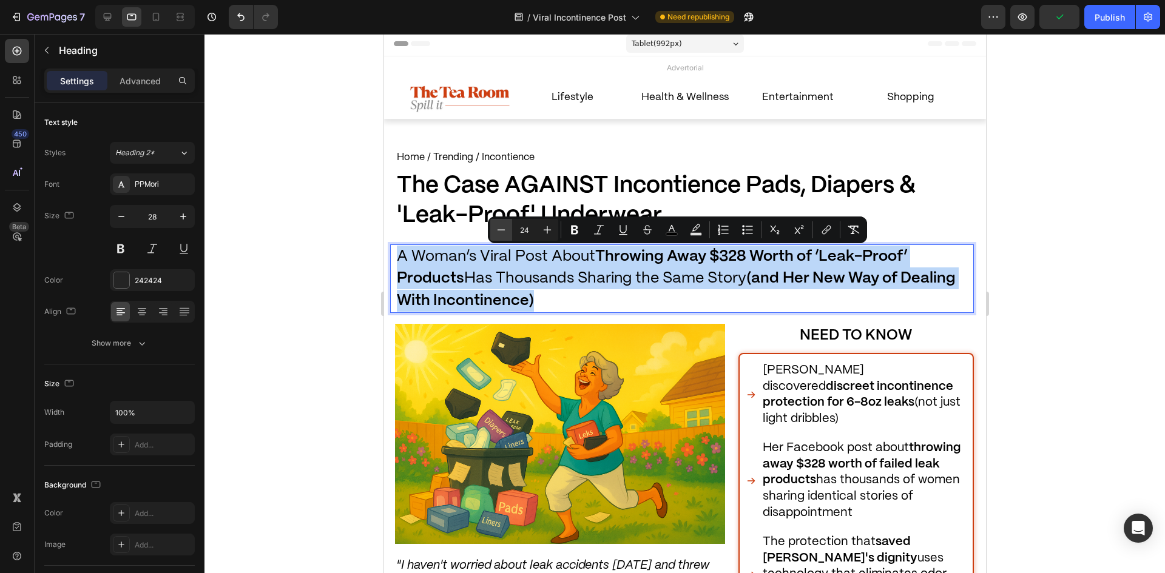
type input "23"
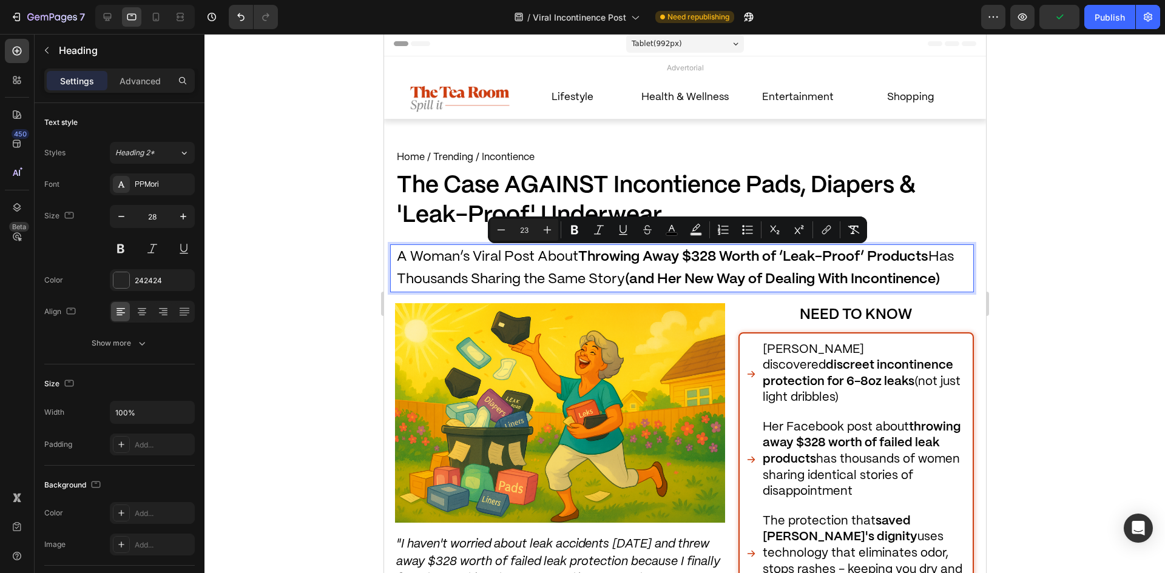
drag, startPoint x: 257, startPoint y: 309, endPoint x: 8, endPoint y: 234, distance: 259.9
click at [257, 309] on div at bounding box center [685, 303] width 961 height 539
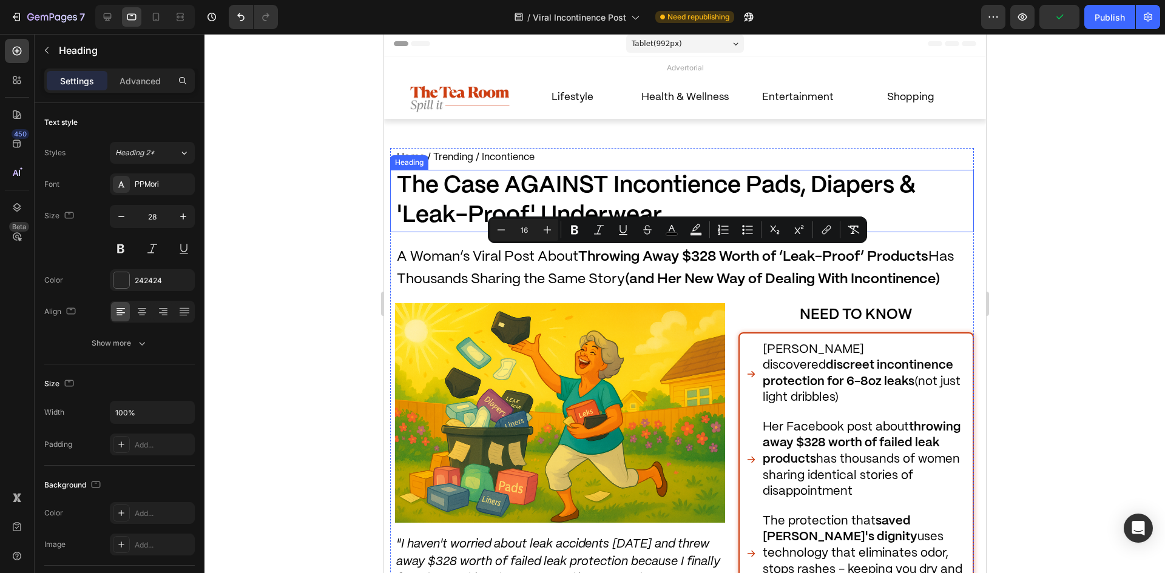
click at [501, 230] on p "⁠⁠⁠⁠⁠⁠⁠ The Case AGAINST Incontience Pads, Diapers & 'Leak-Proof' Underwear" at bounding box center [684, 201] width 576 height 60
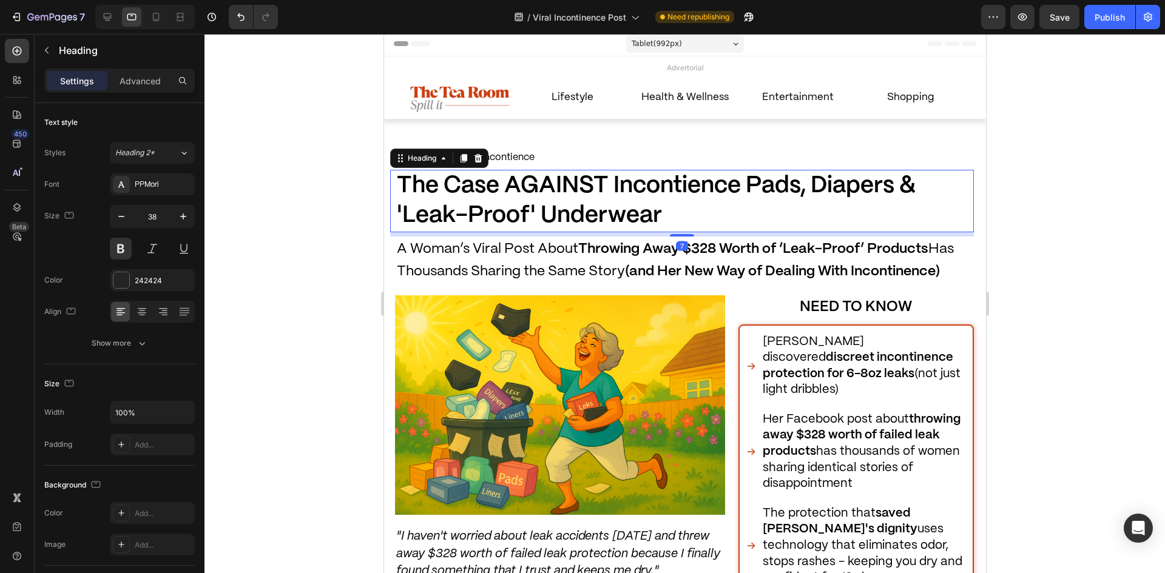
drag, startPoint x: 679, startPoint y: 243, endPoint x: 655, endPoint y: 252, distance: 25.6
click at [680, 235] on div at bounding box center [681, 235] width 24 height 2
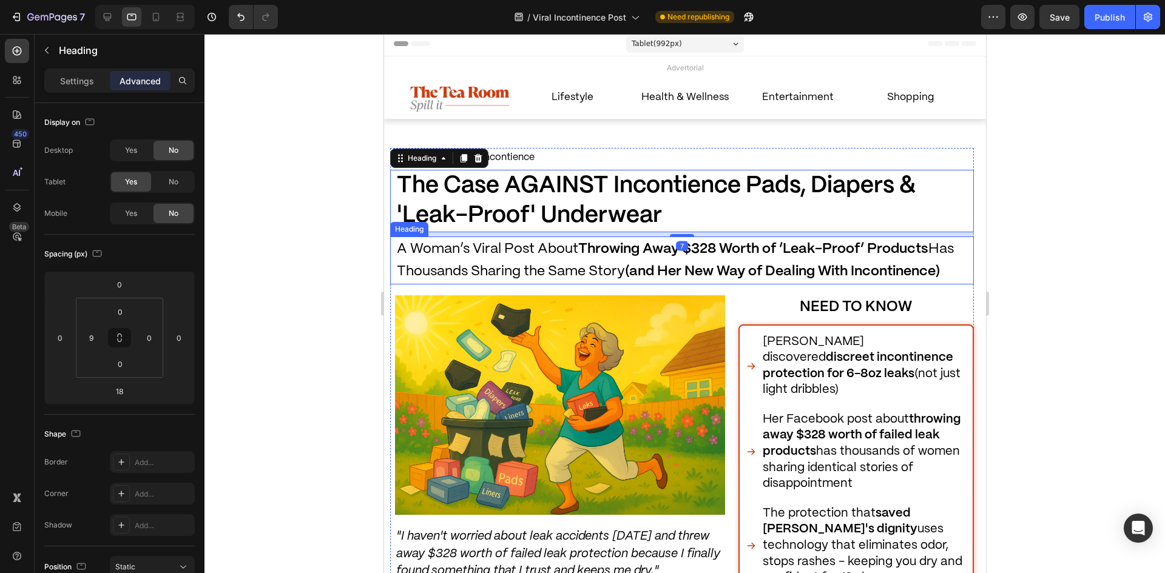
click at [637, 262] on p "⁠⁠⁠⁠⁠⁠⁠ A Woman’s Viral Post About Throwing Away $328 Worth of ‘Leak-Proof’ Pro…" at bounding box center [684, 261] width 576 height 46
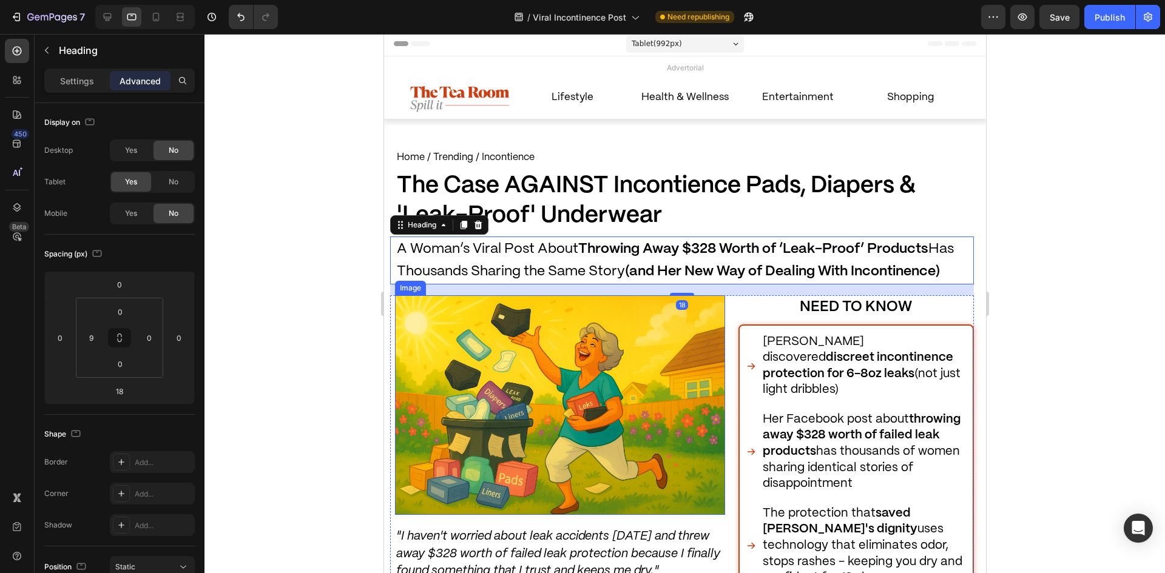
click at [356, 339] on div at bounding box center [685, 303] width 961 height 539
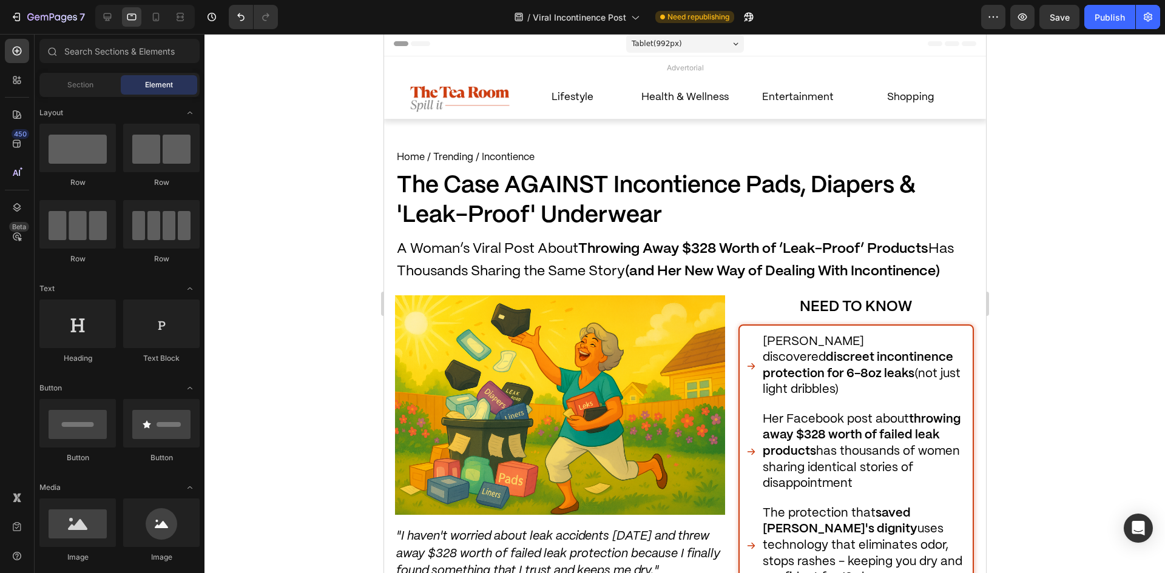
click at [299, 342] on div at bounding box center [685, 303] width 961 height 539
click at [611, 191] on strong "The Case AGAINST Incontience Pads, Diapers & 'Leak-Proof' Underwear" at bounding box center [655, 201] width 519 height 52
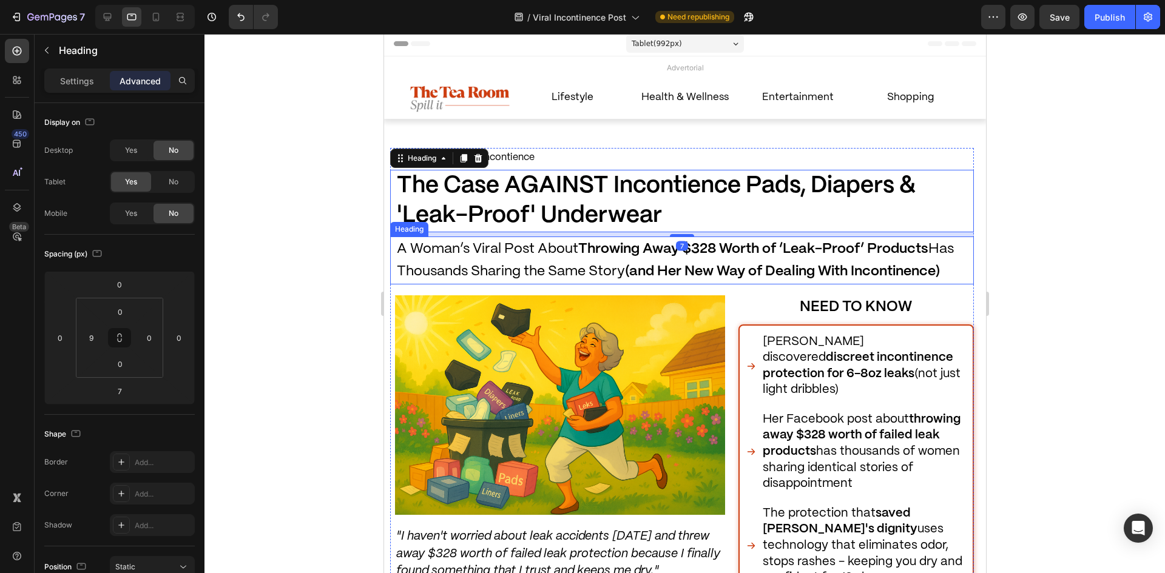
click at [681, 237] on h1 "⁠⁠⁠⁠⁠⁠⁠ A Woman’s Viral Post About Throwing Away $328 Worth of ‘Leak-Proof’ Pro…" at bounding box center [684, 261] width 578 height 48
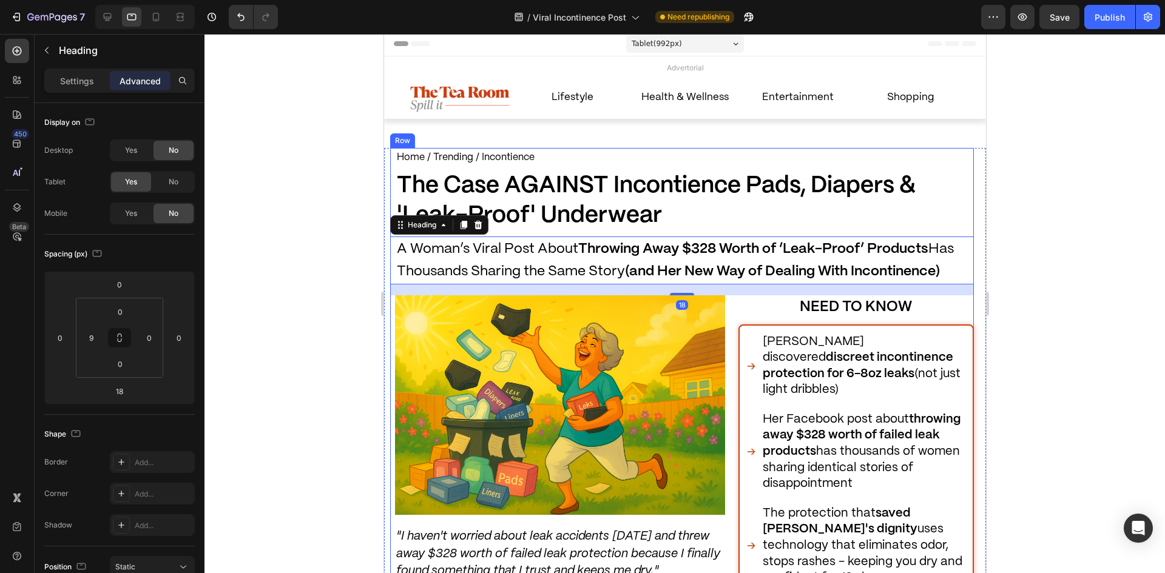
click at [675, 226] on p "⁠⁠⁠⁠⁠⁠⁠ The Case AGAINST Incontience Pads, Diapers & 'Leak-Proof' Underwear" at bounding box center [684, 201] width 576 height 60
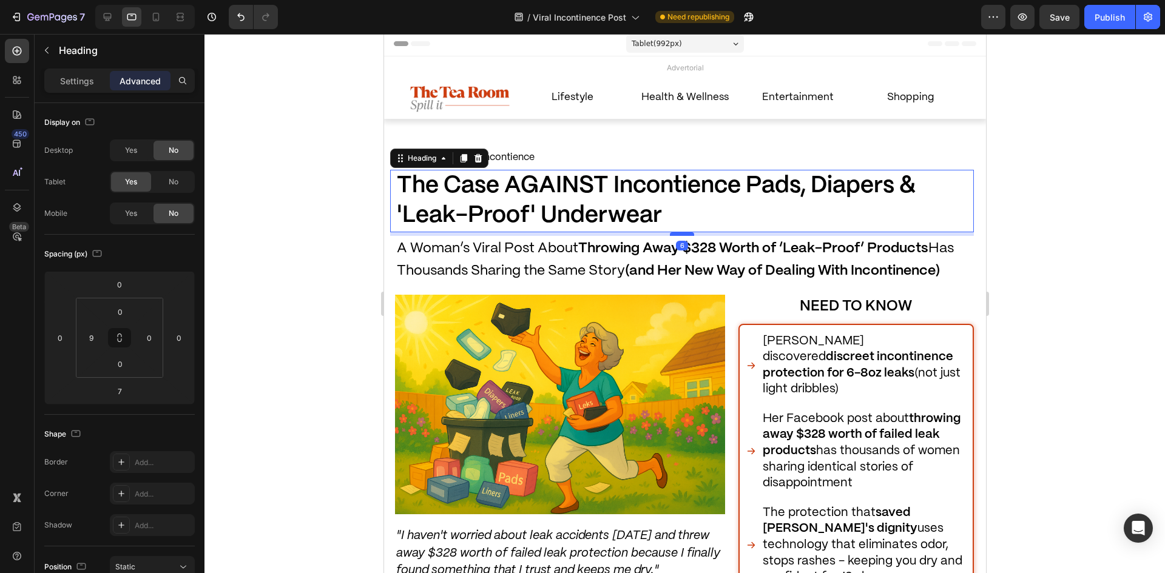
click at [677, 232] on div at bounding box center [681, 234] width 24 height 4
type input "5"
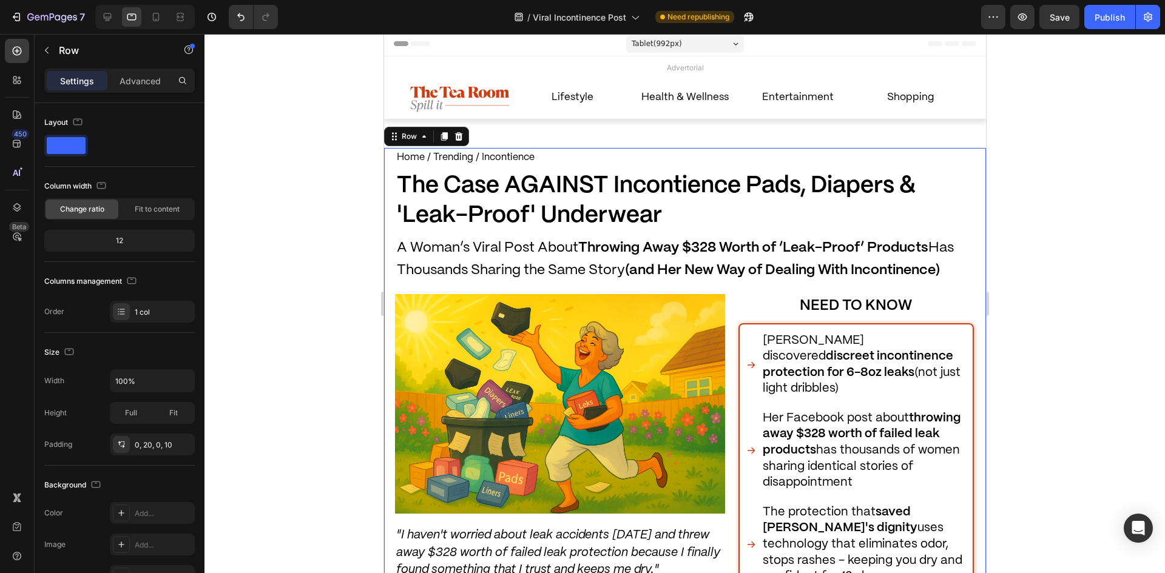
click at [1071, 313] on div at bounding box center [685, 303] width 961 height 539
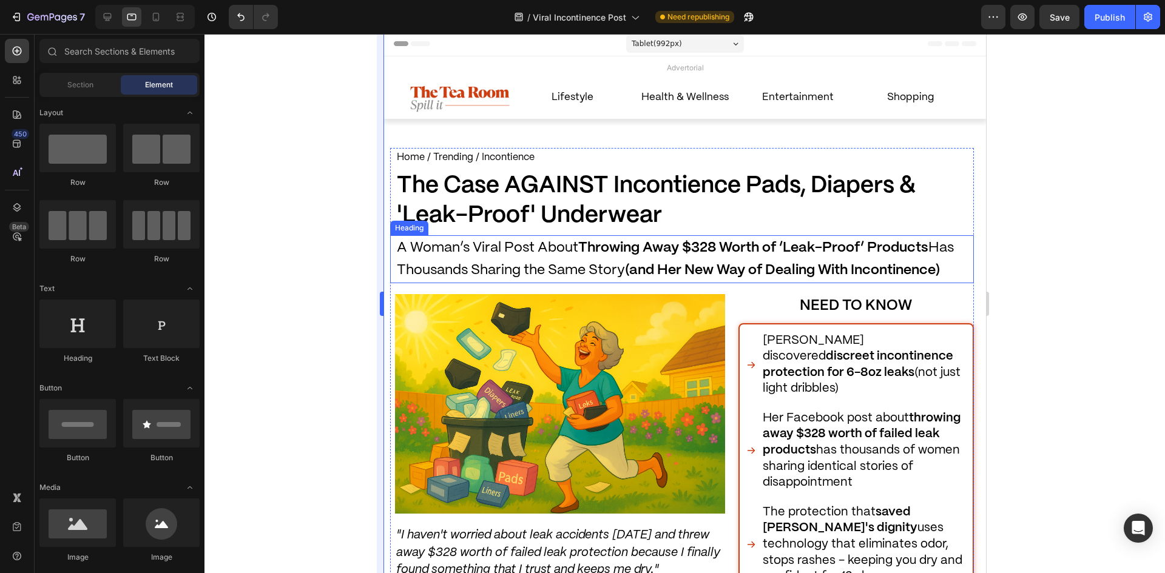
drag, startPoint x: 297, startPoint y: 237, endPoint x: 377, endPoint y: 252, distance: 81.5
click at [299, 238] on div at bounding box center [685, 303] width 961 height 539
click at [408, 256] on p "⁠⁠⁠⁠⁠⁠⁠ A Woman’s Viral Post About Throwing Away $328 Worth of ‘Leak-Proof’ Pro…" at bounding box center [684, 260] width 576 height 46
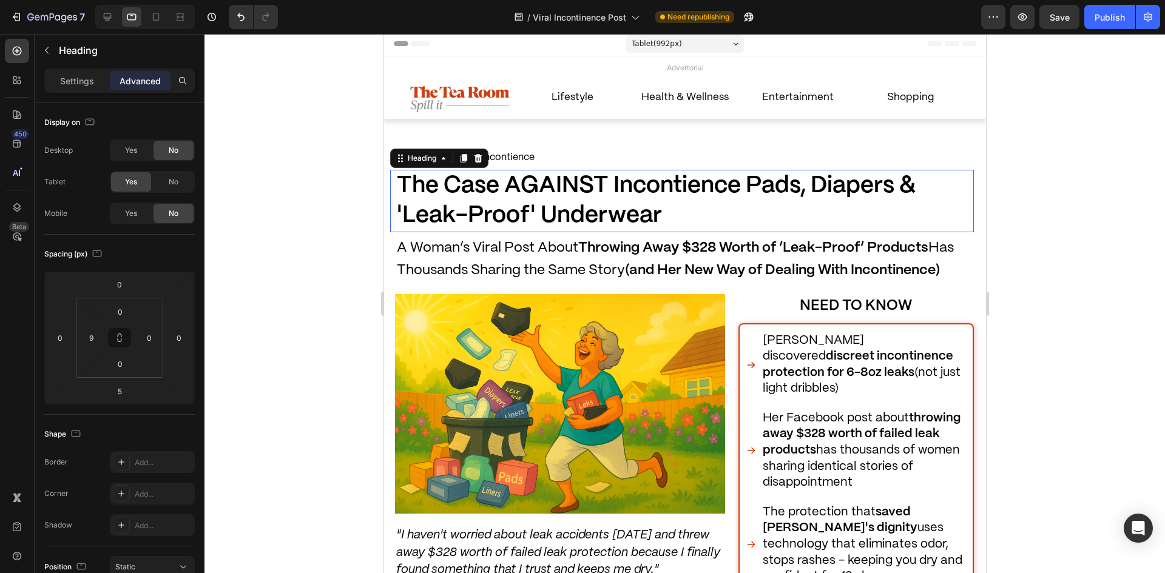
click at [542, 205] on strong "The Case AGAINST Incontience Pads, Diapers & 'Leak-Proof' Underwear" at bounding box center [655, 201] width 519 height 52
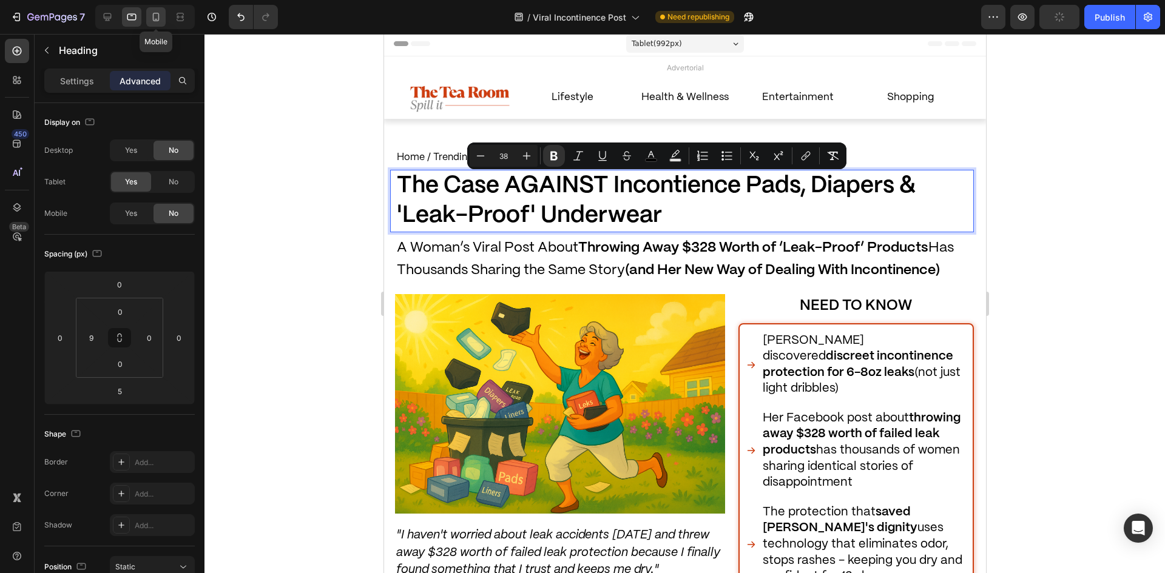
click at [154, 15] on icon at bounding box center [156, 17] width 7 height 8
type input "10"
type input "0"
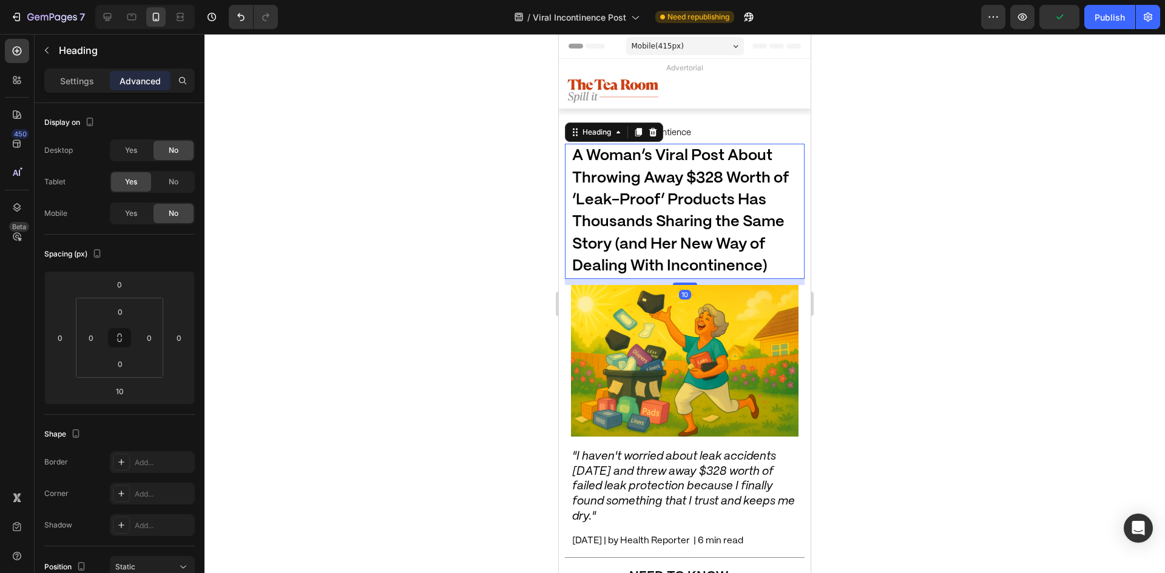
click at [702, 206] on span "A Woman’s Viral Post About Throwing Away $328 Worth of ‘Leak-Proof’ Products Ha…" at bounding box center [680, 211] width 217 height 125
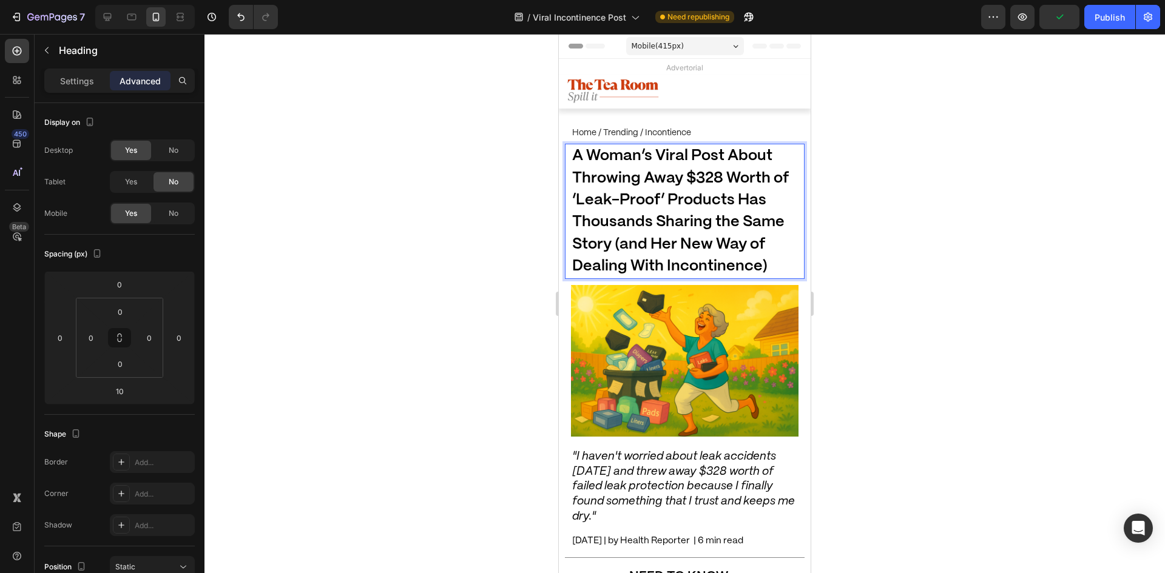
click at [702, 206] on span "A Woman’s Viral Post About Throwing Away $328 Worth of ‘Leak-Proof’ Products Ha…" at bounding box center [680, 211] width 217 height 125
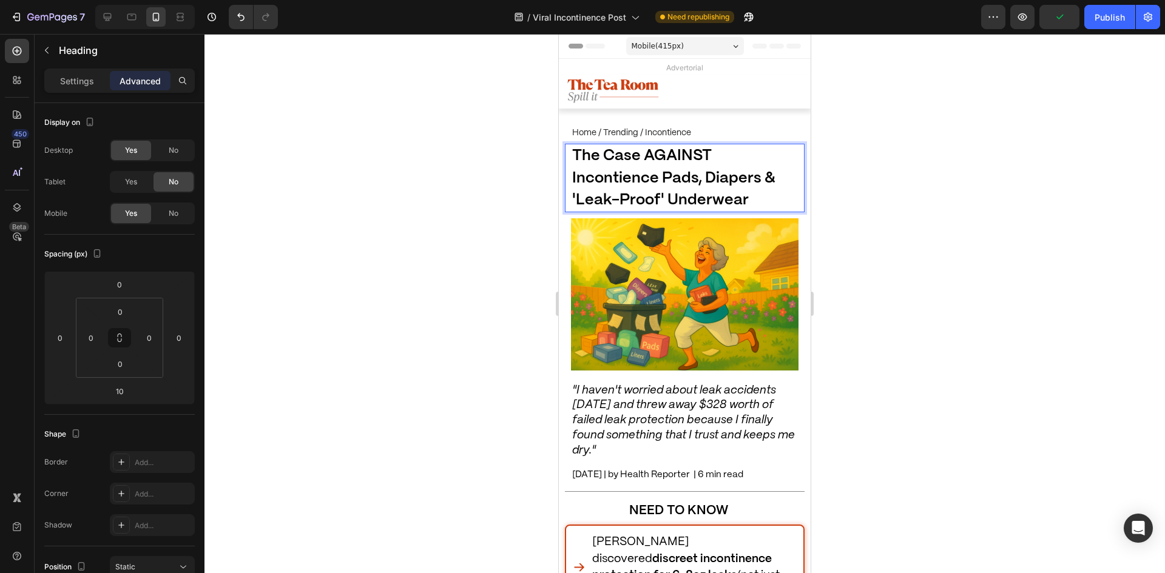
click at [881, 244] on div at bounding box center [685, 303] width 961 height 539
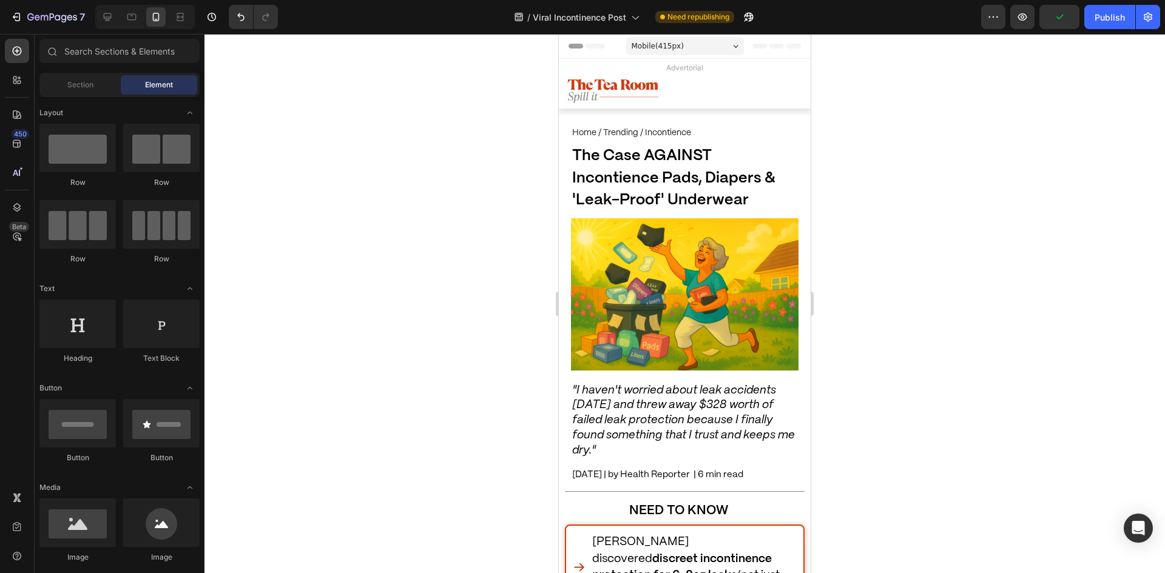
click at [641, 187] on p "⁠⁠⁠⁠⁠⁠⁠ The Case AGAINST Incontience Pads, Diapers & 'Leak-Proof' Underwear" at bounding box center [684, 178] width 225 height 66
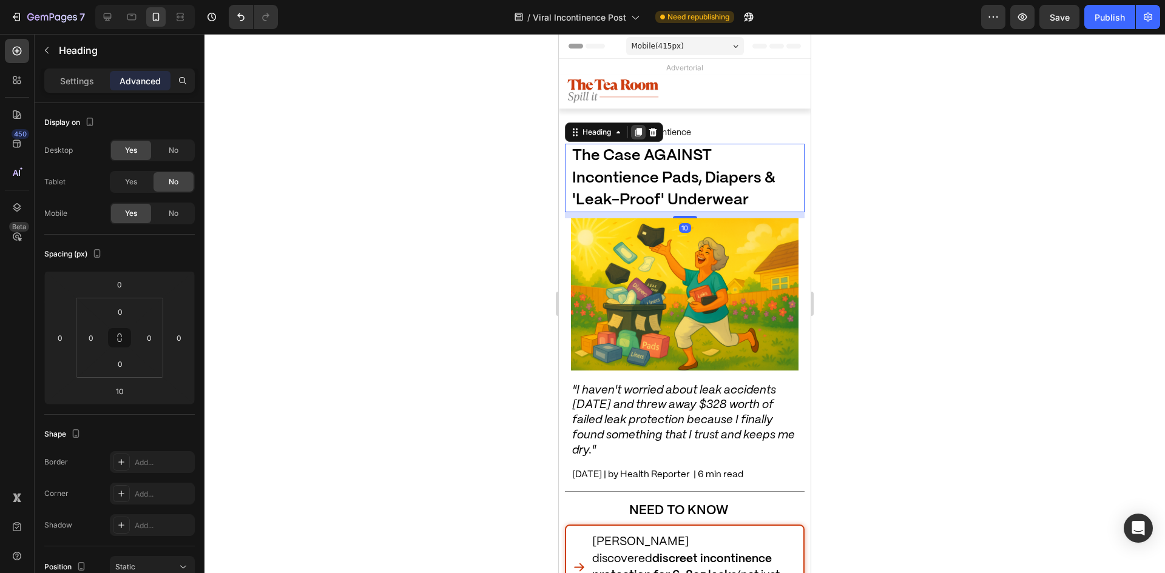
click at [634, 132] on icon at bounding box center [639, 132] width 10 height 10
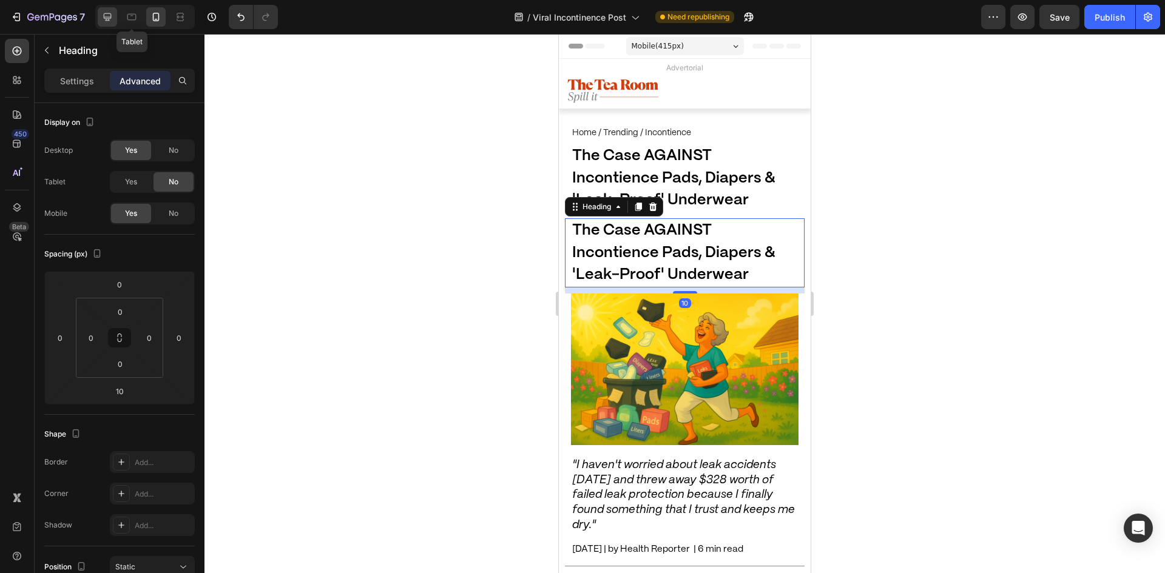
click at [108, 14] on icon at bounding box center [108, 17] width 8 height 8
type input "30"
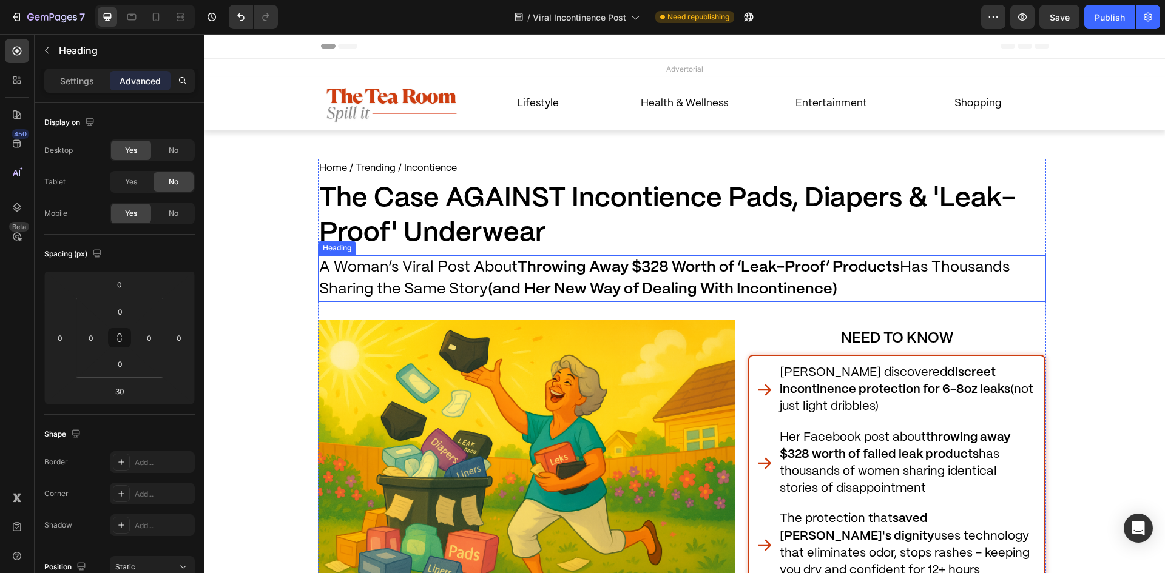
click at [566, 280] on h1 "A Woman’s Viral Post About Throwing Away $328 Worth of ‘Leak-Proof’ Products Ha…" at bounding box center [682, 278] width 728 height 46
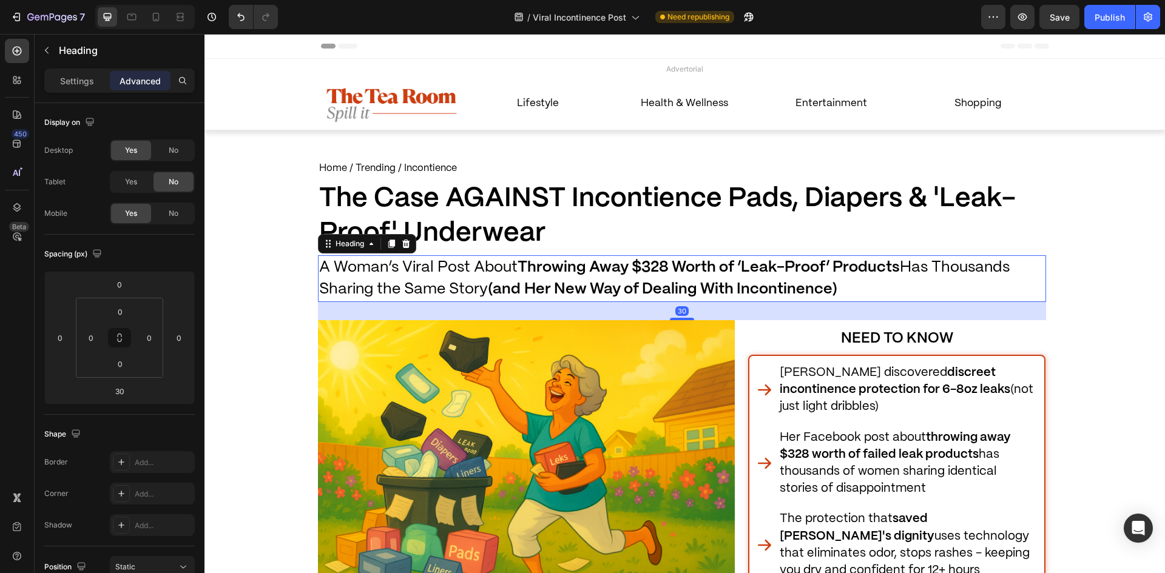
click at [566, 280] on h1 "A Woman’s Viral Post About Throwing Away $328 Worth of ‘Leak-Proof’ Products Ha…" at bounding box center [682, 278] width 728 height 46
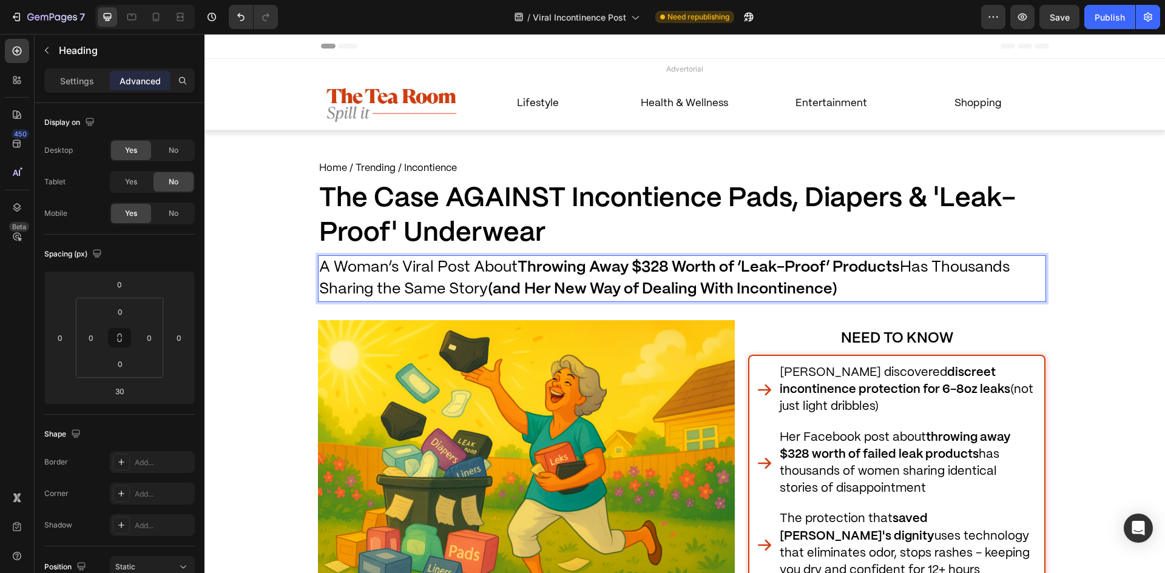
click at [566, 280] on p "A Woman’s Viral Post About Throwing Away $328 Worth of ‘Leak-Proof’ Products Ha…" at bounding box center [682, 279] width 726 height 44
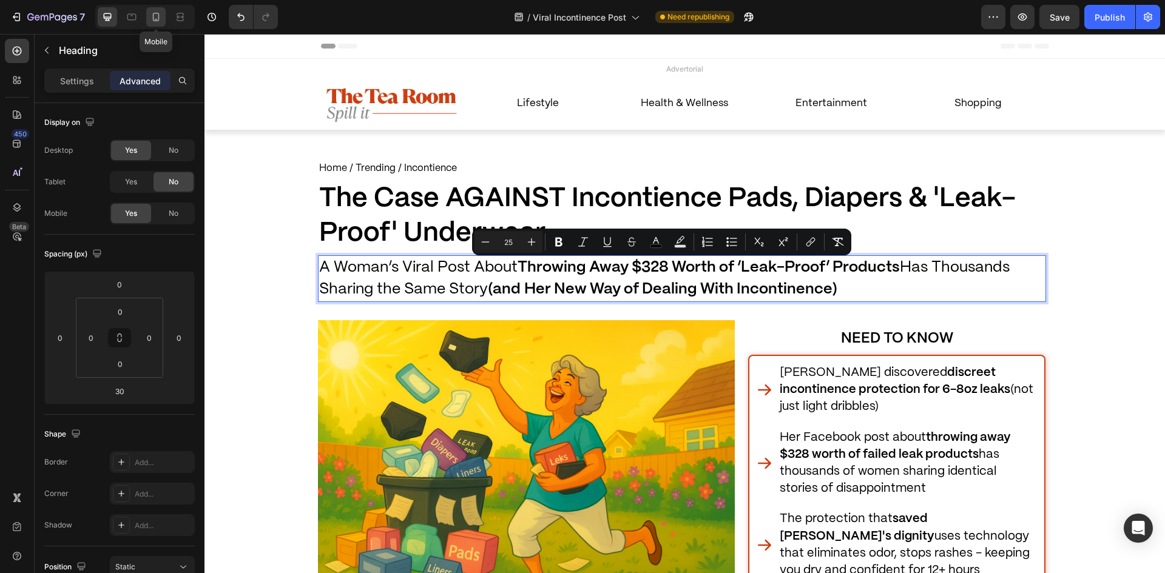
click at [159, 14] on icon at bounding box center [156, 17] width 7 height 8
type input "10"
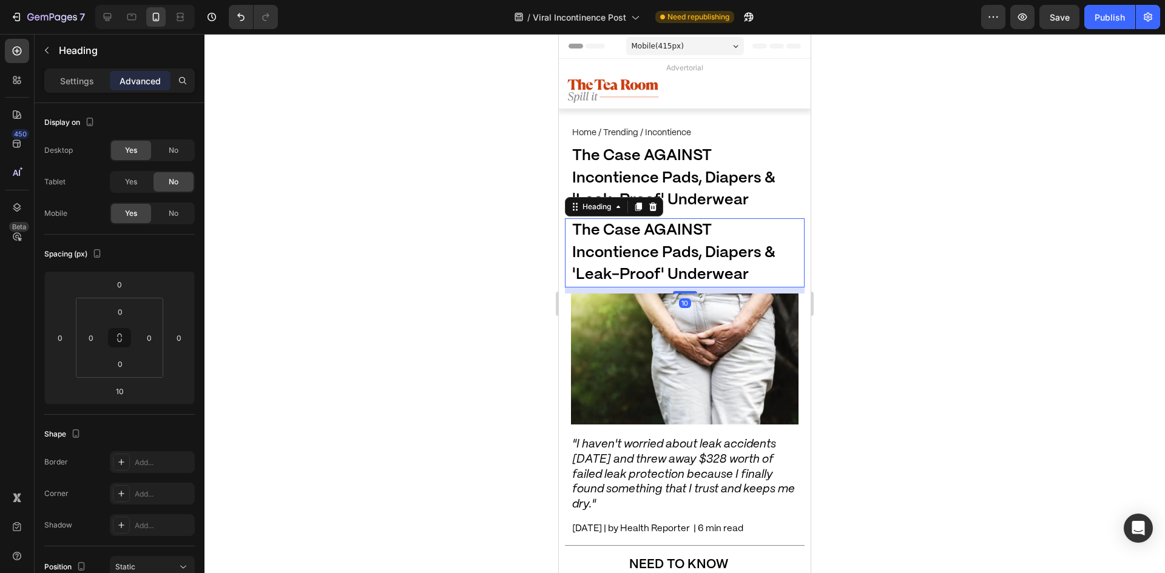
click at [660, 249] on span "The Case AGAINST Incontience Pads, Diapers & 'Leak-Proof' Underwear" at bounding box center [673, 252] width 203 height 59
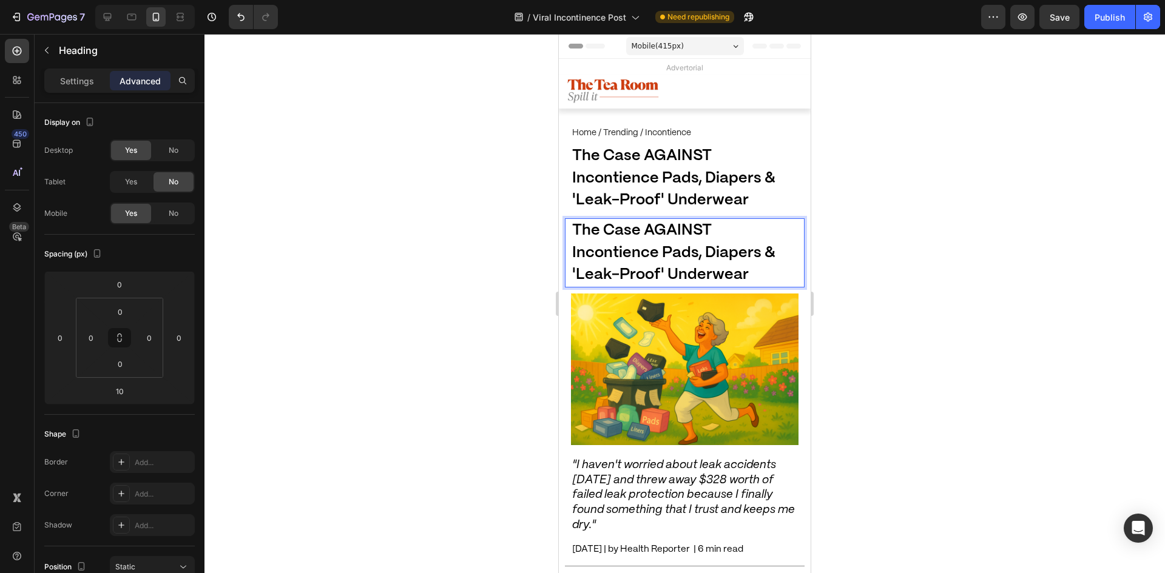
click at [660, 249] on span "The Case AGAINST Incontience Pads, Diapers & 'Leak-Proof' Underwear" at bounding box center [673, 252] width 203 height 59
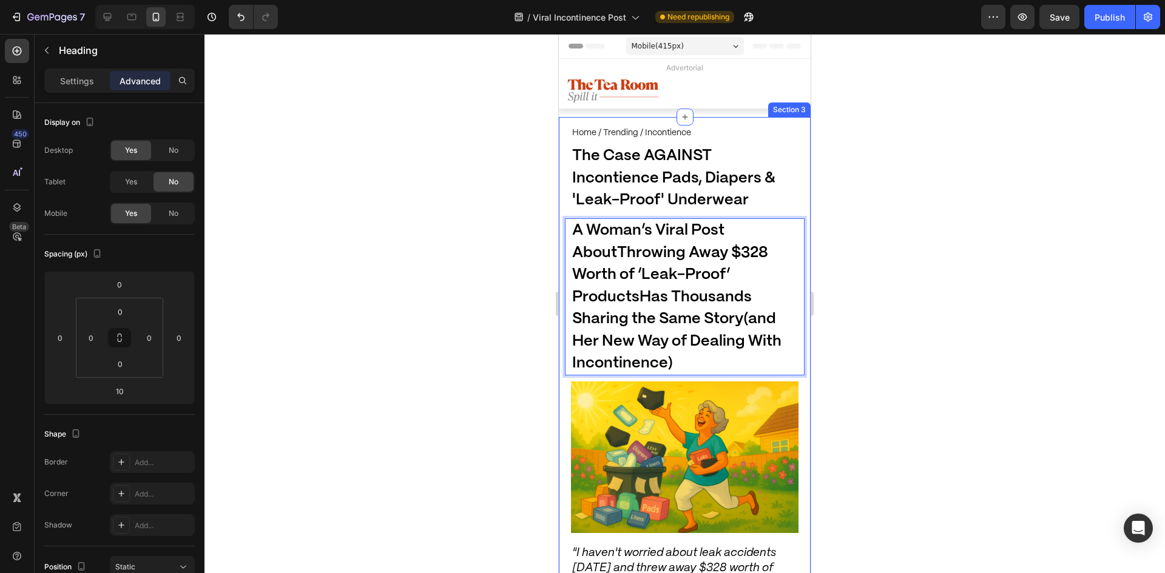
drag, startPoint x: 946, startPoint y: 350, endPoint x: 233, endPoint y: 282, distance: 716.3
click at [946, 350] on div at bounding box center [685, 303] width 961 height 539
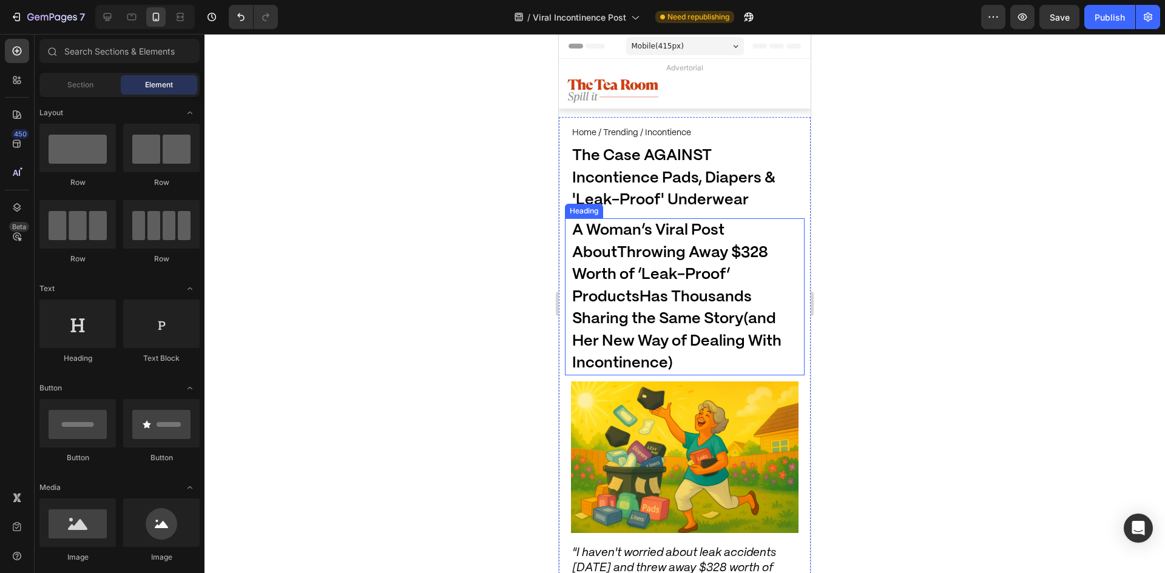
click at [706, 302] on span "A Woman’s Viral Post About Throwing Away $328 Worth of ‘Leak-Proof’ Products Ha…" at bounding box center [676, 296] width 209 height 147
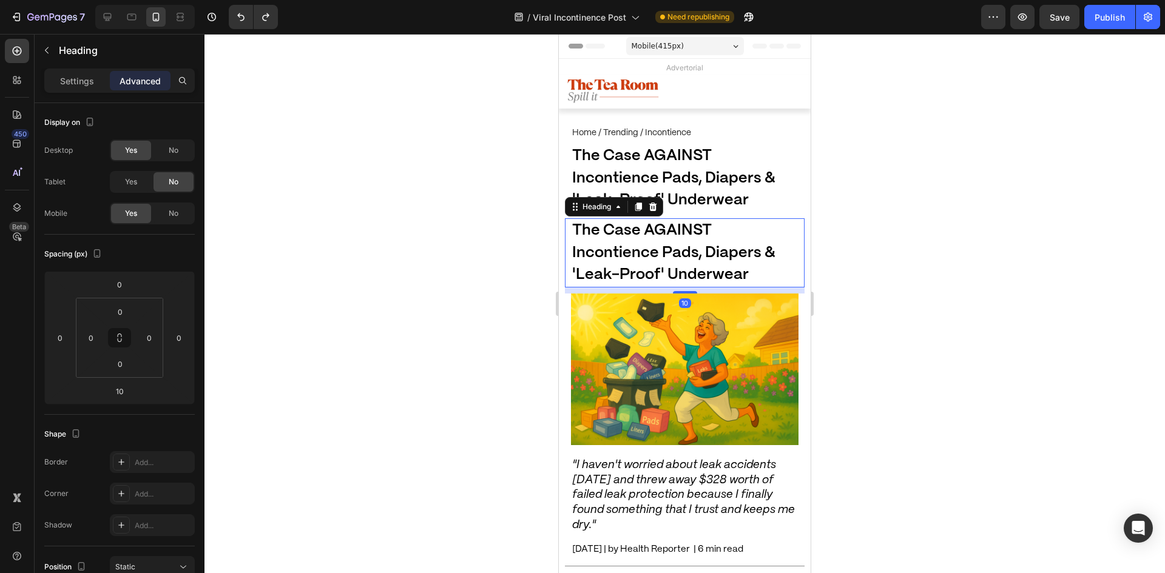
click at [692, 282] on h1 "The Case AGAINST Incontience Pads, Diapers & 'Leak-Proof' Underwear" at bounding box center [685, 252] width 228 height 69
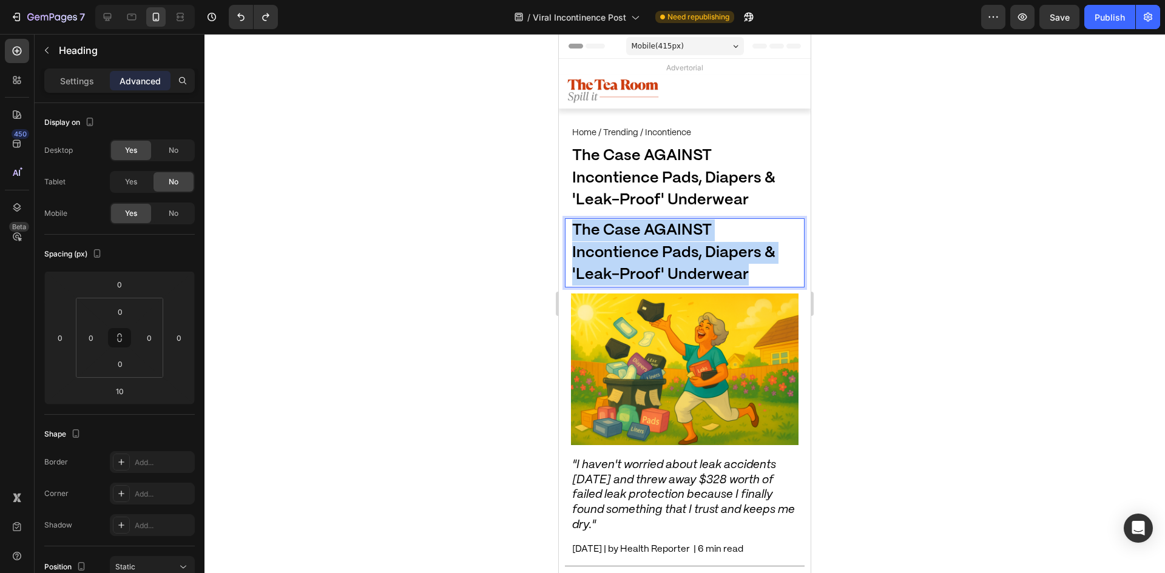
click at [692, 281] on span "The Case AGAINST Incontience Pads, Diapers & 'Leak-Proof' Underwear" at bounding box center [673, 252] width 203 height 59
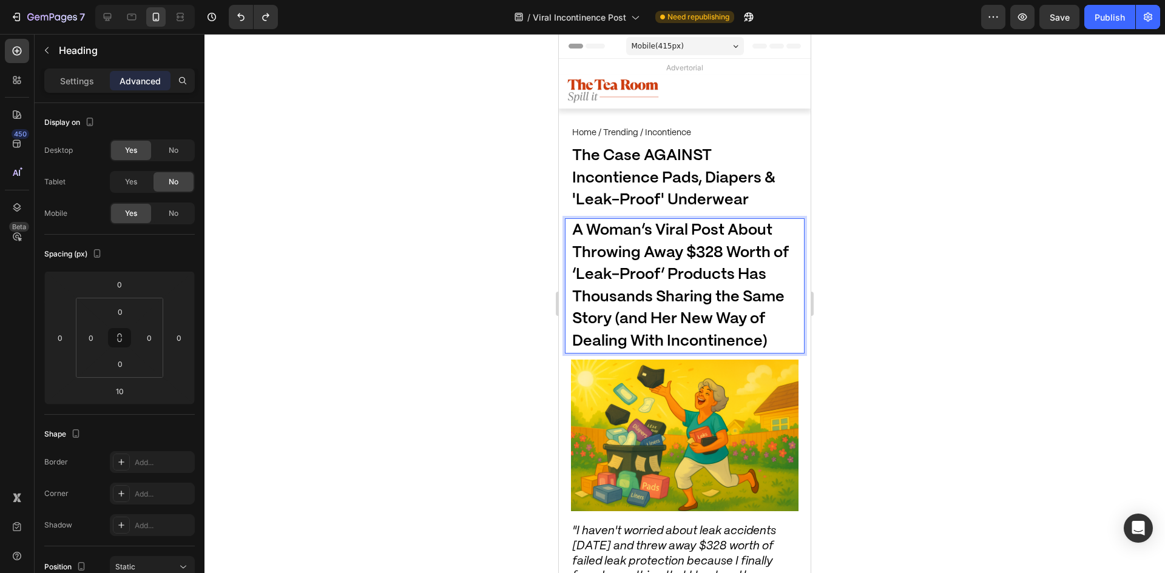
click at [692, 281] on span "A Woman’s Viral Post About Throwing Away $328 Worth of ‘Leak-Proof’ Products Ha…" at bounding box center [680, 285] width 217 height 125
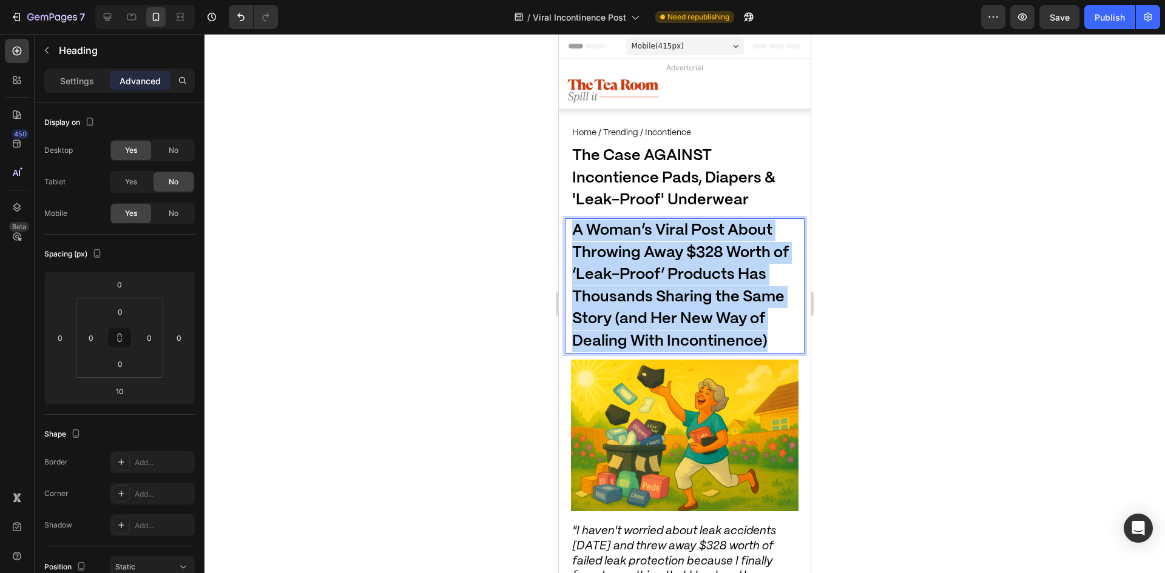
click at [692, 281] on span "A Woman’s Viral Post About Throwing Away $328 Worth of ‘Leak-Proof’ Products Ha…" at bounding box center [680, 285] width 217 height 125
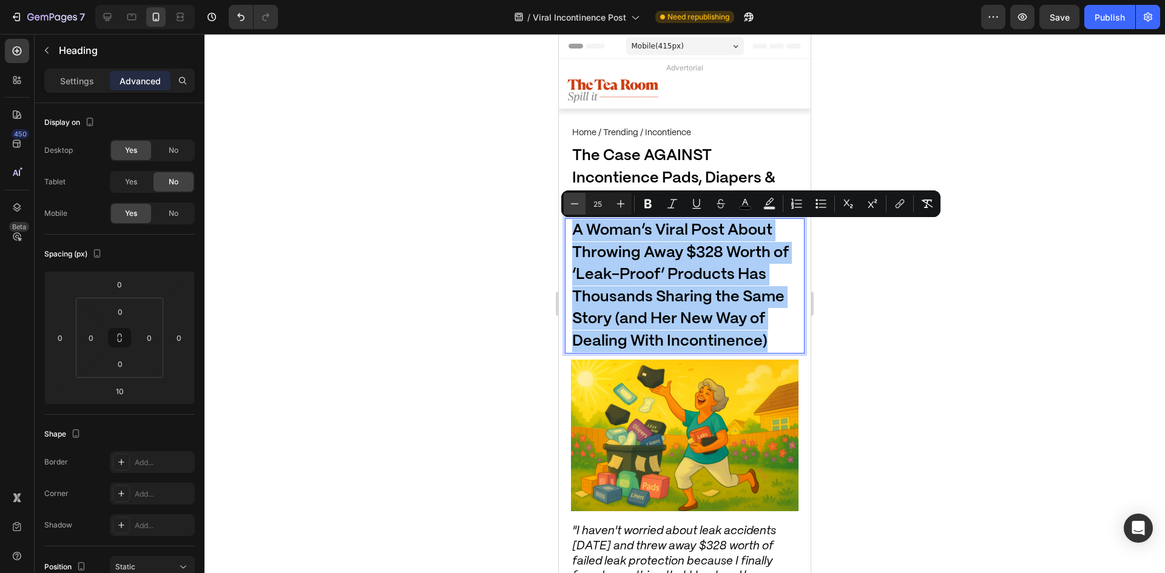
click at [570, 204] on icon "Editor contextual toolbar" at bounding box center [575, 204] width 12 height 12
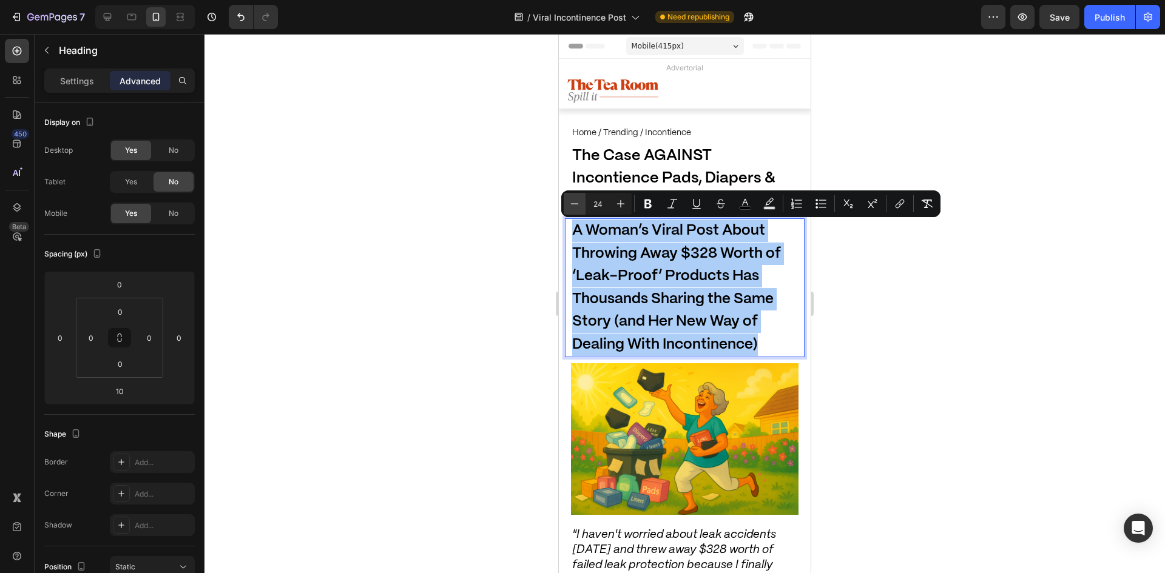
click at [570, 204] on icon "Editor contextual toolbar" at bounding box center [575, 204] width 12 height 12
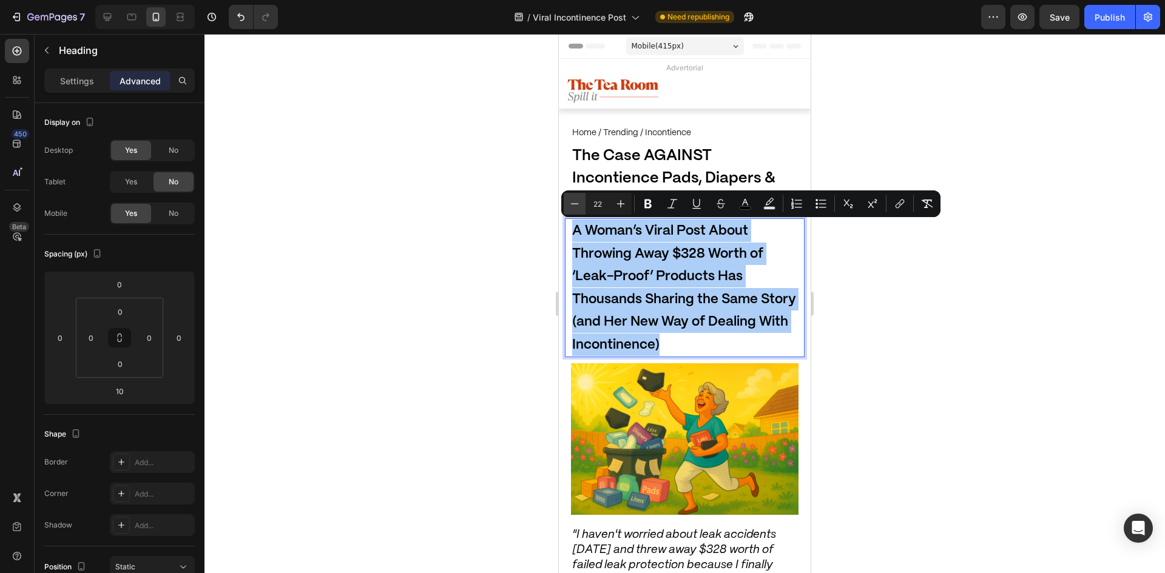
click at [570, 204] on icon "Editor contextual toolbar" at bounding box center [575, 204] width 12 height 12
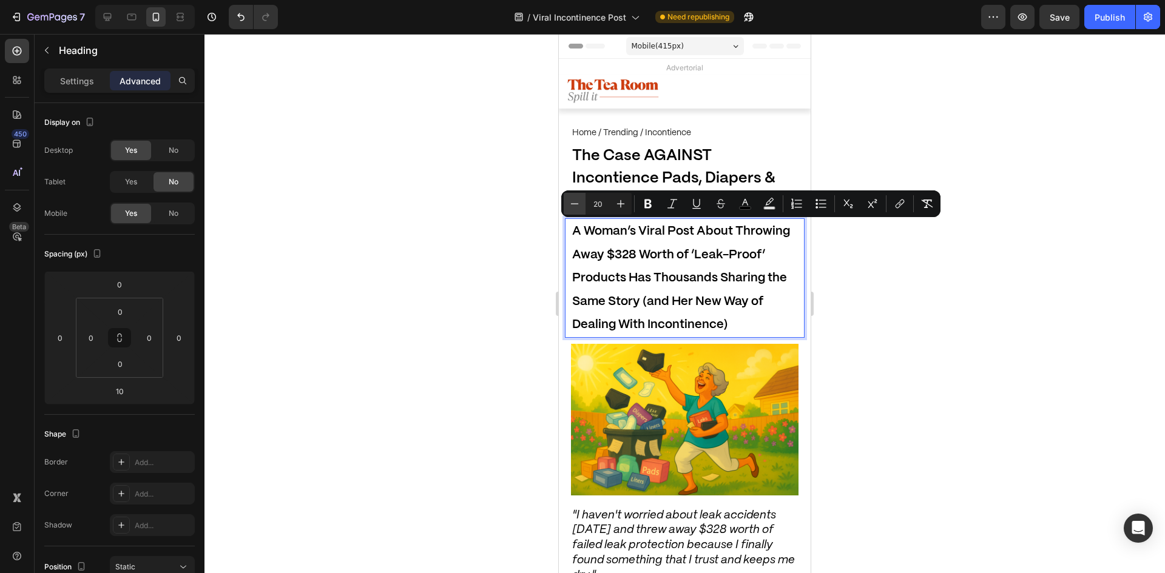
click at [570, 204] on icon "Editor contextual toolbar" at bounding box center [575, 204] width 12 height 12
click at [623, 206] on icon "Editor contextual toolbar" at bounding box center [621, 204] width 12 height 12
type input "20"
click at [77, 82] on p "Settings" at bounding box center [77, 81] width 34 height 13
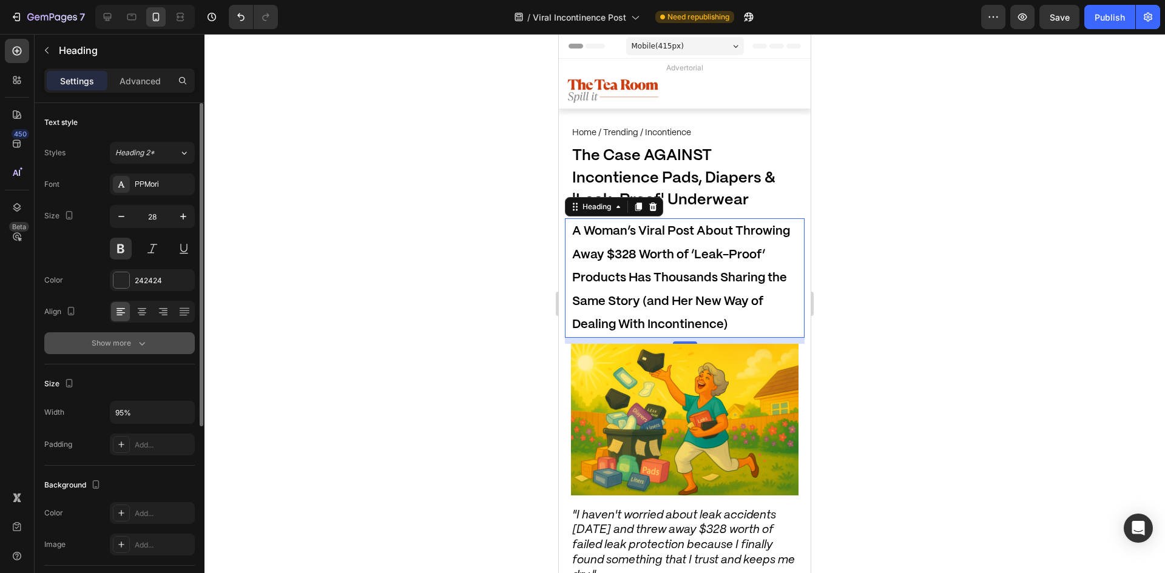
click at [152, 334] on button "Show more" at bounding box center [119, 344] width 151 height 22
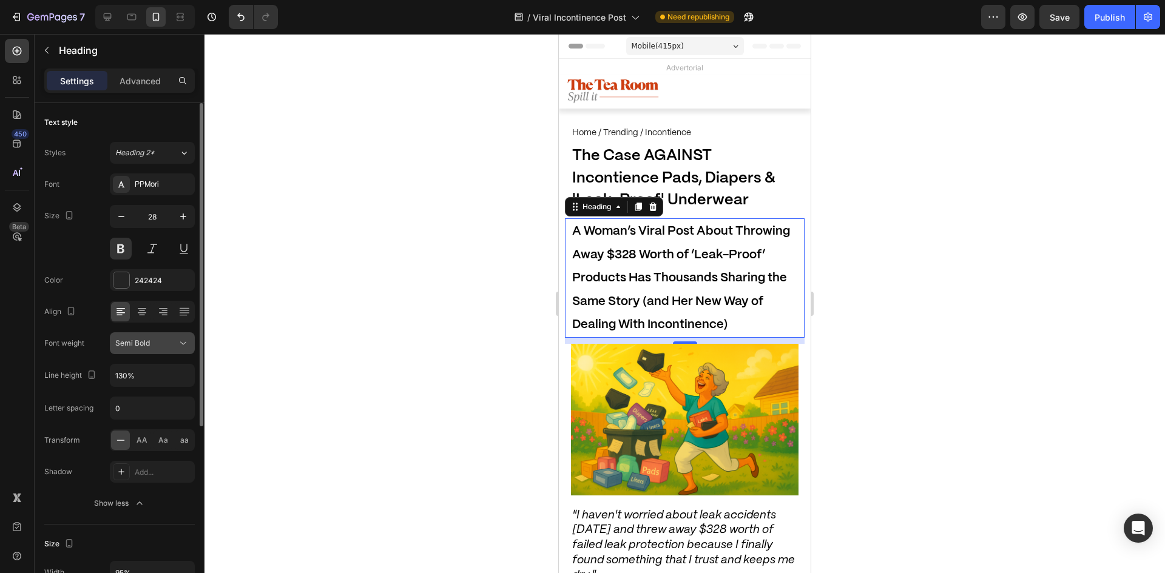
click at [152, 342] on div "Semi Bold" at bounding box center [146, 343] width 62 height 11
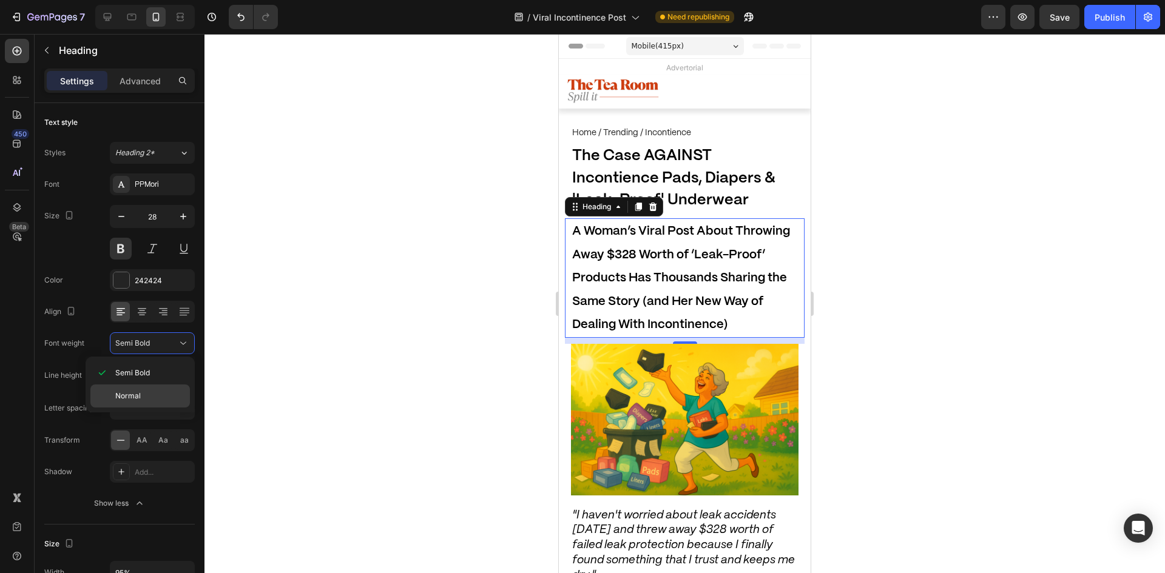
drag, startPoint x: 149, startPoint y: 381, endPoint x: 149, endPoint y: 388, distance: 7.9
click at [147, 385] on div "Semi Bold" at bounding box center [140, 396] width 100 height 23
click at [149, 388] on div "Normal" at bounding box center [140, 396] width 100 height 23
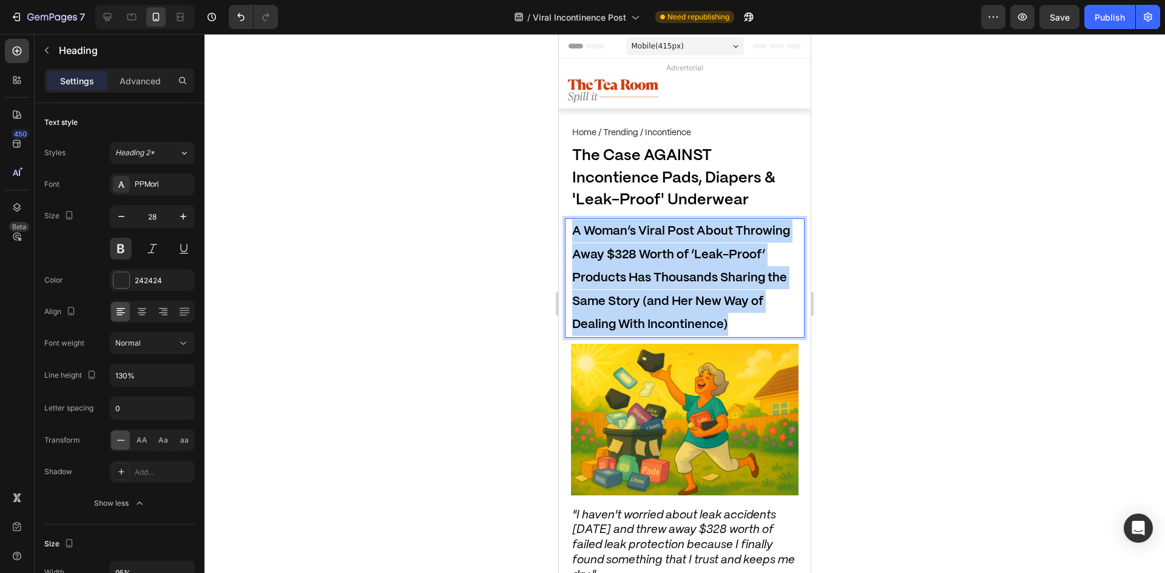
click at [649, 320] on span "A Woman’s Viral Post About Throwing Away $328 Worth of ‘Leak-Proof’ Products Ha…" at bounding box center [681, 278] width 218 height 105
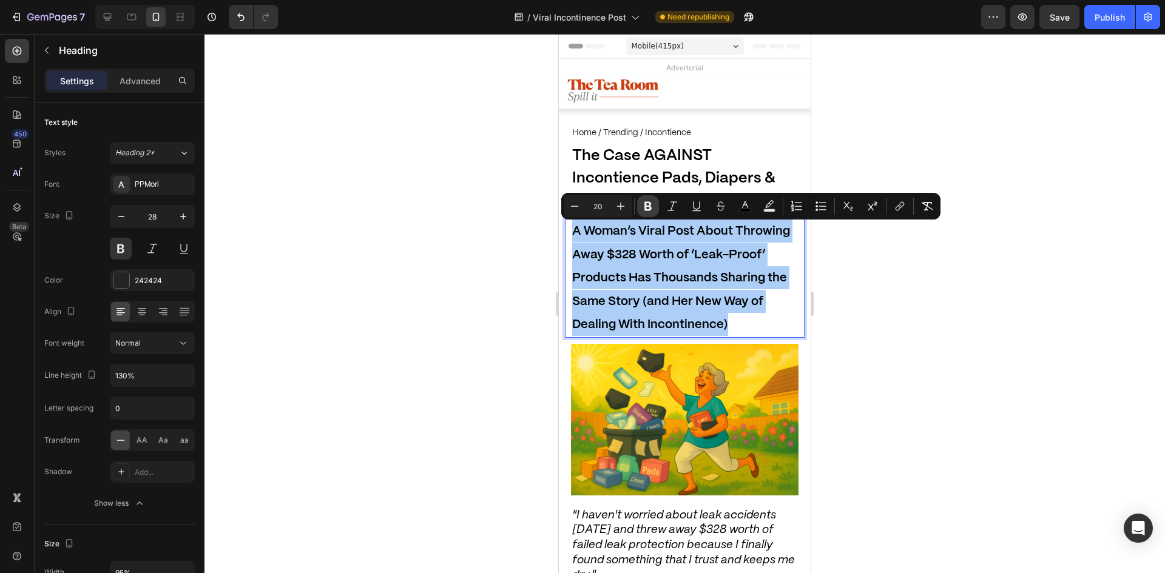
click at [650, 207] on icon "Editor contextual toolbar" at bounding box center [647, 206] width 7 height 9
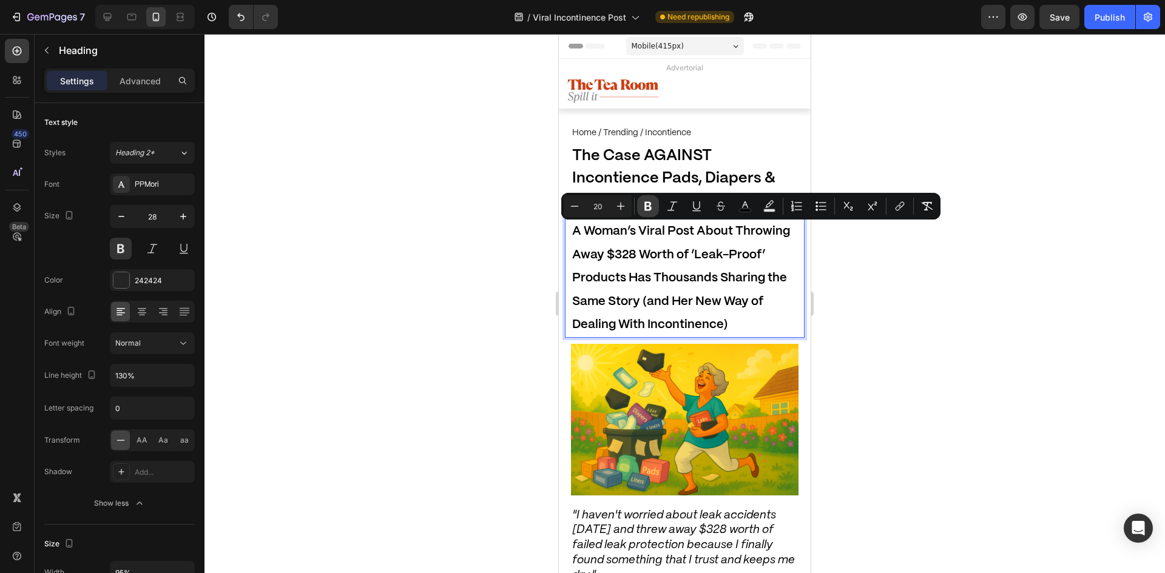
click at [649, 209] on p "⁠⁠⁠⁠⁠⁠⁠ The Case AGAINST Incontience Pads, Diapers & 'Leak-Proof' Underwear" at bounding box center [684, 178] width 225 height 66
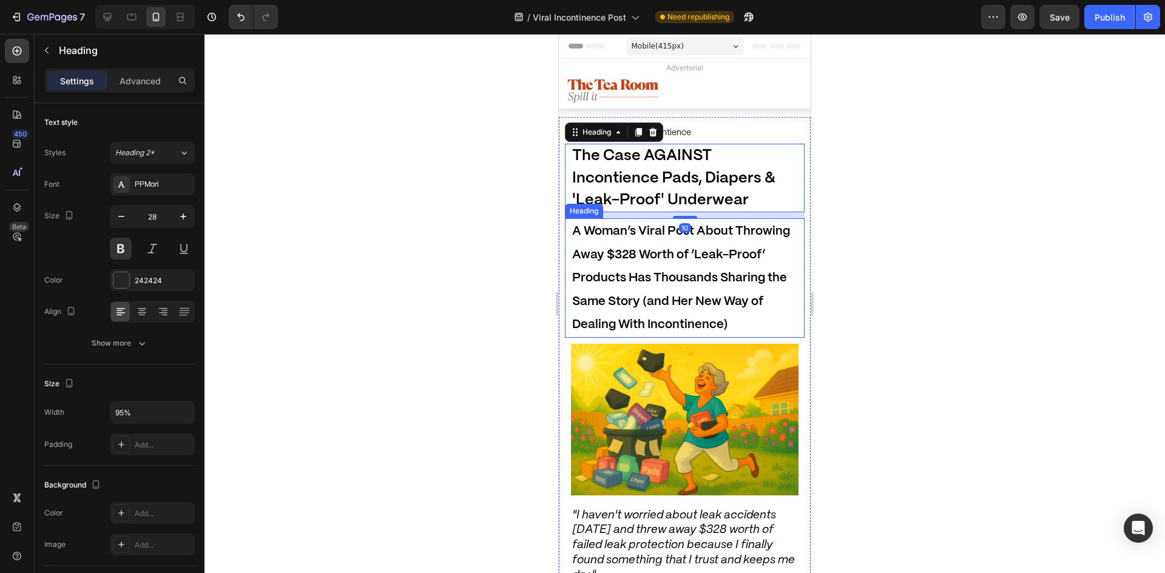
click at [647, 322] on strong "A Woman’s Viral Post About Throwing Away $328 Worth of ‘Leak-Proof’ Products Ha…" at bounding box center [681, 278] width 218 height 105
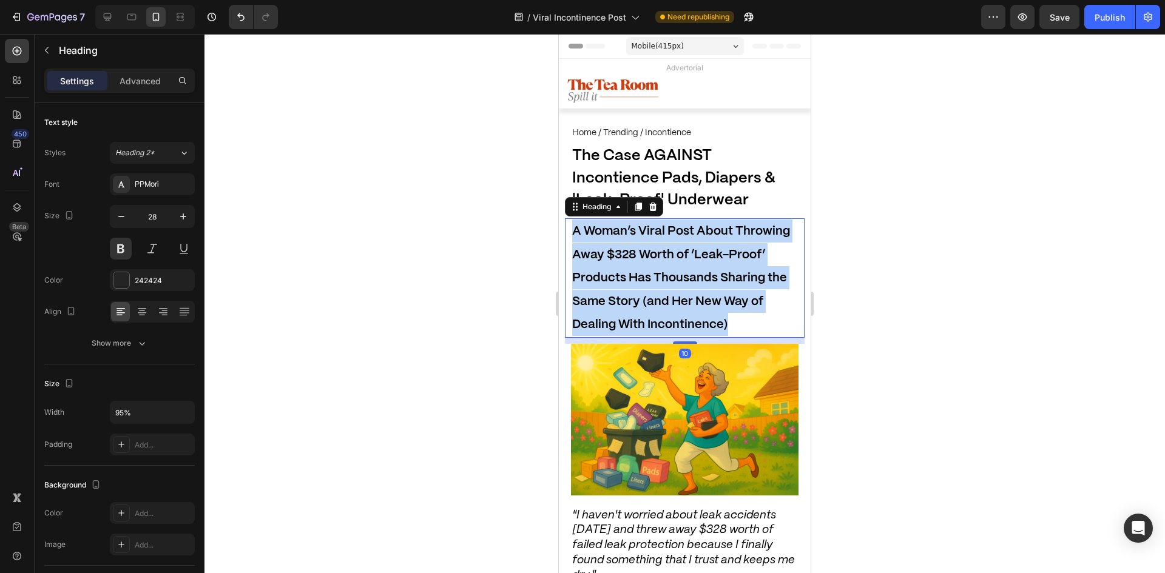
click at [647, 322] on strong "A Woman’s Viral Post About Throwing Away $328 Worth of ‘Leak-Proof’ Products Ha…" at bounding box center [681, 278] width 218 height 105
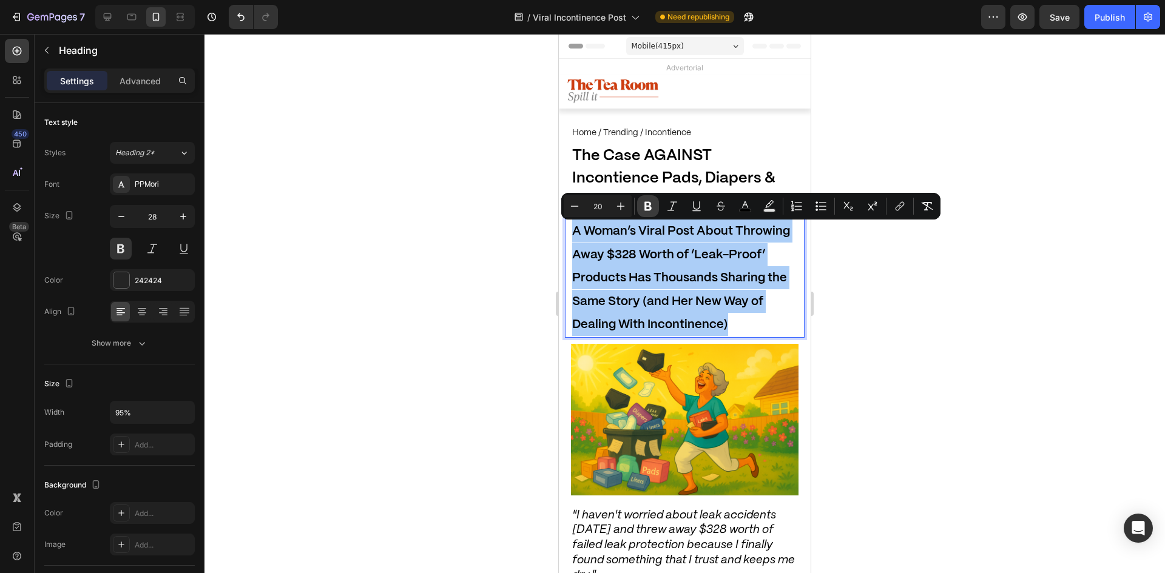
click at [645, 203] on icon "Editor contextual toolbar" at bounding box center [647, 206] width 7 height 9
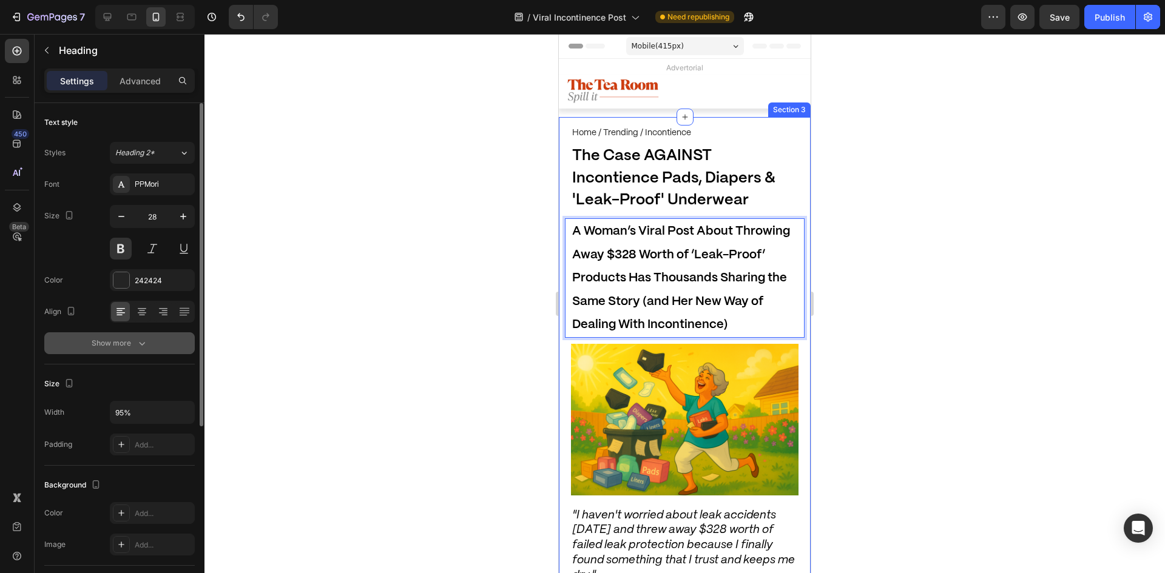
click at [152, 345] on button "Show more" at bounding box center [119, 344] width 151 height 22
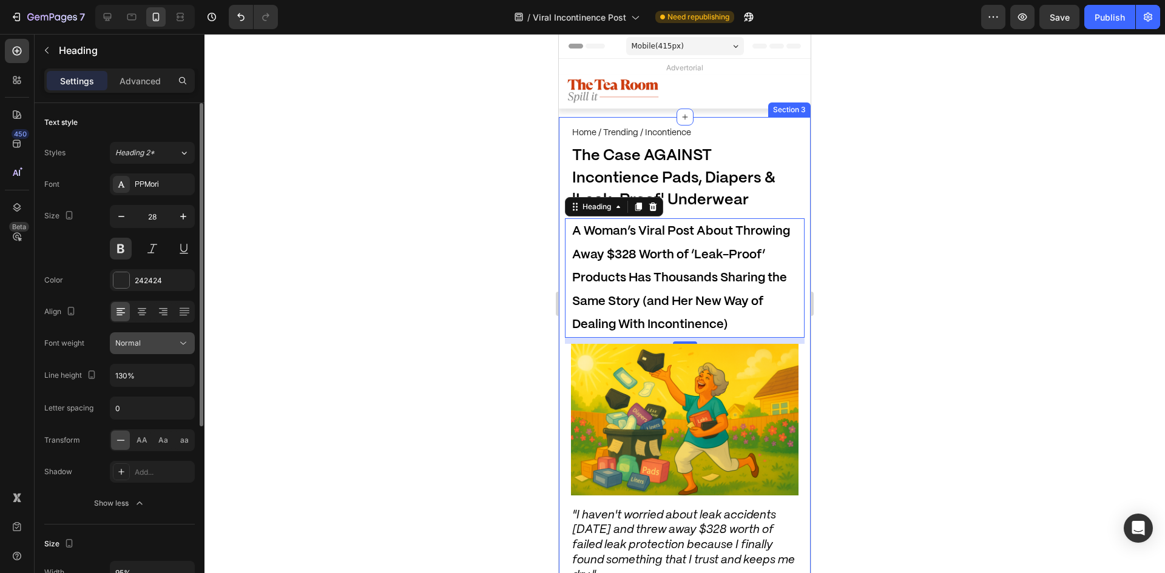
click at [138, 347] on span "Normal" at bounding box center [127, 343] width 25 height 11
click at [126, 247] on button at bounding box center [121, 249] width 22 height 22
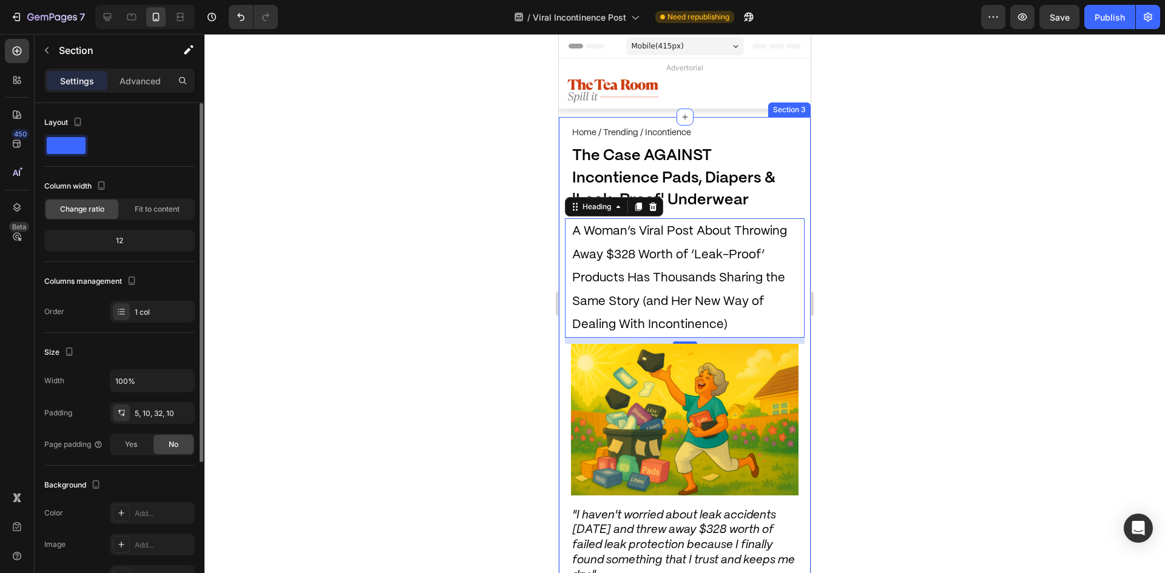
click at [703, 251] on span "A Woman’s Viral Post About Throwing Away $328 Worth of ‘Leak-Proof’ Products Ha…" at bounding box center [679, 278] width 215 height 105
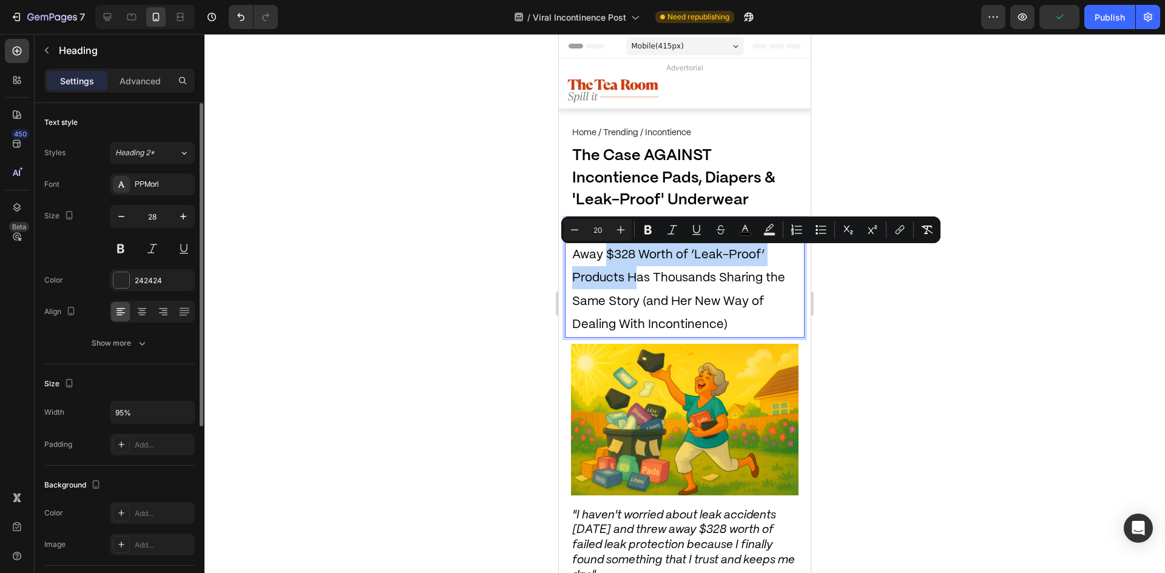
drag, startPoint x: 604, startPoint y: 254, endPoint x: 635, endPoint y: 267, distance: 33.2
drag, startPoint x: 637, startPoint y: 267, endPoint x: 690, endPoint y: 259, distance: 54.0
click at [637, 266] on p "A Woman’s Viral Post About Throwing Away $328 Worth of ‘Leak-Proof’ Products Ha…" at bounding box center [684, 278] width 225 height 117
click at [696, 256] on span "A Woman’s Viral Post About Throwing Away $328 Worth of ‘Leak-Proof’ Products Ha…" at bounding box center [679, 278] width 215 height 105
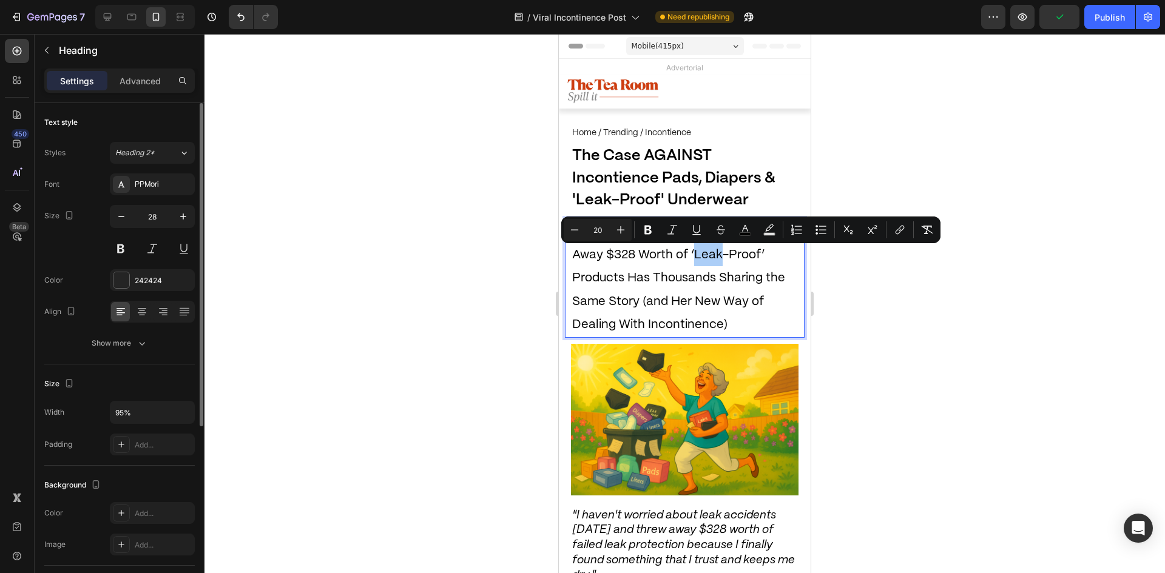
click at [697, 234] on icon "Editor contextual toolbar" at bounding box center [697, 230] width 12 height 12
click at [697, 257] on u "Leak" at bounding box center [708, 255] width 29 height 12
click at [879, 281] on div at bounding box center [685, 303] width 961 height 539
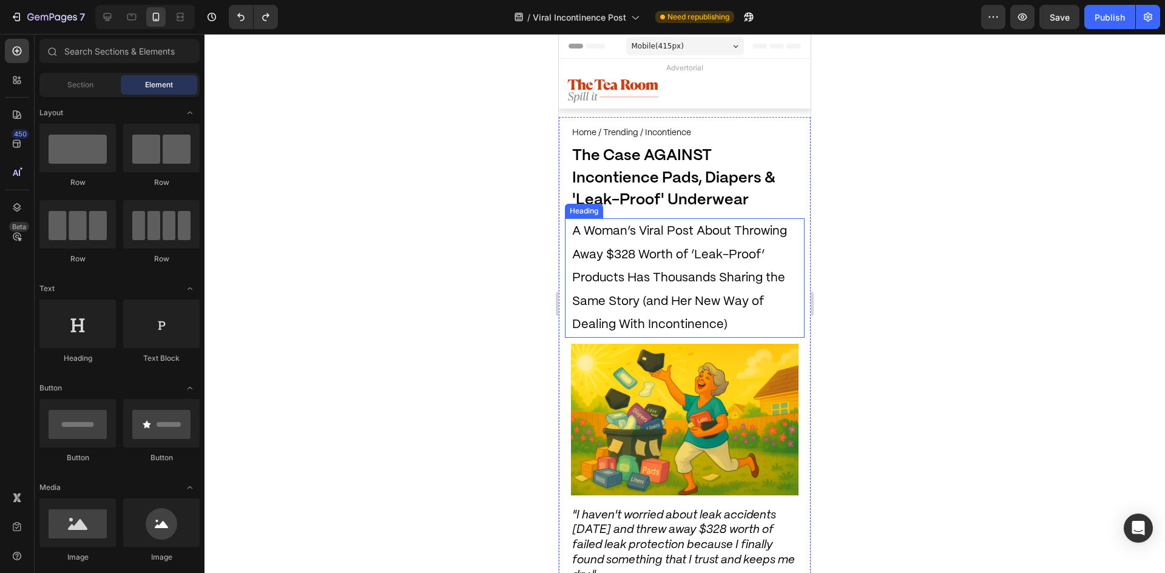
click at [735, 272] on span "A Woman’s Viral Post About Throwing Away $328 Worth of ‘Leak-Proof’ Products Ha…" at bounding box center [679, 278] width 215 height 105
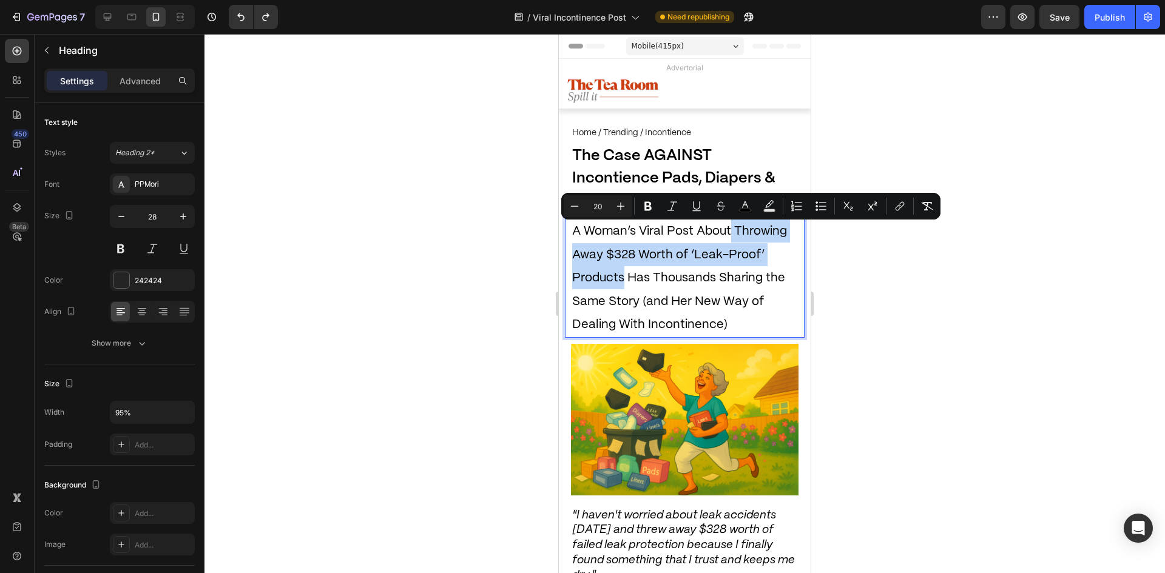
drag, startPoint x: 730, startPoint y: 226, endPoint x: 623, endPoint y: 280, distance: 120.0
click at [623, 280] on span "A Woman’s Viral Post About Throwing Away $328 Worth of ‘Leak-Proof’ Products Ha…" at bounding box center [679, 278] width 215 height 105
click at [637, 204] on div "Minus 20 Plus Bold Italic Underline Strikethrough color Text Background Color N…" at bounding box center [751, 206] width 374 height 22
click at [645, 203] on icon "Editor contextual toolbar" at bounding box center [647, 206] width 7 height 9
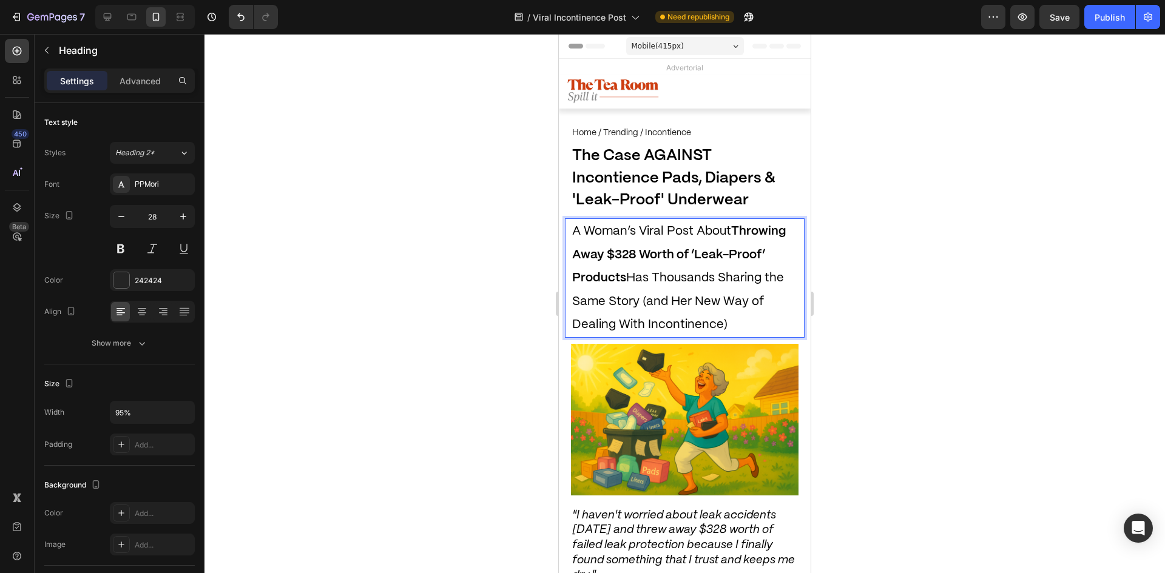
click at [719, 317] on p "A Woman’s Viral Post About Throwing Away $328 Worth of ‘Leak-Proof’ Products Ha…" at bounding box center [684, 278] width 225 height 117
drag, startPoint x: 729, startPoint y: 323, endPoint x: 669, endPoint y: 300, distance: 64.4
click at [669, 300] on p "A Woman’s Viral Post About Throwing Away $328 Worth of ‘Leak-Proof’ Products Ha…" at bounding box center [684, 278] width 225 height 117
click at [480, 288] on div at bounding box center [685, 303] width 961 height 539
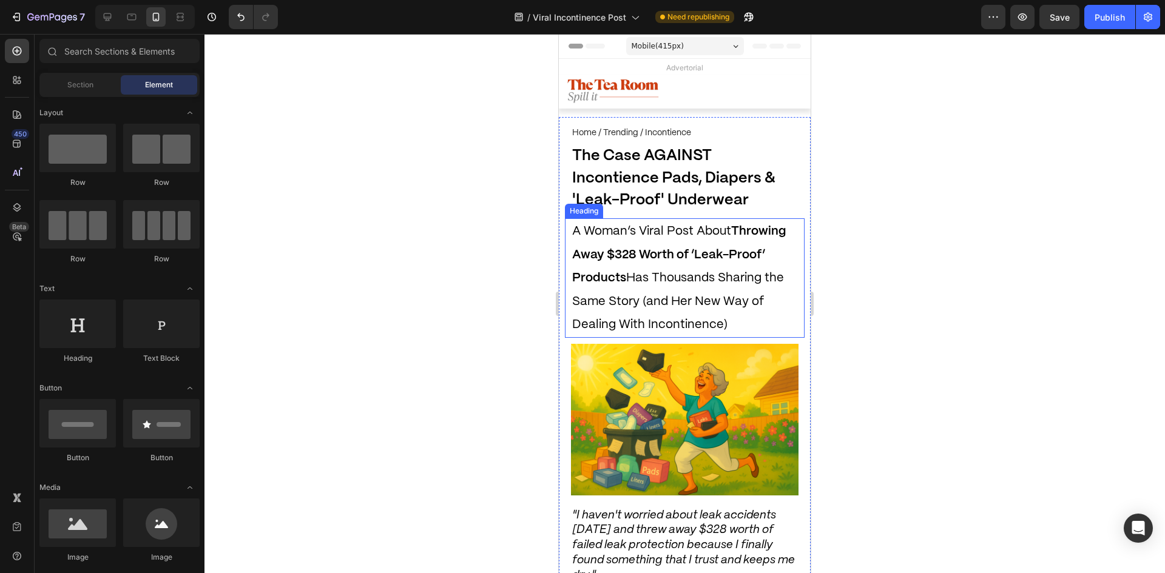
click at [722, 315] on p "⁠⁠⁠⁠⁠⁠⁠ A Woman’s Viral Post About Throwing Away $328 Worth of ‘Leak-Proof’ Pro…" at bounding box center [684, 278] width 225 height 117
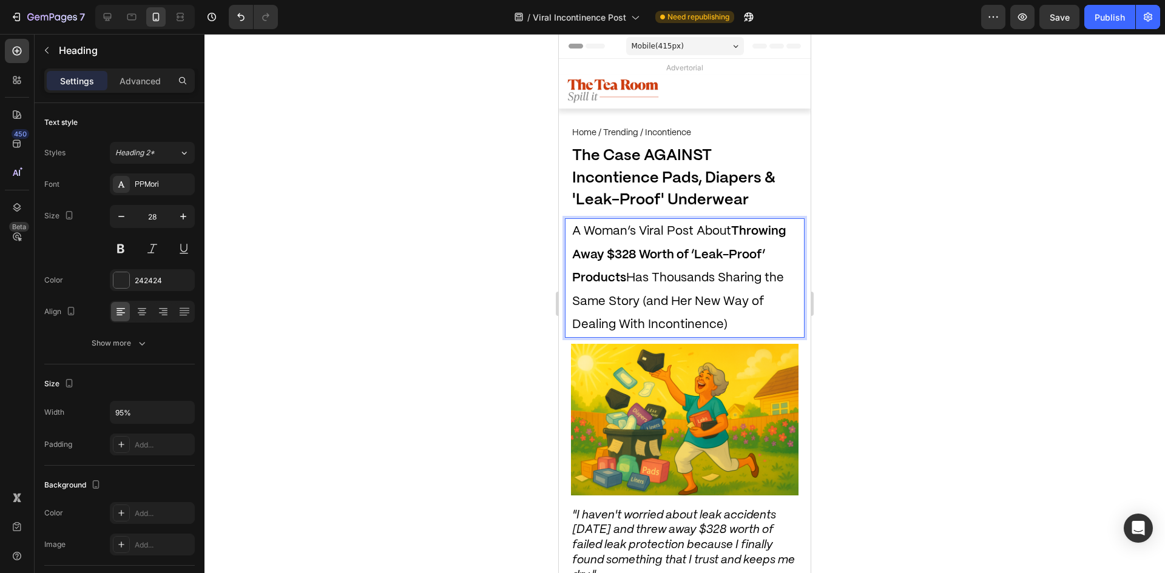
drag, startPoint x: 723, startPoint y: 316, endPoint x: 641, endPoint y: 300, distance: 83.5
click at [641, 300] on p "A Woman’s Viral Post About Throwing Away $328 Worth of ‘Leak-Proof’ Products Ha…" at bounding box center [684, 278] width 225 height 117
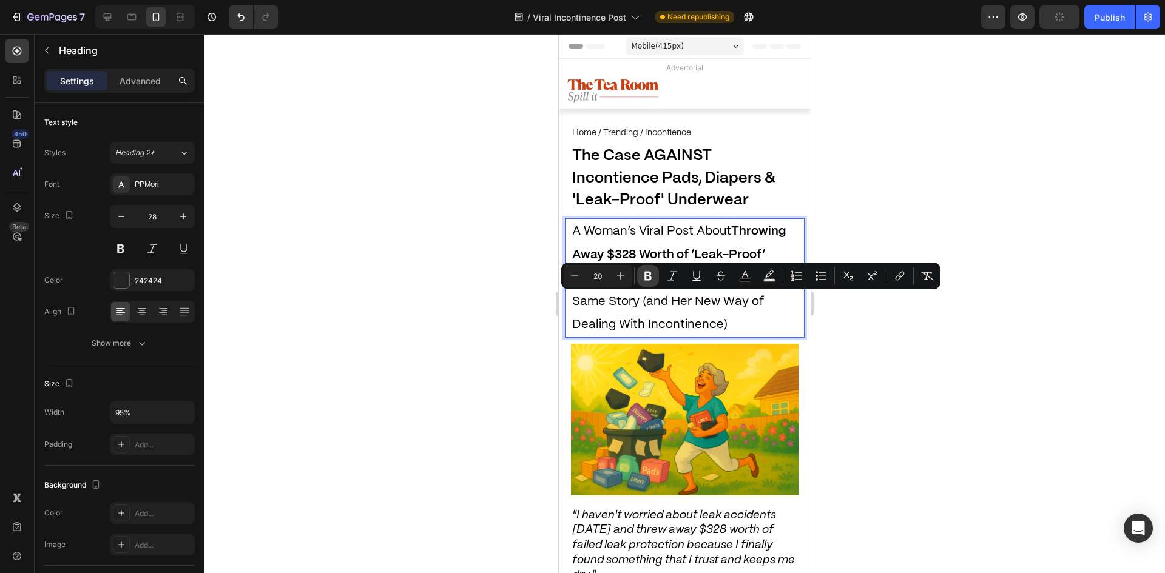
drag, startPoint x: 646, startPoint y: 273, endPoint x: 2, endPoint y: 260, distance: 644.6
click at [646, 273] on icon "Editor contextual toolbar" at bounding box center [647, 276] width 7 height 9
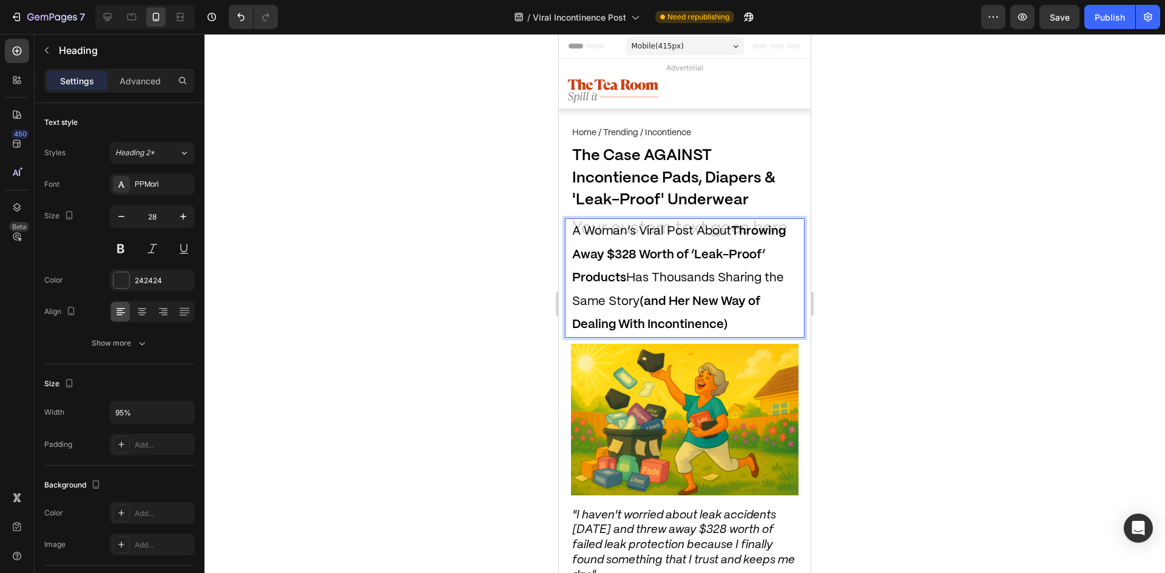
click at [431, 307] on div at bounding box center [685, 303] width 961 height 539
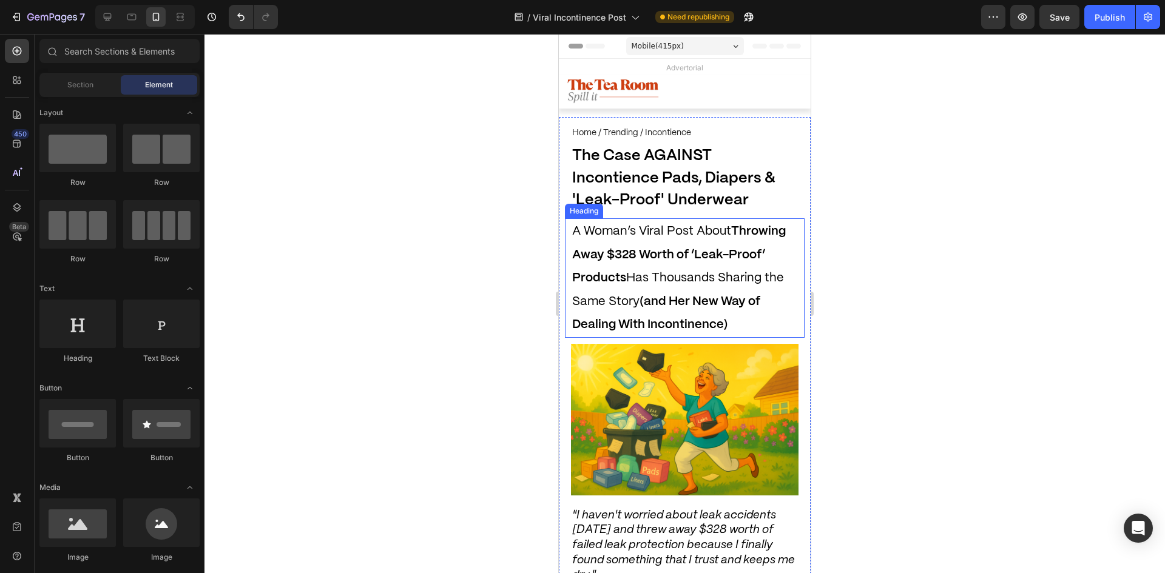
click at [634, 271] on span "A Woman’s Viral Post About Throwing Away $328 Worth of ‘Leak-Proof’ Products Ha…" at bounding box center [679, 278] width 214 height 105
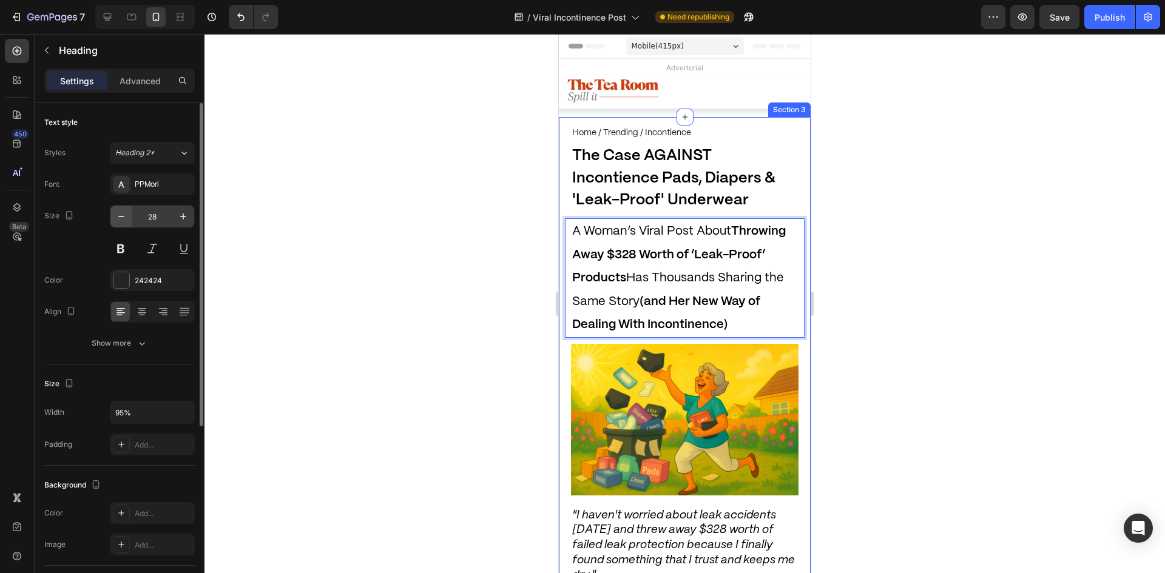
click at [127, 221] on button "button" at bounding box center [121, 217] width 22 height 22
click at [127, 221] on icon "button" at bounding box center [121, 217] width 12 height 12
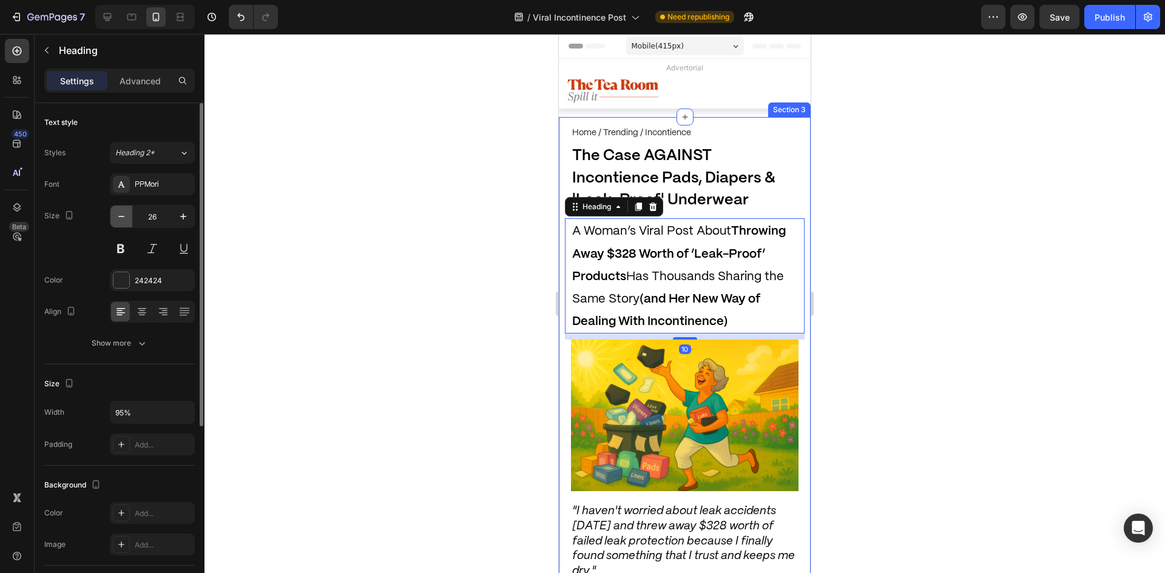
click at [127, 221] on icon "button" at bounding box center [121, 217] width 12 height 12
click at [127, 220] on icon "button" at bounding box center [121, 217] width 12 height 12
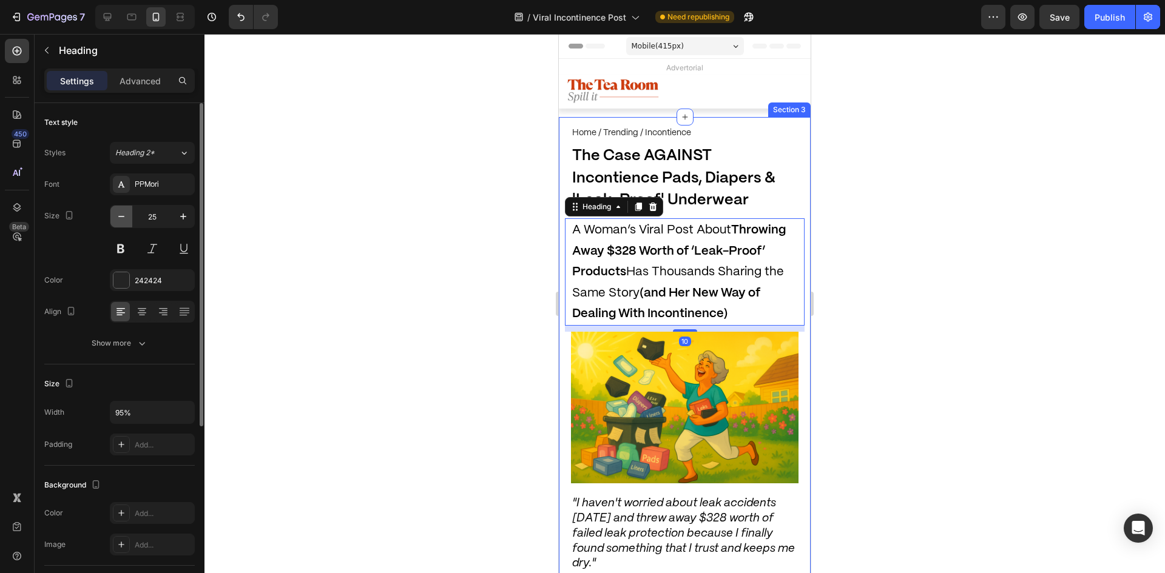
click at [127, 220] on icon "button" at bounding box center [121, 217] width 12 height 12
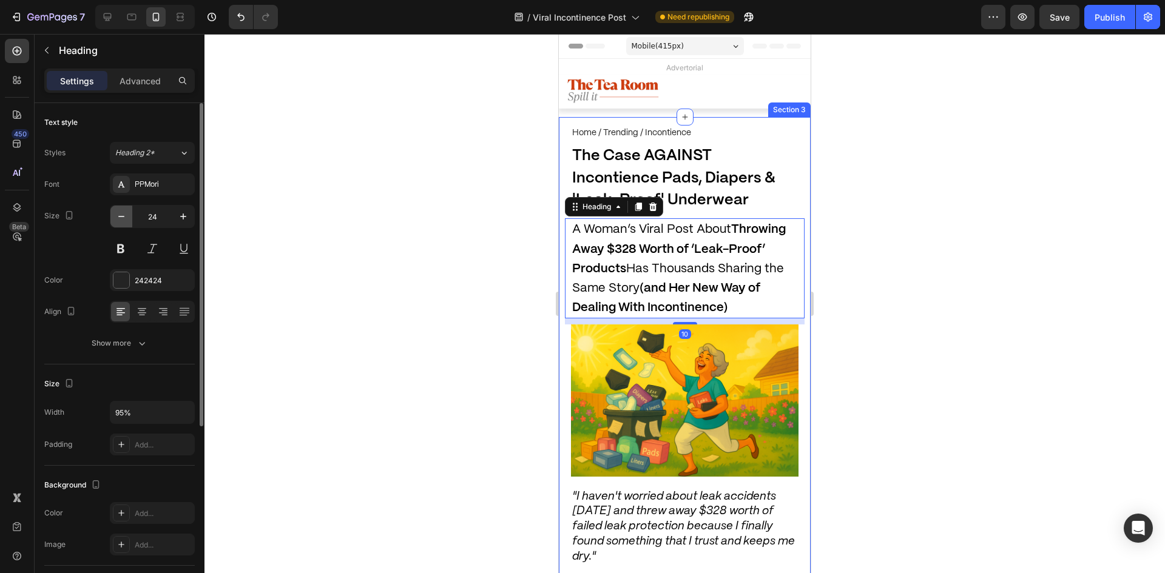
click at [127, 220] on icon "button" at bounding box center [121, 217] width 12 height 12
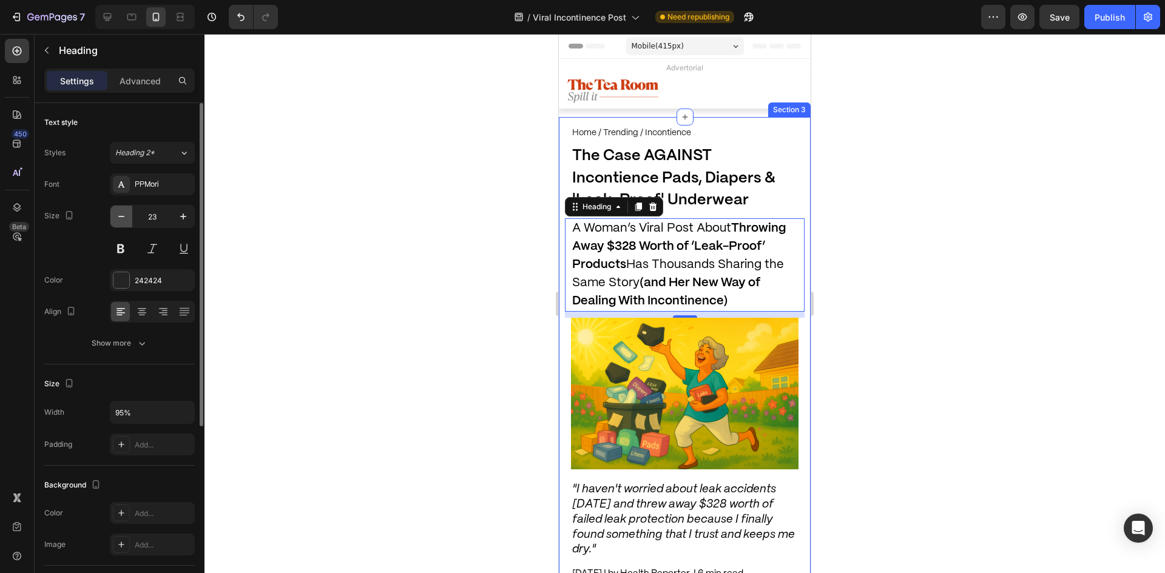
type input "22"
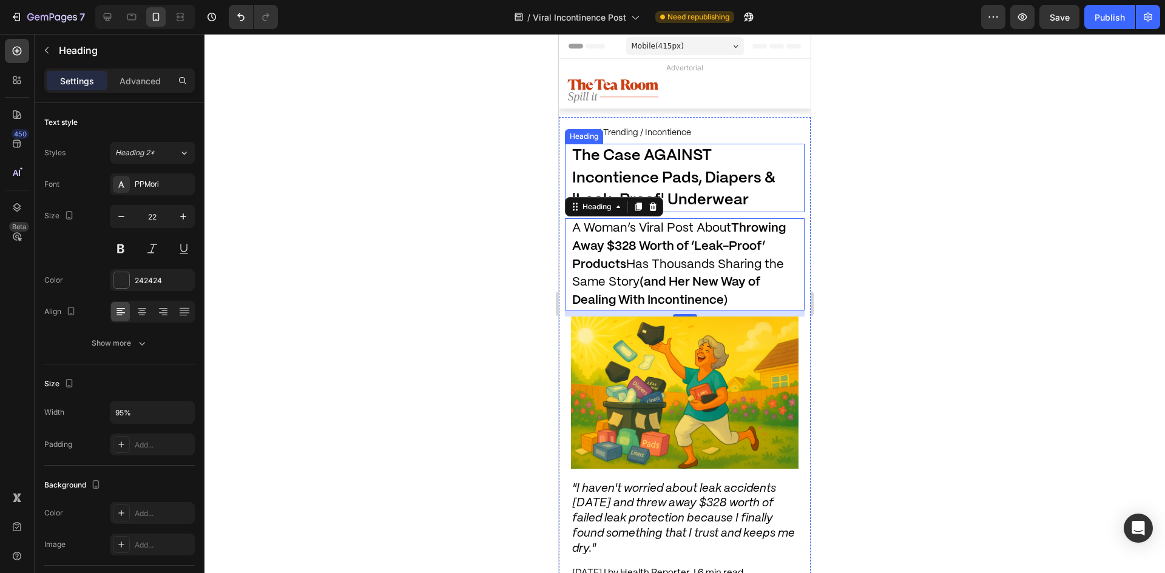
click at [674, 169] on span "The Case AGAINST Incontience Pads, Diapers & 'Leak-Proof' Underwear" at bounding box center [673, 178] width 203 height 59
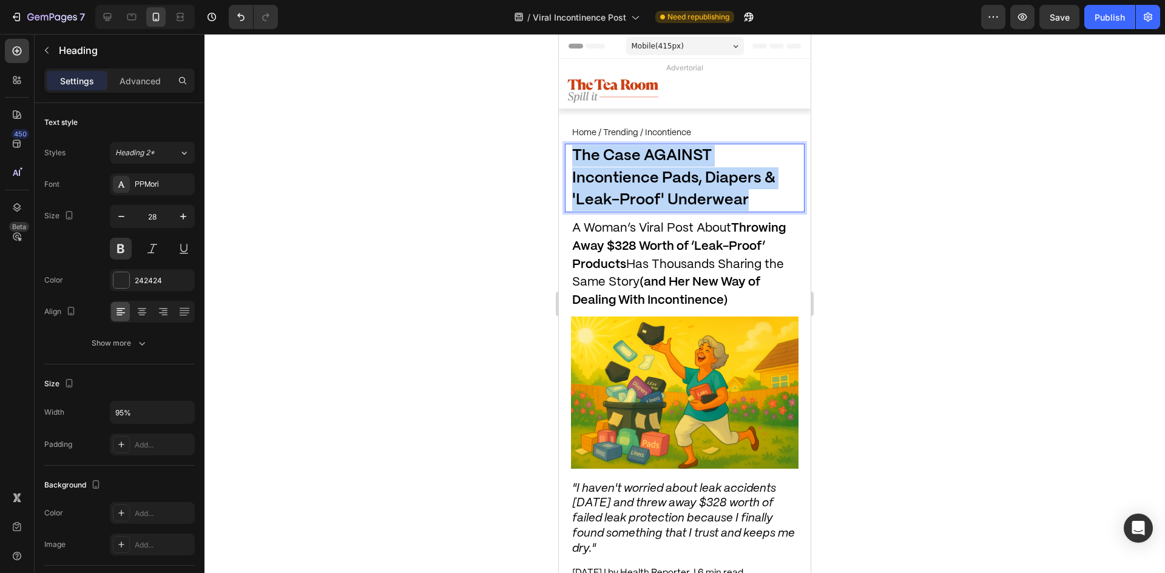
click at [674, 169] on span "The Case AGAINST Incontience Pads, Diapers & 'Leak-Proof' Underwear" at bounding box center [673, 178] width 203 height 59
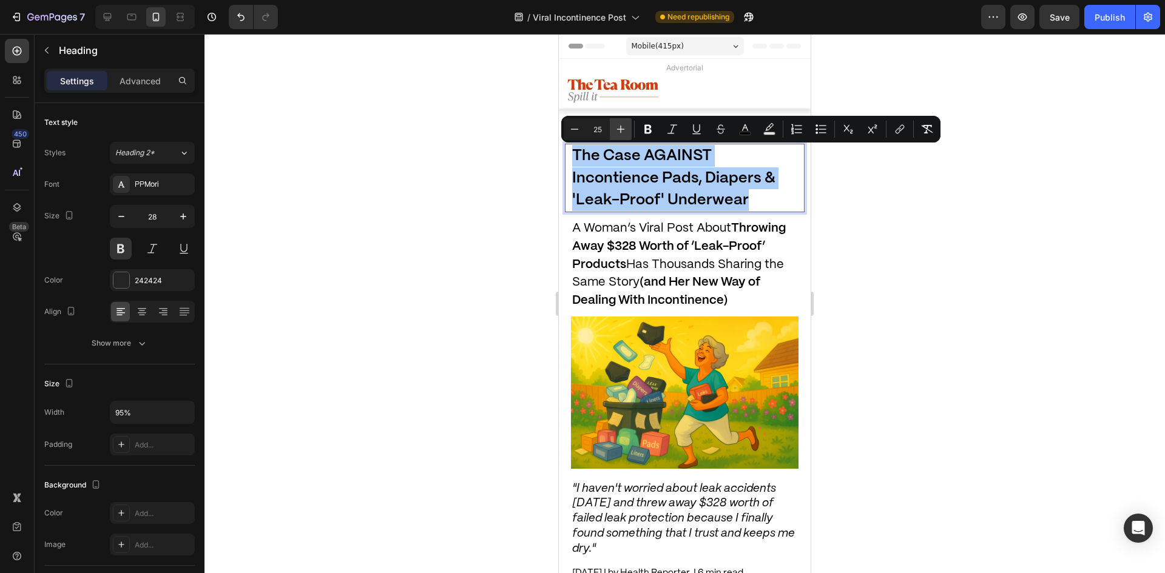
click at [616, 125] on icon "Editor contextual toolbar" at bounding box center [621, 129] width 12 height 12
click at [616, 126] on icon "Editor contextual toolbar" at bounding box center [621, 129] width 12 height 12
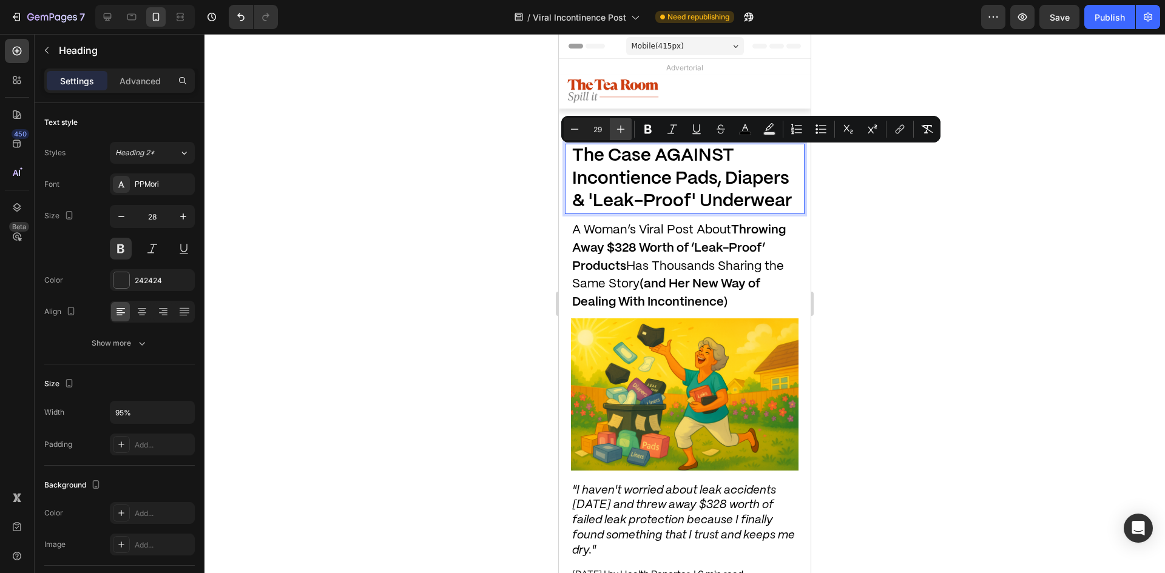
click at [616, 126] on icon "Editor contextual toolbar" at bounding box center [621, 129] width 12 height 12
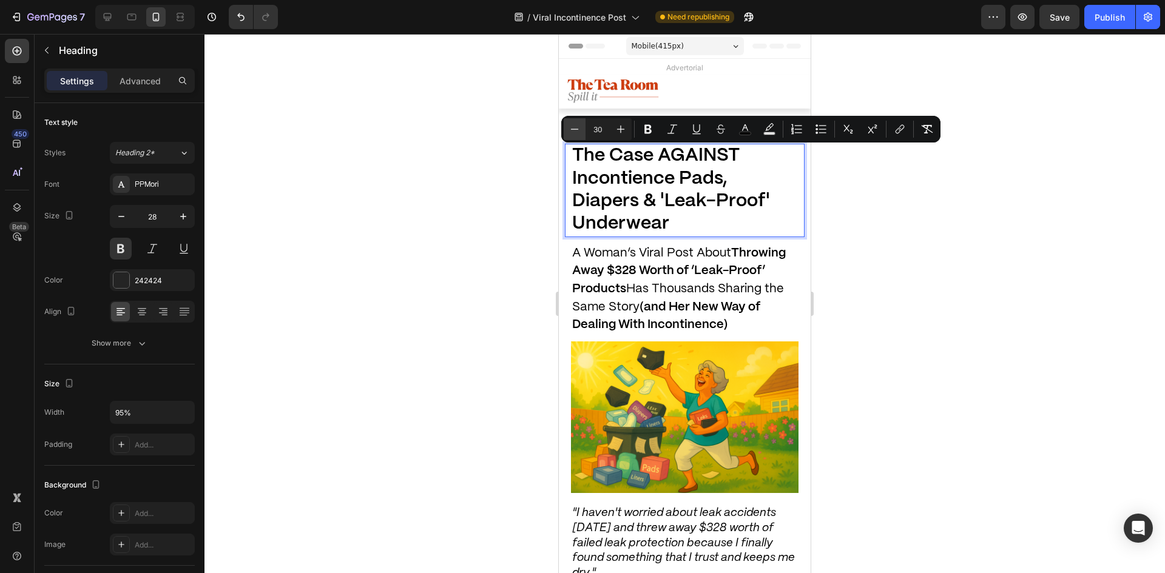
click at [580, 131] on icon "Editor contextual toolbar" at bounding box center [575, 129] width 12 height 12
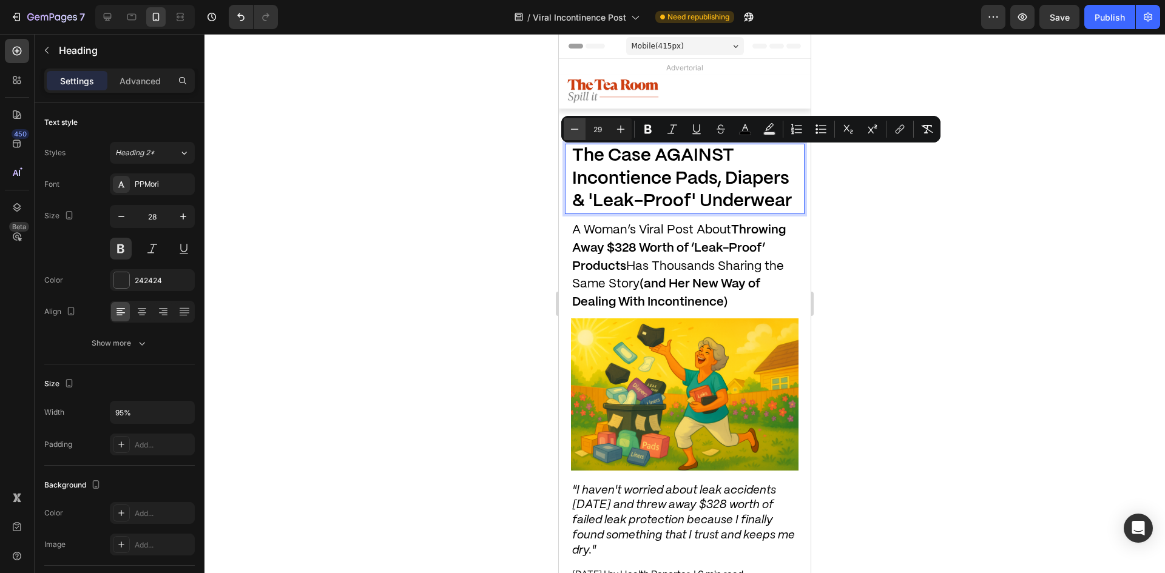
click at [580, 131] on icon "Editor contextual toolbar" at bounding box center [575, 129] width 12 height 12
type input "28"
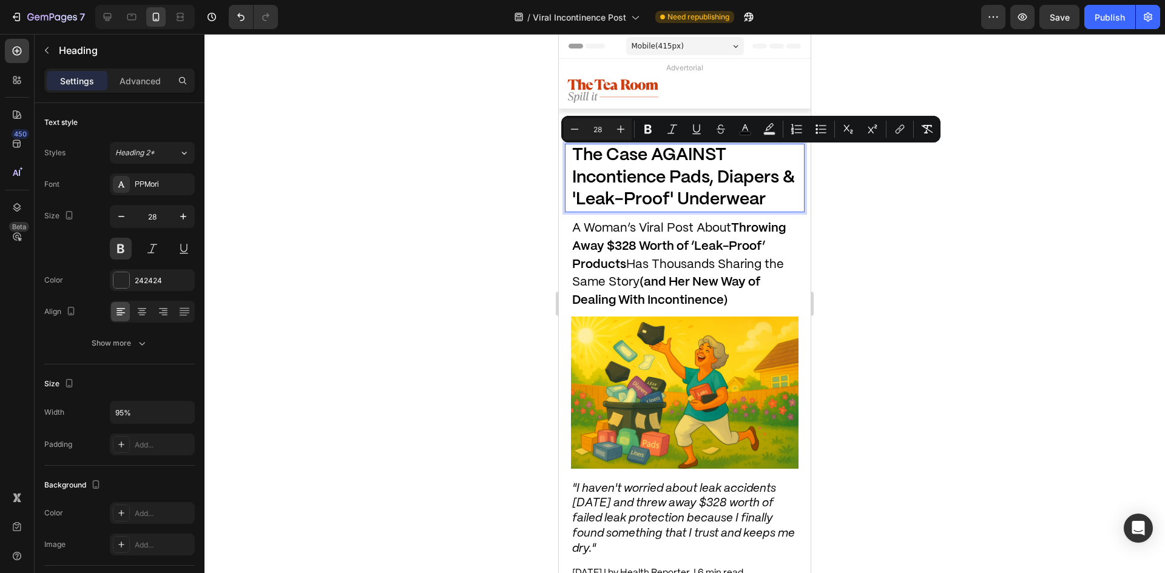
click at [507, 167] on div at bounding box center [685, 303] width 961 height 539
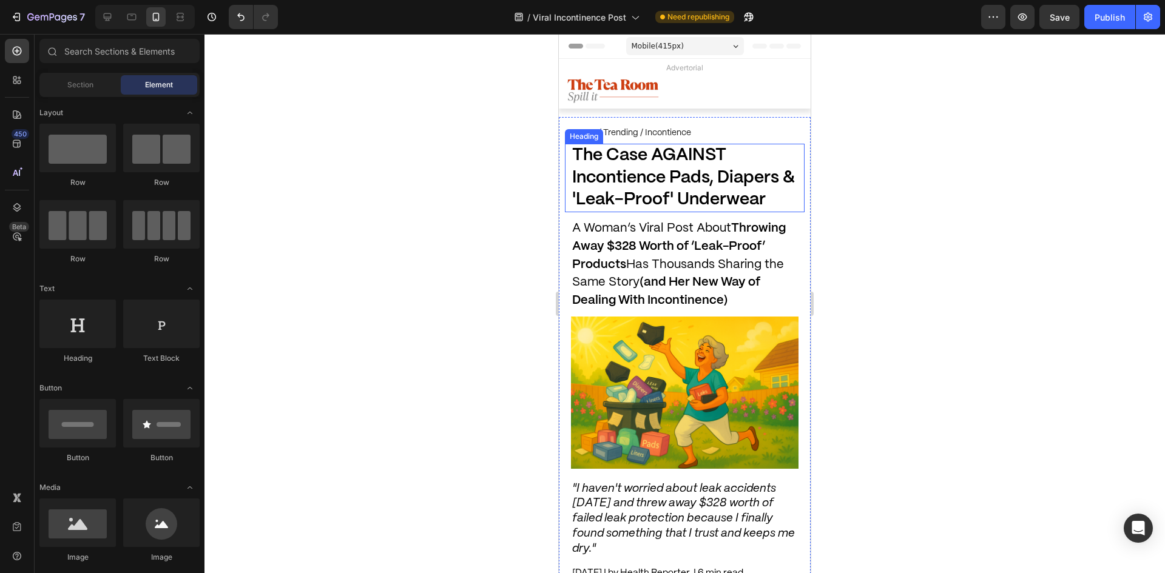
click at [643, 184] on span "The Case AGAINST Incontience Pads, Diapers & 'Leak-Proof' Underwear" at bounding box center [683, 177] width 223 height 61
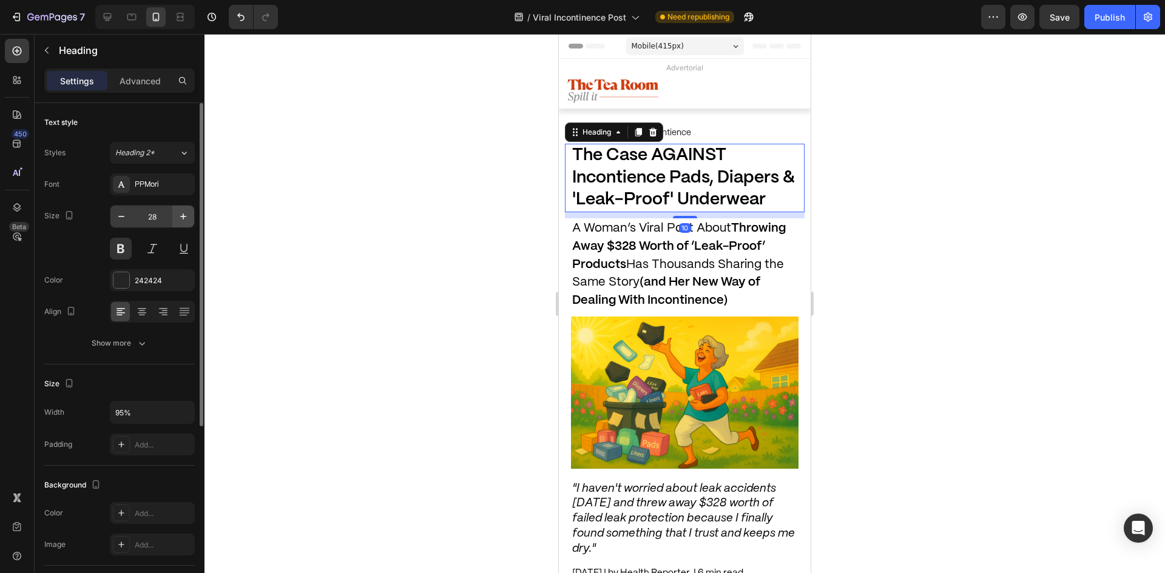
click at [179, 211] on icon "button" at bounding box center [183, 217] width 12 height 12
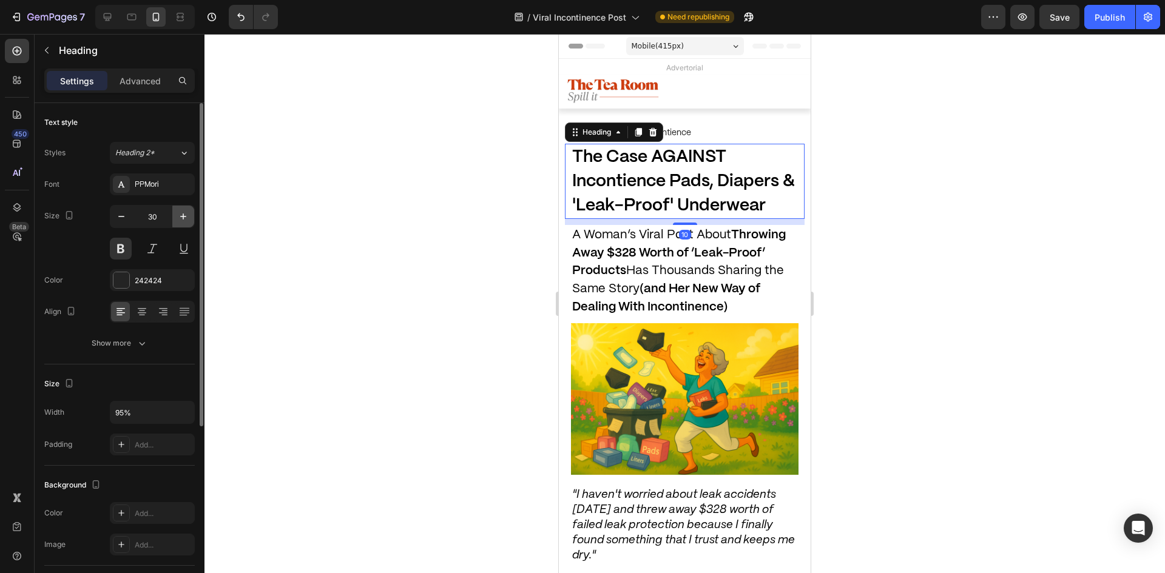
click at [179, 211] on icon "button" at bounding box center [183, 217] width 12 height 12
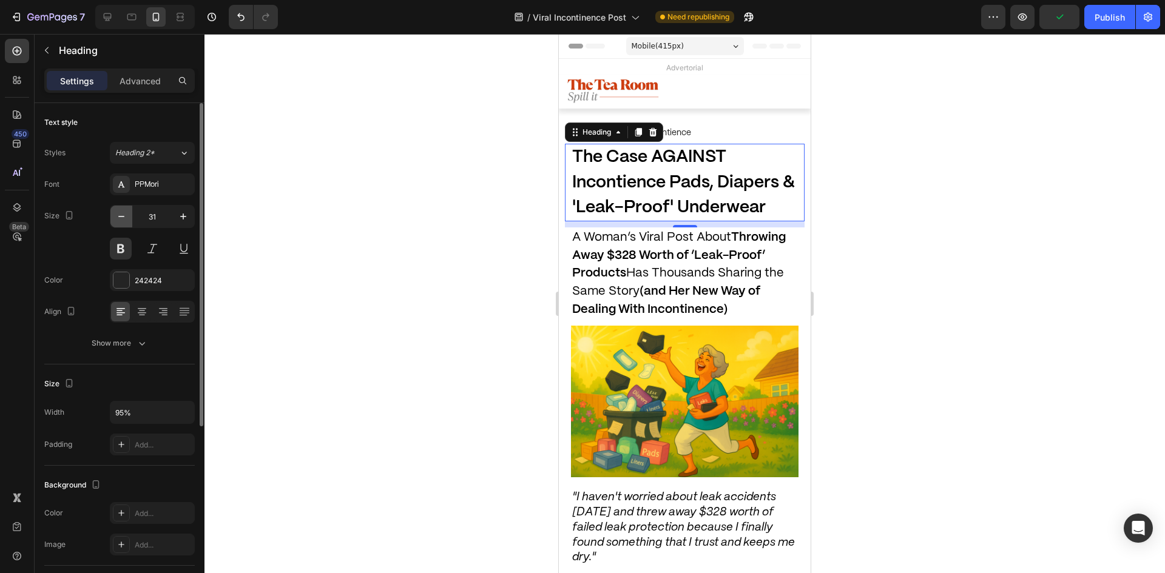
click at [123, 213] on icon "button" at bounding box center [121, 217] width 12 height 12
type input "30"
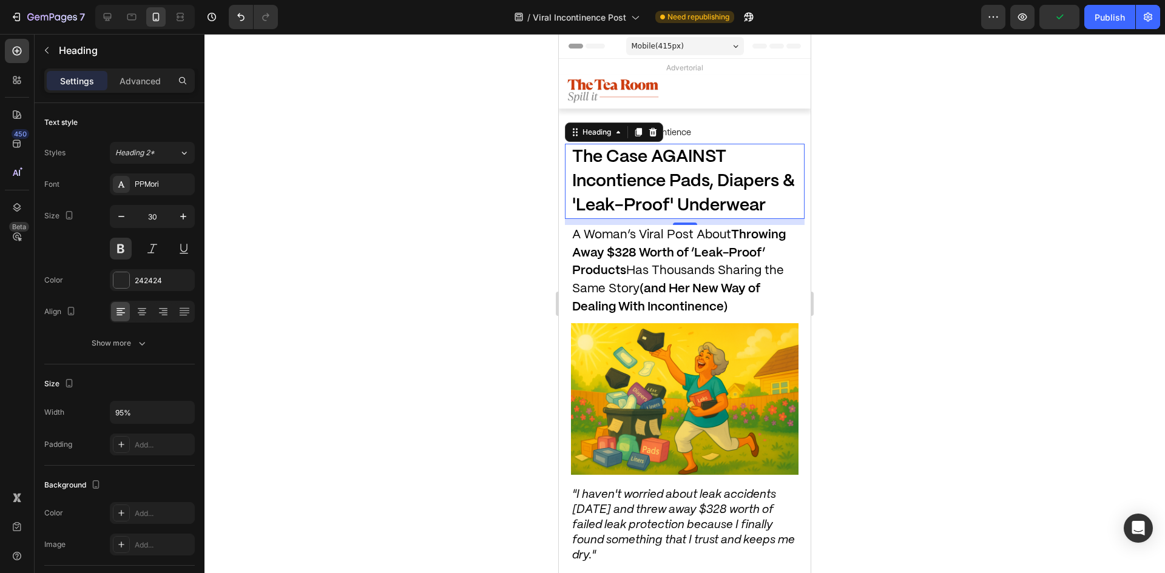
click at [353, 211] on div at bounding box center [685, 303] width 961 height 539
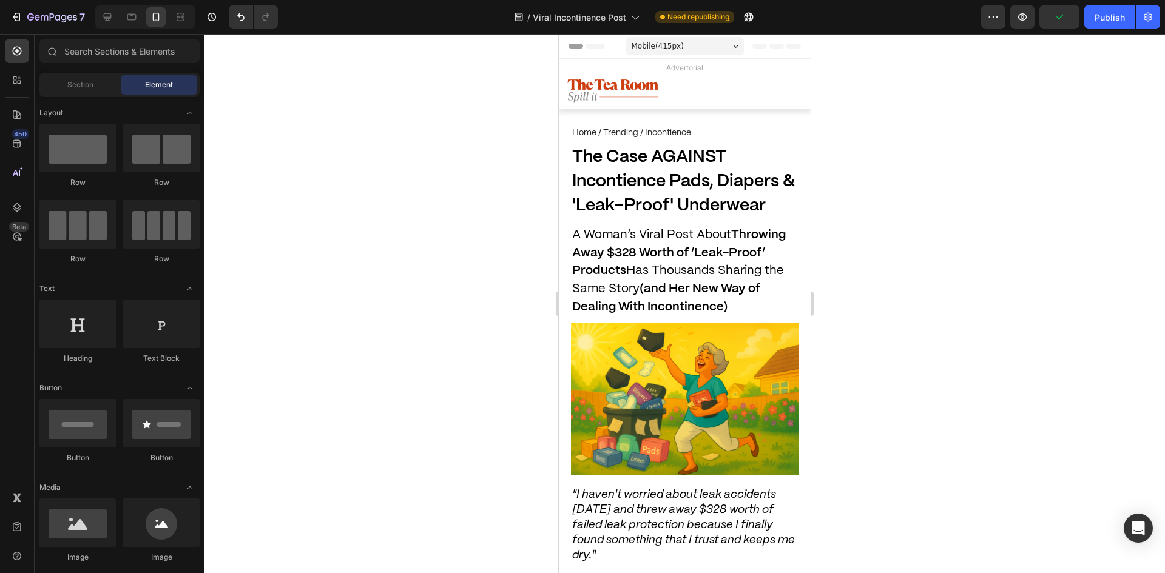
click at [643, 199] on span "The Case AGAINST Incontience Pads, Diapers & 'Leak-Proof' Underwear" at bounding box center [683, 181] width 223 height 65
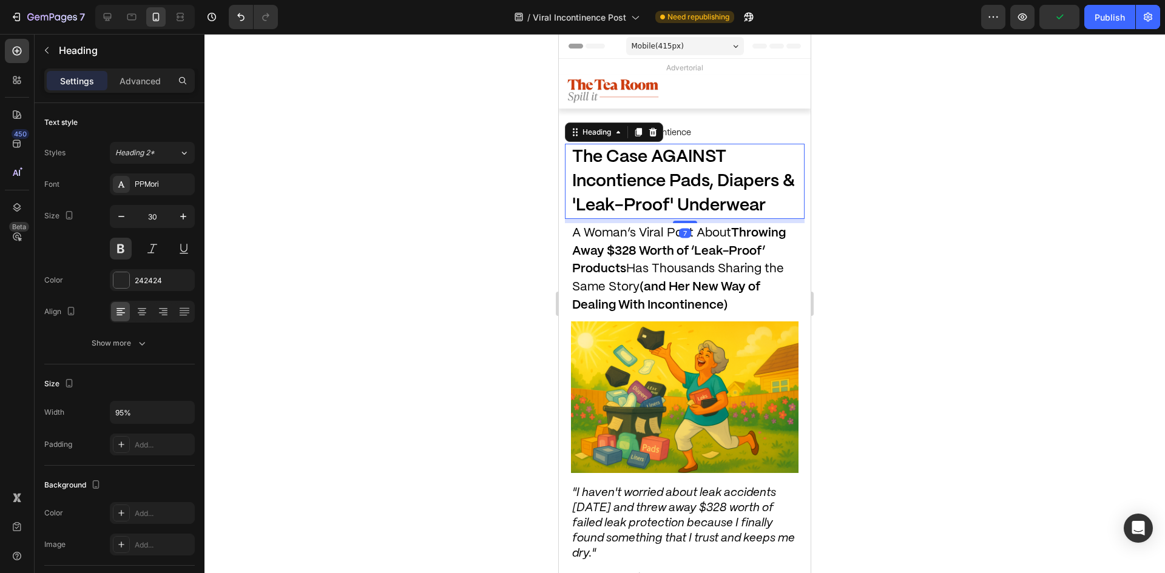
drag, startPoint x: 682, startPoint y: 222, endPoint x: 710, endPoint y: 269, distance: 55.0
click at [685, 221] on div at bounding box center [685, 222] width 24 height 2
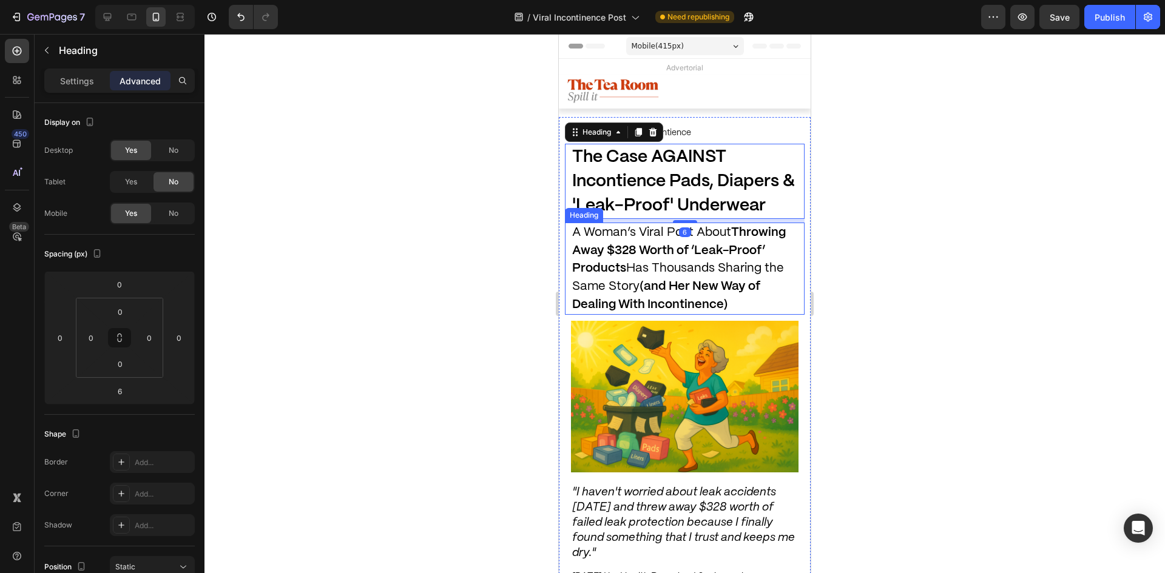
click at [714, 273] on span "A Woman’s Viral Post About Throwing Away $328 Worth of ‘Leak-Proof’ Products Ha…" at bounding box center [679, 268] width 214 height 83
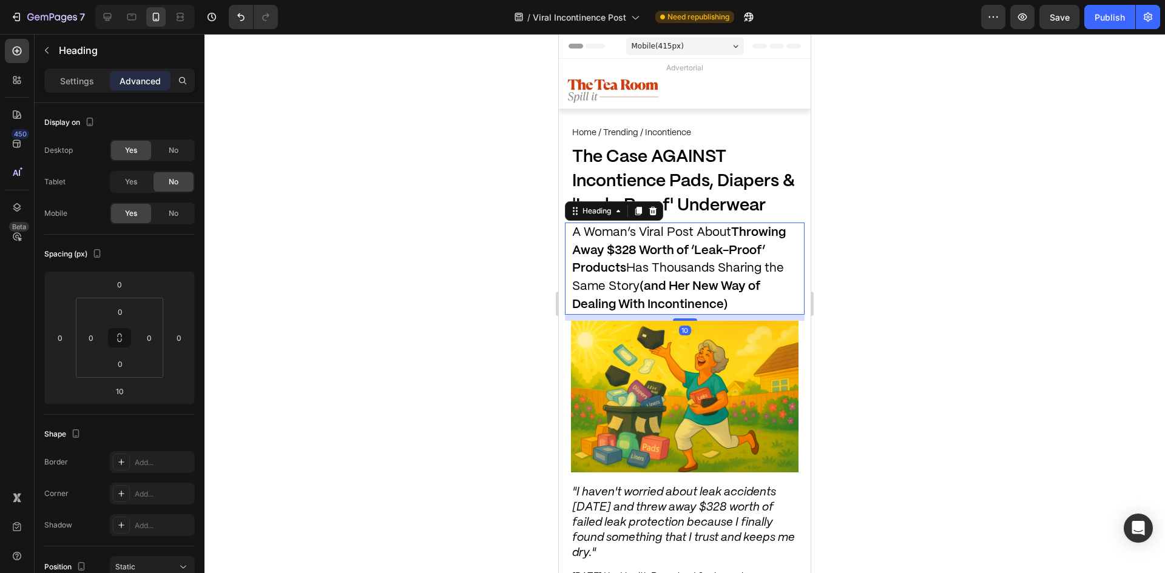
click at [682, 317] on div "10" at bounding box center [685, 318] width 240 height 6
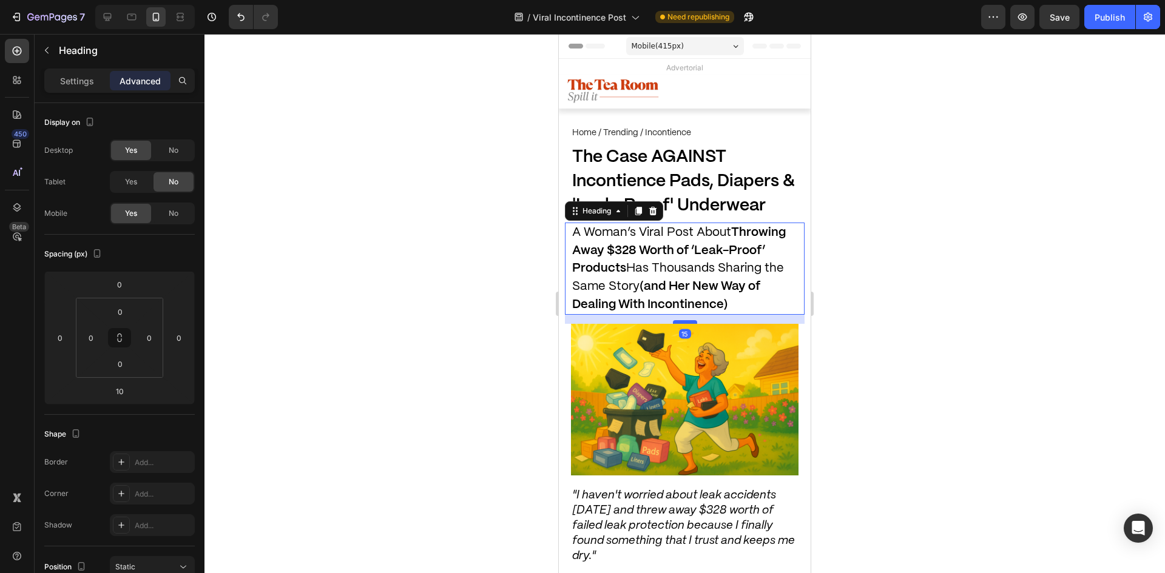
click at [682, 322] on div at bounding box center [685, 322] width 24 height 4
type input "15"
click at [947, 325] on div at bounding box center [685, 303] width 961 height 539
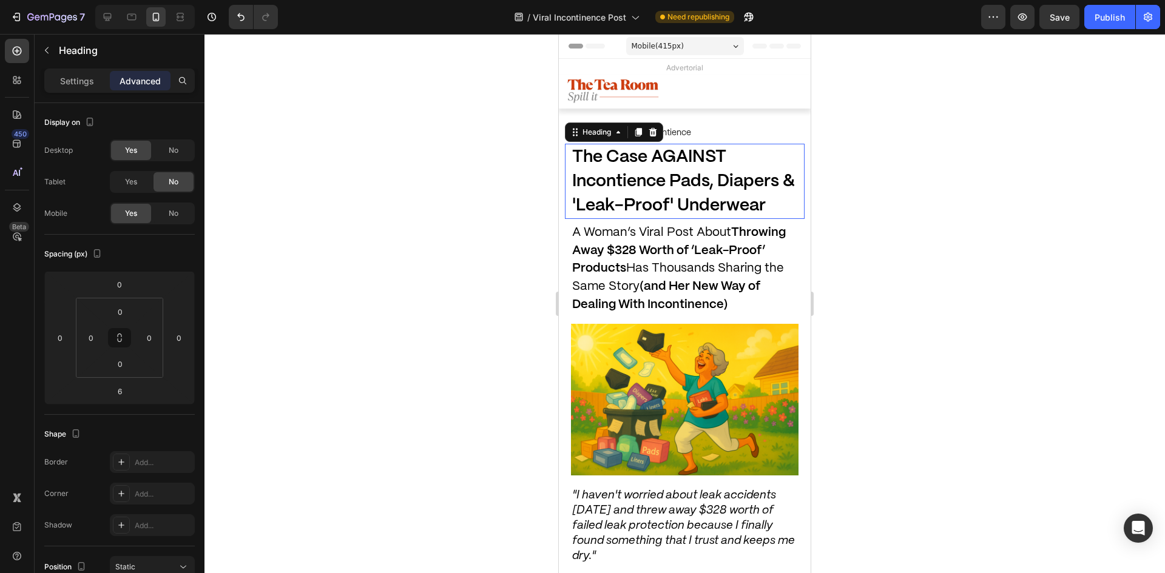
click at [651, 188] on span "The Case AGAINST Incontience Pads, Diapers & 'Leak-Proof' Underwear" at bounding box center [683, 181] width 223 height 65
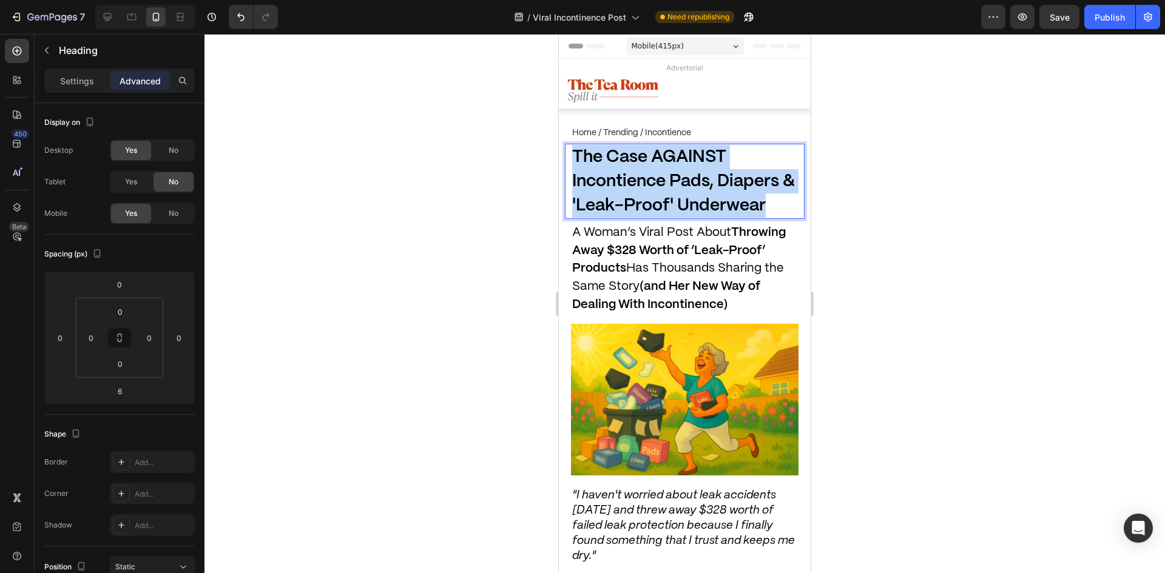
click at [651, 188] on span "The Case AGAINST Incontience Pads, Diapers & 'Leak-Proof' Underwear" at bounding box center [683, 181] width 223 height 65
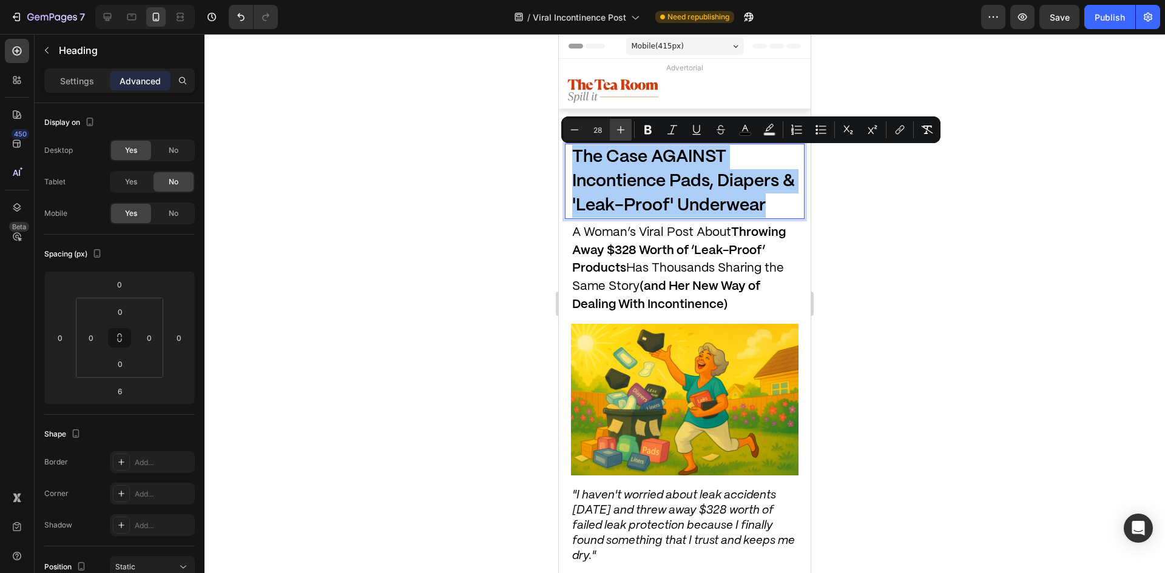
click at [618, 127] on icon "Editor contextual toolbar" at bounding box center [621, 130] width 12 height 12
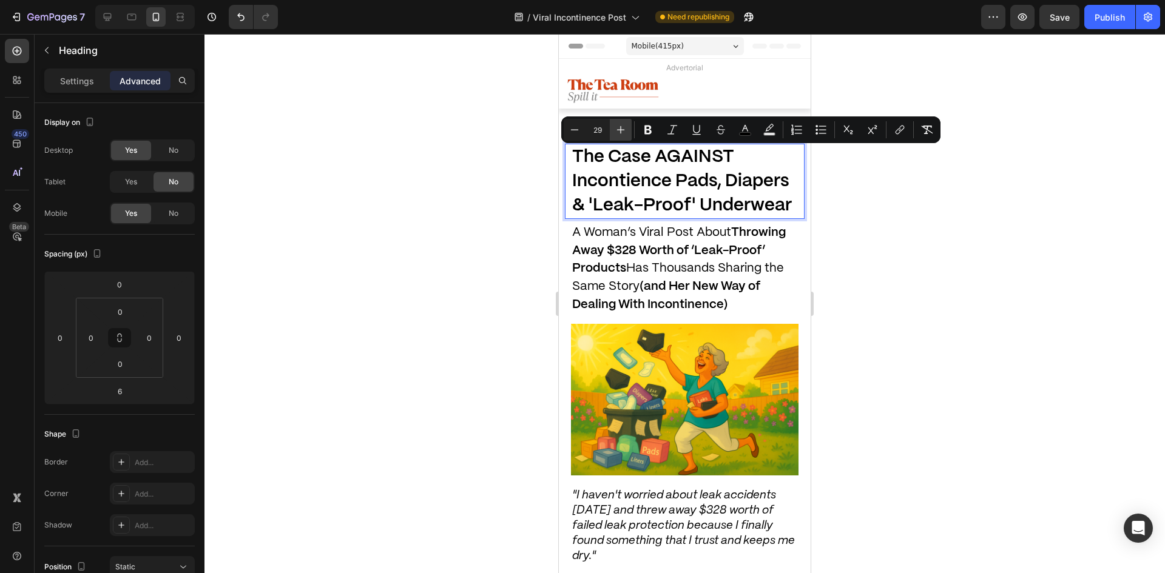
click at [617, 127] on icon "Editor contextual toolbar" at bounding box center [621, 130] width 12 height 12
type input "30"
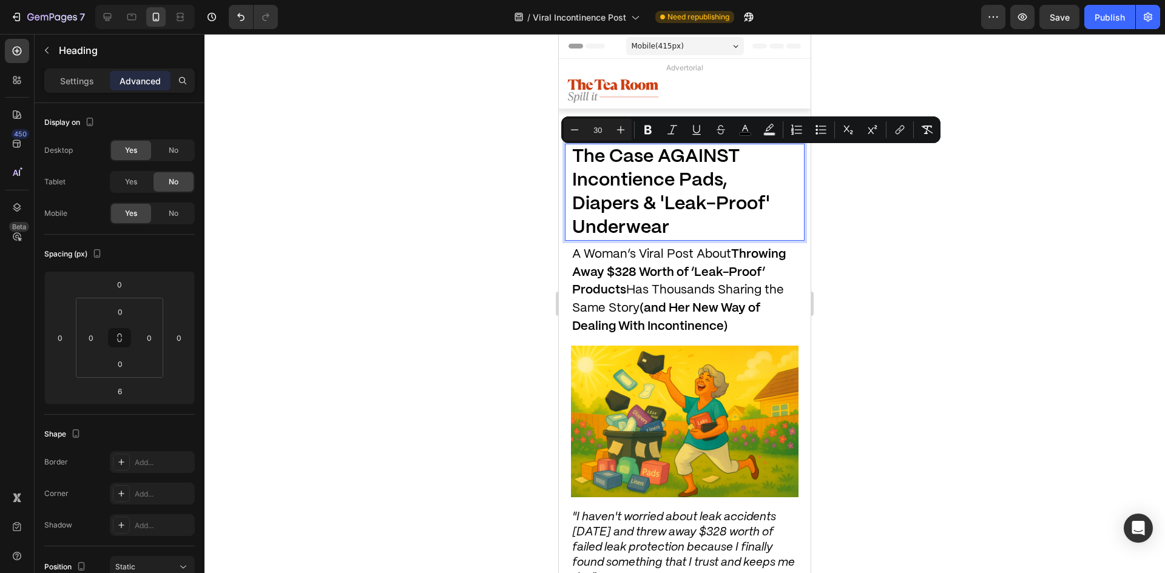
click at [439, 209] on div at bounding box center [685, 303] width 961 height 539
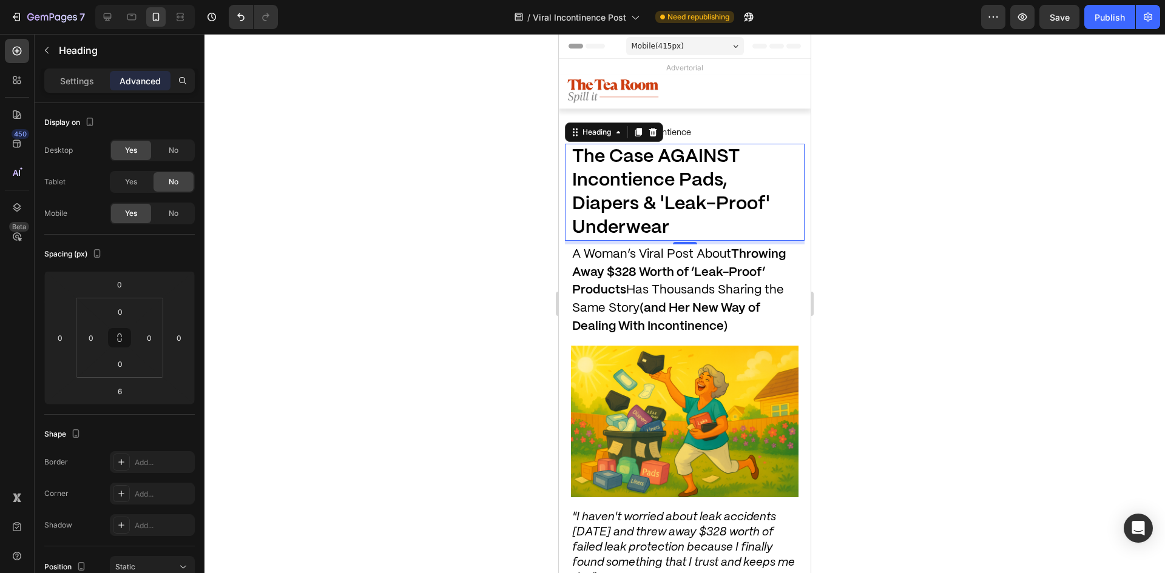
click at [615, 203] on span "The Case AGAINST Incontience Pads, Diapers & 'Leak-Proof' Underwear" at bounding box center [671, 192] width 198 height 89
click at [536, 208] on div at bounding box center [685, 303] width 961 height 539
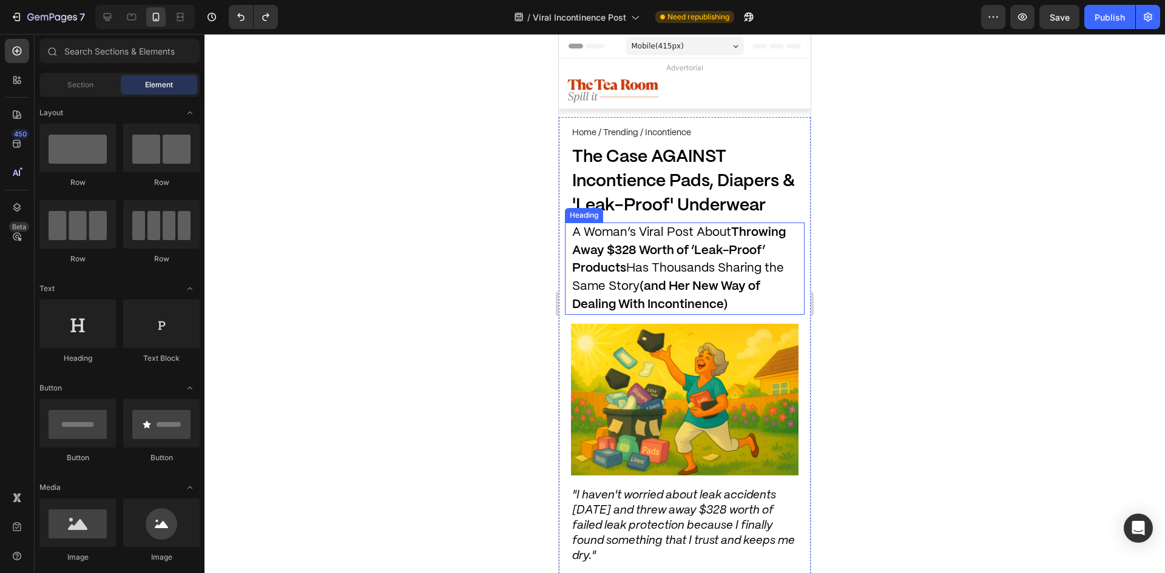
click at [648, 289] on strong "(and Her New Way of Dealing With Incontinence)" at bounding box center [666, 296] width 188 height 30
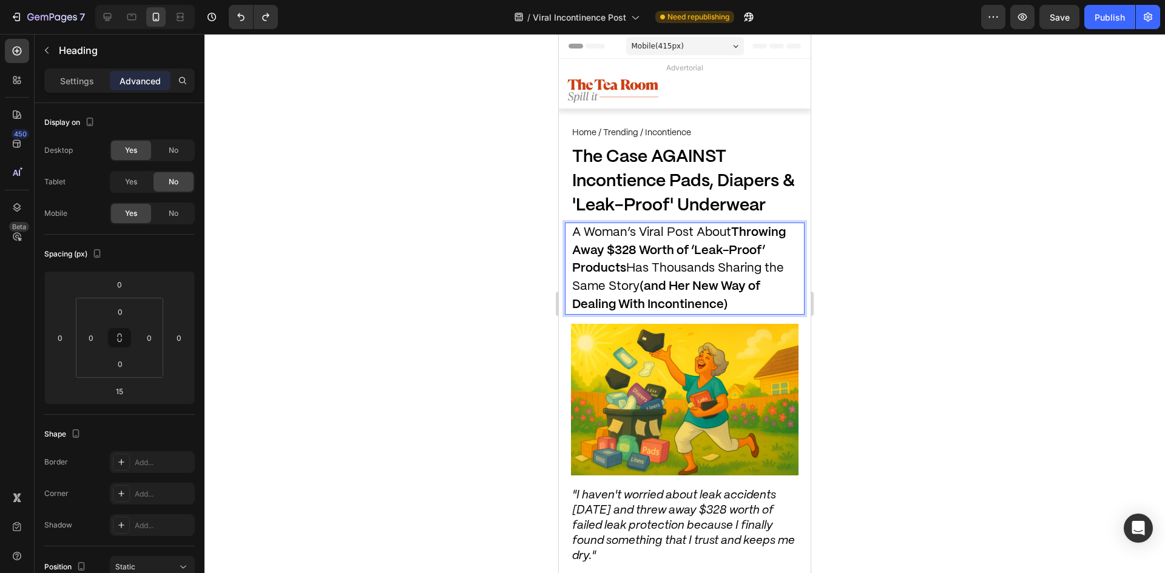
click at [648, 289] on strong "(and Her New Way of Dealing With Incontinence)" at bounding box center [666, 296] width 188 height 30
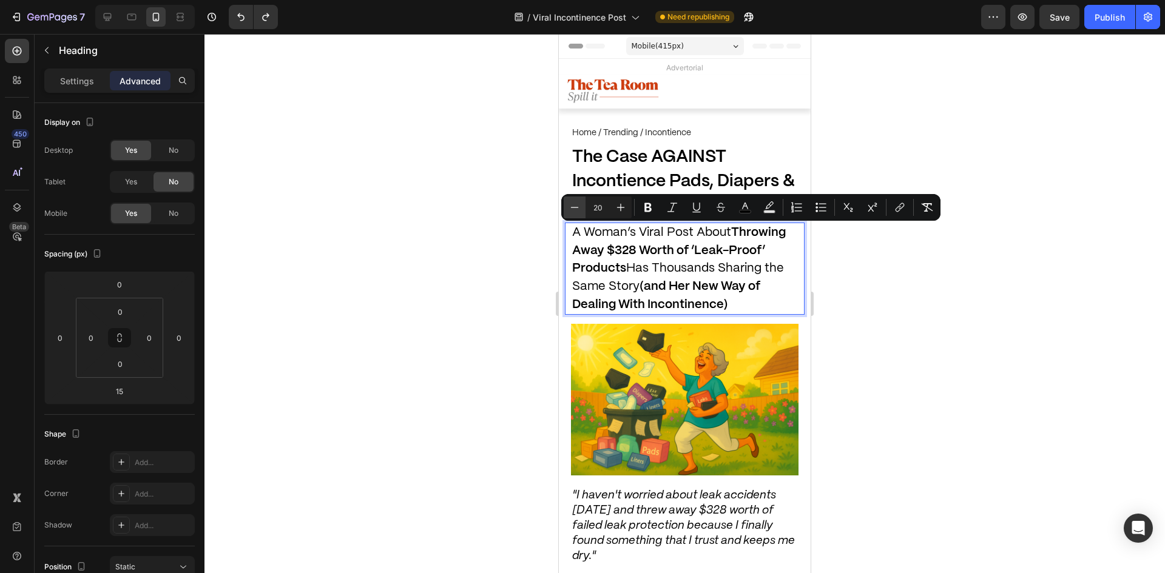
click at [580, 214] on button "Minus" at bounding box center [575, 208] width 22 height 22
type input "19"
drag, startPoint x: 504, startPoint y: 234, endPoint x: 1, endPoint y: 188, distance: 504.6
click at [504, 234] on div at bounding box center [685, 303] width 961 height 539
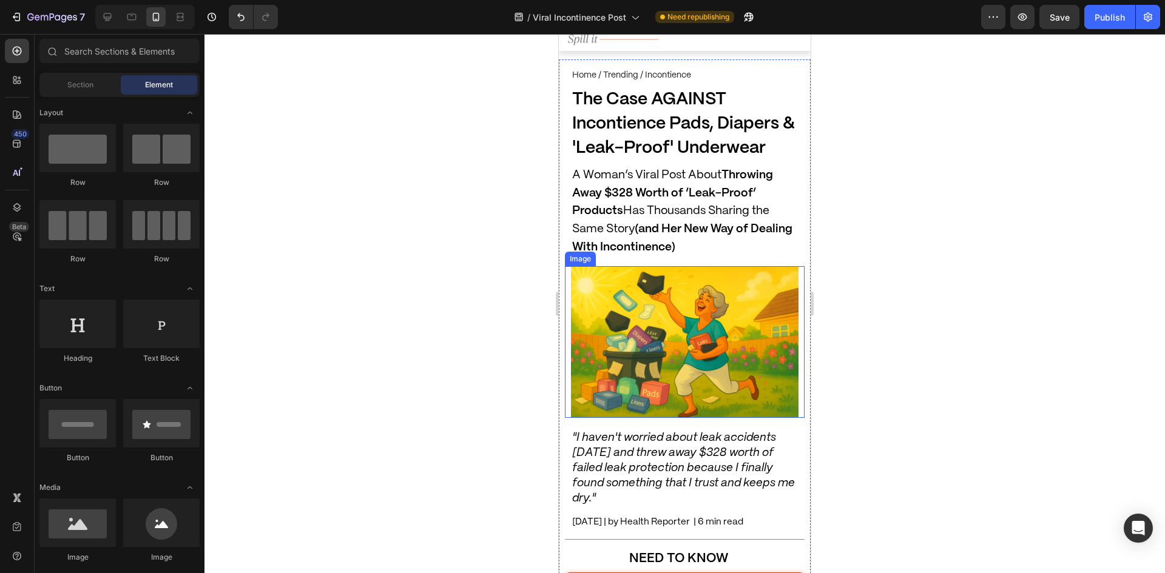
scroll to position [61, 0]
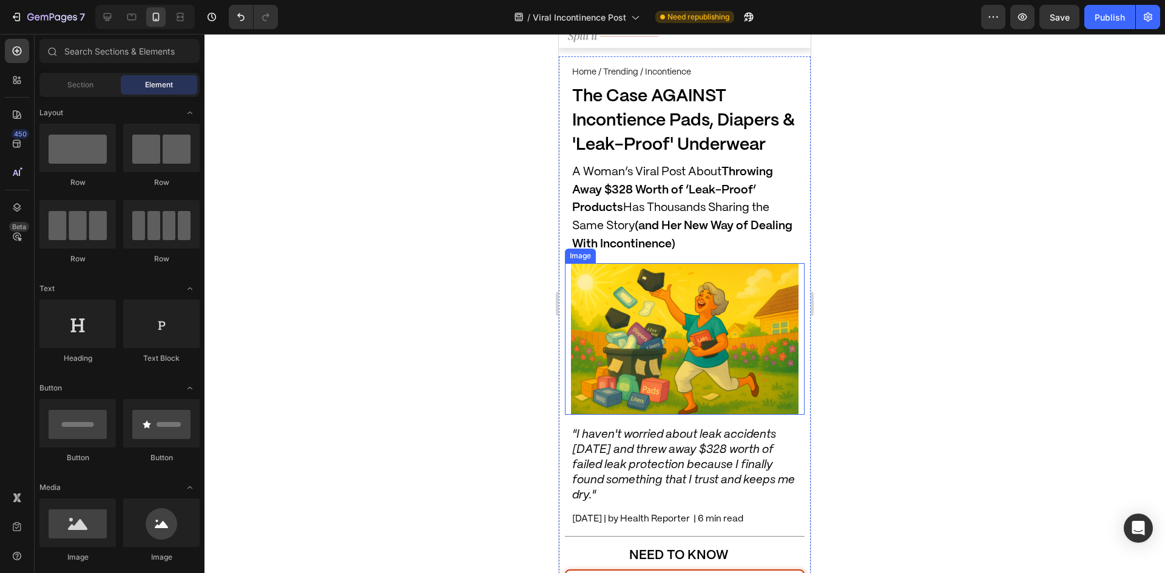
click at [686, 464] on p ""I haven't worried about leak accidents [DATE] and threw away $328 worth of fai…" at bounding box center [684, 465] width 225 height 75
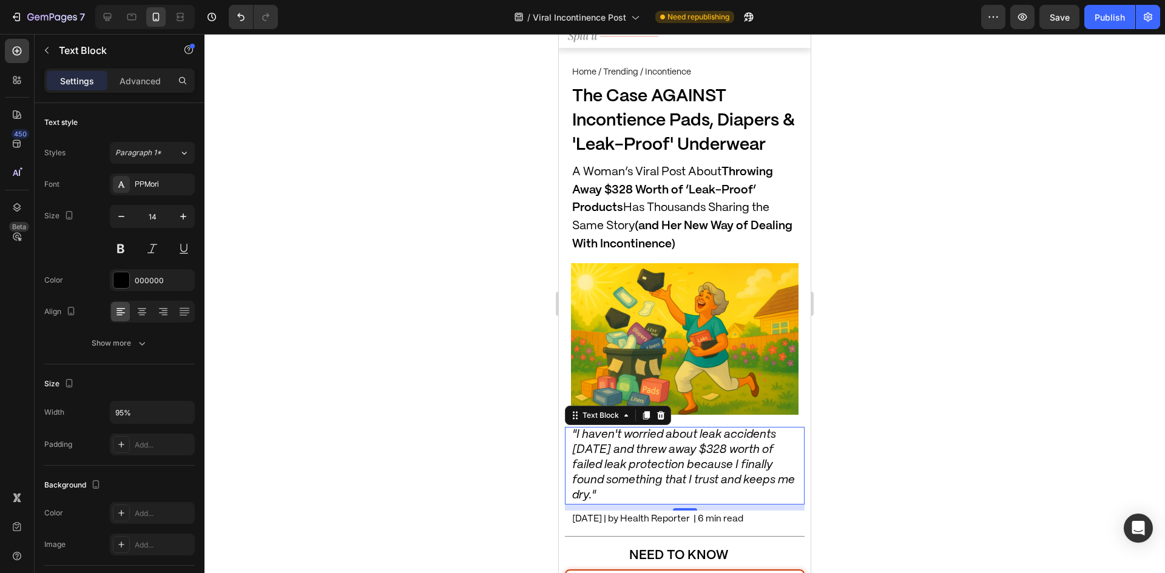
click at [686, 464] on p ""I haven't worried about leak accidents [DATE] and threw away $328 worth of fai…" at bounding box center [684, 465] width 225 height 75
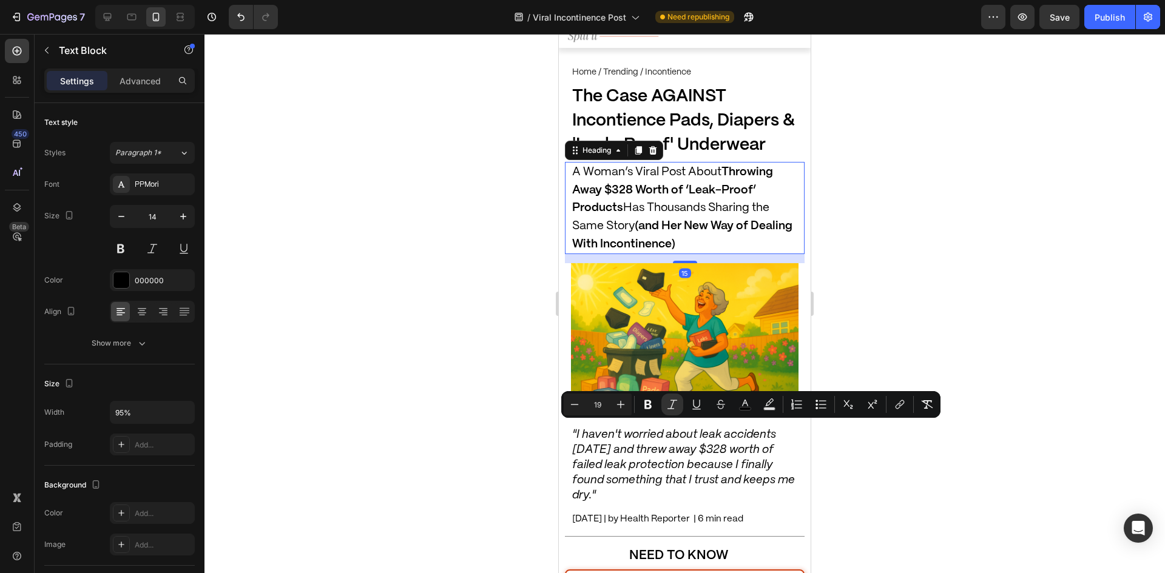
click at [634, 235] on p "⁠⁠⁠⁠⁠⁠⁠ A Woman’s Viral Post About Throwing Away $328 Worth of ‘Leak-Proof’ Pro…" at bounding box center [684, 208] width 225 height 90
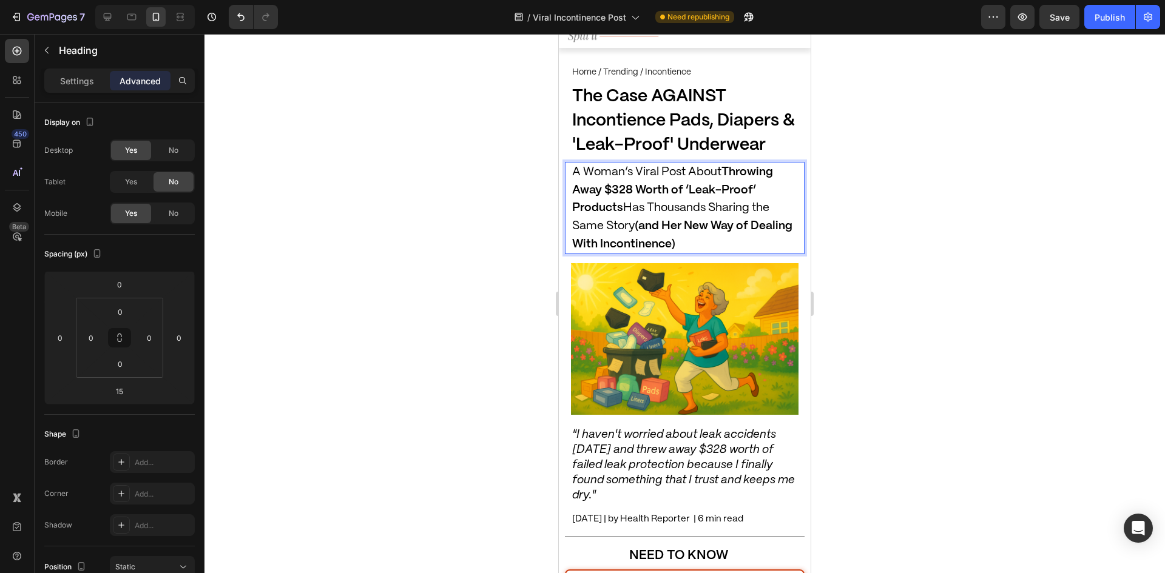
click at [634, 235] on p "A Woman’s Viral Post About Throwing Away $328 Worth of ‘Leak-Proof’ Products Ha…" at bounding box center [684, 208] width 225 height 90
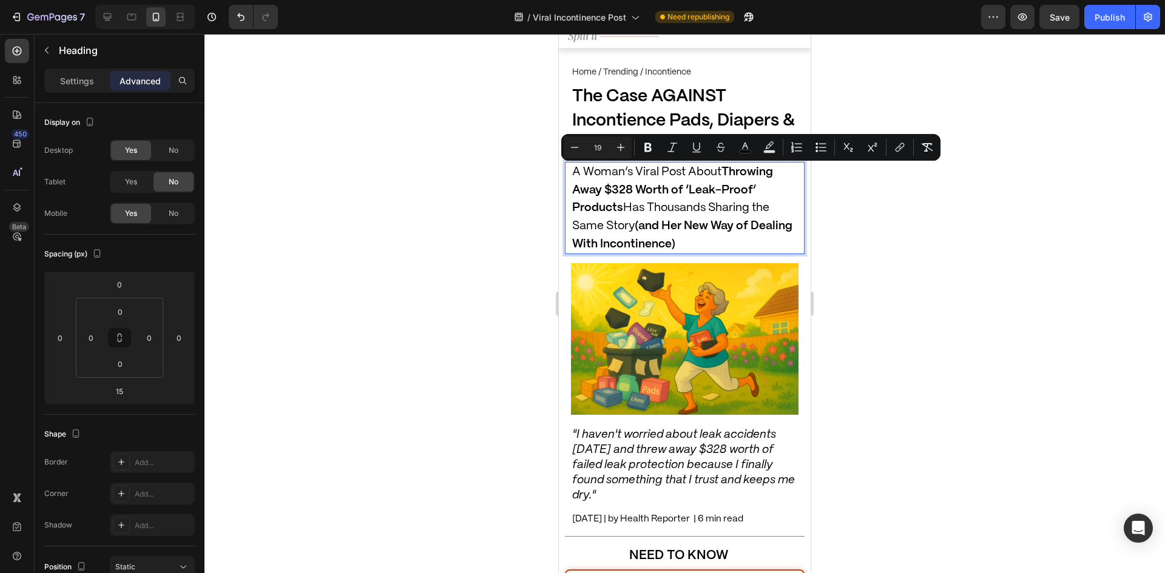
click at [532, 235] on div at bounding box center [685, 303] width 961 height 539
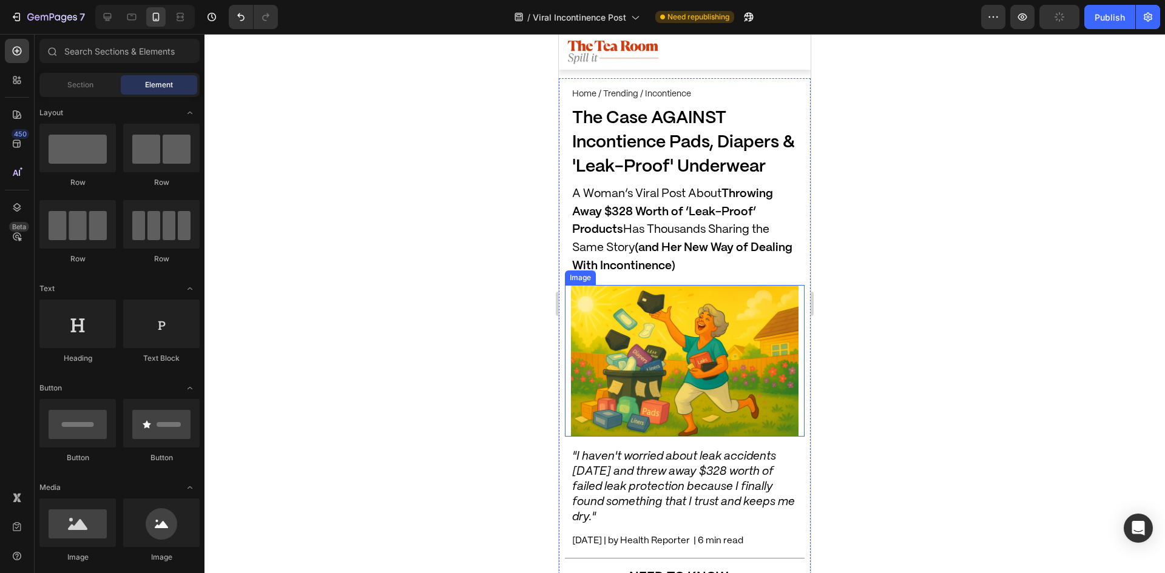
scroll to position [0, 0]
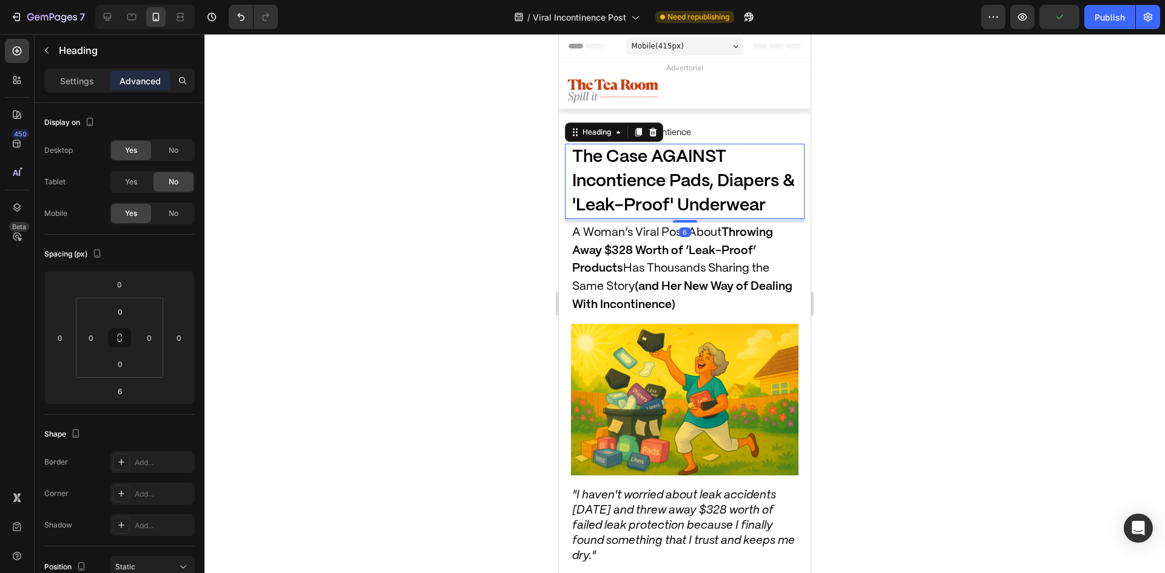
click at [634, 203] on span "The Case AGAINST Incontience Pads, Diapers & 'Leak-Proof' Underwear" at bounding box center [683, 181] width 223 height 65
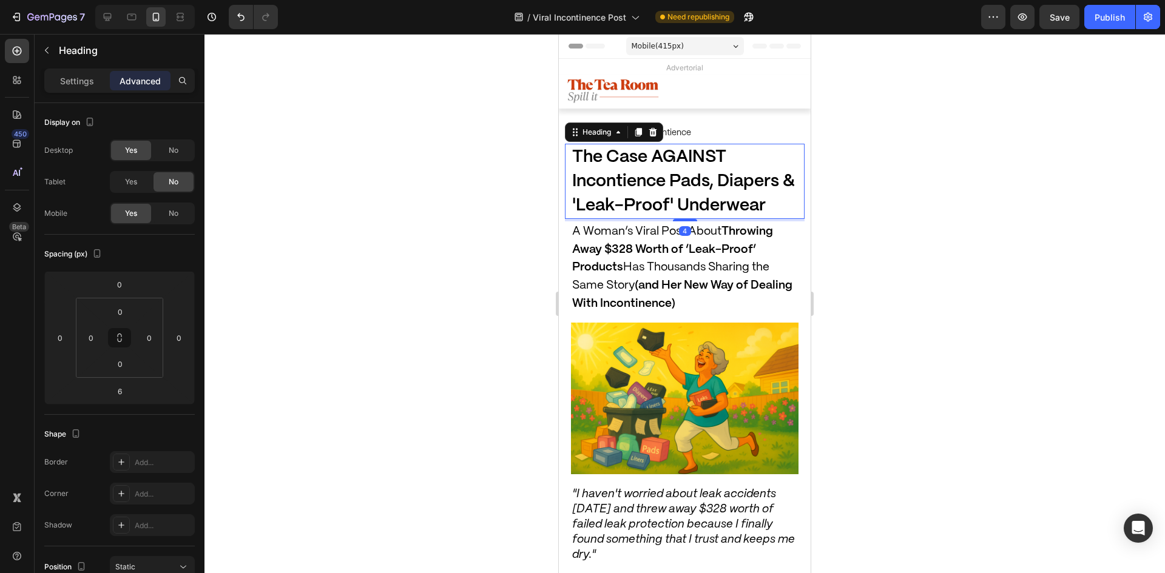
click at [693, 219] on div "4" at bounding box center [685, 219] width 240 height 0
type input "4"
click at [905, 263] on div at bounding box center [685, 303] width 961 height 539
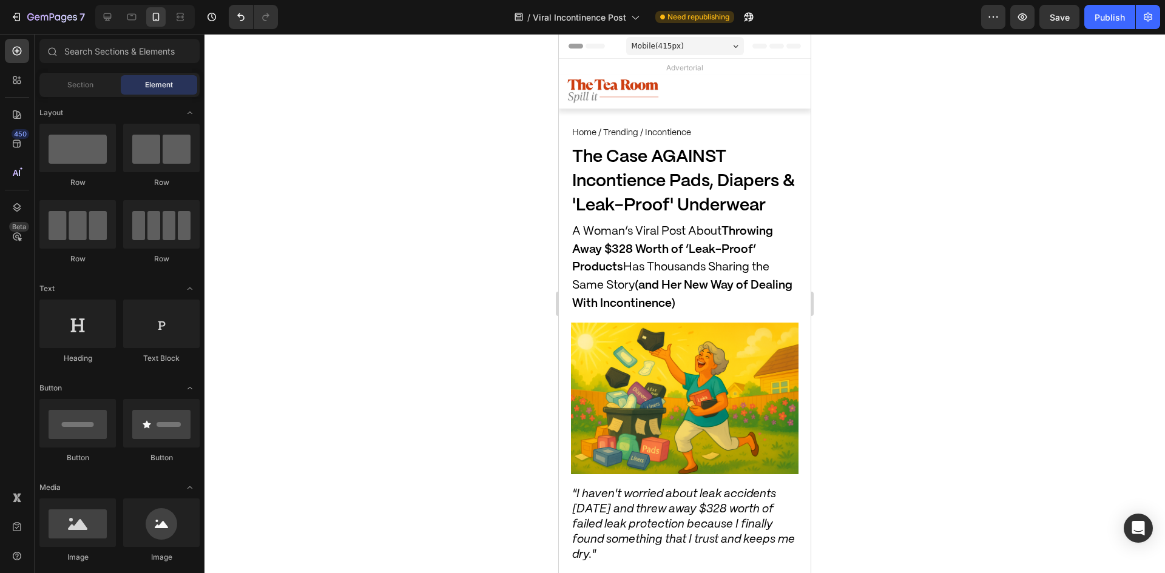
click at [365, 169] on div at bounding box center [685, 303] width 961 height 539
click at [650, 186] on span "The Case AGAINST Incontience Pads, Diapers & 'Leak-Proof' Underwear" at bounding box center [683, 181] width 223 height 65
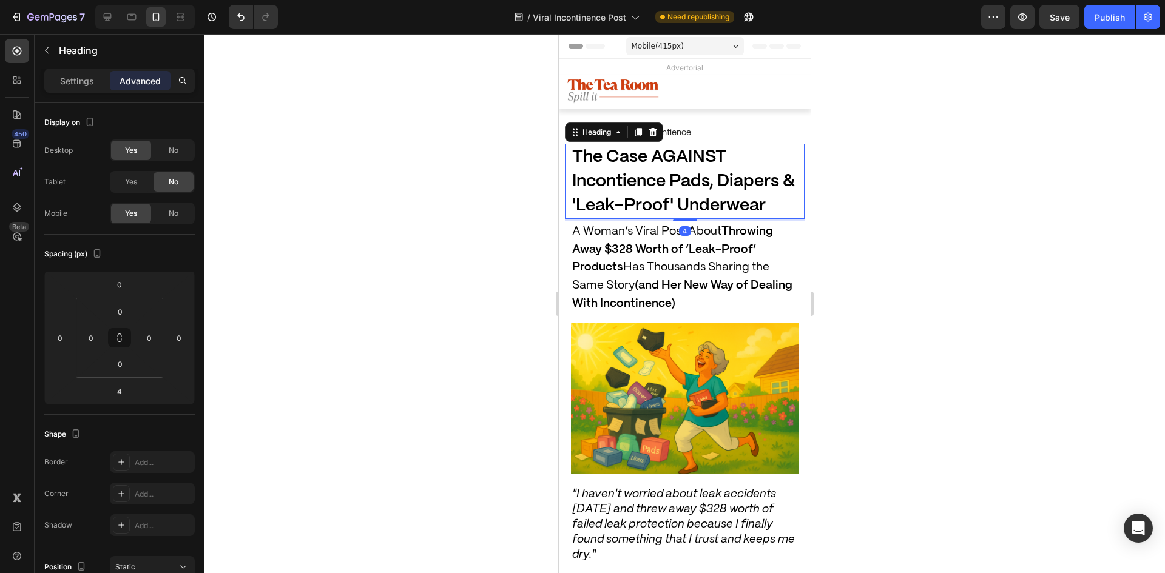
click at [486, 178] on div at bounding box center [685, 303] width 961 height 539
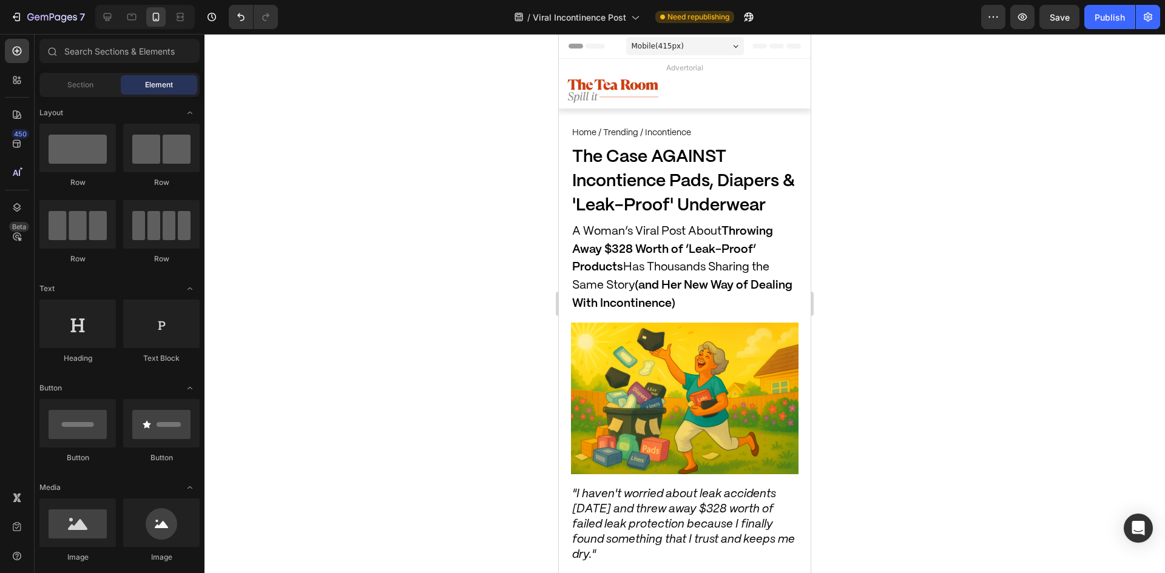
click at [652, 183] on span "The Case AGAINST Incontience Pads, Diapers & 'Leak-Proof' Underwear" at bounding box center [683, 181] width 223 height 65
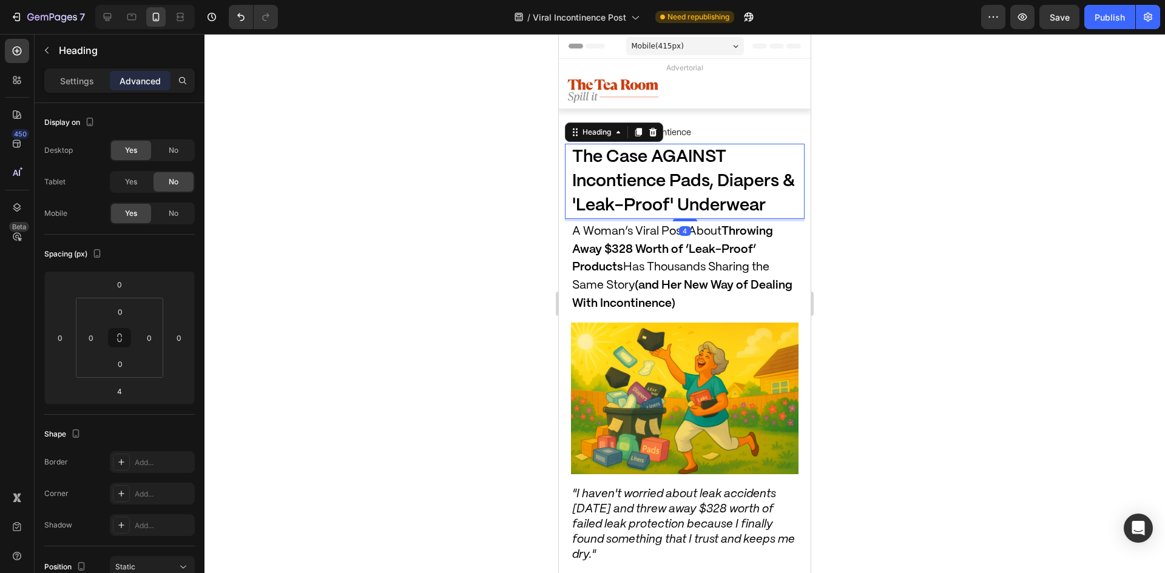
click at [694, 172] on h1 "The Case AGAINST Incontience Pads, Diapers & 'Leak-Proof' Underwear" at bounding box center [685, 181] width 228 height 75
drag, startPoint x: 724, startPoint y: 155, endPoint x: 655, endPoint y: 153, distance: 68.6
click at [654, 153] on span "The Case AGAINST Incontience Pads, Diapers & 'Leak-Proof' Underwear" at bounding box center [683, 181] width 223 height 65
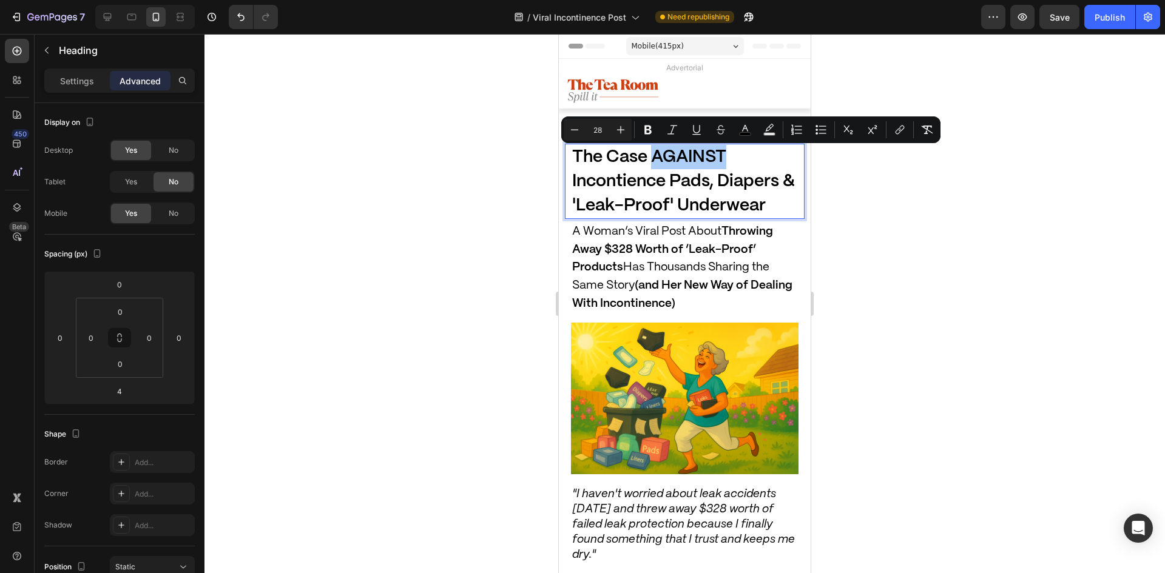
drag, startPoint x: 691, startPoint y: 135, endPoint x: 648, endPoint y: 141, distance: 43.6
click at [691, 135] on icon "Editor contextual toolbar" at bounding box center [697, 130] width 12 height 12
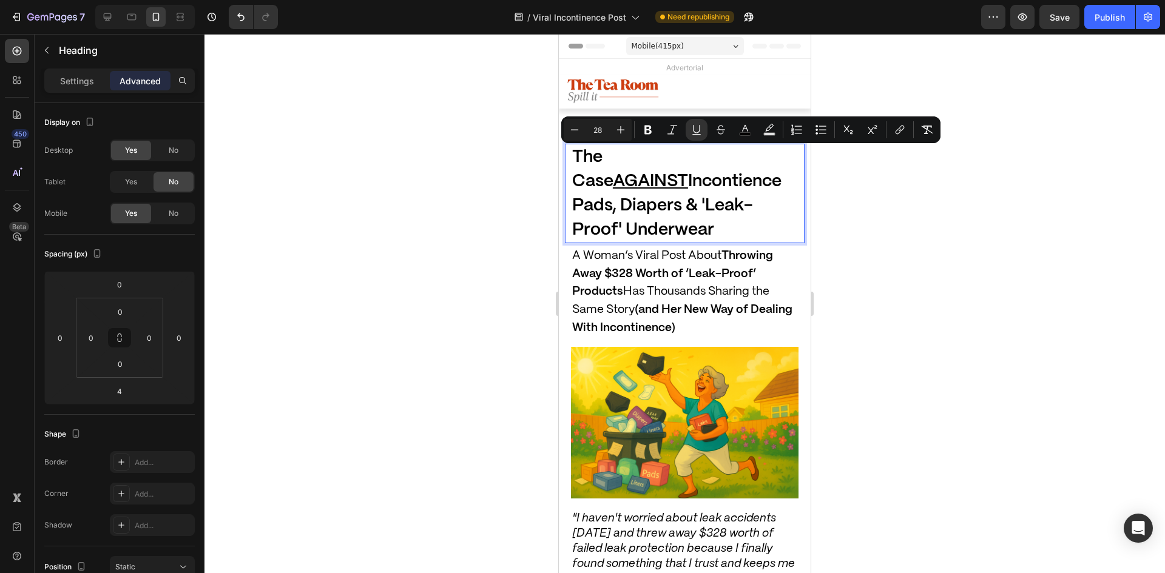
click at [441, 190] on div at bounding box center [685, 303] width 961 height 539
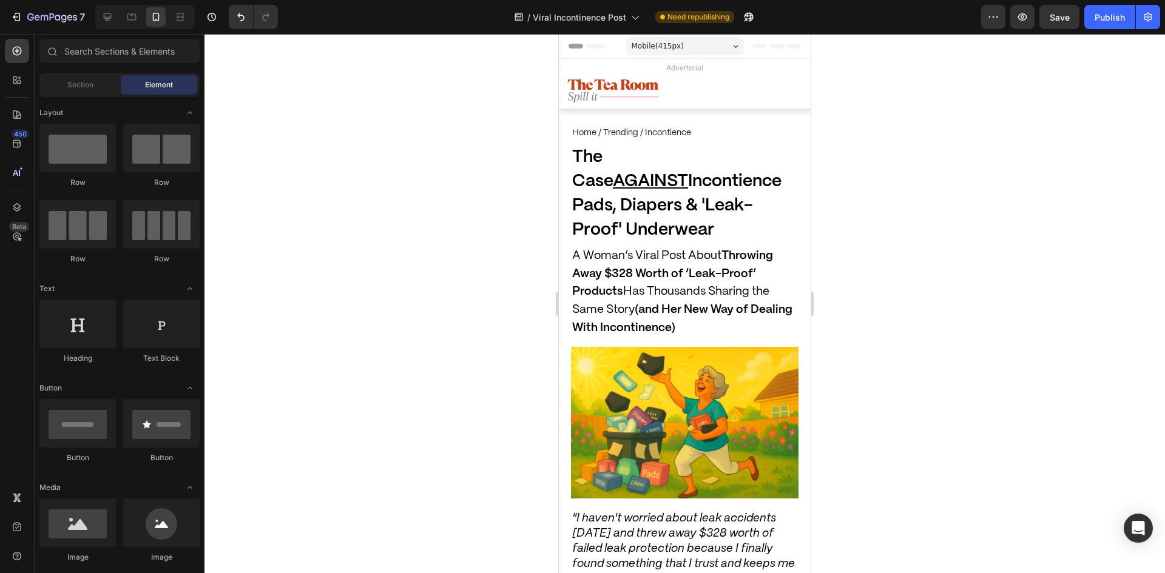
click at [353, 208] on div at bounding box center [685, 303] width 961 height 539
click at [128, 19] on icon at bounding box center [131, 17] width 9 height 7
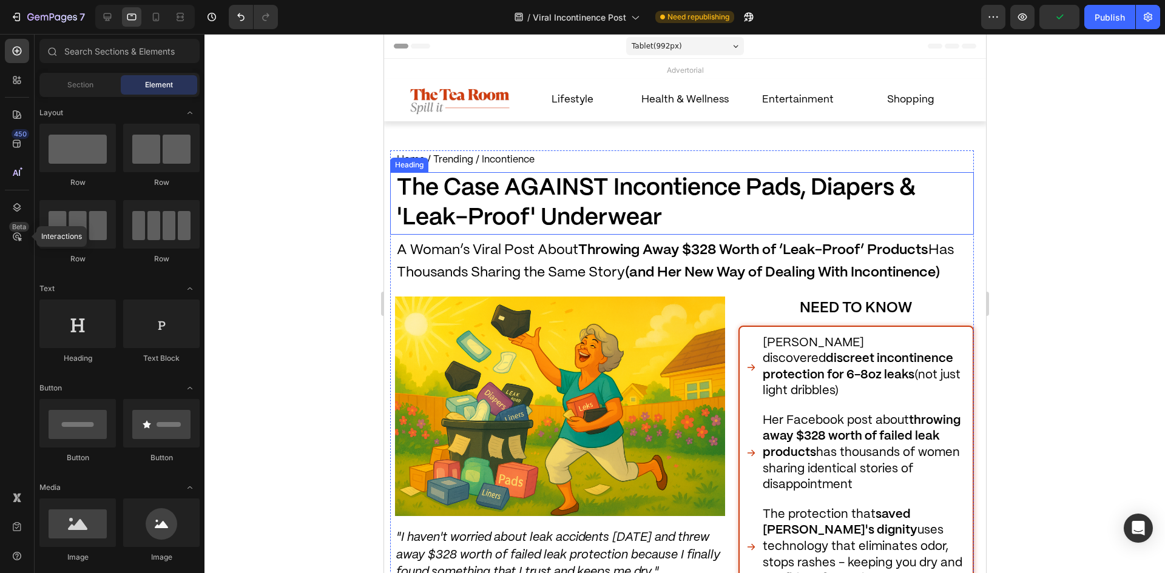
click at [570, 186] on strong "The Case AGAINST Incontience Pads, Diapers & 'Leak-Proof' Underwear" at bounding box center [655, 203] width 519 height 52
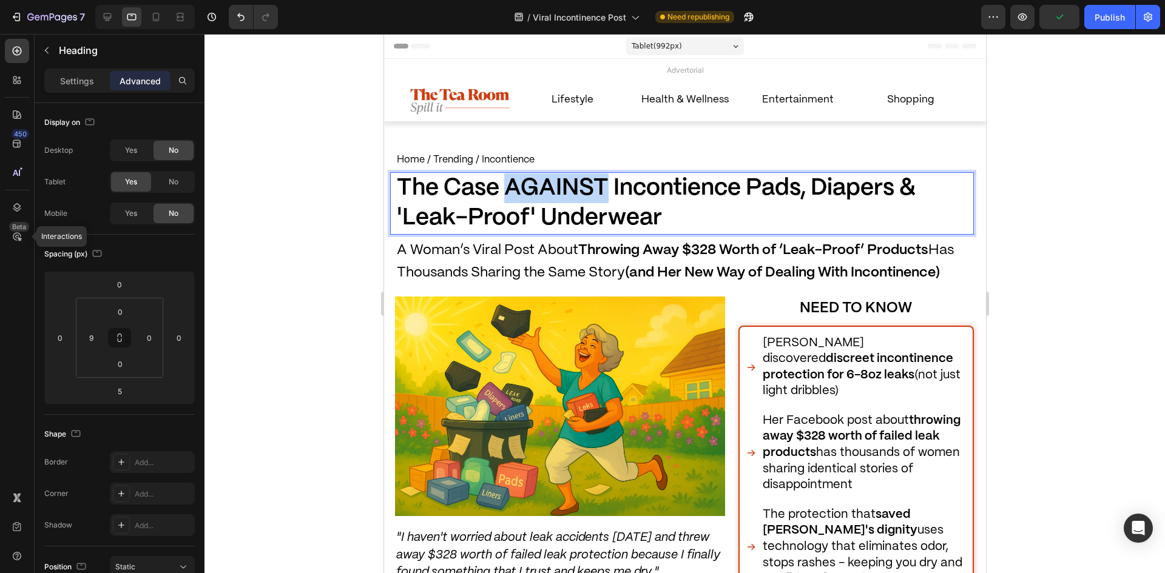
drag, startPoint x: 603, startPoint y: 191, endPoint x: 506, endPoint y: 188, distance: 97.2
click at [506, 188] on strong "The Case AGAINST Incontience Pads, Diapers & 'Leak-Proof' Underwear" at bounding box center [655, 203] width 519 height 52
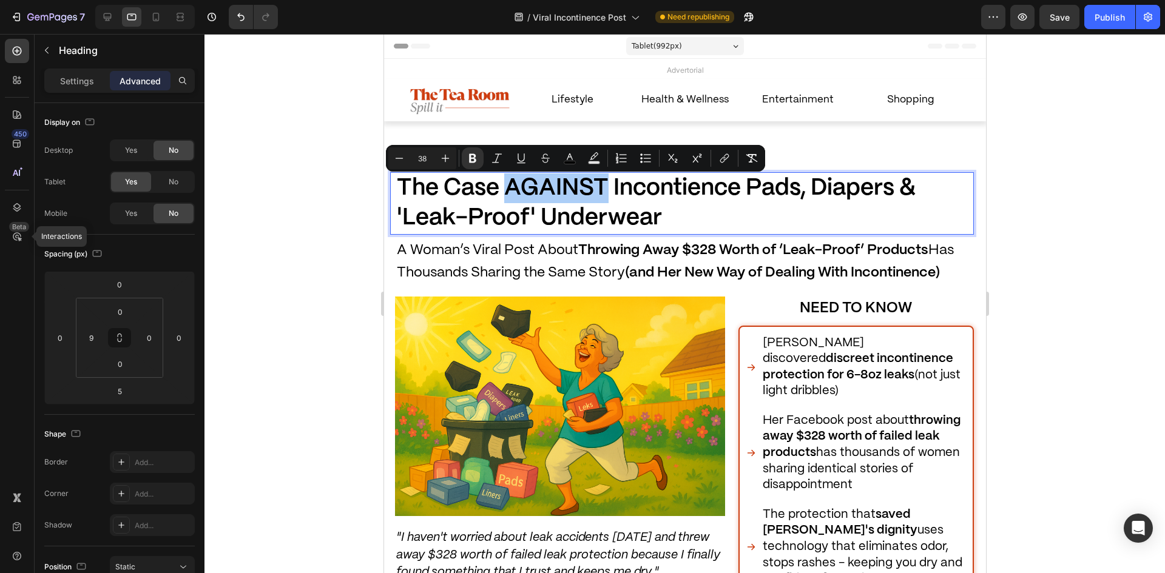
drag, startPoint x: 530, startPoint y: 153, endPoint x: 497, endPoint y: 169, distance: 36.6
click at [529, 153] on button "Underline" at bounding box center [521, 158] width 22 height 22
click at [359, 220] on div at bounding box center [685, 303] width 961 height 539
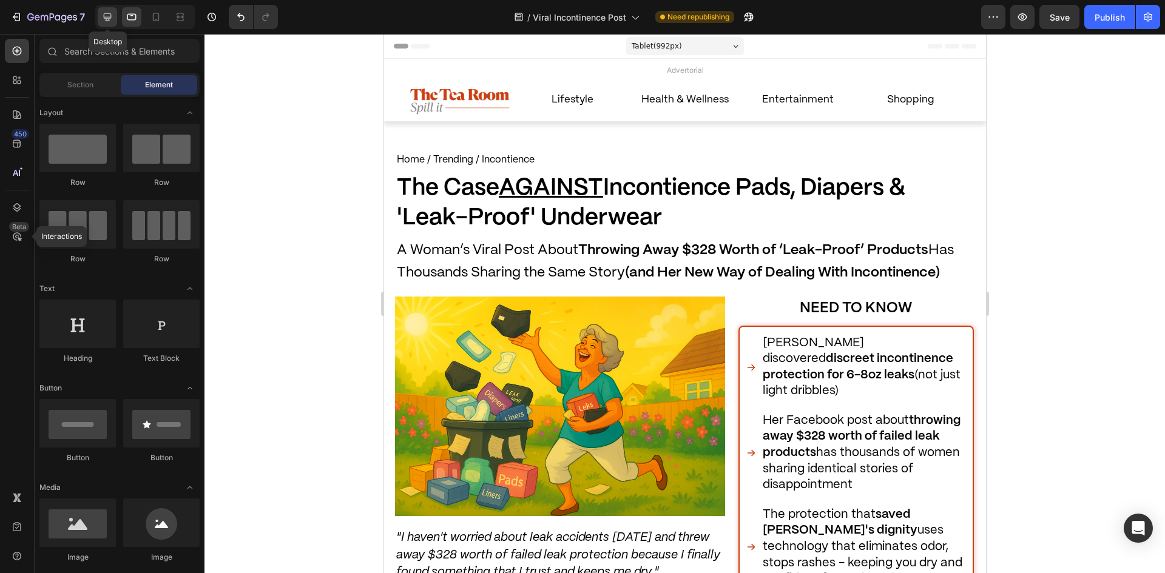
click at [112, 14] on icon at bounding box center [107, 17] width 12 height 12
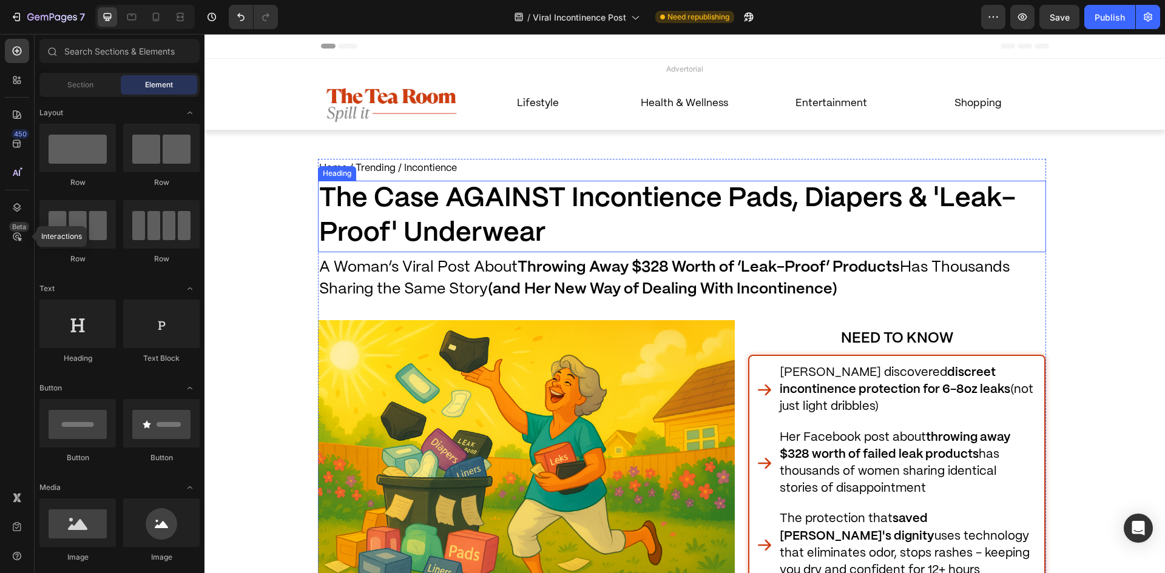
click at [439, 202] on span "The Case AGAINST Incontience Pads, Diapers & 'Leak-Proof' Underwear" at bounding box center [667, 216] width 697 height 60
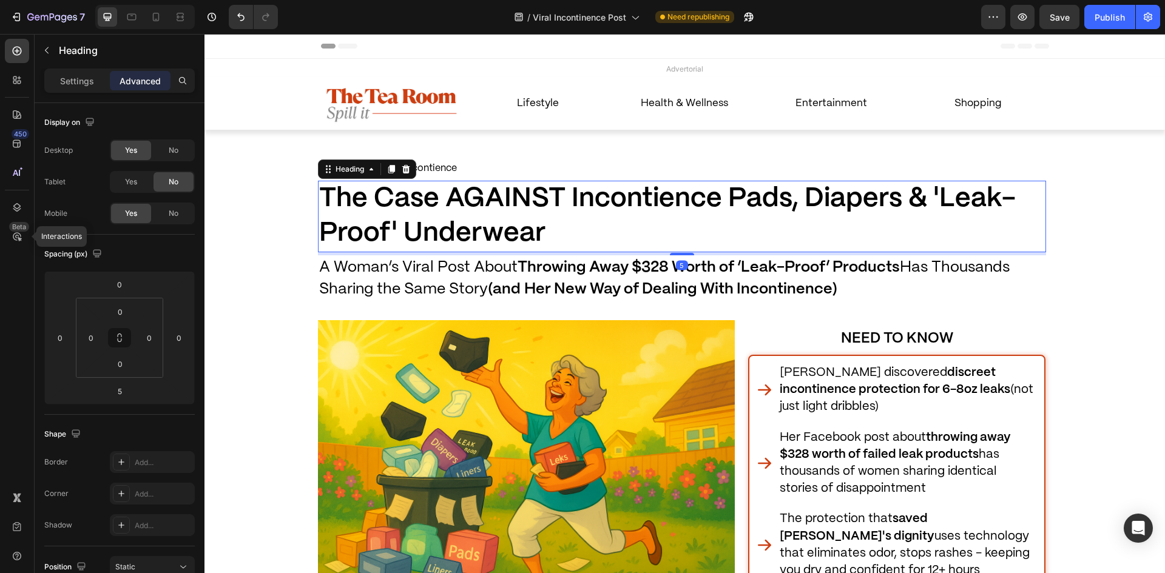
drag, startPoint x: 466, startPoint y: 206, endPoint x: 539, endPoint y: 204, distance: 72.9
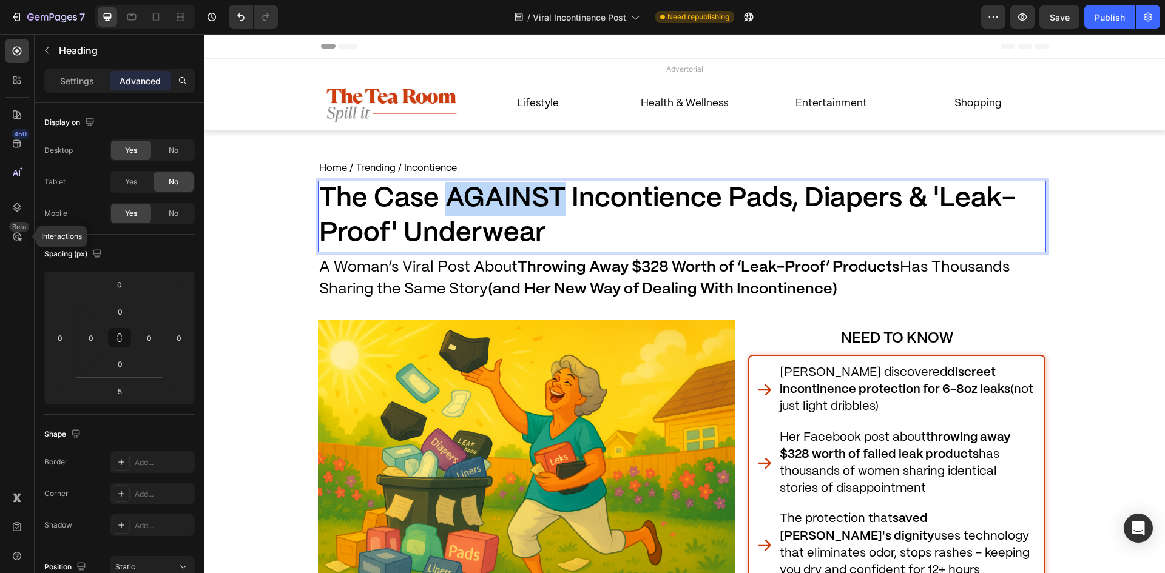
drag, startPoint x: 557, startPoint y: 198, endPoint x: 445, endPoint y: 192, distance: 111.8
click at [445, 192] on span "The Case AGAINST Incontience Pads, Diapers & 'Leak-Proof' Underwear" at bounding box center [667, 216] width 697 height 60
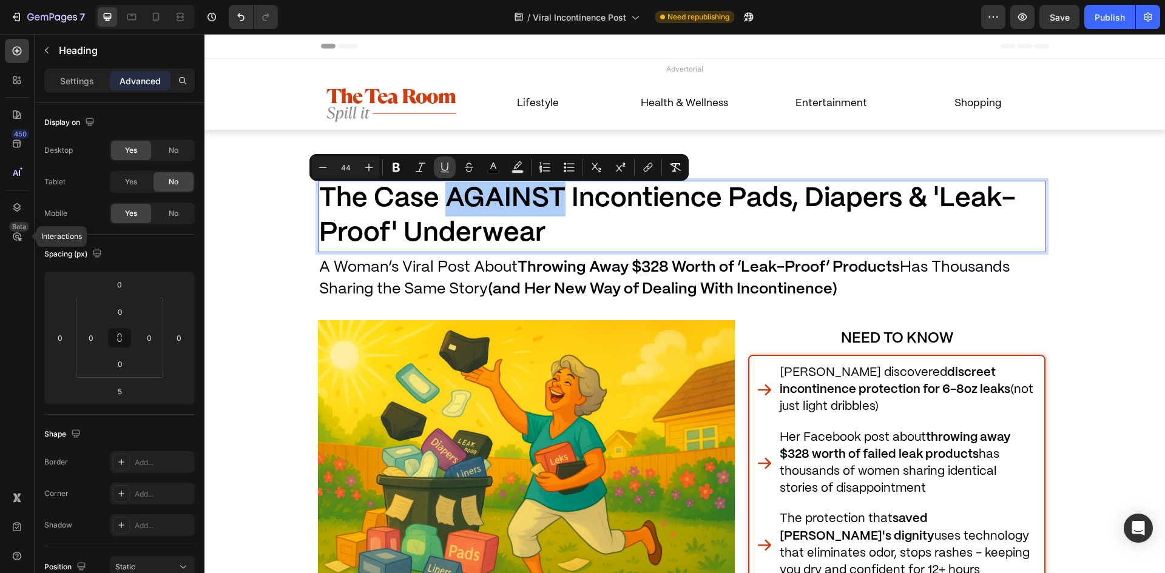
click at [442, 164] on icon "Editor contextual toolbar" at bounding box center [444, 167] width 7 height 8
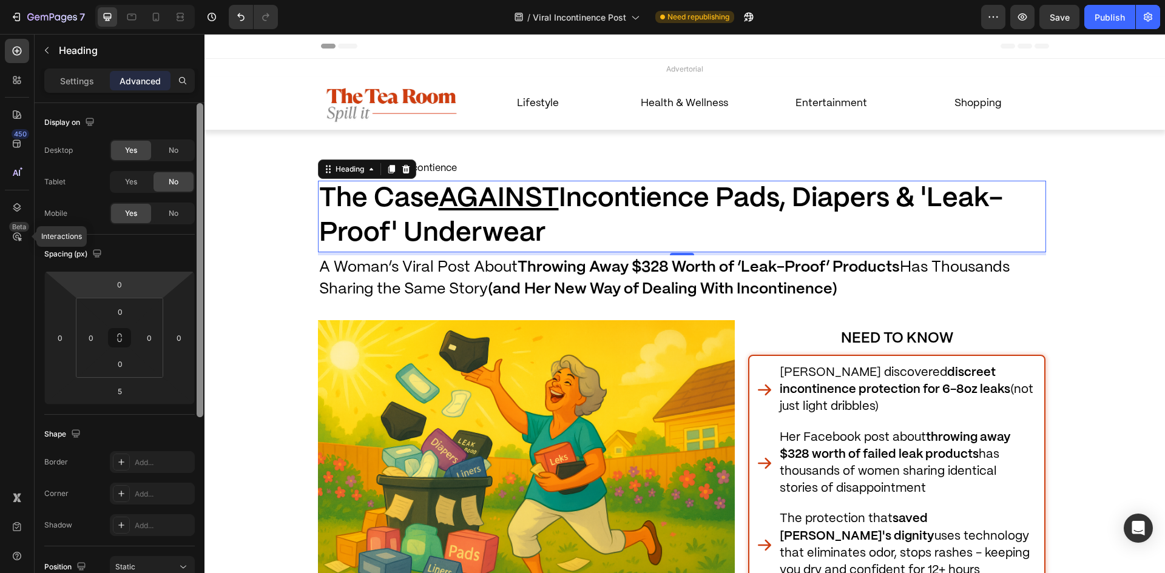
drag, startPoint x: 146, startPoint y: 289, endPoint x: 202, endPoint y: 299, distance: 57.3
click at [157, 0] on html "7 Version history / Viral Incontinence Post Need republishing Preview Save Publ…" at bounding box center [582, 0] width 1165 height 0
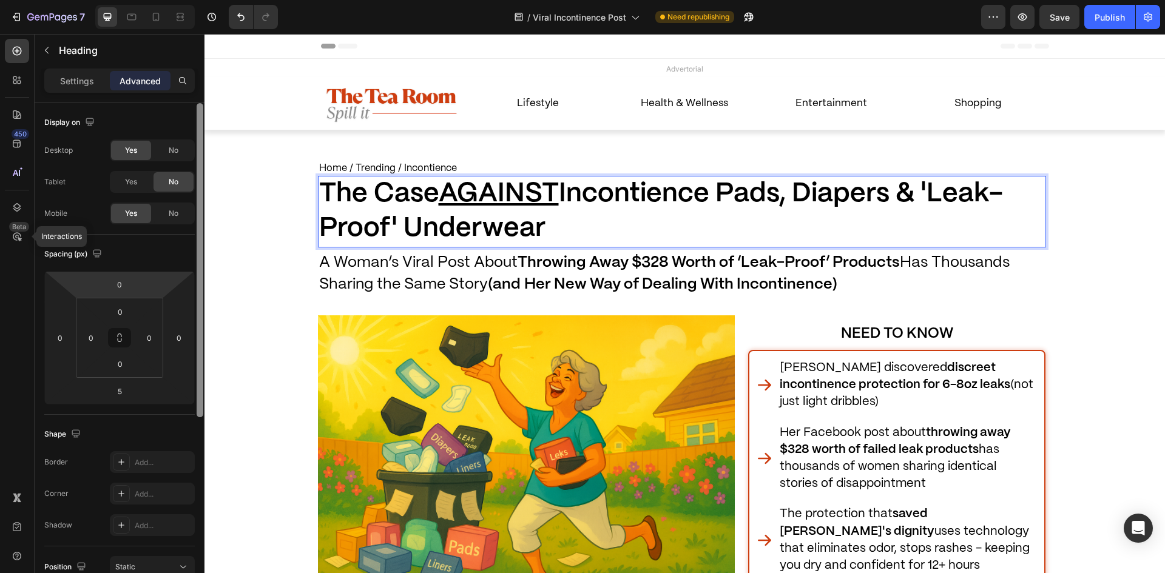
type input "-8"
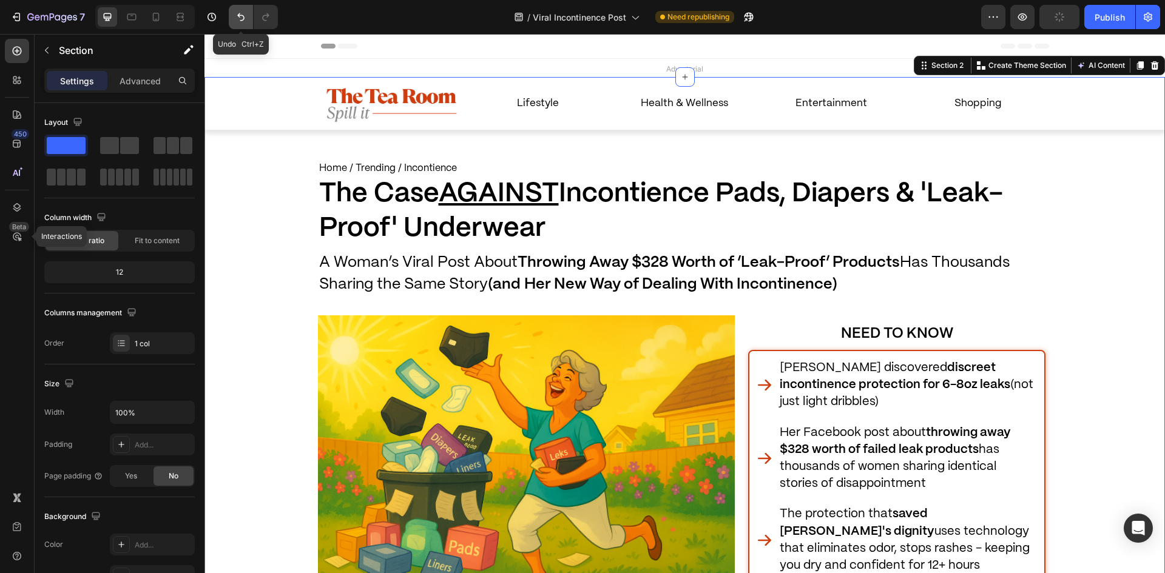
click at [248, 18] on button "Undo/Redo" at bounding box center [241, 17] width 24 height 24
click at [234, 21] on button "Undo/Redo" at bounding box center [241, 17] width 24 height 24
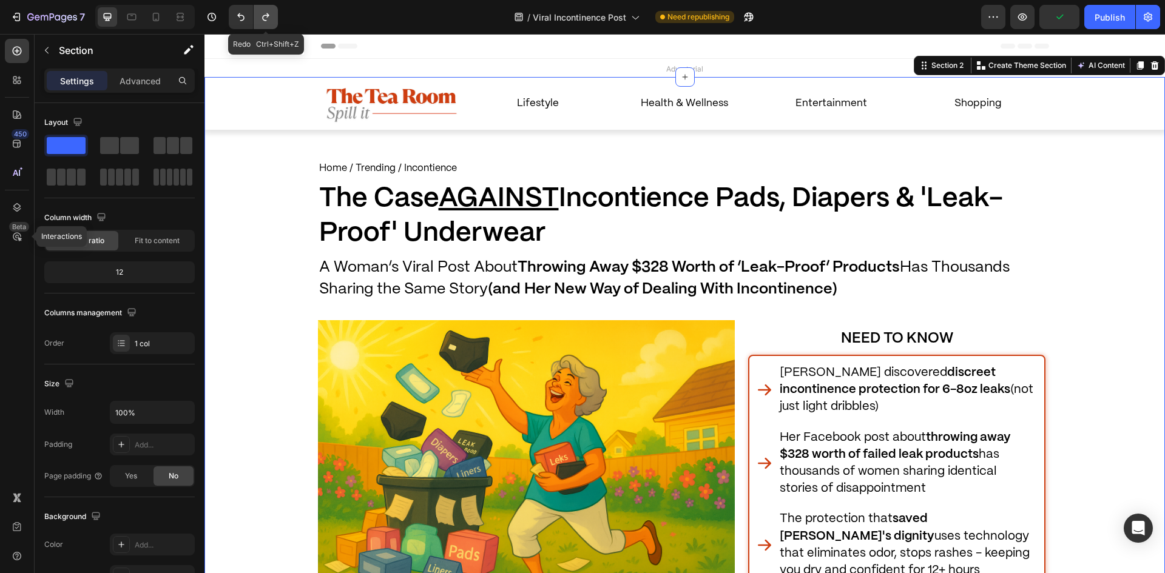
click at [268, 19] on icon "Undo/Redo" at bounding box center [266, 17] width 12 height 12
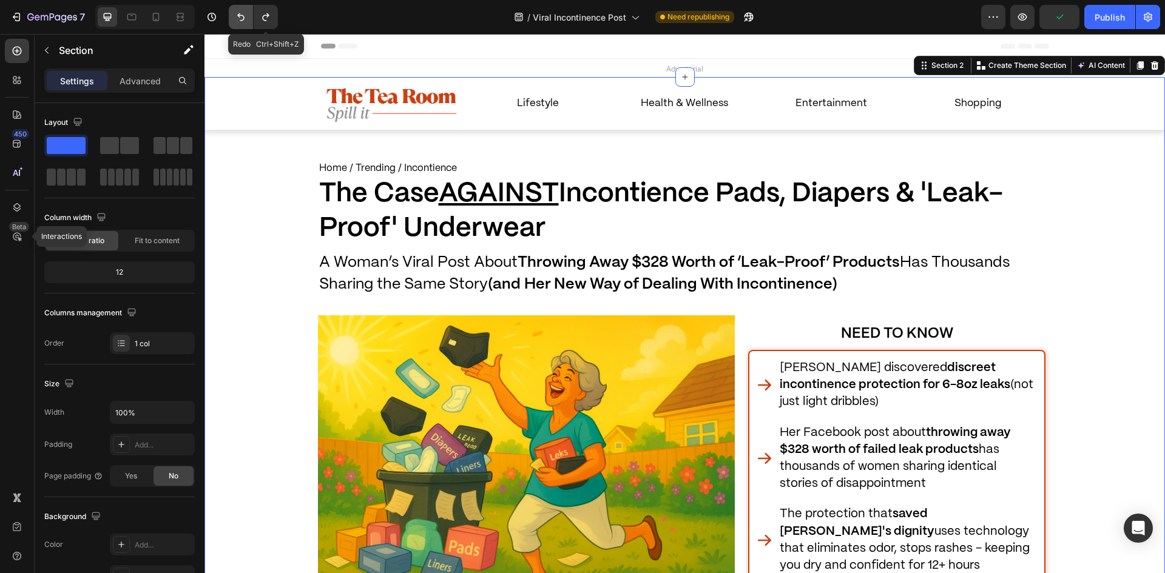
click at [231, 17] on button "Undo/Redo" at bounding box center [241, 17] width 24 height 24
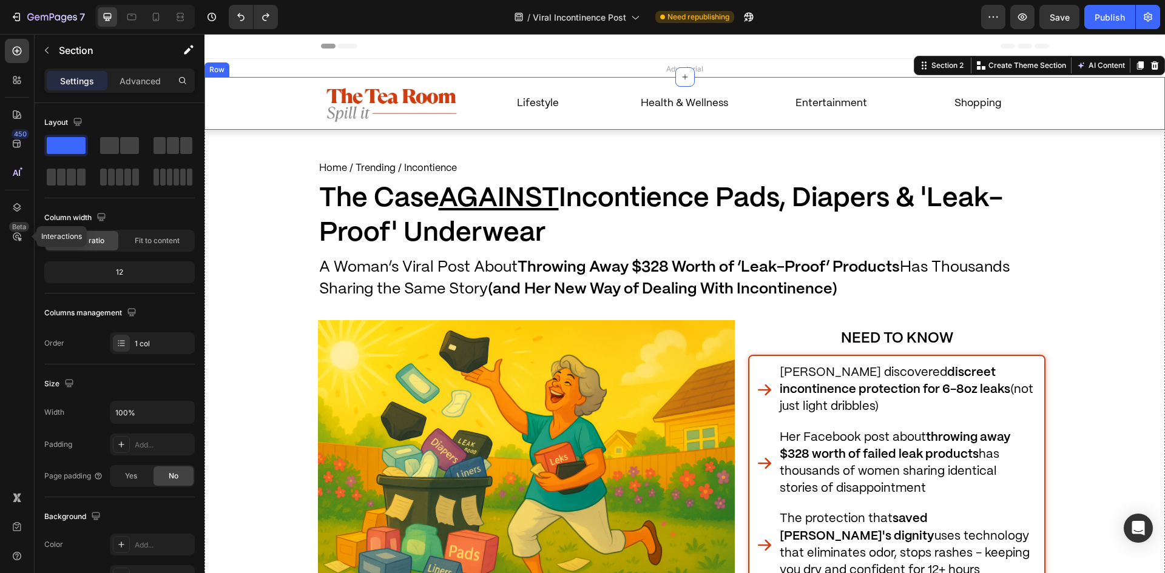
drag, startPoint x: 242, startPoint y: 188, endPoint x: 296, endPoint y: 186, distance: 53.4
click at [409, 175] on p "Home / Trending / Incontience" at bounding box center [682, 169] width 726 height 18
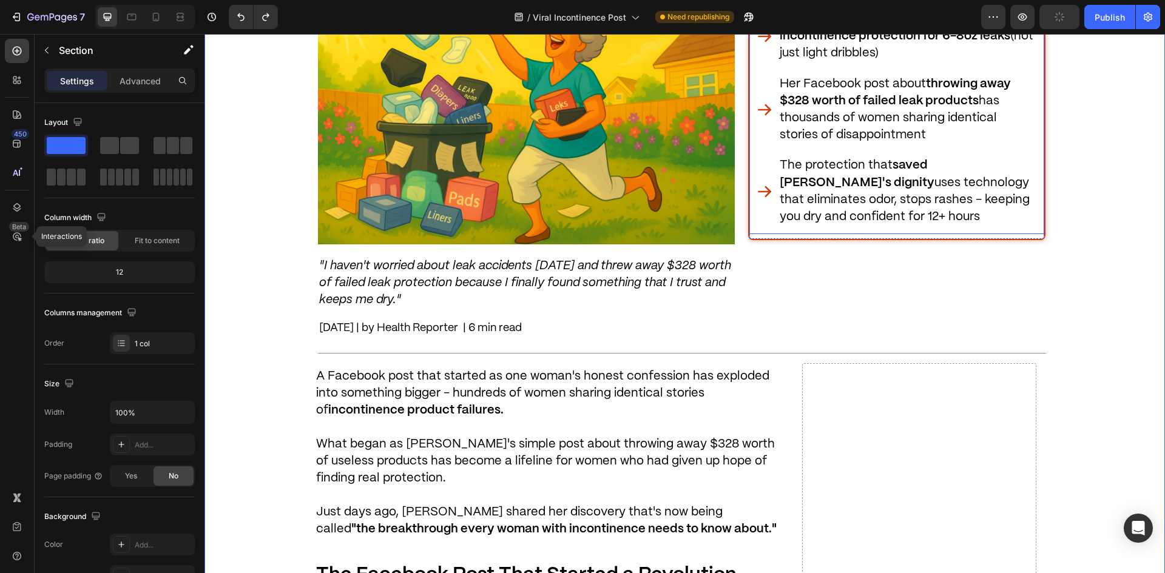
scroll to position [121, 0]
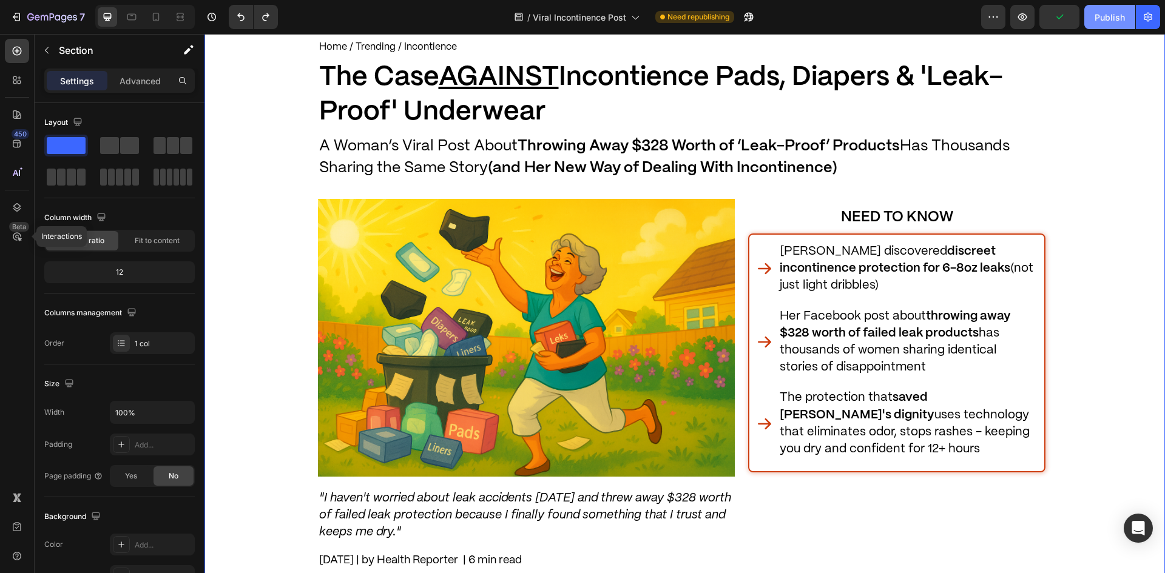
drag, startPoint x: 1101, startPoint y: 19, endPoint x: 825, endPoint y: 10, distance: 275.6
click at [1101, 18] on div "Publish" at bounding box center [1110, 17] width 30 height 13
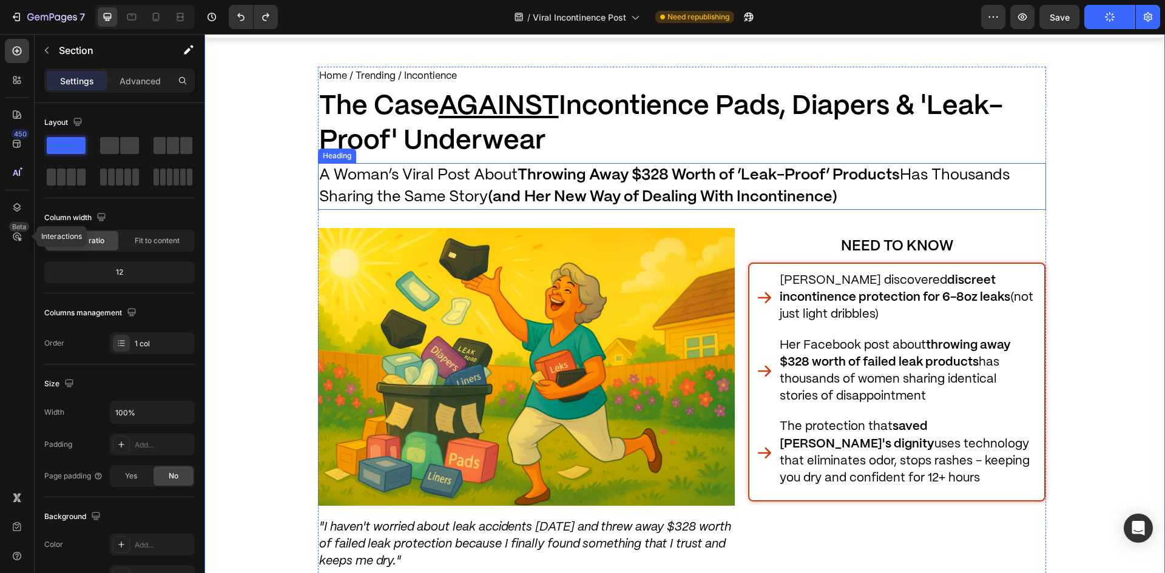
scroll to position [0, 0]
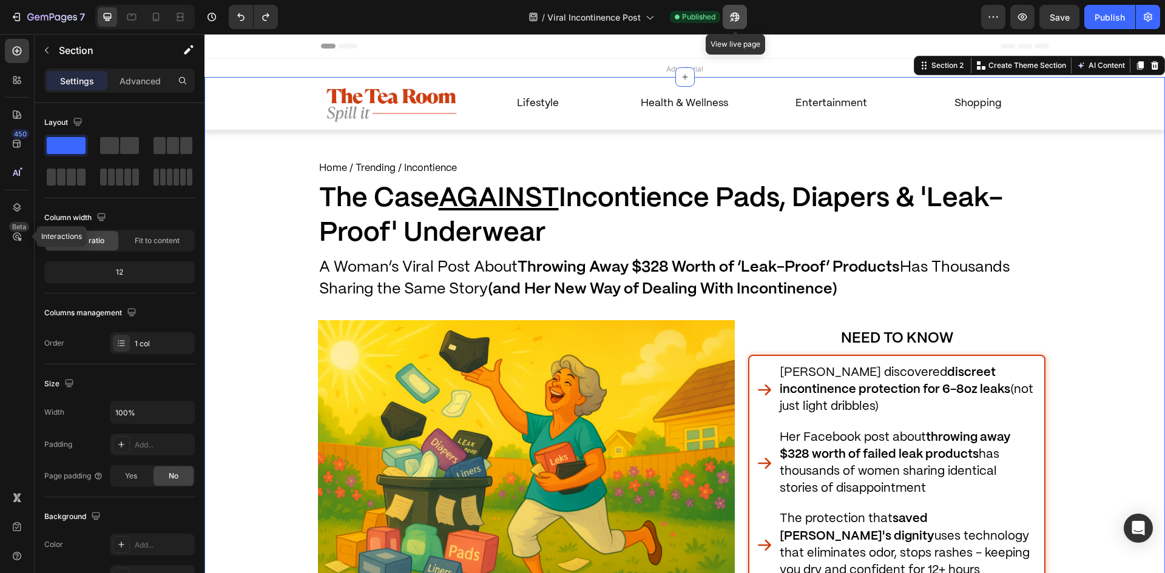
click at [726, 18] on button "button" at bounding box center [735, 17] width 24 height 24
click at [736, 18] on icon "button" at bounding box center [735, 17] width 12 height 12
click at [24, 8] on button "7" at bounding box center [48, 17] width 86 height 24
